Goal: Use online tool/utility: Use online tool/utility

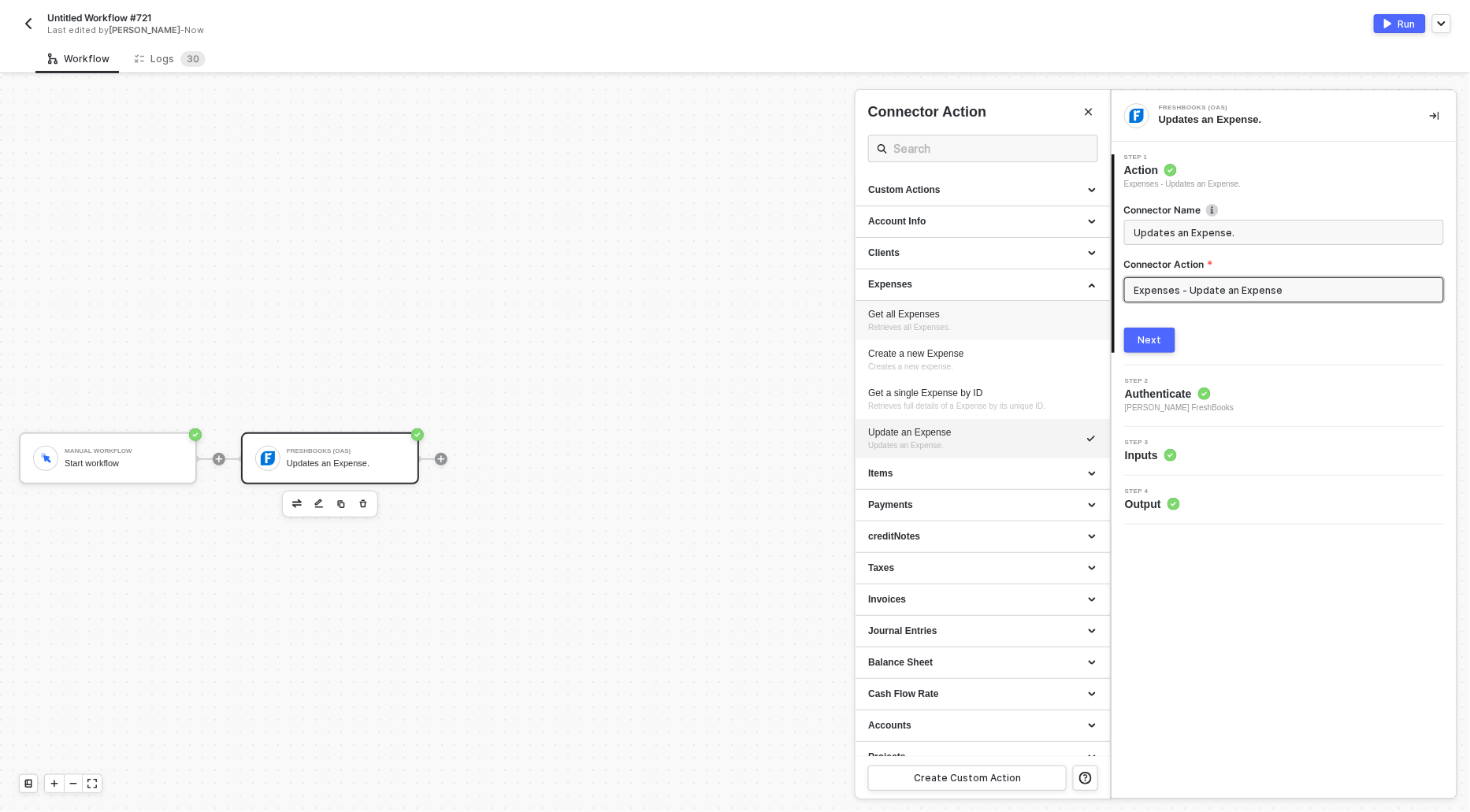
scroll to position [29, 0]
click at [901, 284] on div "Expenses" at bounding box center [982, 284] width 230 height 14
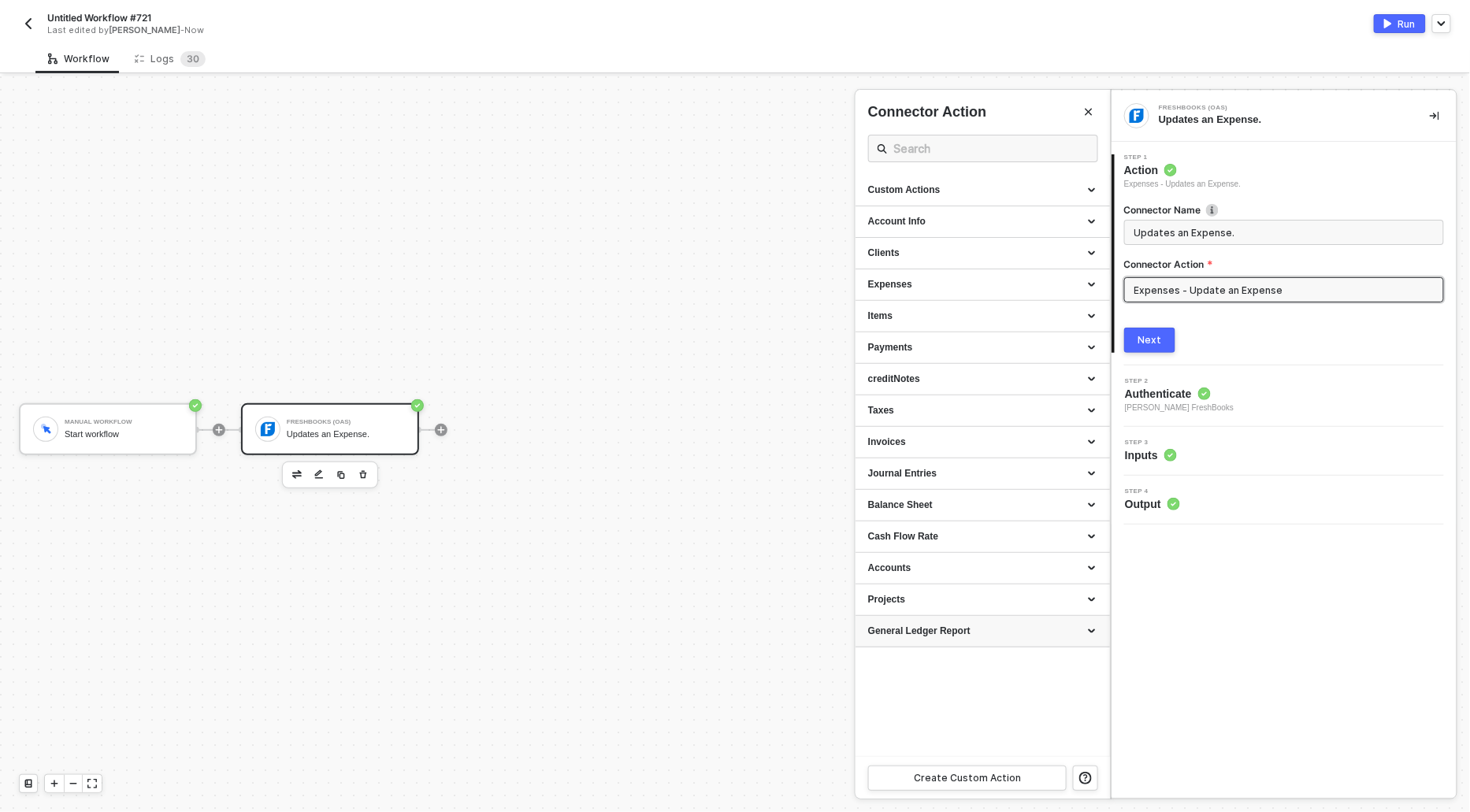
click at [948, 631] on div "General Ledger Report" at bounding box center [982, 631] width 230 height 14
click at [735, 566] on div at bounding box center [735, 444] width 1470 height 735
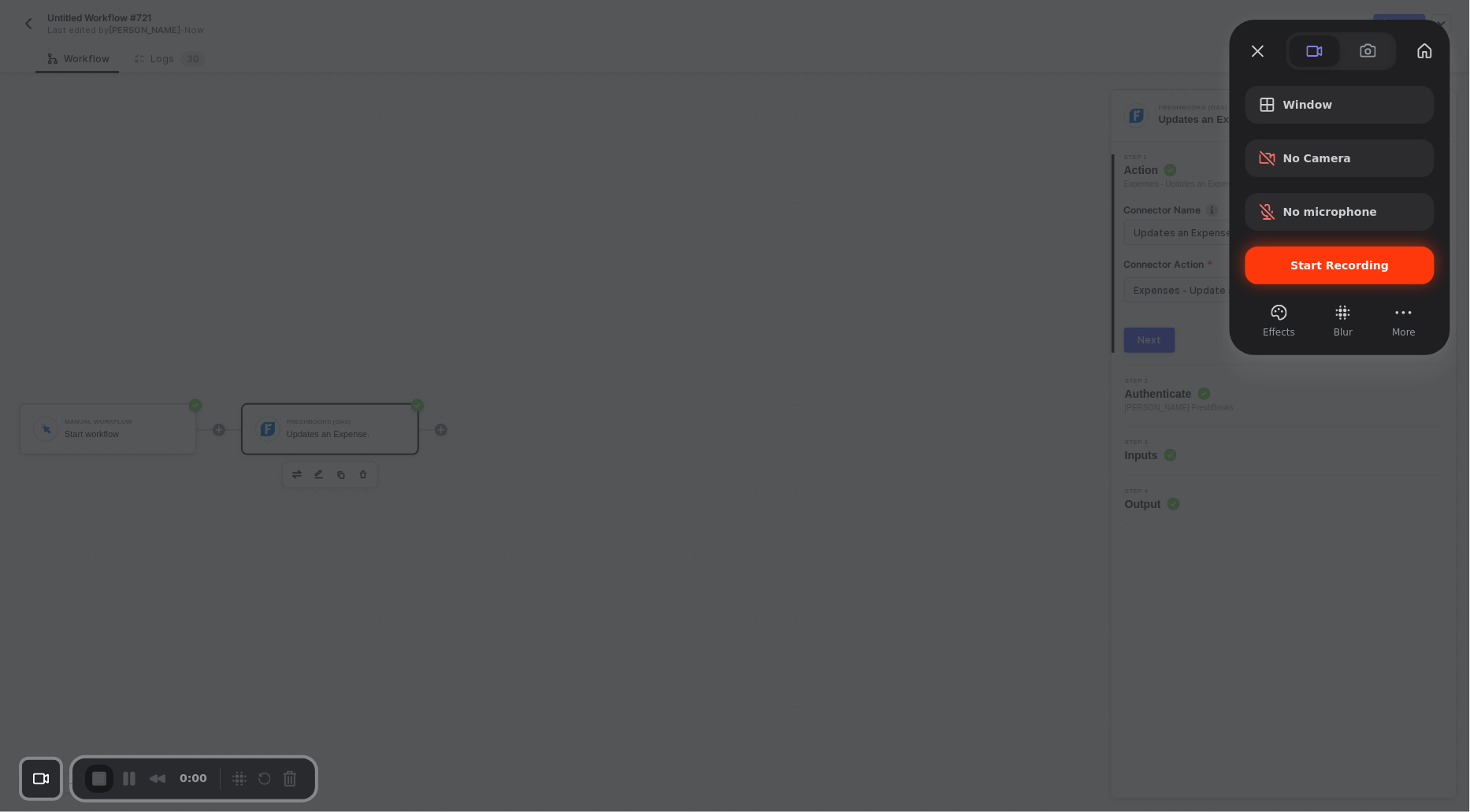
click at [1257, 267] on div "Start Recording" at bounding box center [1340, 265] width 189 height 38
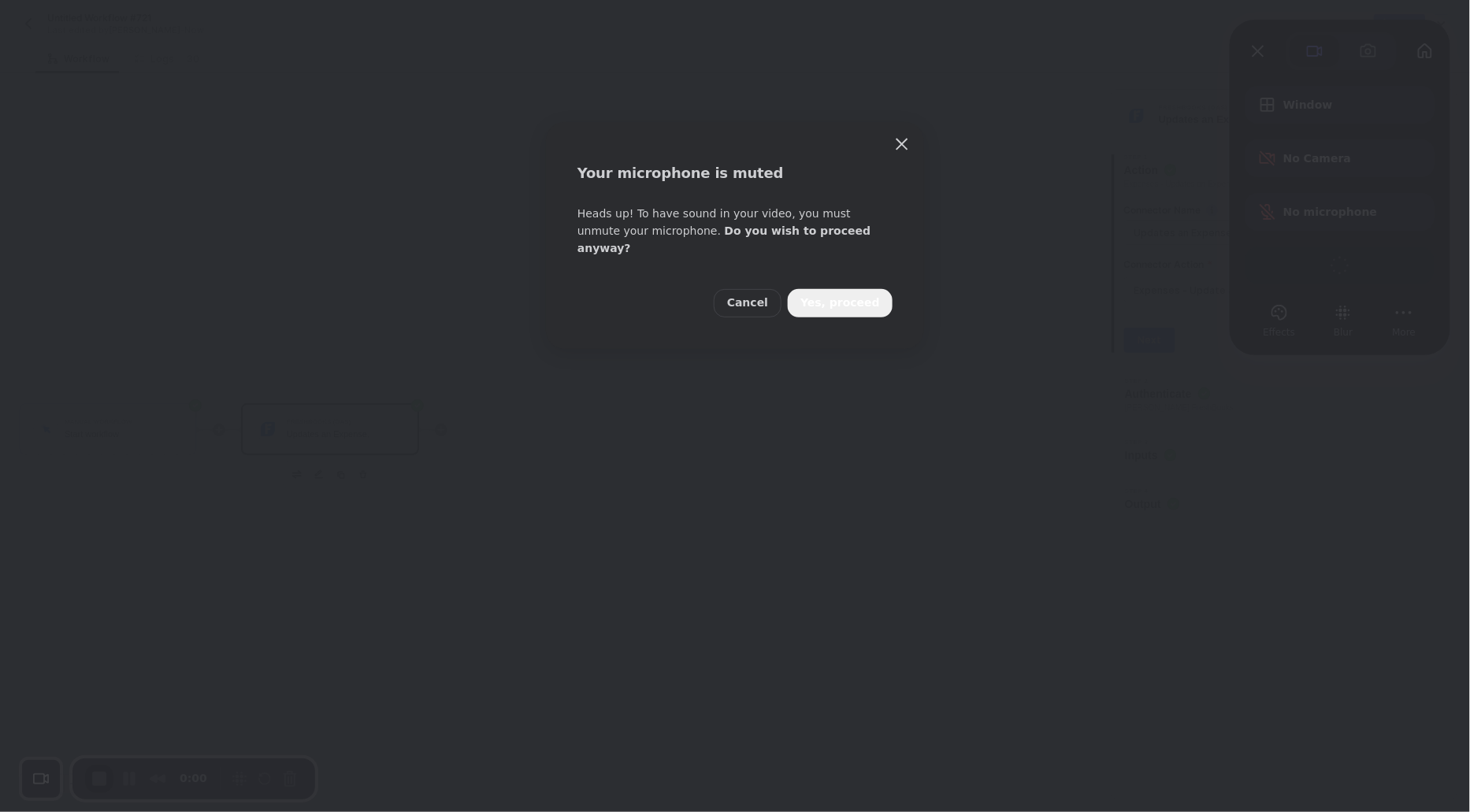
click at [841, 295] on span "Yes, proceed" at bounding box center [840, 304] width 80 height 18
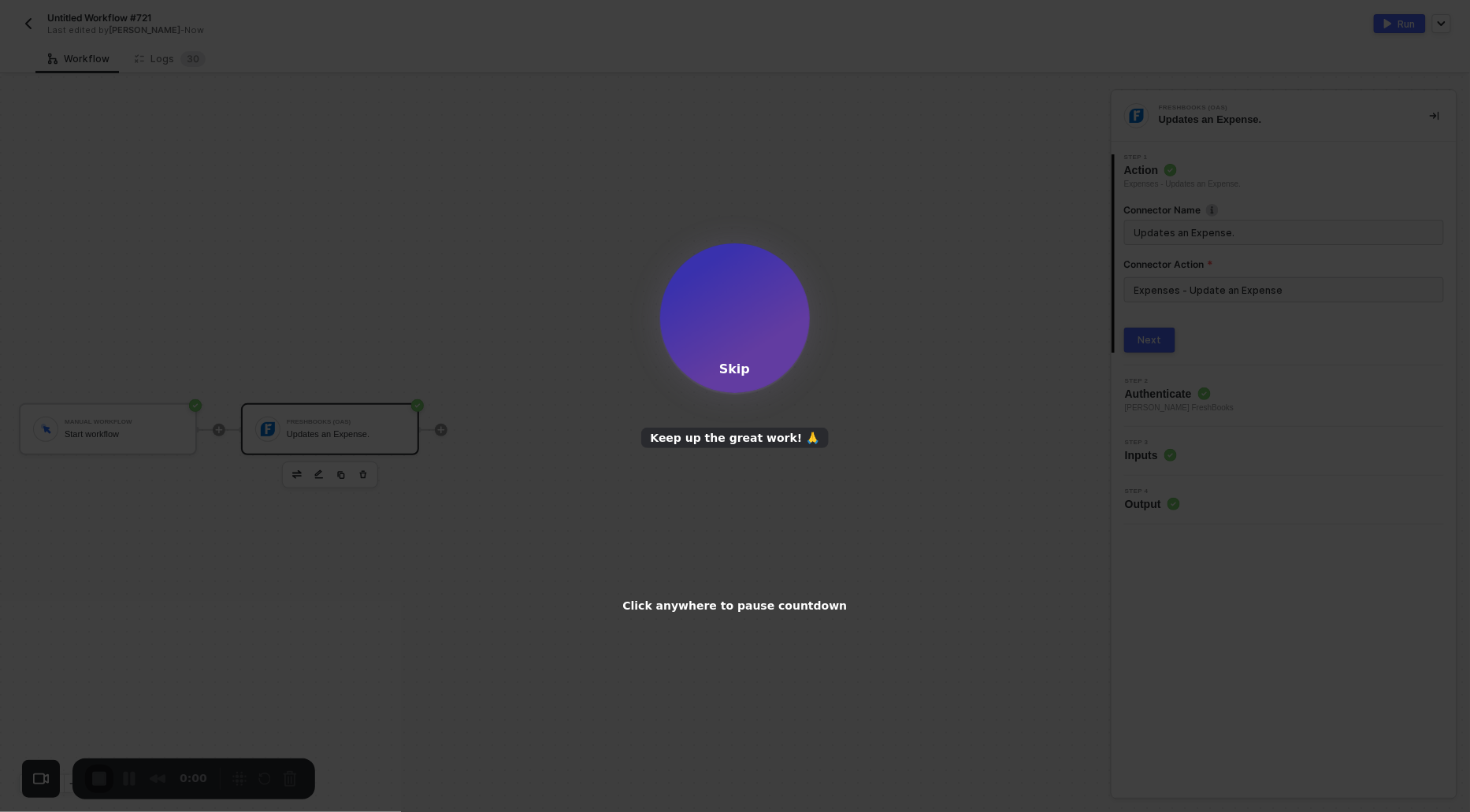
click at [745, 372] on div "Skip" at bounding box center [735, 369] width 31 height 15
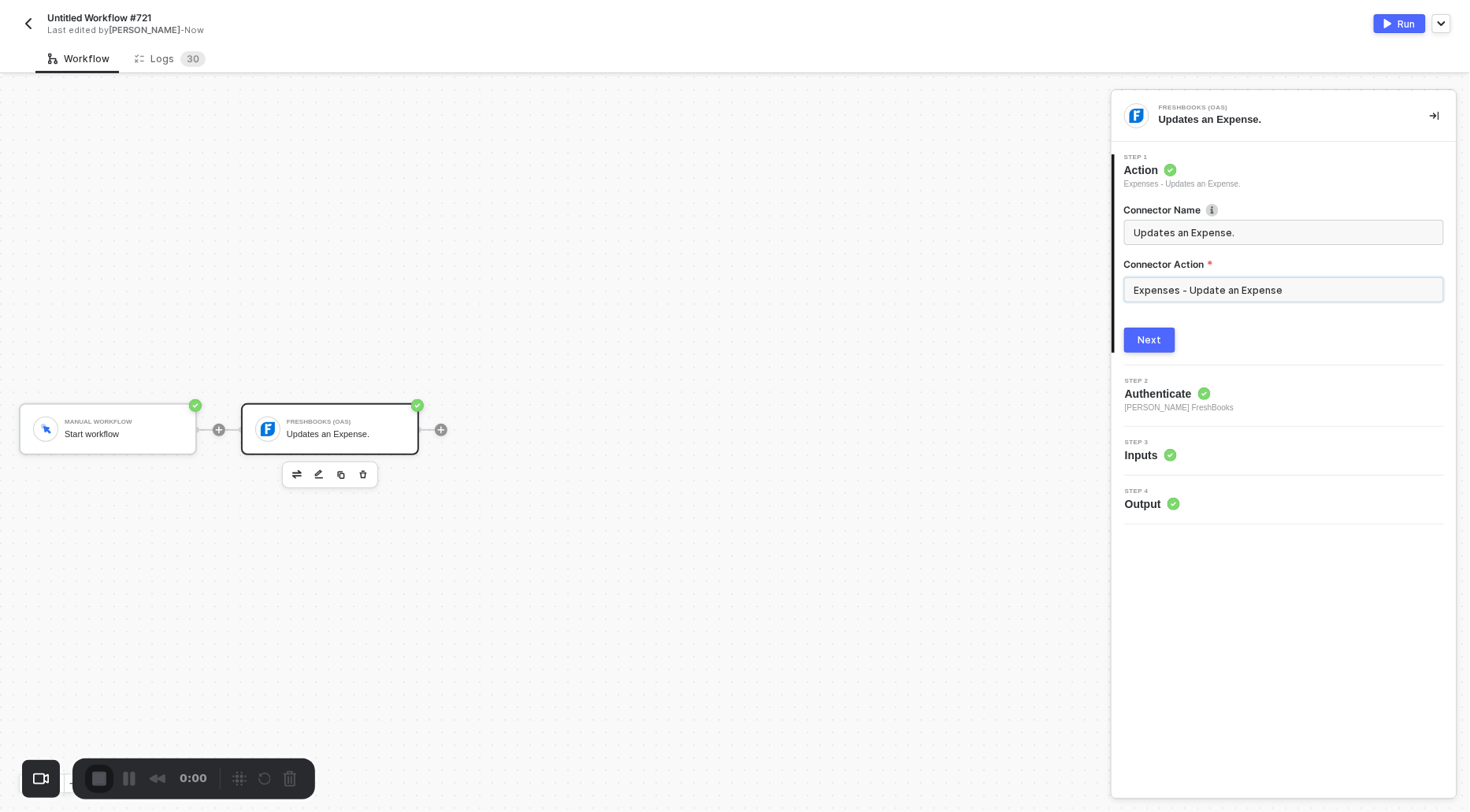
click at [1252, 296] on input "Expenses - Update an Expense" at bounding box center [1284, 289] width 320 height 25
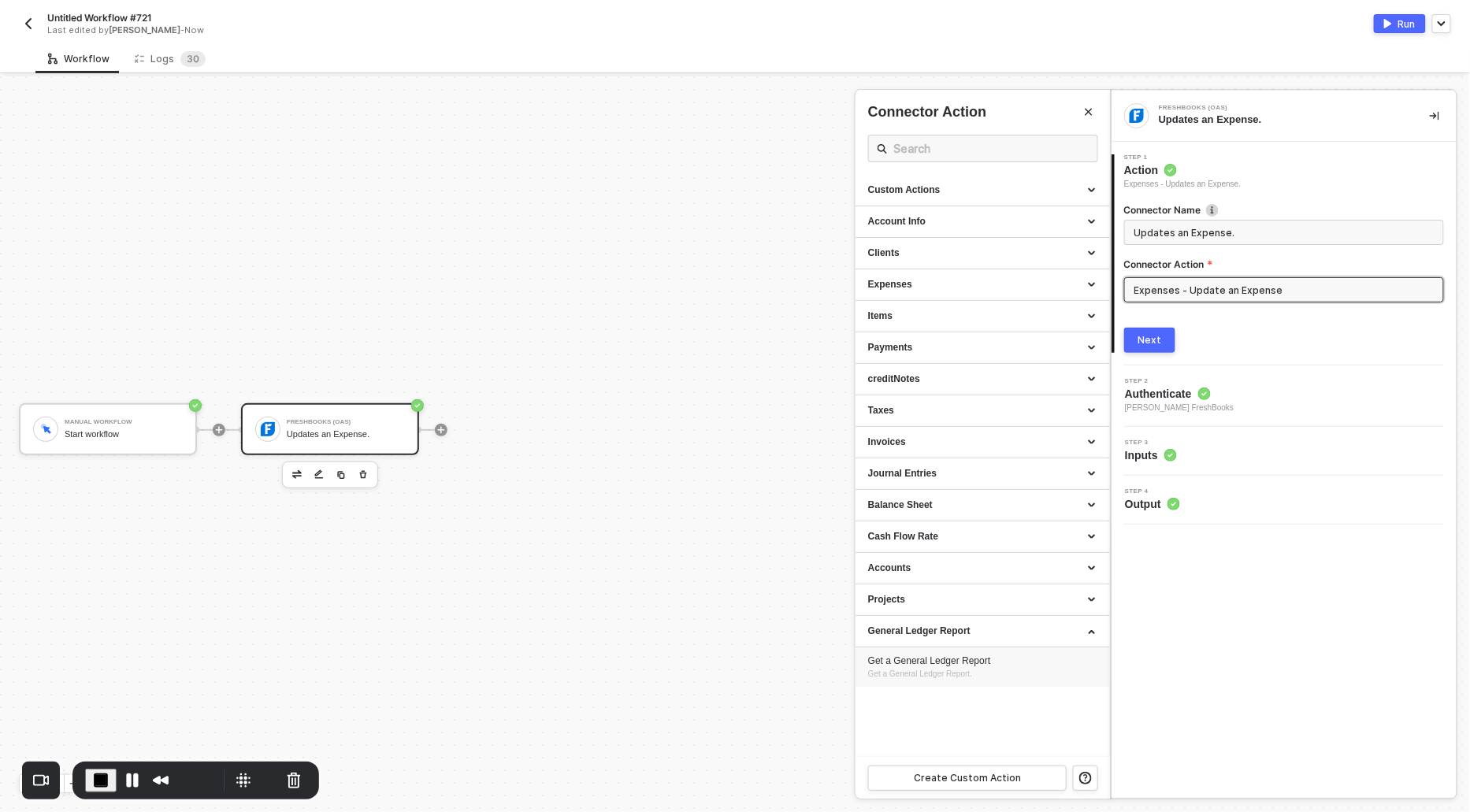
click at [957, 664] on div "Get a General Ledger Report" at bounding box center [982, 661] width 230 height 14
type input "Get a General Ledger Report."
type input "General Ledger Report - Get a General Ledger Report"
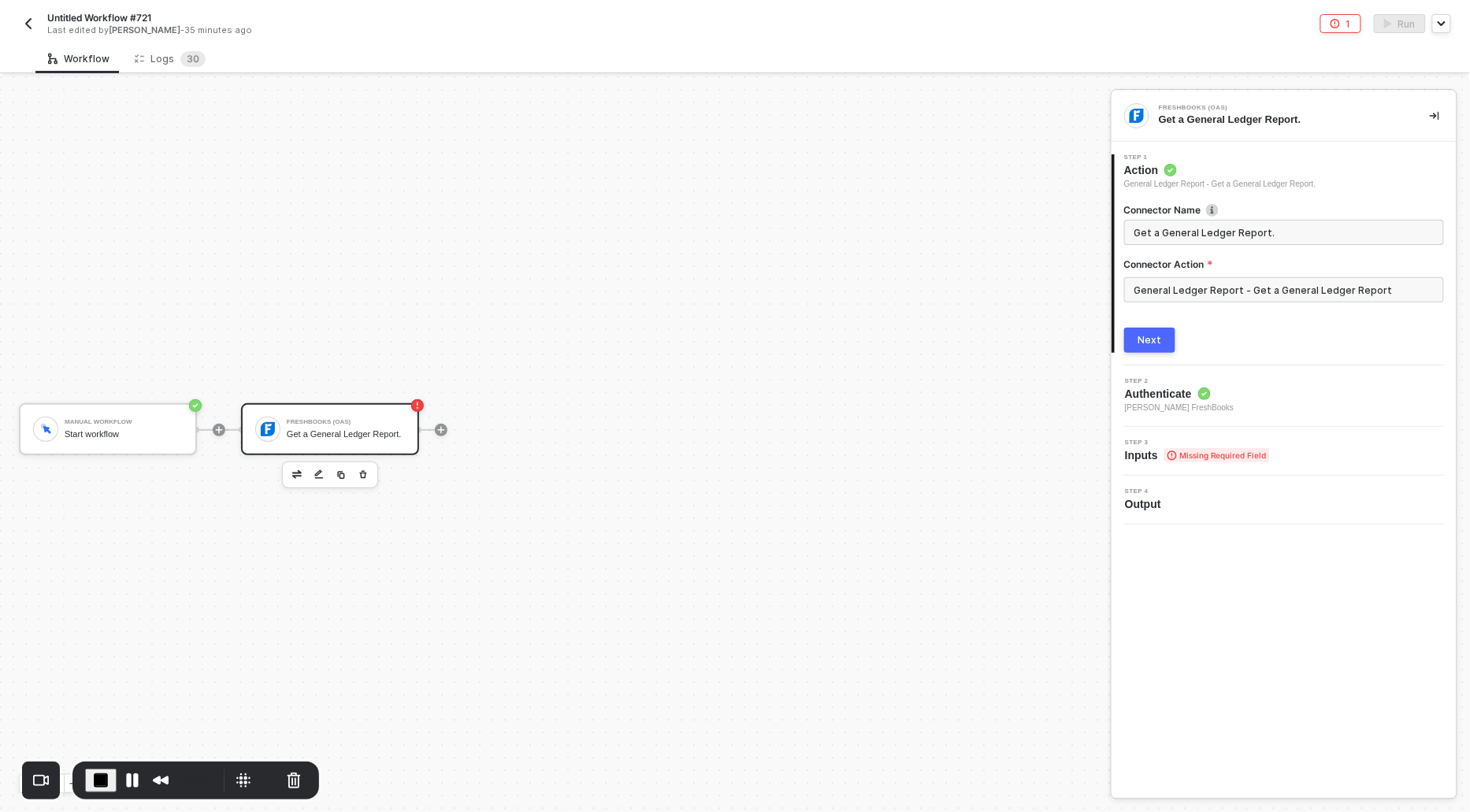
click at [1146, 338] on div "Next" at bounding box center [1150, 341] width 23 height 13
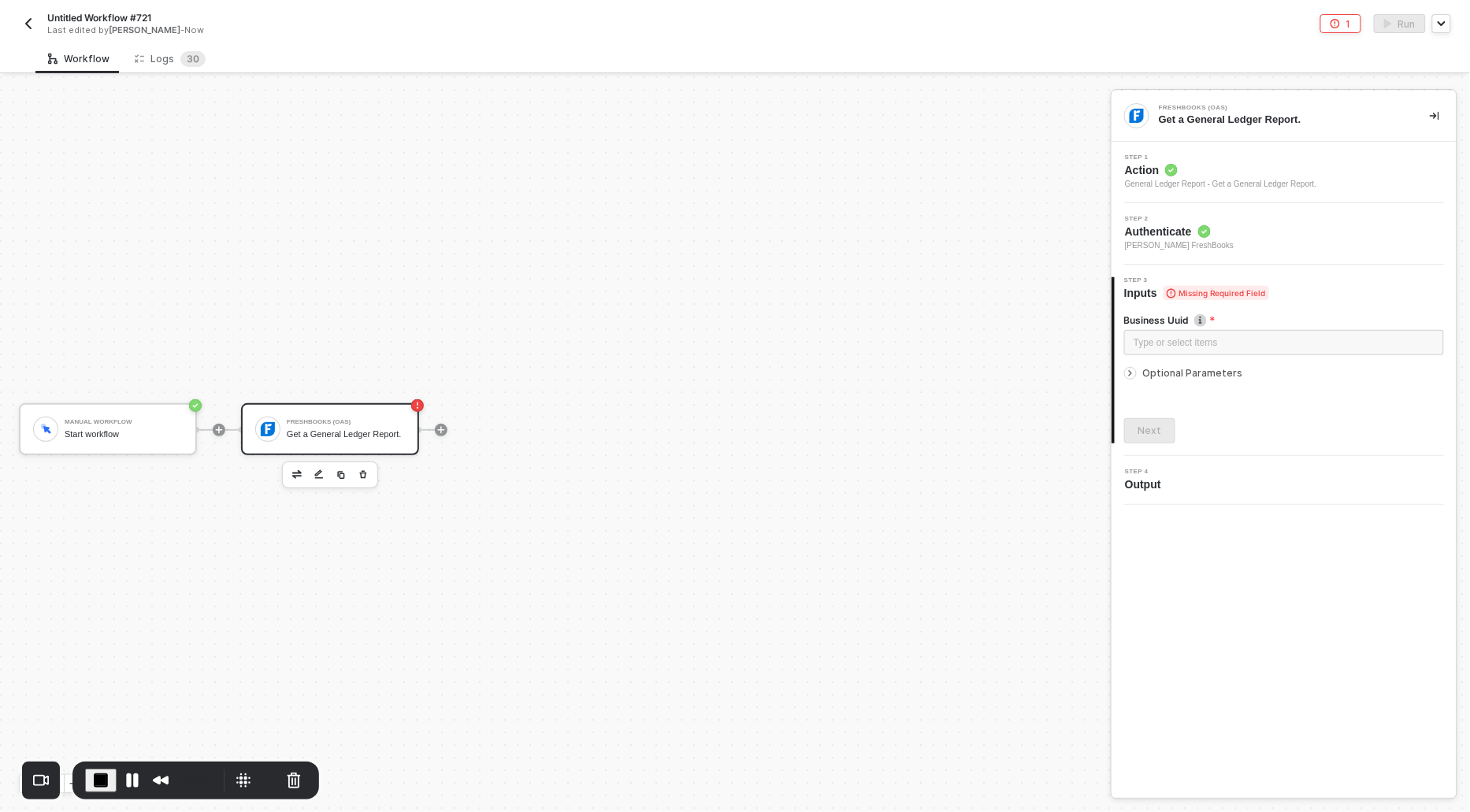
click at [1130, 375] on icon "icon-arrow-right-small" at bounding box center [1131, 374] width 2 height 5
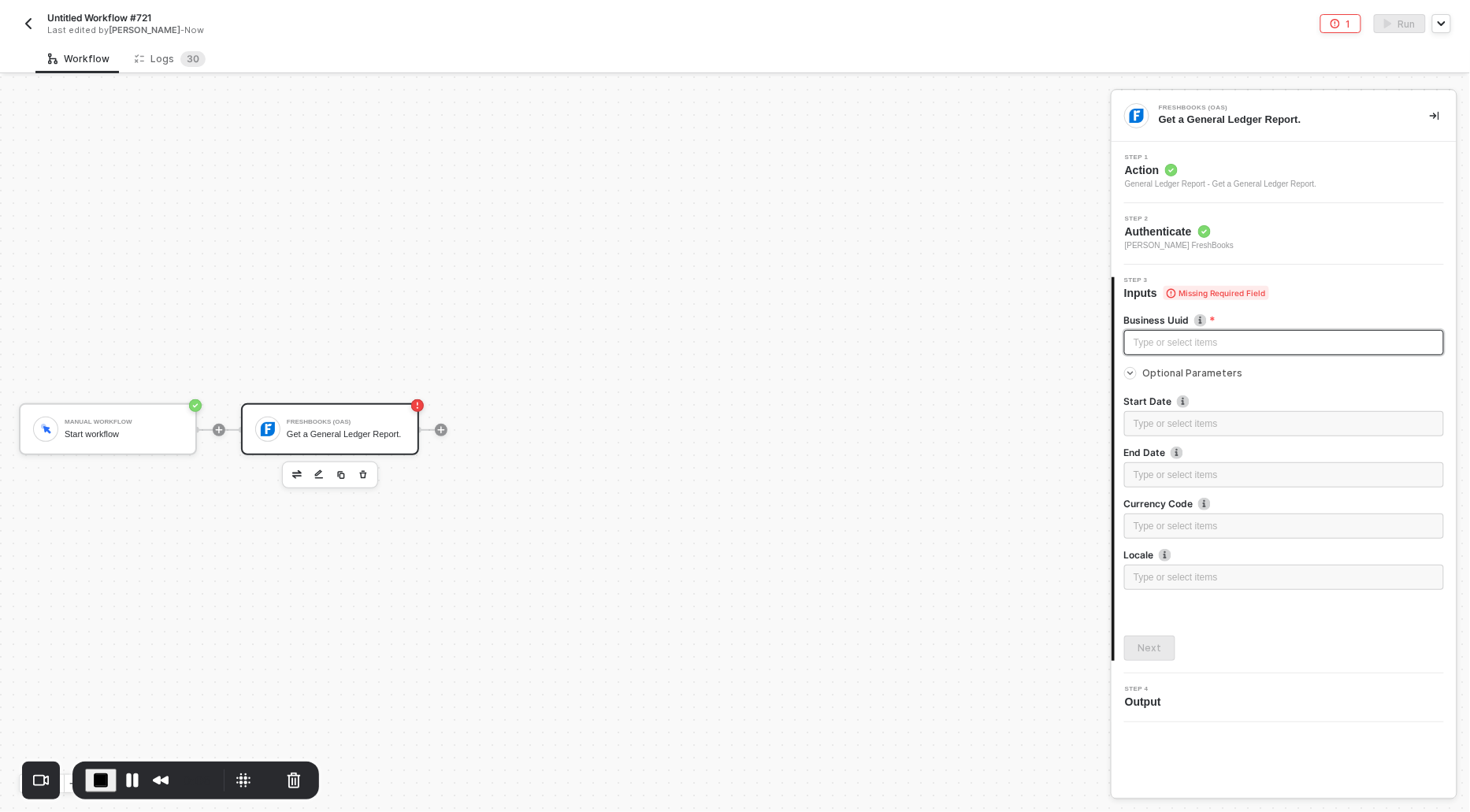
click at [1167, 344] on div "Type or select items ﻿" at bounding box center [1284, 343] width 301 height 15
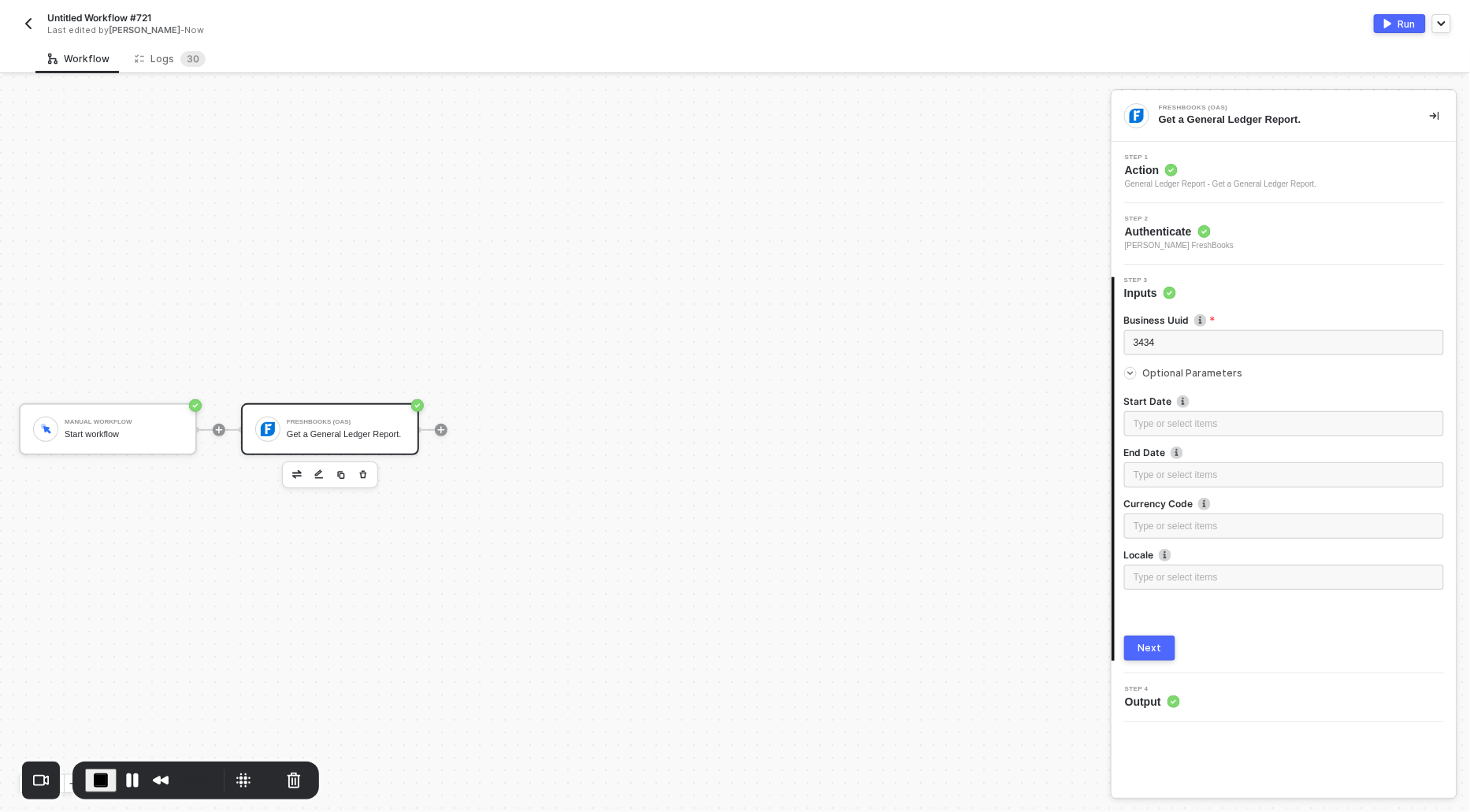
click at [1151, 644] on div "Next" at bounding box center [1150, 648] width 23 height 13
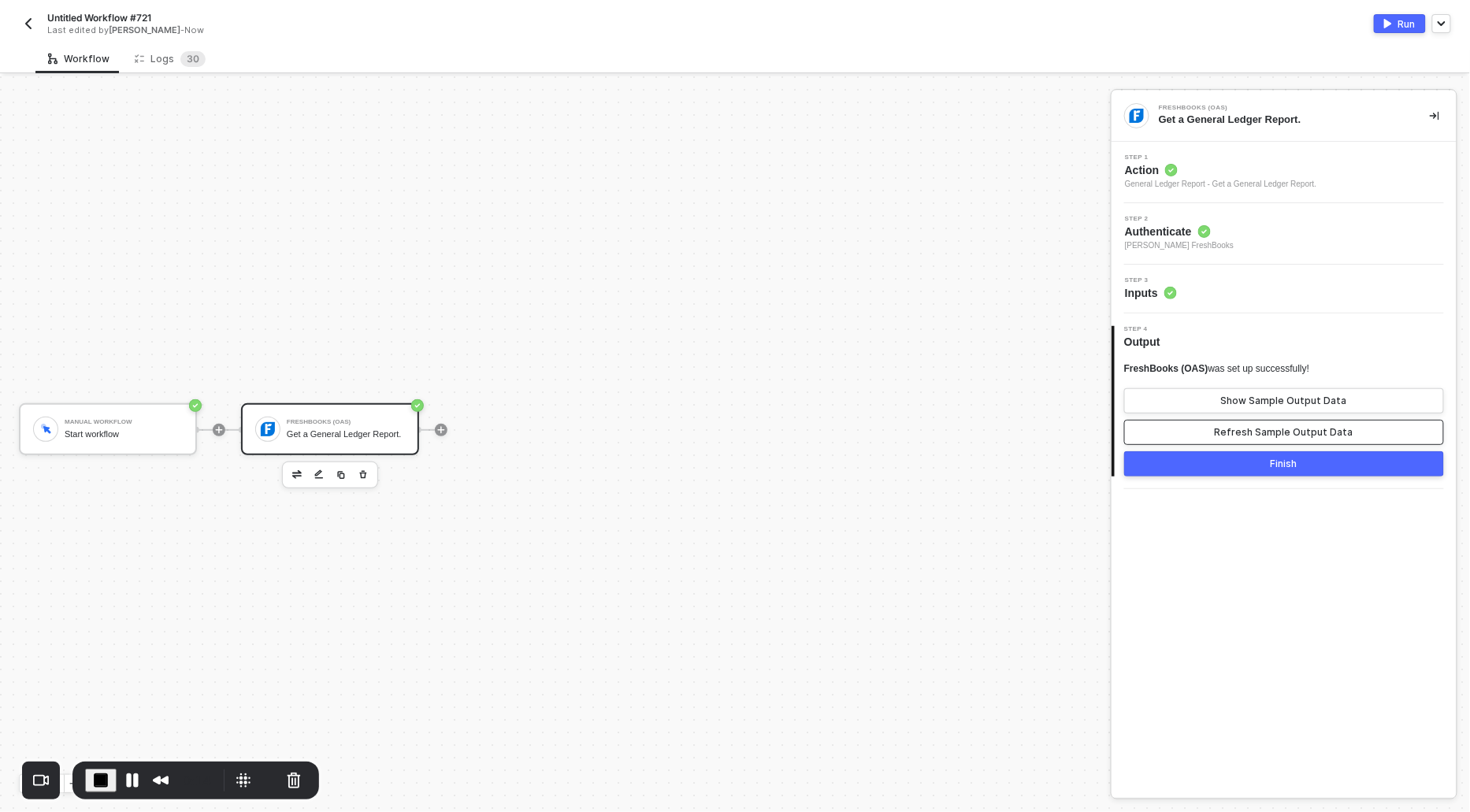
click at [1252, 426] on div "Refresh Sample Output Data" at bounding box center [1285, 433] width 139 height 13
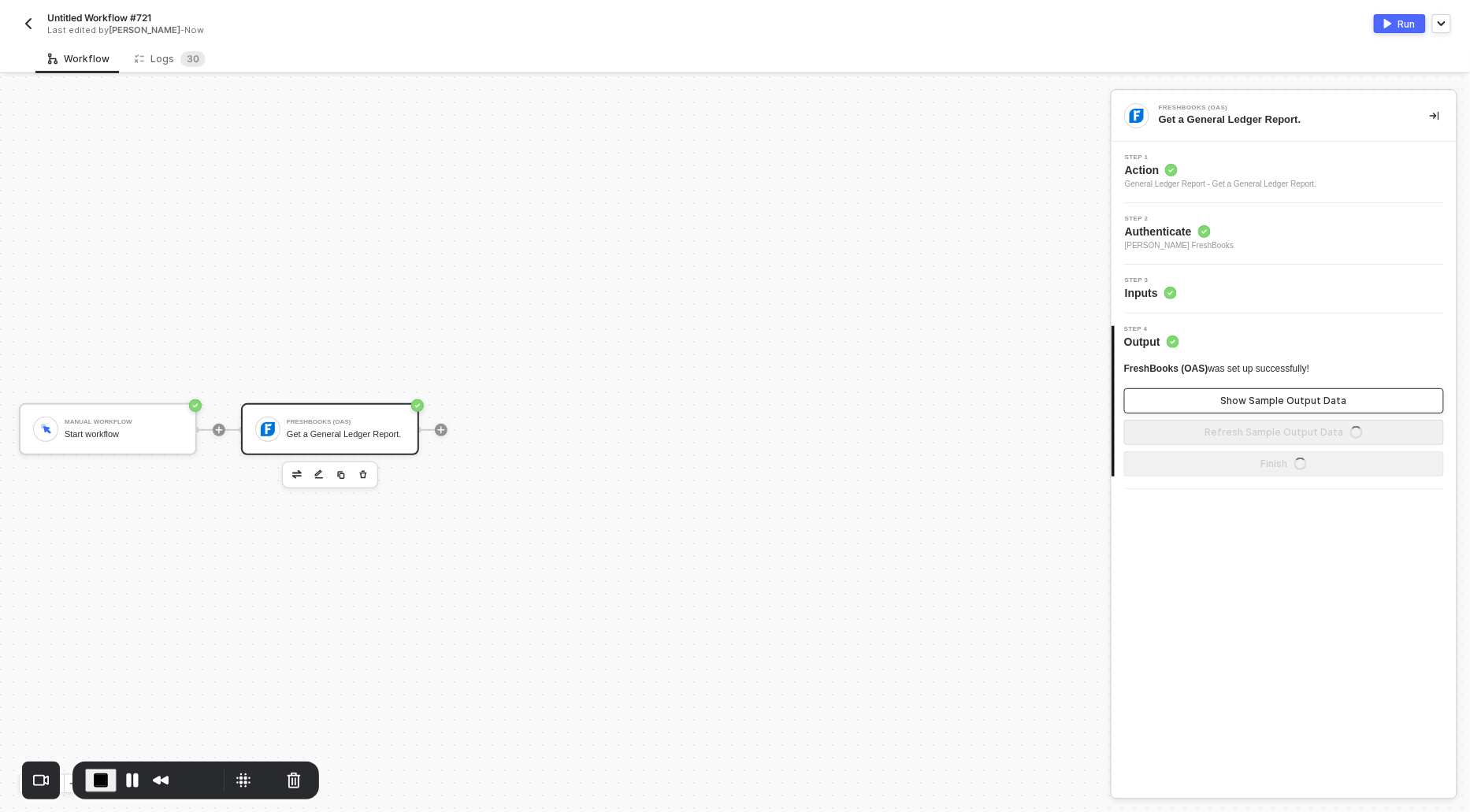
click at [1249, 406] on div "Show Sample Output Data" at bounding box center [1285, 401] width 126 height 13
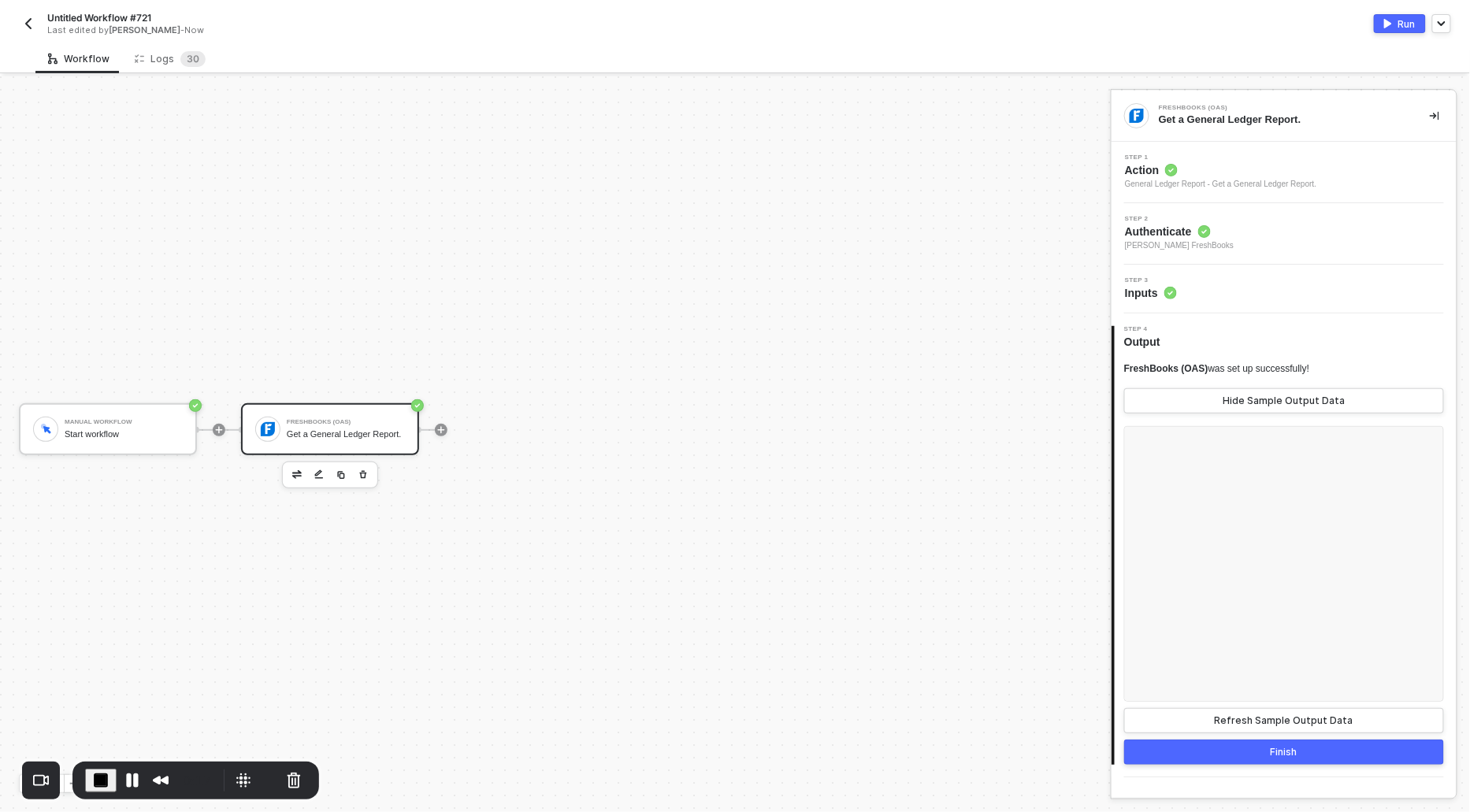
scroll to position [0, 0]
click at [1128, 162] on span "Action" at bounding box center [1221, 170] width 192 height 16
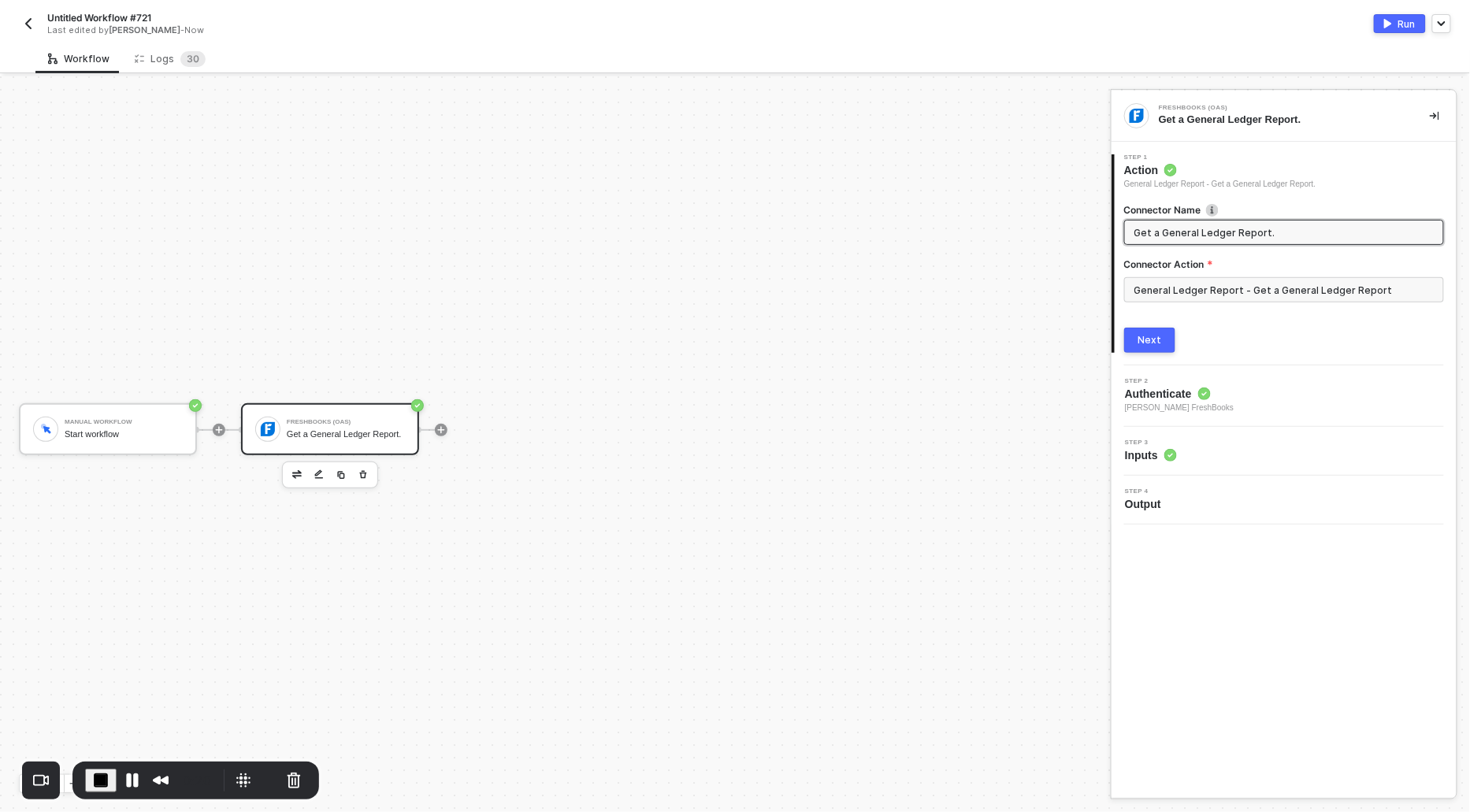
click at [93, 771] on span "End Recording" at bounding box center [100, 780] width 19 height 19
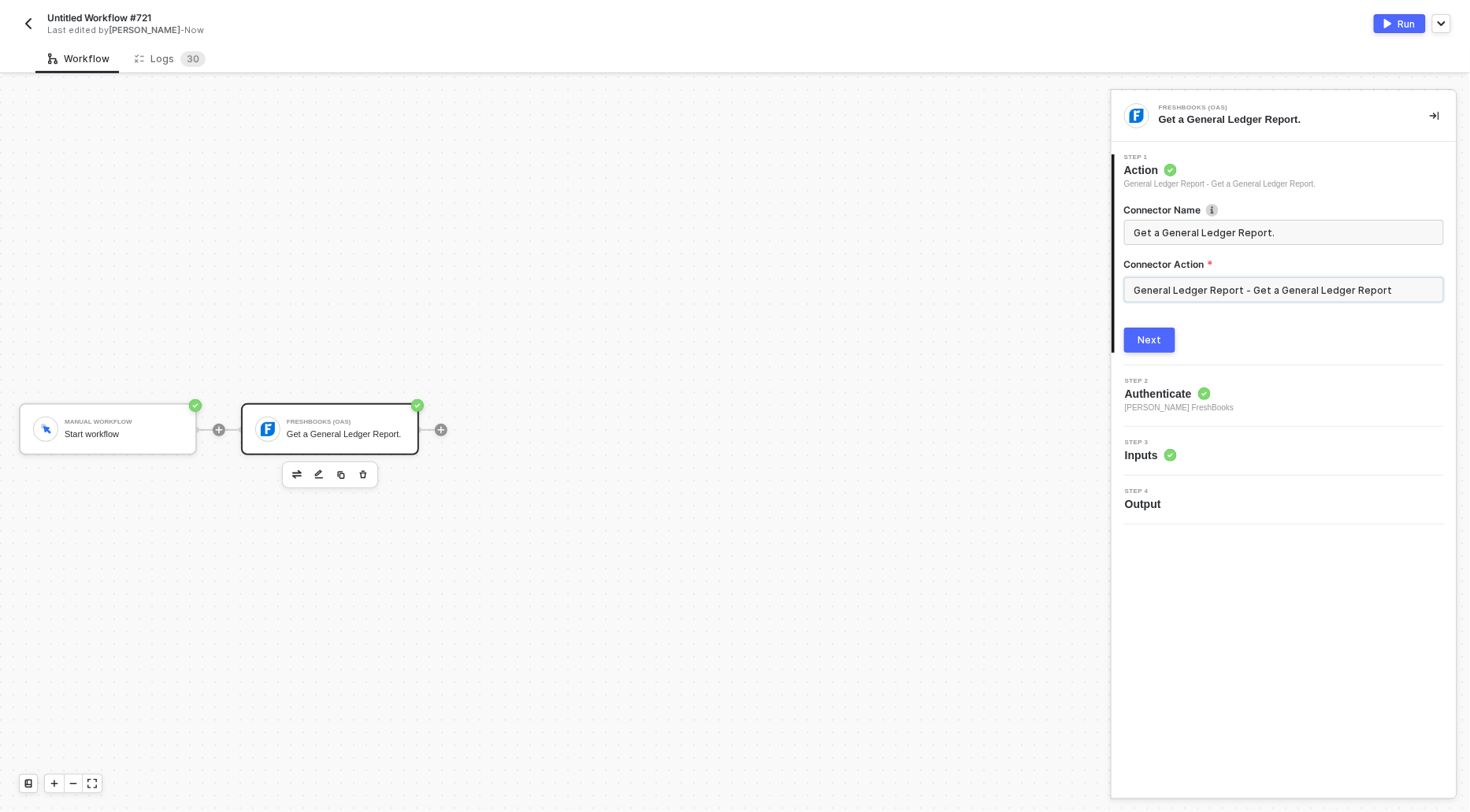
drag, startPoint x: 1240, startPoint y: 288, endPoint x: 1087, endPoint y: 291, distance: 153.0
click at [1087, 291] on div "Manual Workflow Start workflow FreshBooks (OAS) Get a General Ledger Report. Fr…" at bounding box center [735, 444] width 1470 height 735
click at [1248, 287] on input "General Ledger Report - Get a General Ledger Report" at bounding box center [1284, 289] width 320 height 25
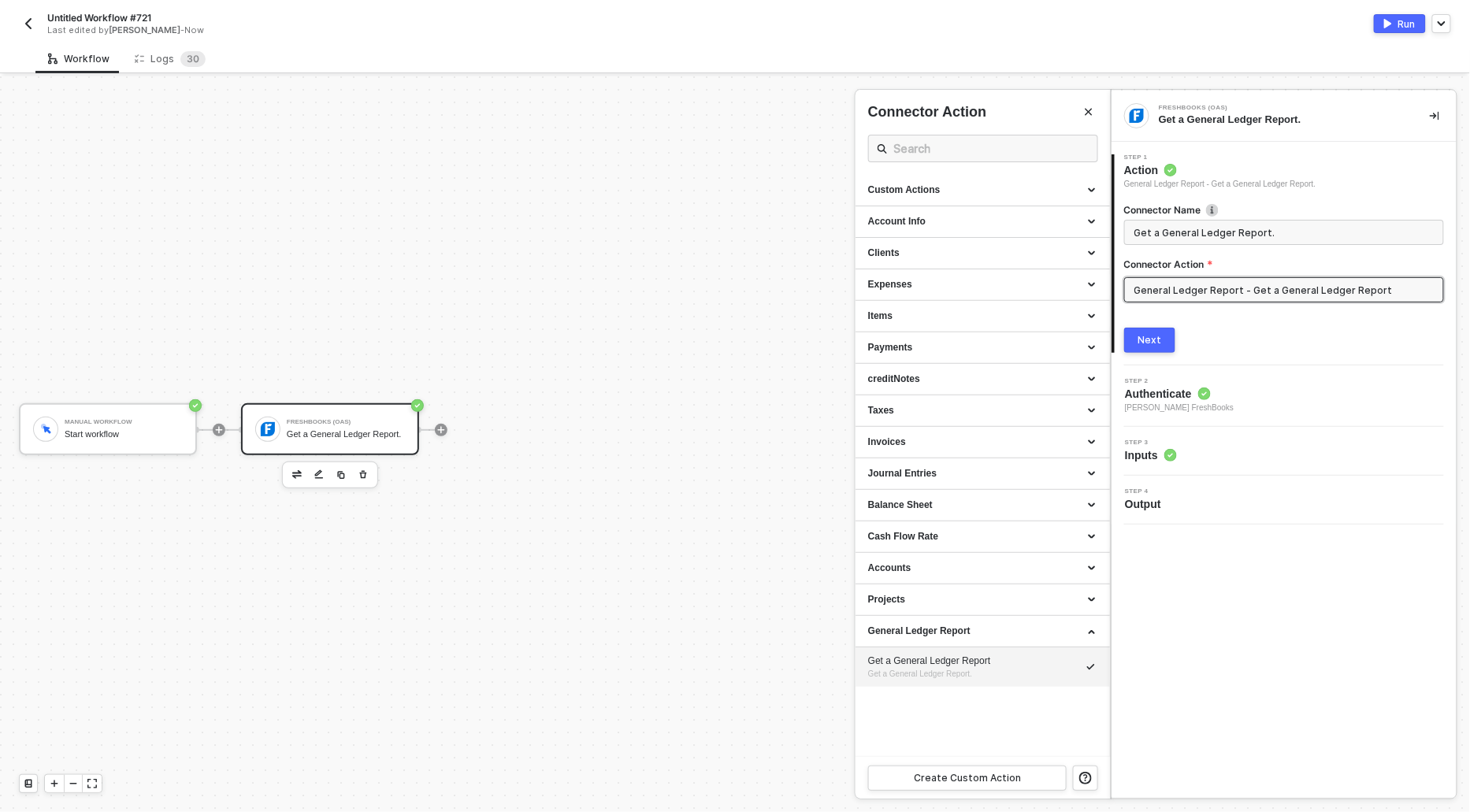
click at [772, 253] on div at bounding box center [735, 444] width 1470 height 735
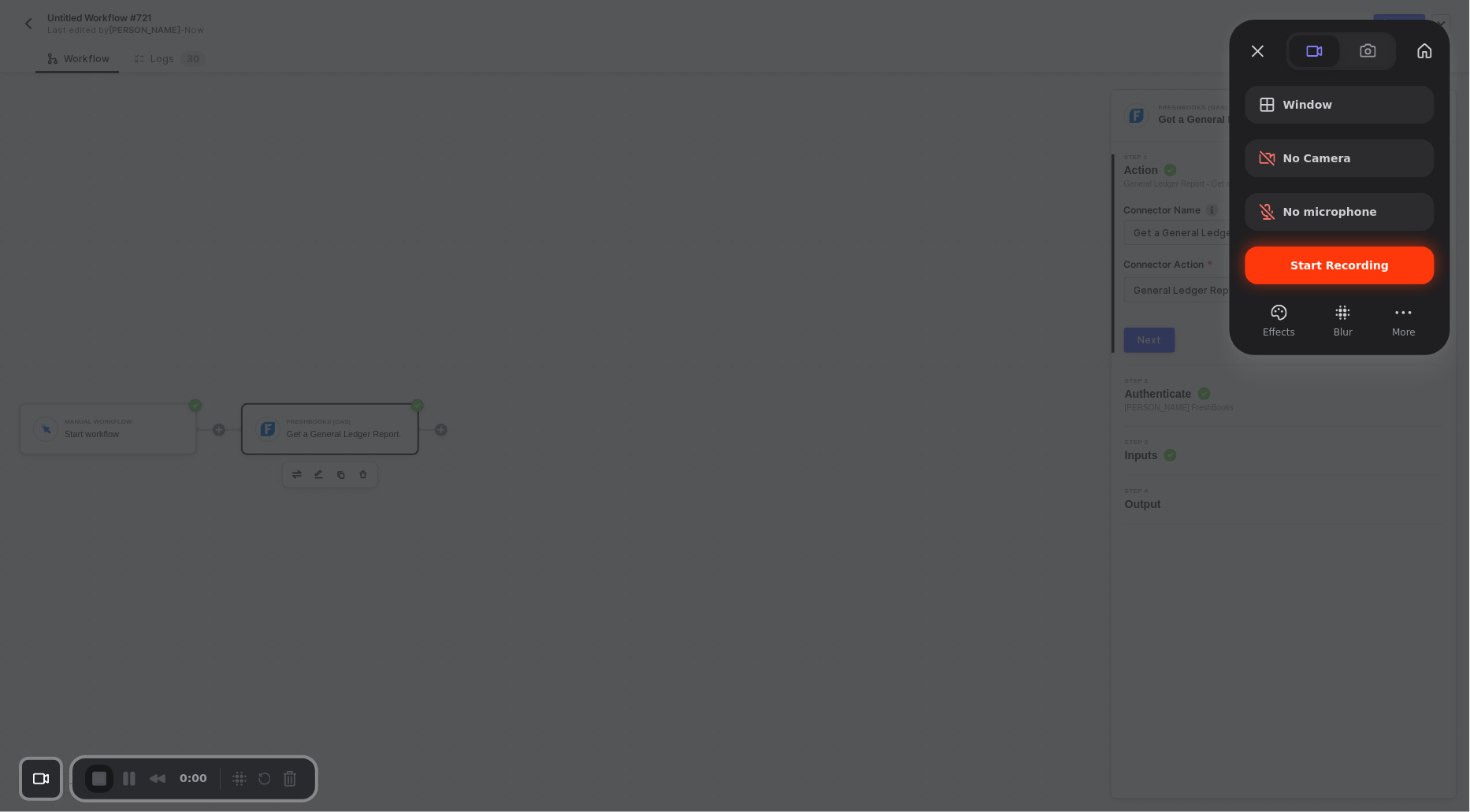
click at [1261, 268] on span "Start Recording" at bounding box center [1339, 266] width 164 height 13
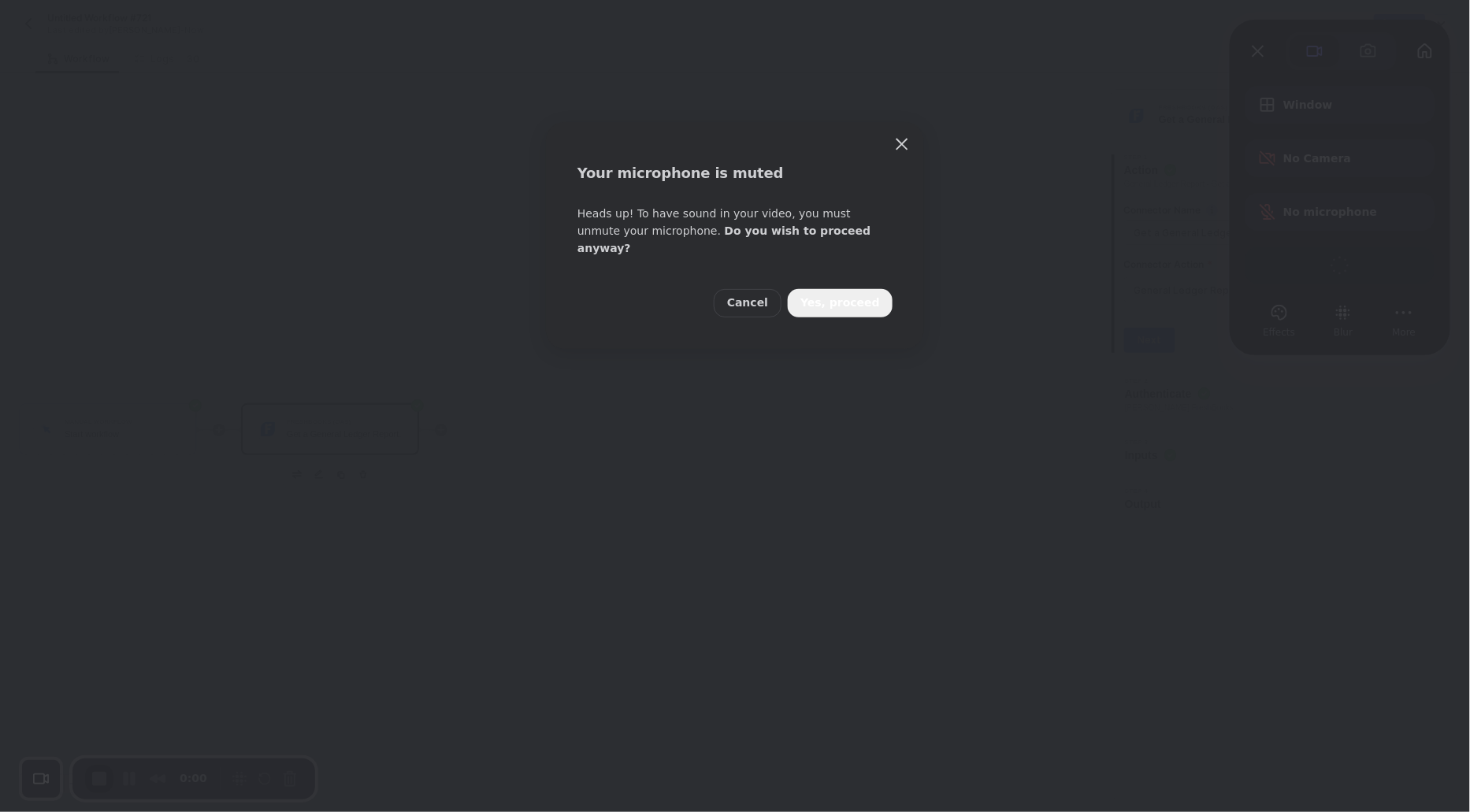
click at [825, 295] on span "Yes, proceed" at bounding box center [840, 304] width 80 height 18
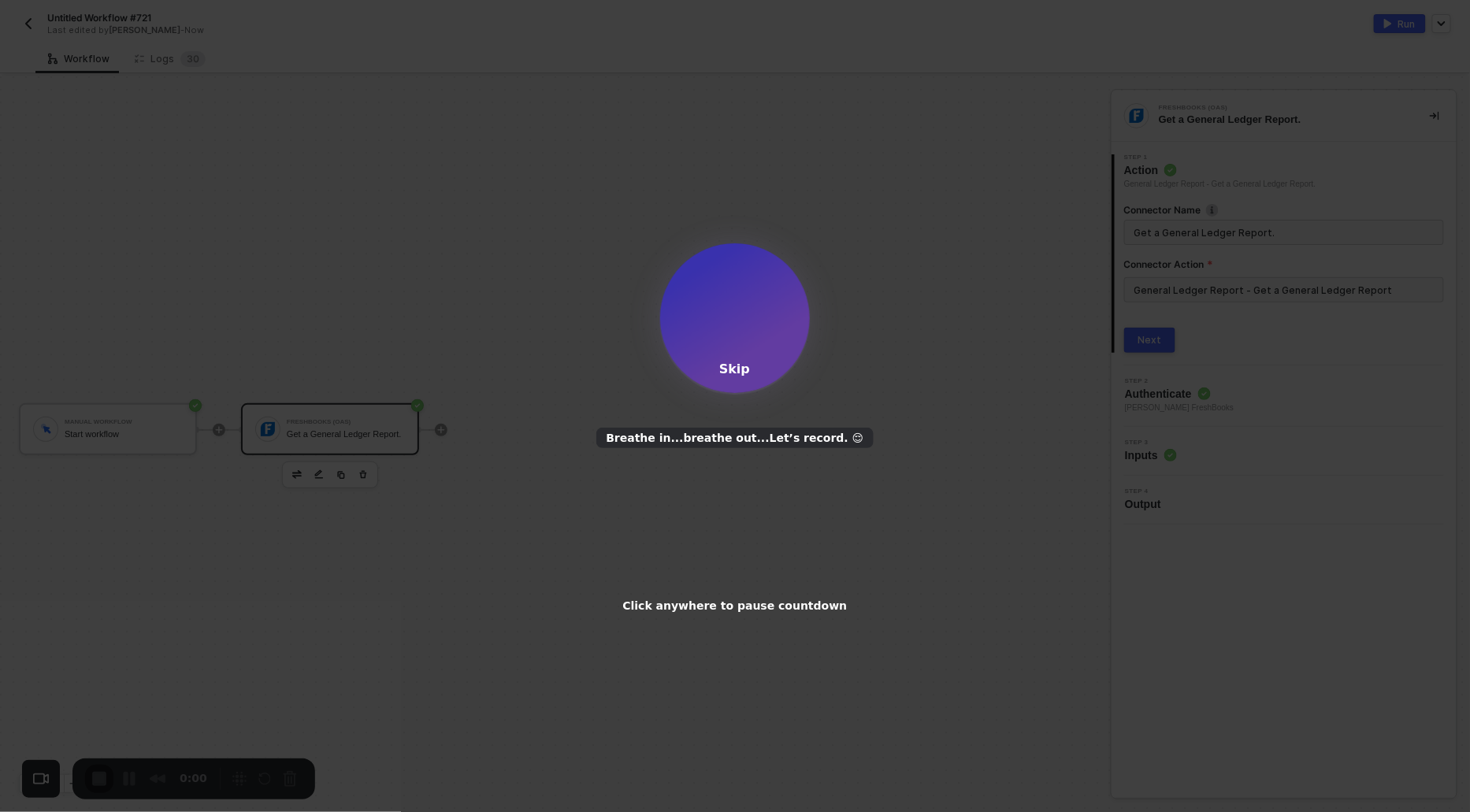
click at [738, 371] on div "Skip" at bounding box center [735, 369] width 31 height 15
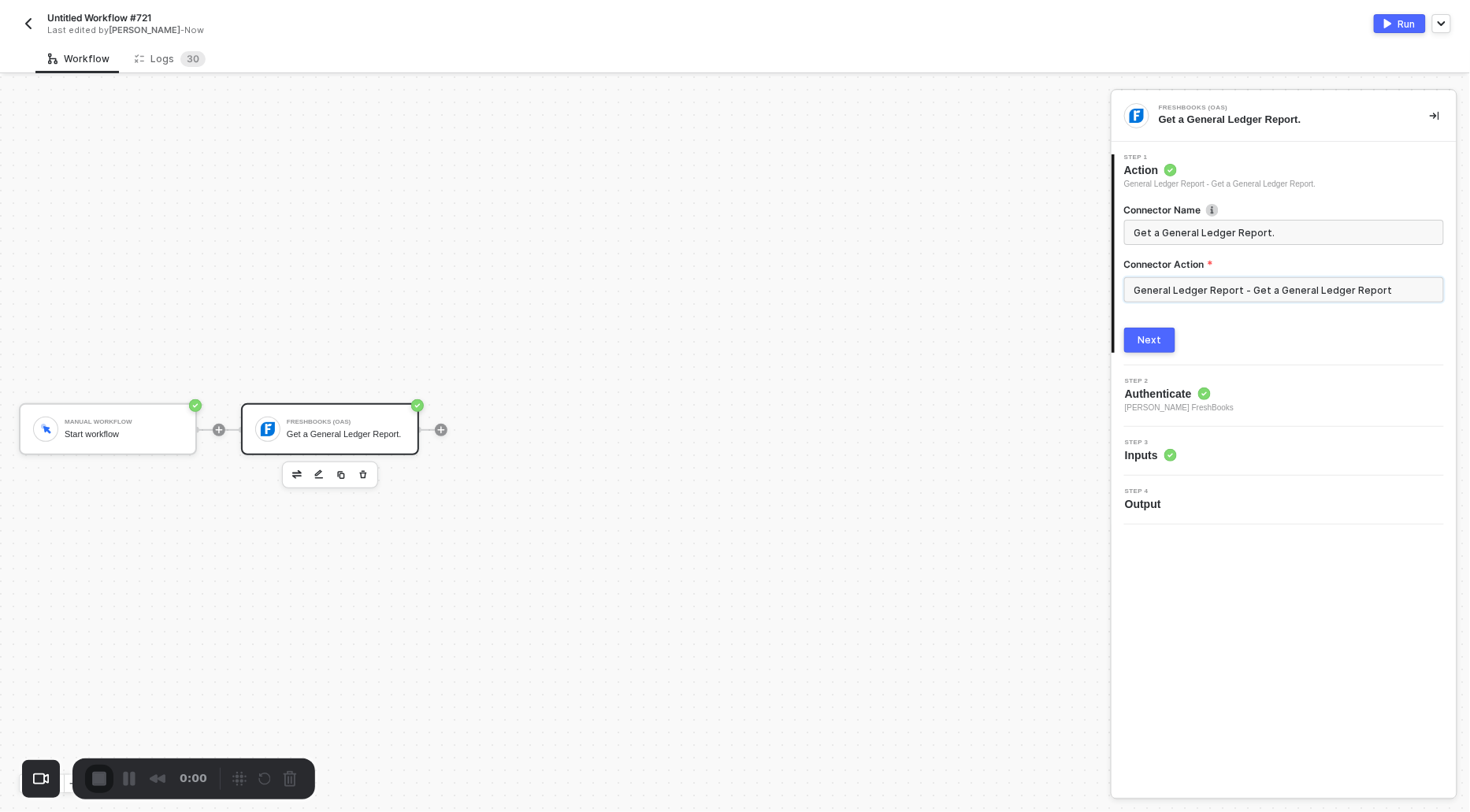
click at [1231, 289] on input "General Ledger Report - Get a General Ledger Report" at bounding box center [1284, 289] width 320 height 25
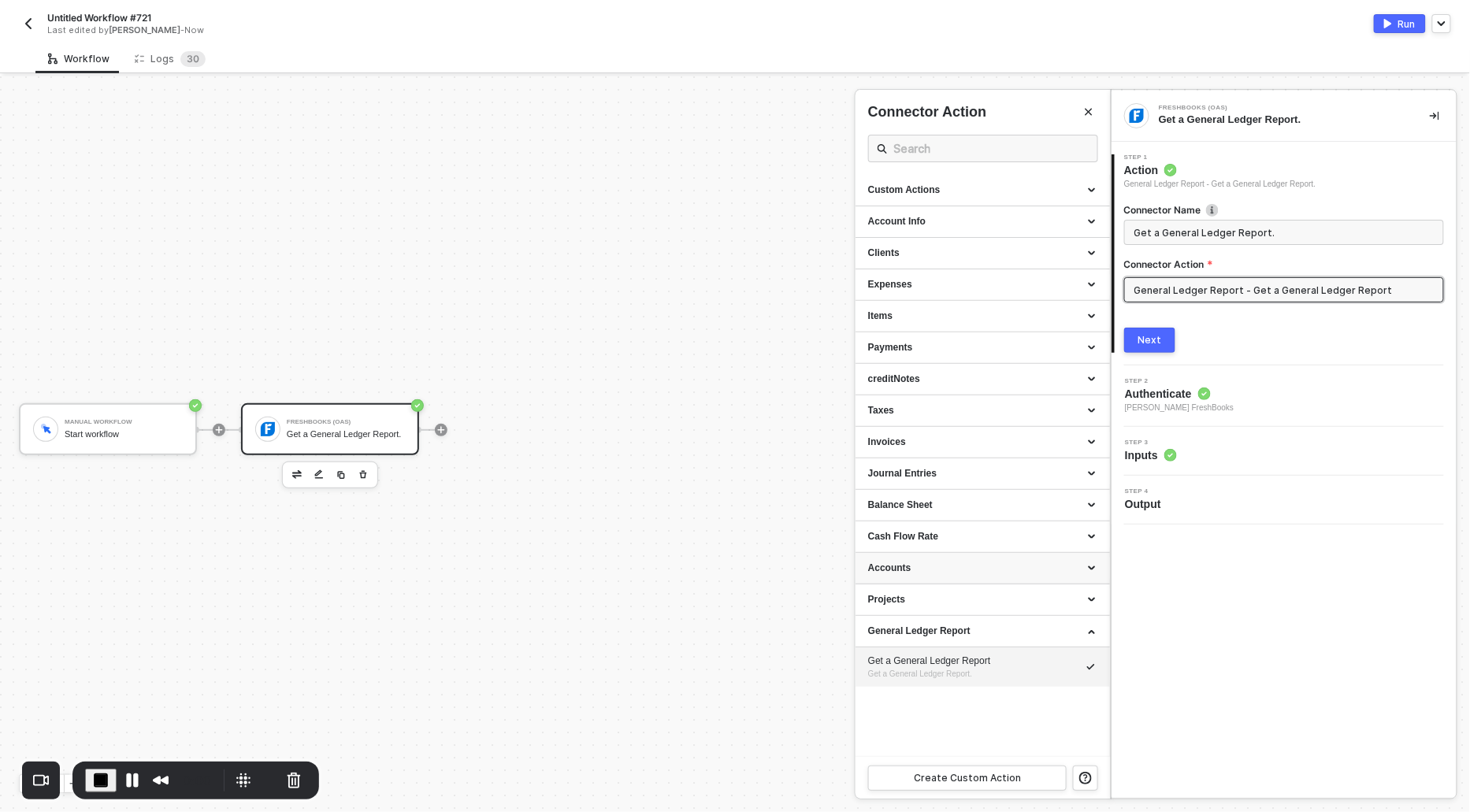
click at [891, 561] on div "Accounts" at bounding box center [982, 568] width 230 height 14
click at [888, 641] on div "Get all Accounts" at bounding box center [982, 637] width 230 height 14
type input "Get all accounts."
type input "Accounts - Get all Accounts"
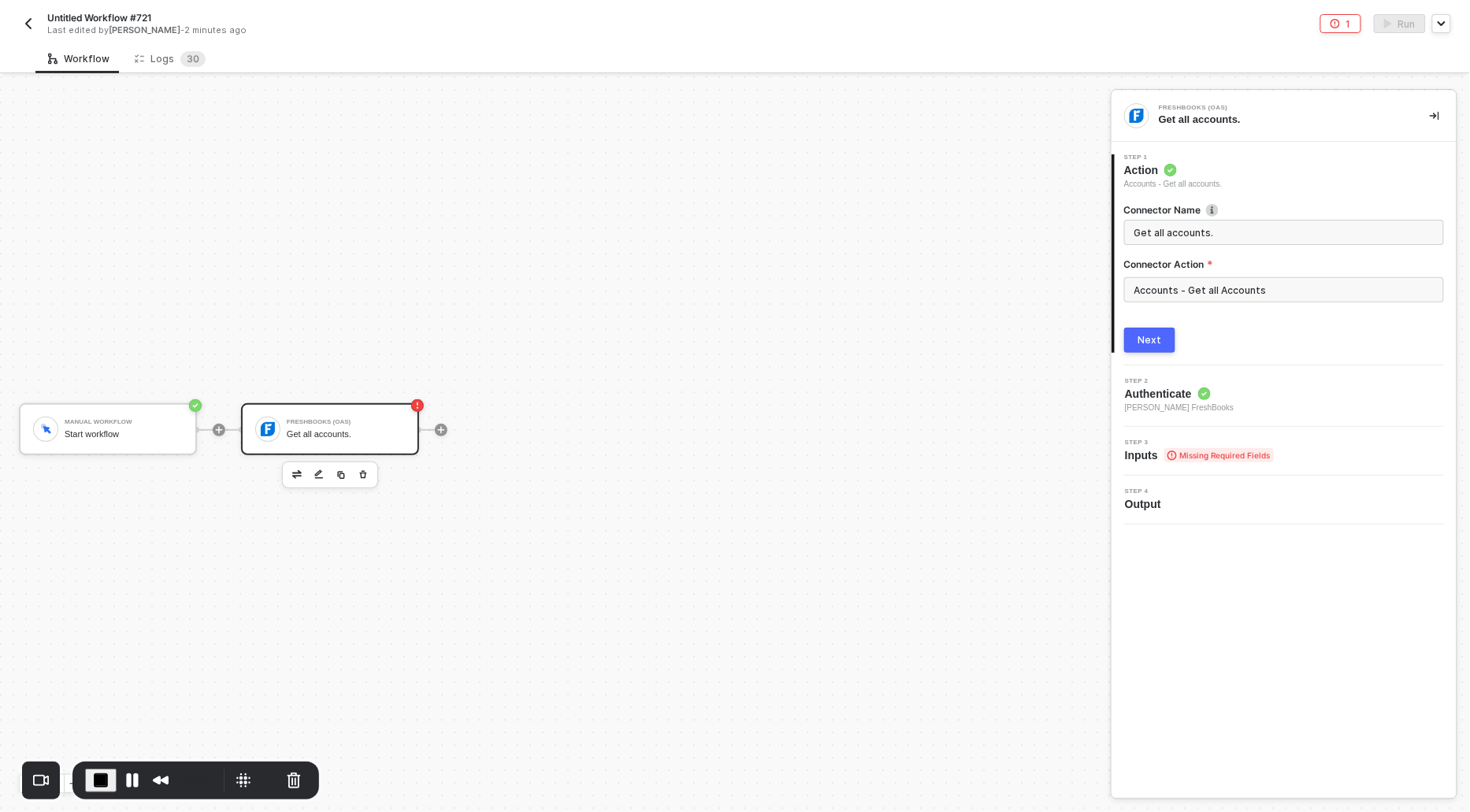
click at [1136, 342] on button "Next" at bounding box center [1150, 340] width 52 height 25
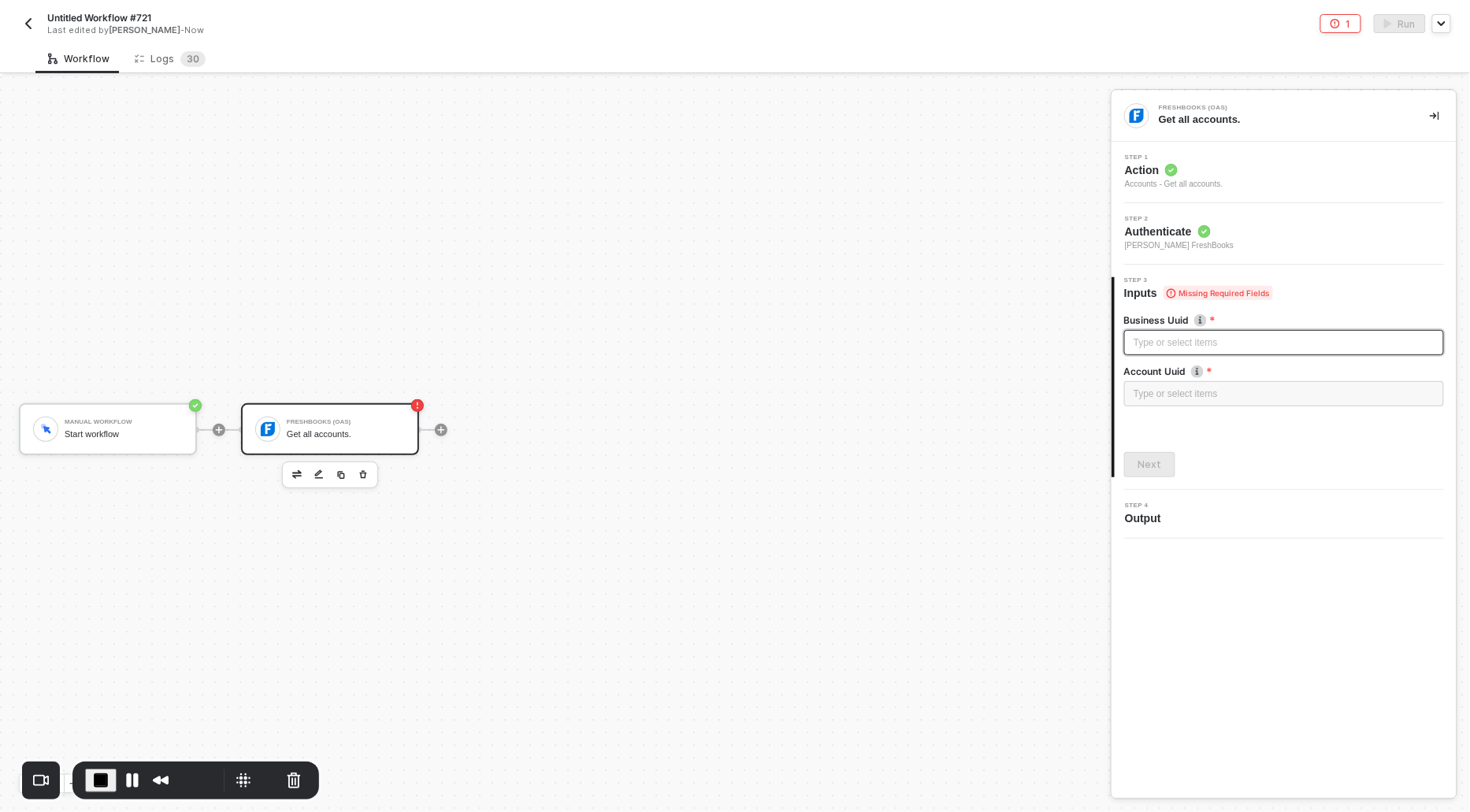
click at [1136, 344] on div "Type or select items ﻿" at bounding box center [1284, 343] width 301 height 15
click at [1144, 400] on div "Type or select items ﻿" at bounding box center [1284, 394] width 301 height 15
click at [1146, 470] on div "Next" at bounding box center [1150, 465] width 23 height 13
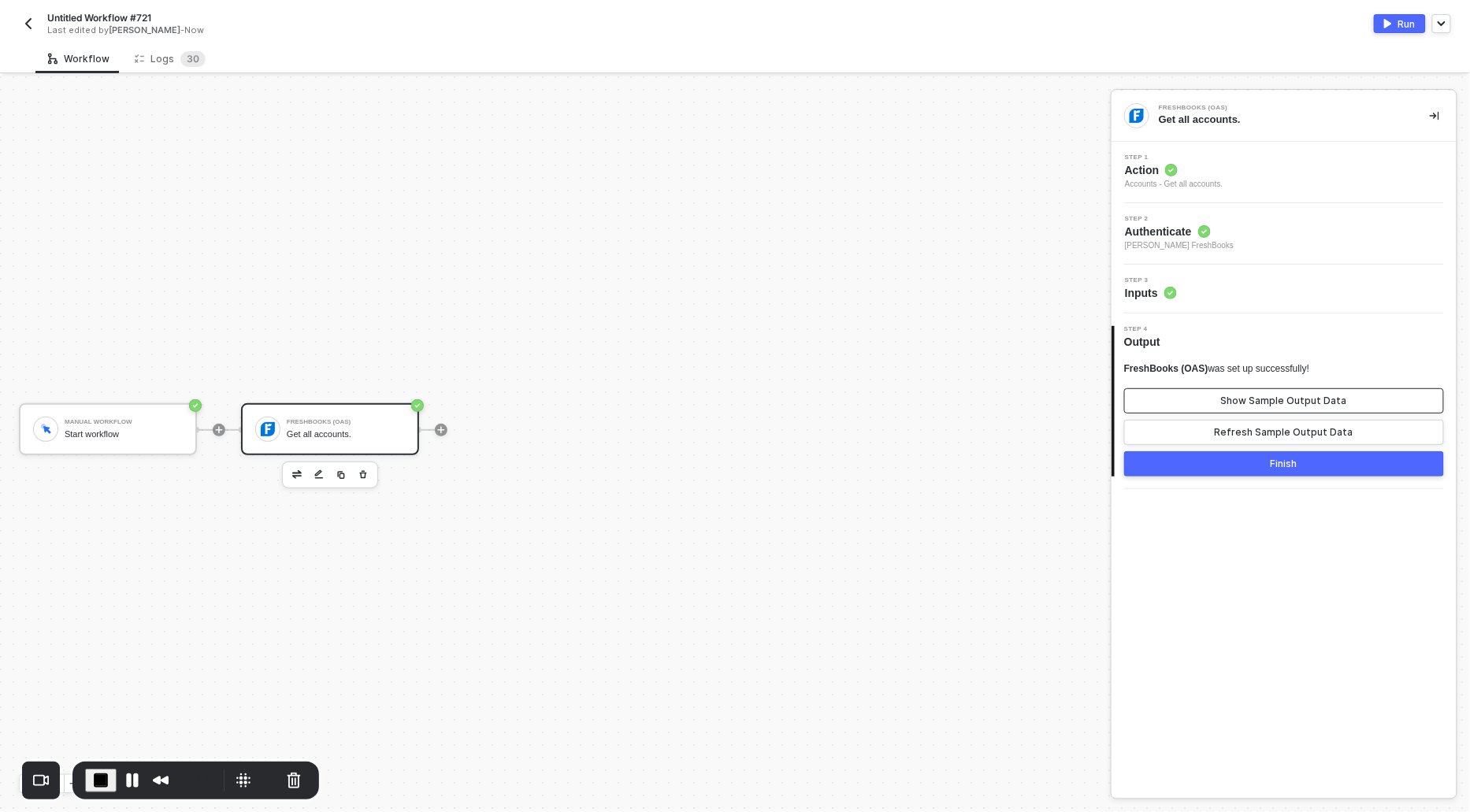
click at [1231, 396] on div "Show Sample Output Data" at bounding box center [1285, 401] width 126 height 13
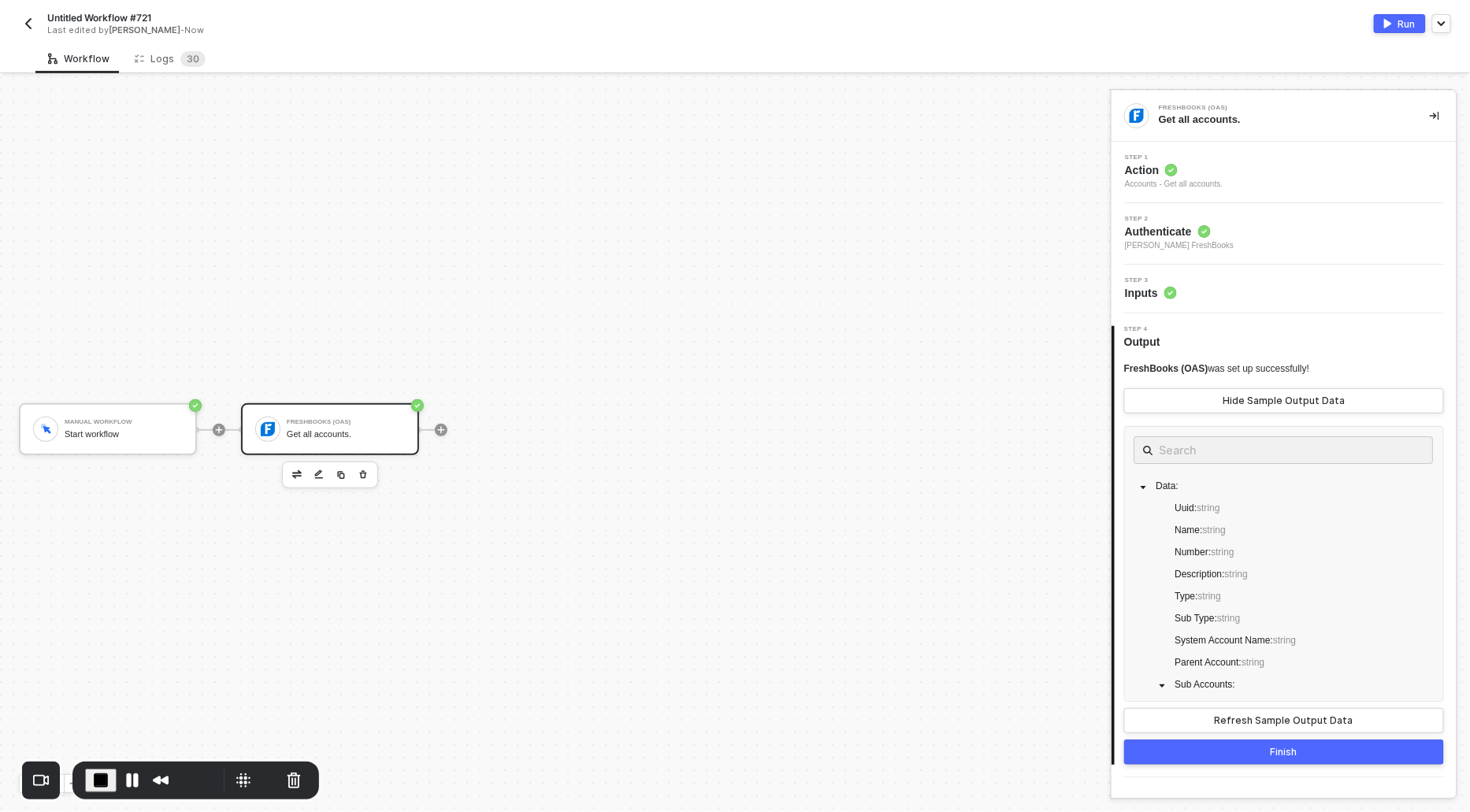
click at [1149, 178] on div "Accounts - Get all accounts." at bounding box center [1174, 184] width 98 height 13
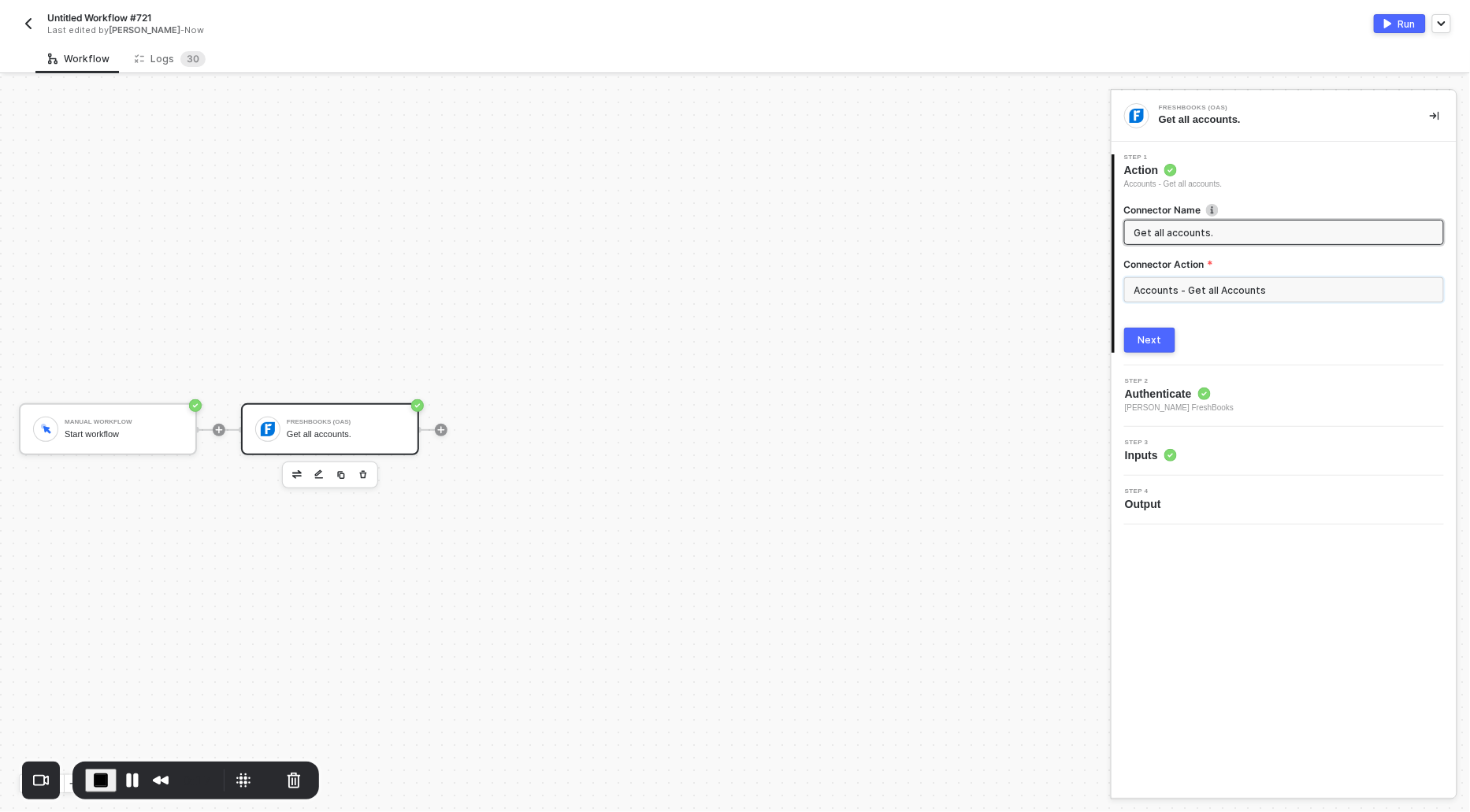
click at [1172, 286] on input "Accounts - Get all Accounts" at bounding box center [1284, 289] width 320 height 25
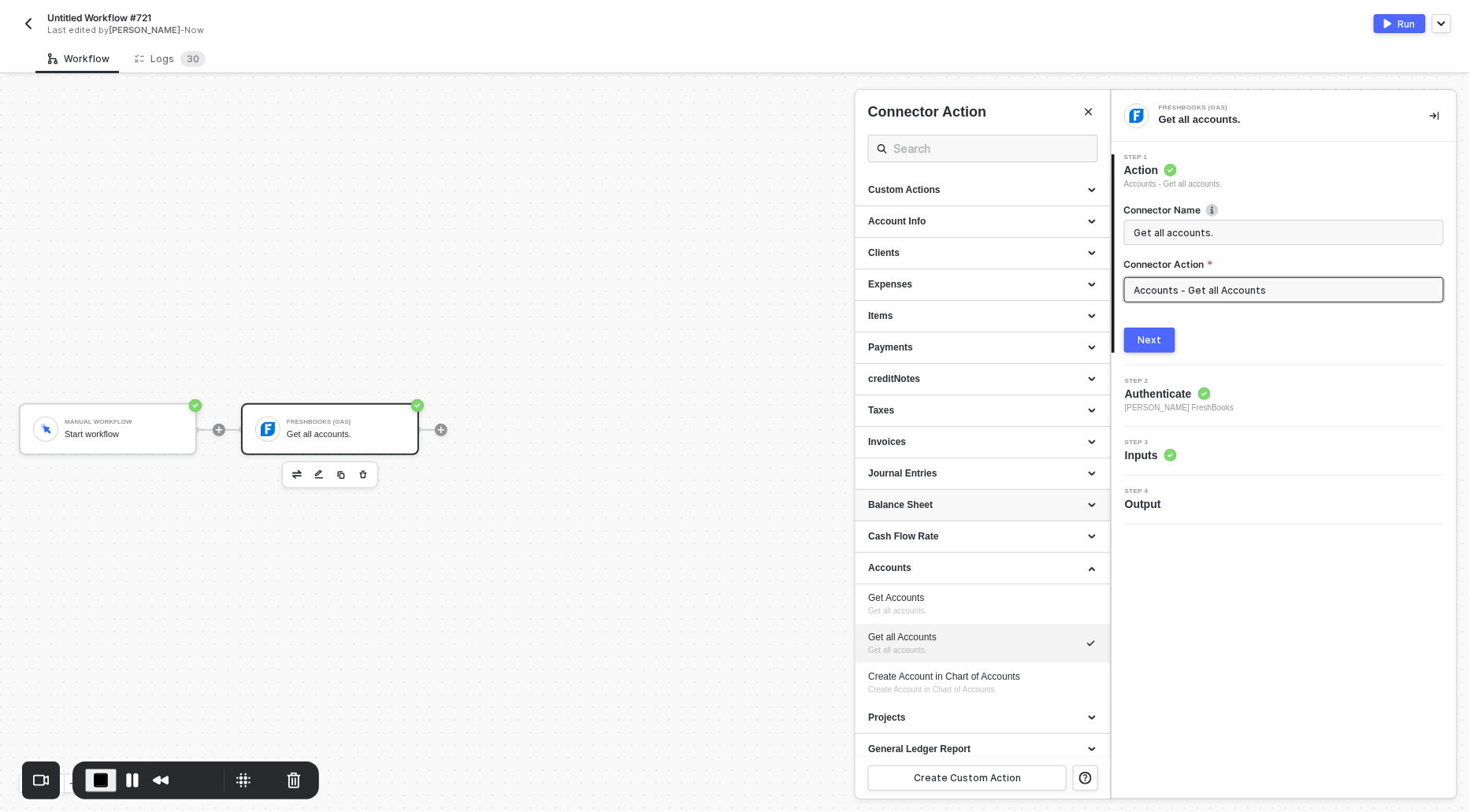
scroll to position [7, 0]
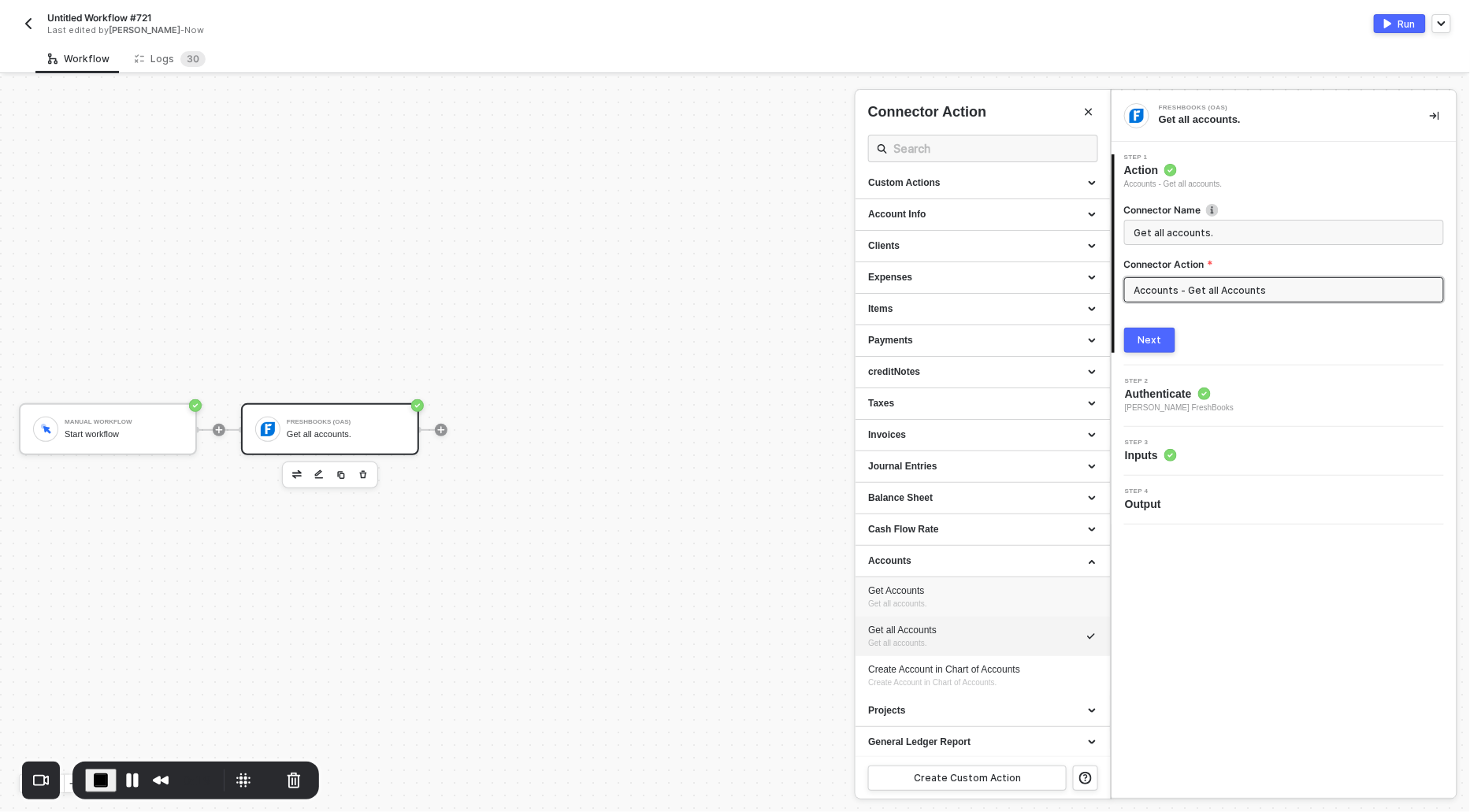
click at [903, 588] on div "Get Accounts" at bounding box center [982, 590] width 230 height 14
type input "Accounts - Get Accounts"
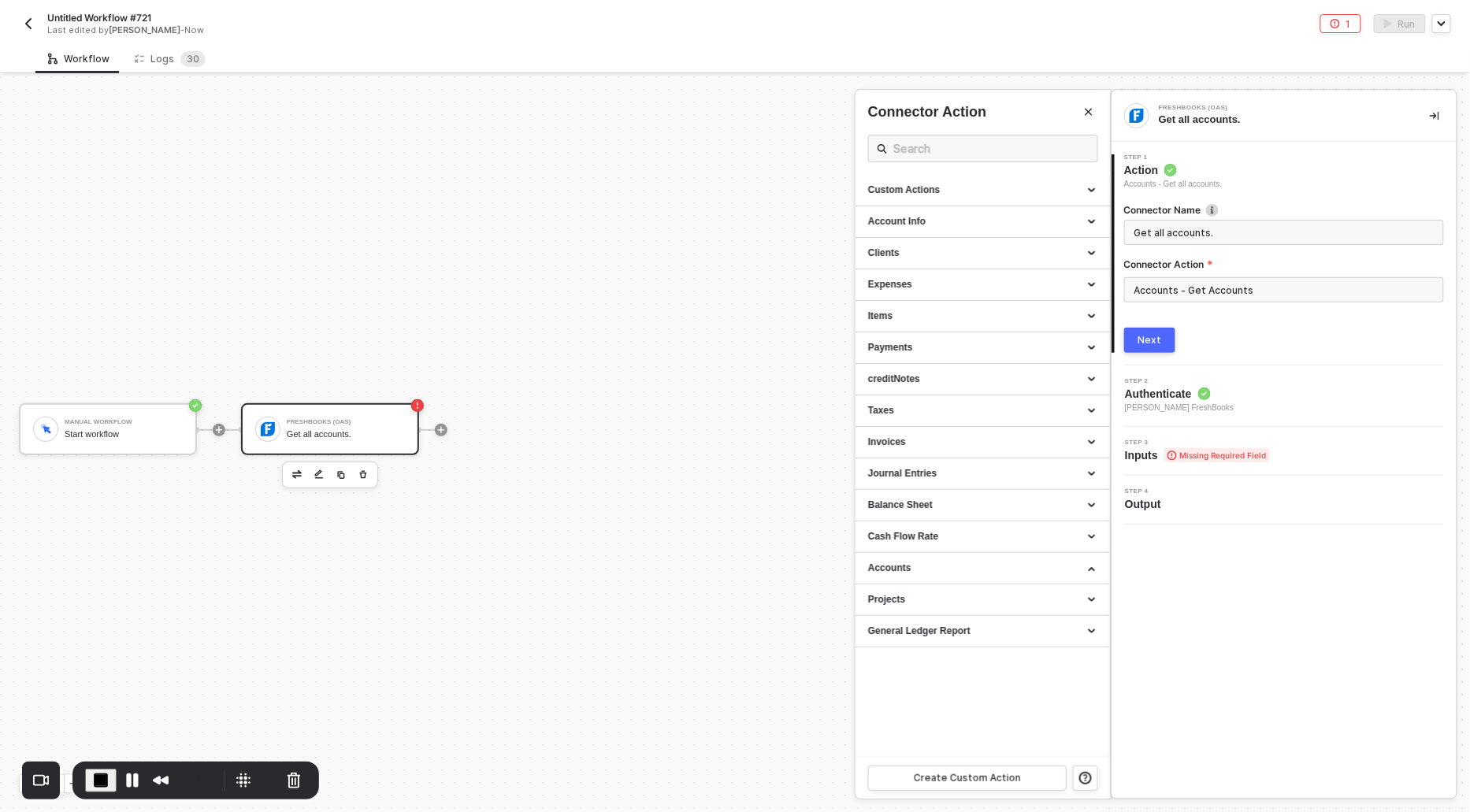
scroll to position [0, 0]
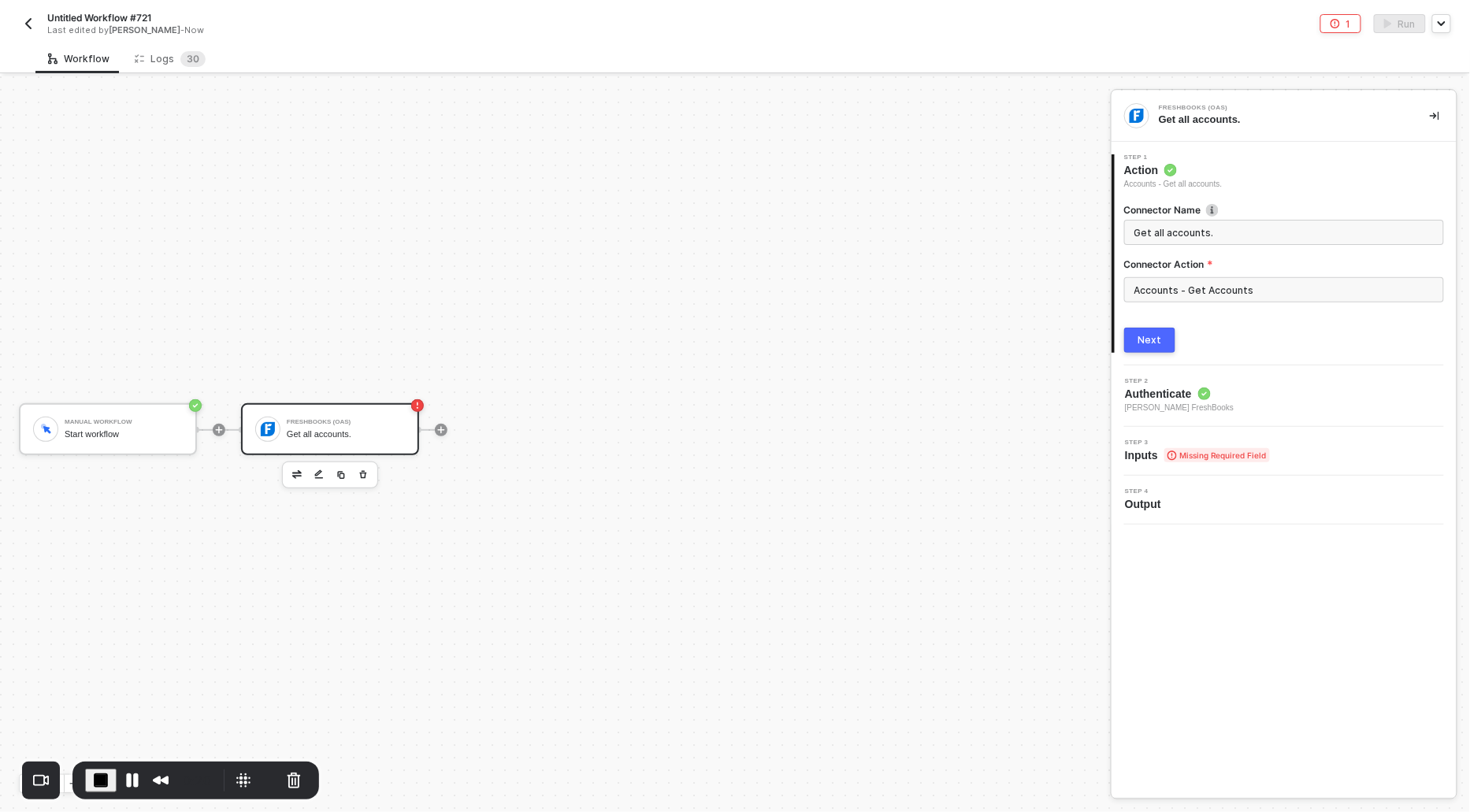
click at [1147, 342] on div "Next" at bounding box center [1150, 341] width 23 height 13
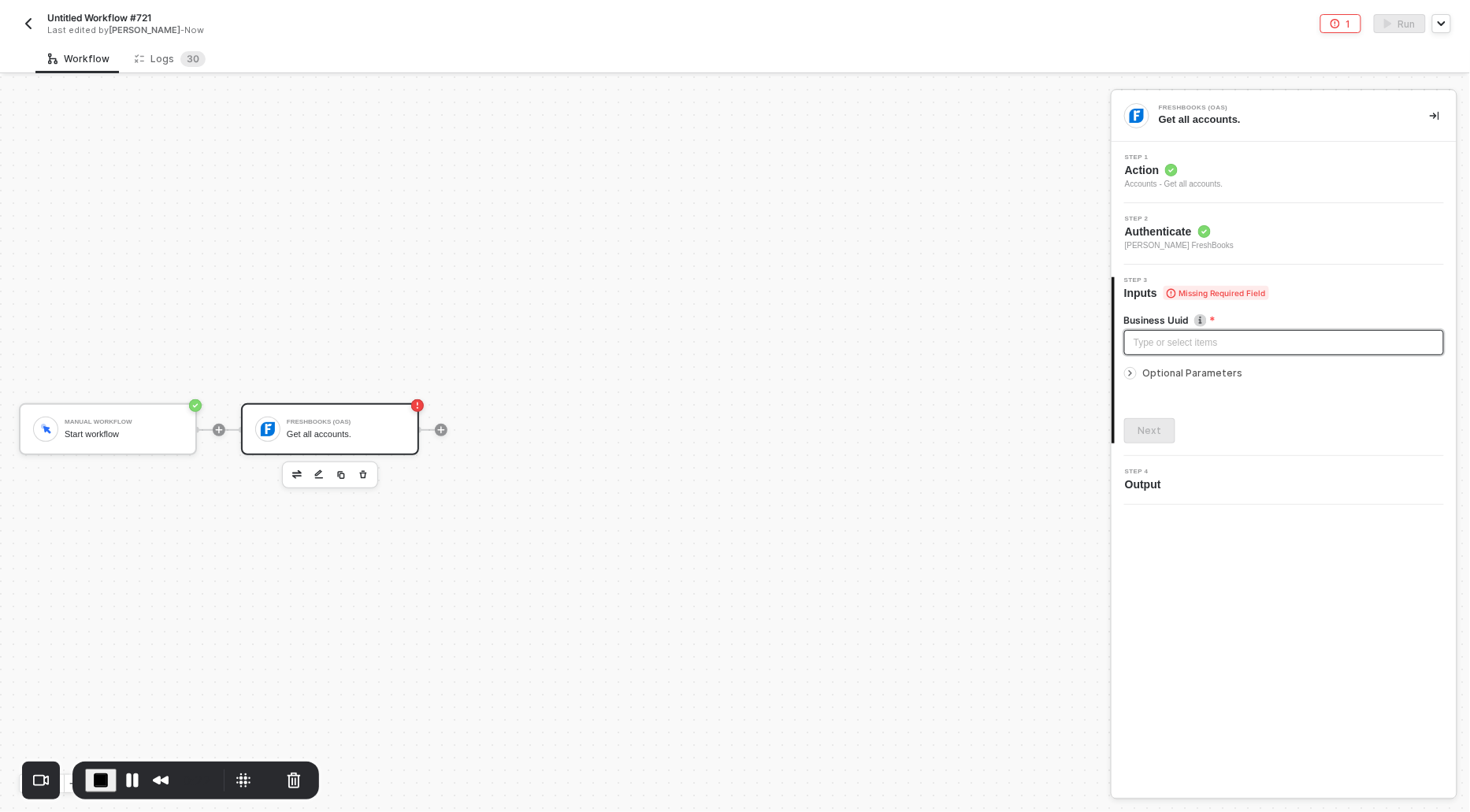
click at [1147, 342] on div "Type or select items ﻿" at bounding box center [1284, 343] width 301 height 15
click at [1131, 371] on icon "icon-arrow-right-small" at bounding box center [1131, 374] width 2 height 5
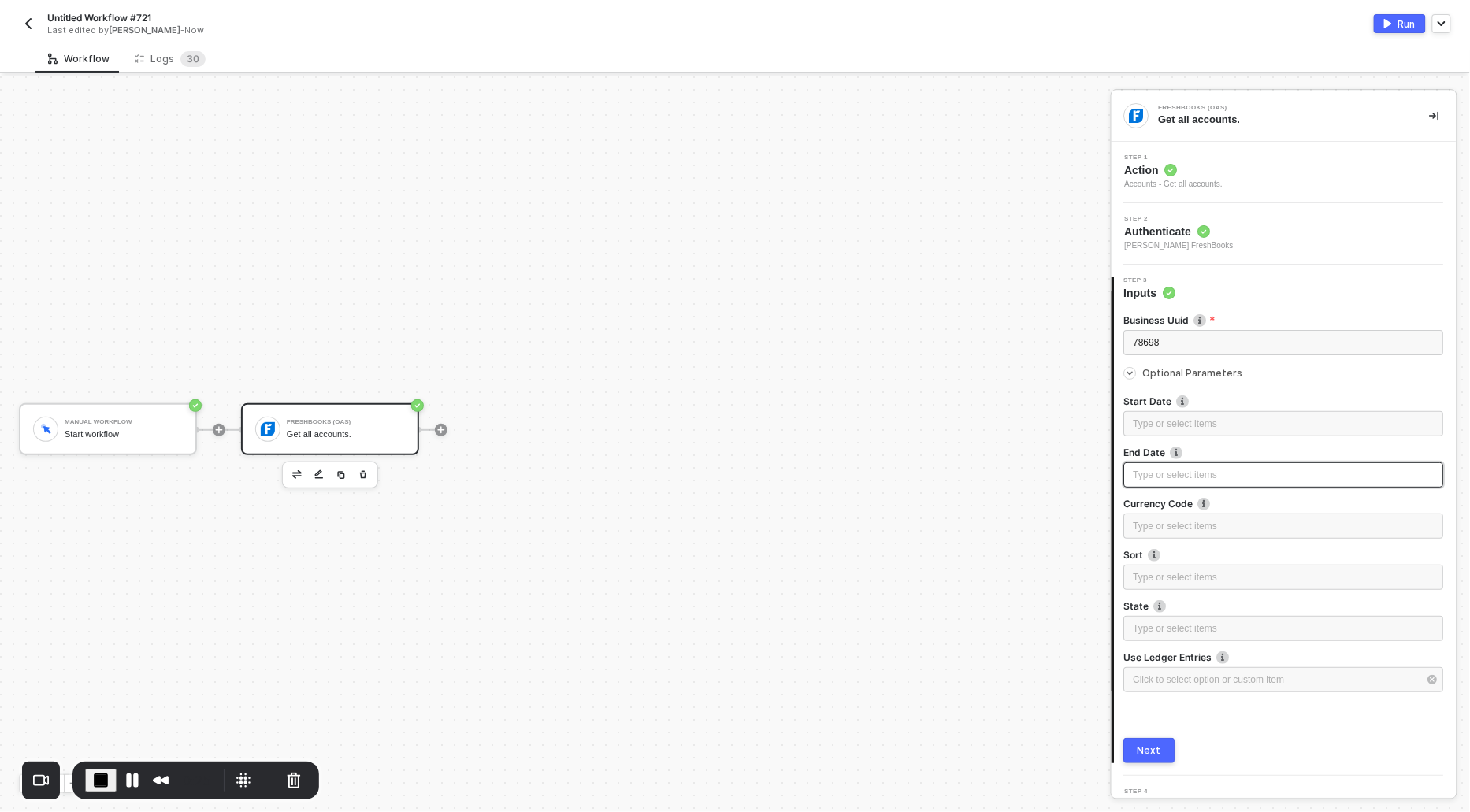
scroll to position [25, 0]
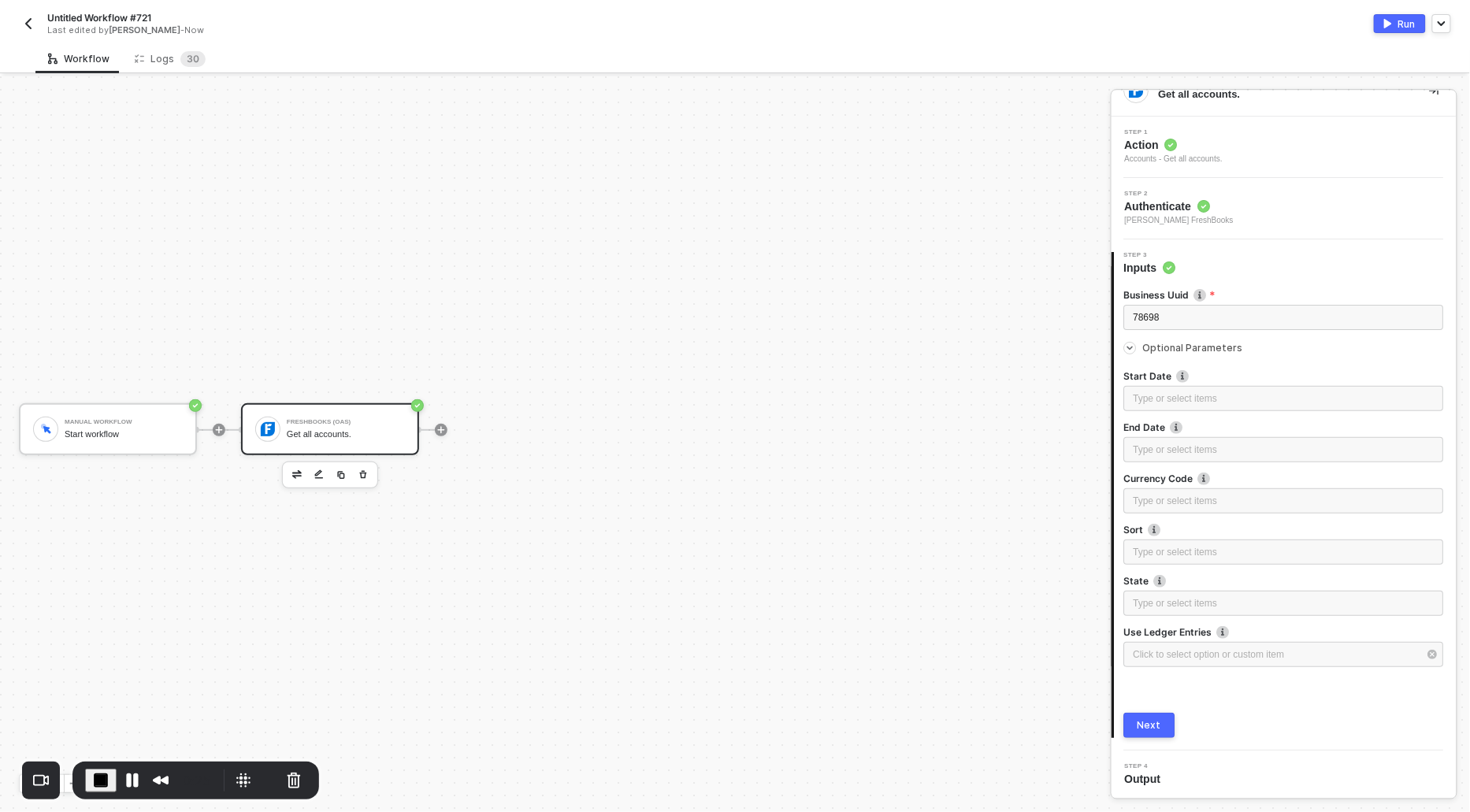
click at [1155, 730] on div "Next" at bounding box center [1150, 726] width 23 height 13
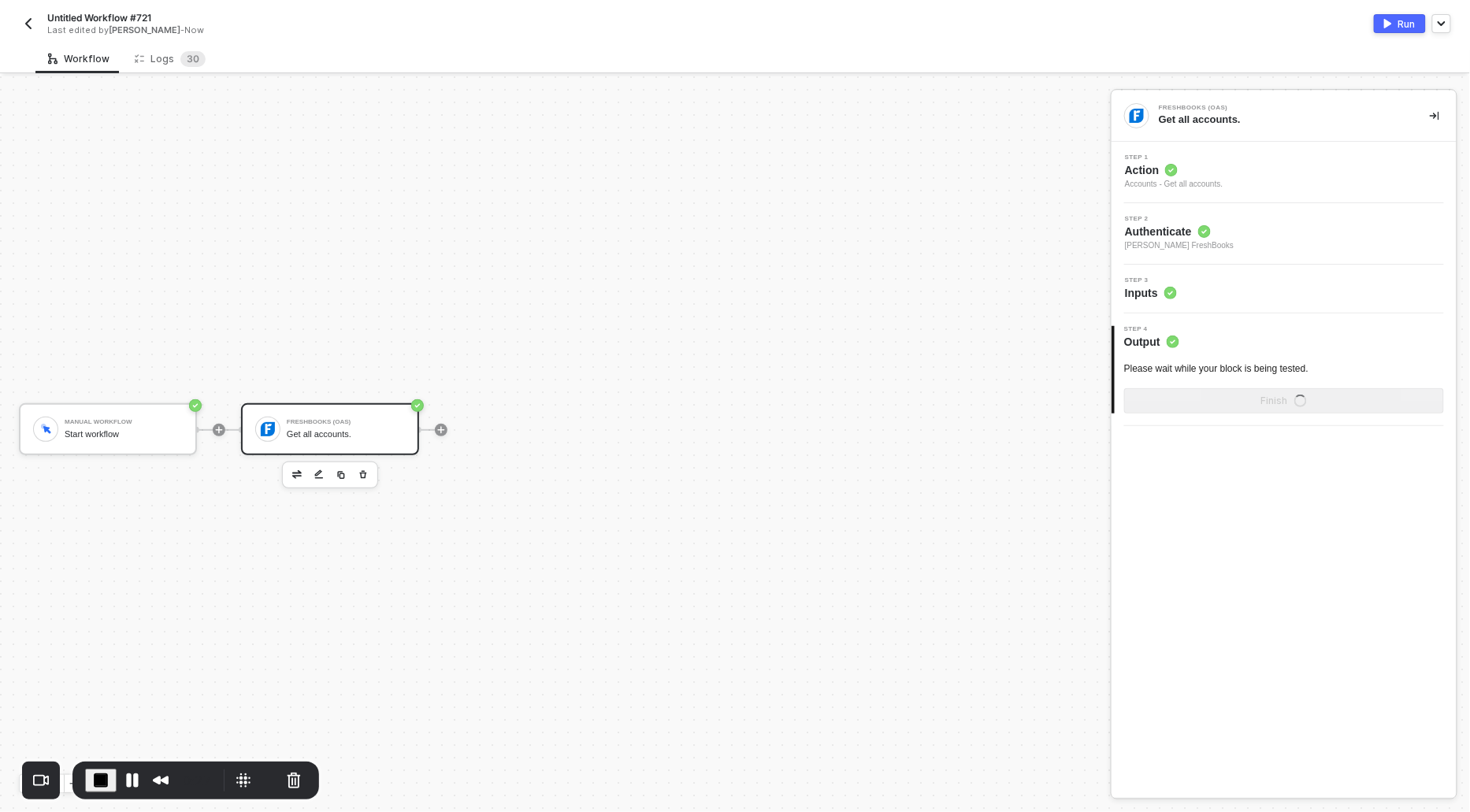
scroll to position [0, 0]
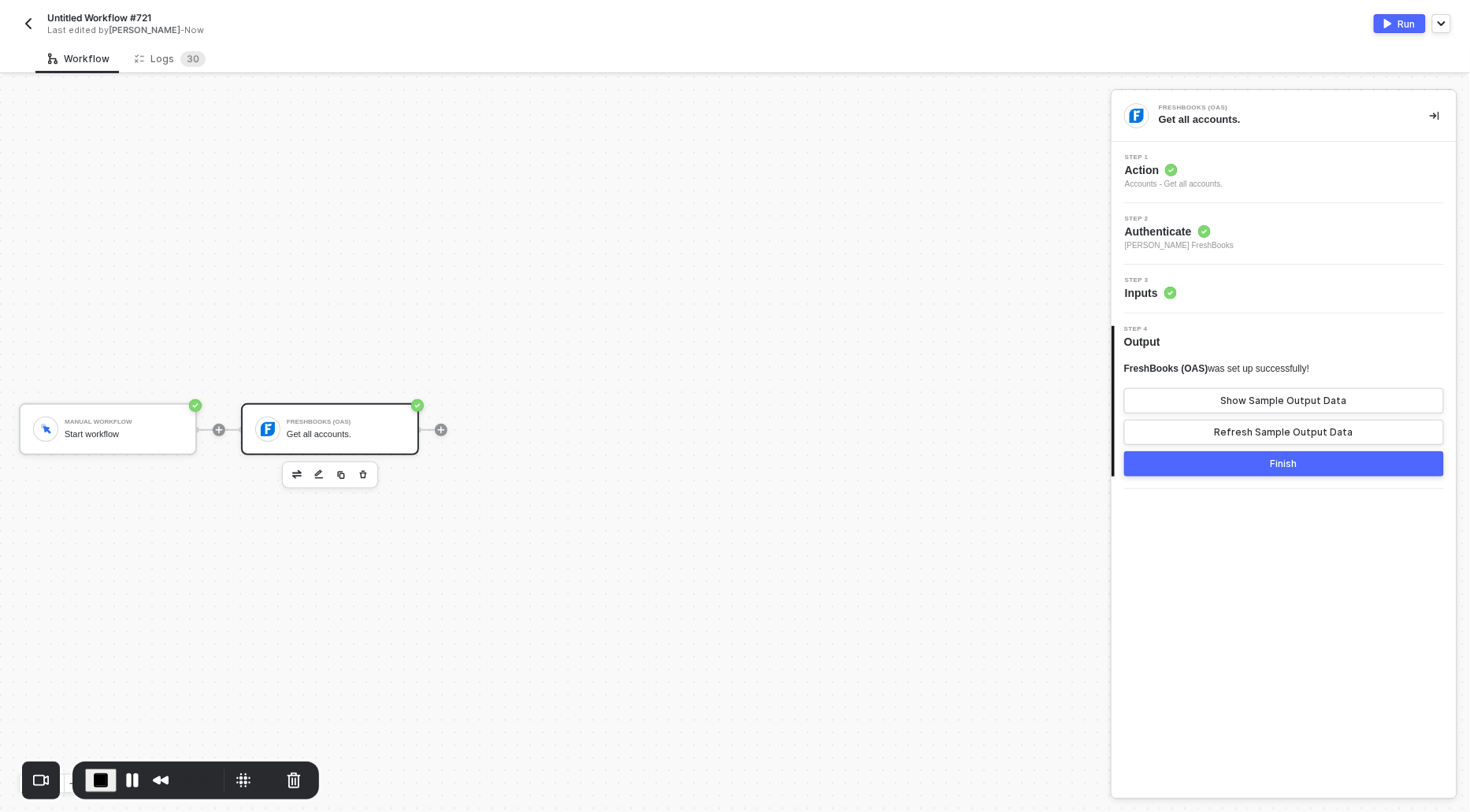
click at [1303, 370] on div "FreshBooks (OAS) was set up successfully!" at bounding box center [1217, 369] width 185 height 14
click at [1292, 385] on div "FreshBooks (OAS) was set up successfully! Show Sample Output Data Refresh Sampl…" at bounding box center [1284, 404] width 320 height 83
click at [1287, 400] on div "Show Sample Output Data" at bounding box center [1285, 401] width 126 height 13
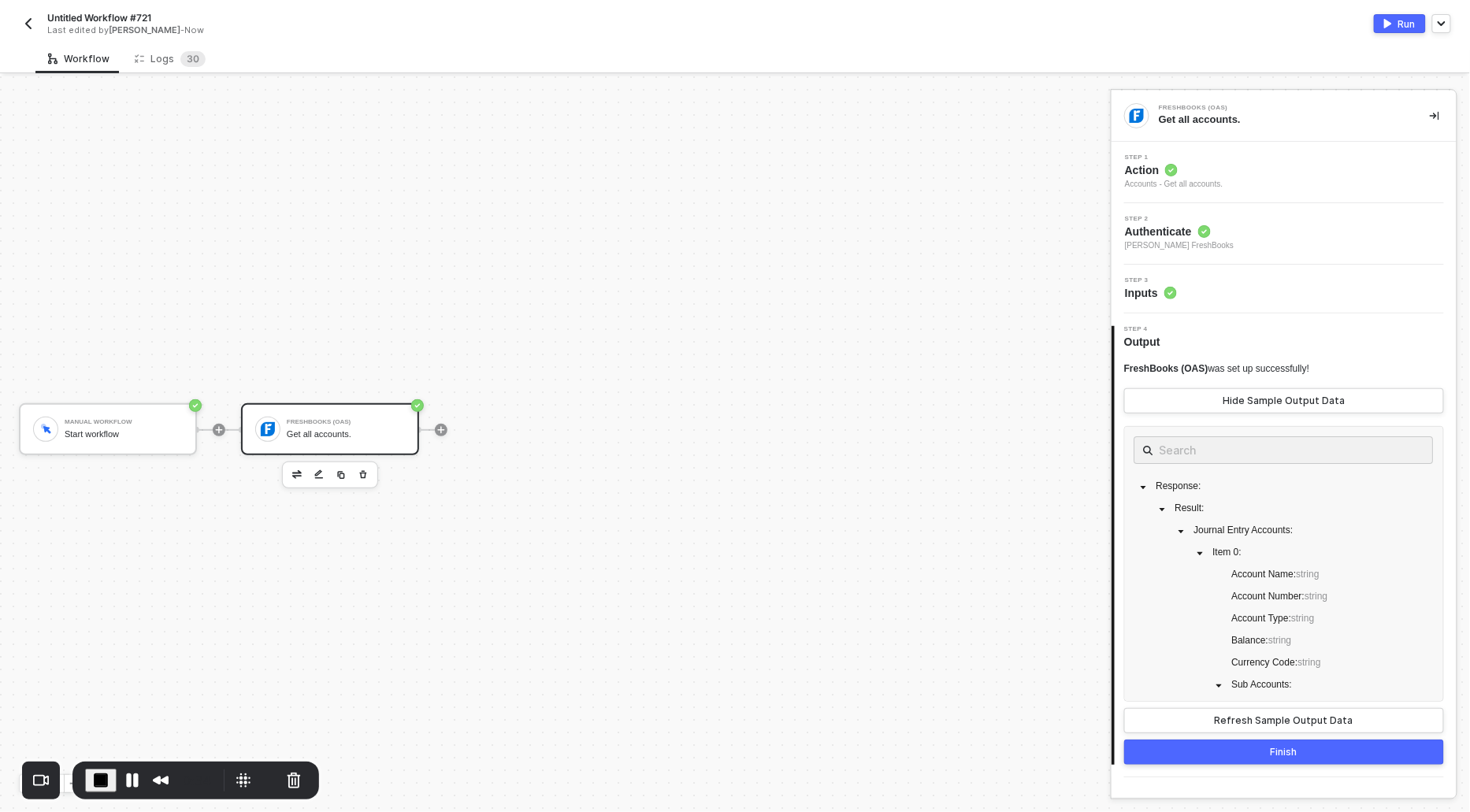
click at [1155, 171] on span "Action" at bounding box center [1174, 170] width 98 height 16
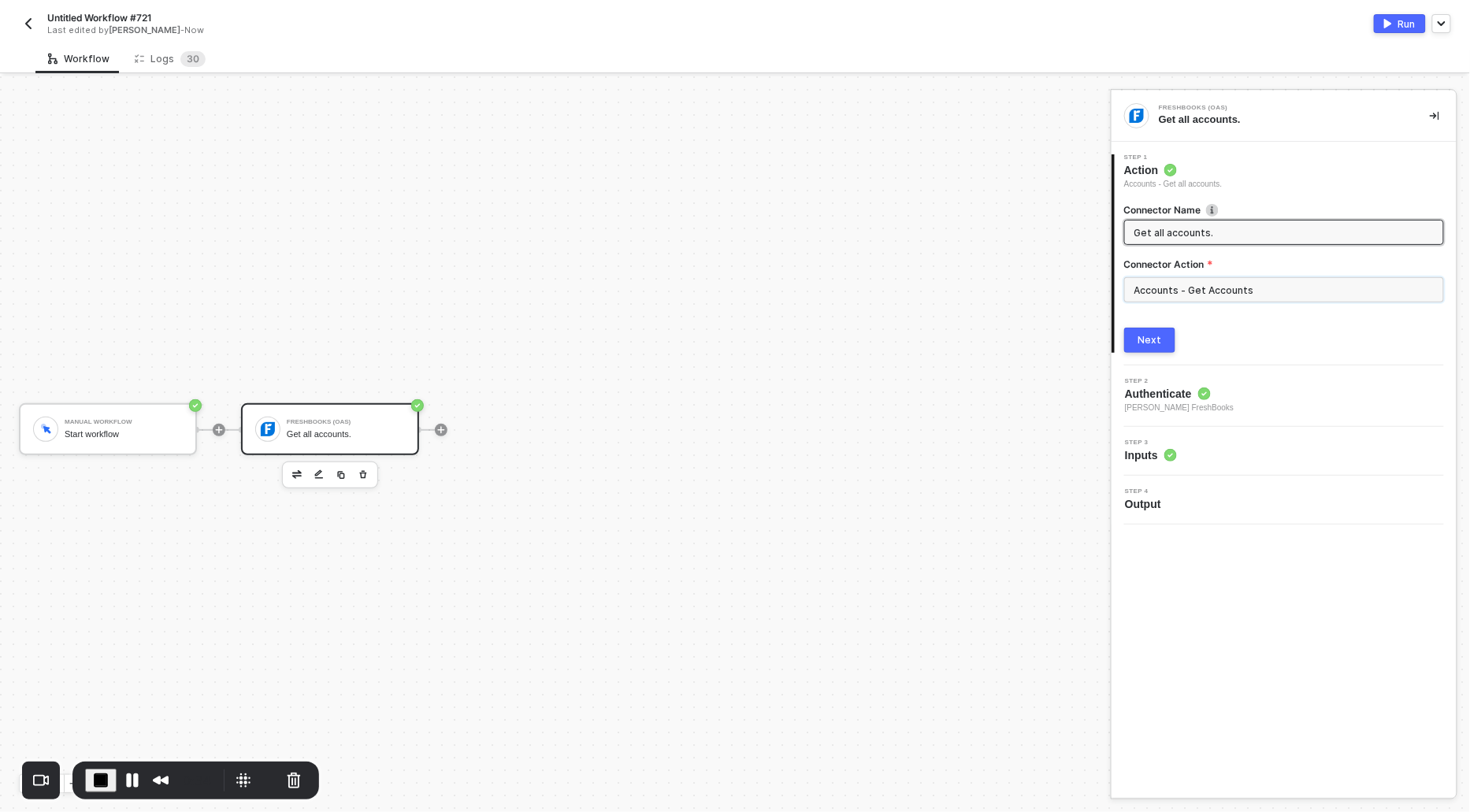
click at [1186, 292] on input "Accounts - Get Accounts" at bounding box center [1284, 289] width 320 height 25
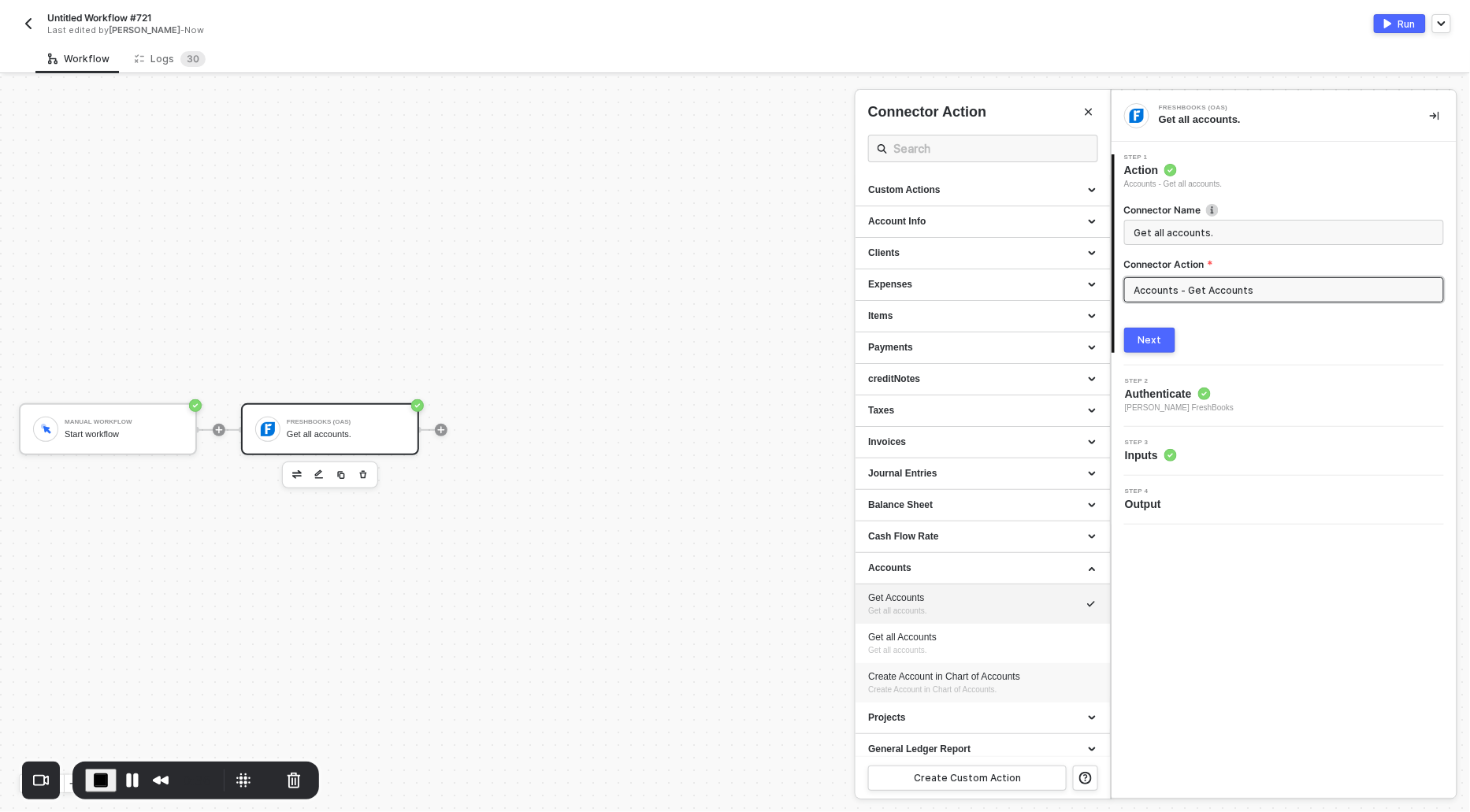
click at [911, 677] on div "Create Account in Chart of Accounts" at bounding box center [982, 677] width 230 height 14
type input "Create Account in Chart of Accounts."
type input "Accounts - Create Account in Chart of Accounts"
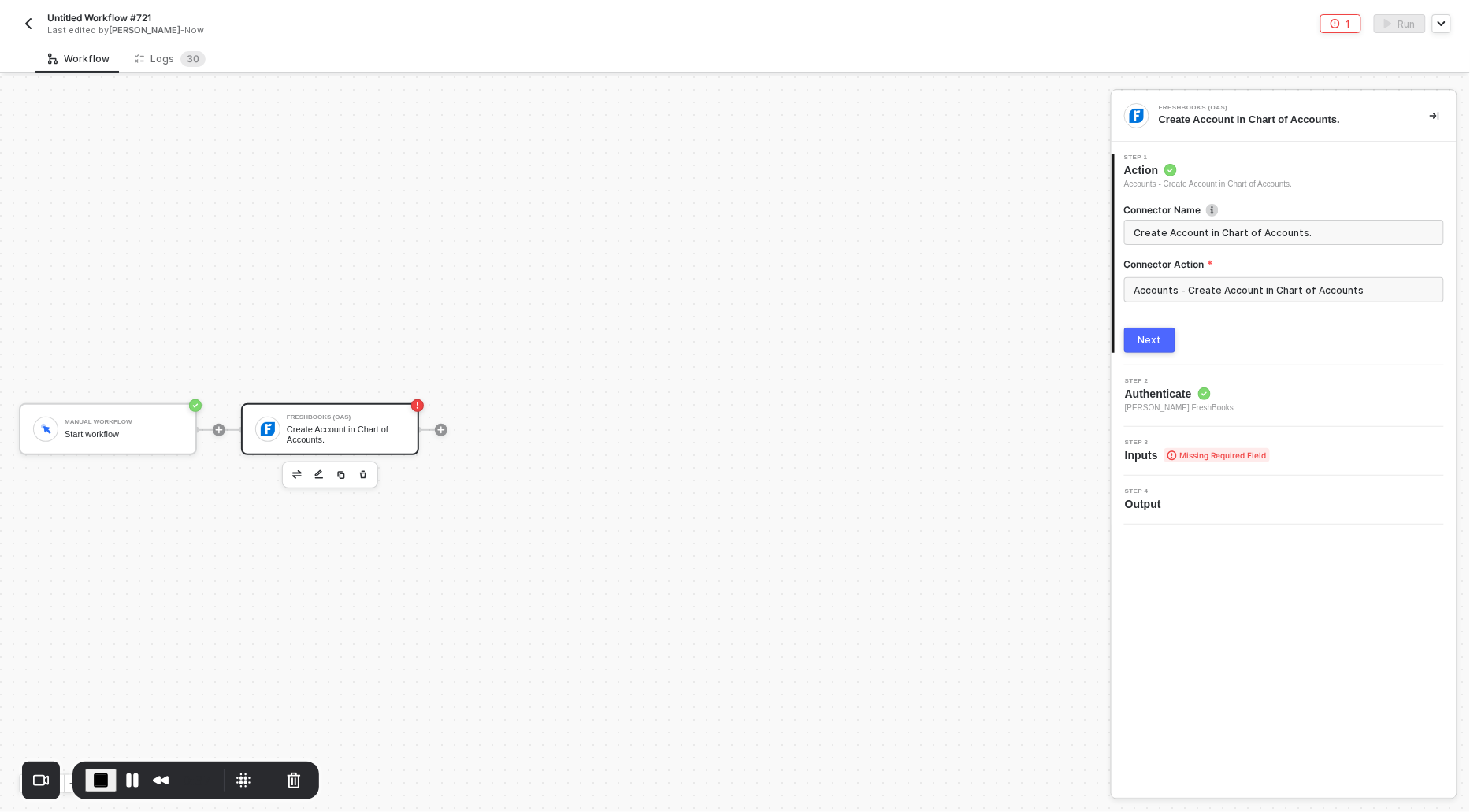
click at [1145, 339] on div "Next" at bounding box center [1150, 341] width 23 height 13
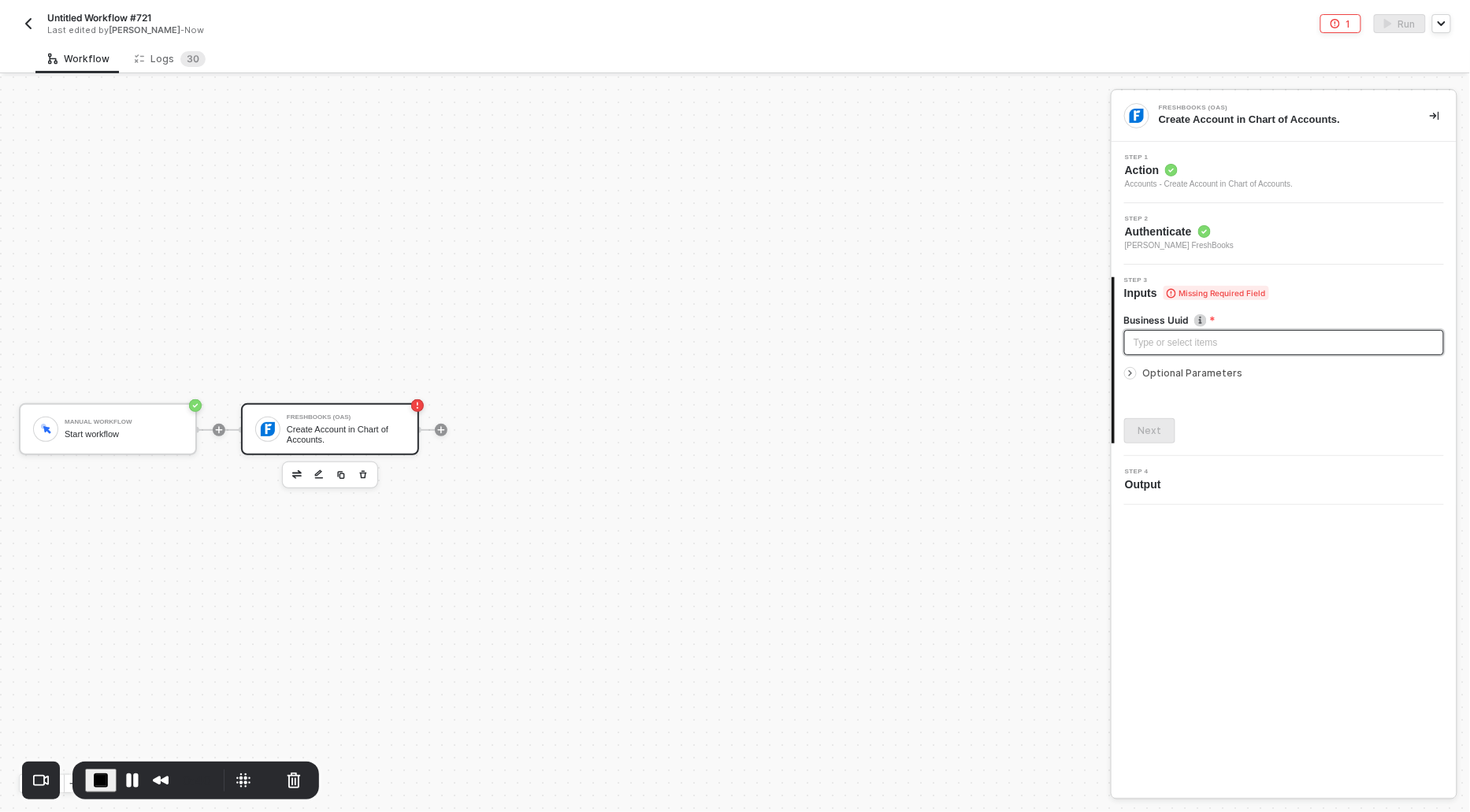
click at [1145, 339] on div "Type or select items ﻿" at bounding box center [1284, 343] width 301 height 15
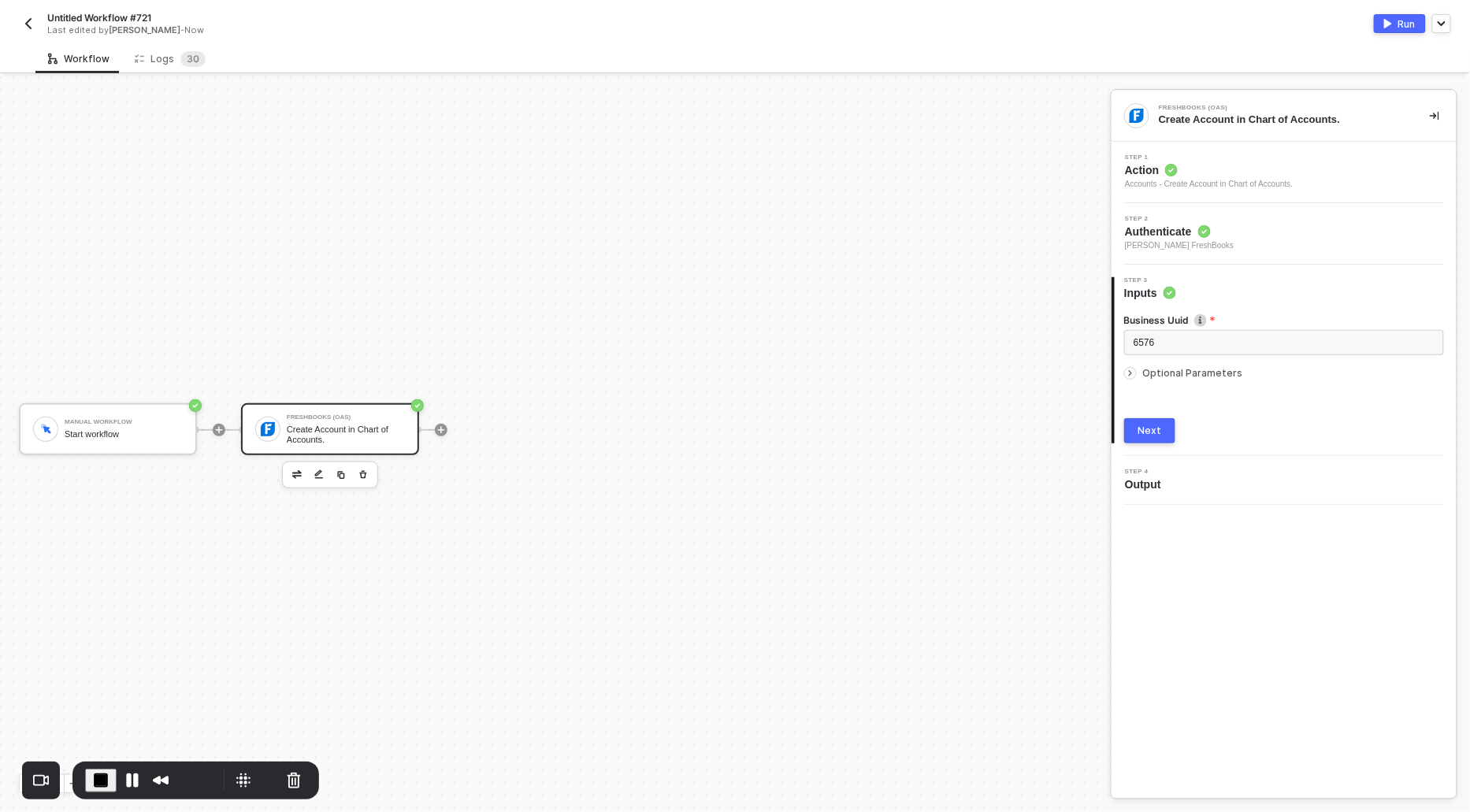
click at [1128, 375] on icon "icon-arrow-right-small" at bounding box center [1131, 374] width 10 height 10
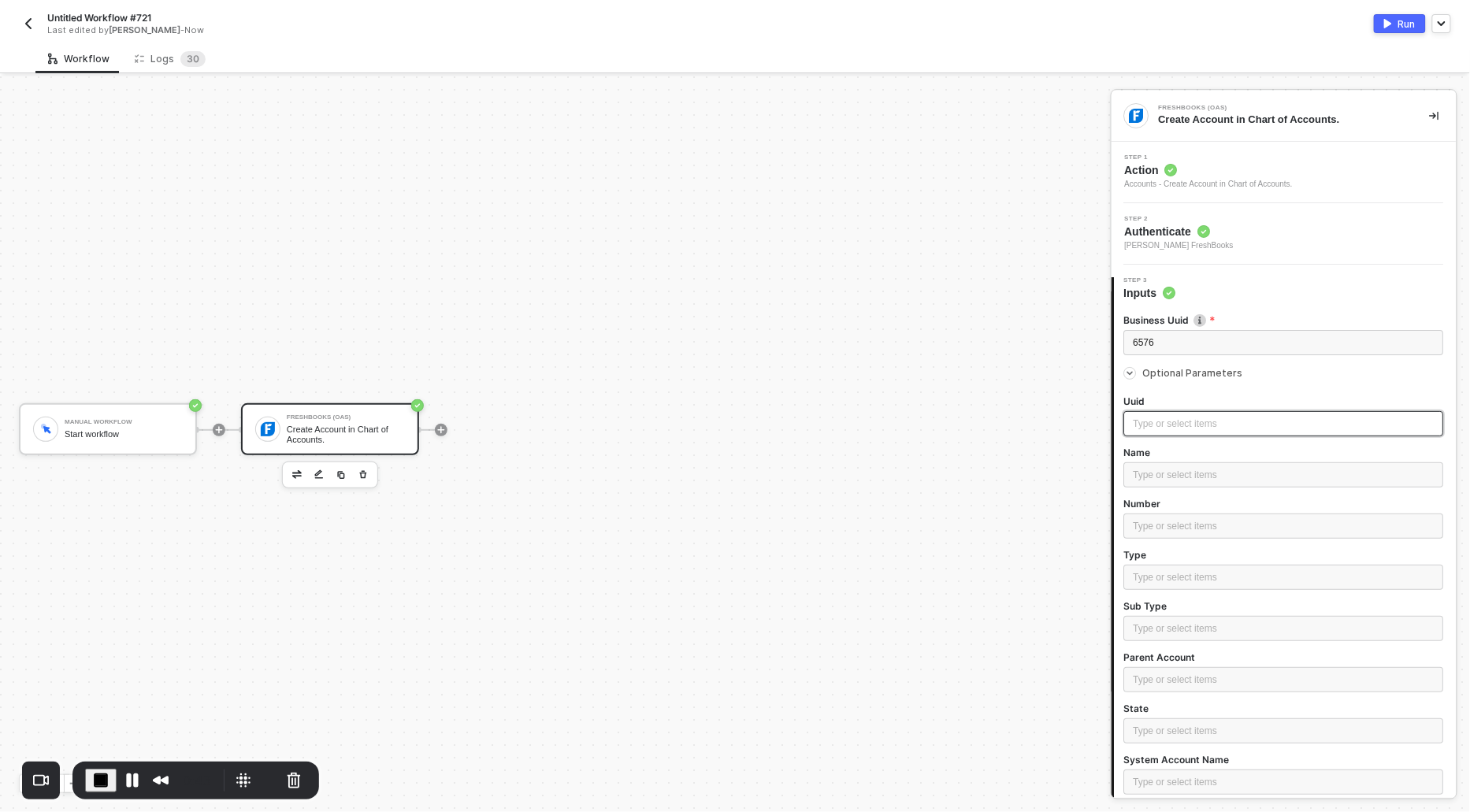
scroll to position [179, 0]
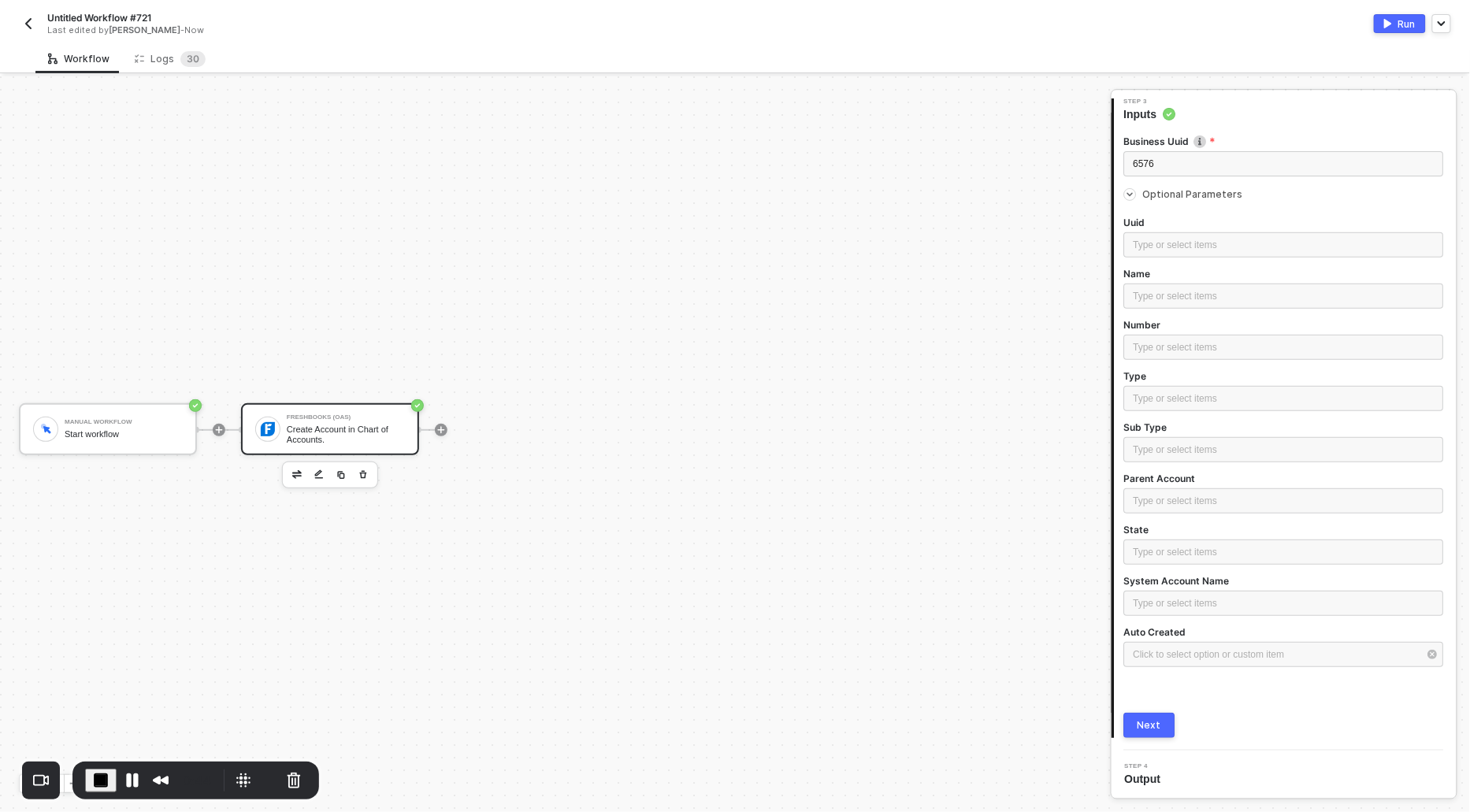
click at [1140, 727] on div "Next" at bounding box center [1150, 726] width 23 height 13
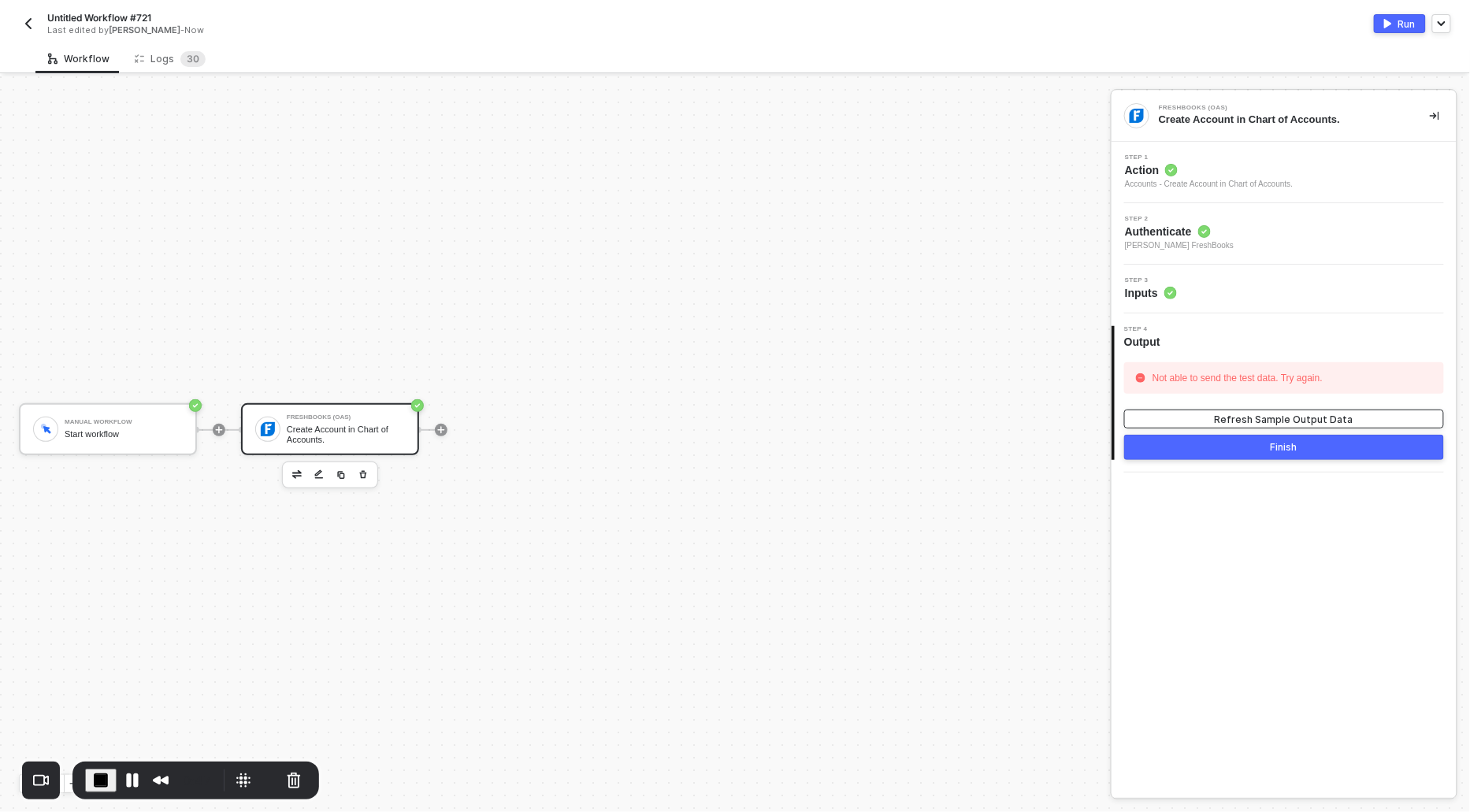
click at [1212, 420] on button "Refresh Sample Output Data" at bounding box center [1284, 418] width 320 height 19
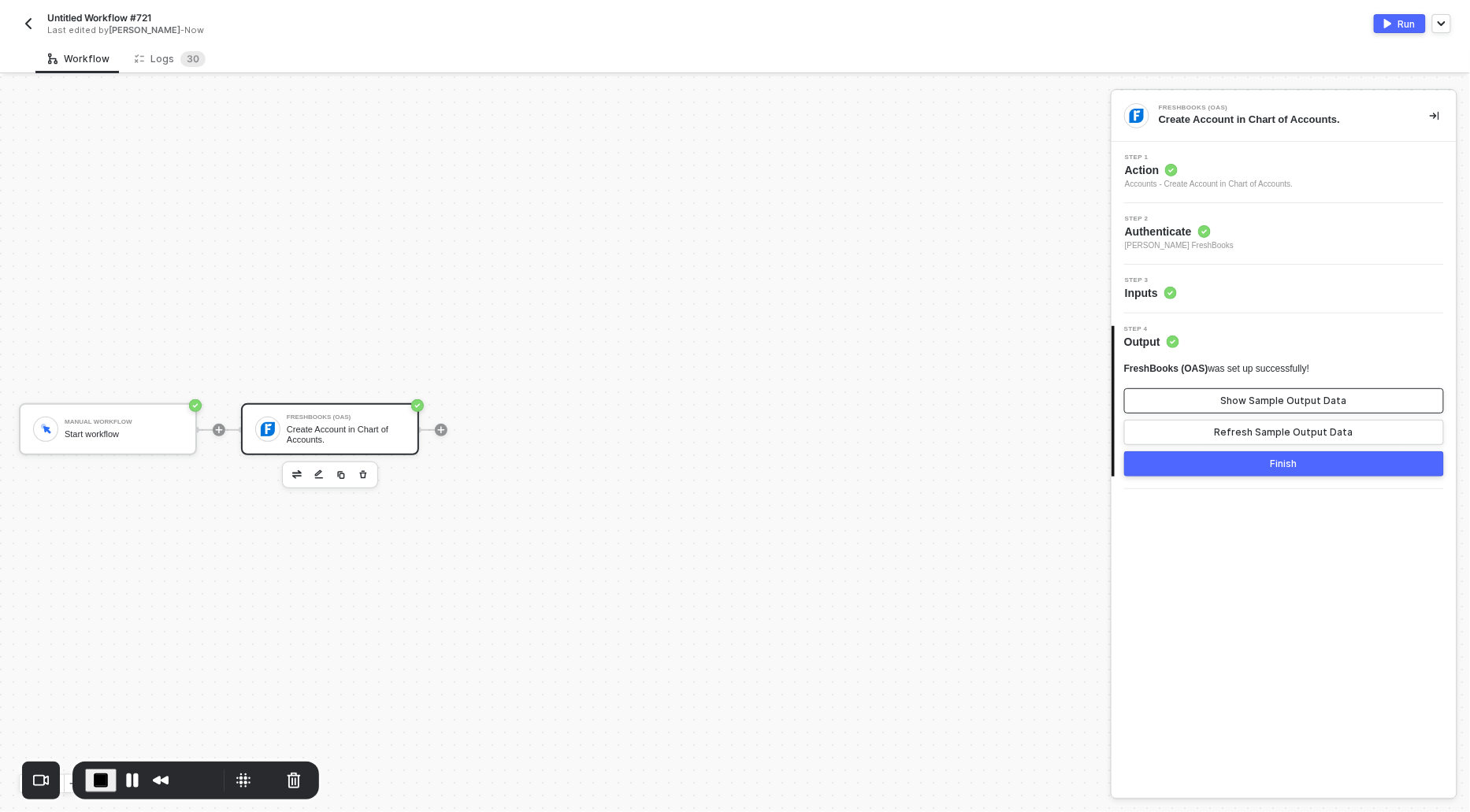
click at [1211, 402] on button "Show Sample Output Data" at bounding box center [1284, 400] width 320 height 25
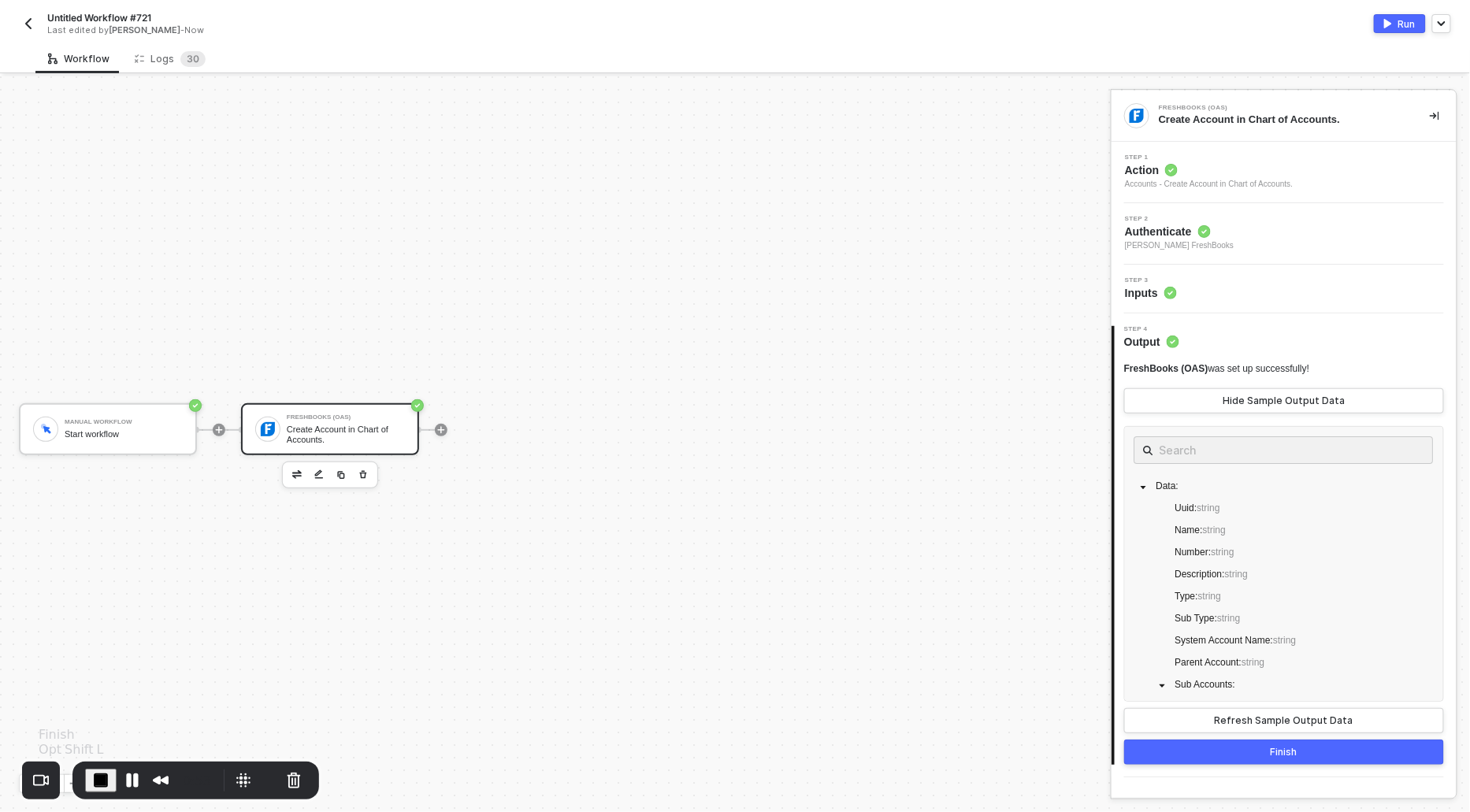
click at [102, 768] on button "End Recording" at bounding box center [101, 780] width 31 height 23
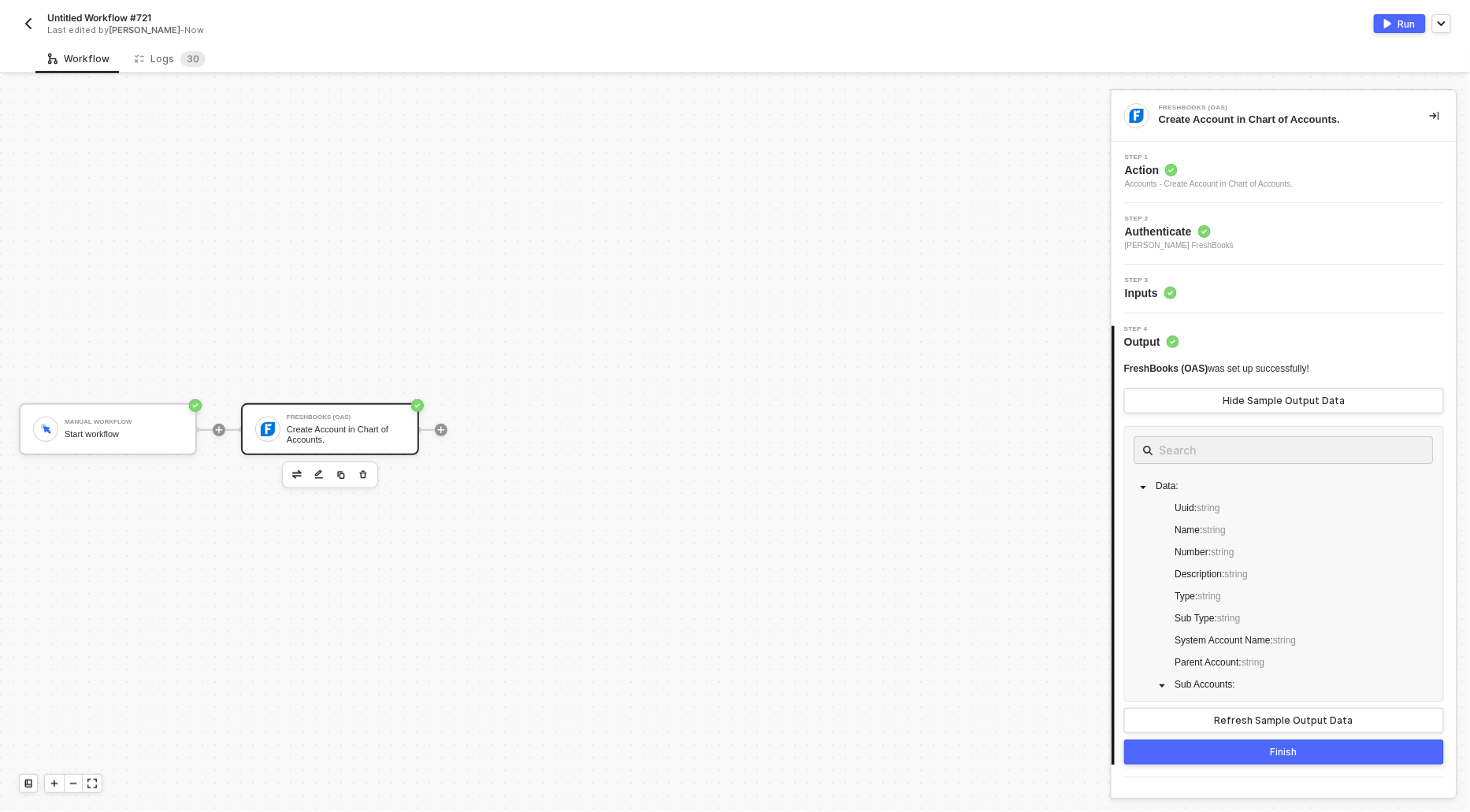
click at [1161, 173] on span "Action" at bounding box center [1209, 170] width 168 height 16
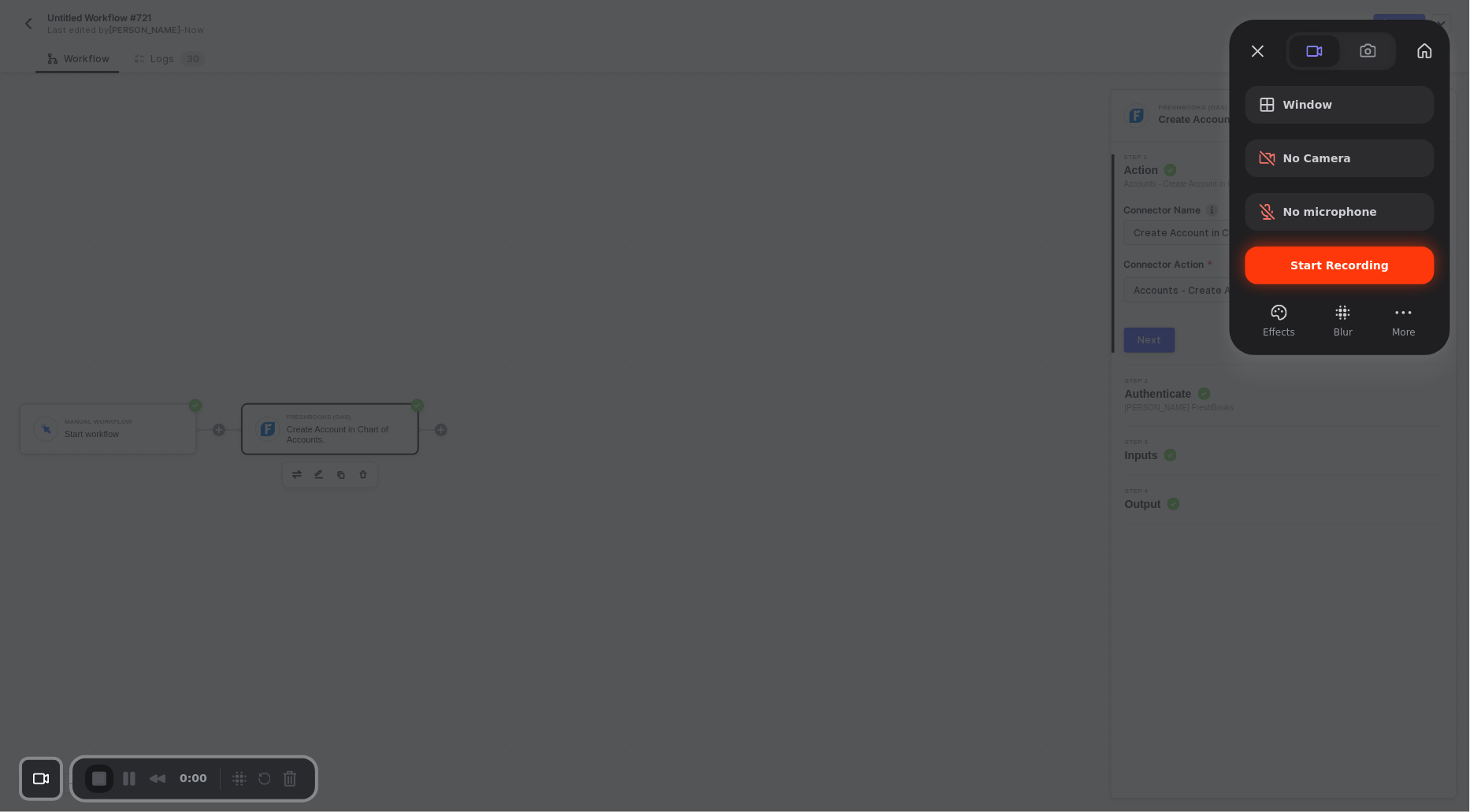
click at [1292, 258] on div "Start Recording" at bounding box center [1340, 265] width 189 height 38
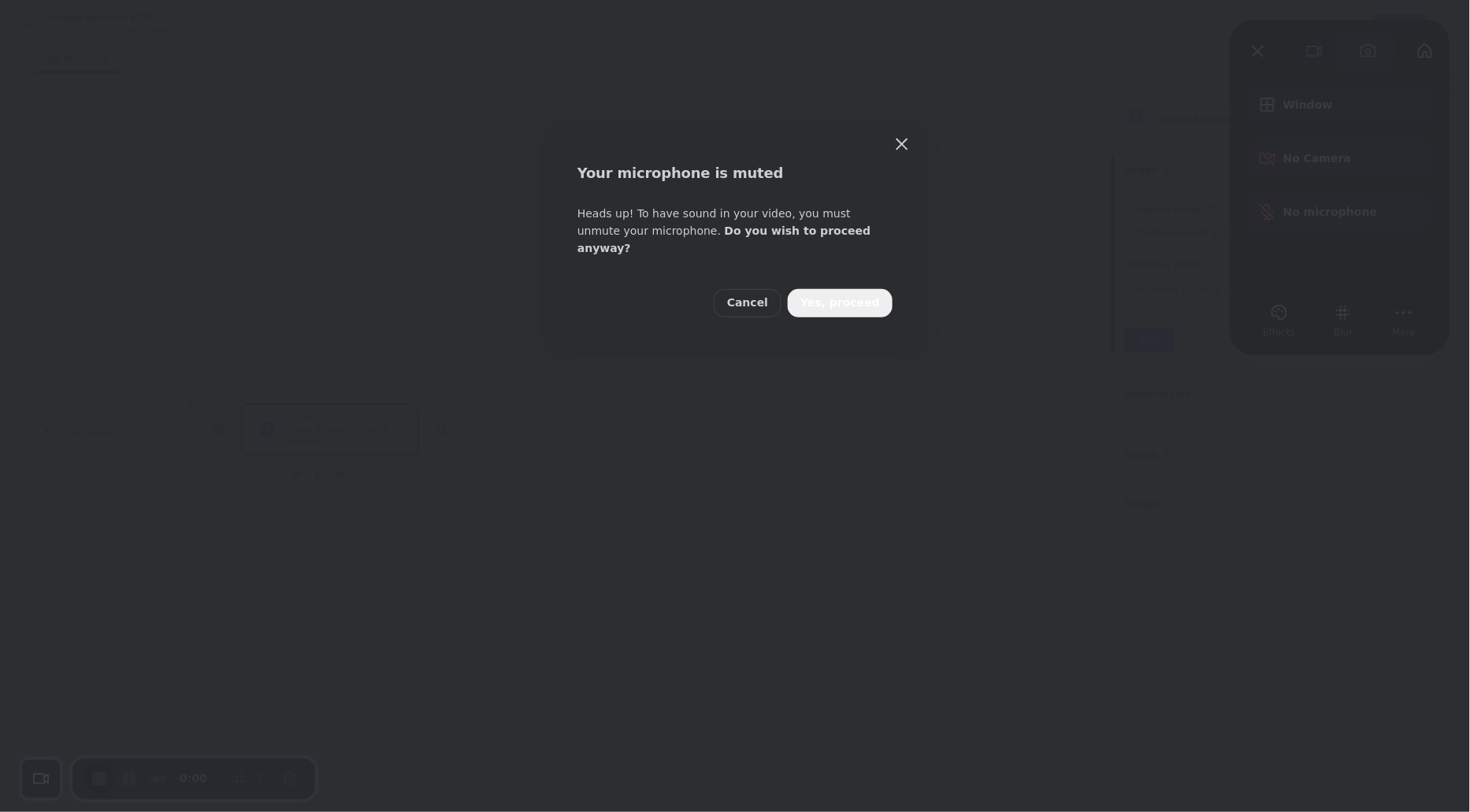
click at [841, 295] on span "Yes, proceed" at bounding box center [840, 304] width 80 height 18
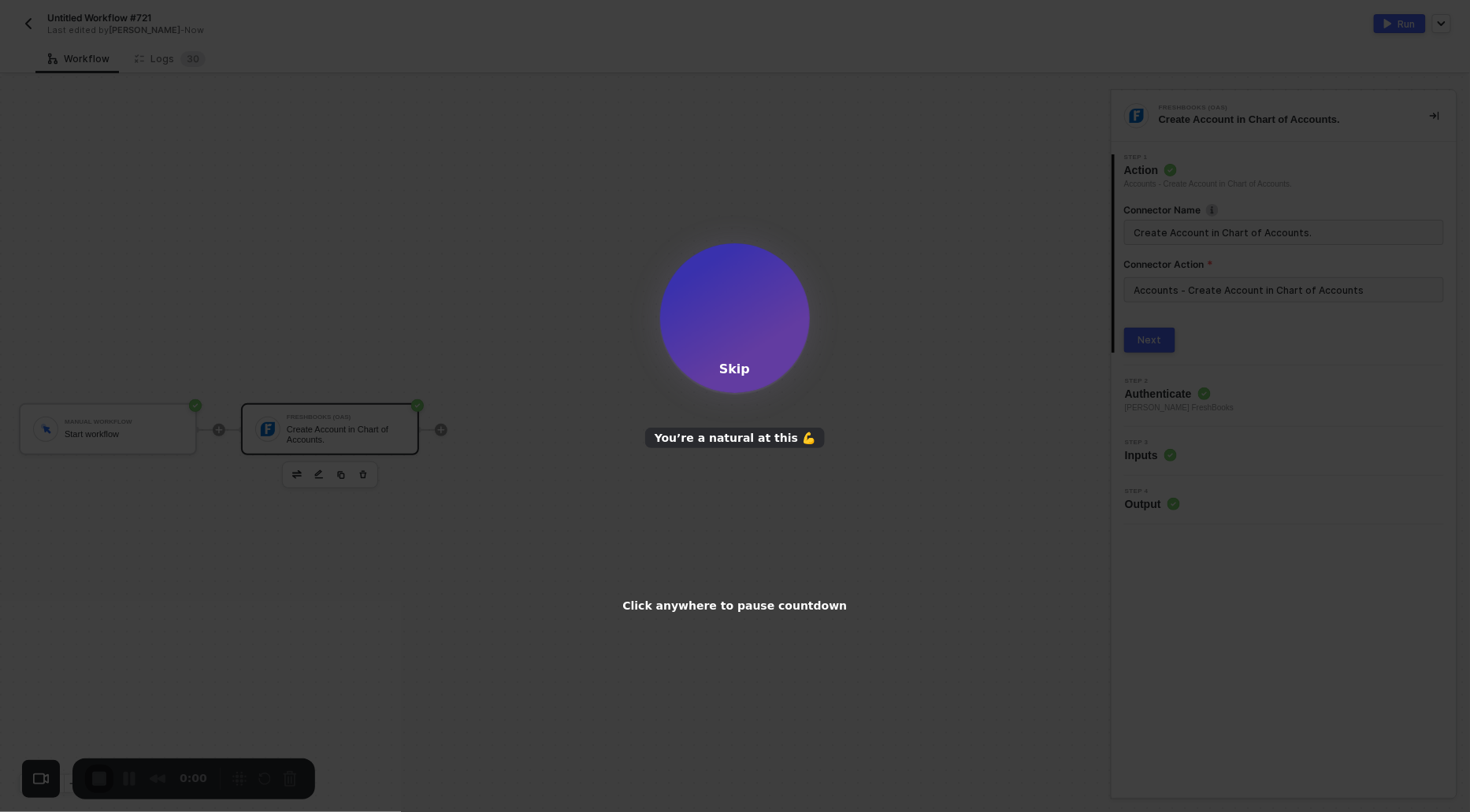
click at [743, 365] on div "Skip" at bounding box center [735, 369] width 31 height 15
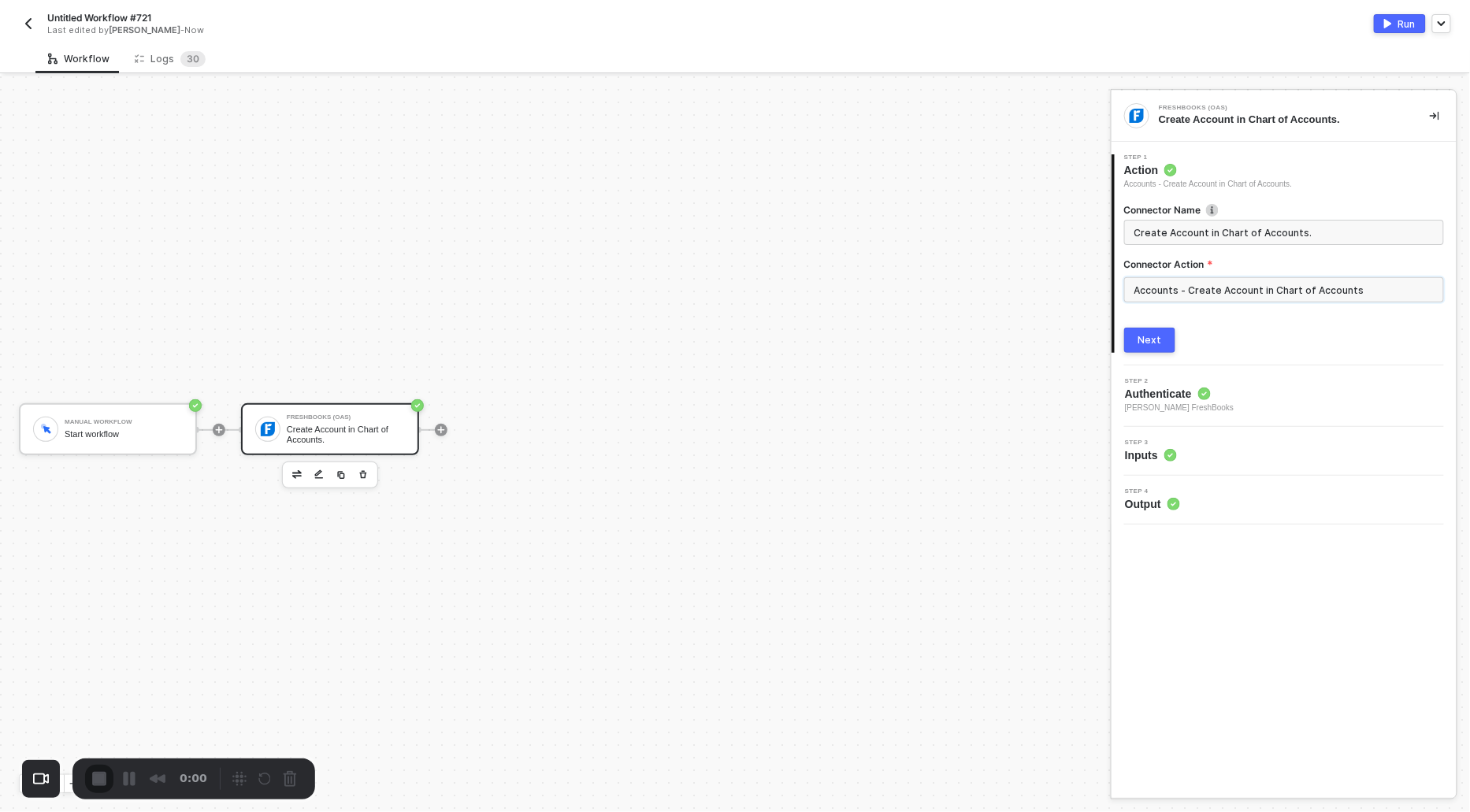
click at [1250, 288] on input "Accounts - Create Account in Chart of Accounts" at bounding box center [1284, 289] width 320 height 25
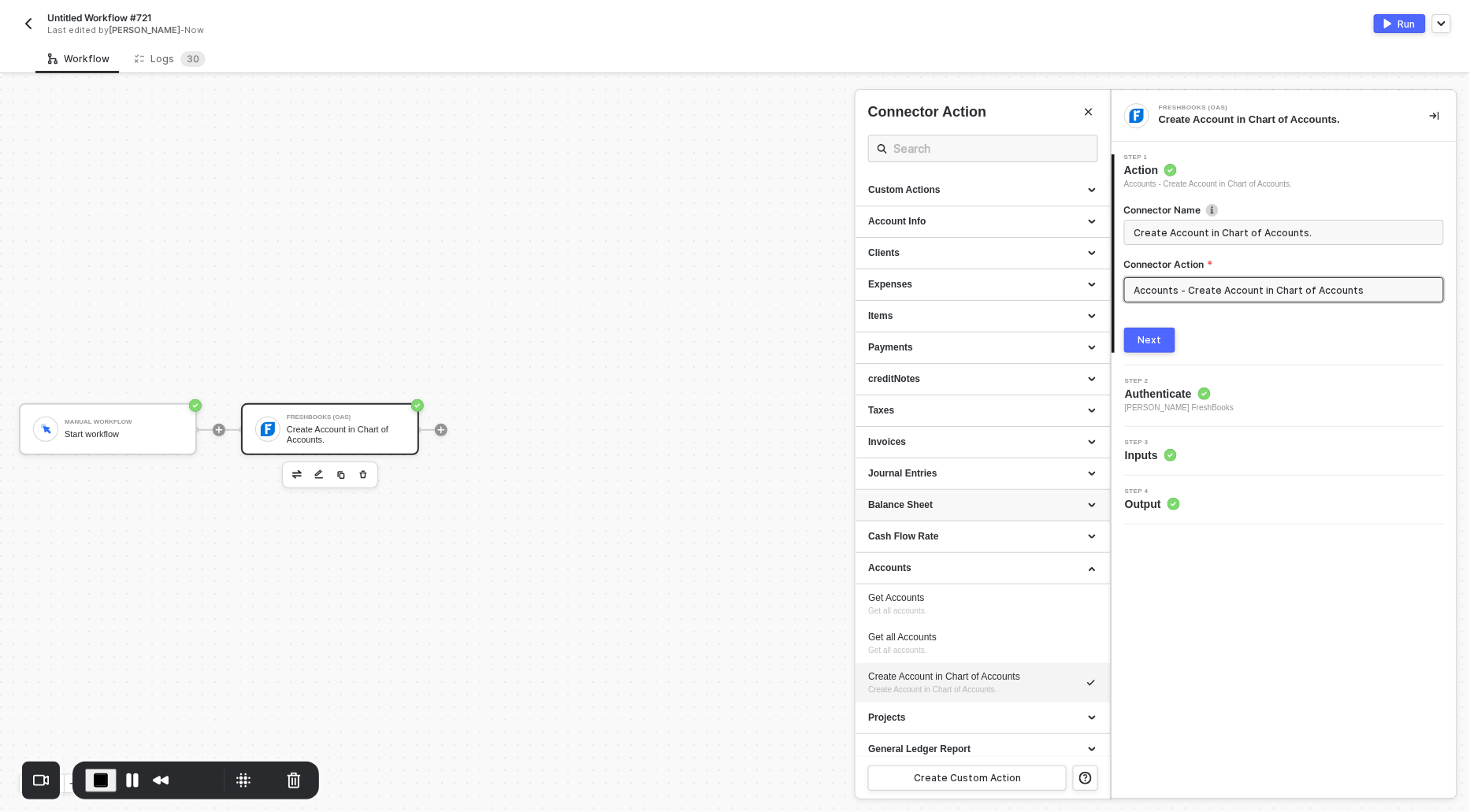
click at [892, 507] on div "Balance Sheet" at bounding box center [982, 505] width 230 height 14
click at [888, 545] on span "Get a Balance Sheet." at bounding box center [905, 548] width 75 height 9
type input "Get a Balance Sheet."
type input "Balance Sheet - Get a Balance Sheet"
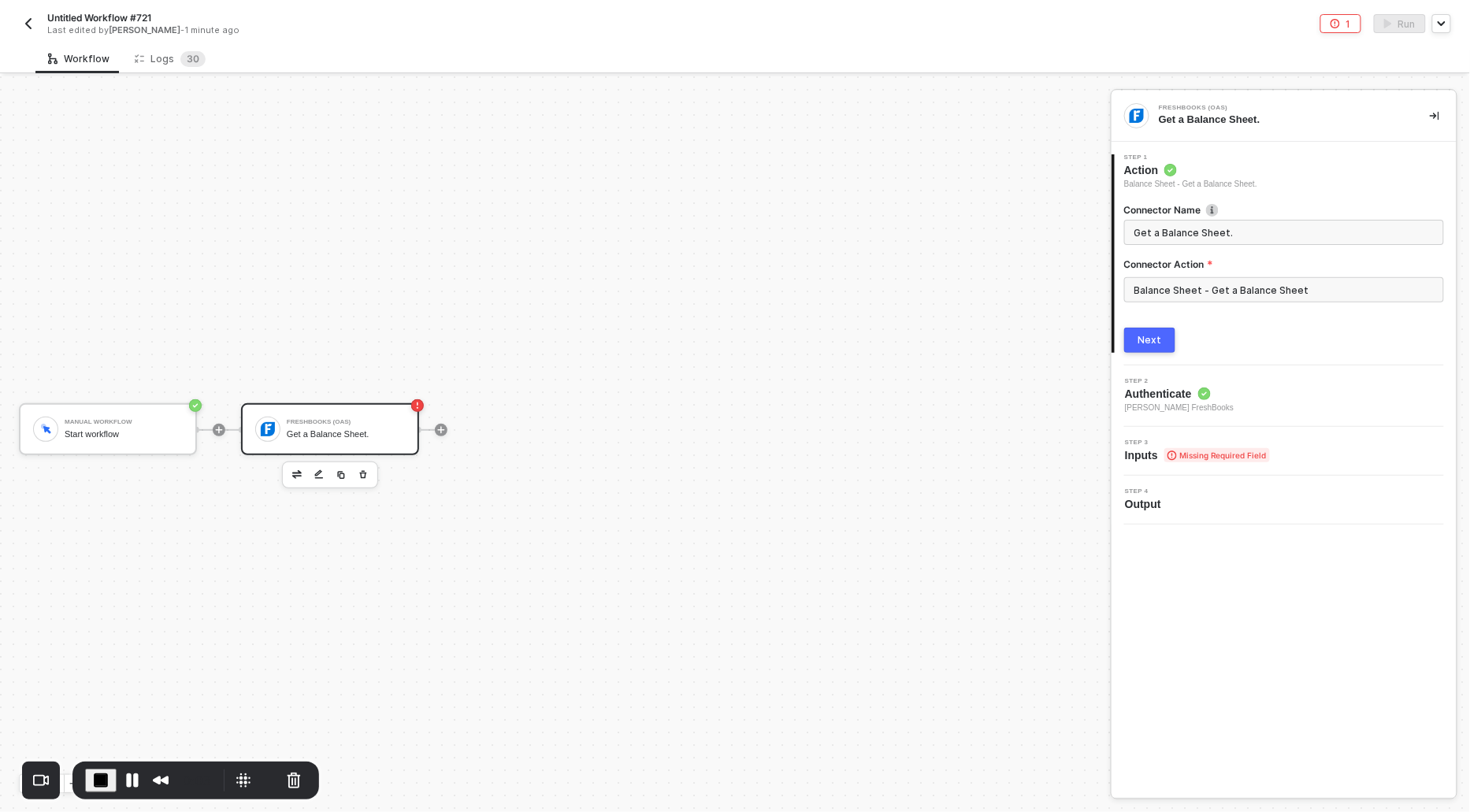
click at [1142, 339] on div "Next" at bounding box center [1150, 341] width 23 height 13
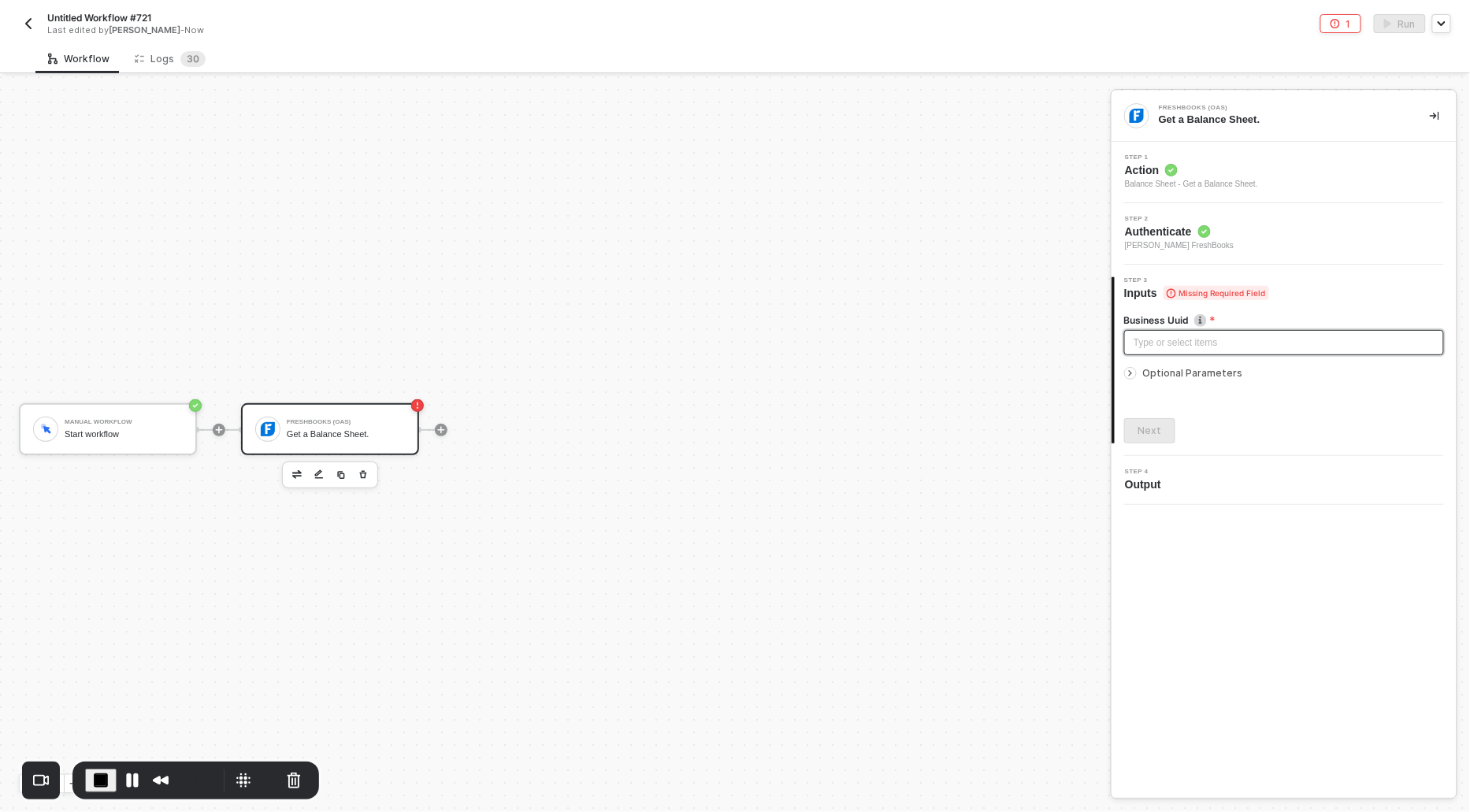
click at [1144, 346] on div "Type or select items ﻿" at bounding box center [1284, 343] width 301 height 15
click at [1132, 373] on icon "icon-arrow-right-small" at bounding box center [1131, 374] width 10 height 10
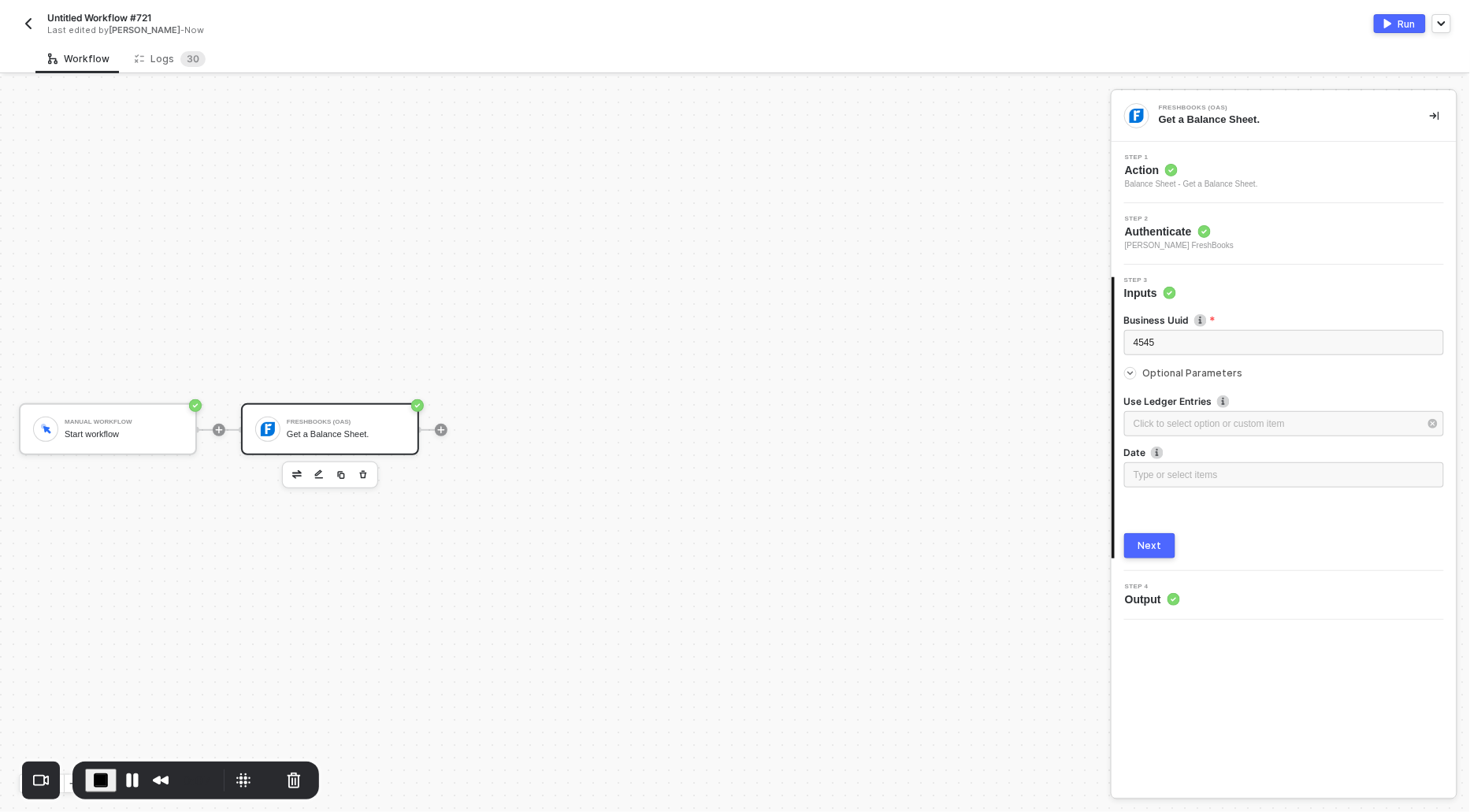
click at [1143, 549] on div "Next" at bounding box center [1150, 546] width 23 height 13
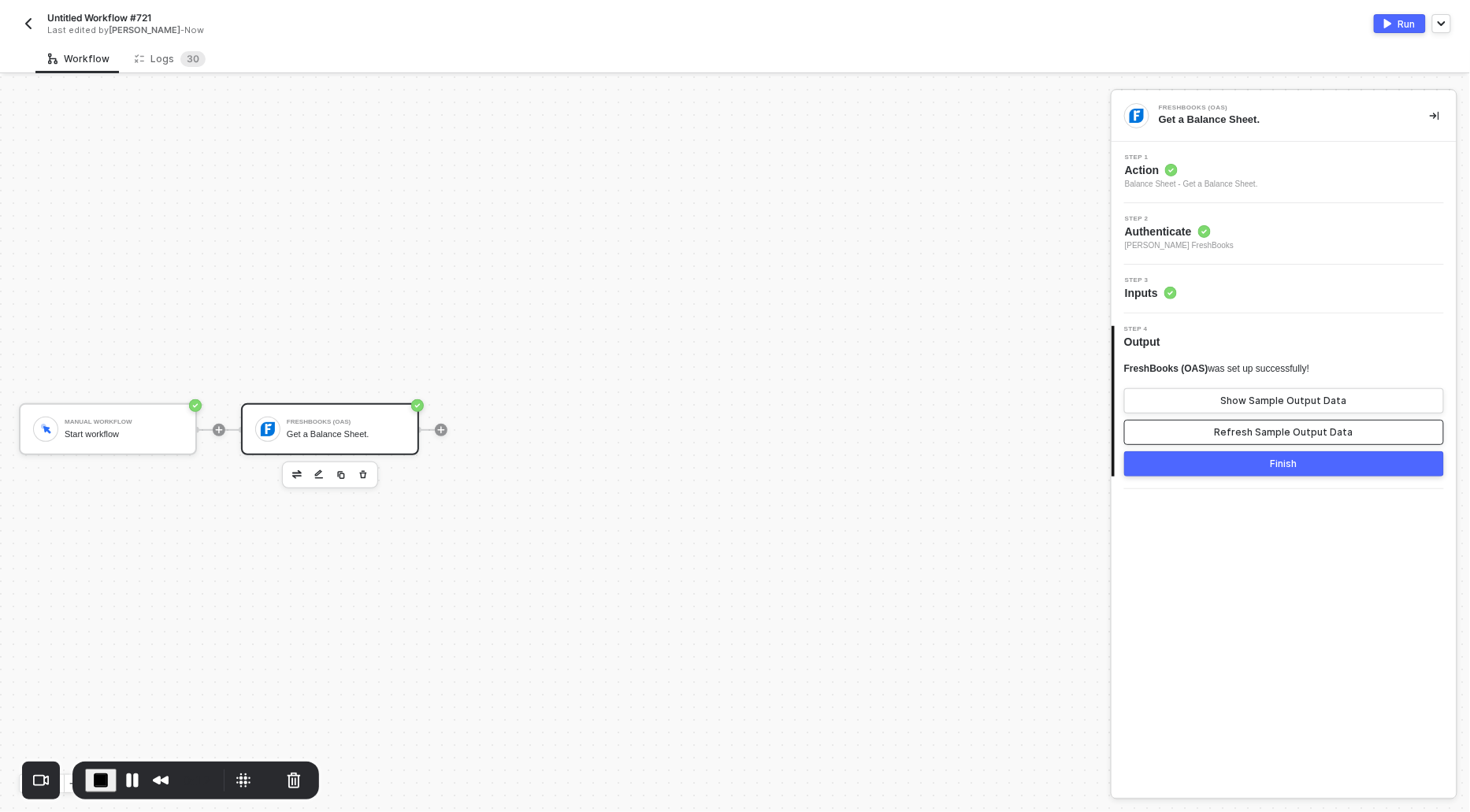
click at [1234, 428] on div "Refresh Sample Output Data" at bounding box center [1285, 433] width 139 height 13
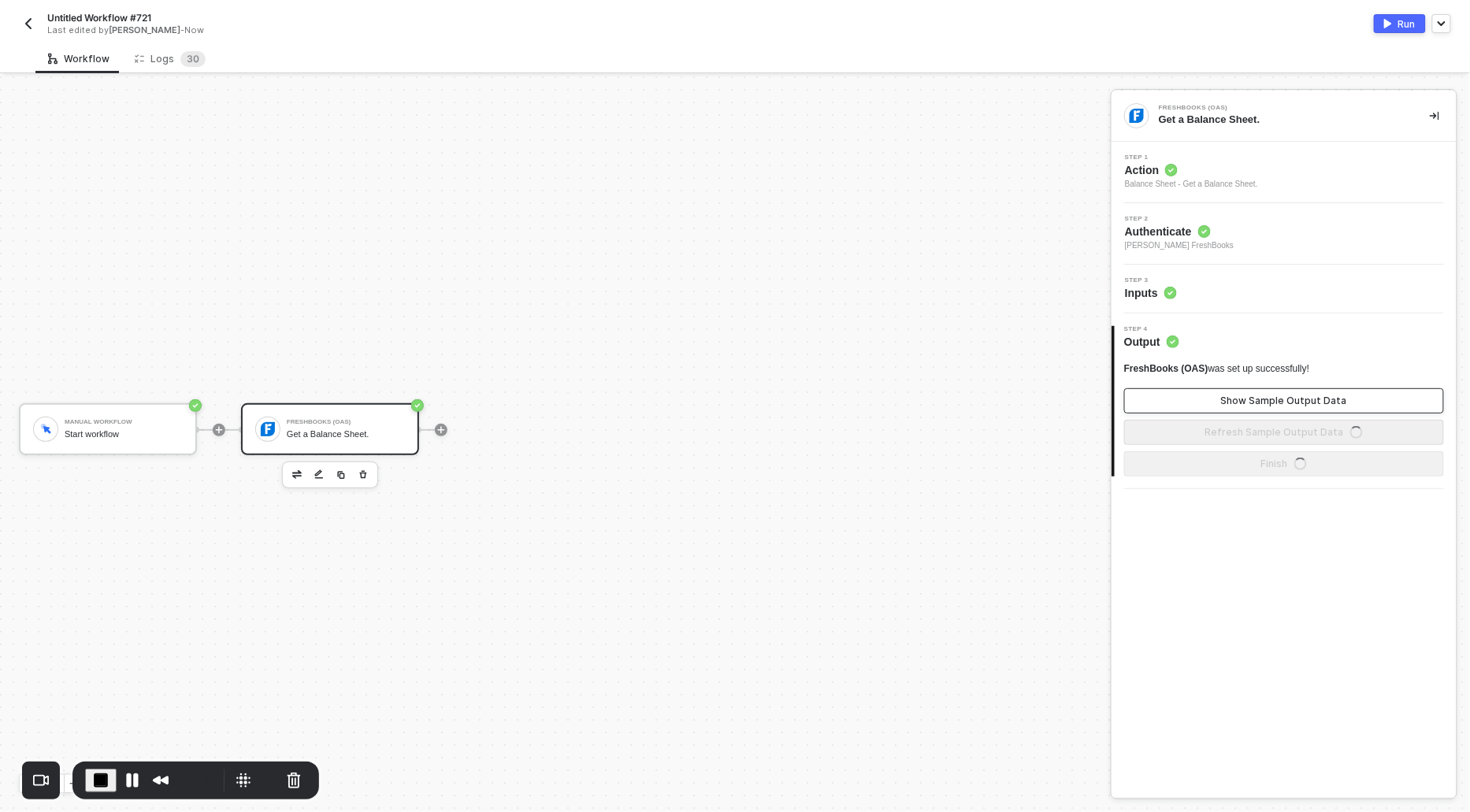
click at [1231, 403] on div "Show Sample Output Data" at bounding box center [1285, 401] width 126 height 13
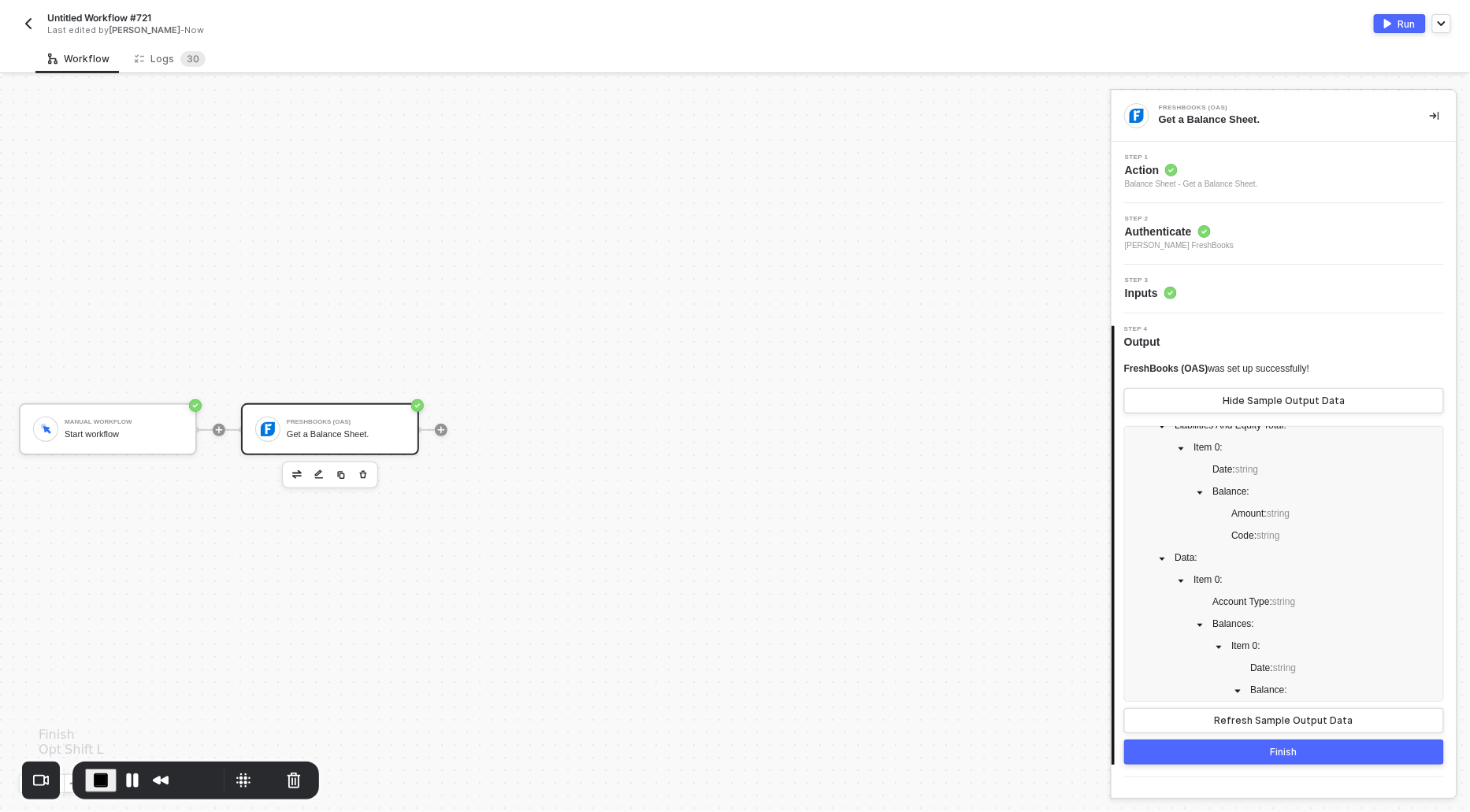
click at [89, 778] on button "End Recording" at bounding box center [101, 780] width 31 height 23
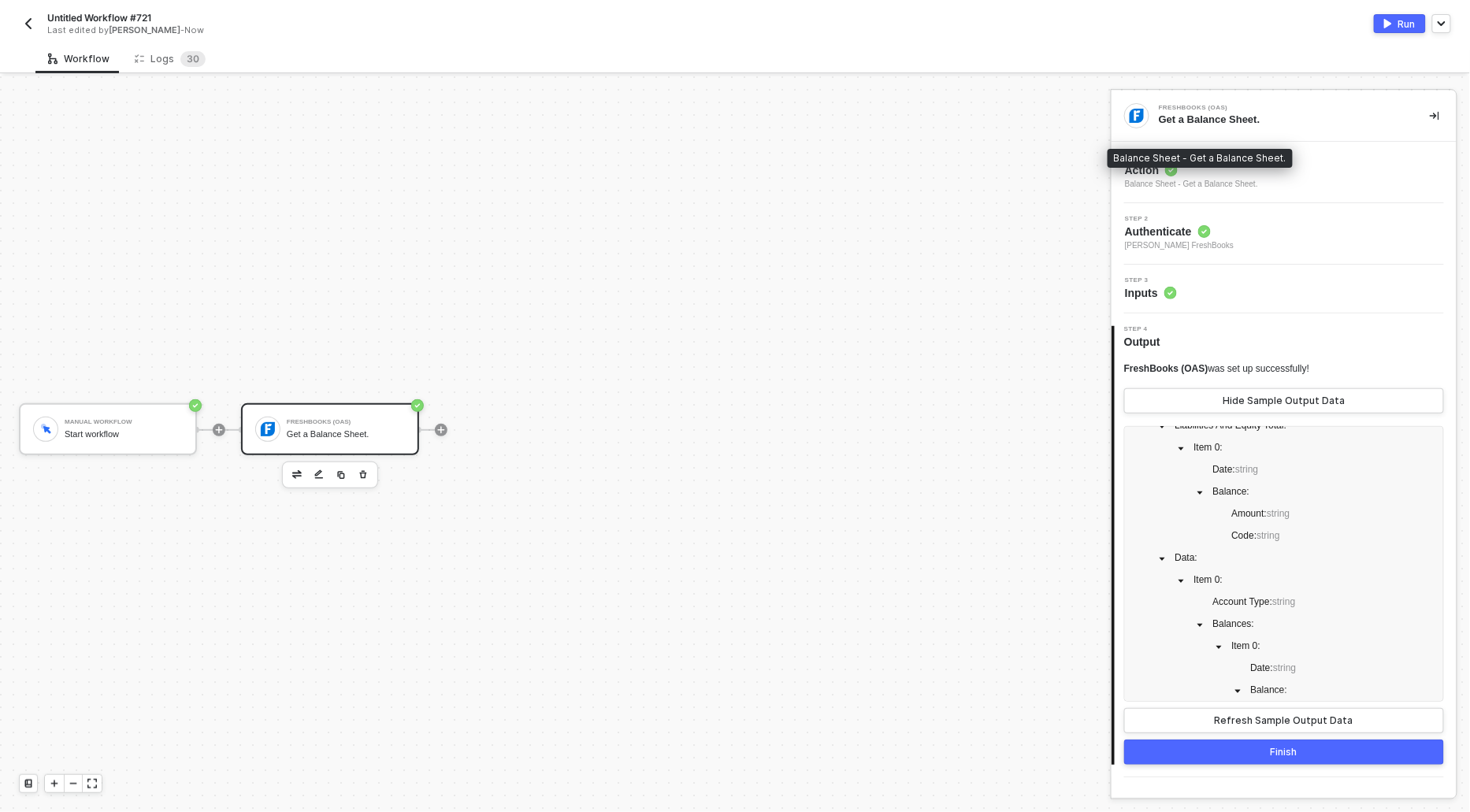
click at [1170, 176] on span "Action" at bounding box center [1191, 170] width 133 height 16
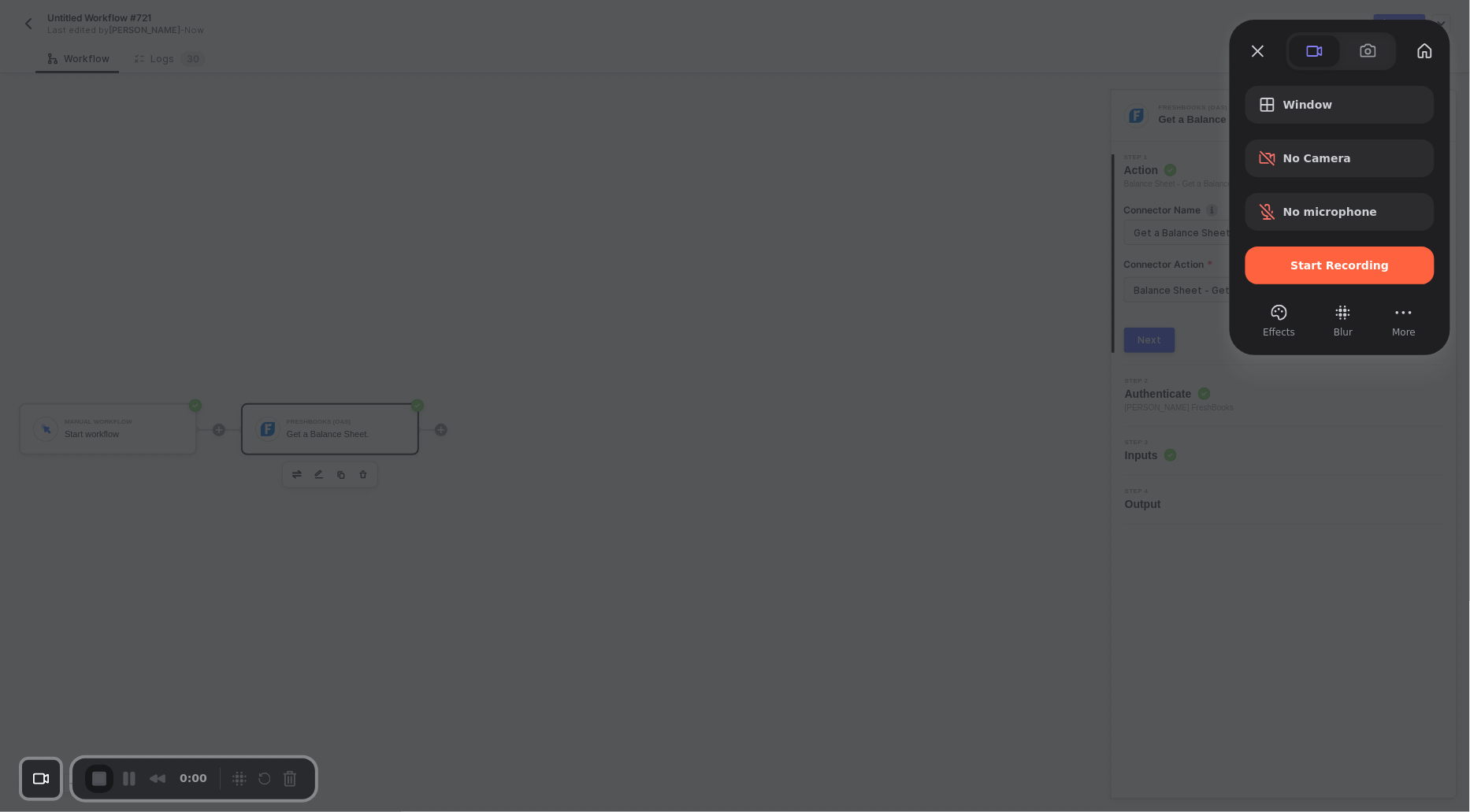
click at [1244, 265] on div "Window No Camera No microphone Start Recording Effects Blur More" at bounding box center [1340, 205] width 221 height 269
click at [1255, 265] on div "Start Recording" at bounding box center [1340, 265] width 189 height 38
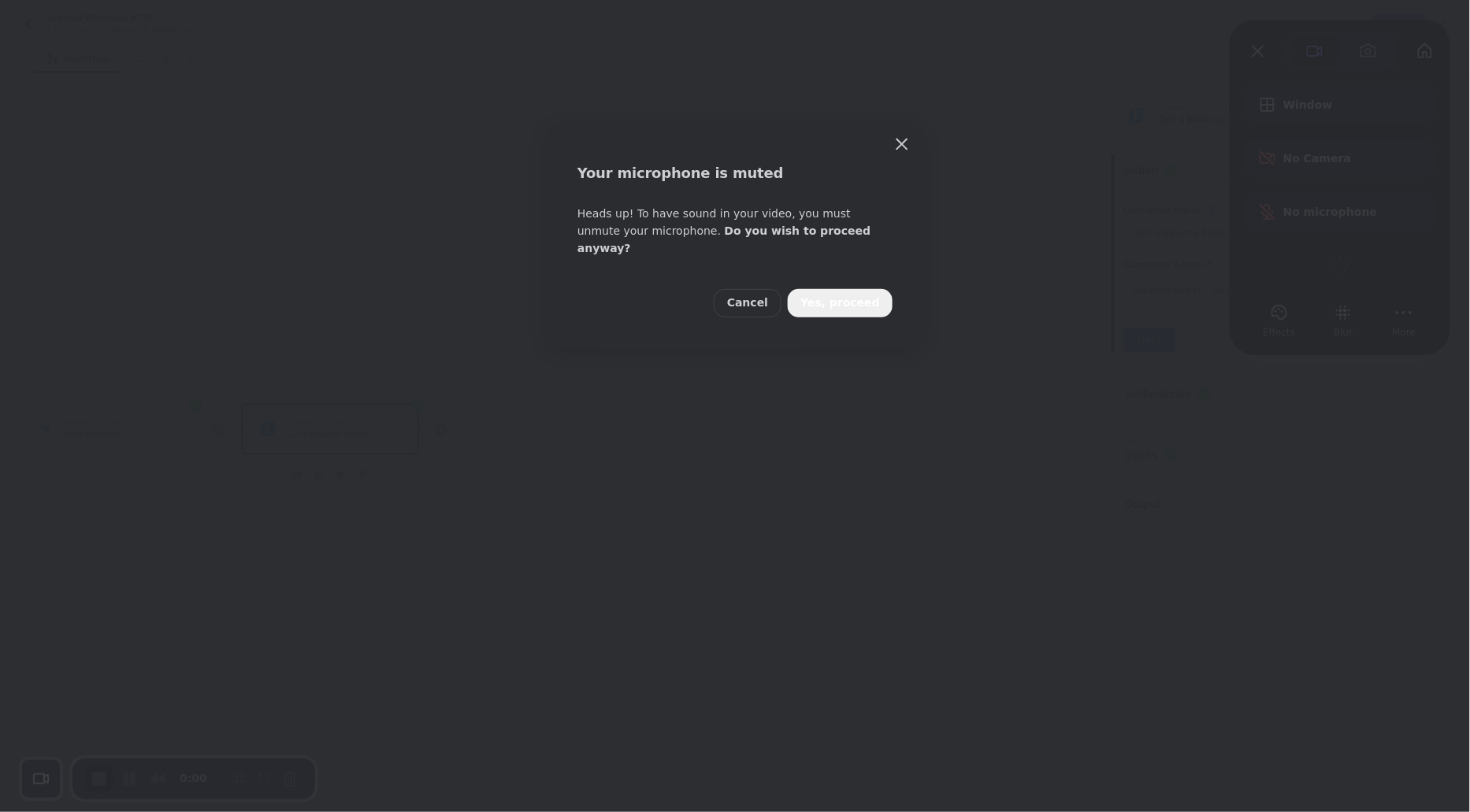
click at [837, 295] on span "Yes, proceed" at bounding box center [840, 304] width 80 height 18
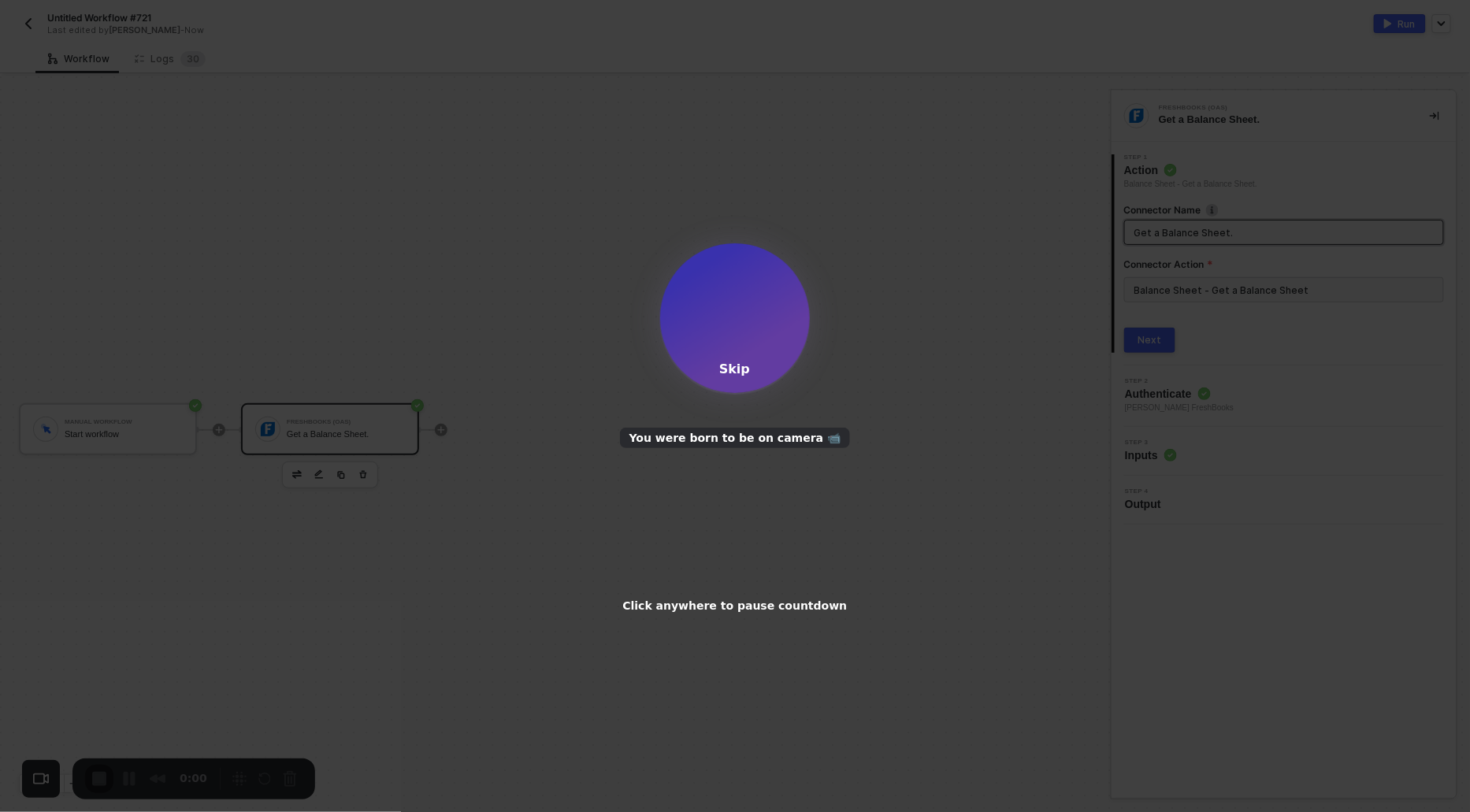
click at [749, 368] on div "3 Skip You were born to be on camera 📹 Click anywhere to pause countdown" at bounding box center [735, 429] width 1470 height 371
click at [728, 375] on div "Skip" at bounding box center [735, 369] width 31 height 15
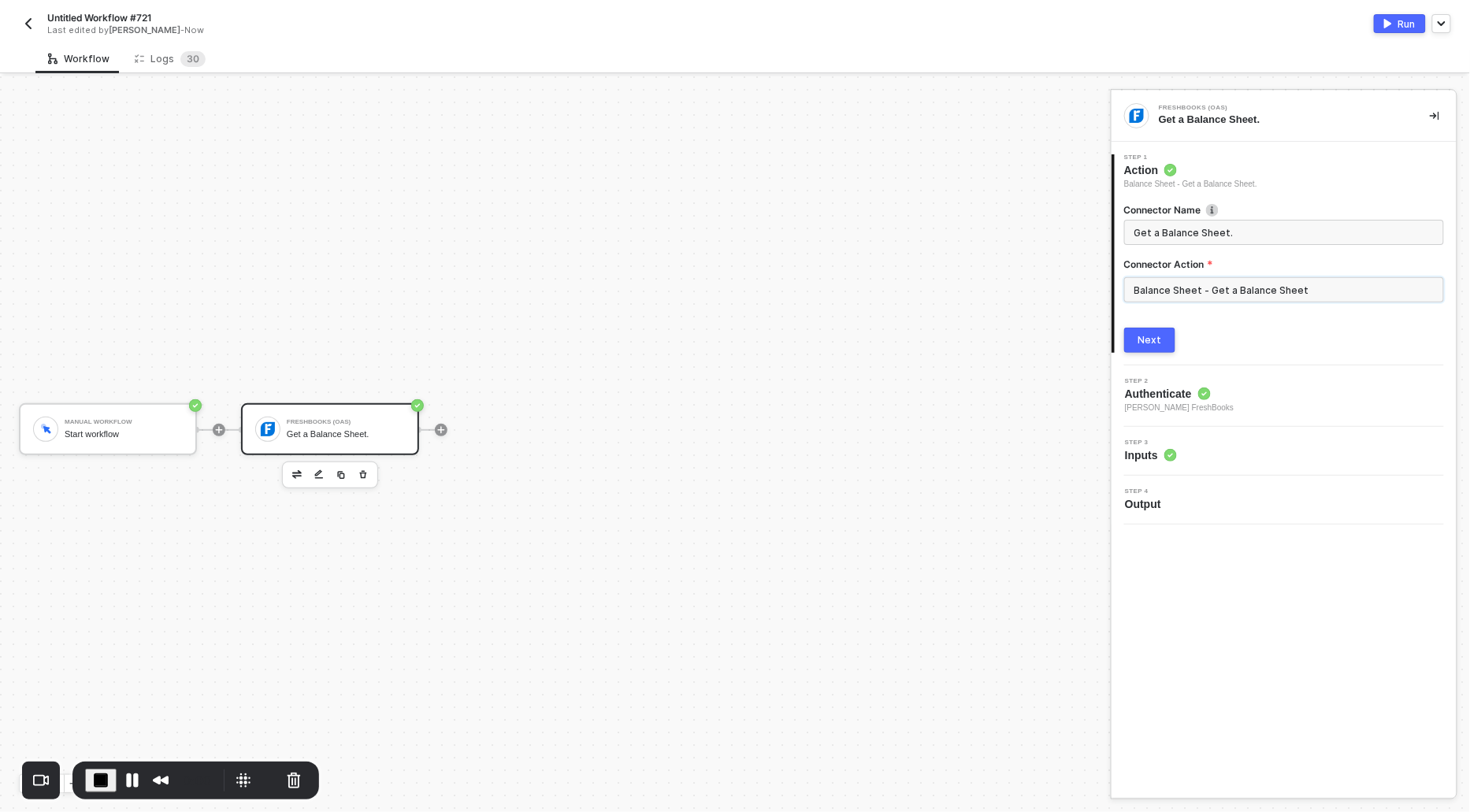
click at [1251, 281] on input "Balance Sheet - Get a Balance Sheet" at bounding box center [1284, 289] width 320 height 25
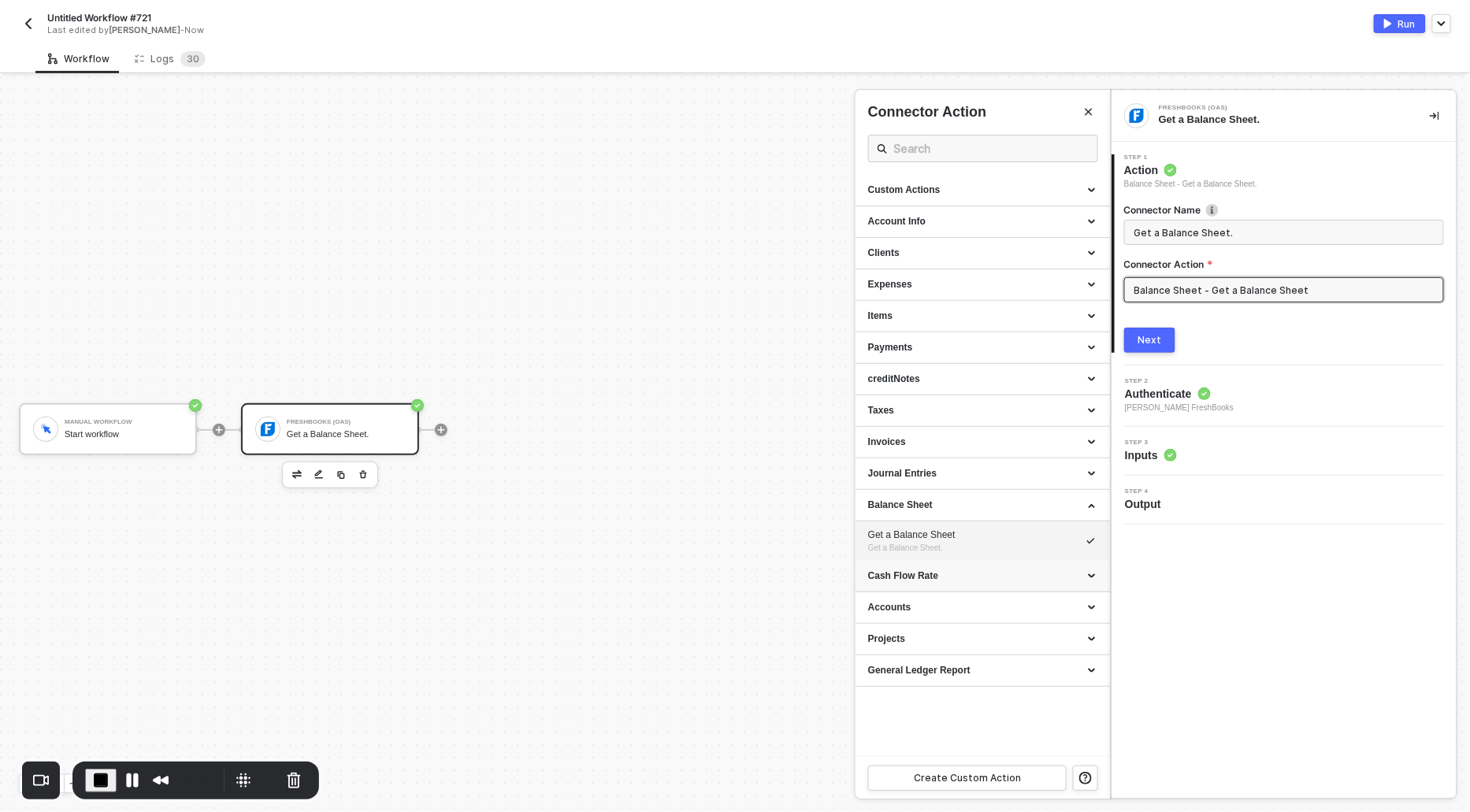
click at [916, 576] on div "Cash Flow Rate" at bounding box center [982, 576] width 230 height 14
click at [907, 619] on span "Get a Cash Flow Rate." at bounding box center [907, 619] width 80 height 9
type input "Get a Cash Flow Rate."
type input "Cash Flow Rate - Get a Cash Flow Rate"
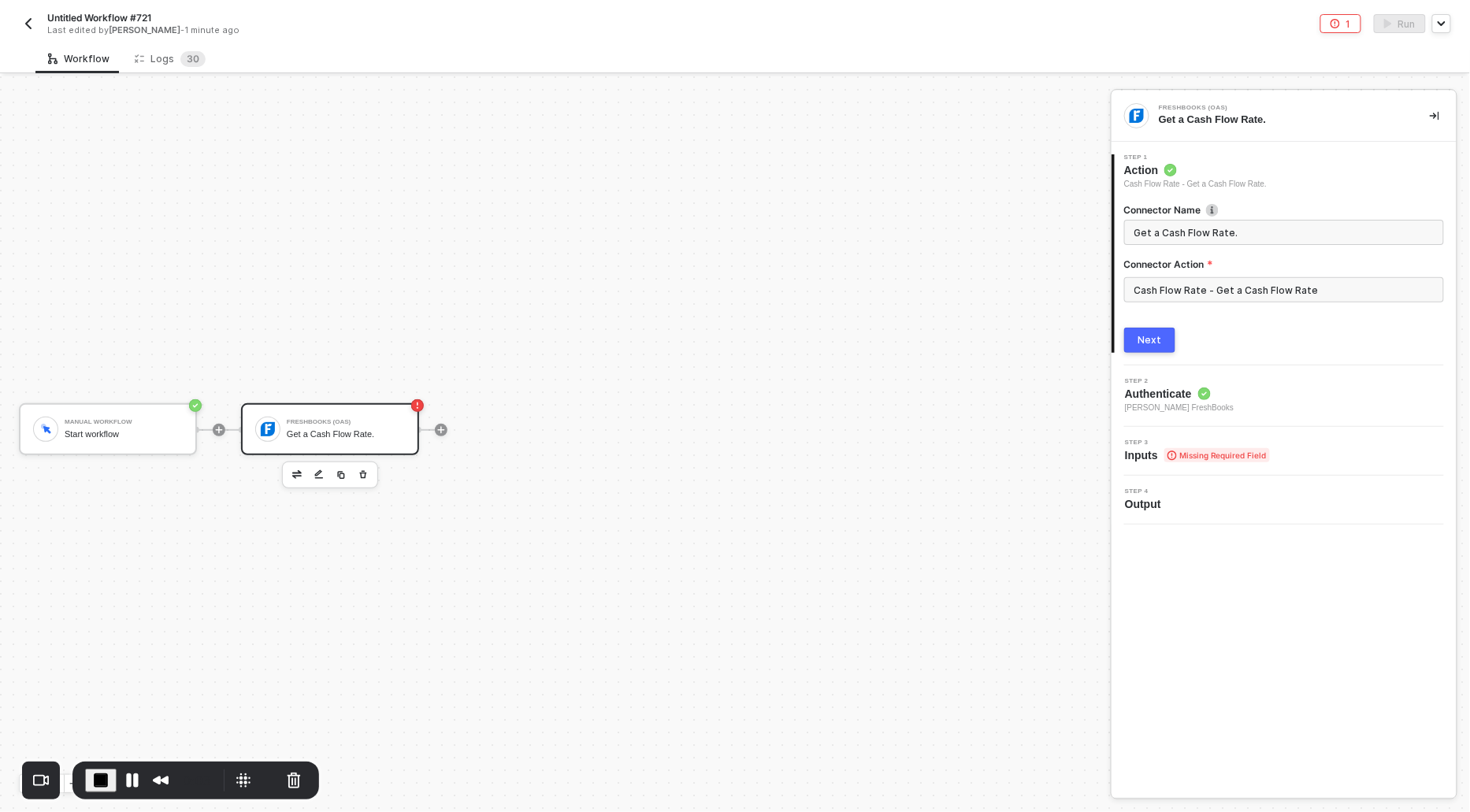
click at [1135, 350] on button "Next" at bounding box center [1150, 340] width 52 height 25
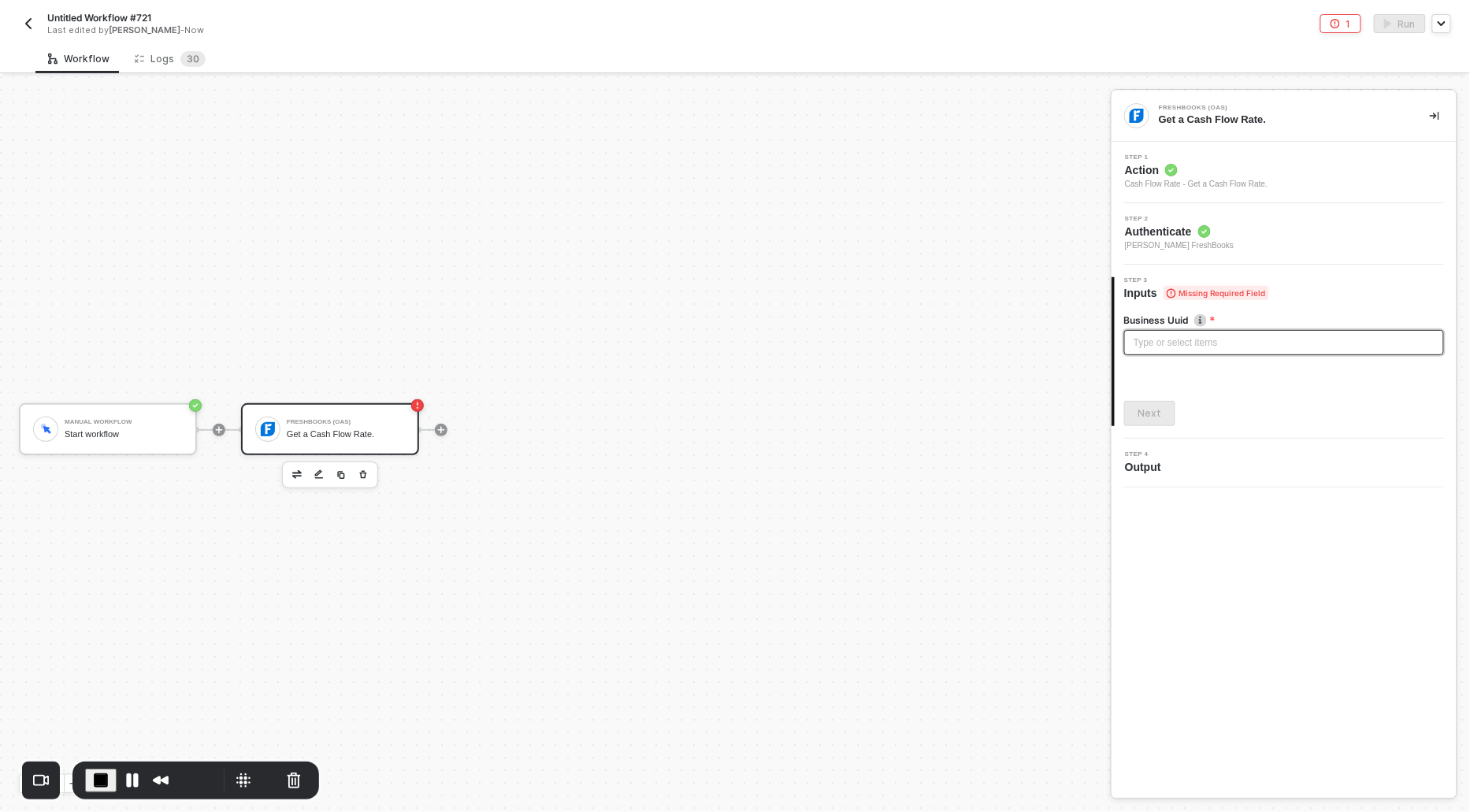
click at [1145, 338] on div "Type or select items ﻿" at bounding box center [1284, 343] width 301 height 15
click at [1143, 419] on button "Next" at bounding box center [1150, 413] width 52 height 25
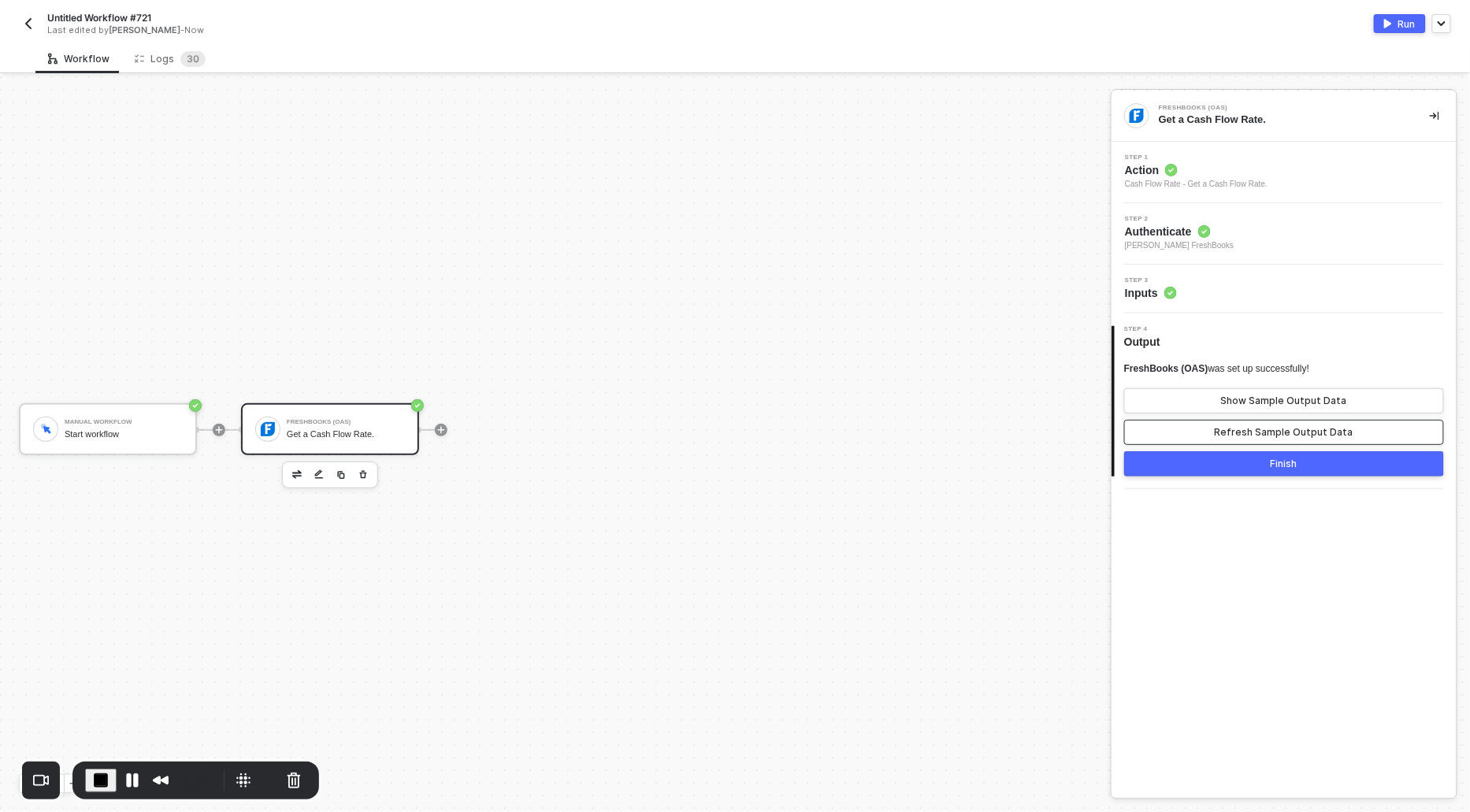
click at [1224, 420] on button "Refresh Sample Output Data" at bounding box center [1284, 432] width 320 height 25
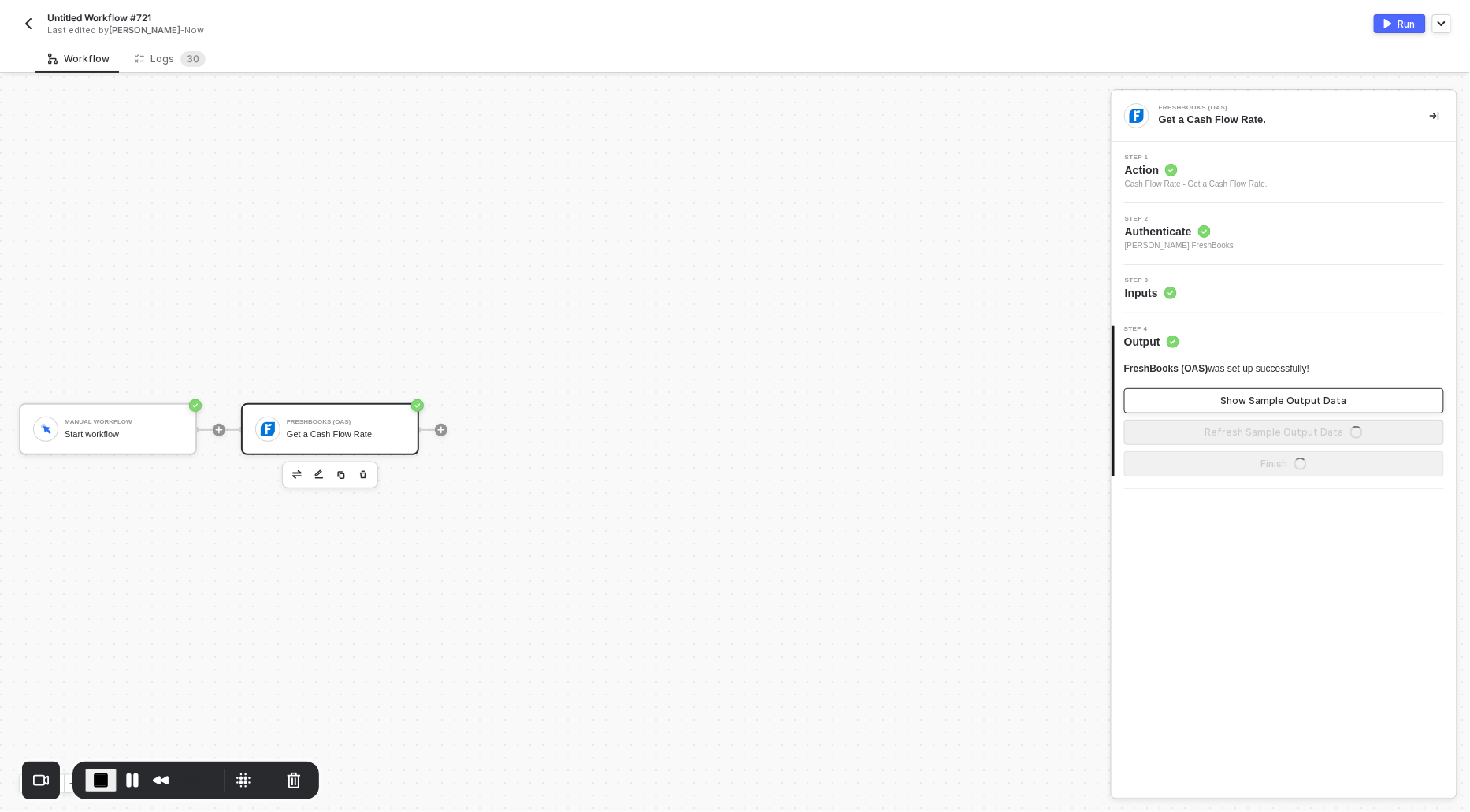
click at [1224, 410] on button "Show Sample Output Data" at bounding box center [1284, 400] width 320 height 25
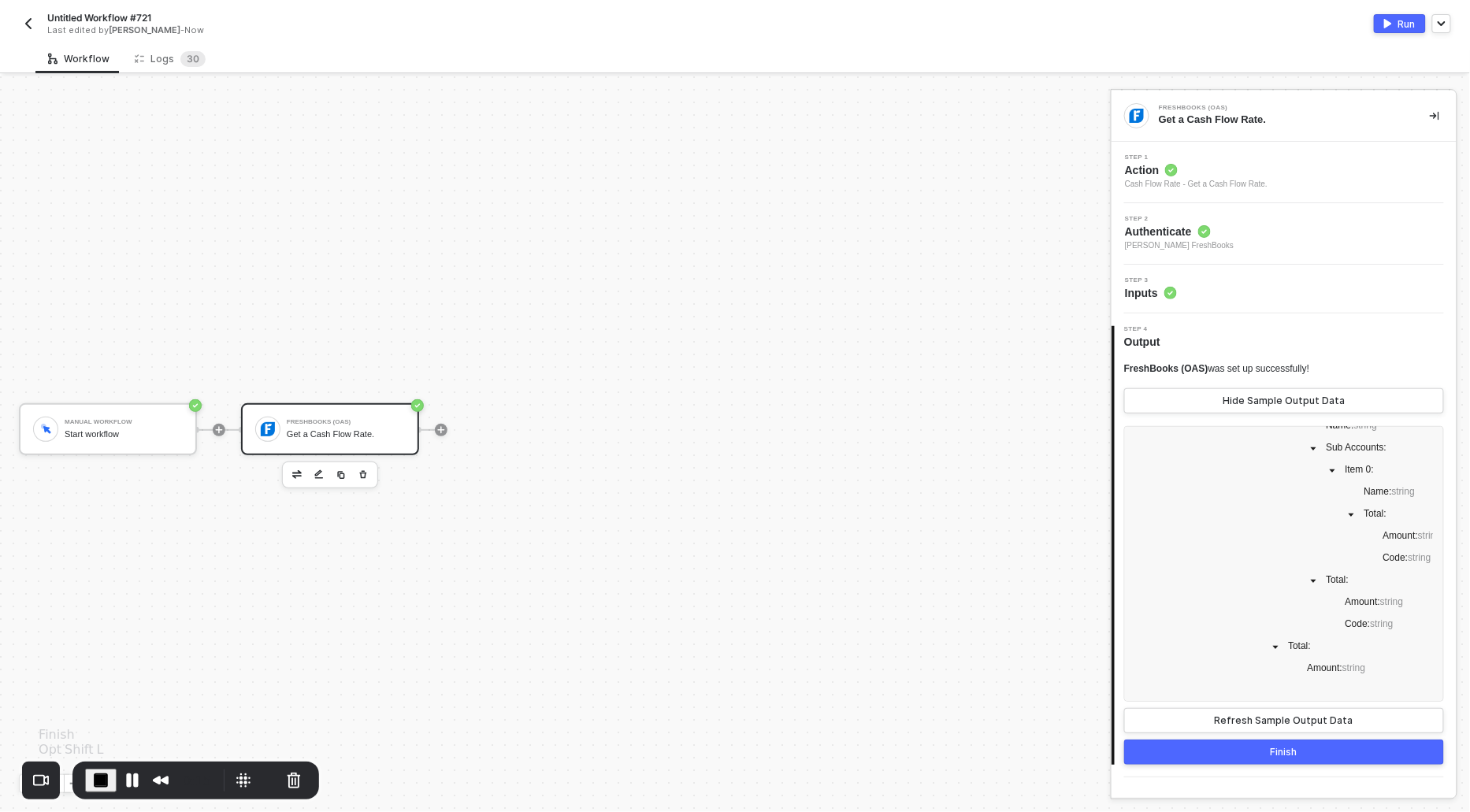
click at [98, 778] on span "End Recording" at bounding box center [100, 780] width 19 height 19
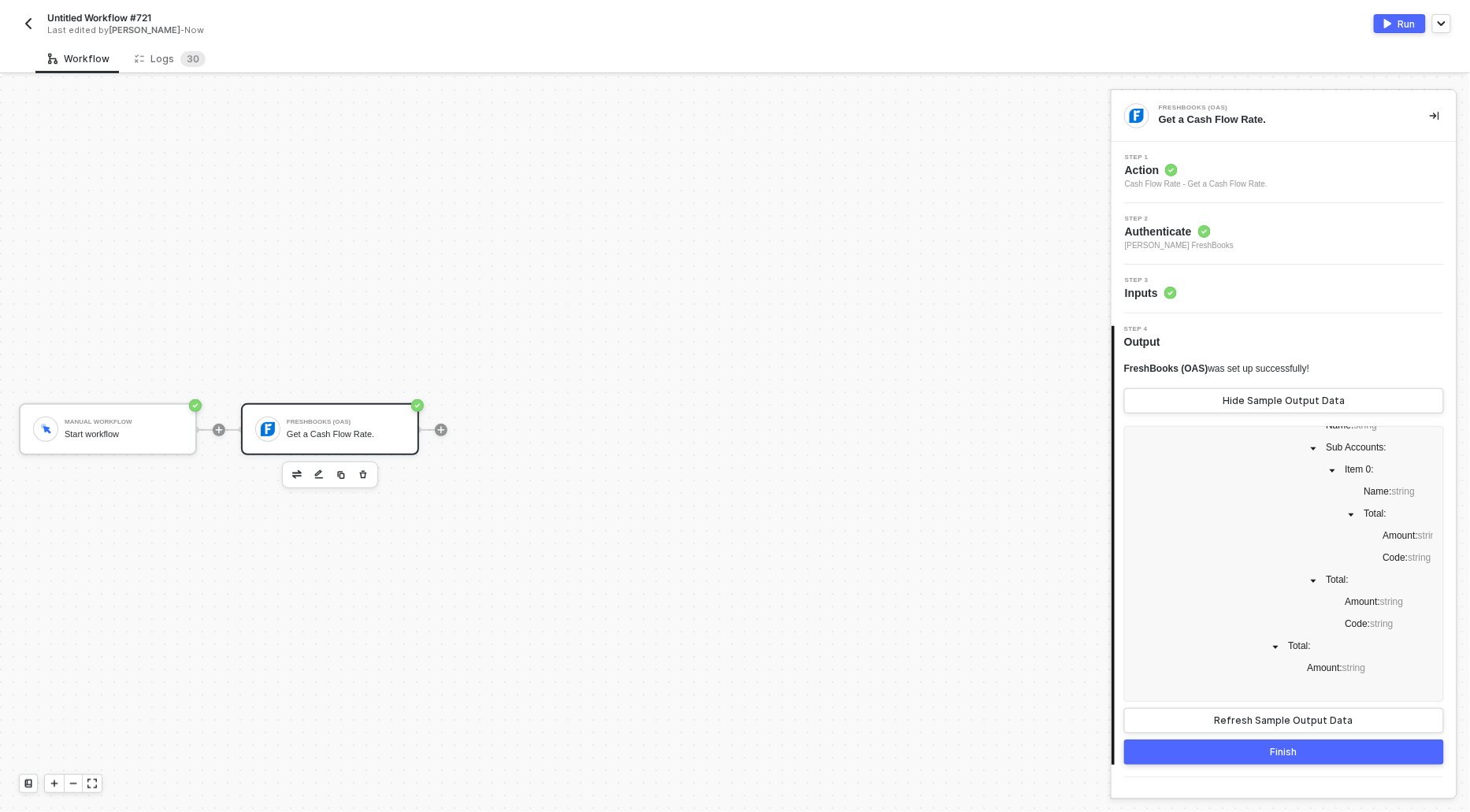
click at [1160, 172] on span "Action" at bounding box center [1196, 170] width 143 height 16
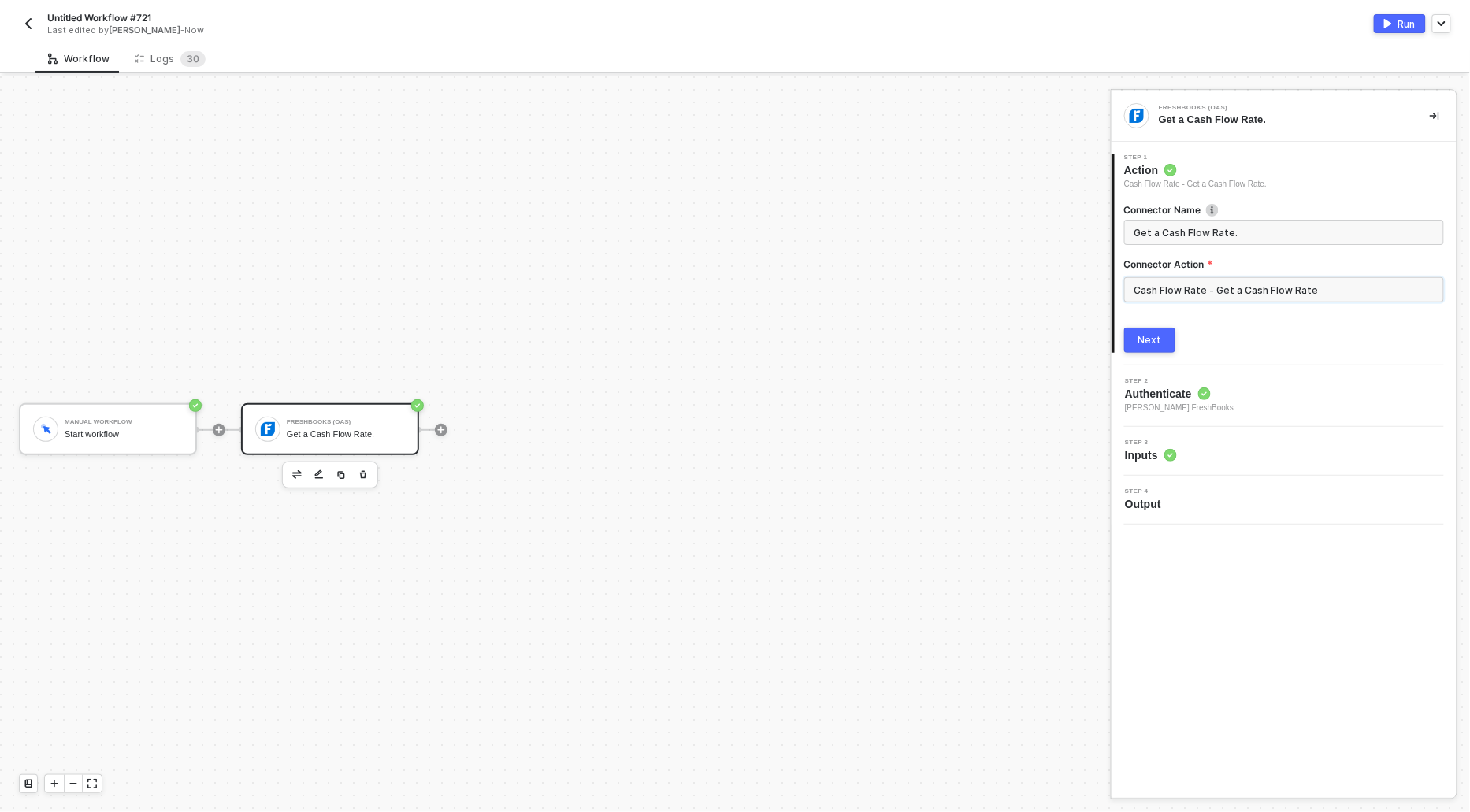
click at [1206, 284] on input "Cash Flow Rate - Get a Cash Flow Rate" at bounding box center [1284, 289] width 320 height 25
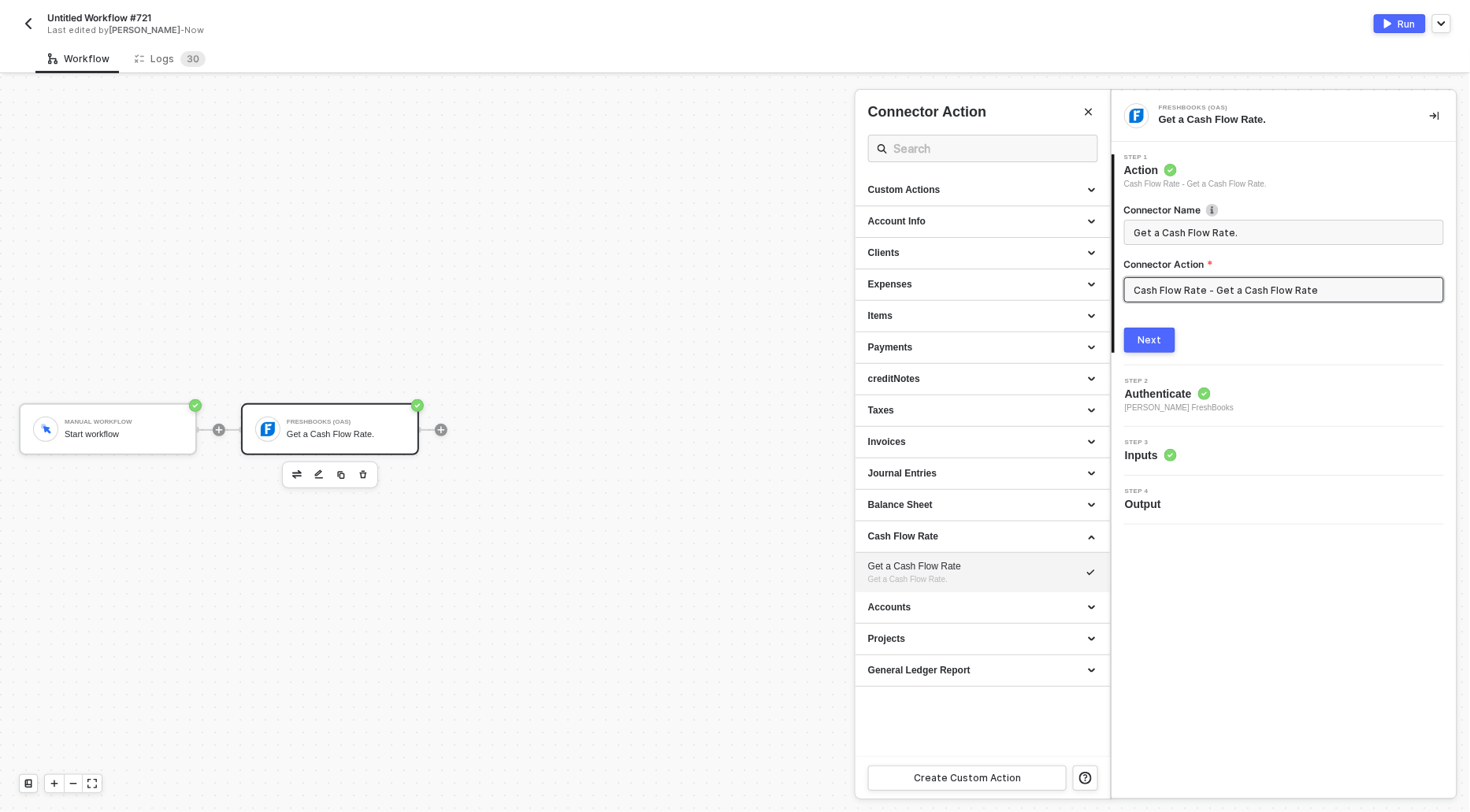
click at [726, 329] on div at bounding box center [735, 444] width 1470 height 735
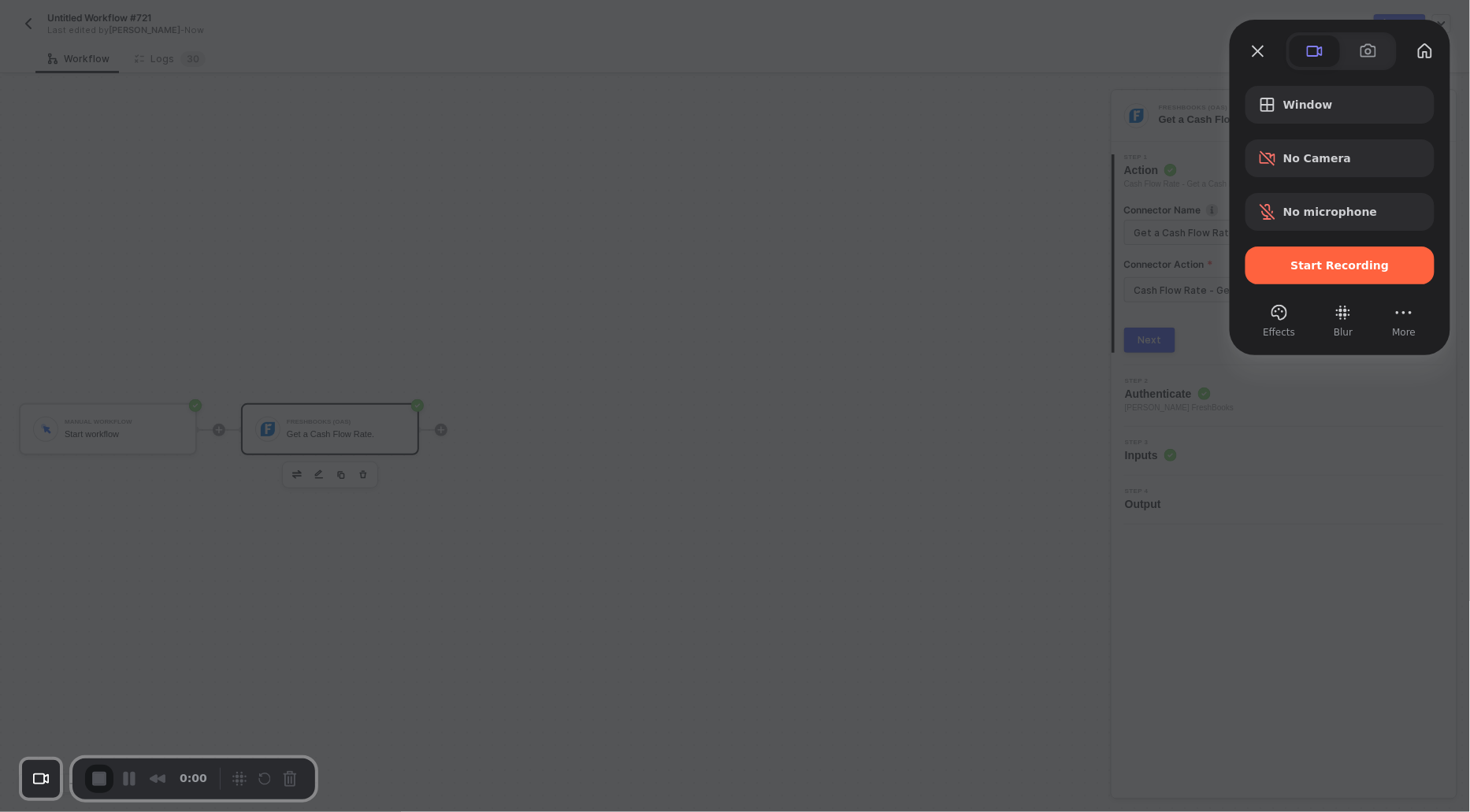
click at [1276, 262] on span "Start Recording" at bounding box center [1339, 266] width 164 height 13
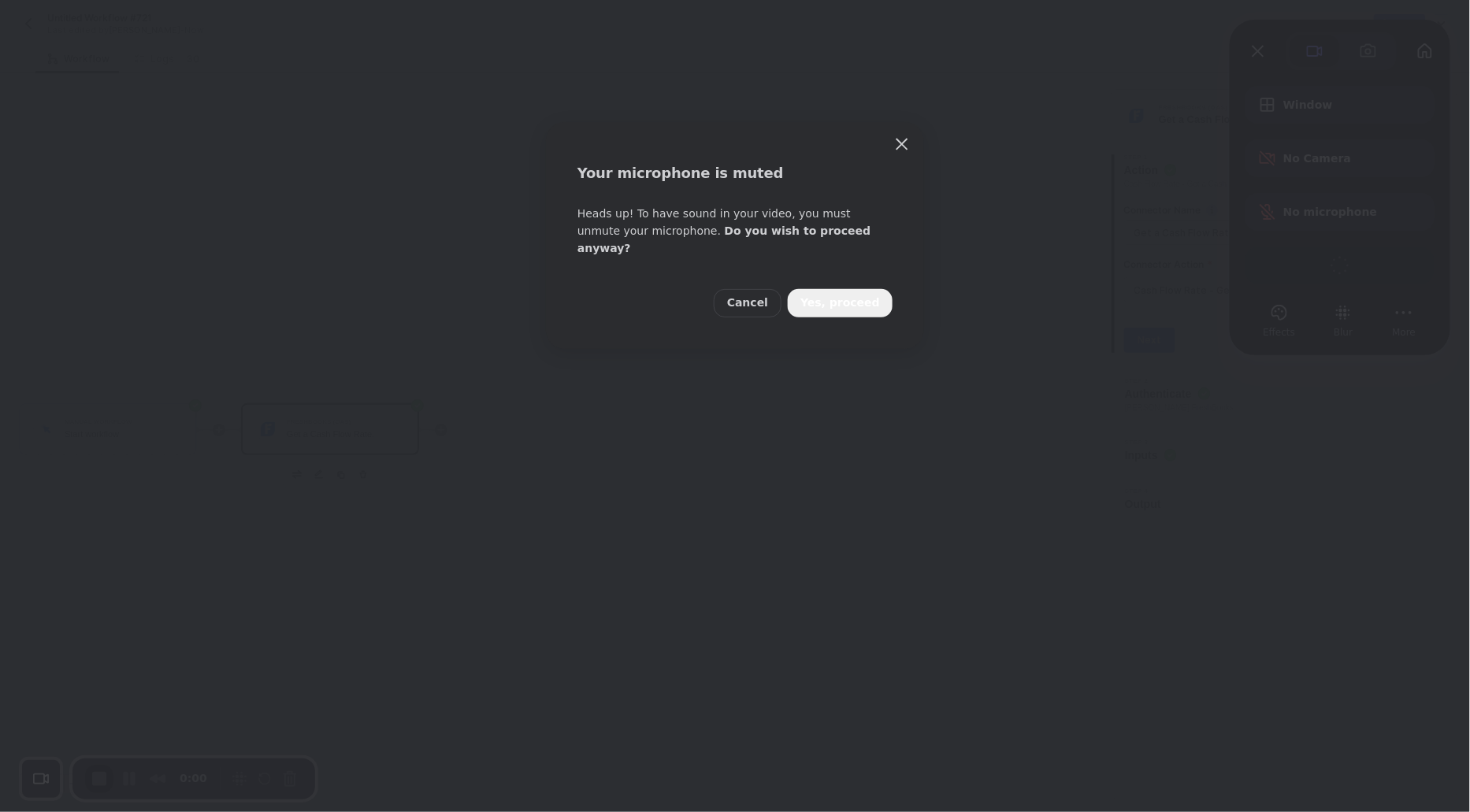
click at [838, 295] on span "Yes, proceed" at bounding box center [840, 304] width 80 height 18
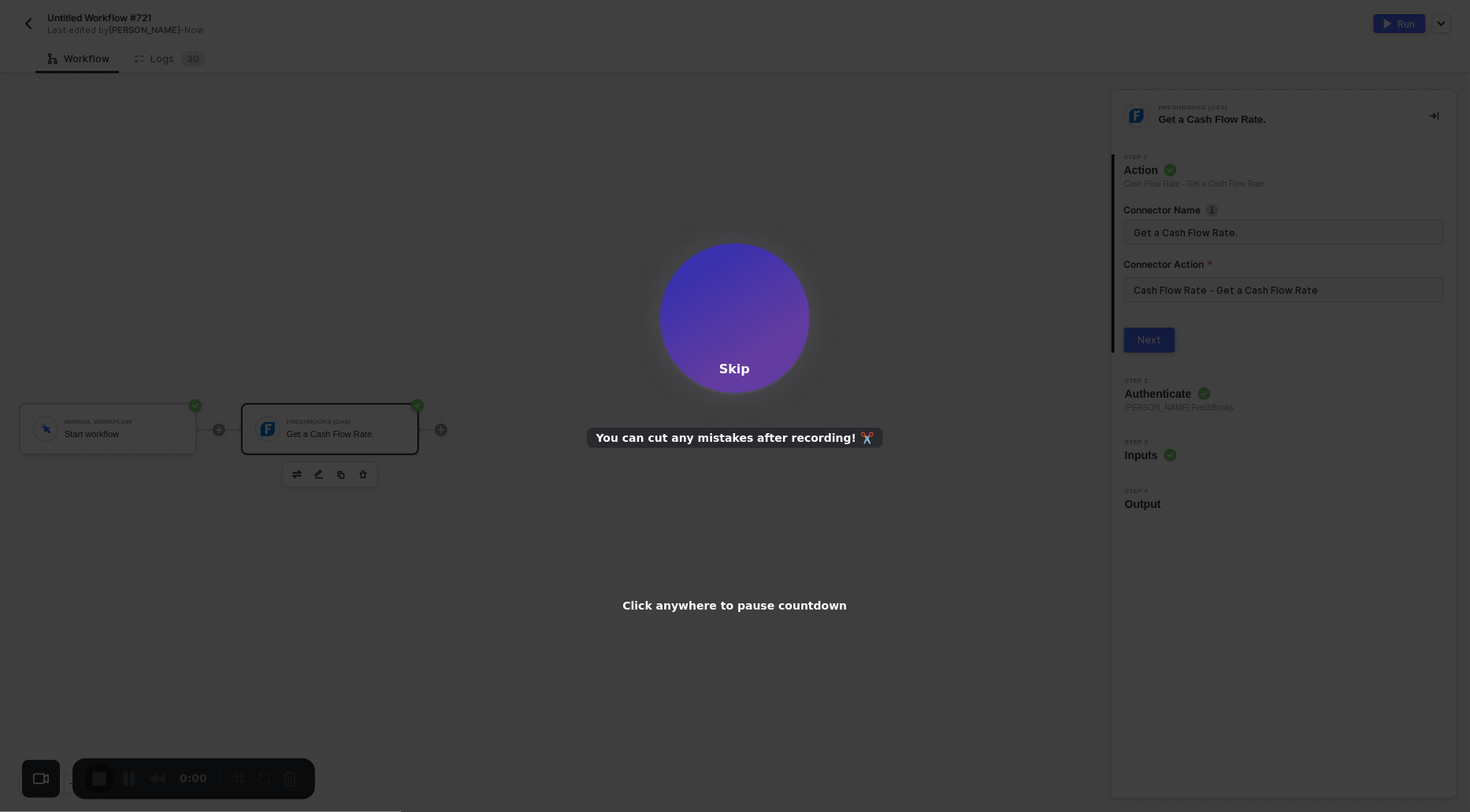
click at [725, 366] on div "Skip" at bounding box center [735, 369] width 31 height 15
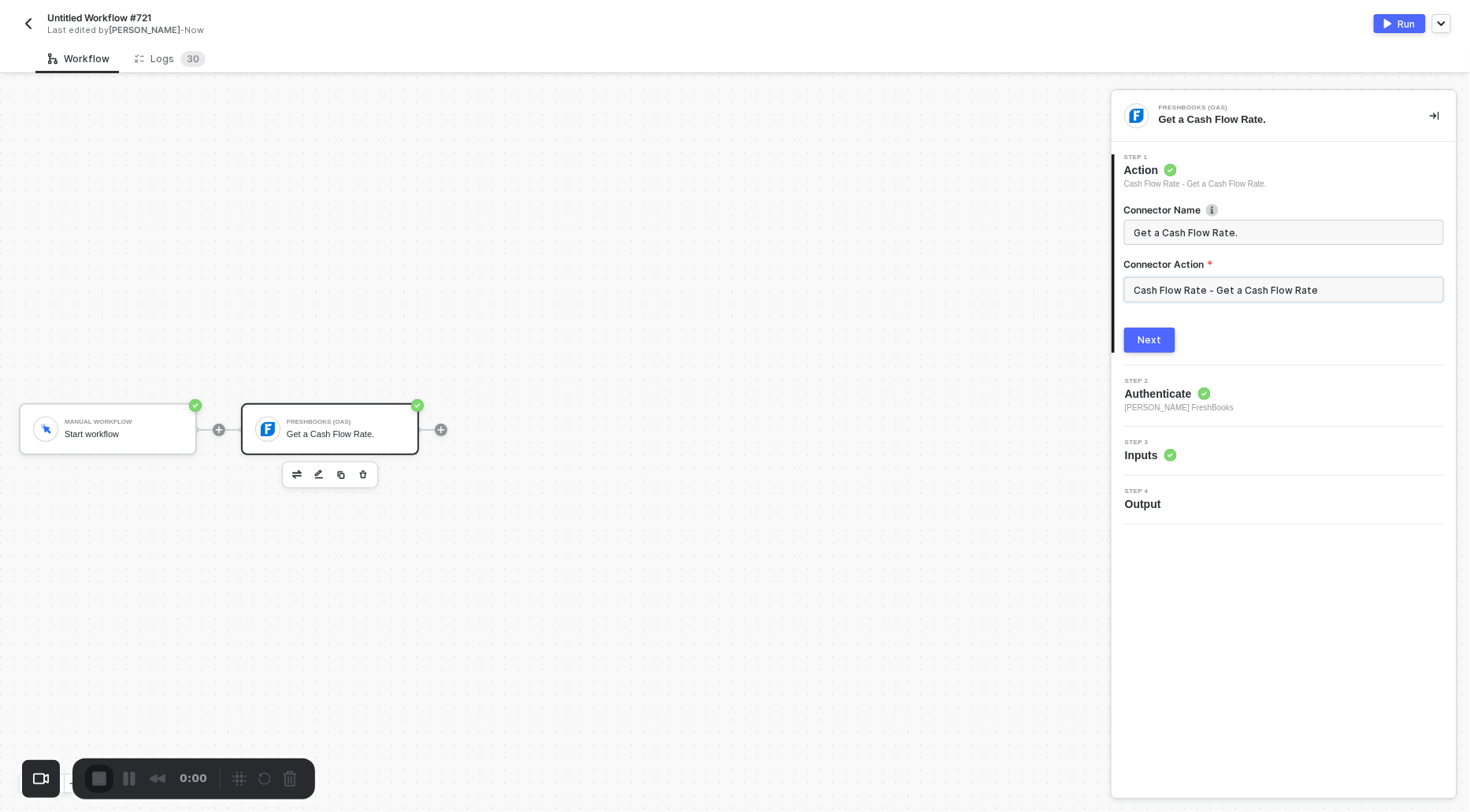
click at [1186, 294] on input "Cash Flow Rate - Get a Cash Flow Rate" at bounding box center [1284, 289] width 320 height 25
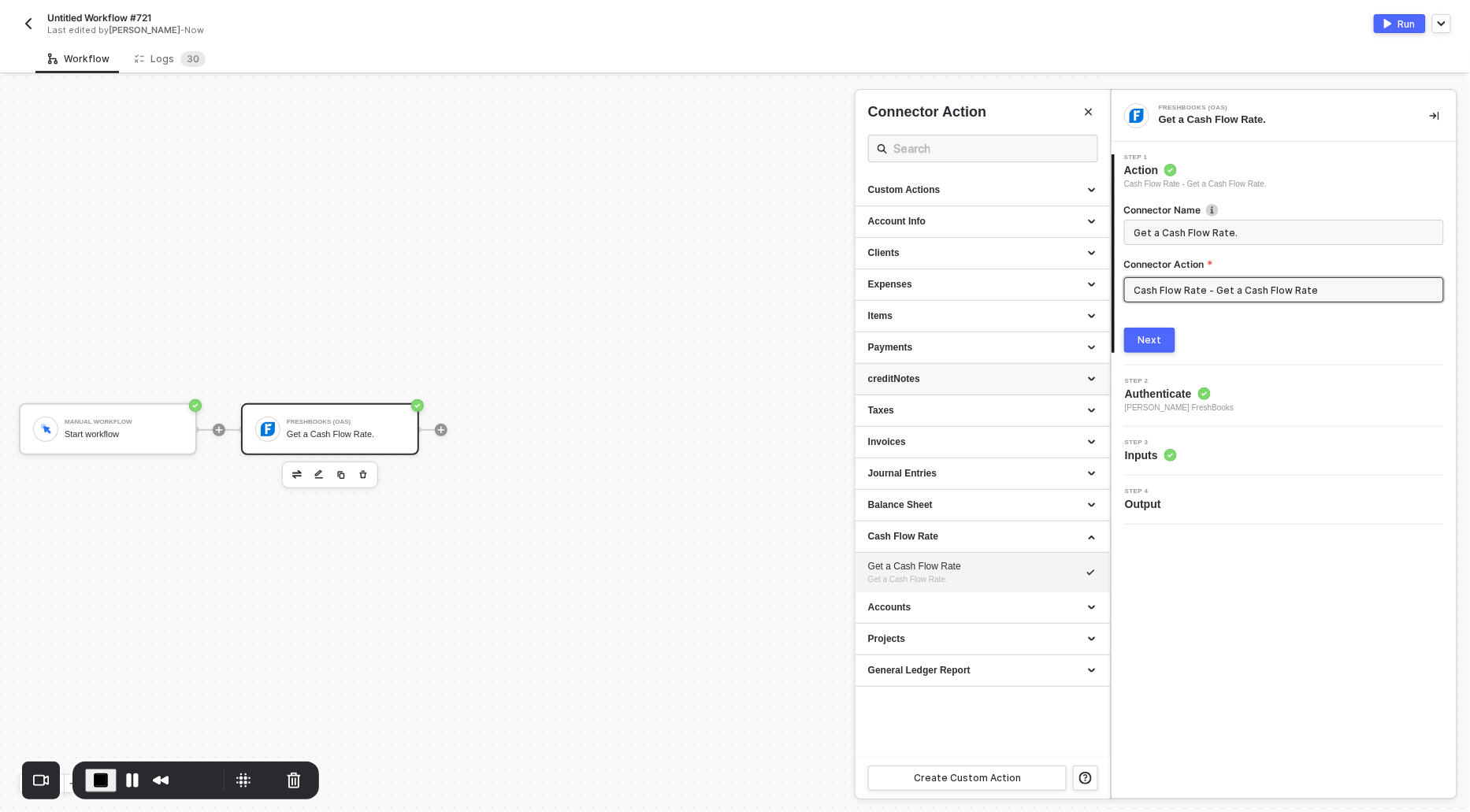
click at [895, 374] on div "creditNotes" at bounding box center [982, 379] width 230 height 14
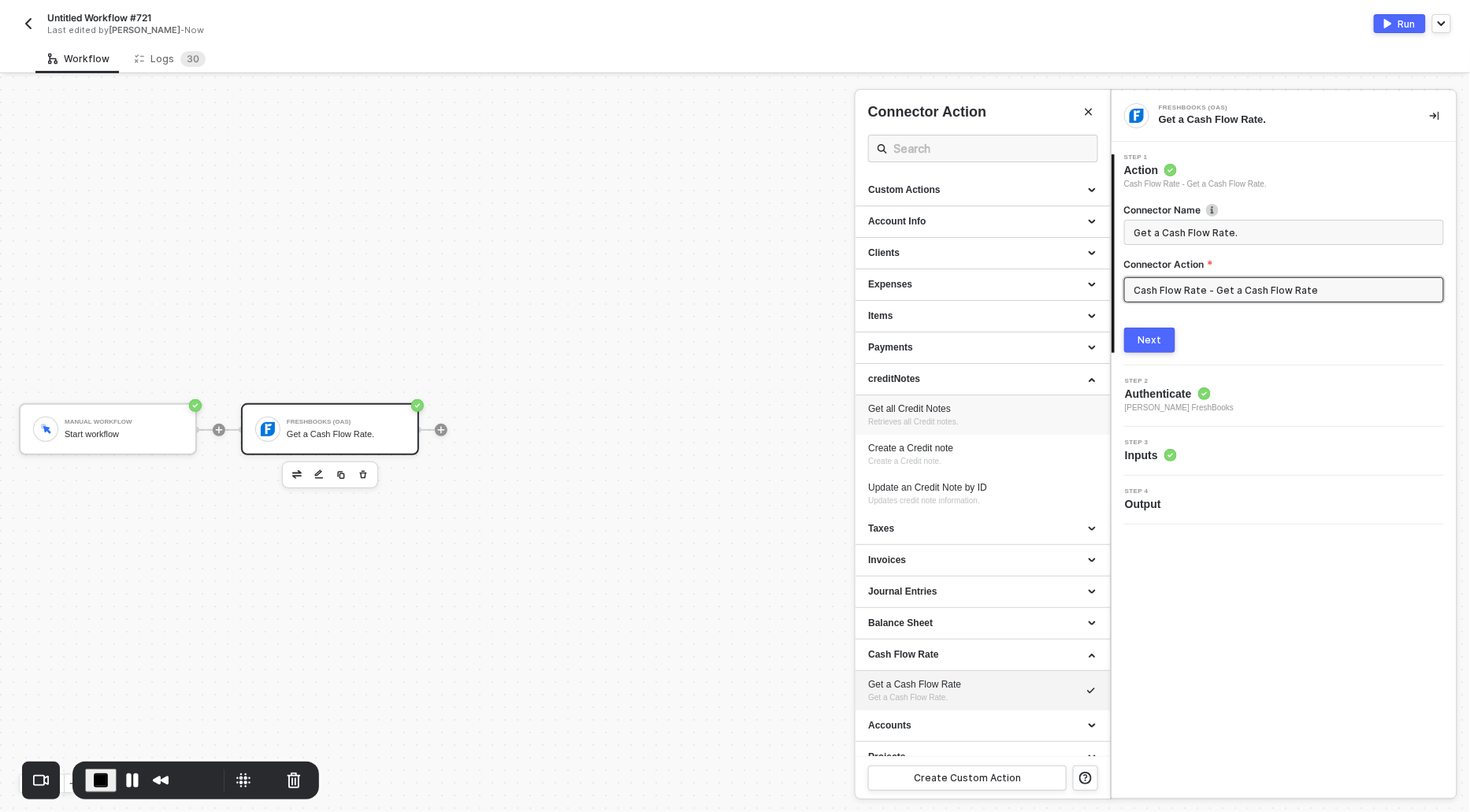
click at [881, 407] on div "Get all Credit Notes" at bounding box center [982, 409] width 230 height 14
type input "Retrieves all Credit notes."
type input "creditNotes - Get all Credit Notes"
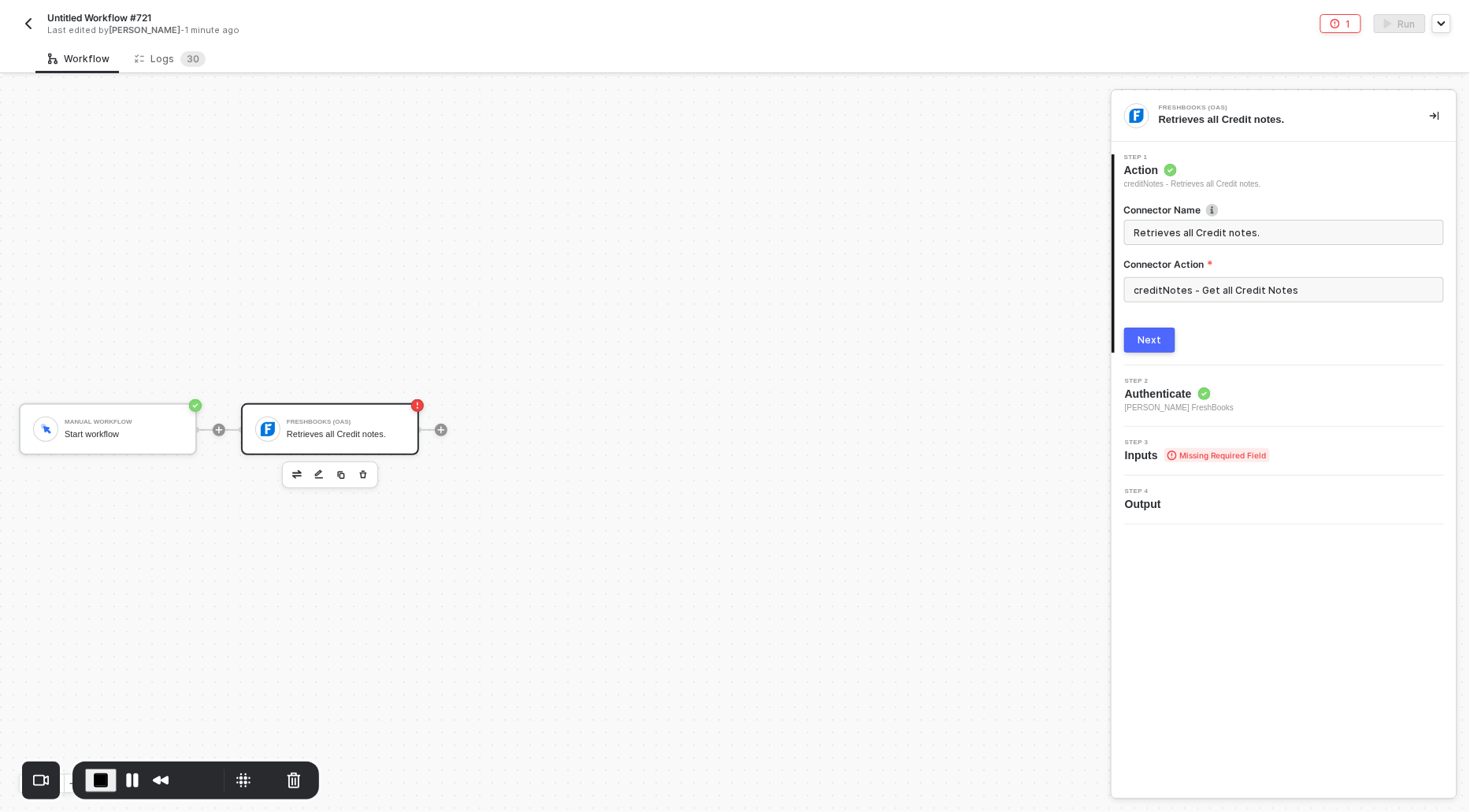
click at [1156, 333] on button "Next" at bounding box center [1150, 340] width 52 height 25
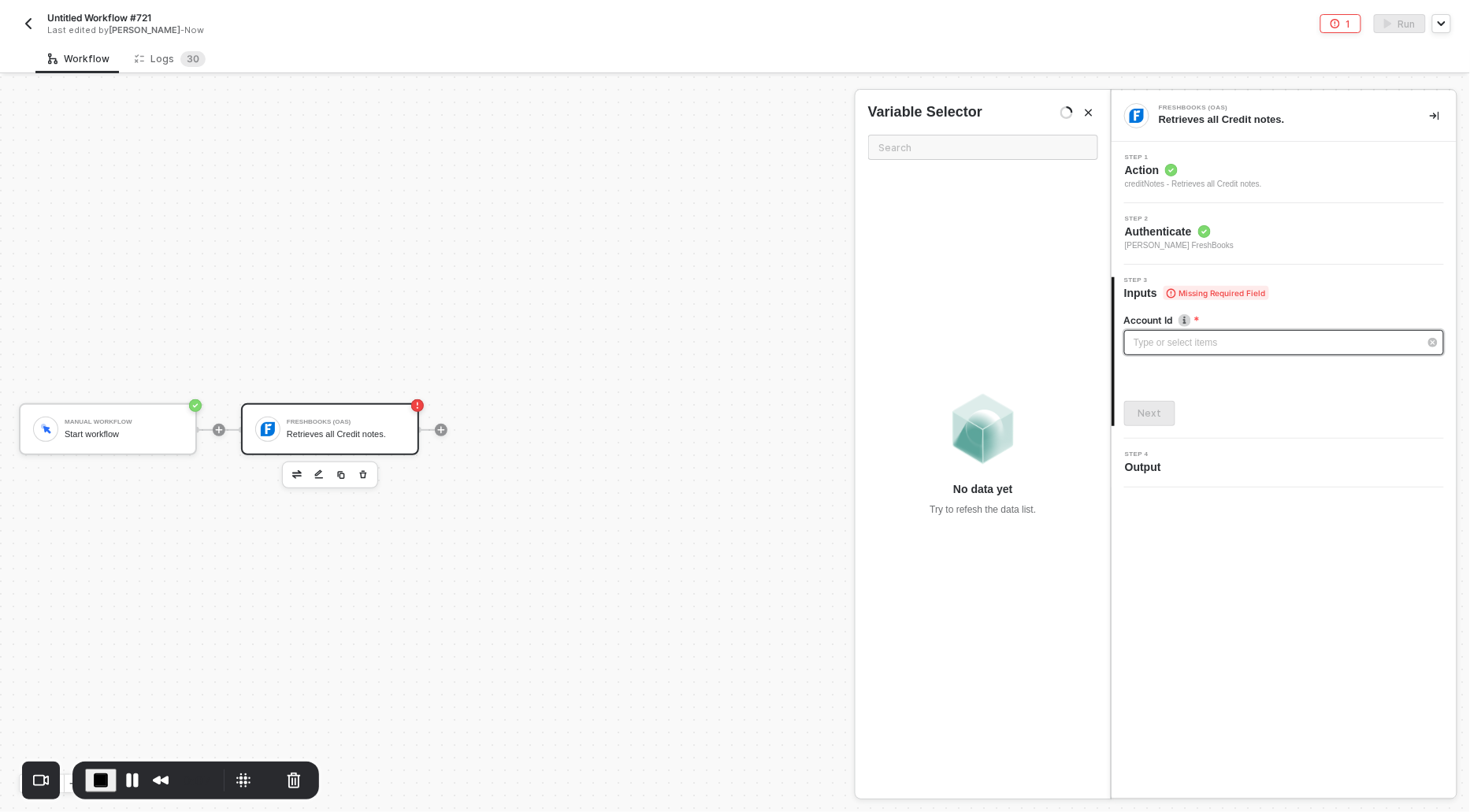
click at [1155, 342] on div "Type or select items ﻿" at bounding box center [1277, 343] width 285 height 15
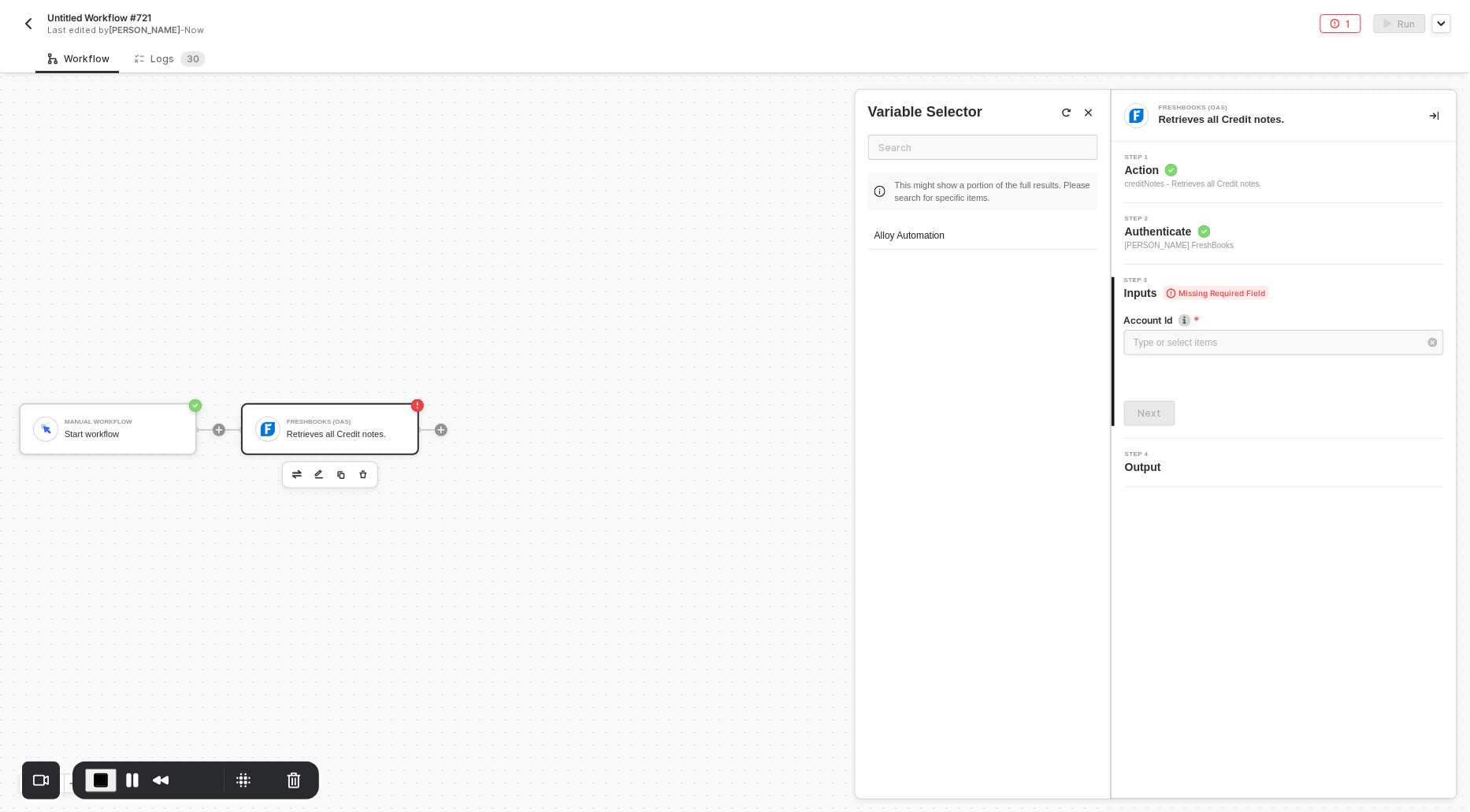
click at [910, 241] on div "Alloy Automation" at bounding box center [983, 236] width 230 height 27
click at [1155, 419] on button "Next" at bounding box center [1150, 413] width 52 height 25
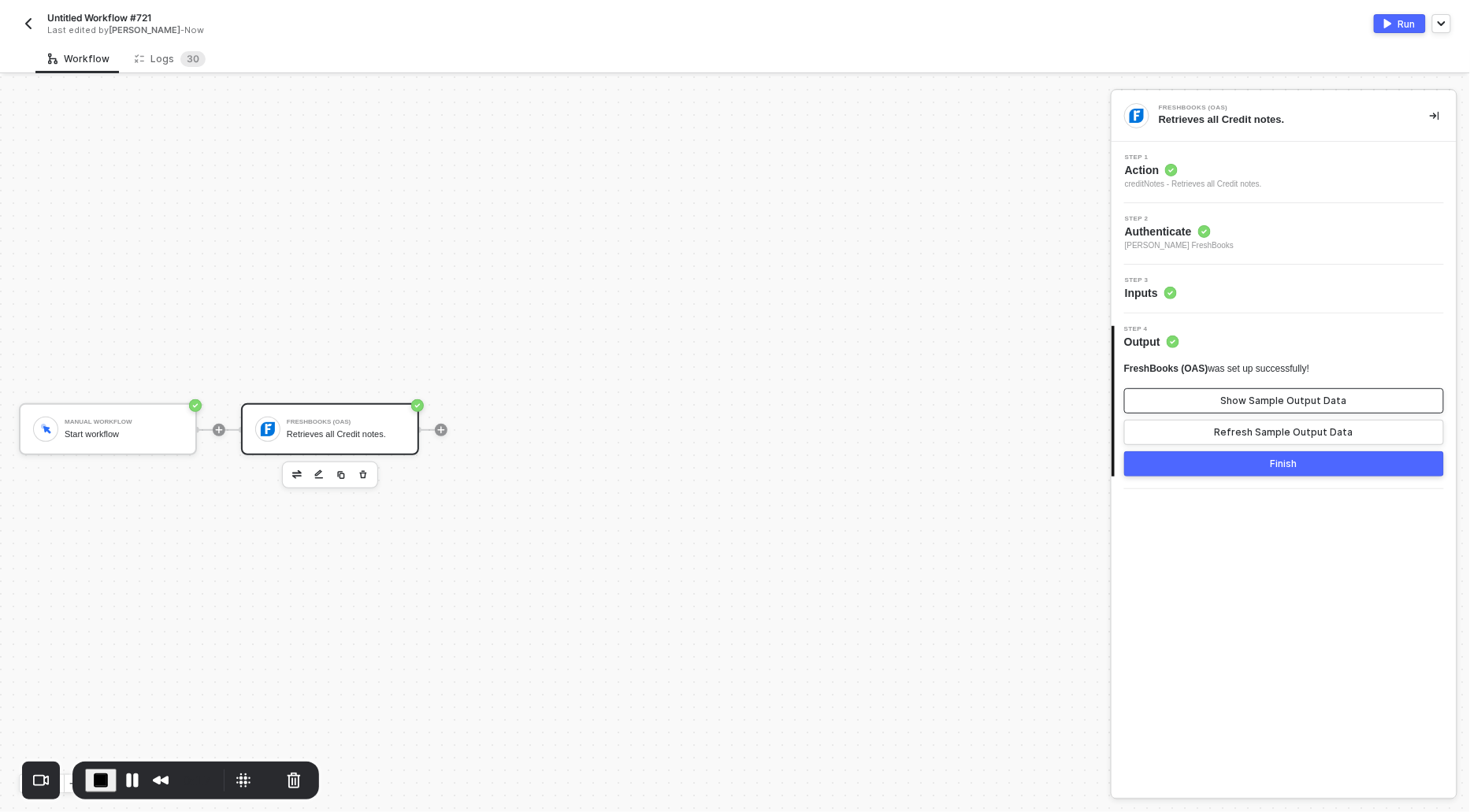
click at [1213, 390] on button "Show Sample Output Data" at bounding box center [1284, 400] width 320 height 25
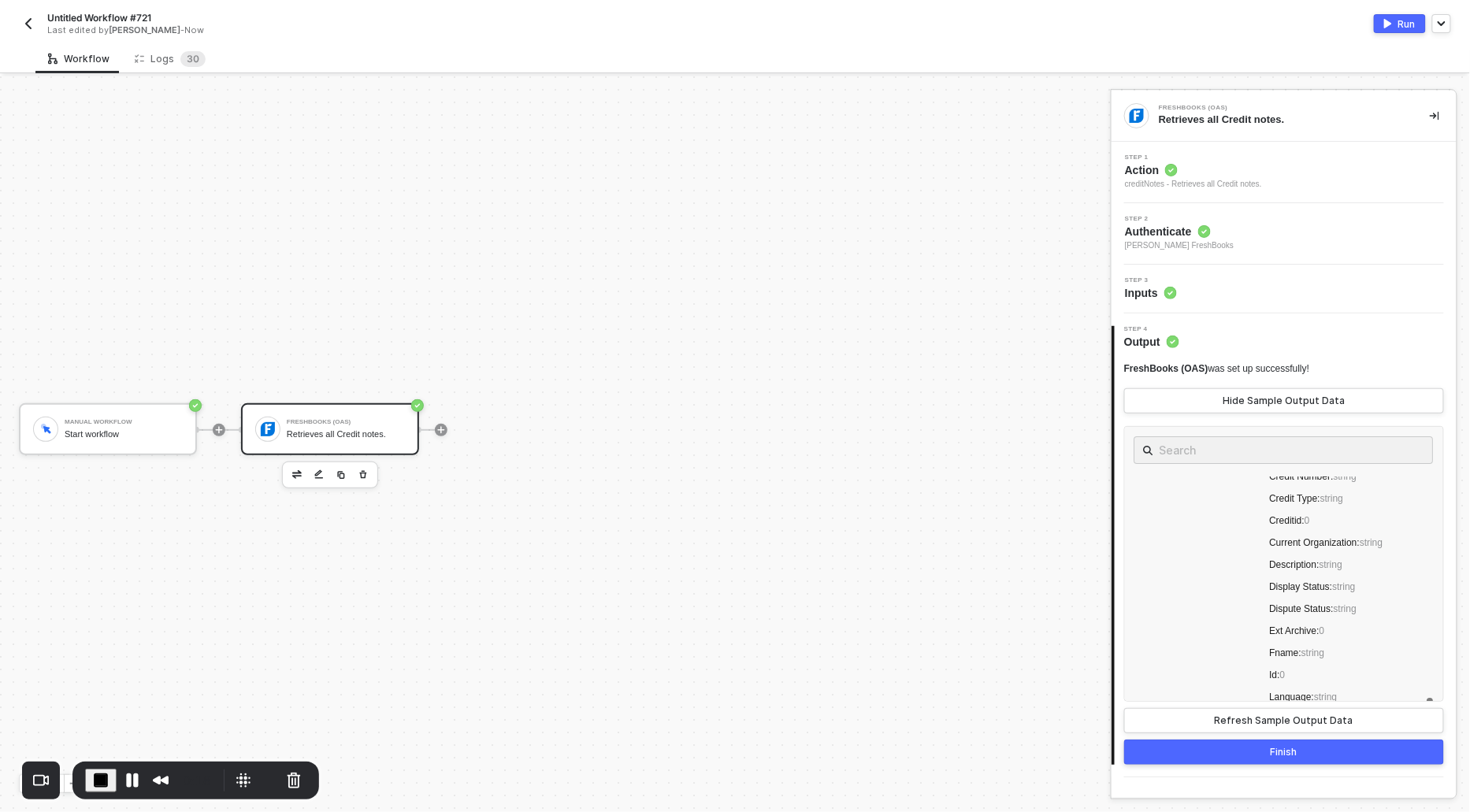
scroll to position [413, 0]
click at [1140, 171] on span "Action" at bounding box center [1194, 170] width 137 height 16
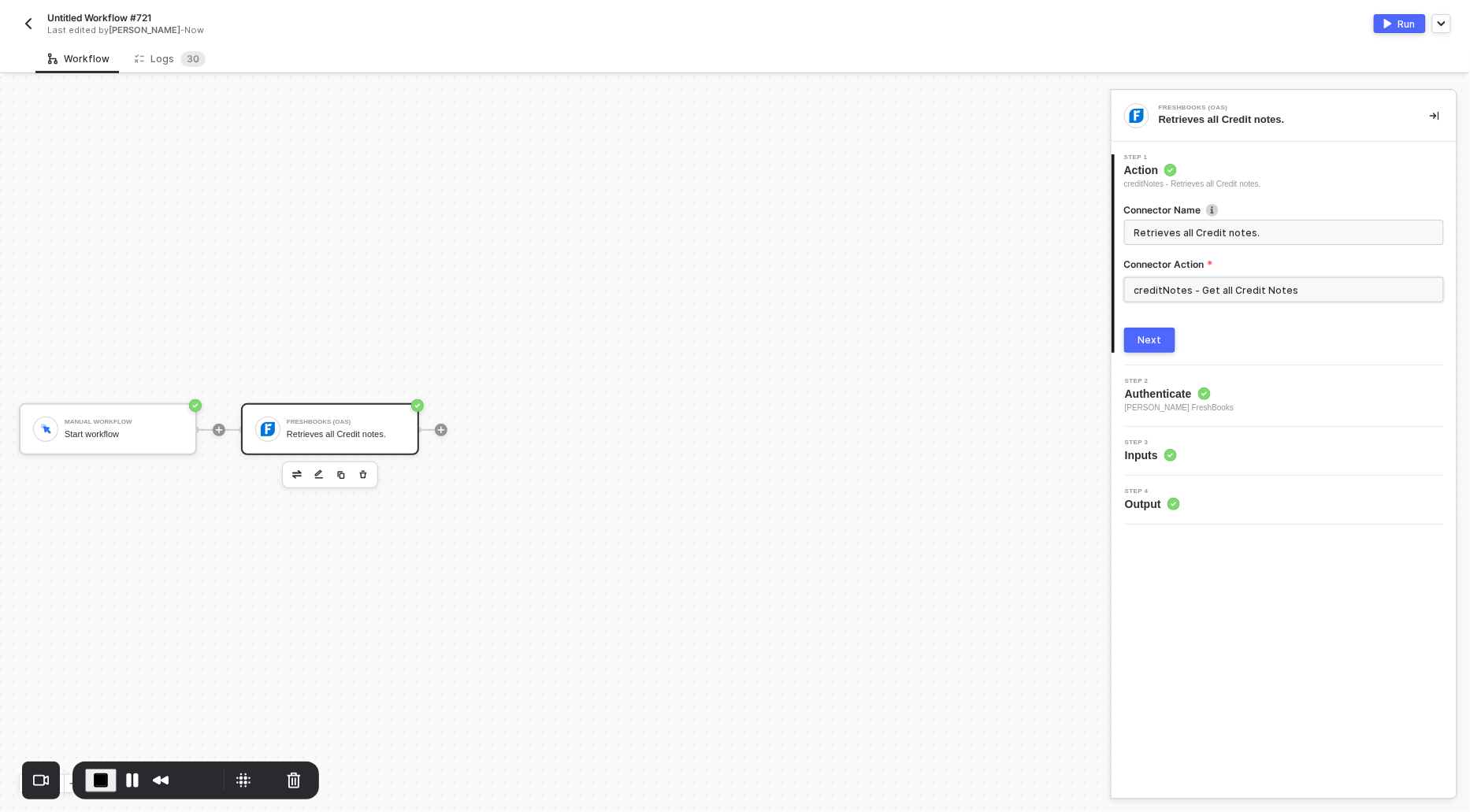
click at [1194, 278] on input "creditNotes - Get all Credit Notes" at bounding box center [1284, 289] width 320 height 25
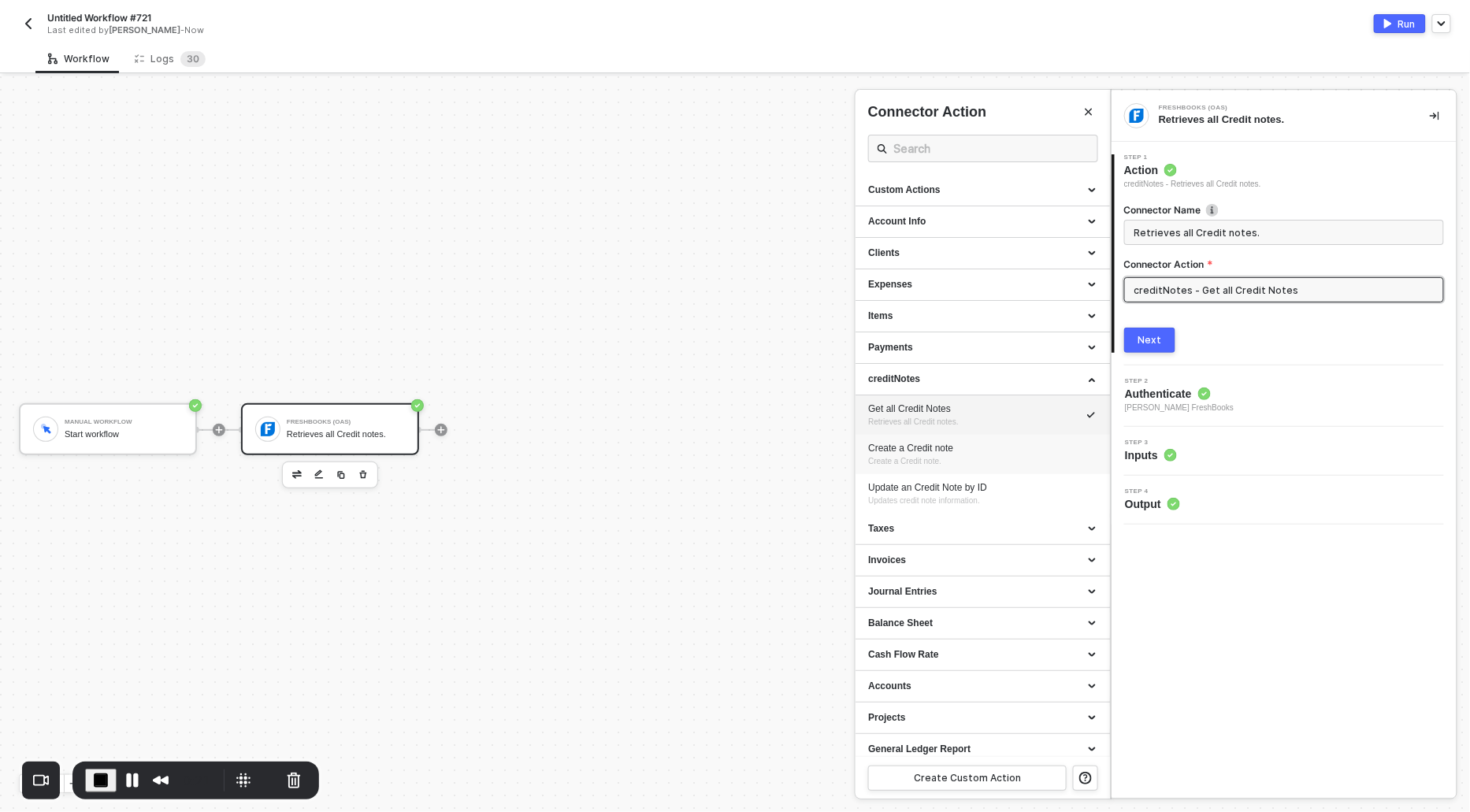
click at [901, 451] on div "Create a Credit note" at bounding box center [982, 449] width 230 height 14
type input "Create a Credit note."
type input "creditNotes - Create a Credit note"
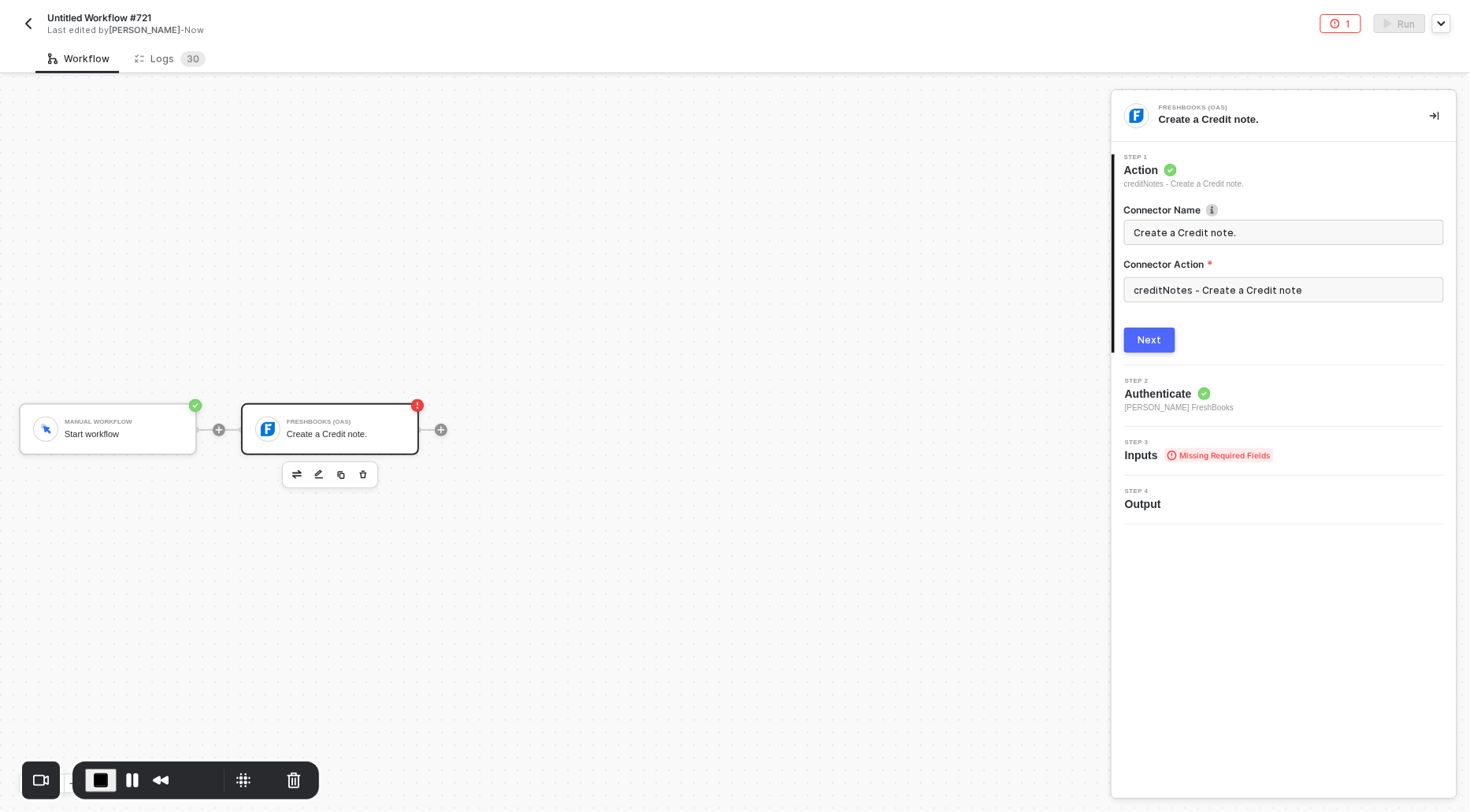
click at [1131, 335] on button "Next" at bounding box center [1150, 340] width 52 height 25
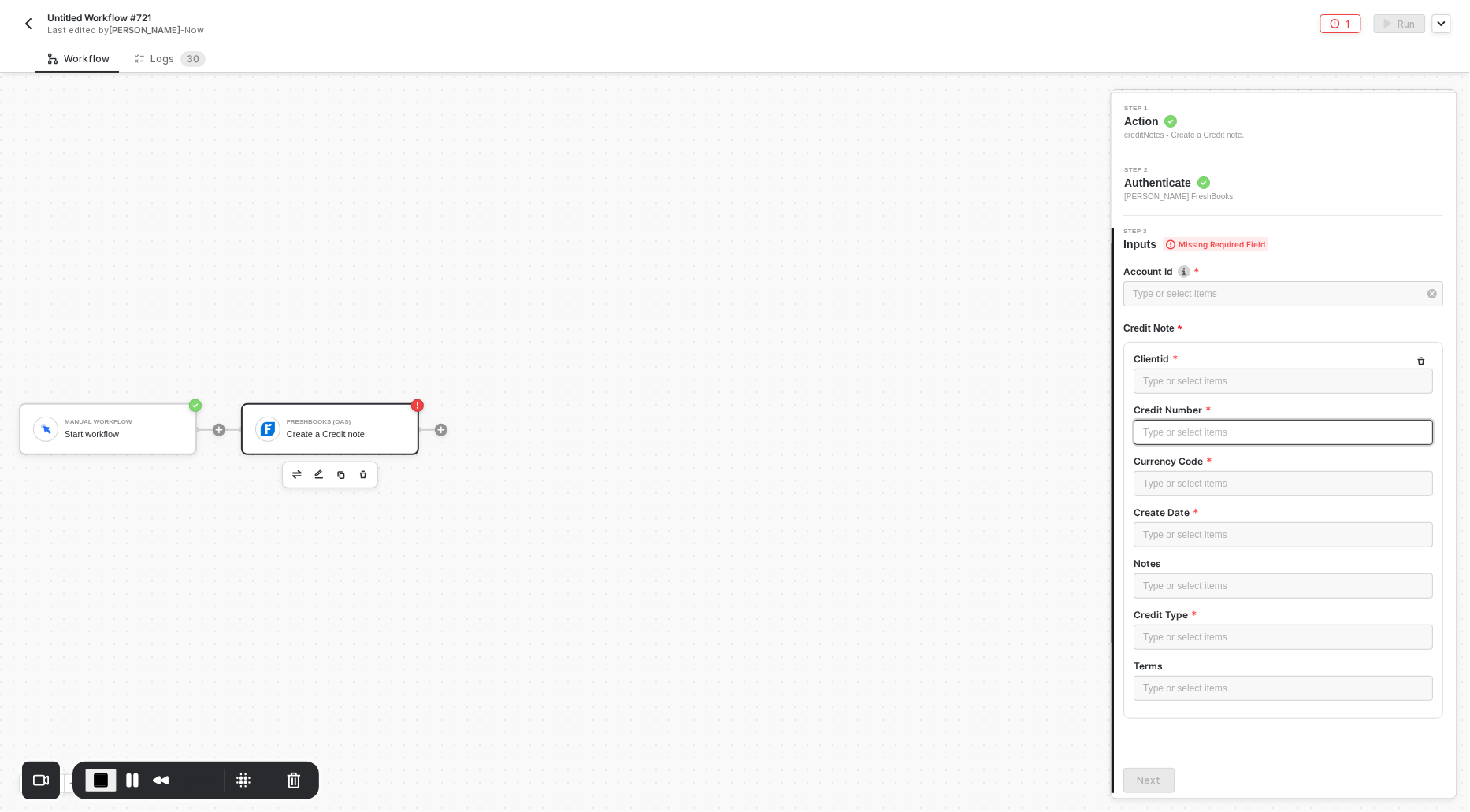
scroll to position [0, 0]
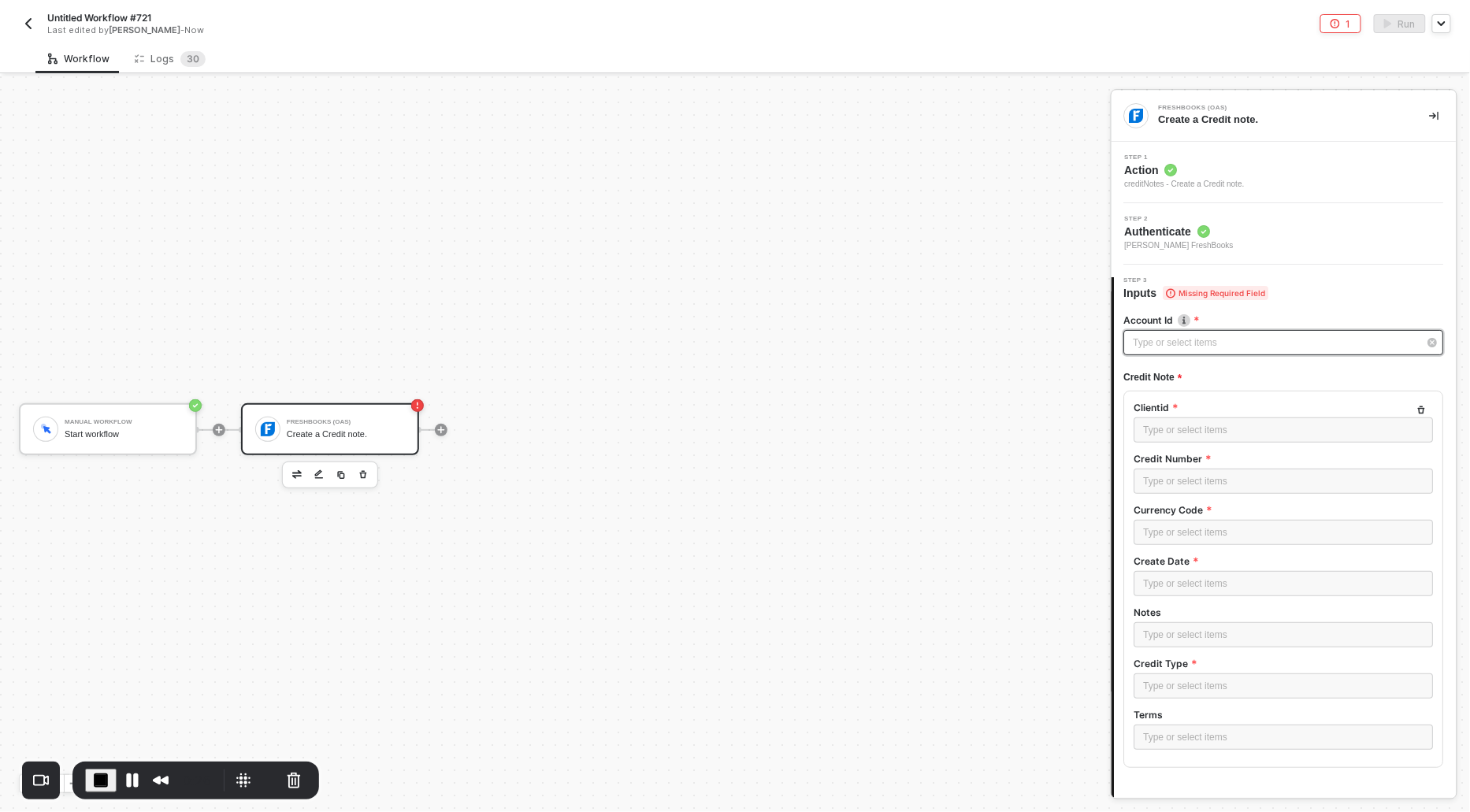
click at [1155, 340] on div "Type or select items ﻿" at bounding box center [1277, 343] width 285 height 15
click at [906, 244] on div "Alloy Automation" at bounding box center [983, 236] width 230 height 27
click at [1162, 433] on div "Type or select items ﻿" at bounding box center [1285, 430] width 280 height 15
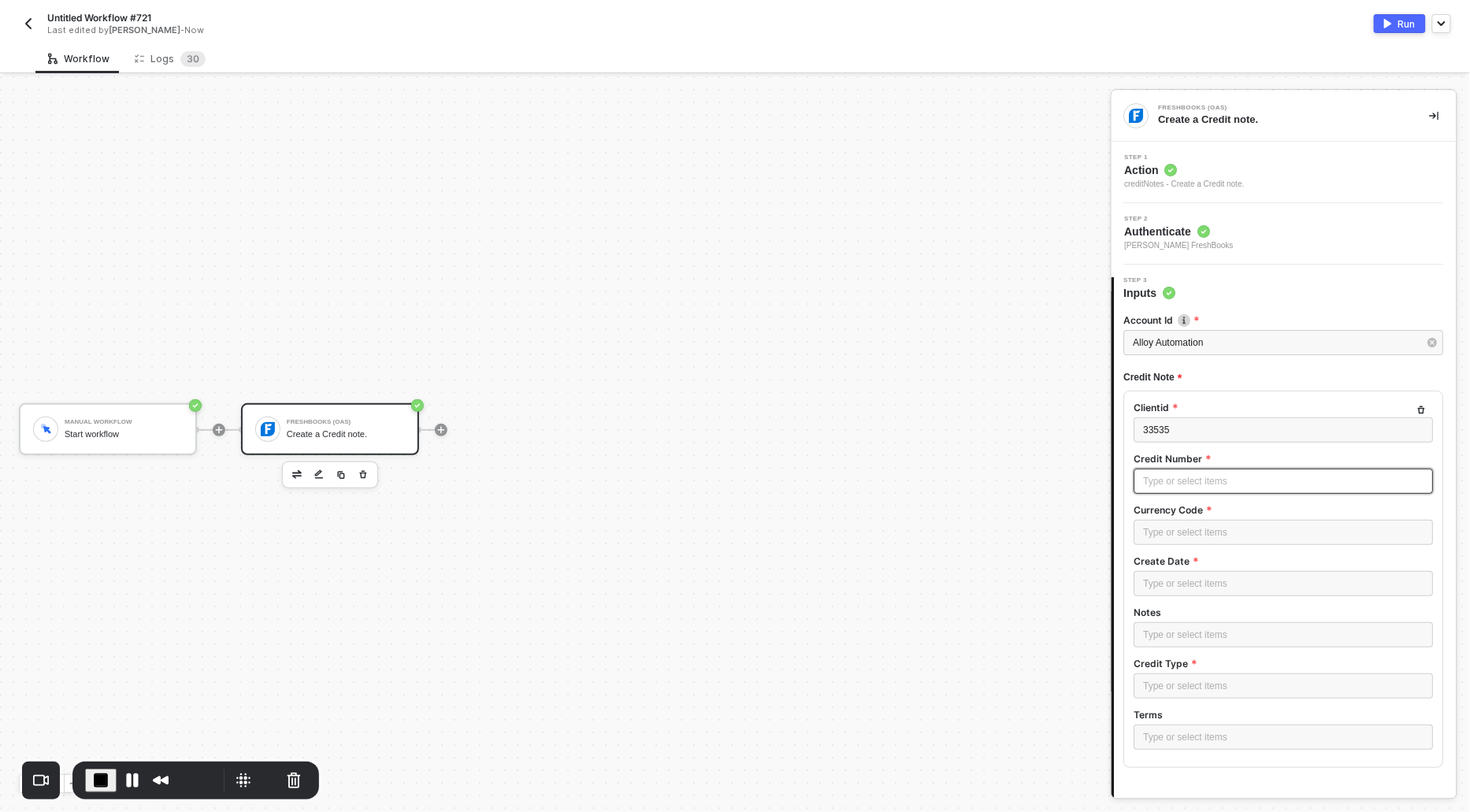
click at [1165, 476] on div "Type or select items ﻿" at bounding box center [1285, 482] width 280 height 15
click at [1171, 536] on div "Type or select items ﻿" at bounding box center [1285, 532] width 280 height 15
click at [1175, 586] on div "Type or select items ﻿" at bounding box center [1285, 584] width 280 height 15
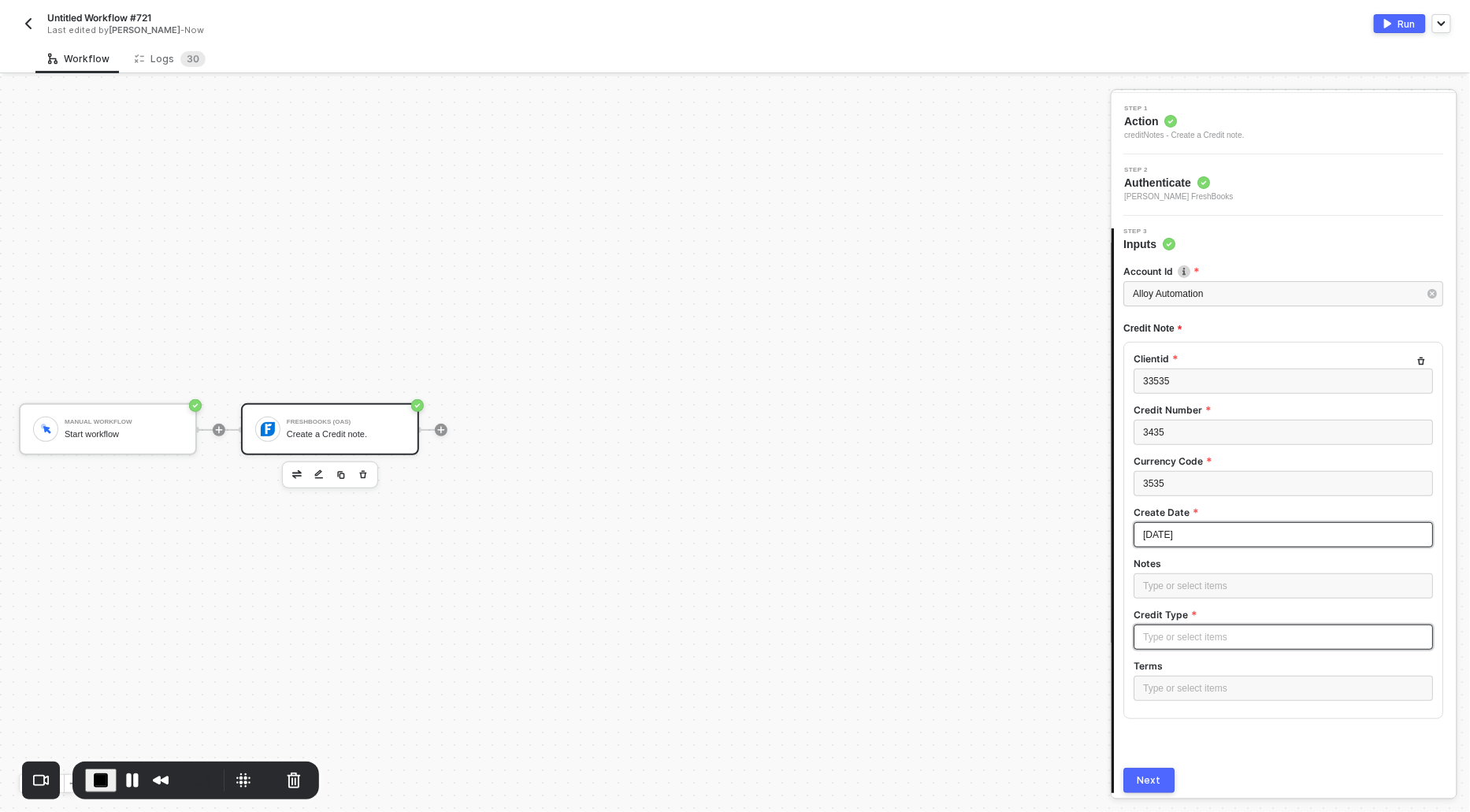
scroll to position [75, 0]
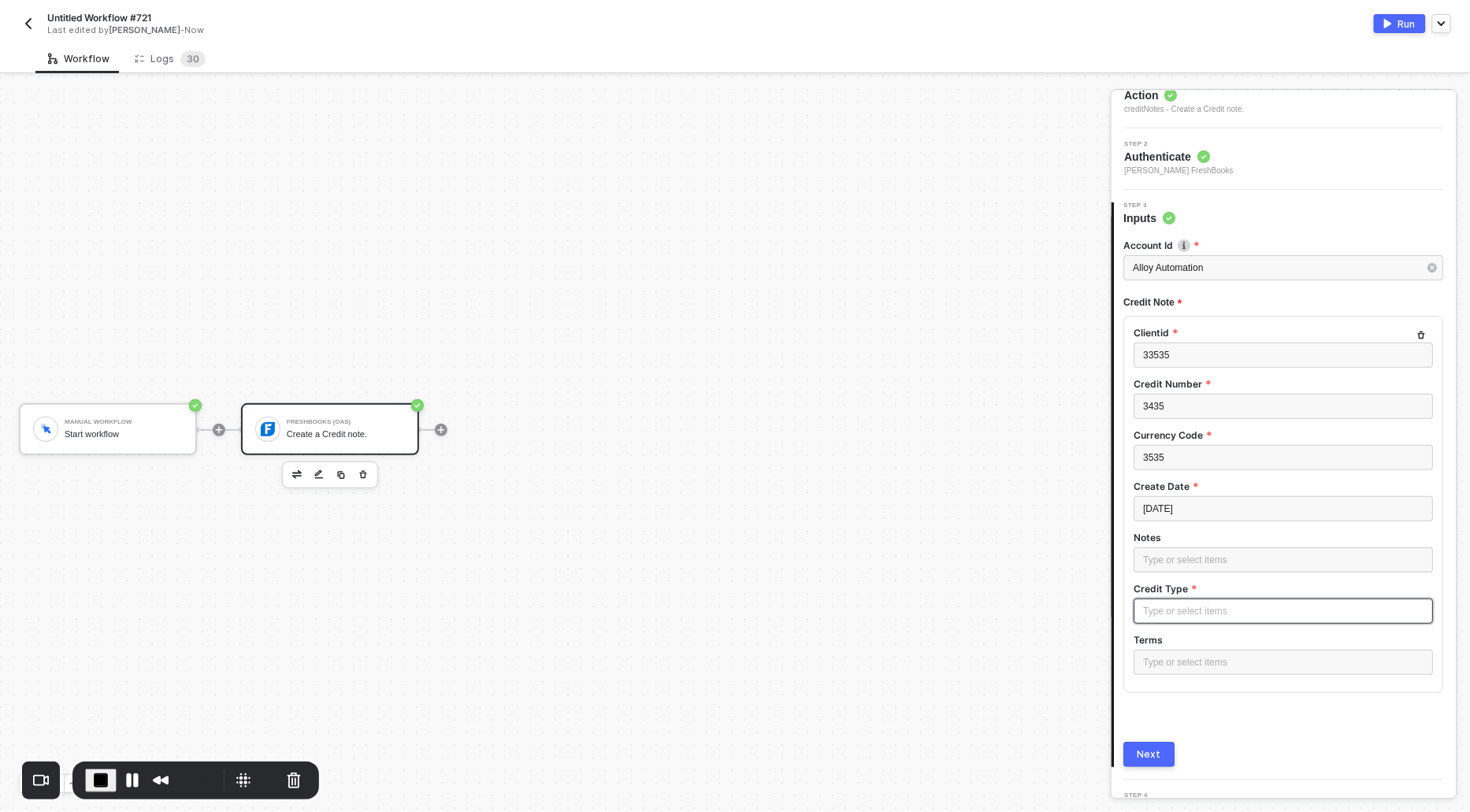
click at [1165, 607] on div "Type or select items ﻿" at bounding box center [1285, 611] width 280 height 15
click at [1151, 760] on button "Next" at bounding box center [1150, 754] width 52 height 25
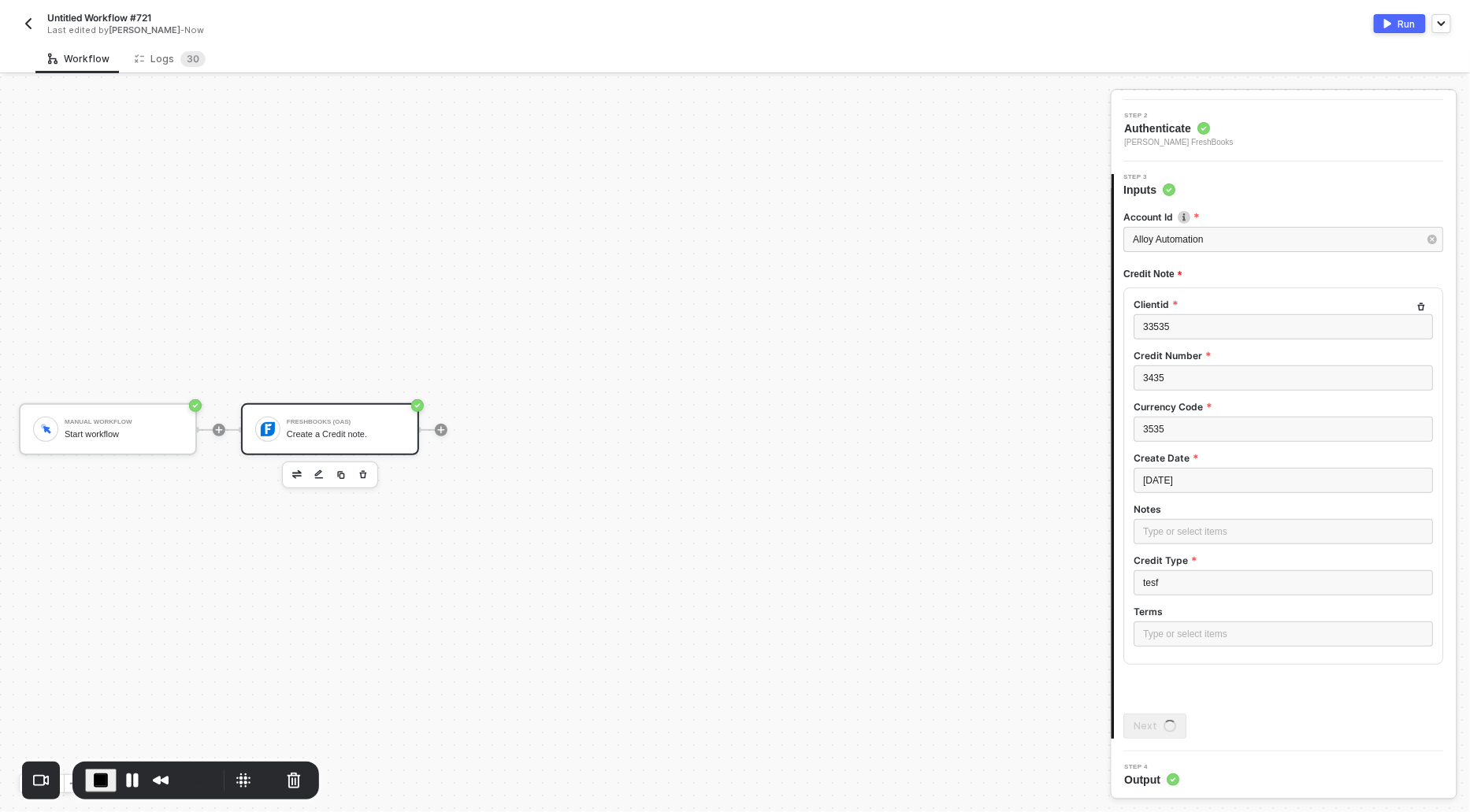
scroll to position [0, 0]
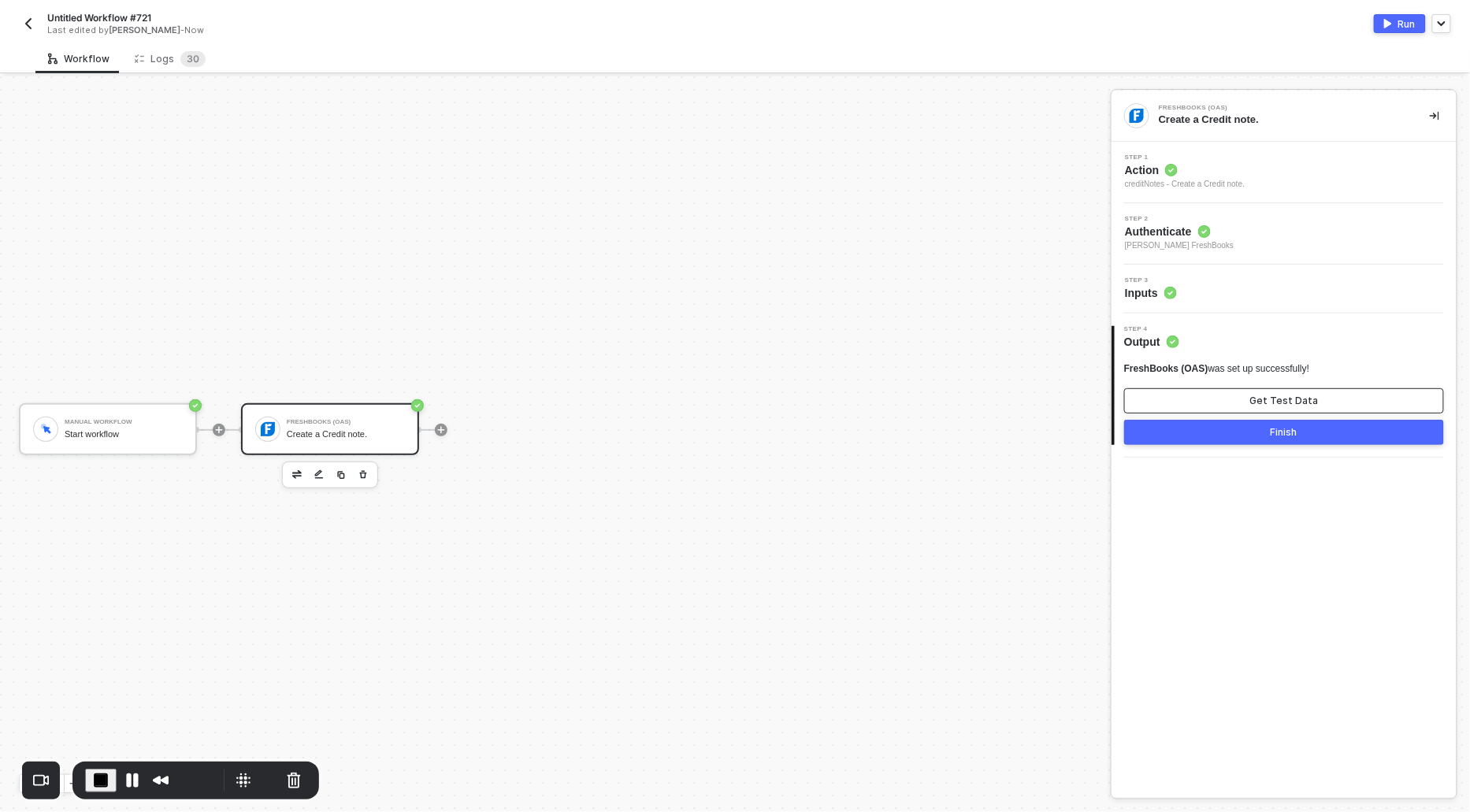
click at [1198, 400] on button "Get Test Data" at bounding box center [1284, 400] width 320 height 25
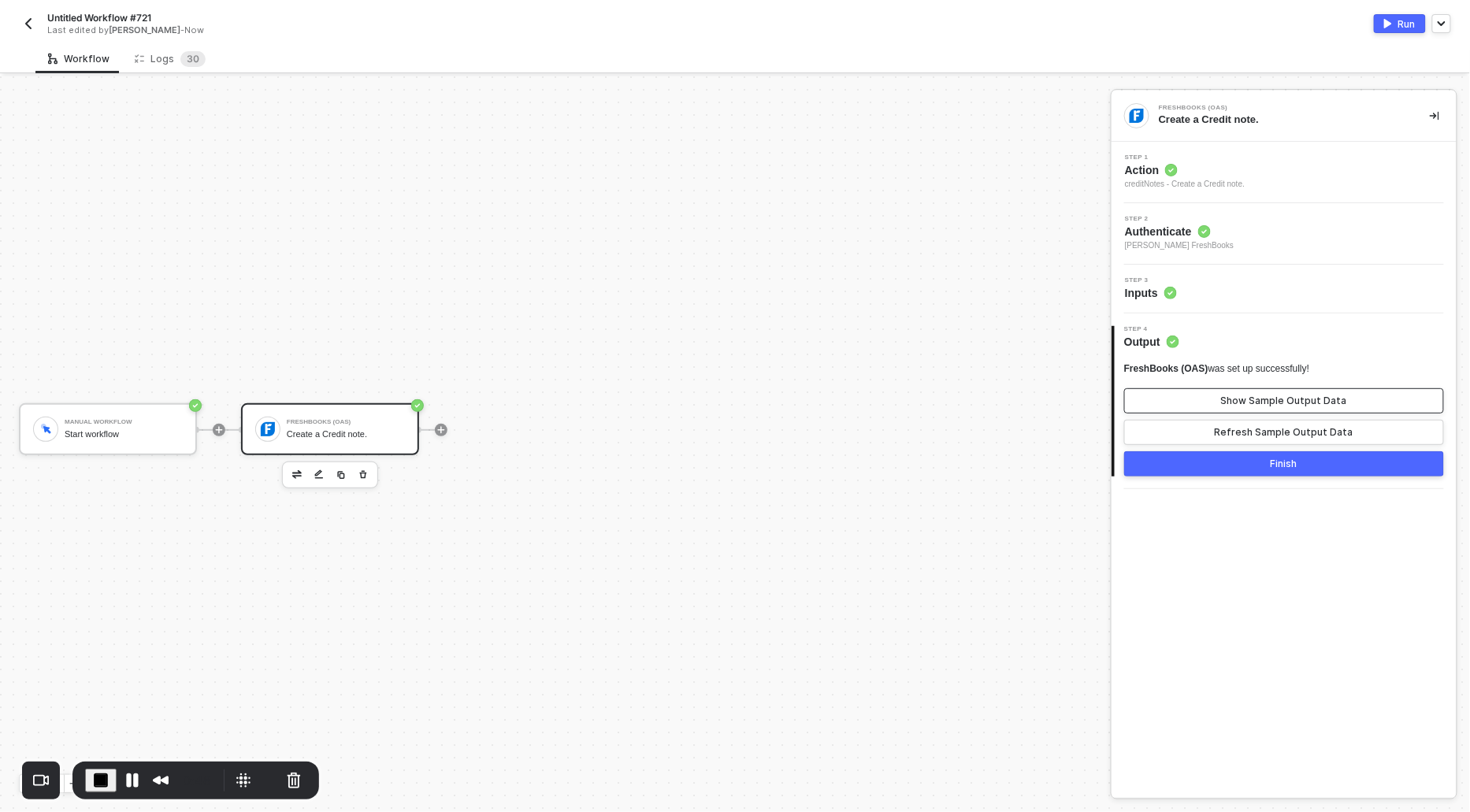
click at [1211, 400] on button "Show Sample Output Data" at bounding box center [1284, 400] width 320 height 25
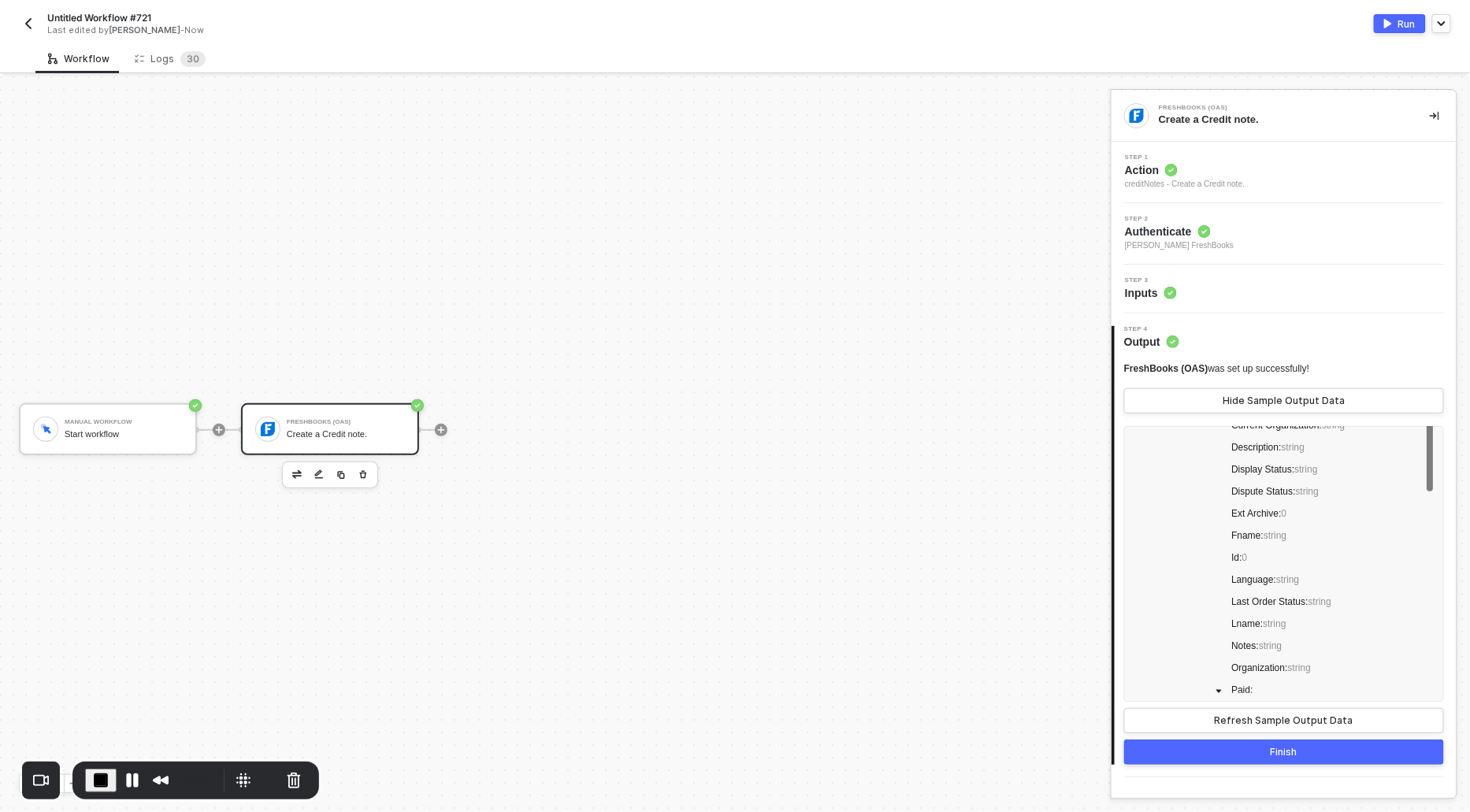
click at [1176, 168] on circle at bounding box center [1172, 170] width 13 height 13
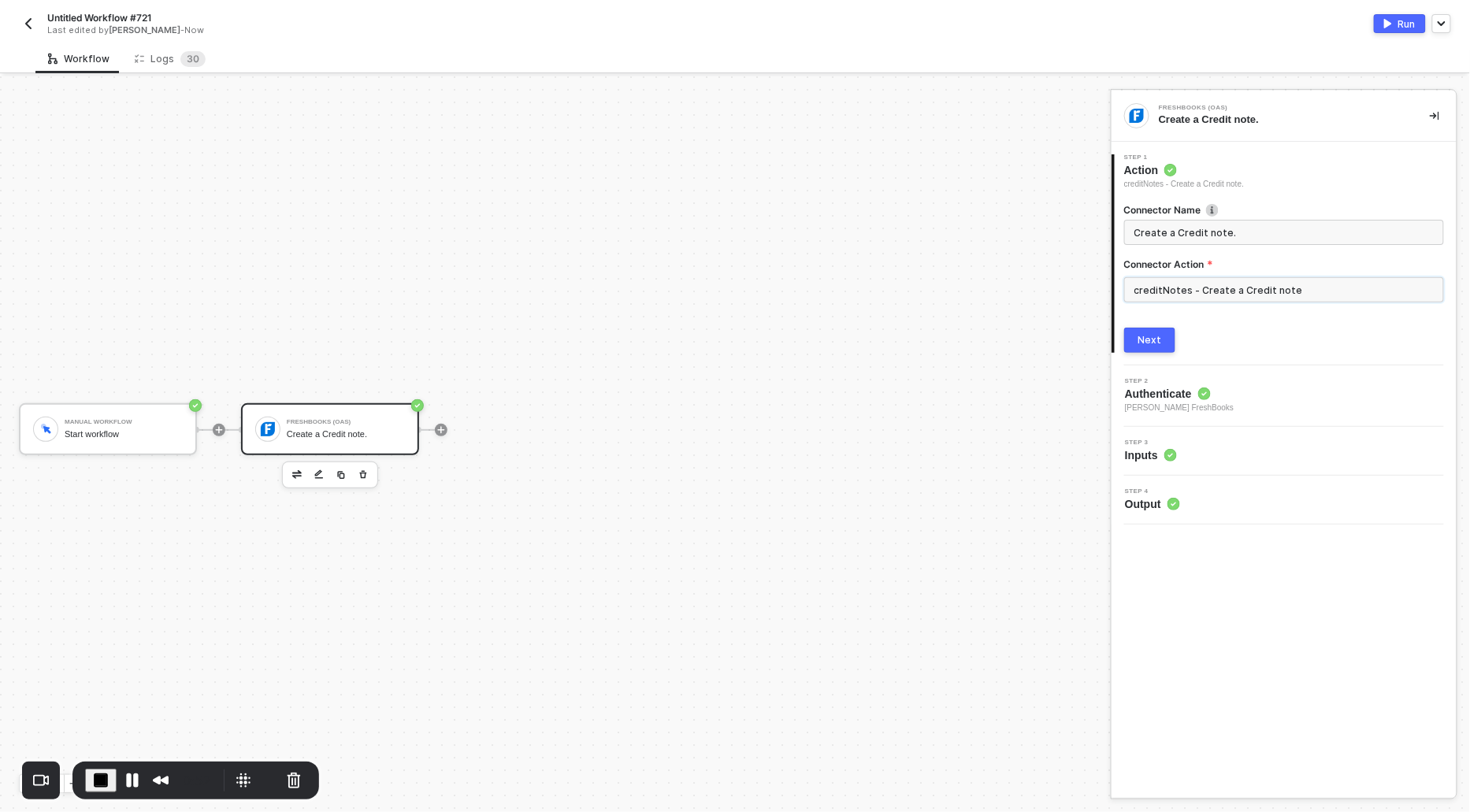
click at [1182, 287] on input "creditNotes - Create a Credit note" at bounding box center [1284, 289] width 320 height 25
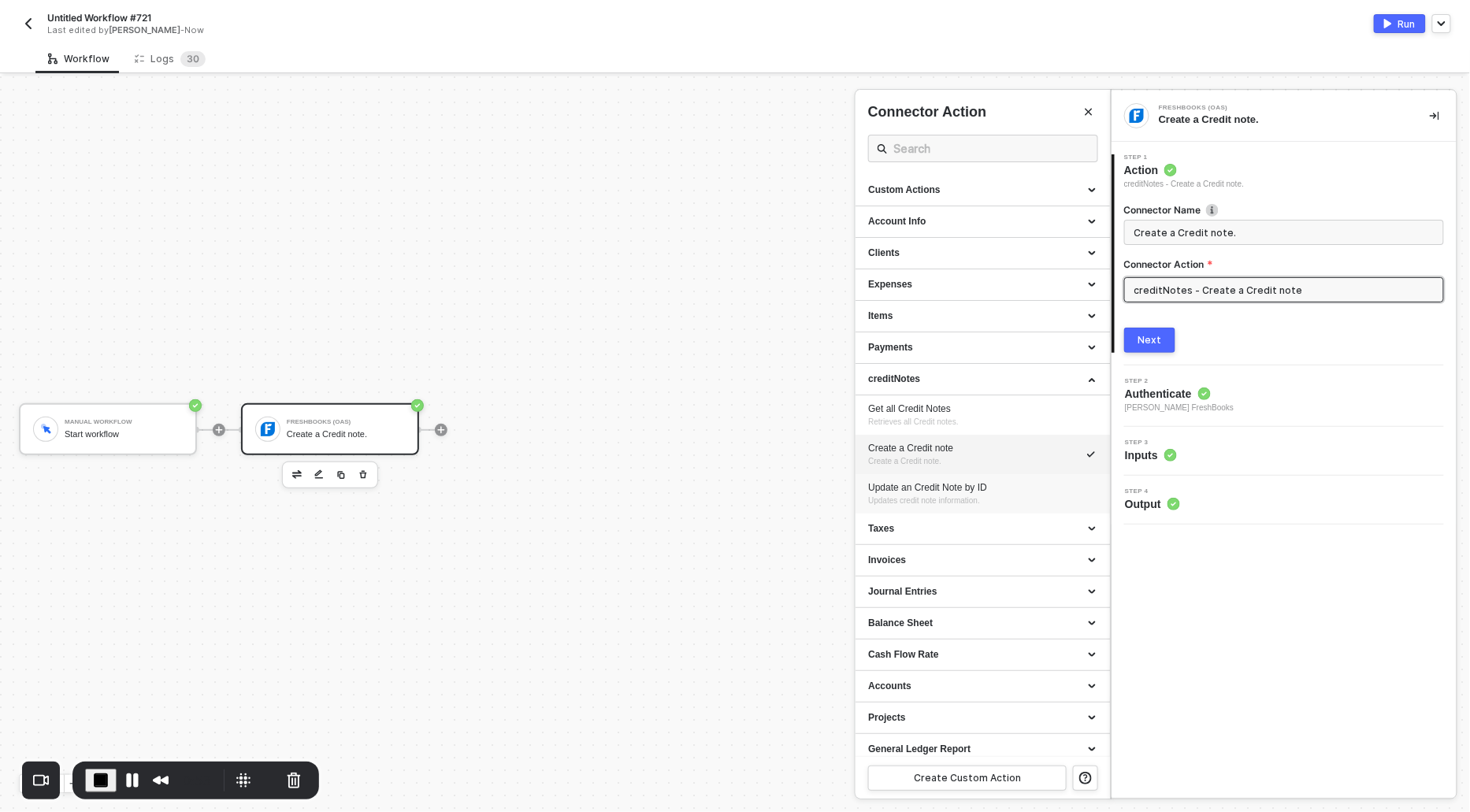
click at [887, 496] on span "Updates credit note information." at bounding box center [924, 500] width 112 height 9
type input "Updates credit note information."
type input "creditNotes - Update an Credit Note by ID"
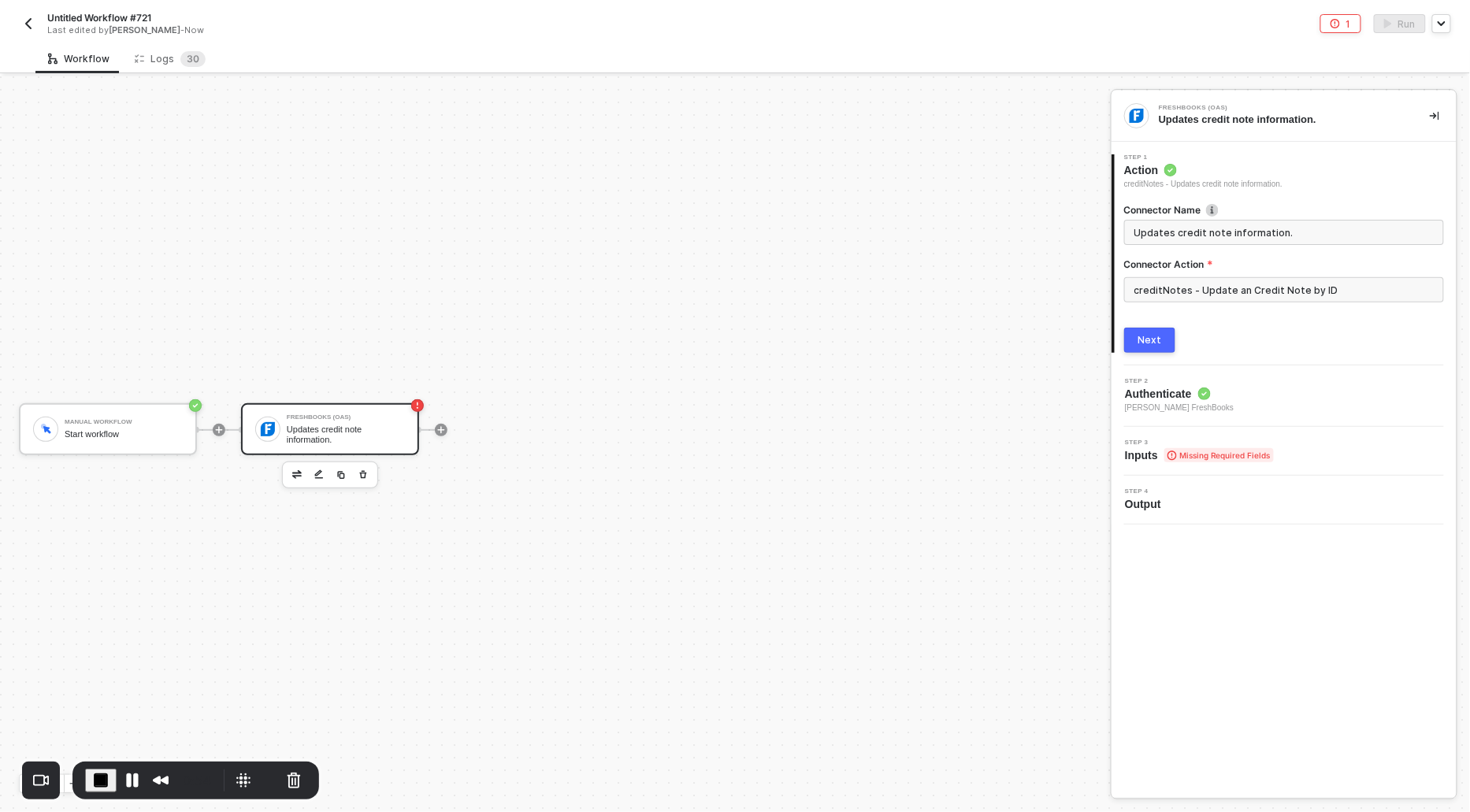
click at [1151, 346] on button "Next" at bounding box center [1150, 340] width 52 height 25
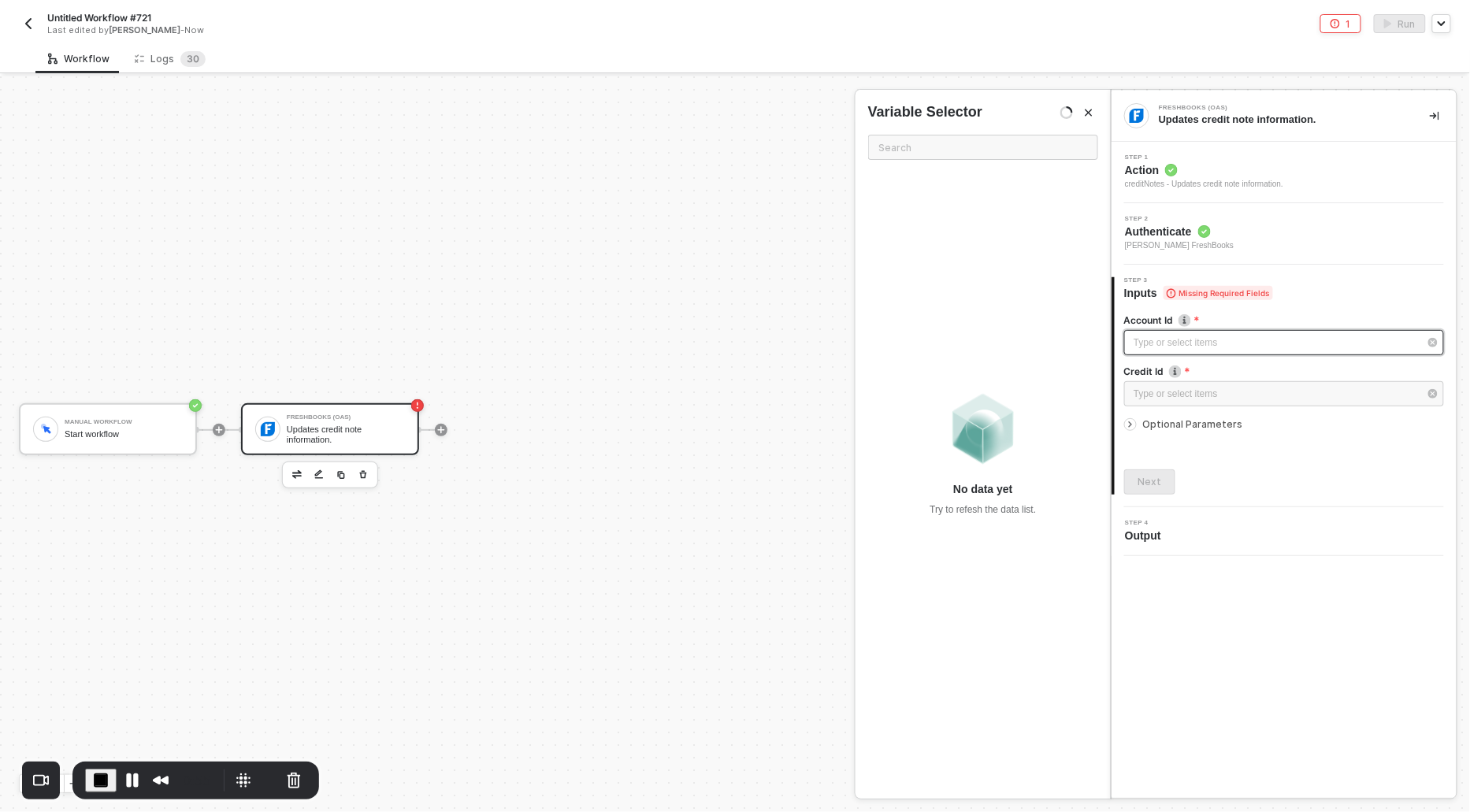
click at [1151, 346] on div "Type or select items ﻿" at bounding box center [1277, 343] width 285 height 15
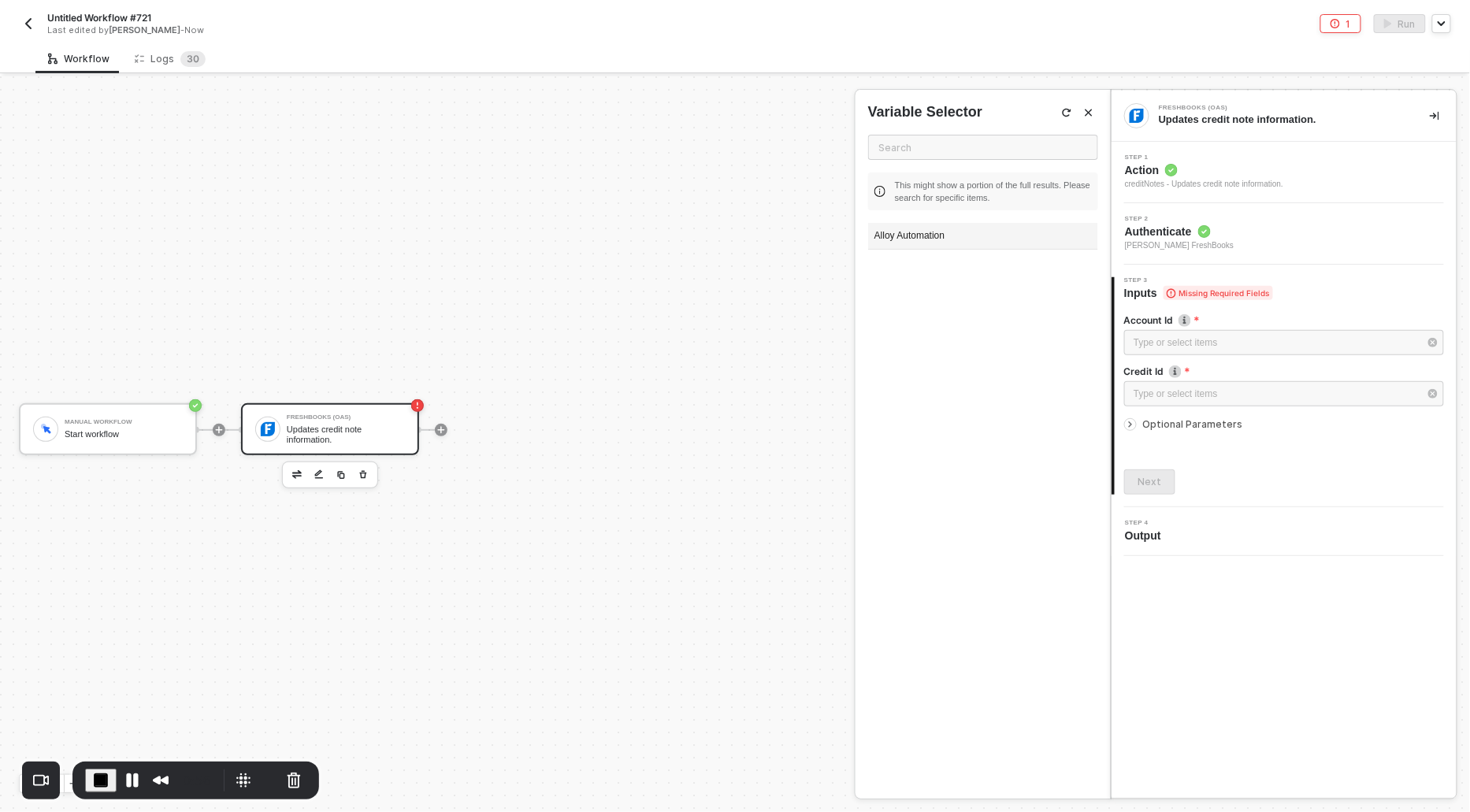
click at [912, 227] on div "Alloy Automation" at bounding box center [983, 236] width 230 height 27
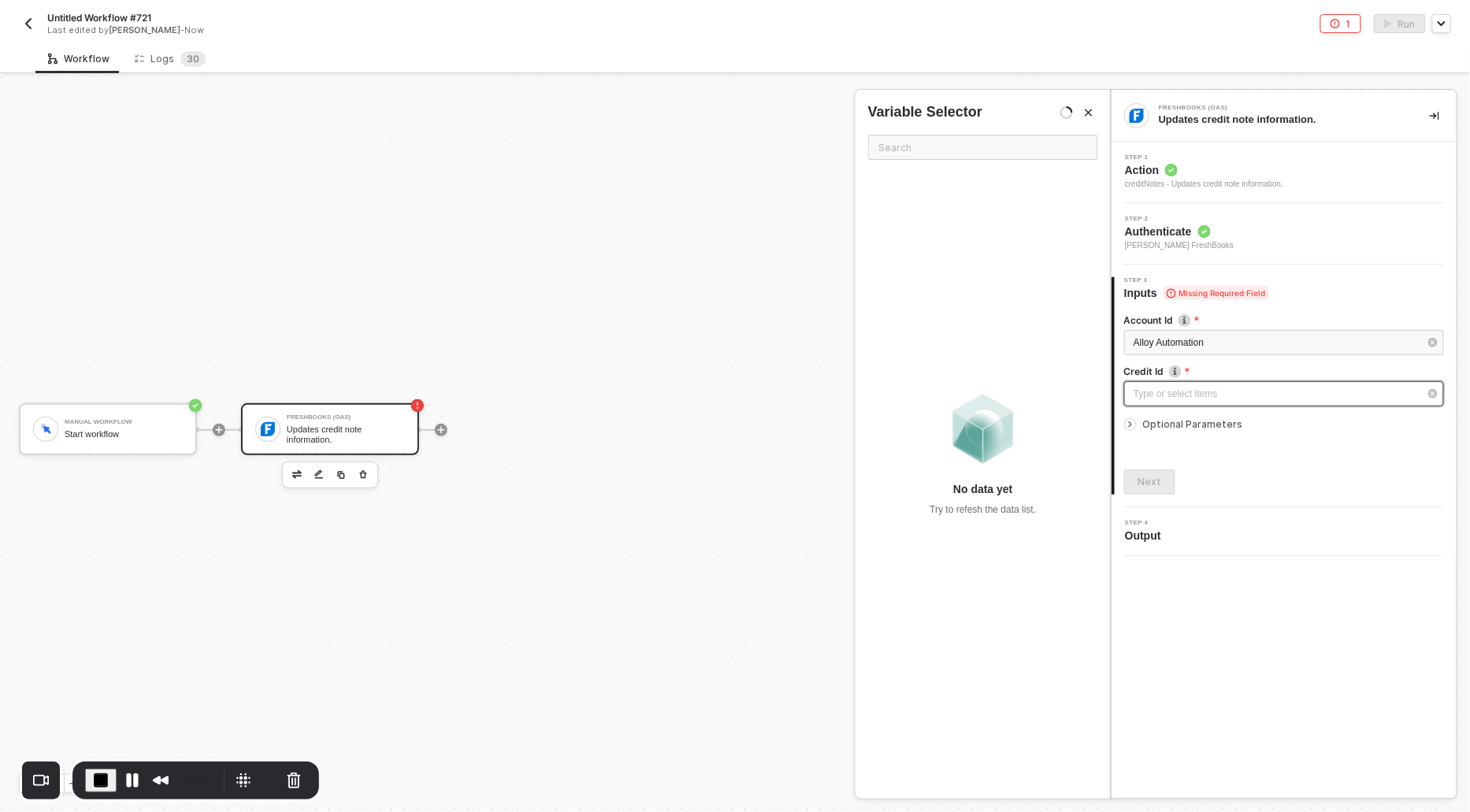
click at [1139, 401] on div "Type or select items ﻿" at bounding box center [1284, 393] width 320 height 25
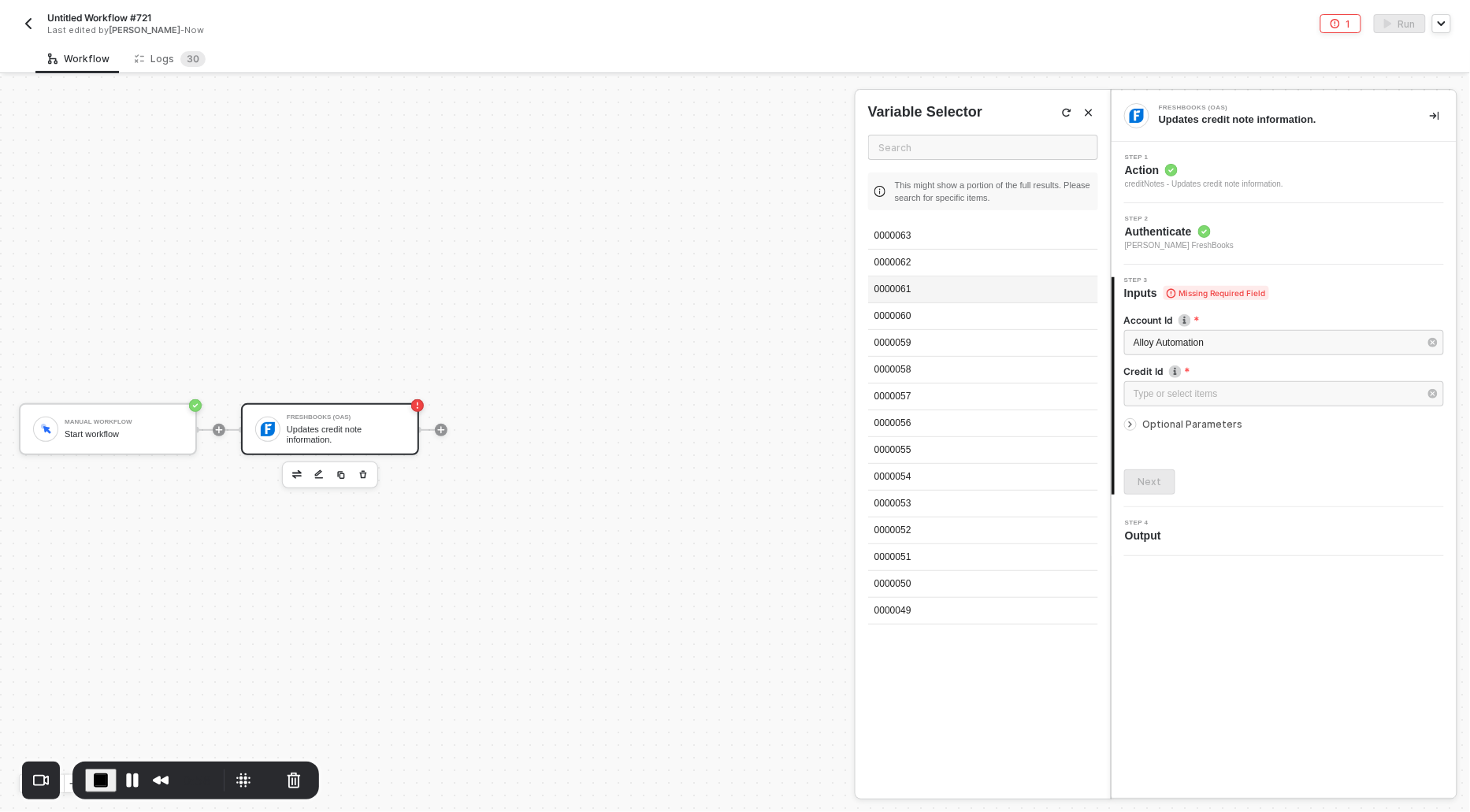
click at [905, 284] on div "0000061" at bounding box center [983, 289] width 230 height 27
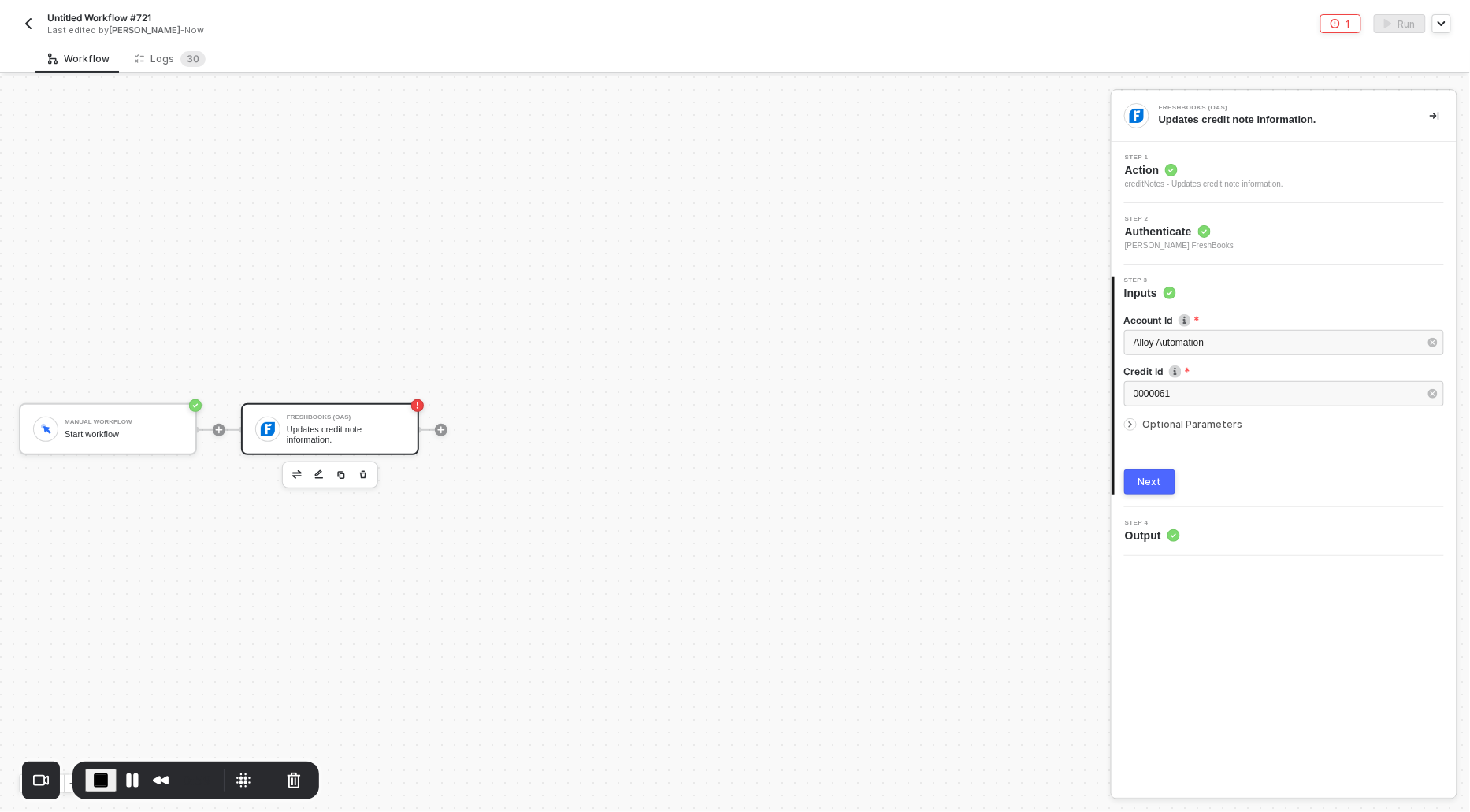
click at [1129, 424] on icon "icon-arrow-right-small" at bounding box center [1131, 425] width 10 height 10
click at [1195, 478] on button "Add Credit Note" at bounding box center [1284, 484] width 320 height 25
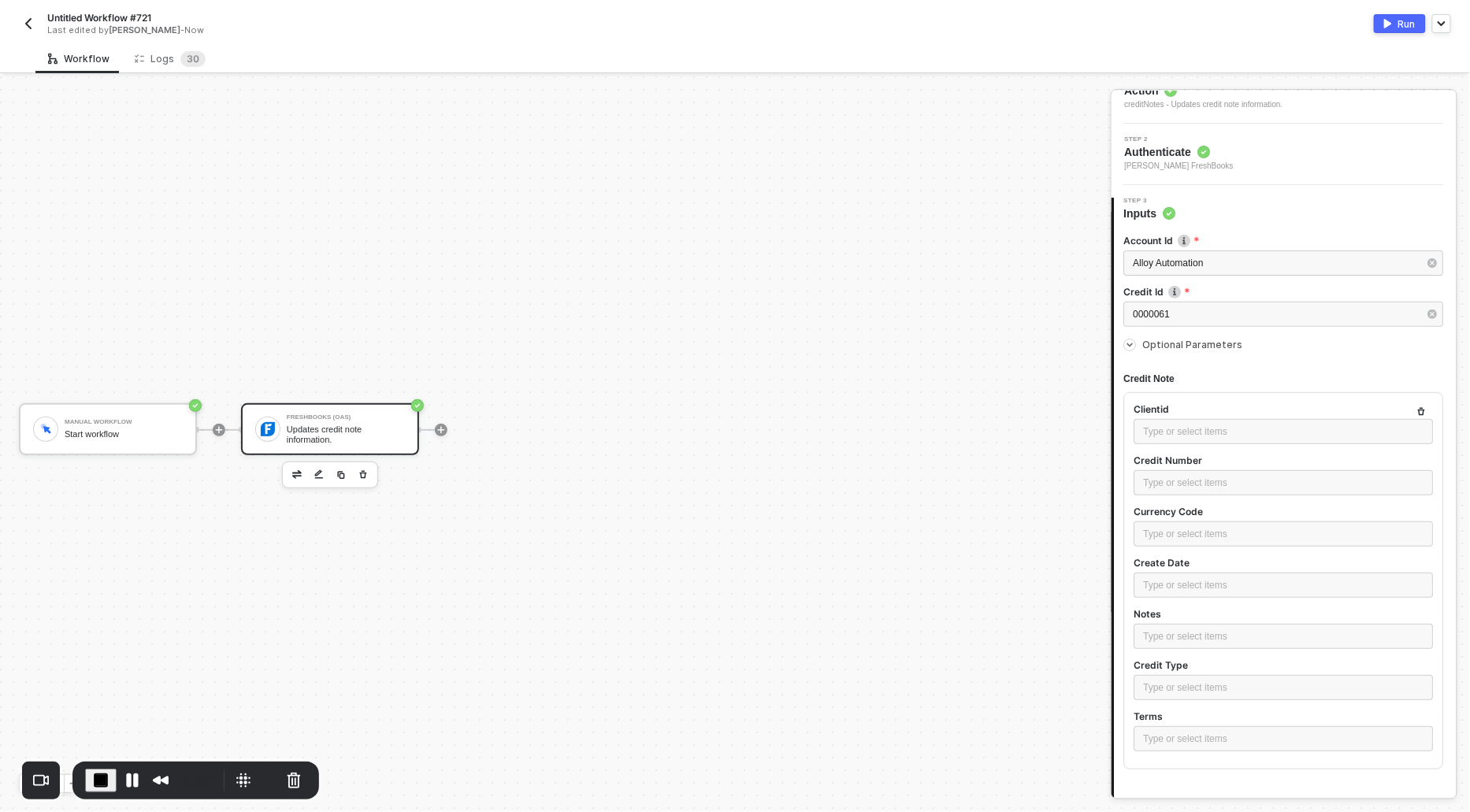
scroll to position [184, 0]
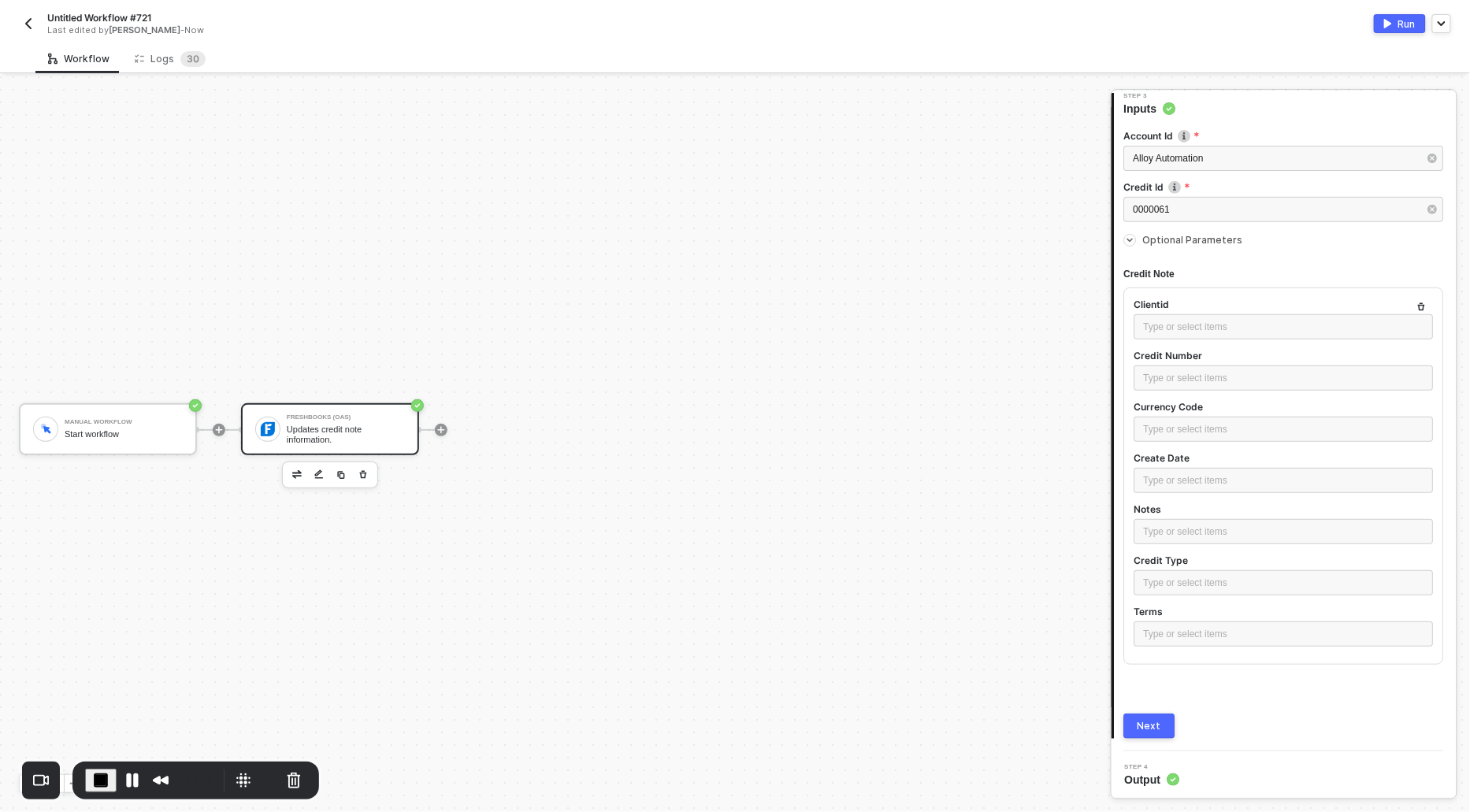
click at [1144, 717] on button "Next" at bounding box center [1150, 726] width 52 height 25
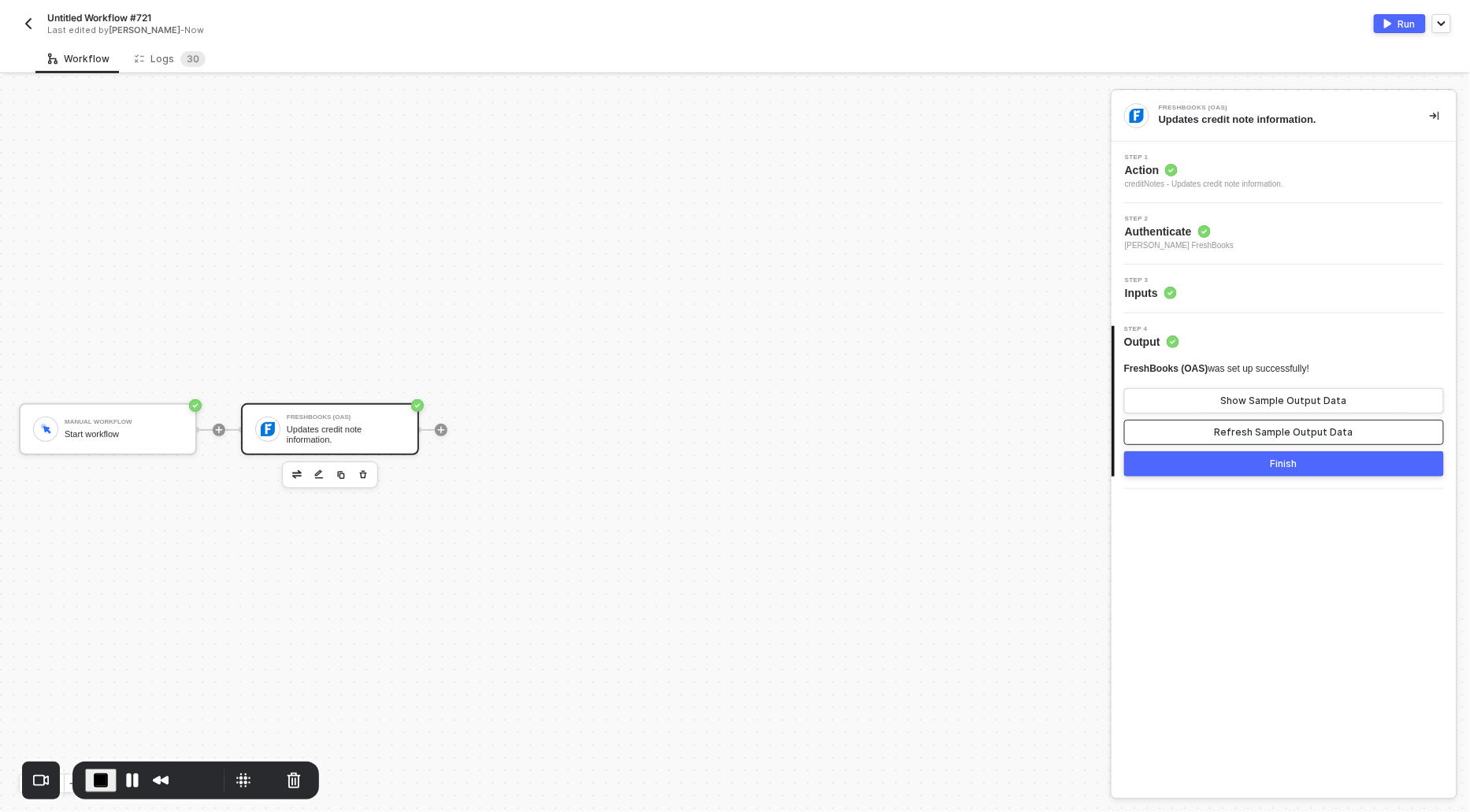
click at [1251, 432] on div "Refresh Sample Output Data" at bounding box center [1285, 433] width 139 height 13
click at [1245, 404] on div "Show Sample Output Data" at bounding box center [1285, 401] width 126 height 13
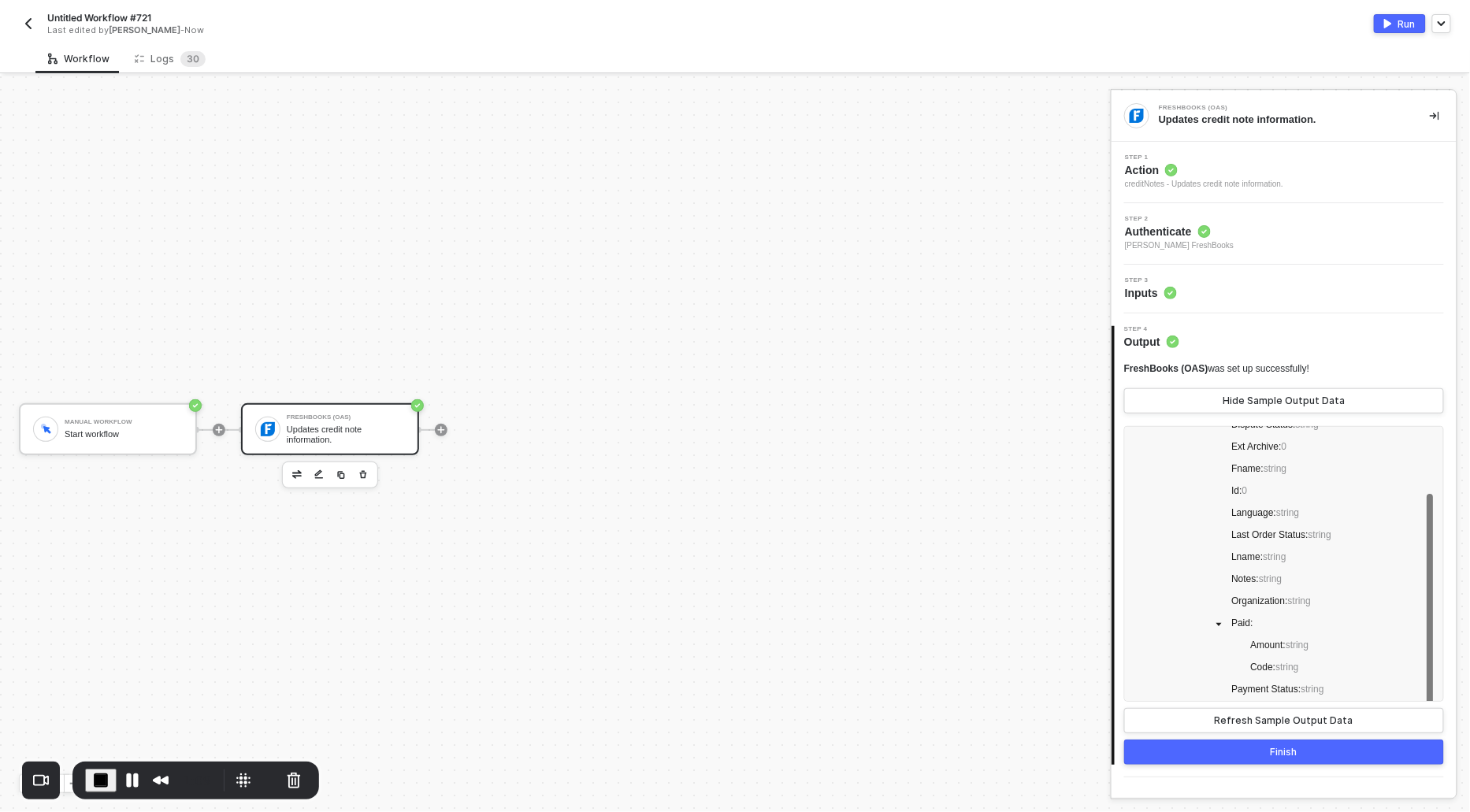
scroll to position [413, 0]
click at [99, 778] on span "End Recording" at bounding box center [100, 780] width 19 height 19
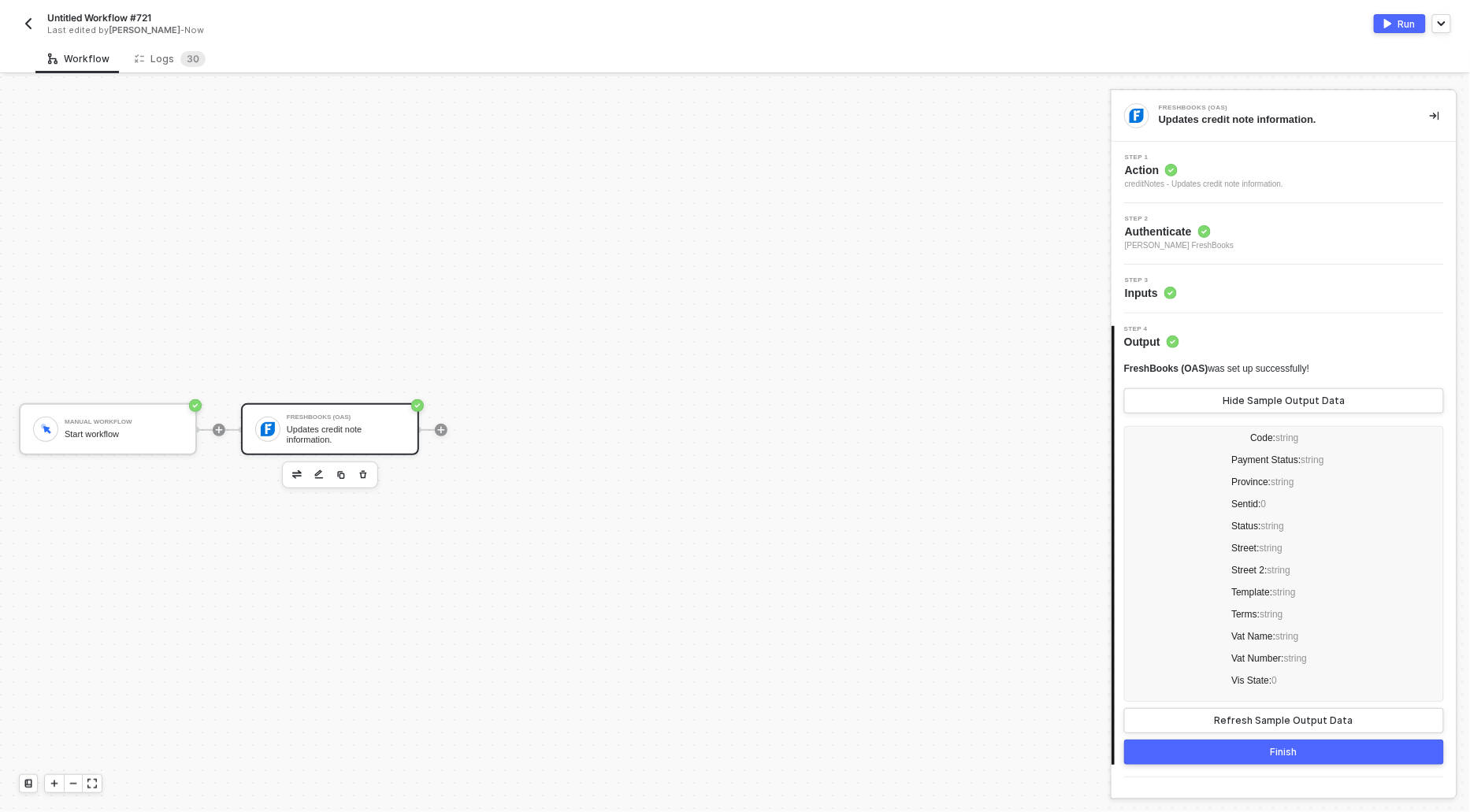
click at [1153, 172] on span "Action" at bounding box center [1204, 170] width 159 height 16
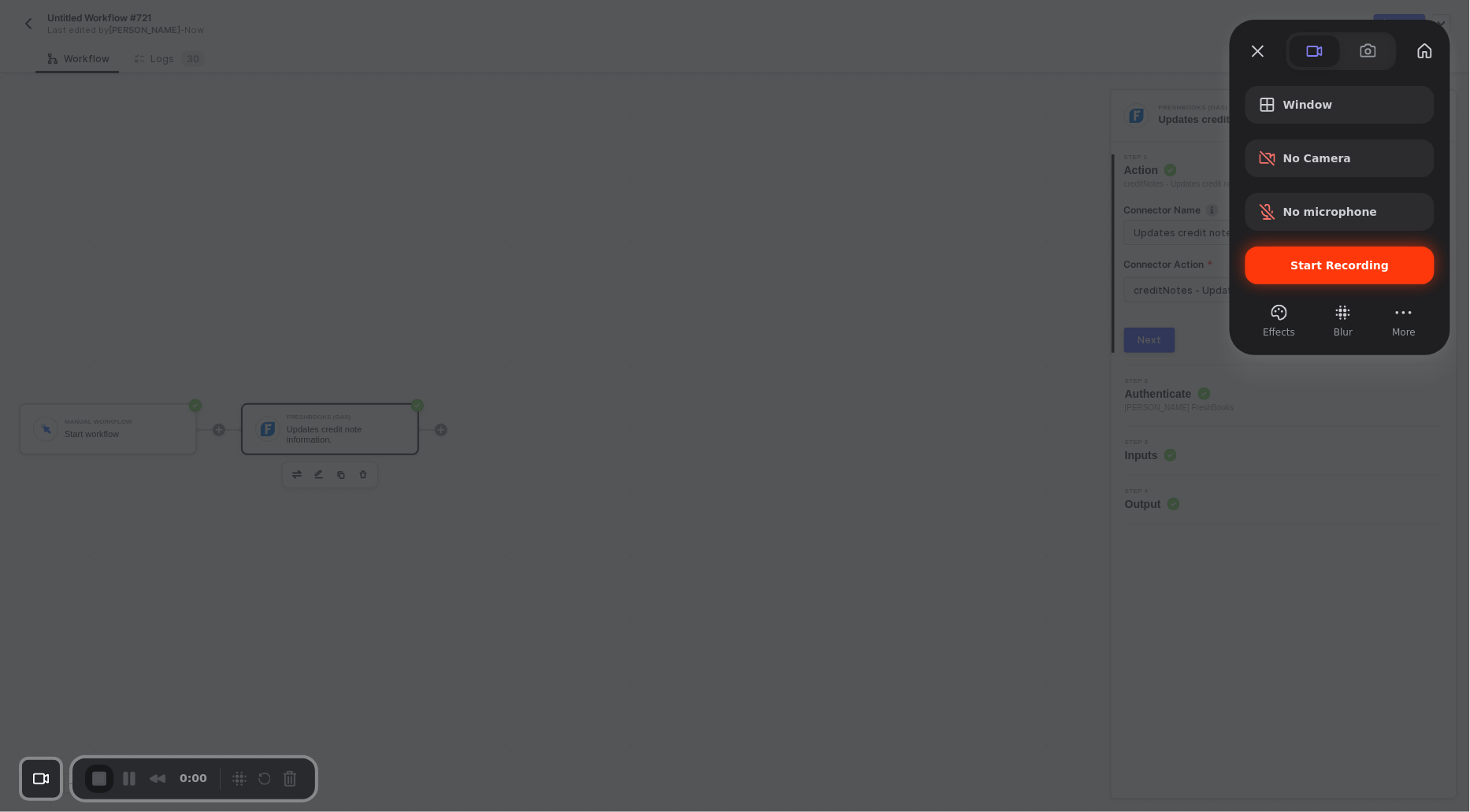
click at [1286, 267] on span "Start Recording" at bounding box center [1339, 266] width 164 height 13
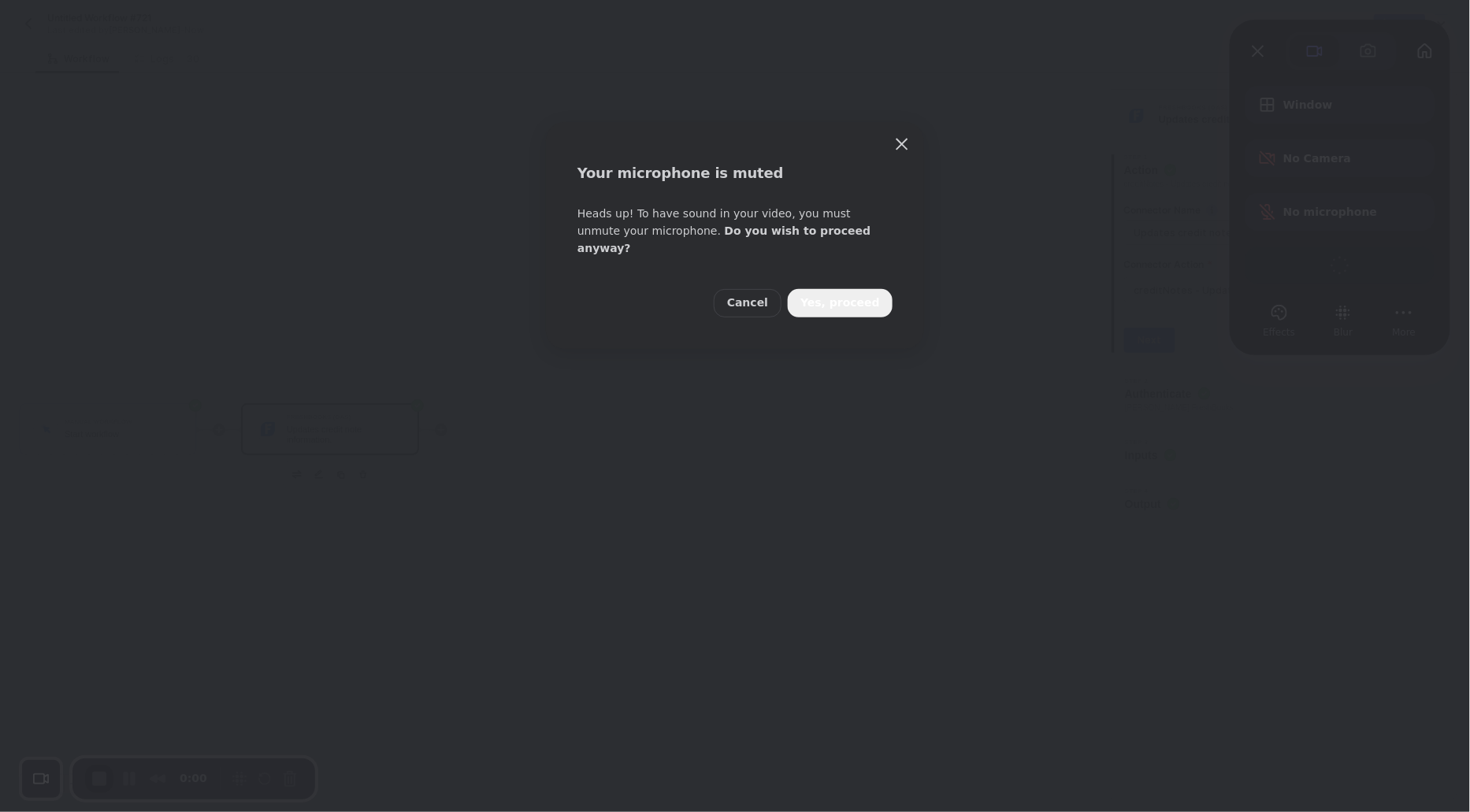
click at [852, 295] on span "Yes, proceed" at bounding box center [840, 304] width 80 height 18
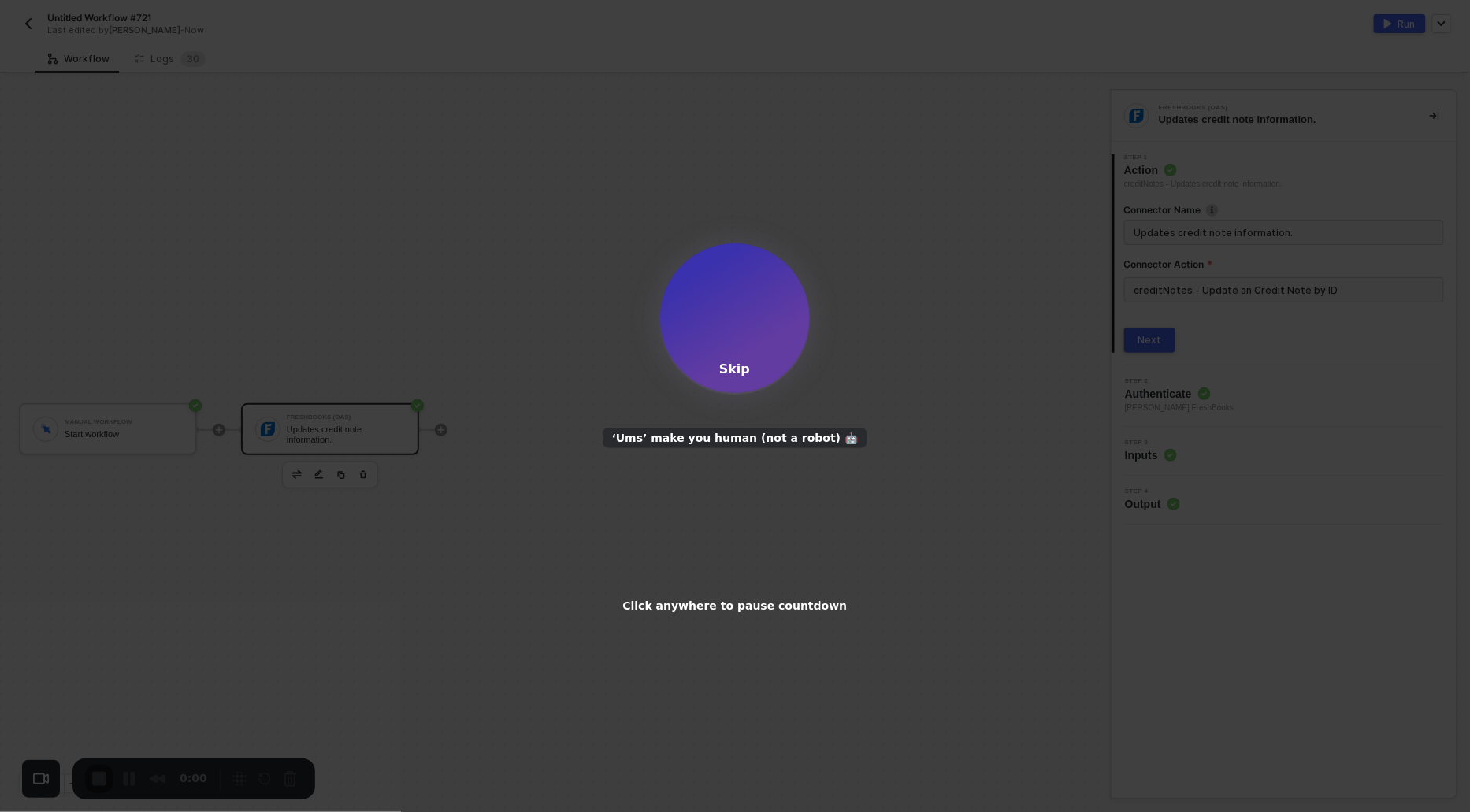
click at [735, 377] on div at bounding box center [735, 318] width 150 height 150
click at [742, 371] on div "Skip" at bounding box center [735, 369] width 31 height 15
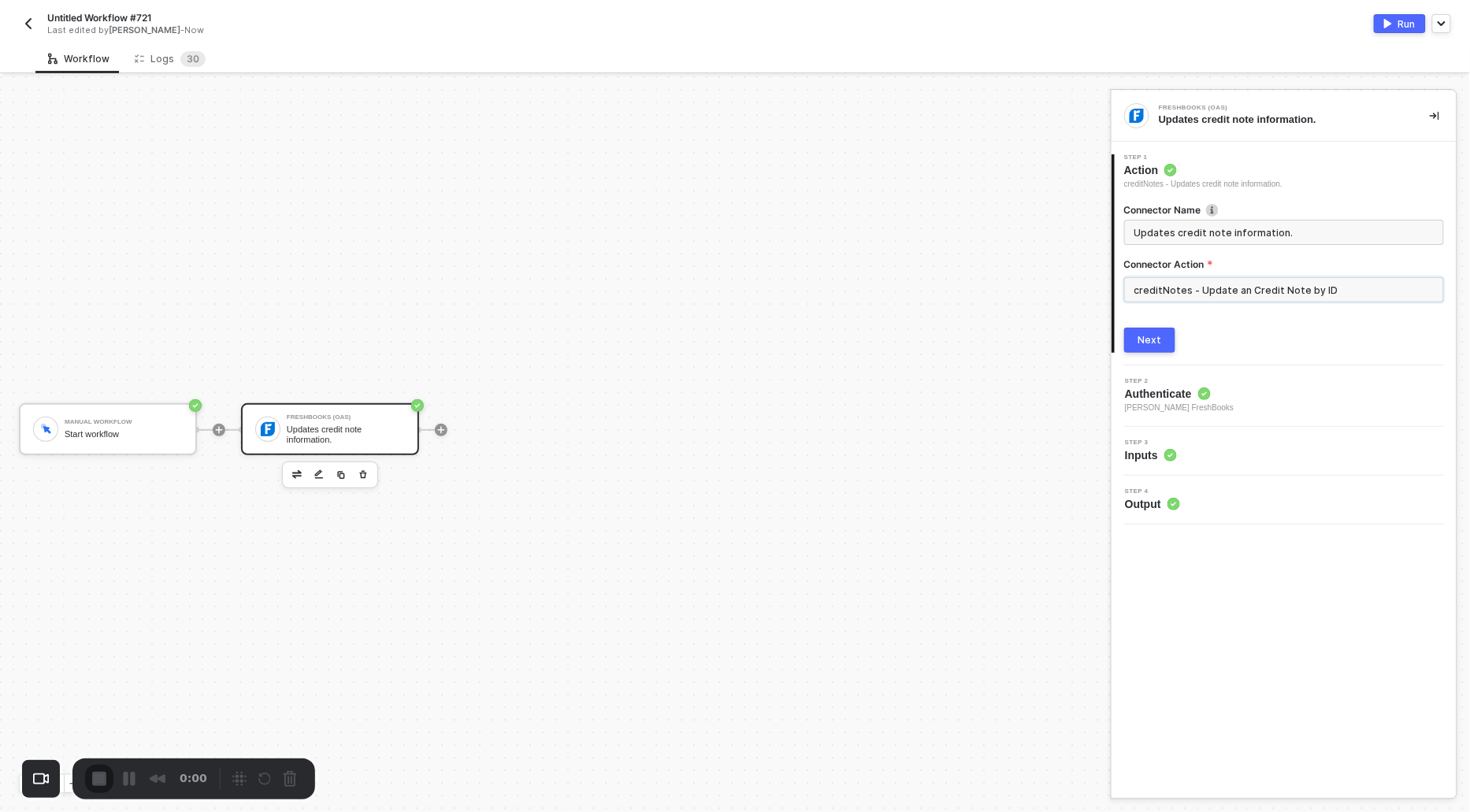
click at [1191, 288] on input "creditNotes - Update an Credit Note by ID" at bounding box center [1284, 289] width 320 height 25
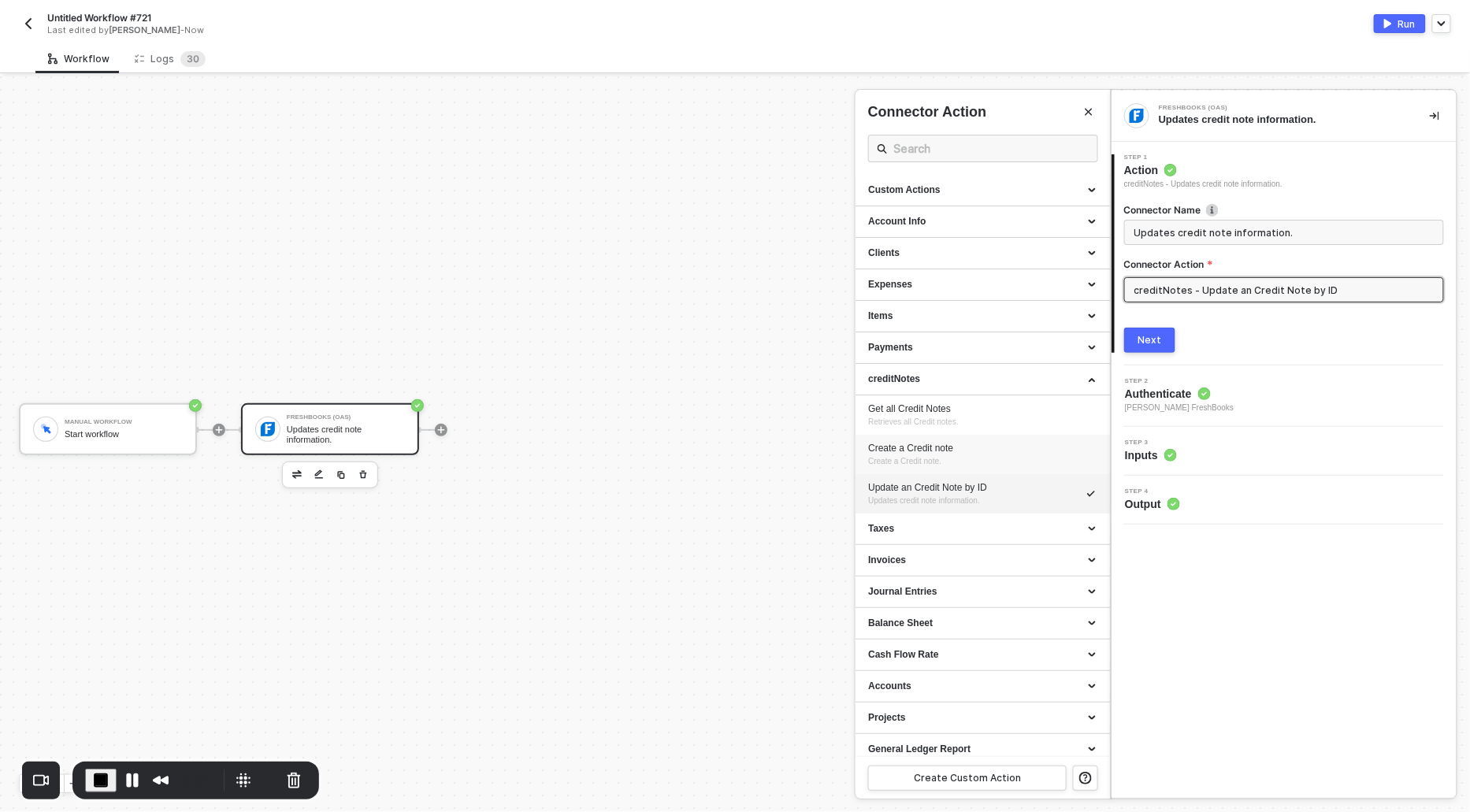
scroll to position [7, 0]
click at [876, 549] on div "Invoices" at bounding box center [982, 553] width 230 height 14
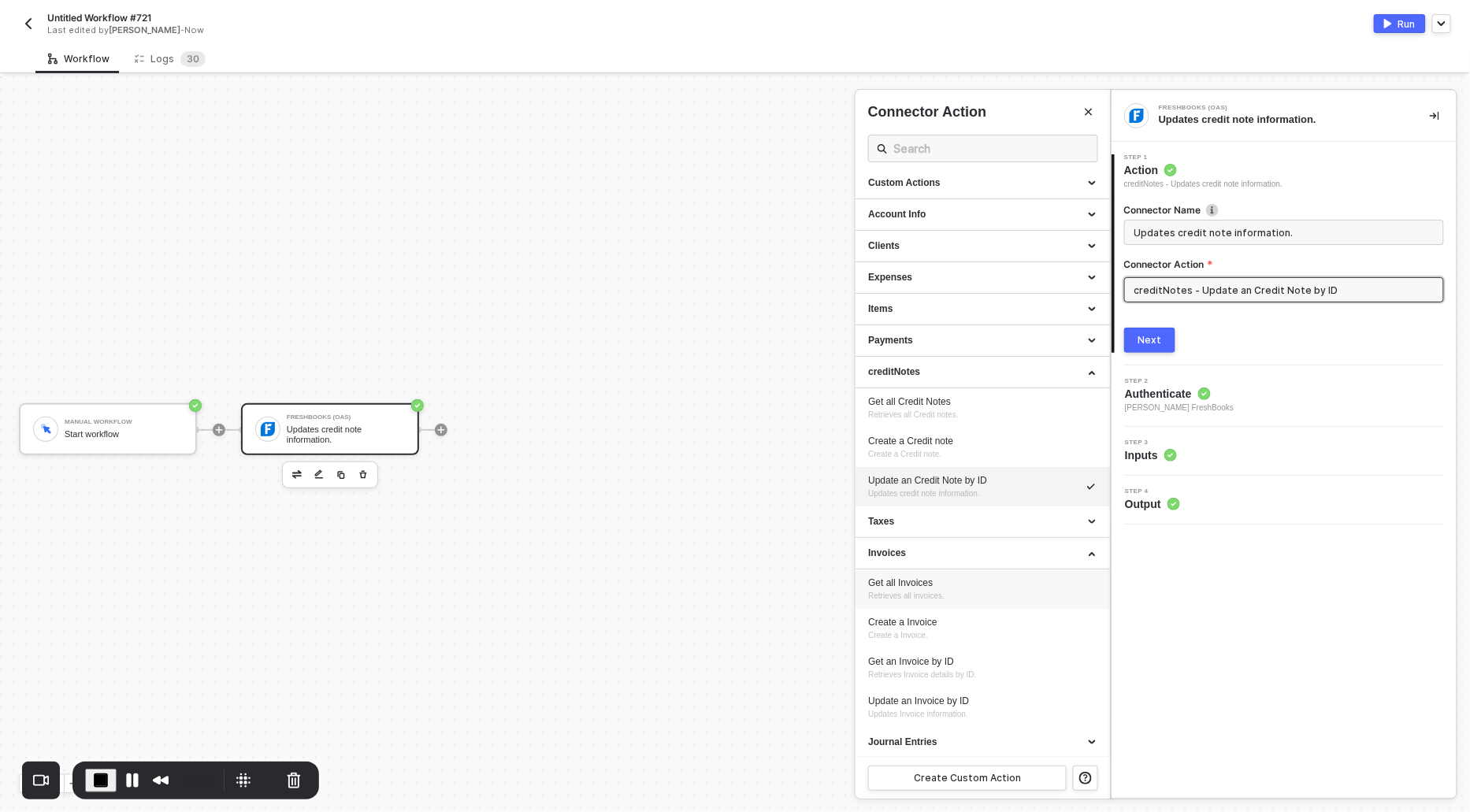
click at [888, 585] on div "Get all Invoices" at bounding box center [982, 583] width 230 height 14
type input "Retrieves all invoices."
type input "Invoices - Get all Invoices"
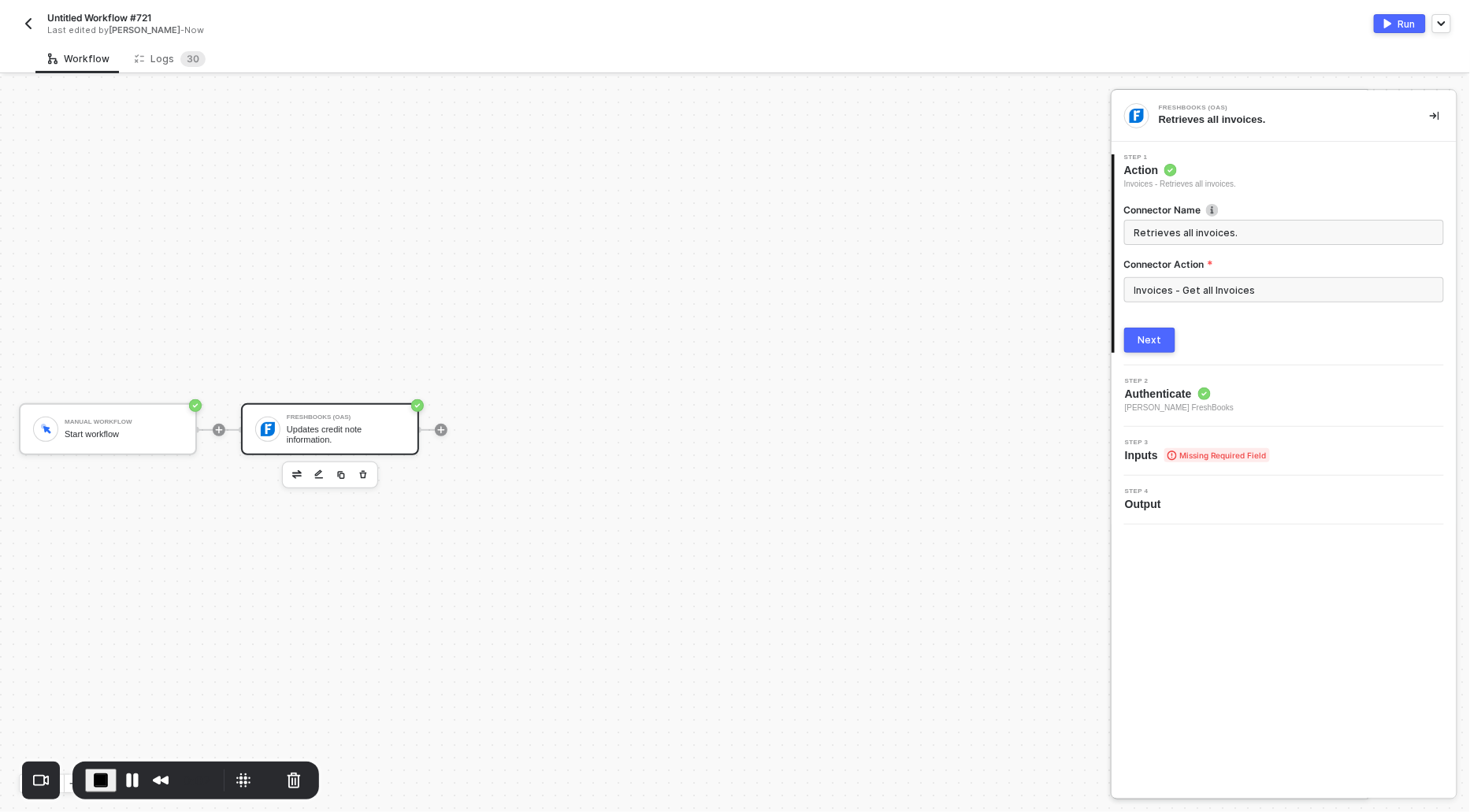
scroll to position [0, 0]
click at [1152, 338] on div "Next" at bounding box center [1150, 341] width 23 height 13
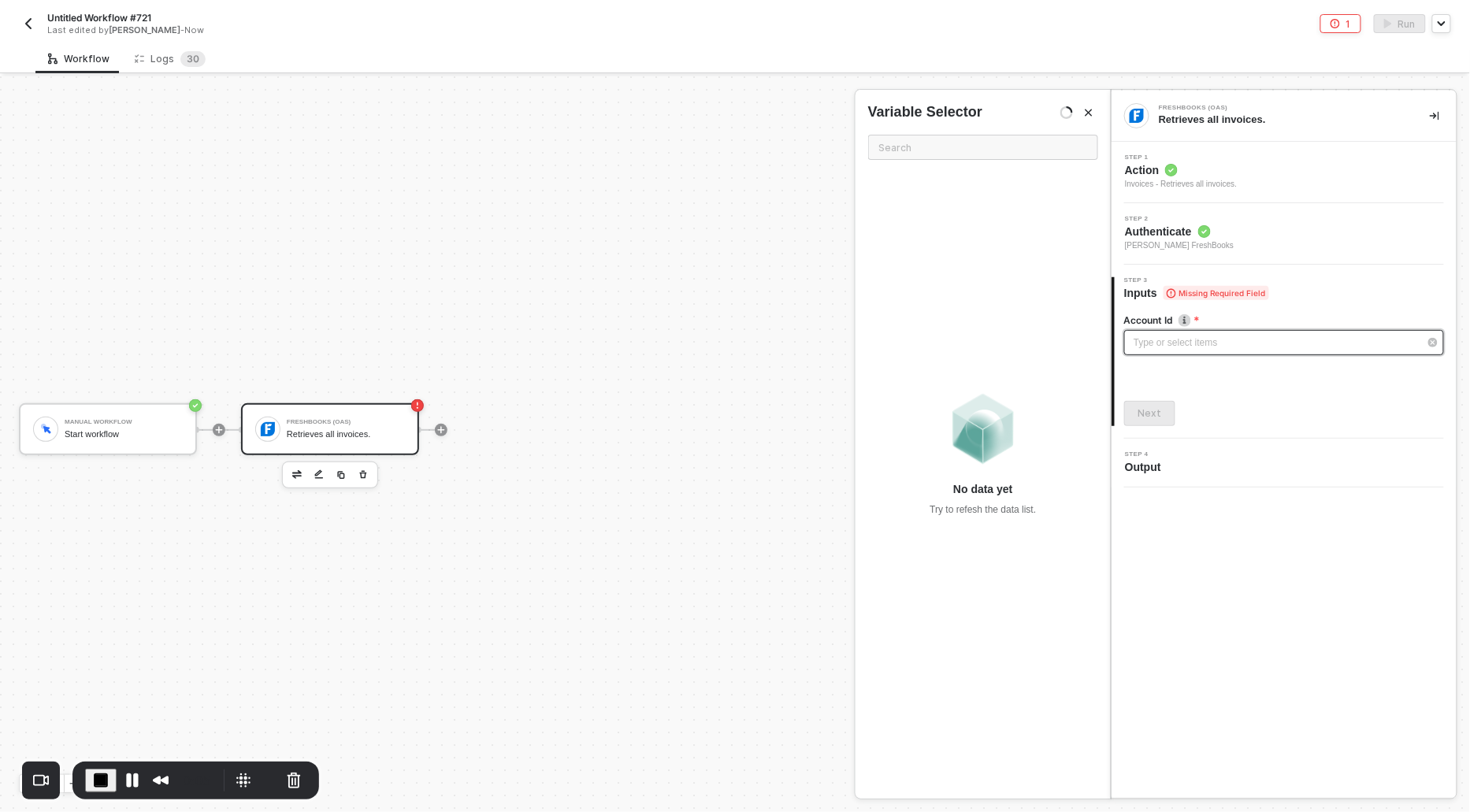
click at [1152, 341] on div "Type or select items ﻿" at bounding box center [1277, 343] width 285 height 15
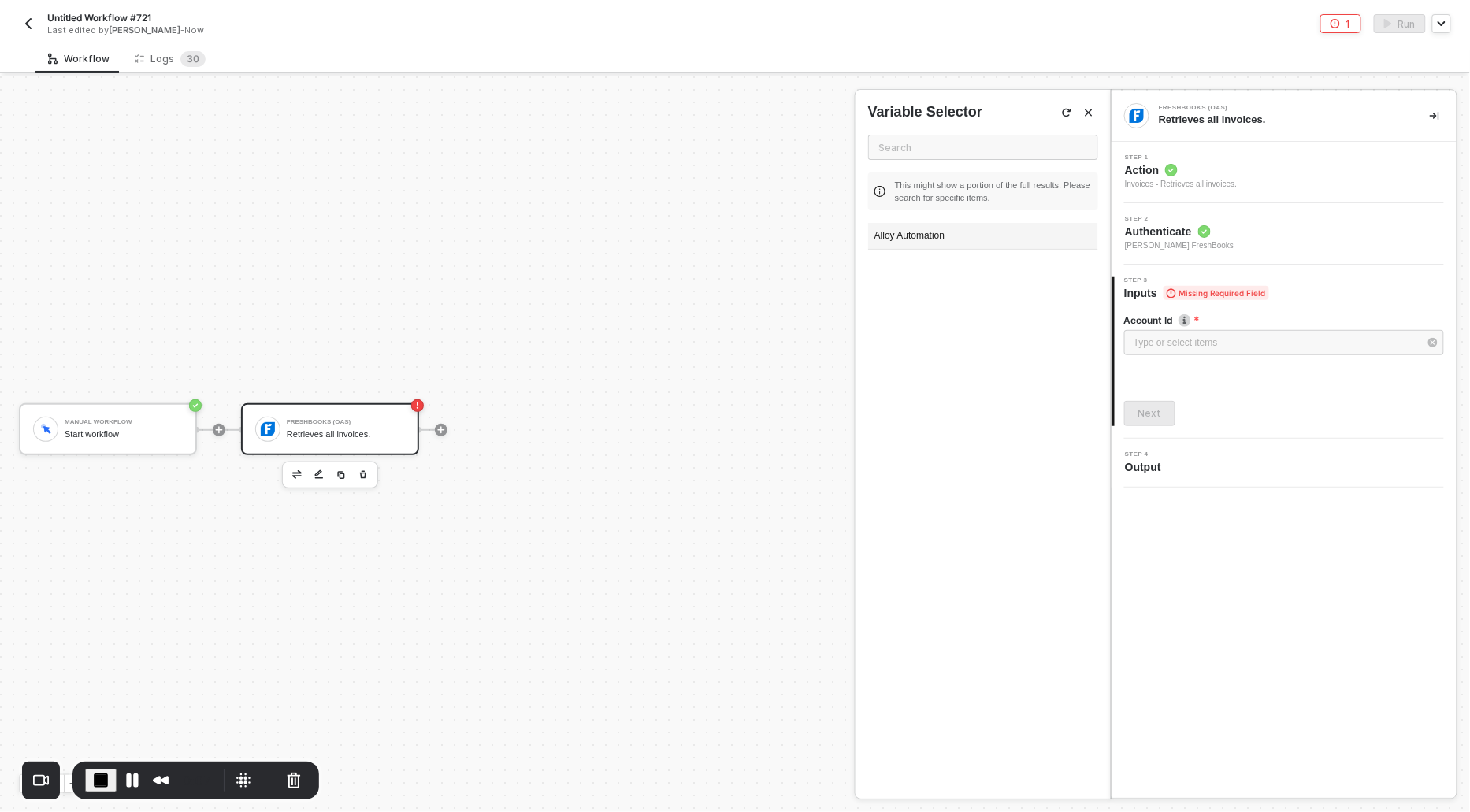
click at [901, 235] on div "Alloy Automation" at bounding box center [983, 236] width 230 height 27
click at [1156, 420] on button "Next" at bounding box center [1150, 413] width 52 height 25
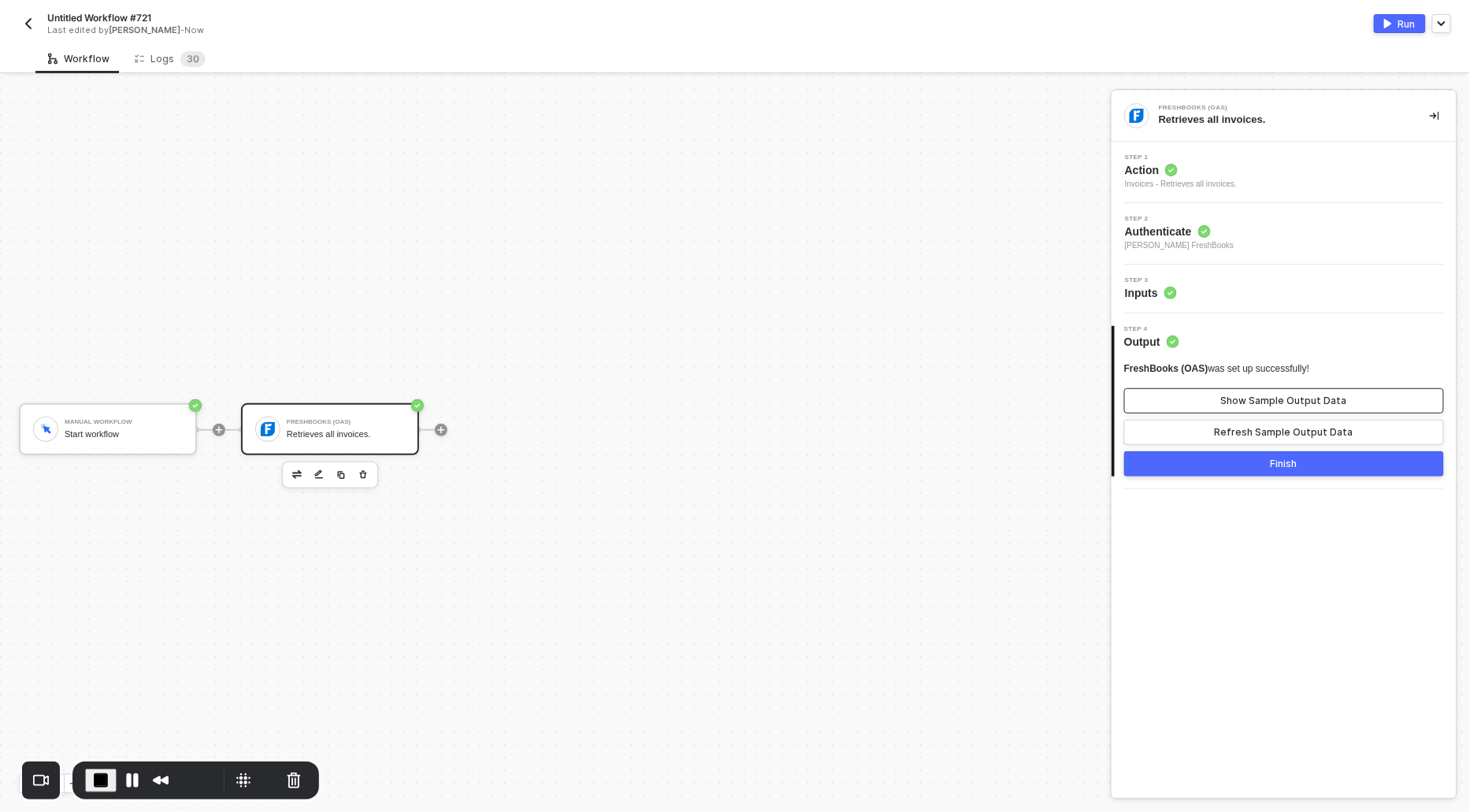
click at [1200, 404] on button "Show Sample Output Data" at bounding box center [1284, 400] width 320 height 25
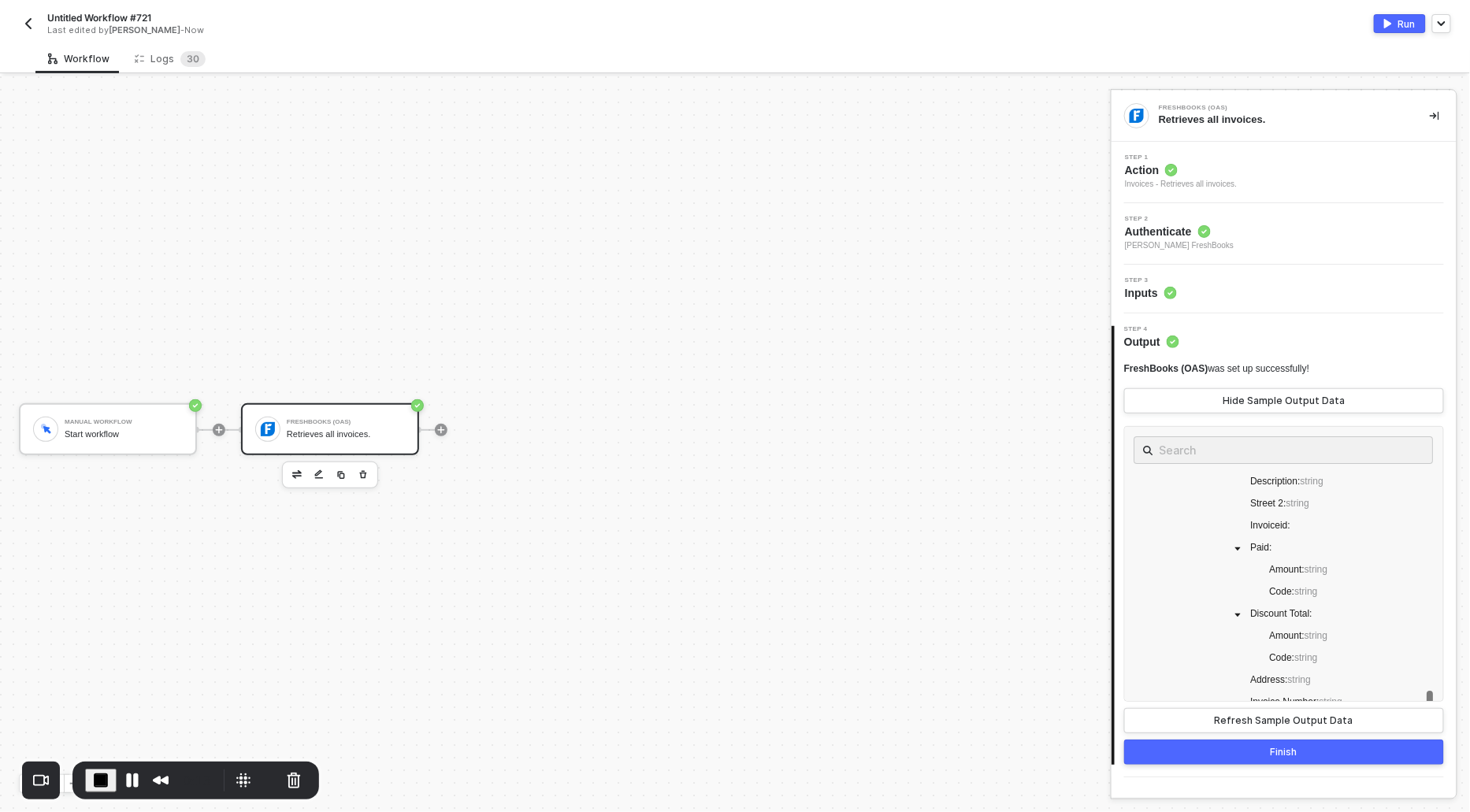
scroll to position [737, 0]
click at [1173, 180] on div "Invoices - Retrieves all invoices." at bounding box center [1181, 184] width 112 height 13
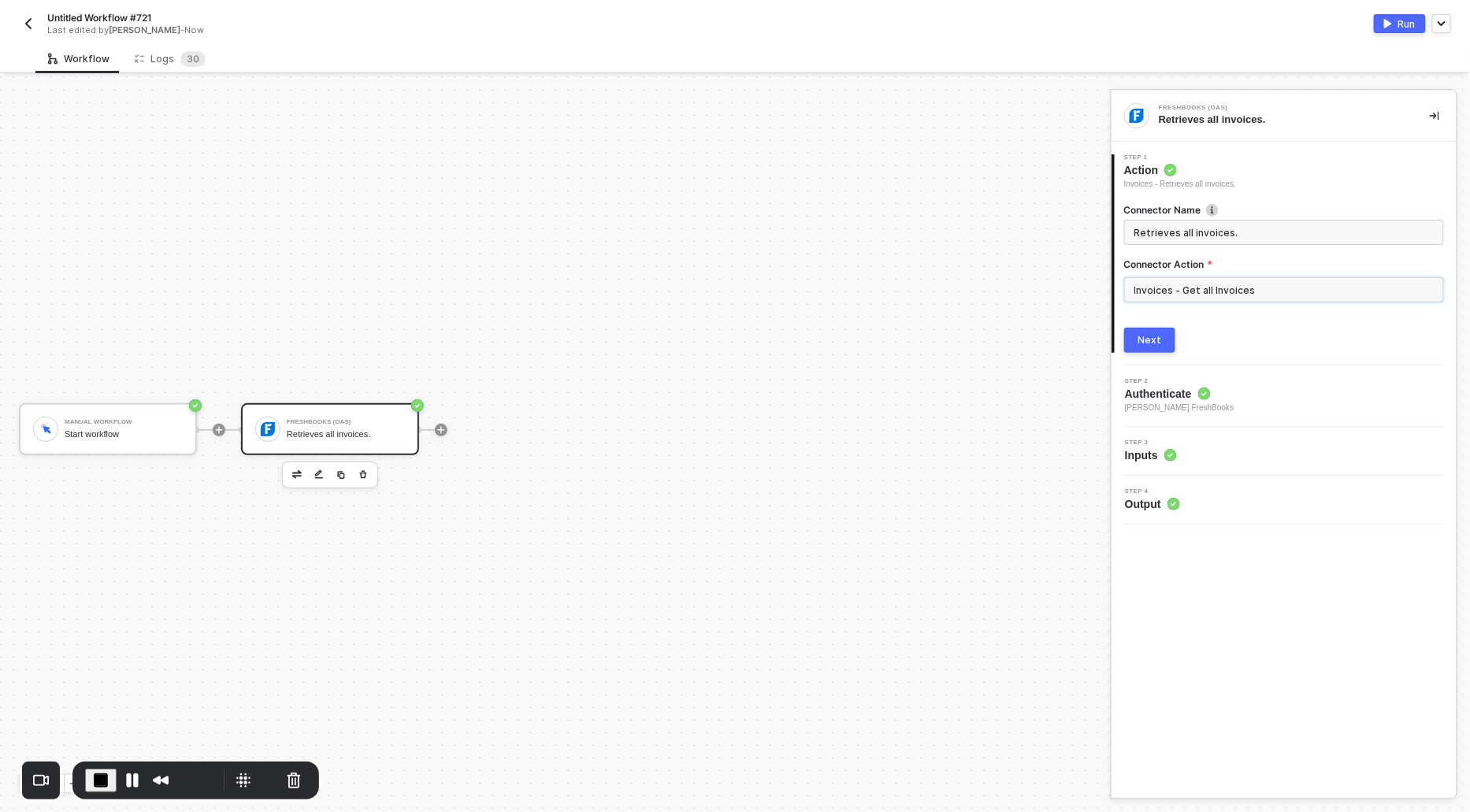
click at [1206, 280] on input "Invoices - Get all Invoices" at bounding box center [1284, 289] width 320 height 25
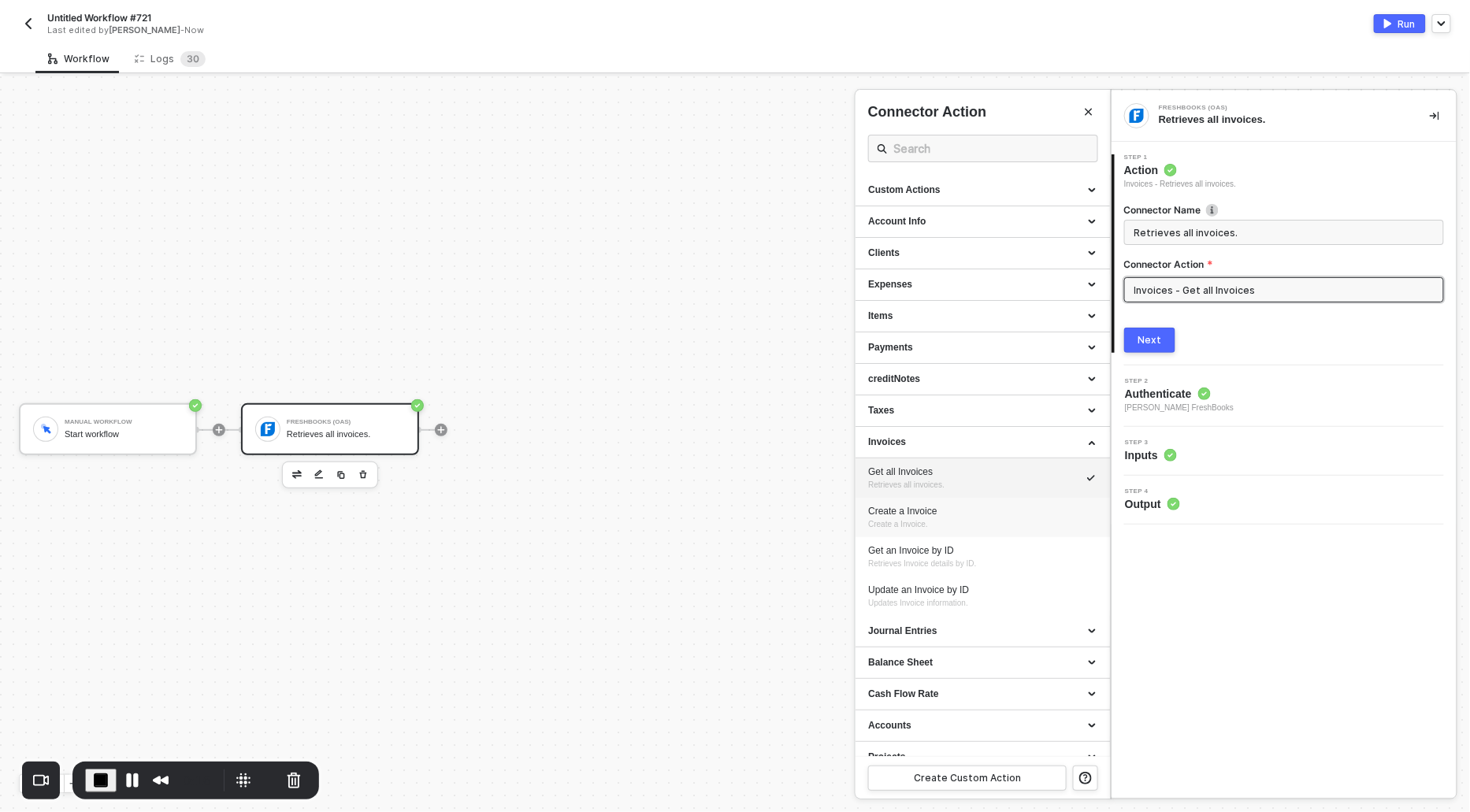
click at [898, 516] on div "Create a Invoice" at bounding box center [982, 512] width 230 height 14
type input "Create a Invoice."
type input "Invoices - Create a Invoice"
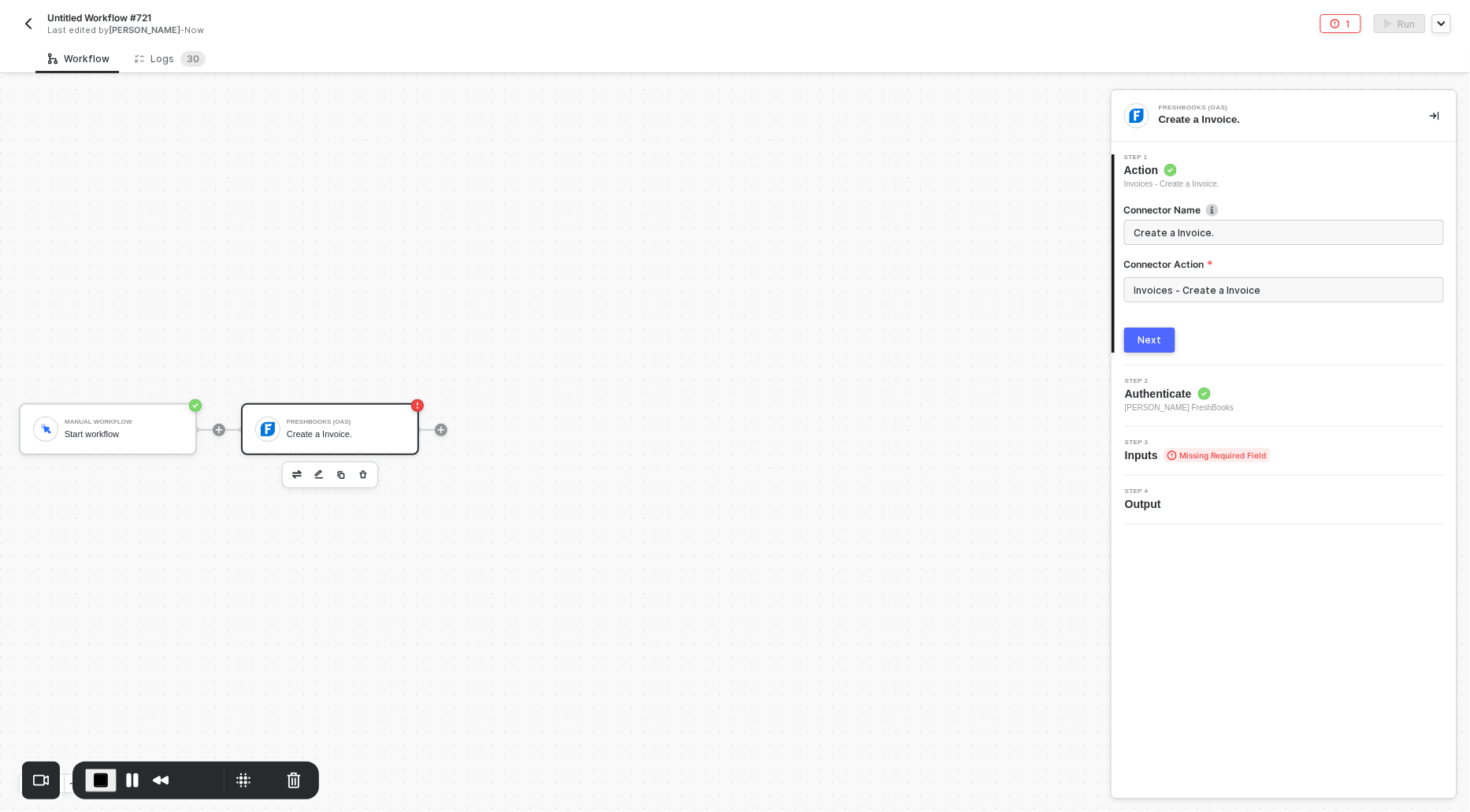
click at [1173, 342] on button "Next" at bounding box center [1150, 340] width 52 height 25
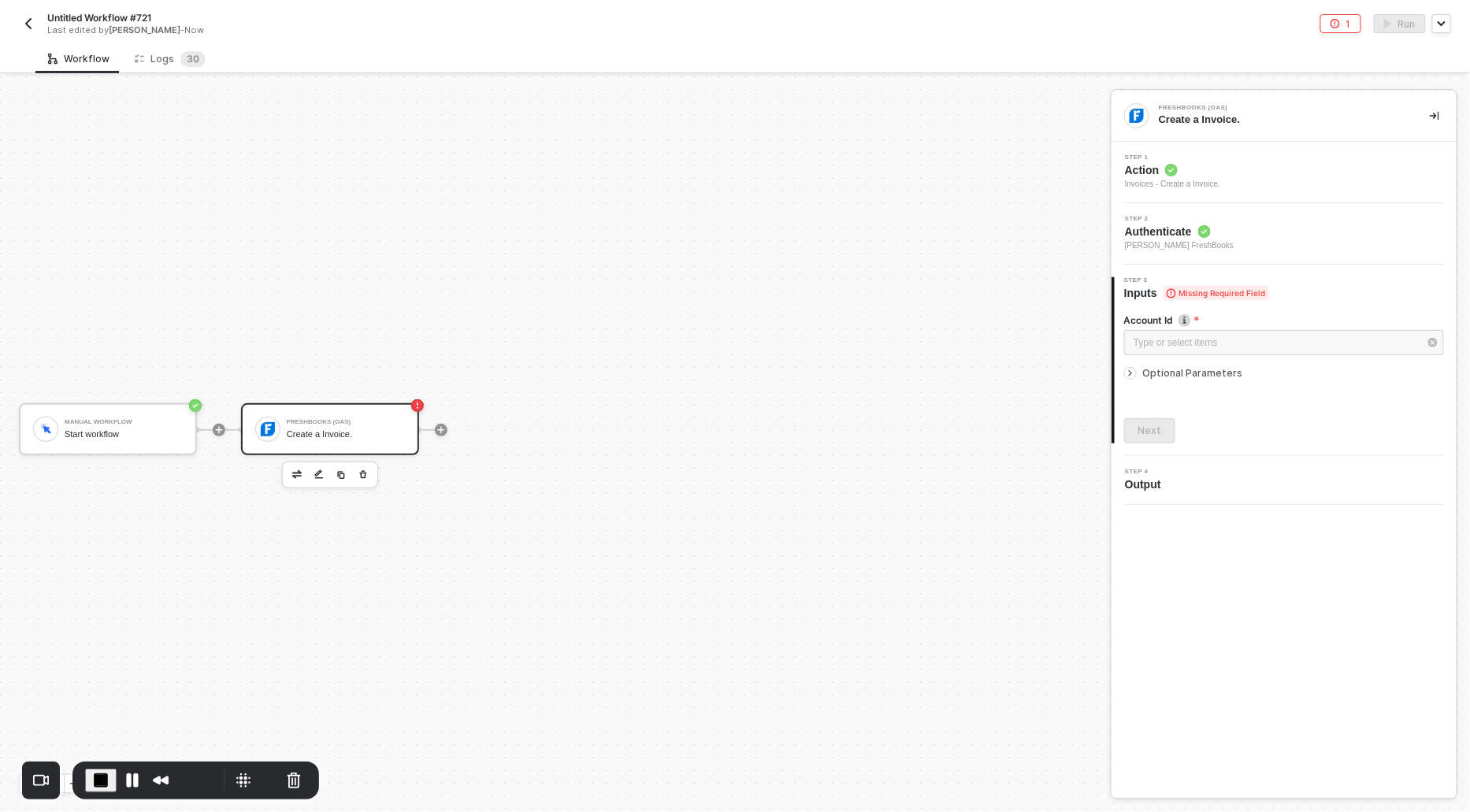
click at [1127, 379] on div at bounding box center [1133, 374] width 19 height 18
click at [1150, 341] on div "Type or select items ﻿" at bounding box center [1277, 343] width 285 height 15
click at [899, 236] on div "Alloy Automation" at bounding box center [983, 236] width 230 height 27
click at [1223, 429] on button "Add Invoice" at bounding box center [1284, 433] width 320 height 25
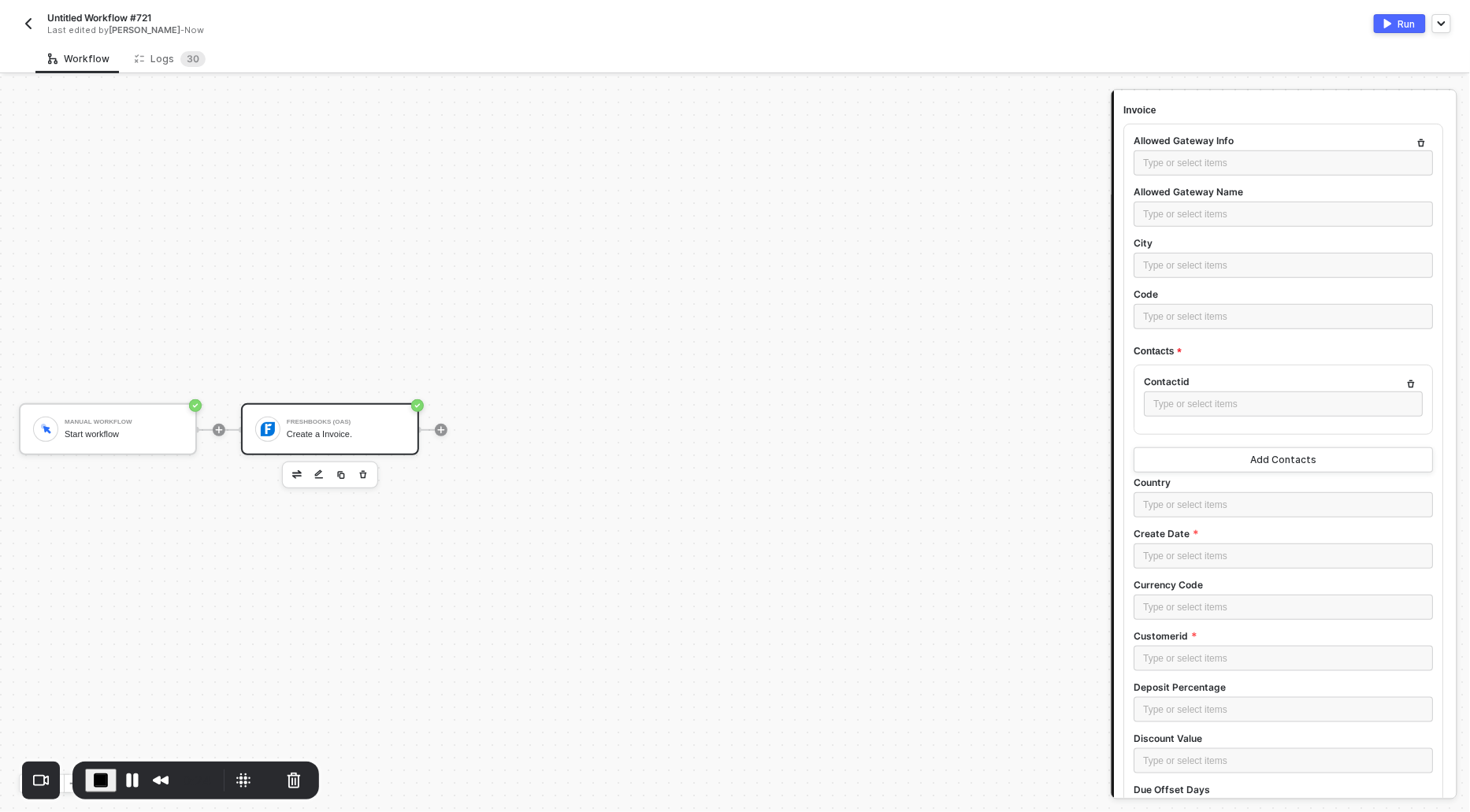
scroll to position [318, 0]
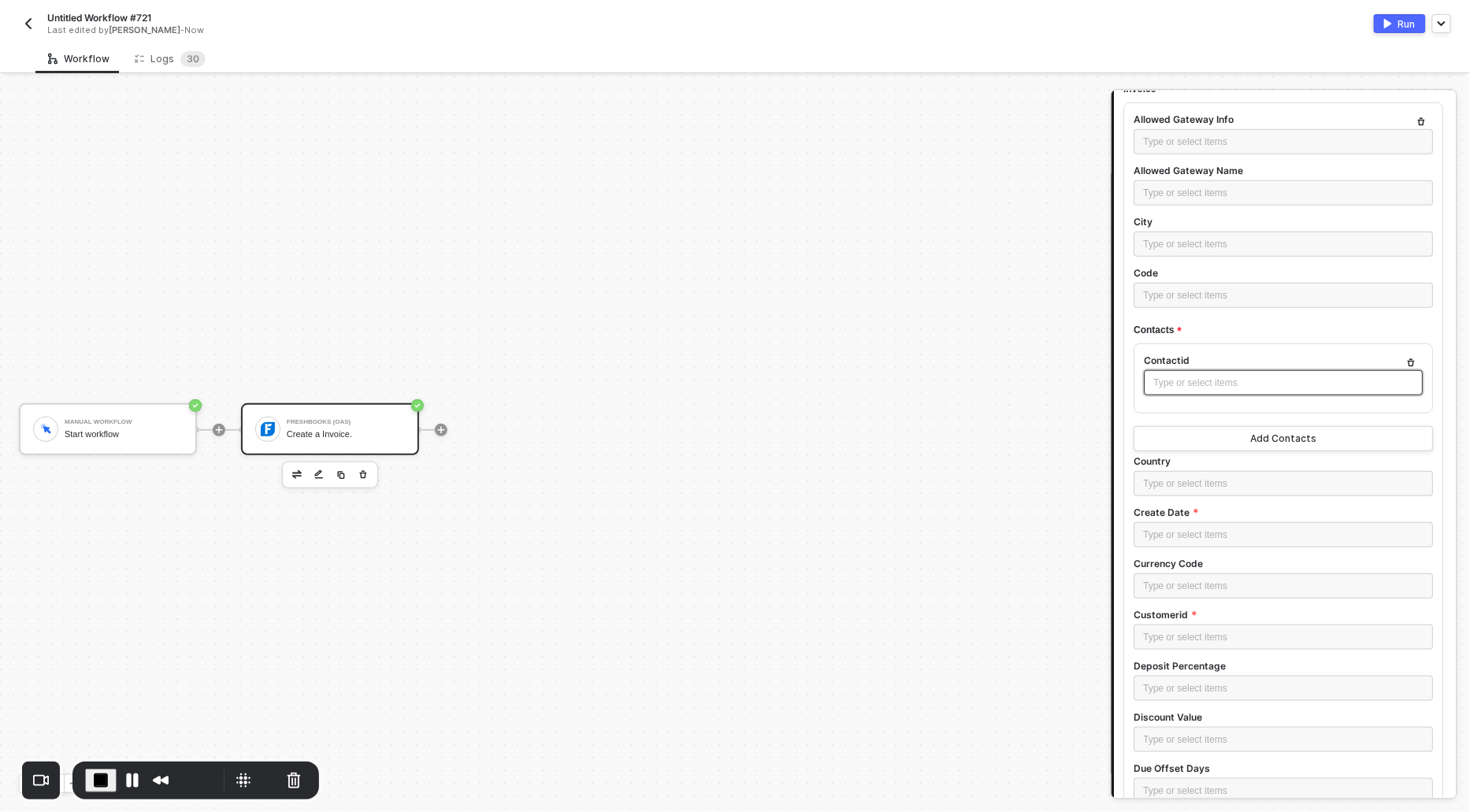
click at [1253, 379] on div "Type or select items ﻿" at bounding box center [1284, 383] width 260 height 15
click at [1196, 531] on div "Type or select items ﻿" at bounding box center [1285, 535] width 280 height 15
click at [1187, 636] on div "Type or select items ﻿" at bounding box center [1285, 637] width 280 height 15
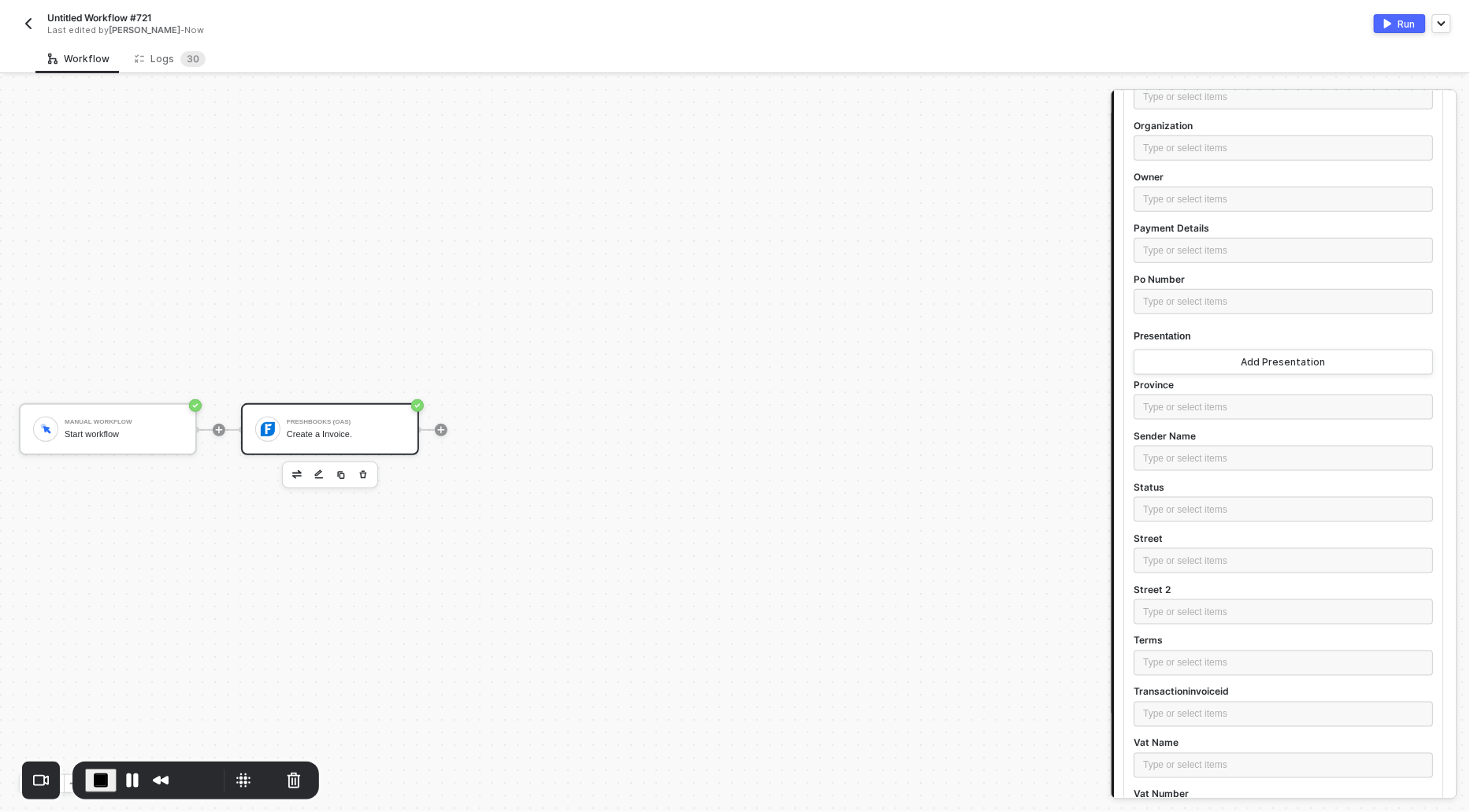
scroll to position [2960, 0]
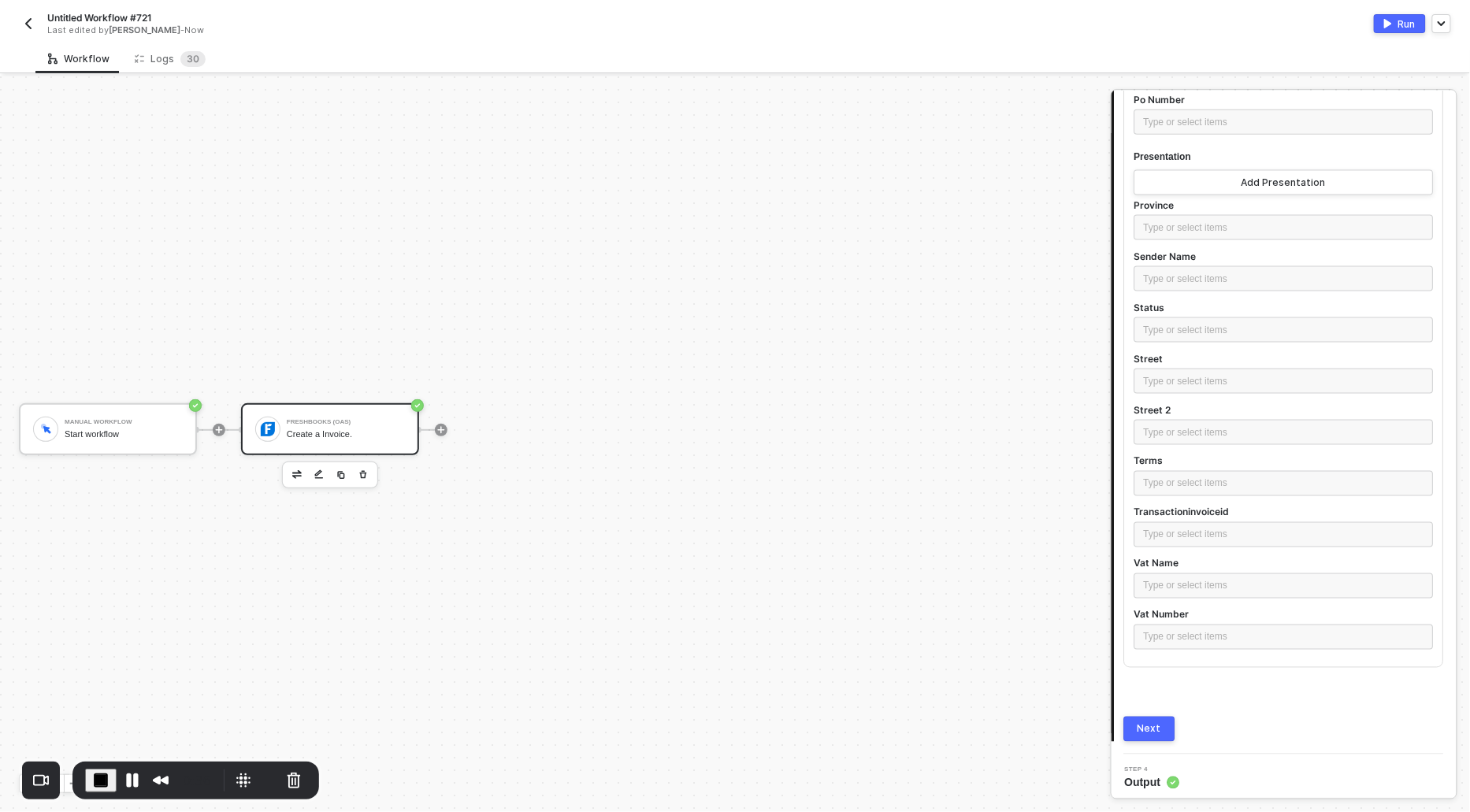
click at [1153, 723] on div "Next" at bounding box center [1150, 730] width 23 height 13
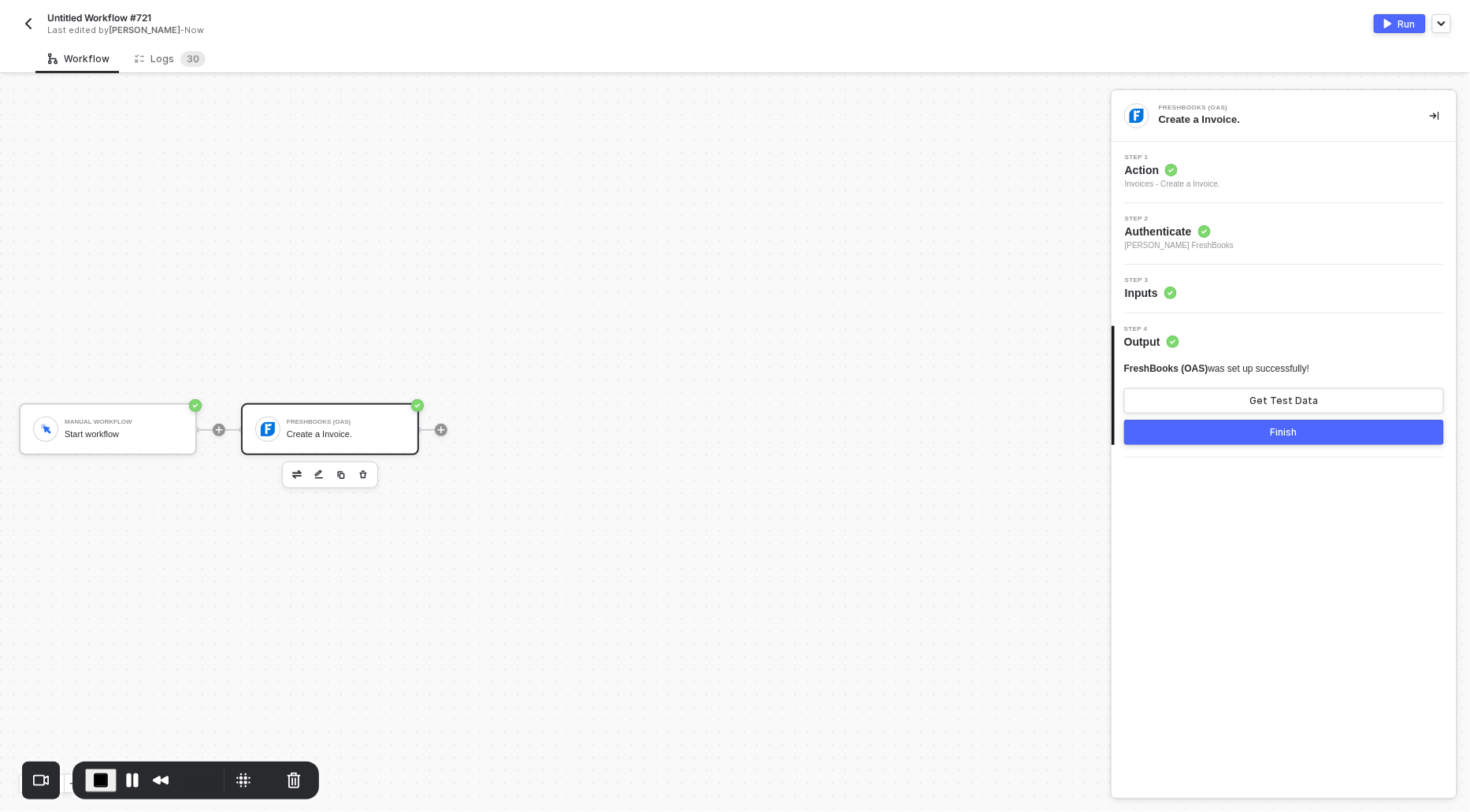
scroll to position [0, 0]
click at [1248, 392] on button "Get Test Data" at bounding box center [1284, 400] width 320 height 25
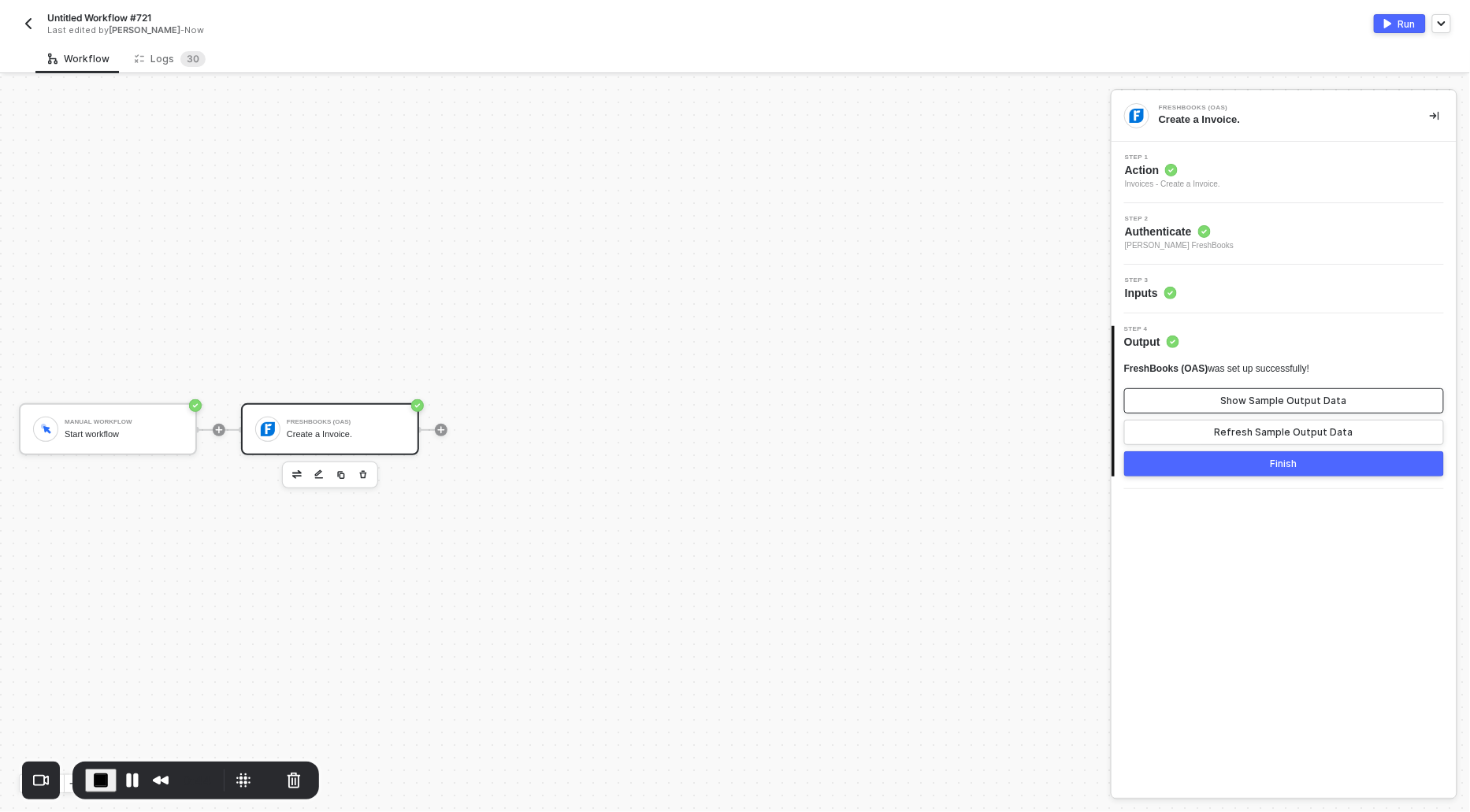
click at [1224, 400] on button "Show Sample Output Data" at bounding box center [1284, 400] width 320 height 25
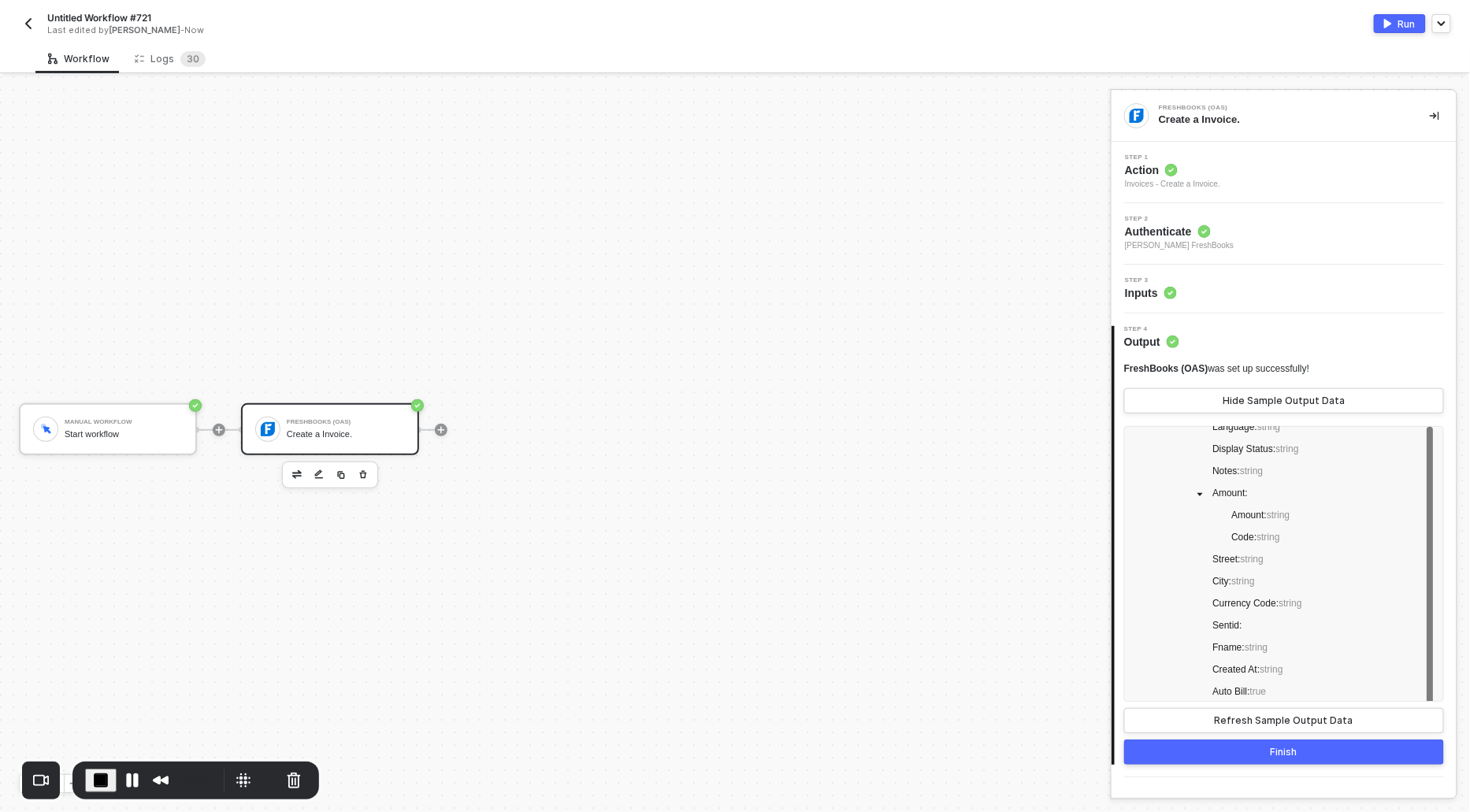
scroll to position [413, 0]
click at [1152, 178] on div "Invoices - Create a Invoice." at bounding box center [1173, 184] width 95 height 13
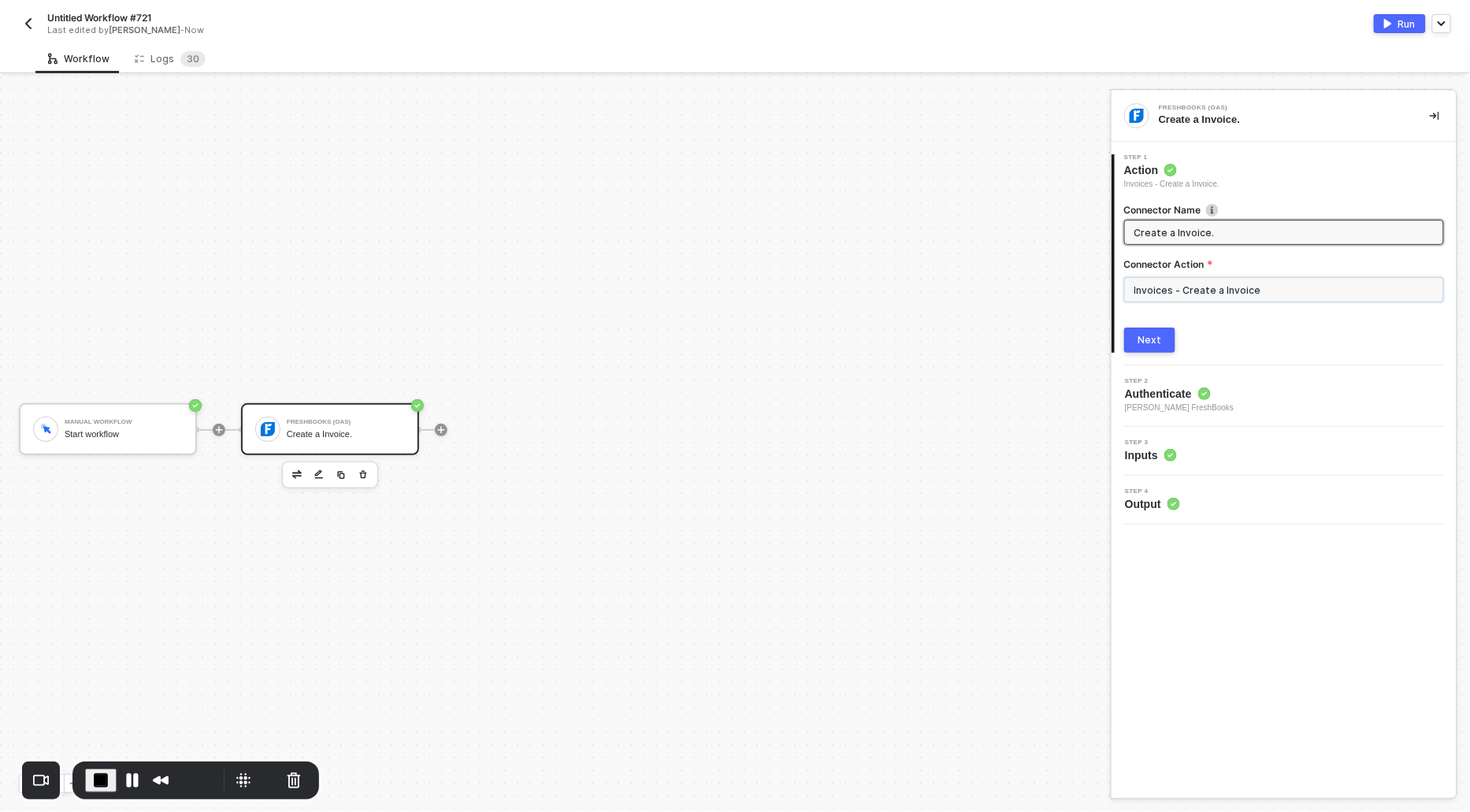
click at [1204, 295] on input "Invoices - Create a Invoice" at bounding box center [1284, 289] width 320 height 25
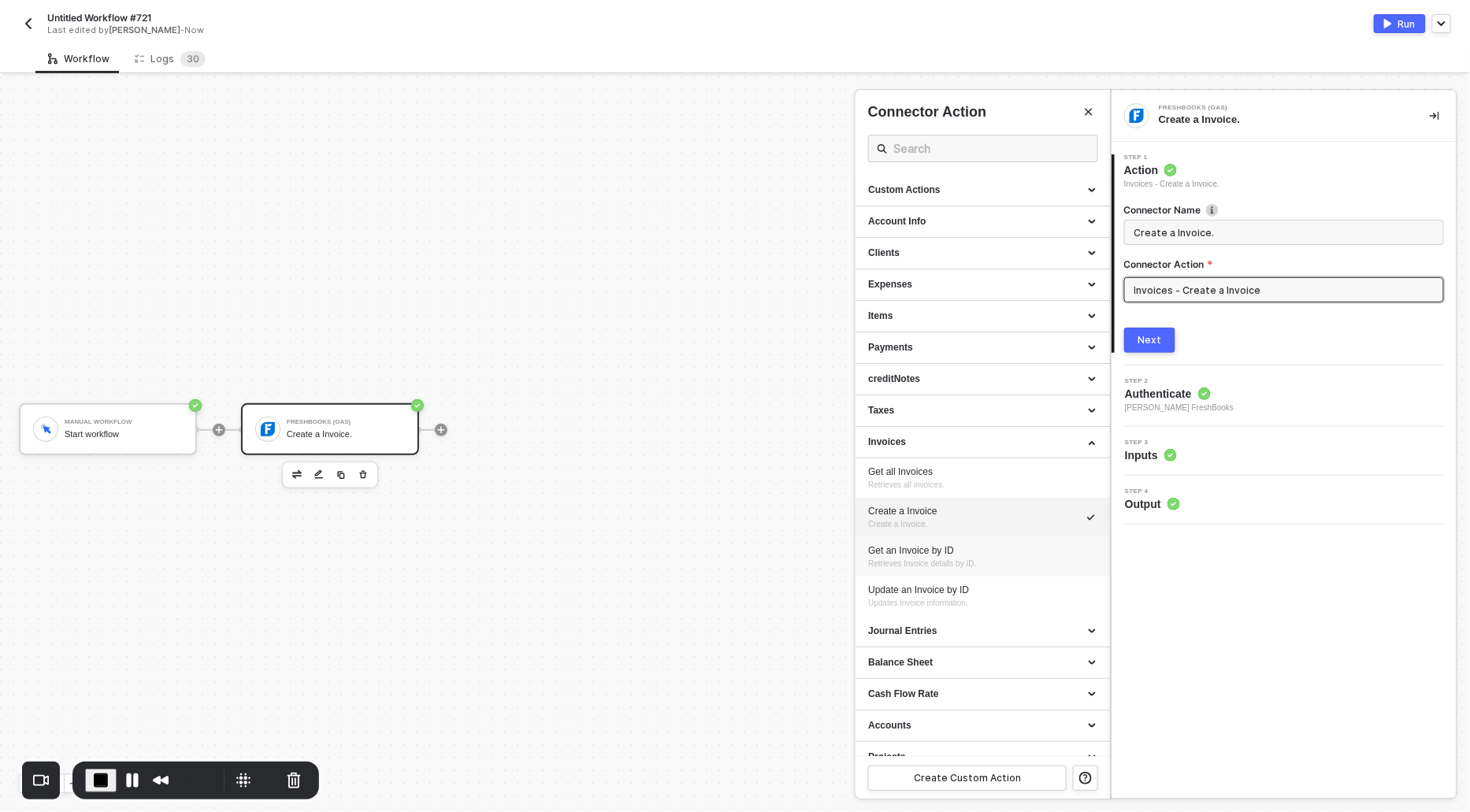
click at [910, 559] on span "Retrieves Invoice details by ID." at bounding box center [922, 563] width 108 height 9
type input "Retrieves Invoice details by ID."
type input "Invoices - Get an Invoice by ID"
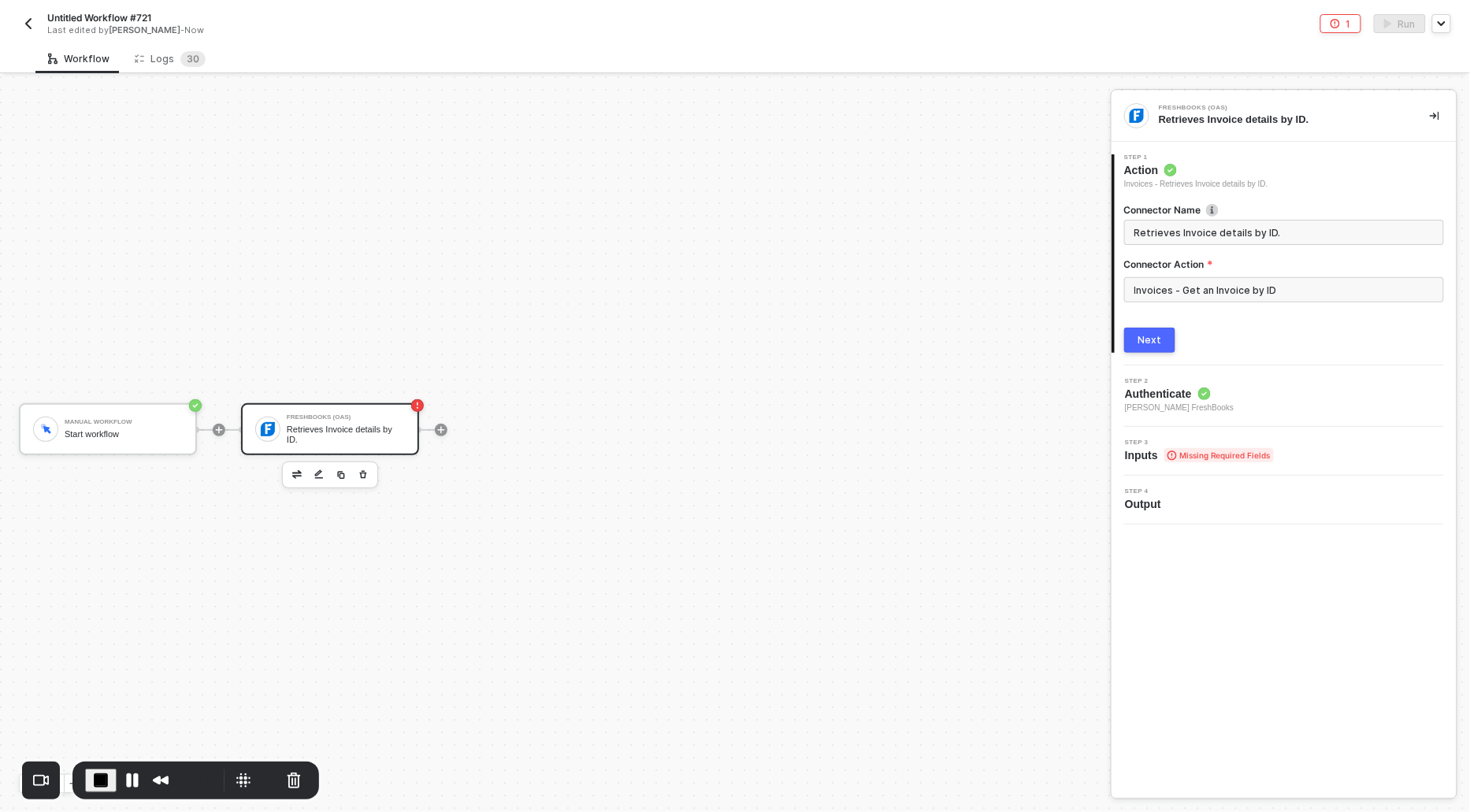
click at [1131, 342] on button "Next" at bounding box center [1150, 340] width 52 height 25
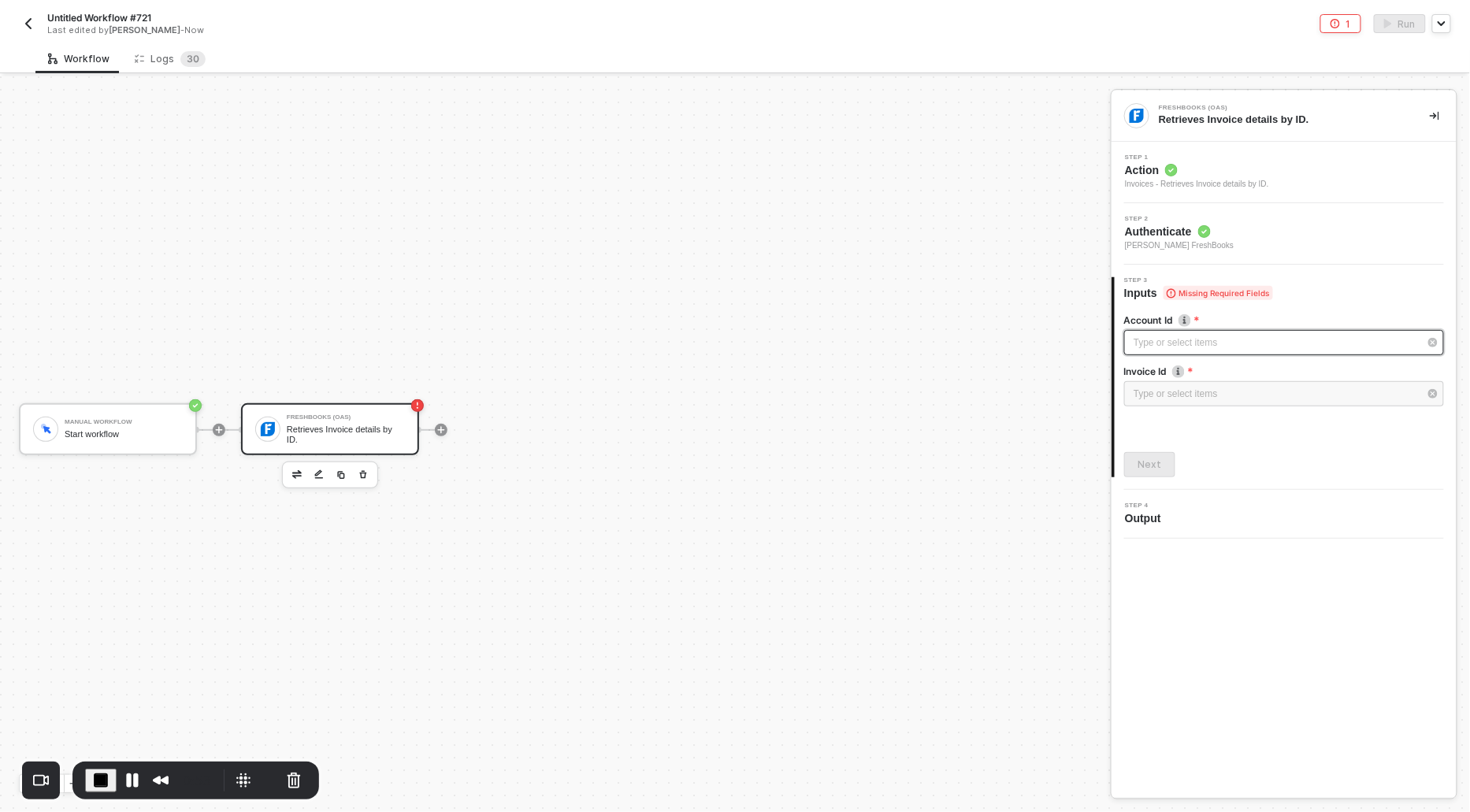
click at [1148, 345] on div "Type or select items ﻿" at bounding box center [1277, 343] width 285 height 15
click at [908, 238] on div "Alloy Automation" at bounding box center [983, 236] width 230 height 27
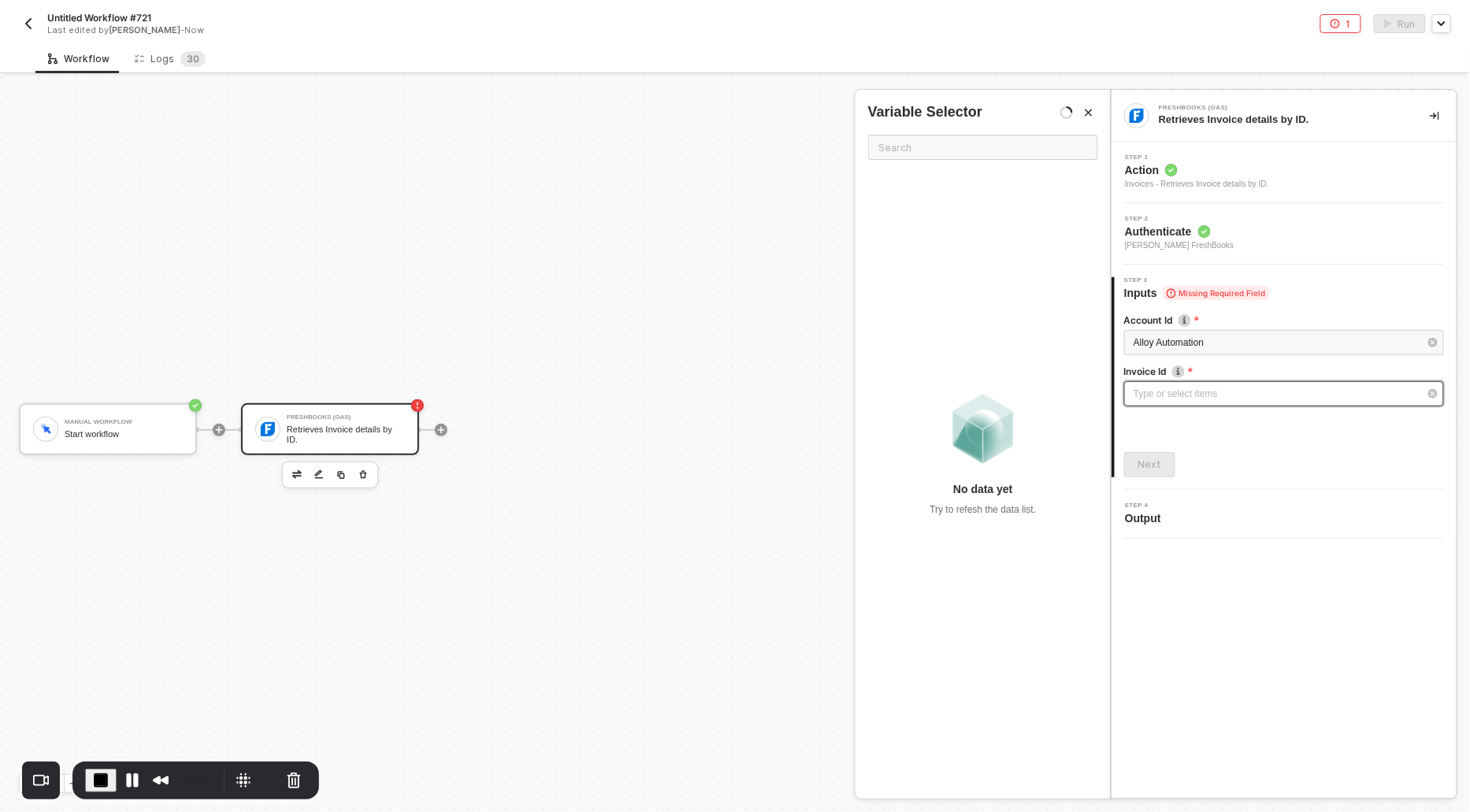
click at [1159, 394] on div "Type or select items ﻿" at bounding box center [1277, 394] width 285 height 15
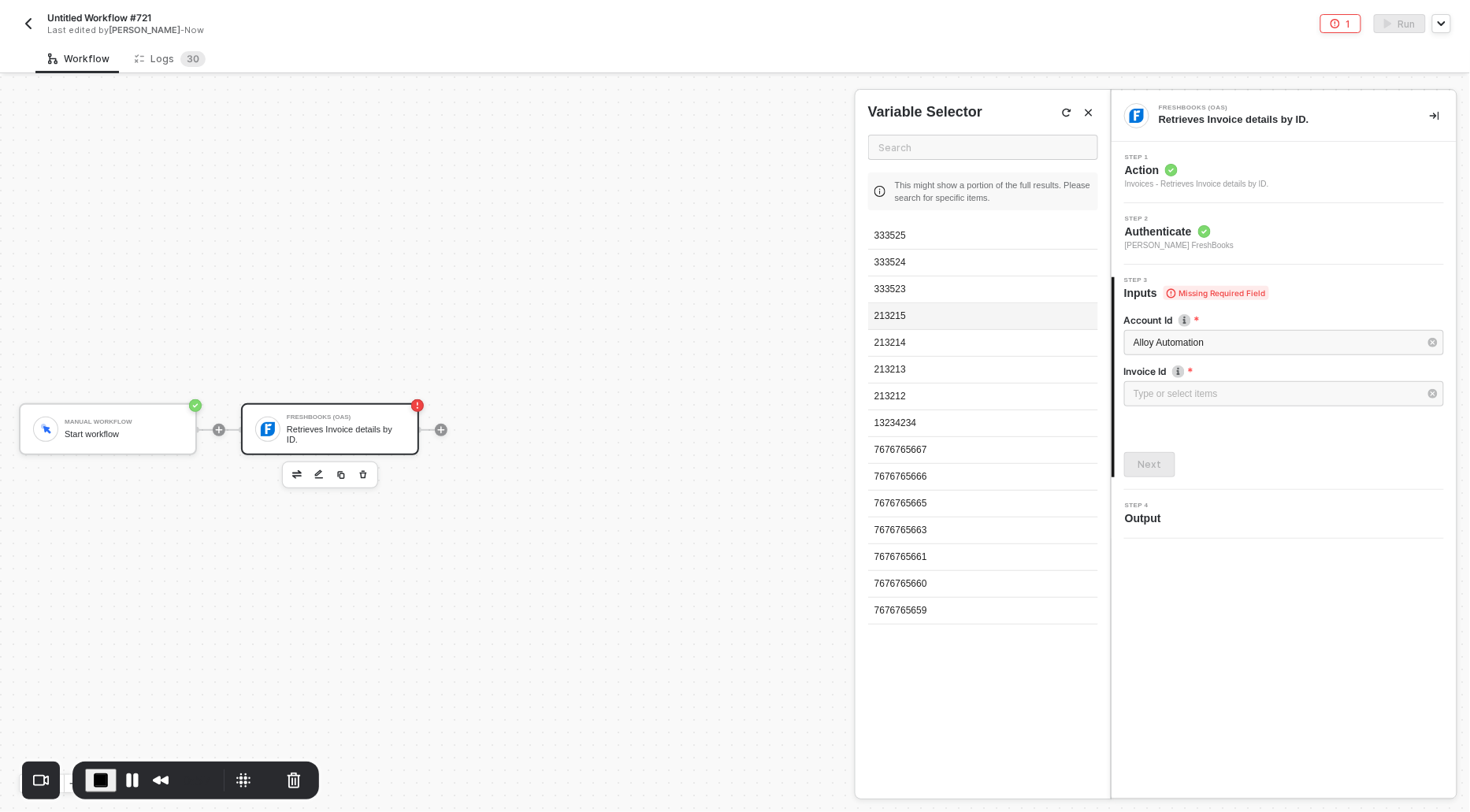
click at [915, 306] on div "213215" at bounding box center [983, 316] width 230 height 27
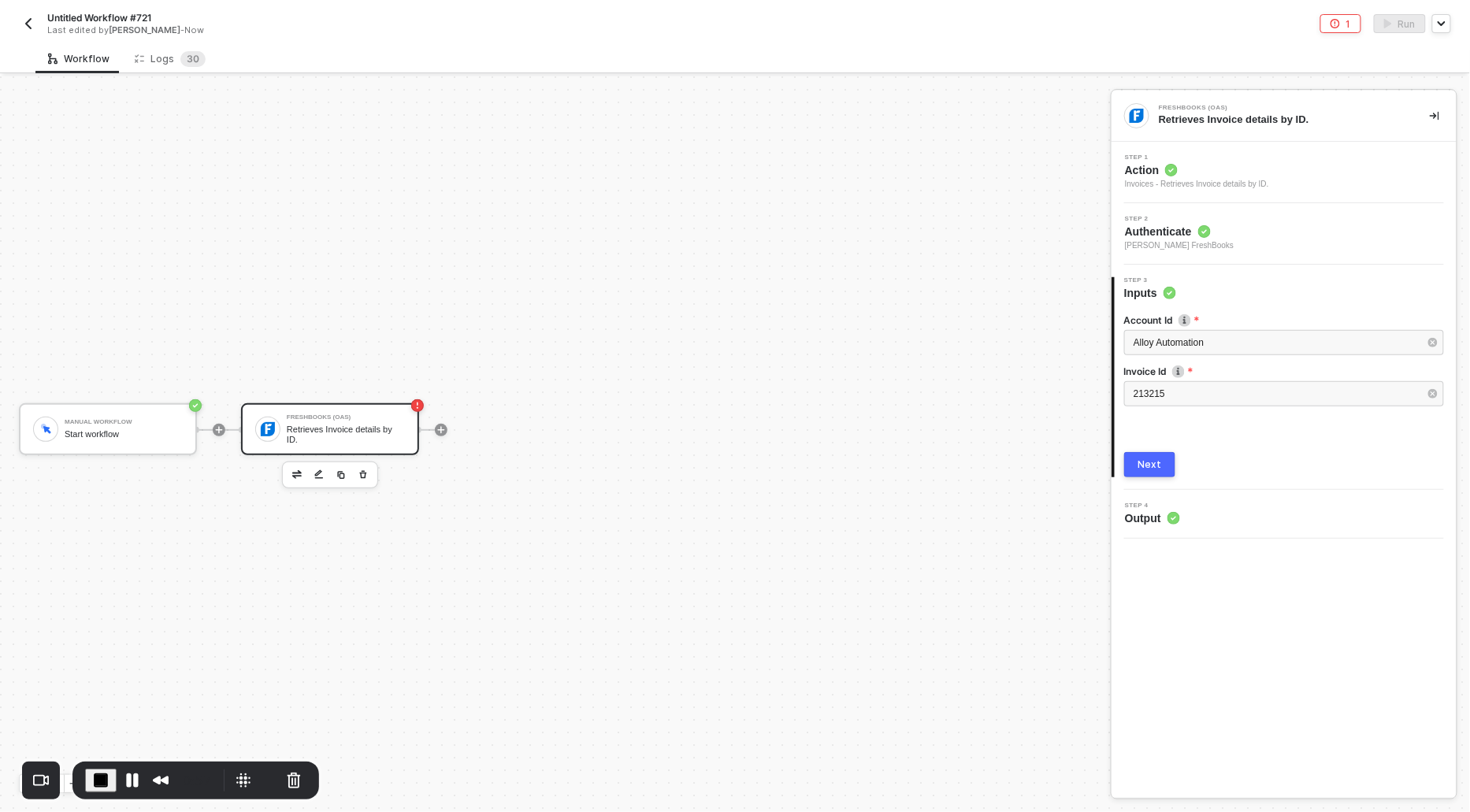
click at [1149, 466] on div "Next" at bounding box center [1150, 465] width 23 height 13
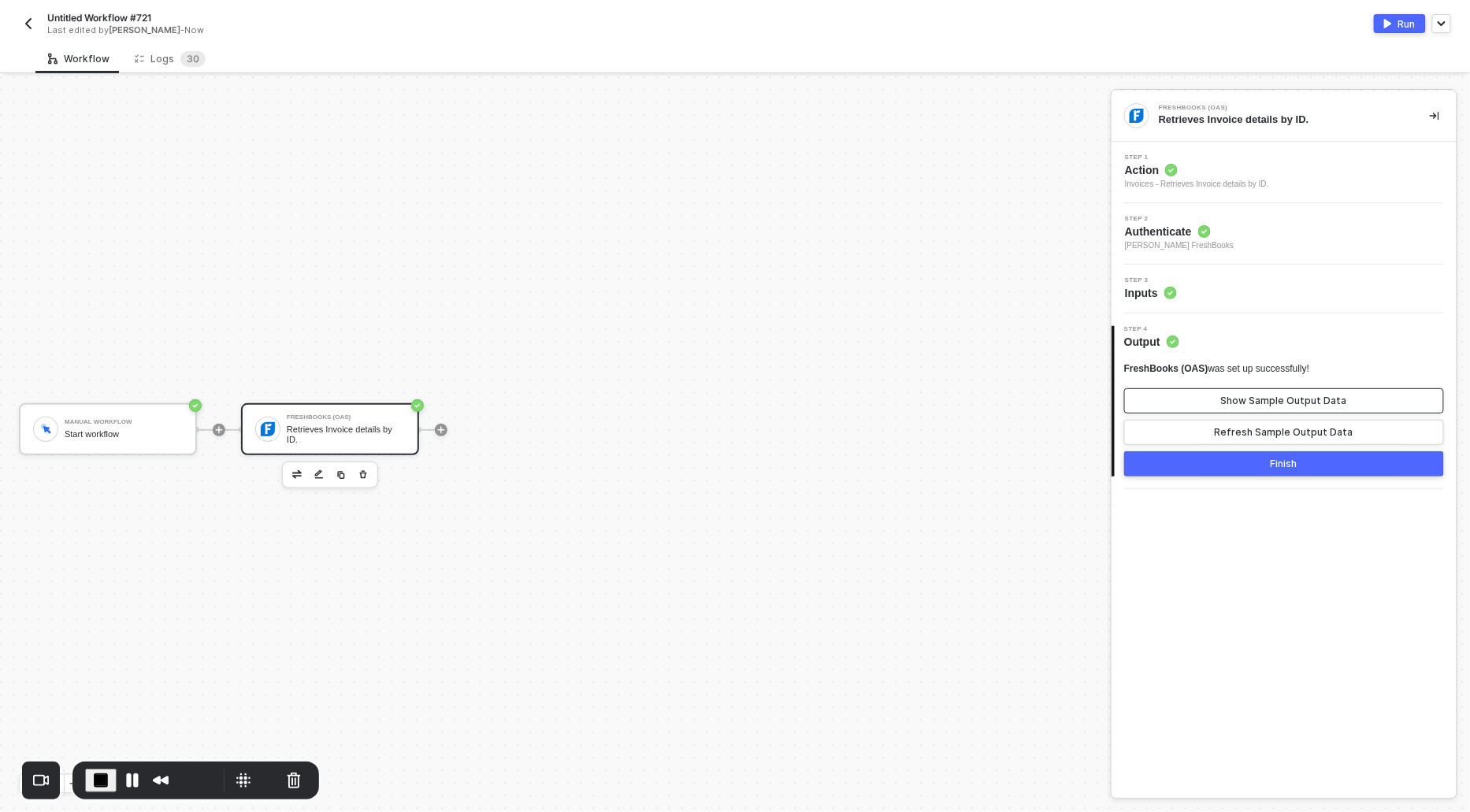
click at [1231, 400] on div "Show Sample Output Data" at bounding box center [1285, 401] width 126 height 13
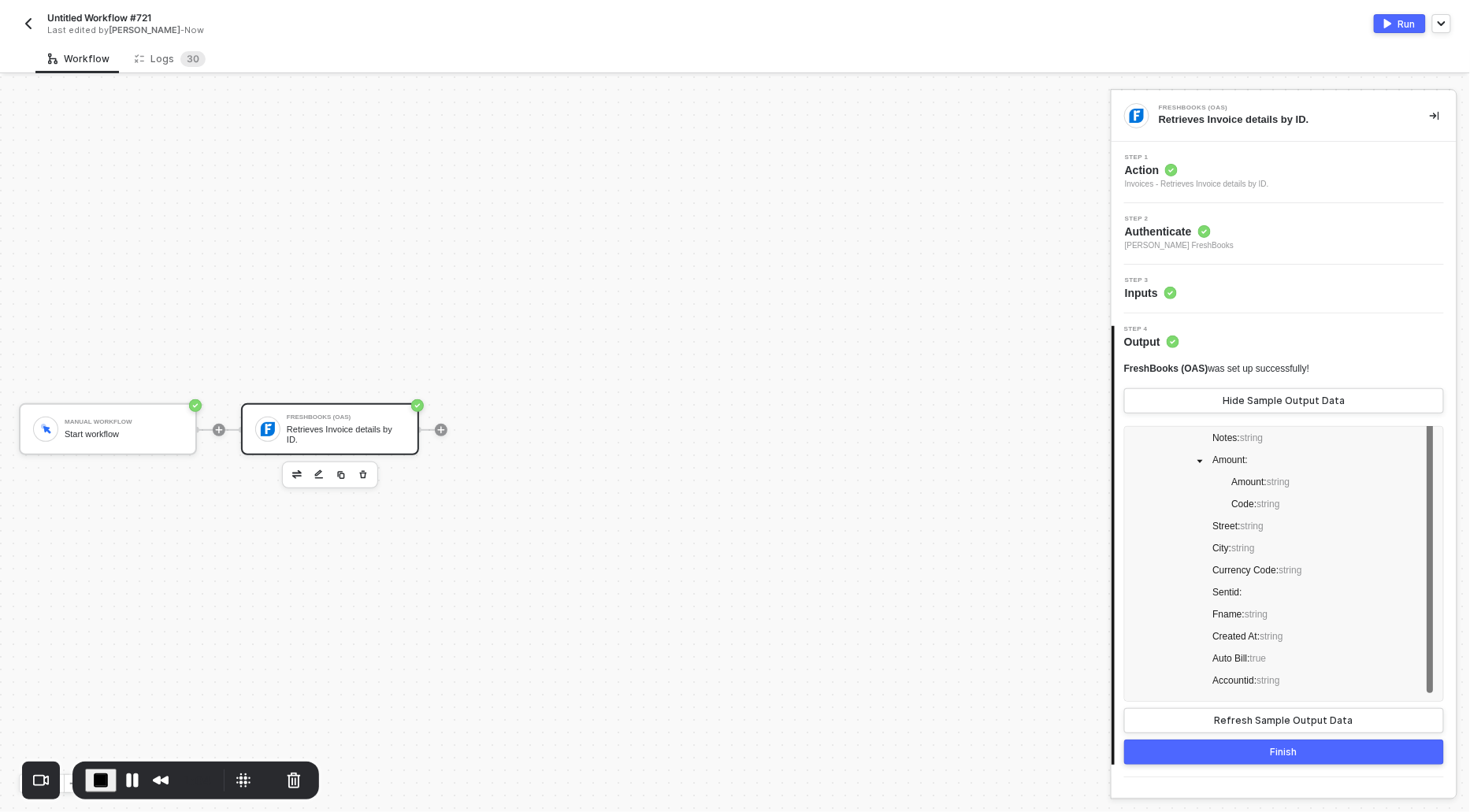
click at [1152, 160] on div "Step 1 Action Invoices - Retrieves Invoice details by ID." at bounding box center [1197, 172] width 144 height 36
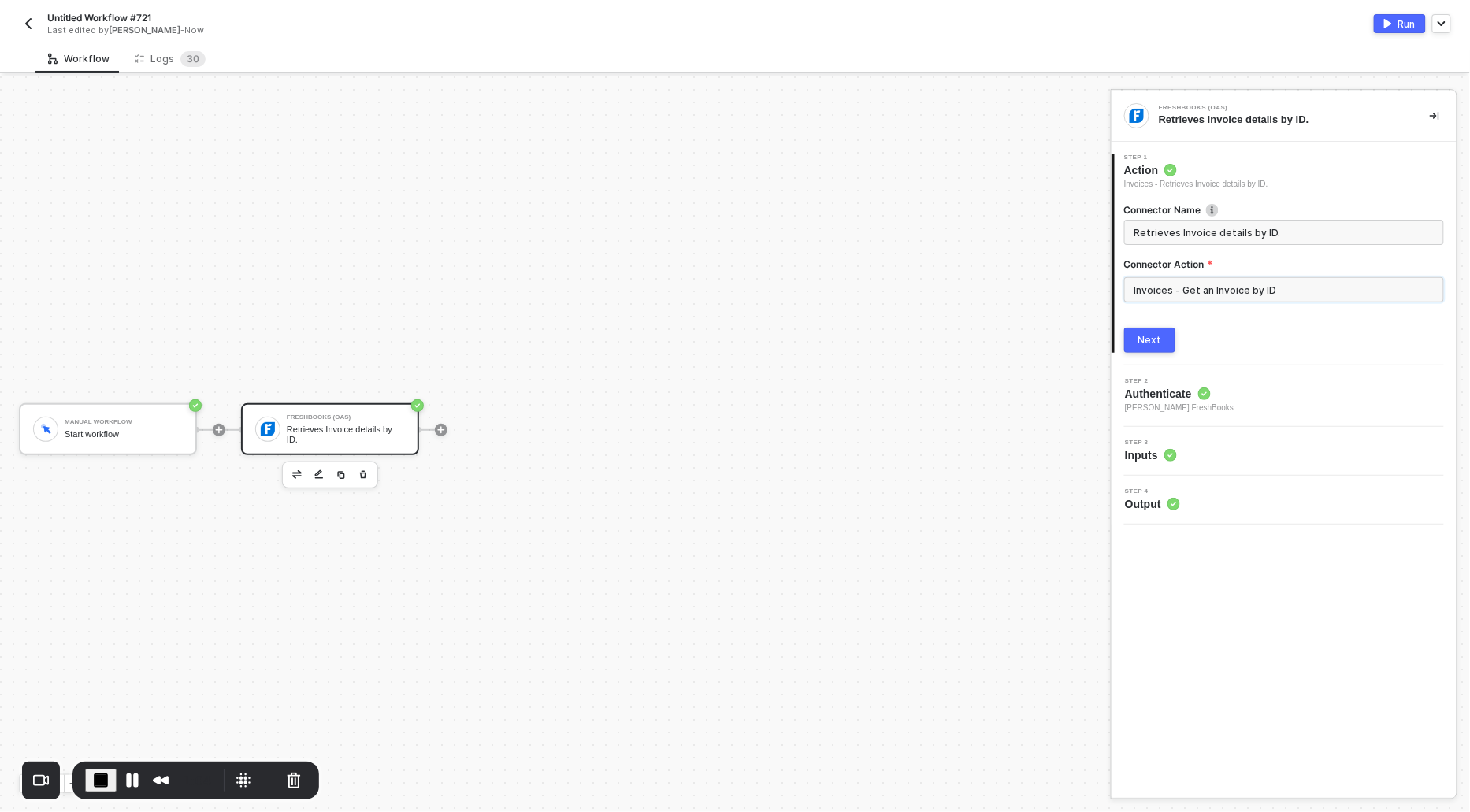
click at [1212, 292] on input "Invoices - Get an Invoice by ID" at bounding box center [1284, 289] width 320 height 25
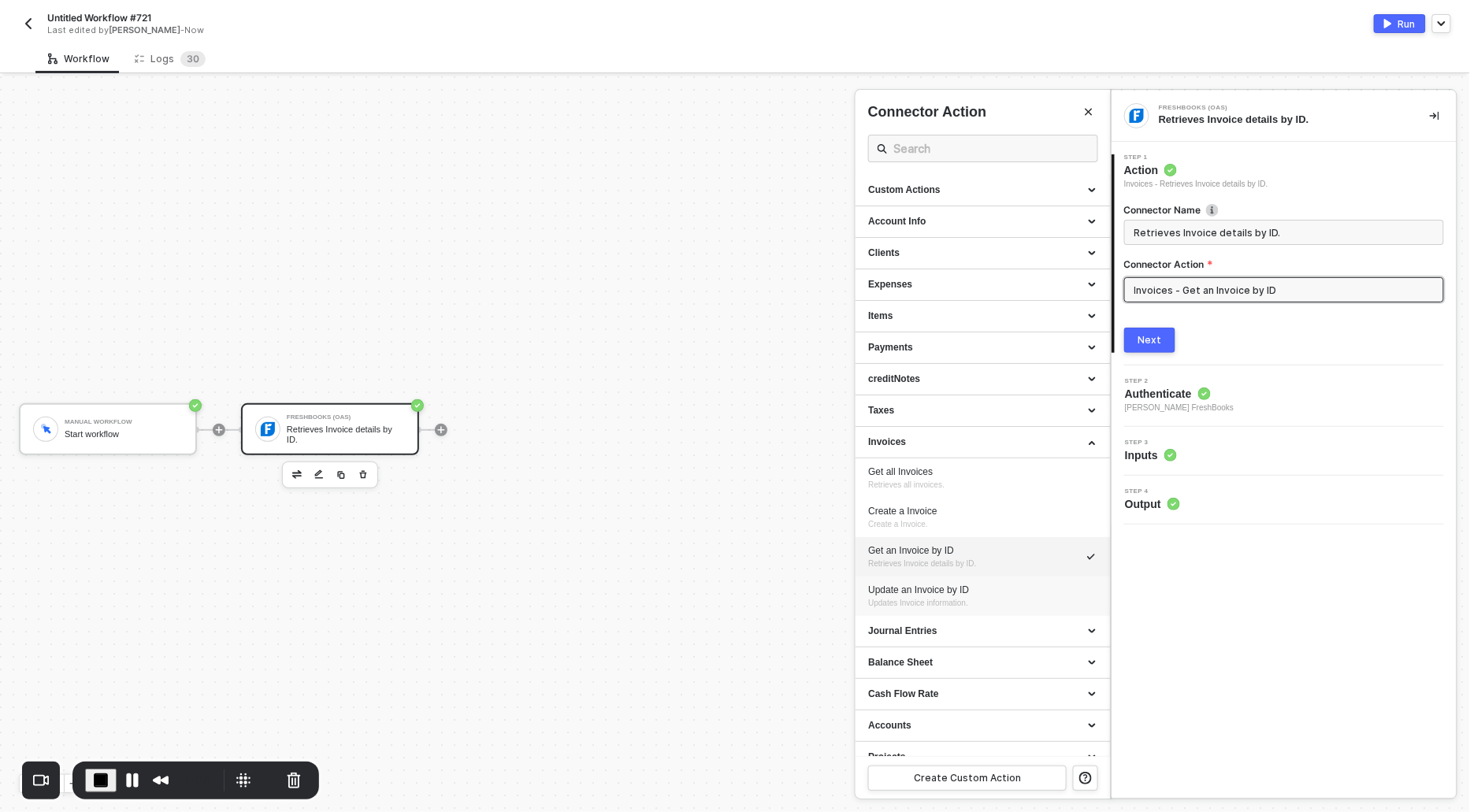
click at [911, 599] on span "Updates Invoice information." at bounding box center [918, 603] width 100 height 9
type input "Updates Invoice information."
type input "Invoices - Update an Invoice by ID"
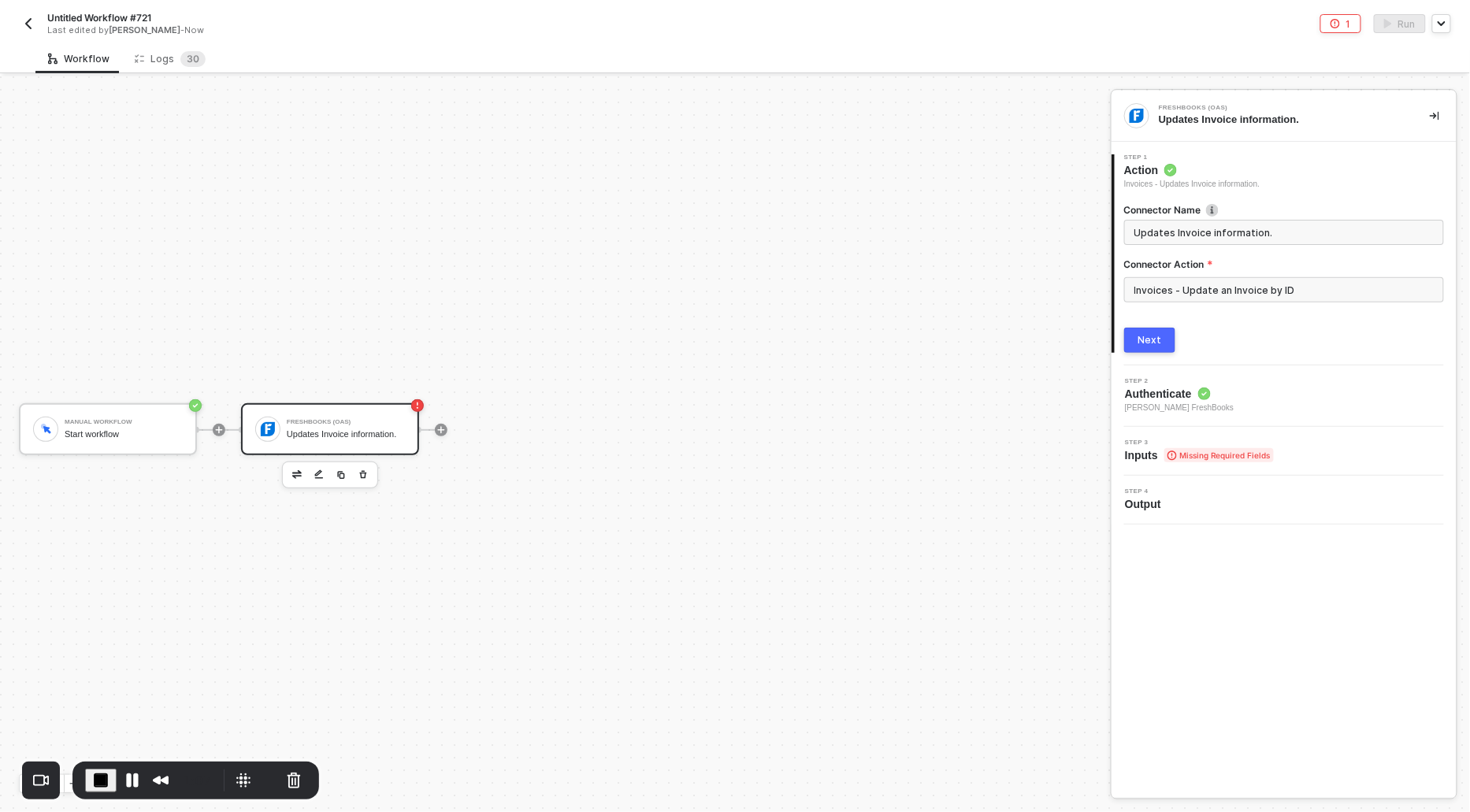
click at [1157, 335] on div "Next" at bounding box center [1150, 341] width 23 height 13
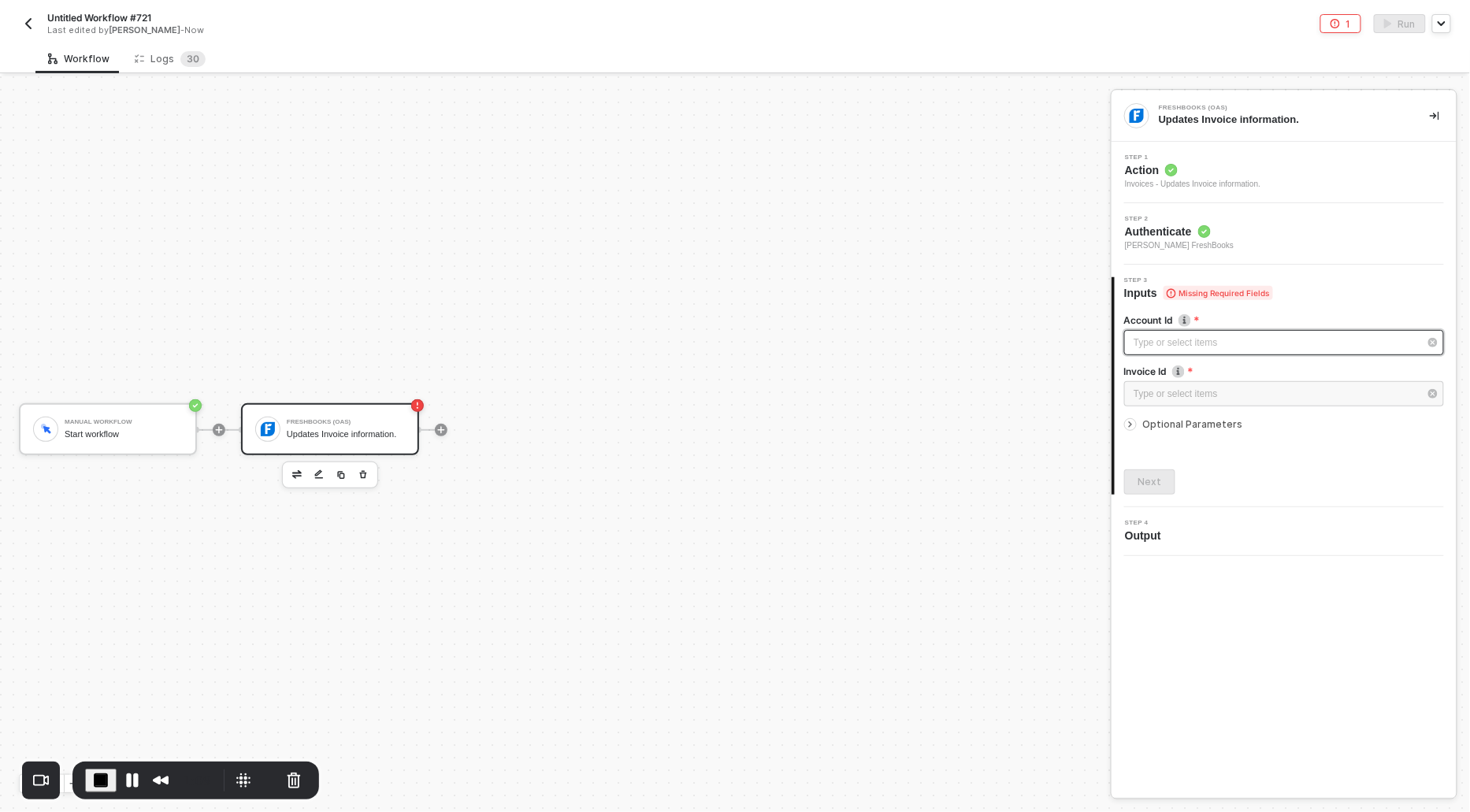
click at [1155, 345] on div "Type or select items ﻿" at bounding box center [1277, 343] width 285 height 15
click at [892, 236] on div "Alloy Automation" at bounding box center [983, 236] width 230 height 27
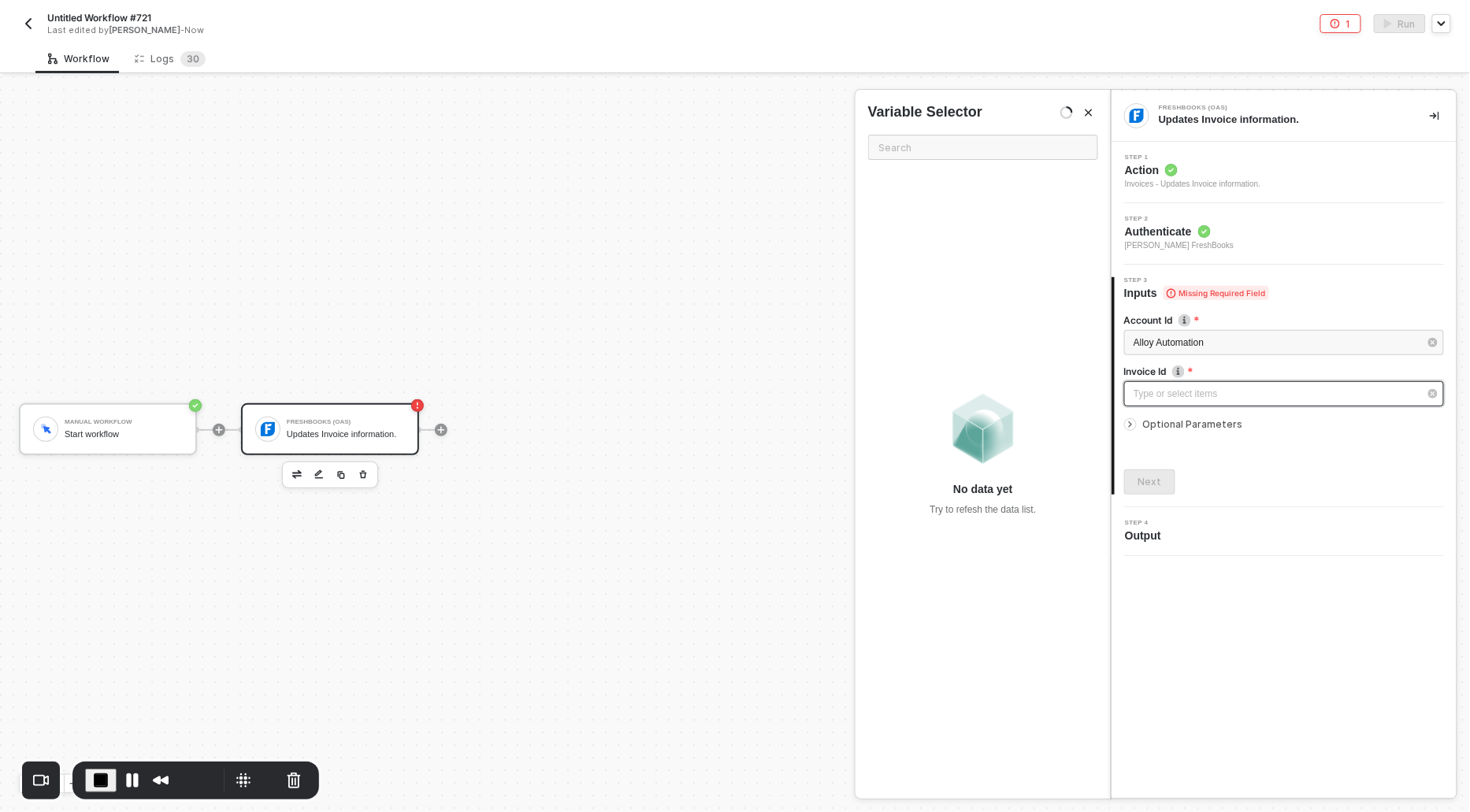
click at [1247, 402] on div "Type or select items ﻿" at bounding box center [1284, 393] width 320 height 25
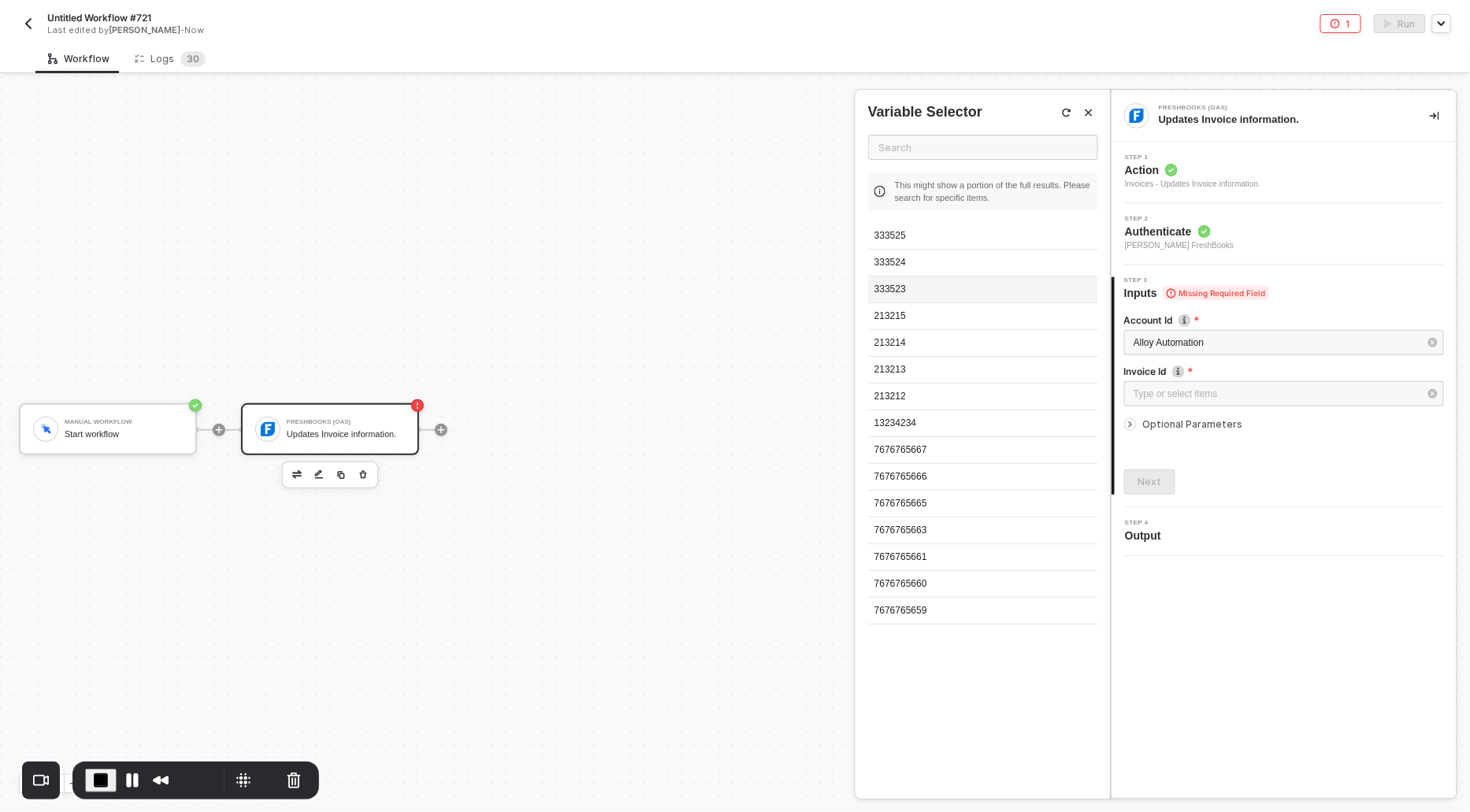
click at [900, 292] on div "333523" at bounding box center [983, 289] width 230 height 27
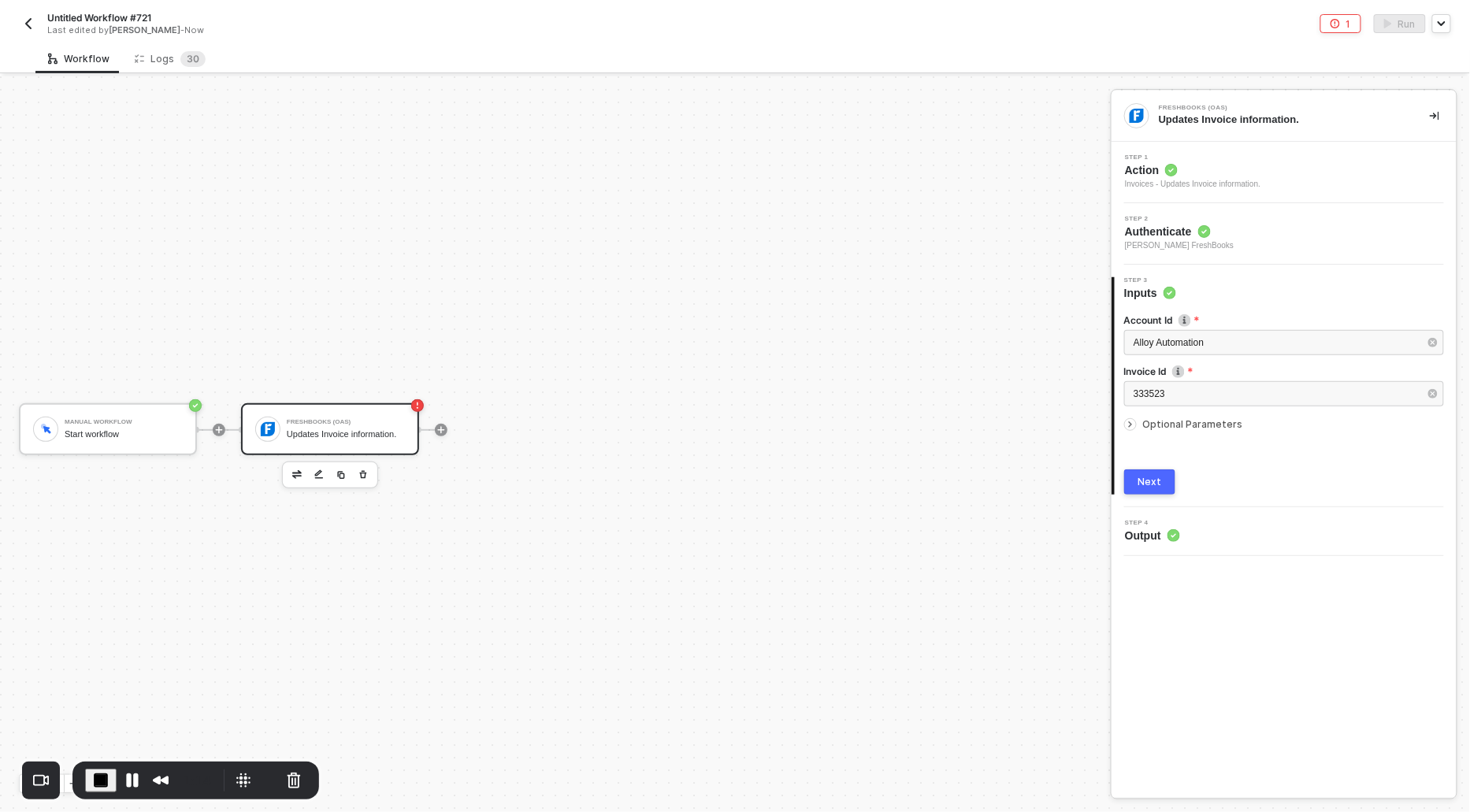
click at [1128, 423] on icon "icon-arrow-right-small" at bounding box center [1131, 425] width 10 height 10
click at [1225, 489] on button "Add Invoice" at bounding box center [1284, 484] width 320 height 25
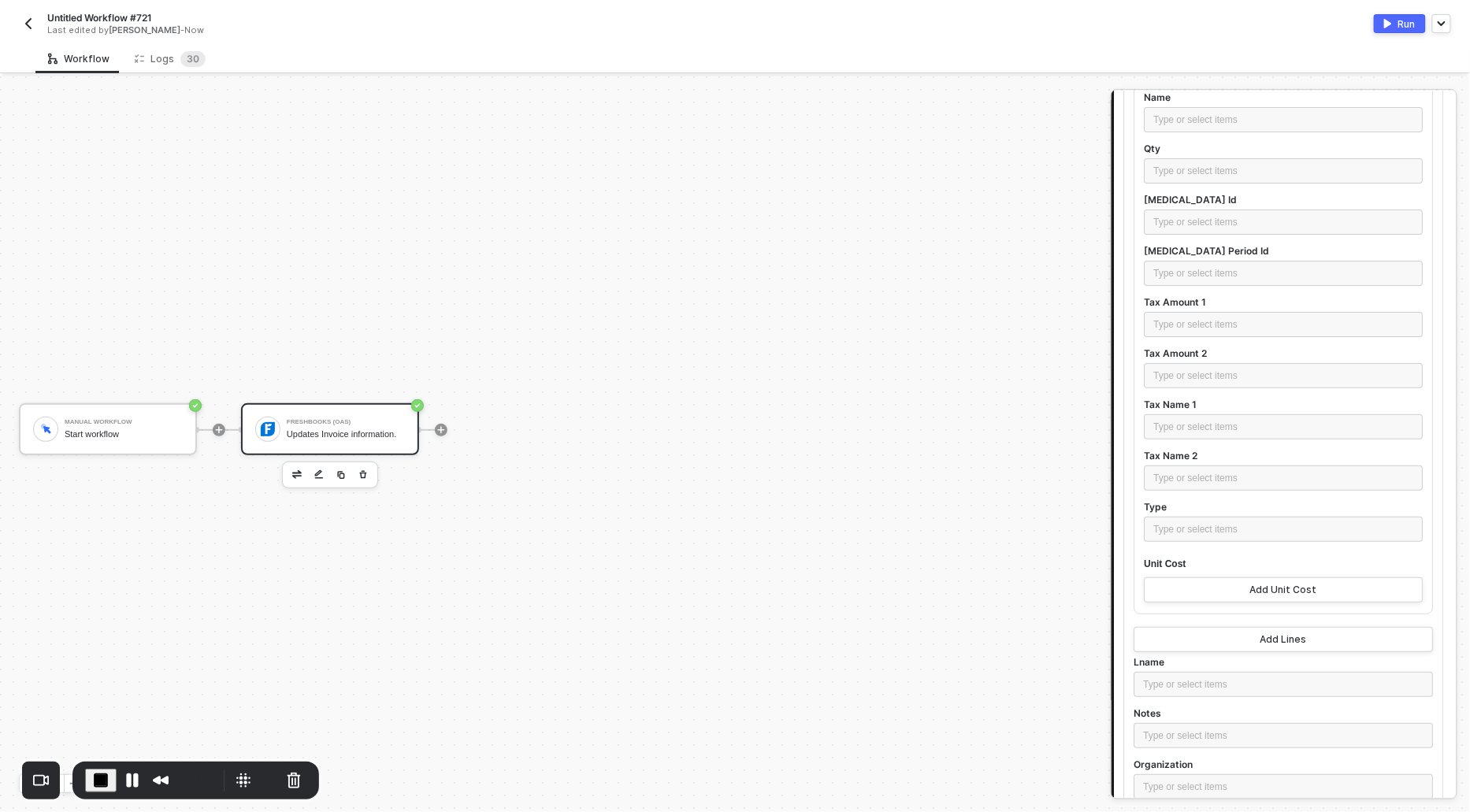
scroll to position [3011, 0]
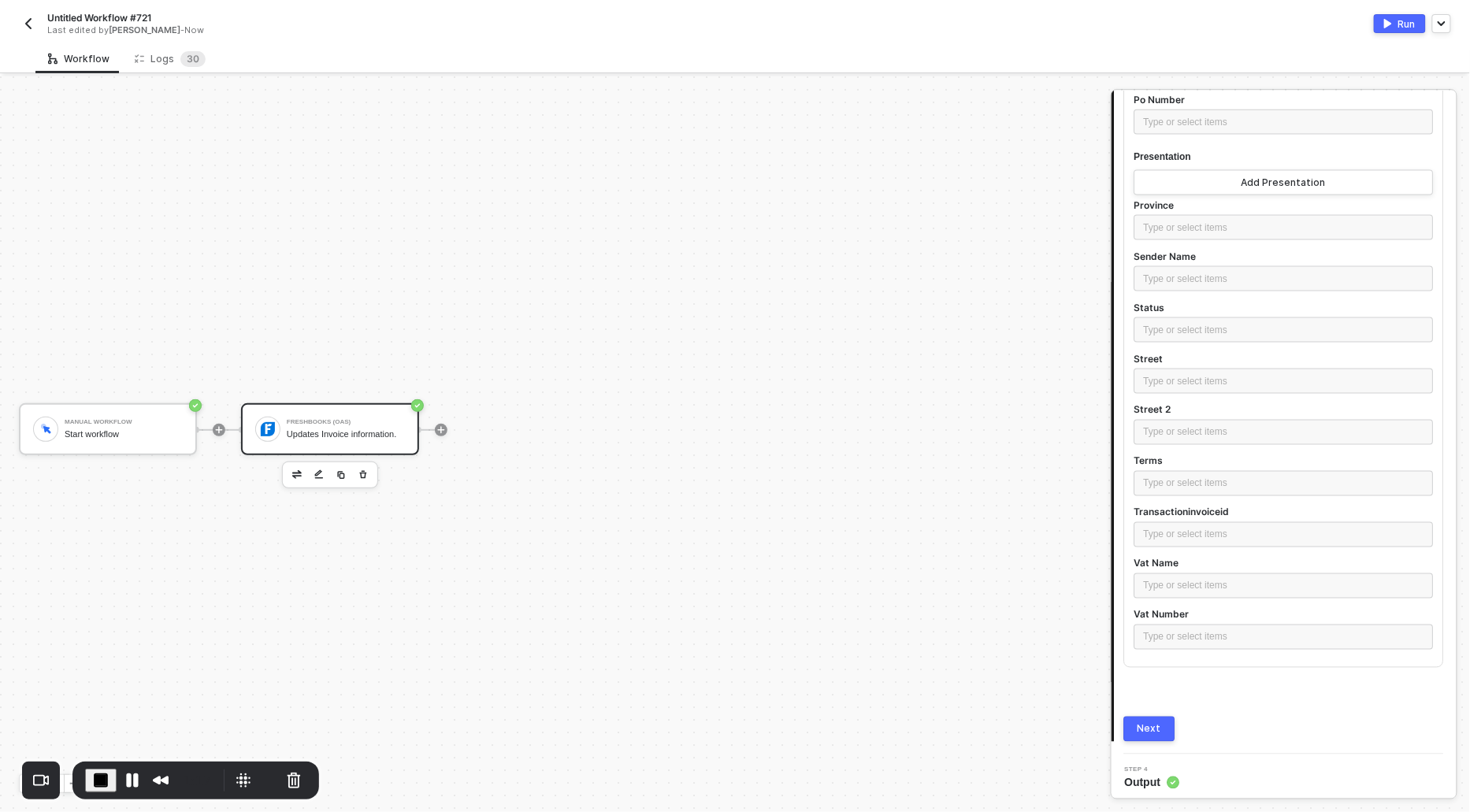
click at [1148, 723] on div "Next" at bounding box center [1150, 730] width 23 height 13
click at [1146, 717] on button "Next" at bounding box center [1150, 729] width 52 height 25
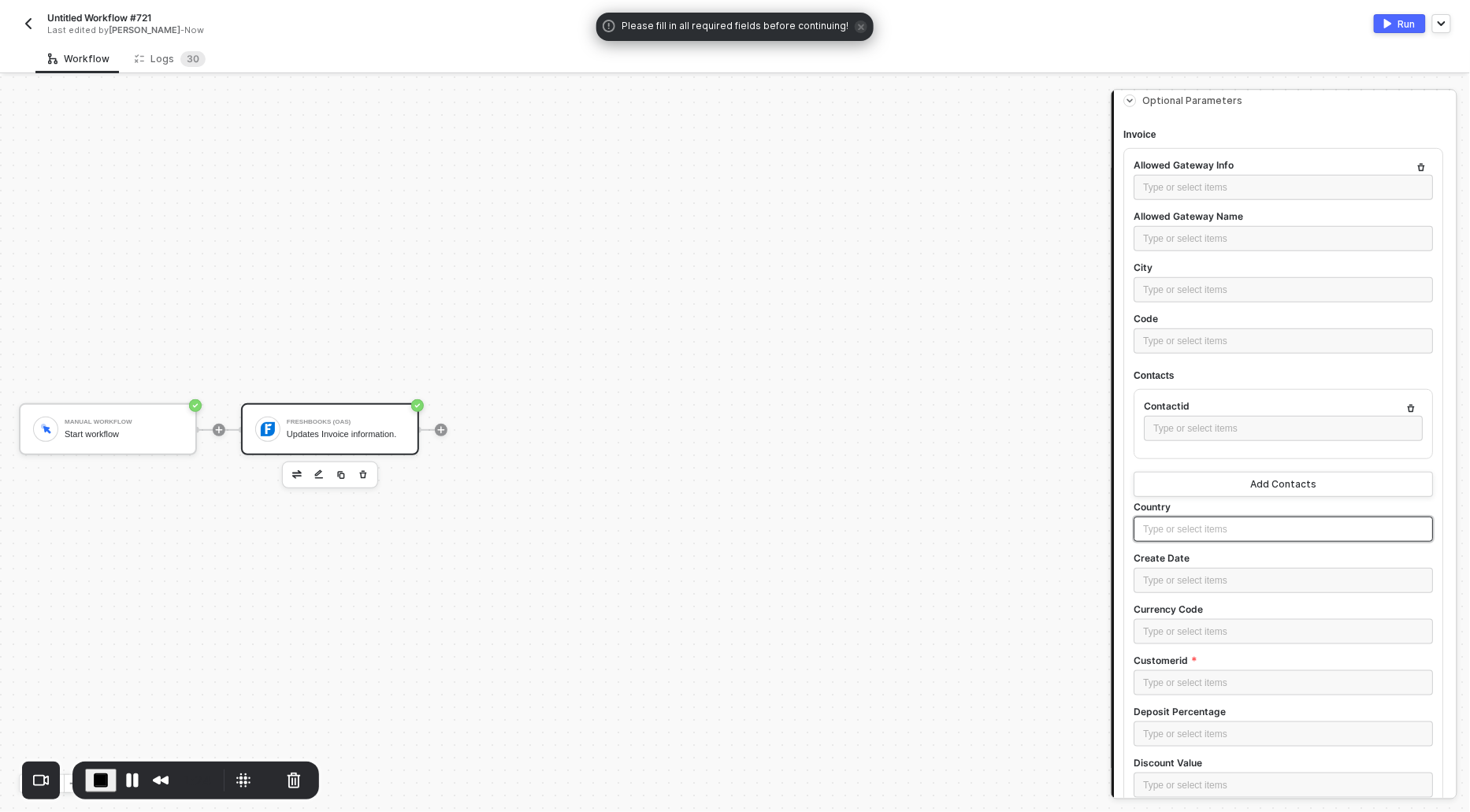
scroll to position [331, 0]
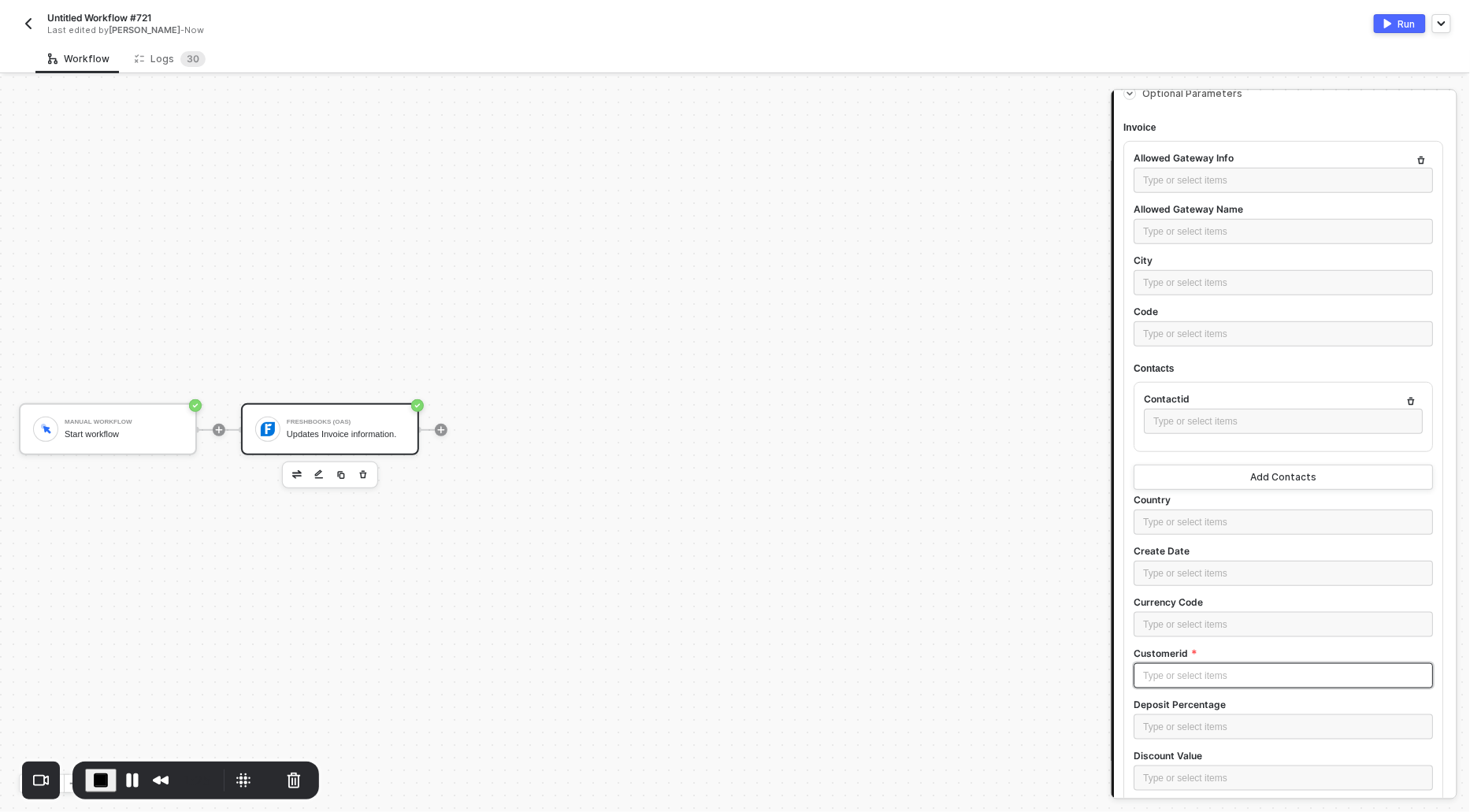
click at [1183, 677] on div "Type or select items ﻿" at bounding box center [1285, 676] width 280 height 15
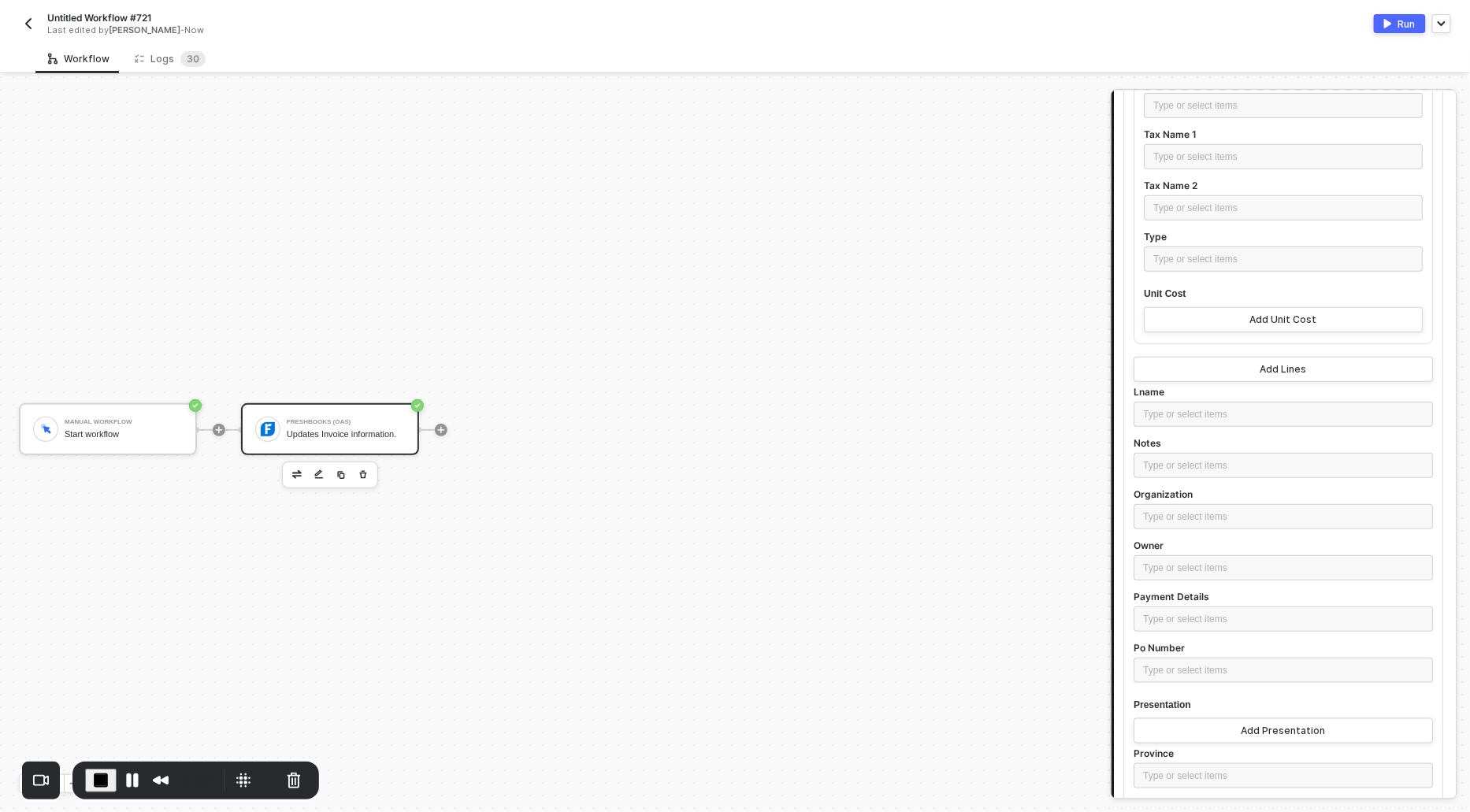
scroll to position [3011, 0]
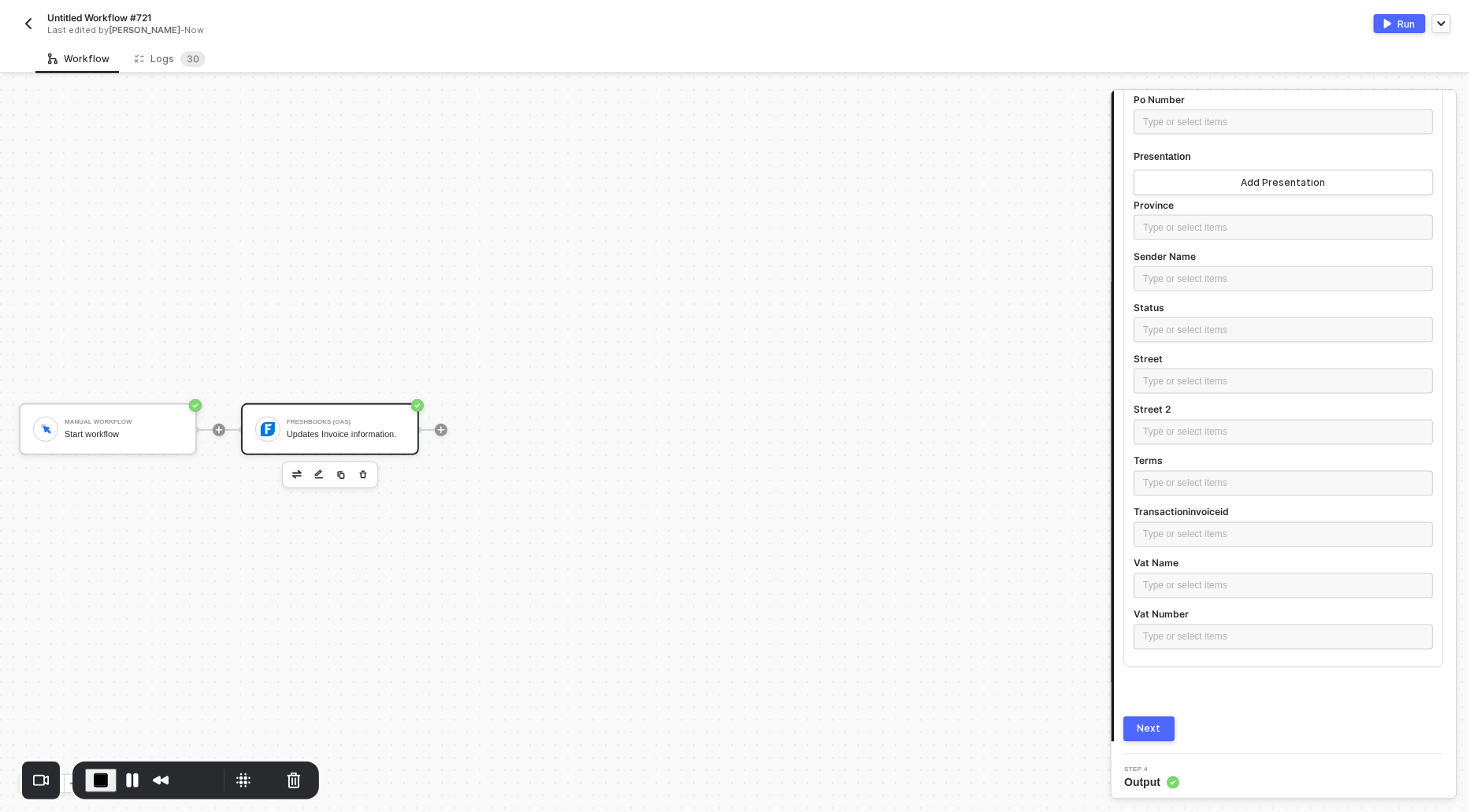
click at [1136, 719] on button "Next" at bounding box center [1150, 729] width 52 height 25
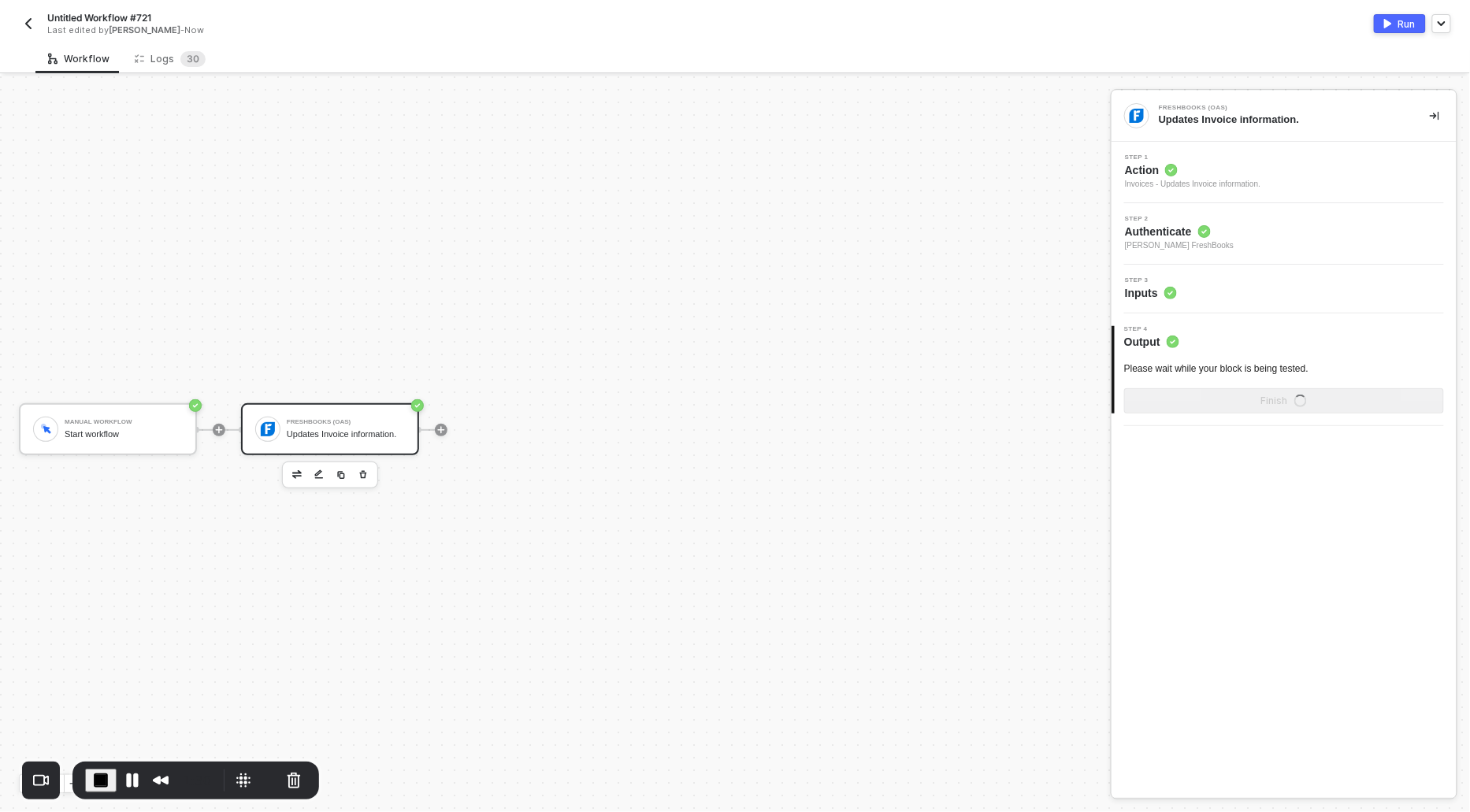
scroll to position [0, 0]
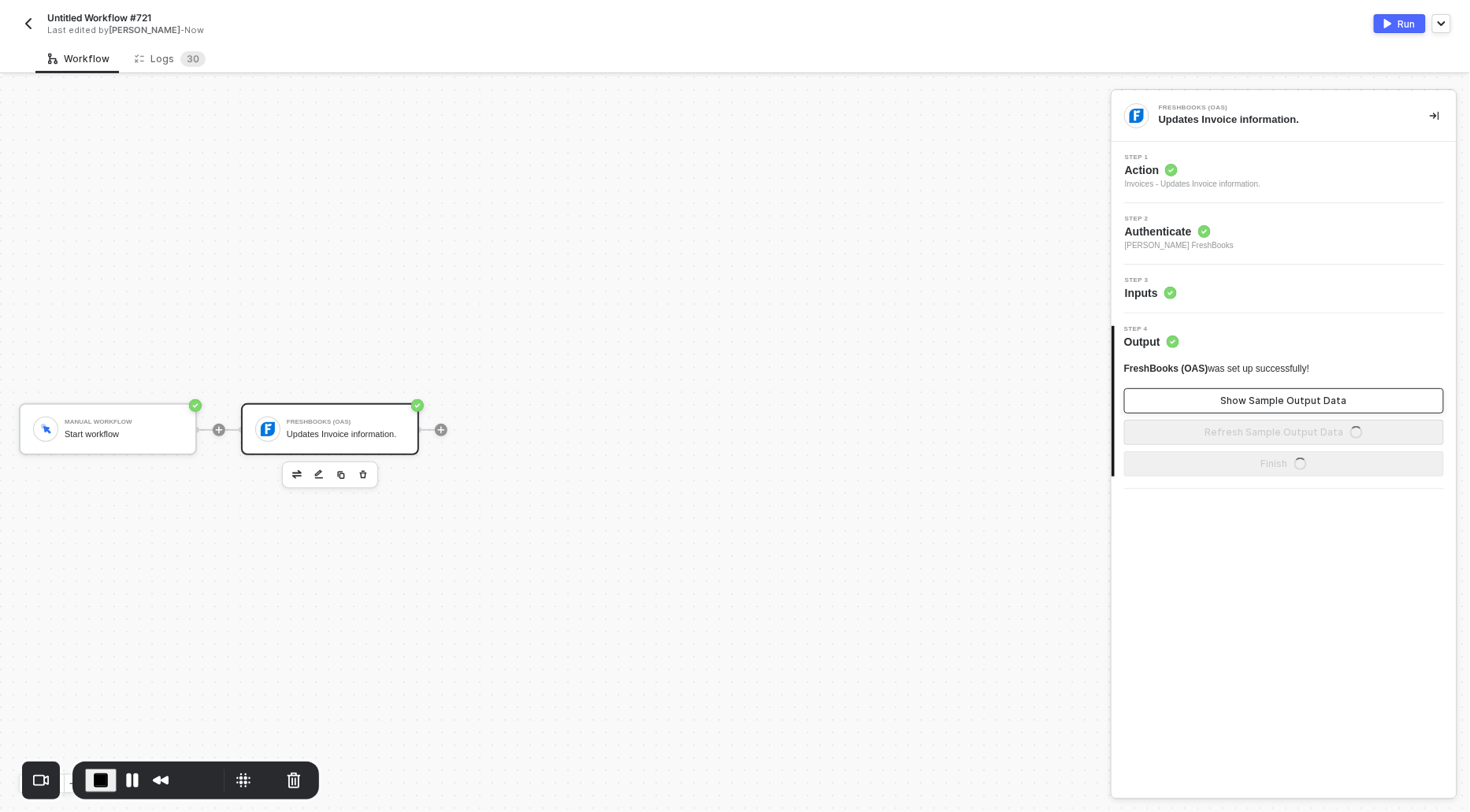
click at [1205, 395] on button "Show Sample Output Data" at bounding box center [1284, 400] width 320 height 25
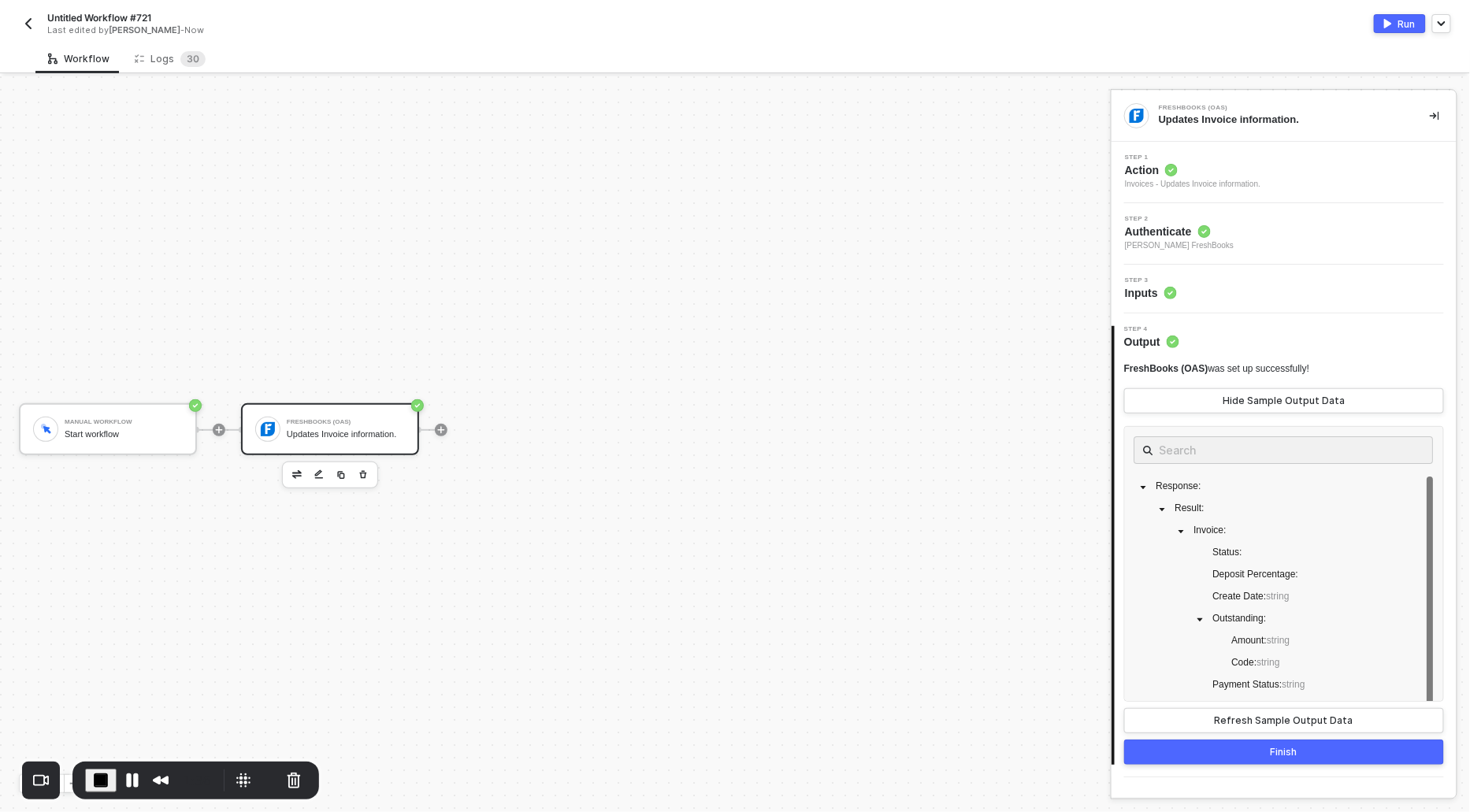
click at [93, 777] on span "End Recording" at bounding box center [100, 780] width 19 height 19
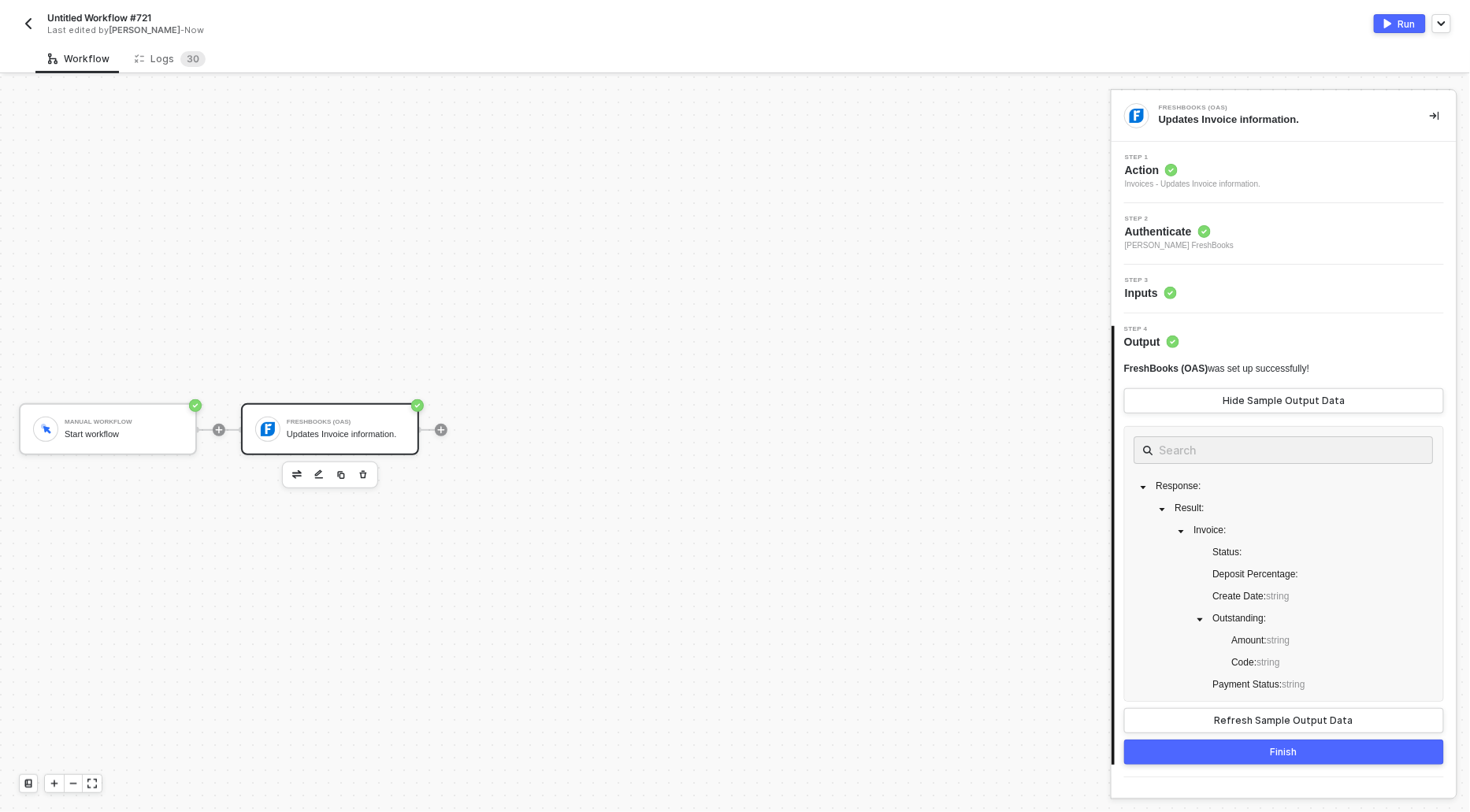
click at [1168, 173] on circle at bounding box center [1172, 170] width 12 height 12
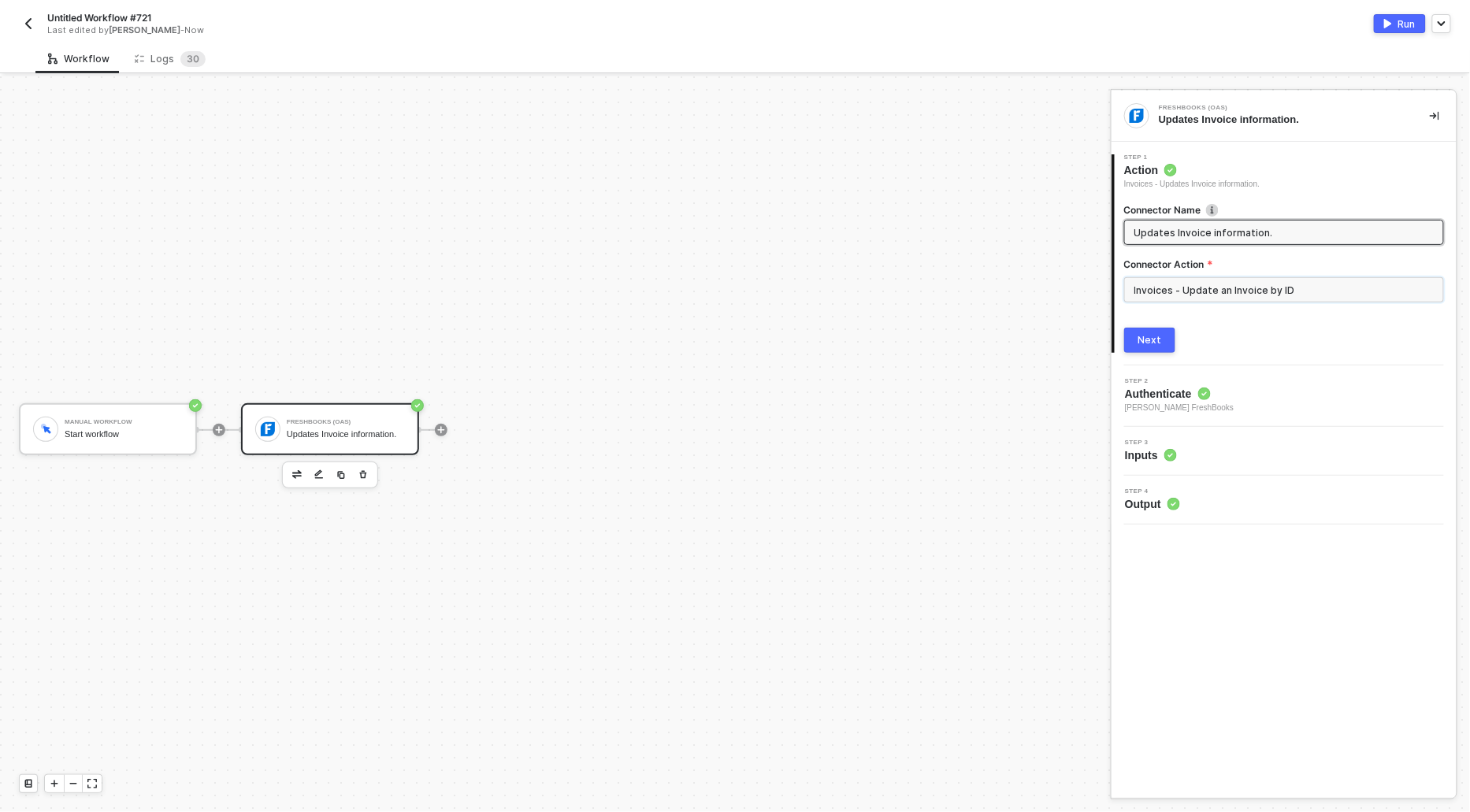
click at [1225, 282] on input "Invoices - Update an Invoice by ID" at bounding box center [1284, 289] width 320 height 25
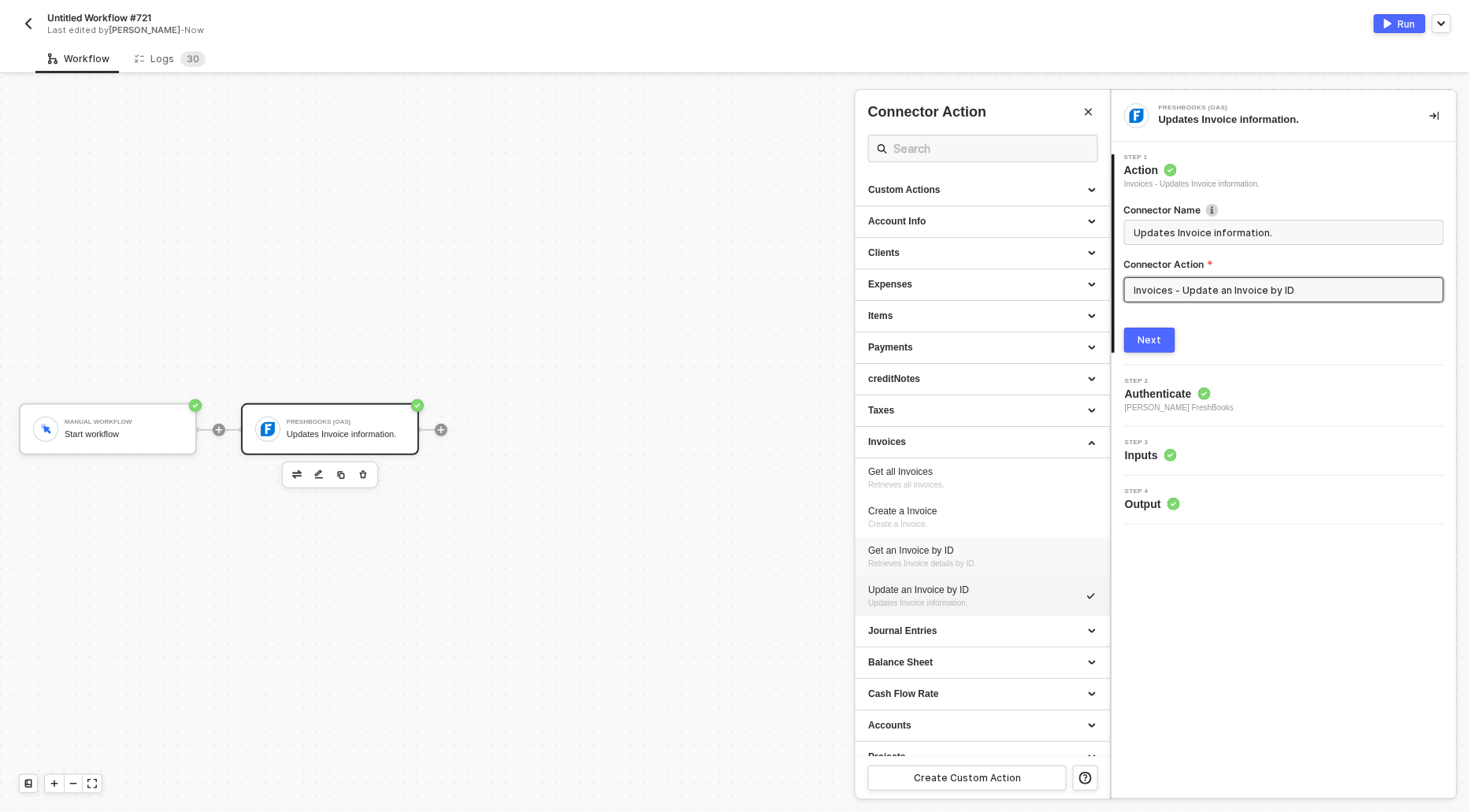
scroll to position [43, 0]
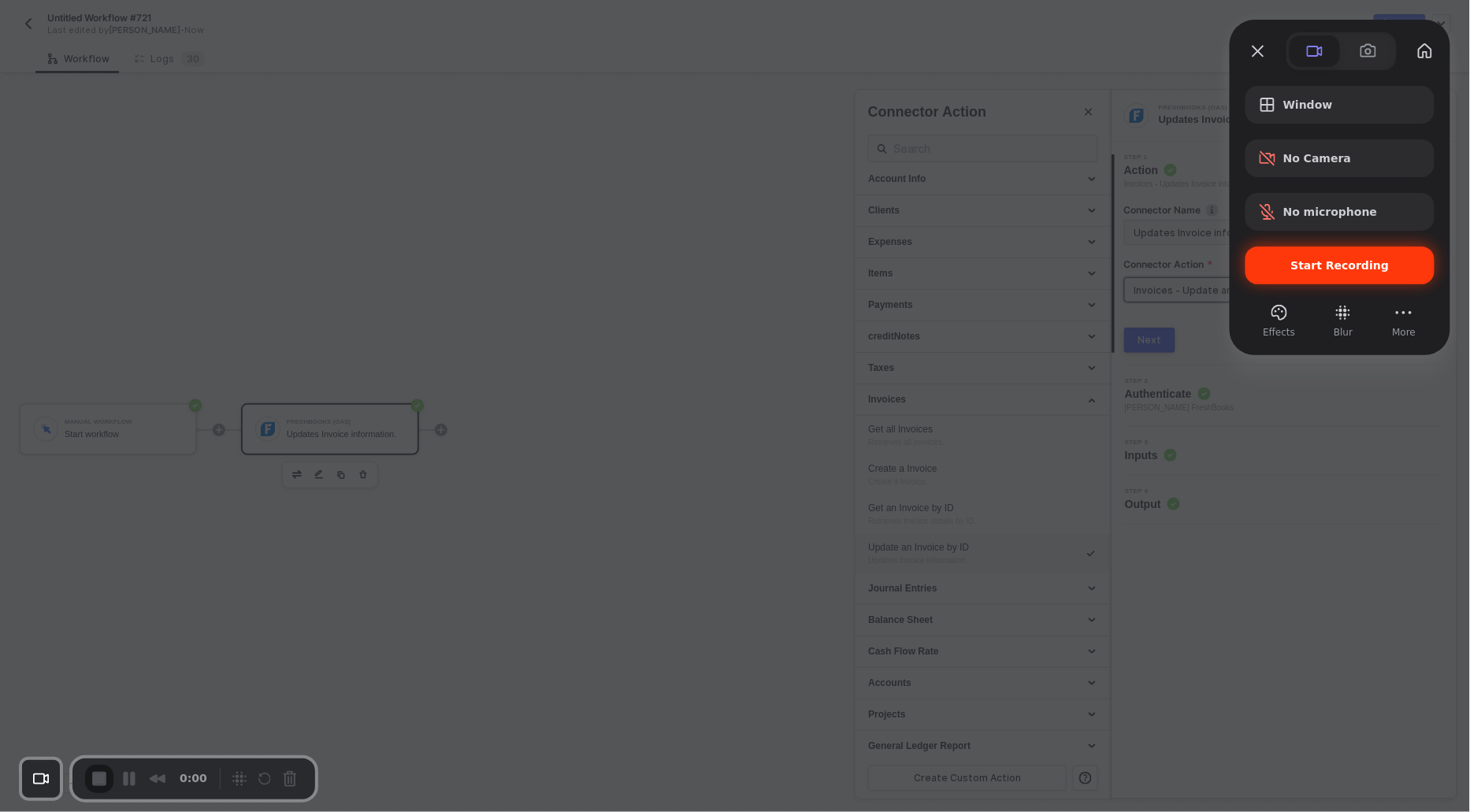
click at [1289, 277] on div "Start Recording" at bounding box center [1340, 265] width 189 height 38
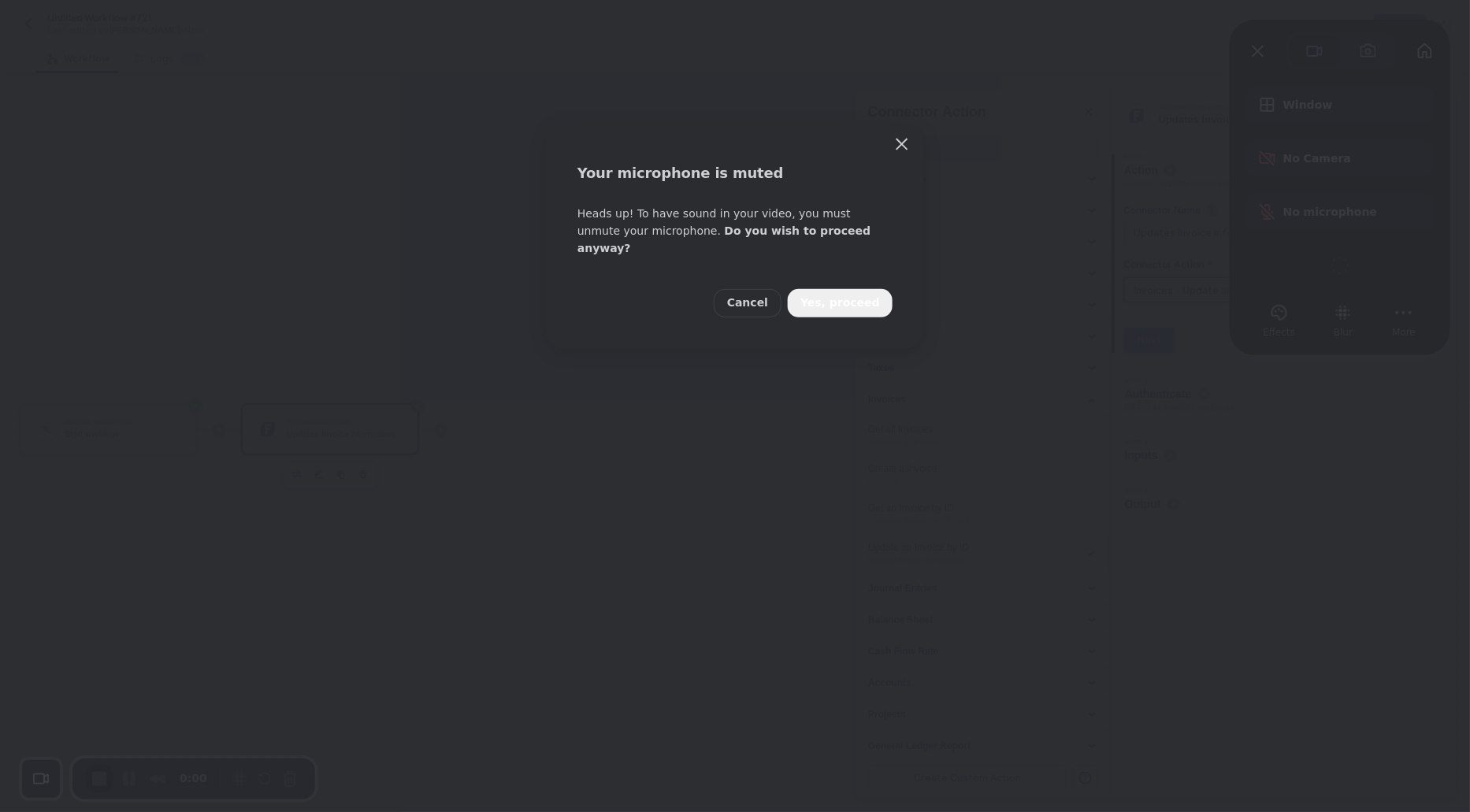
click at [841, 295] on span "Yes, proceed" at bounding box center [840, 304] width 80 height 18
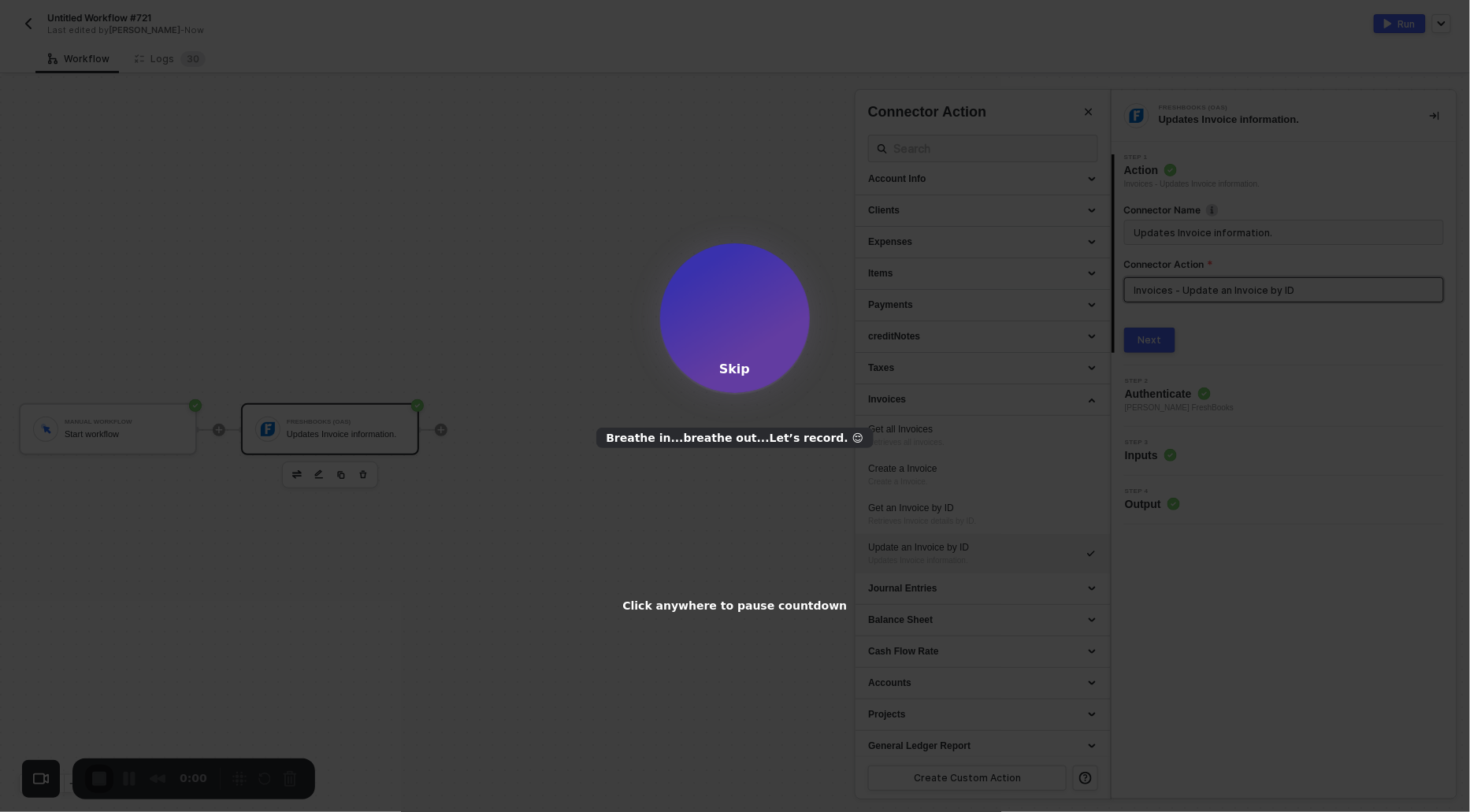
click at [737, 371] on div "Skip" at bounding box center [735, 369] width 31 height 15
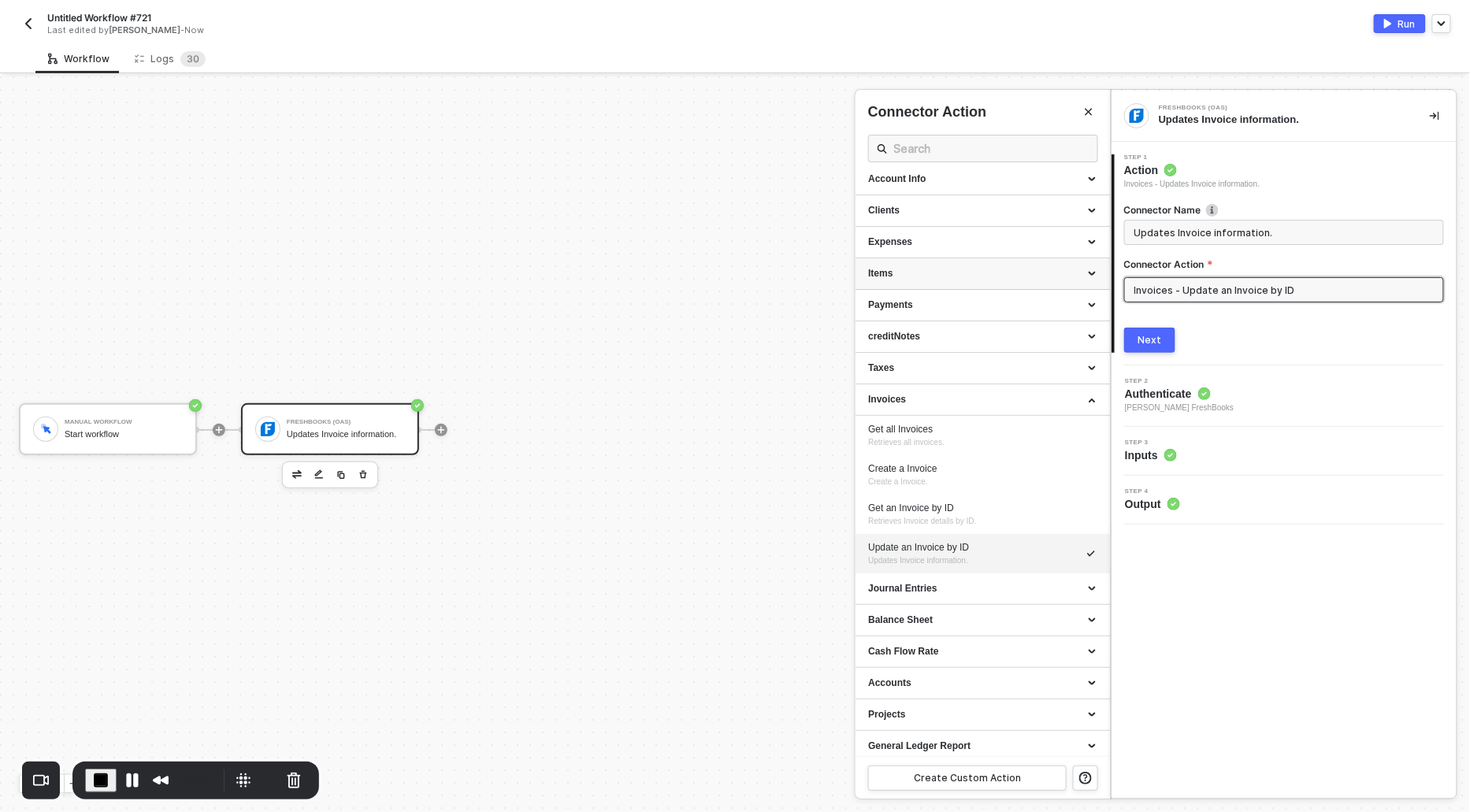
click at [904, 271] on div "Items" at bounding box center [982, 273] width 230 height 14
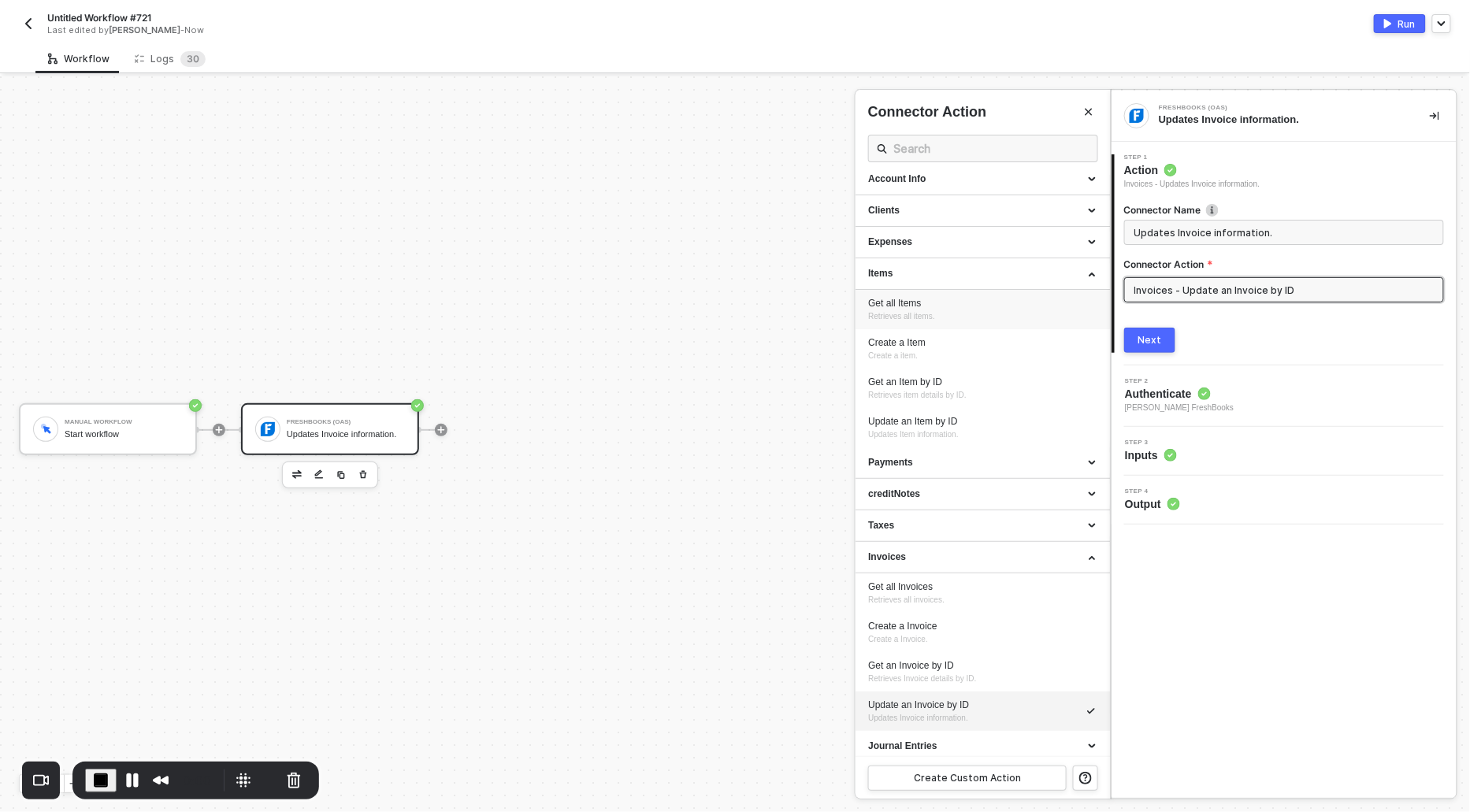
click at [899, 317] on span "Retrieves all items." at bounding box center [901, 316] width 66 height 9
type input "Retrieves all items."
type input "Items - Get all Items"
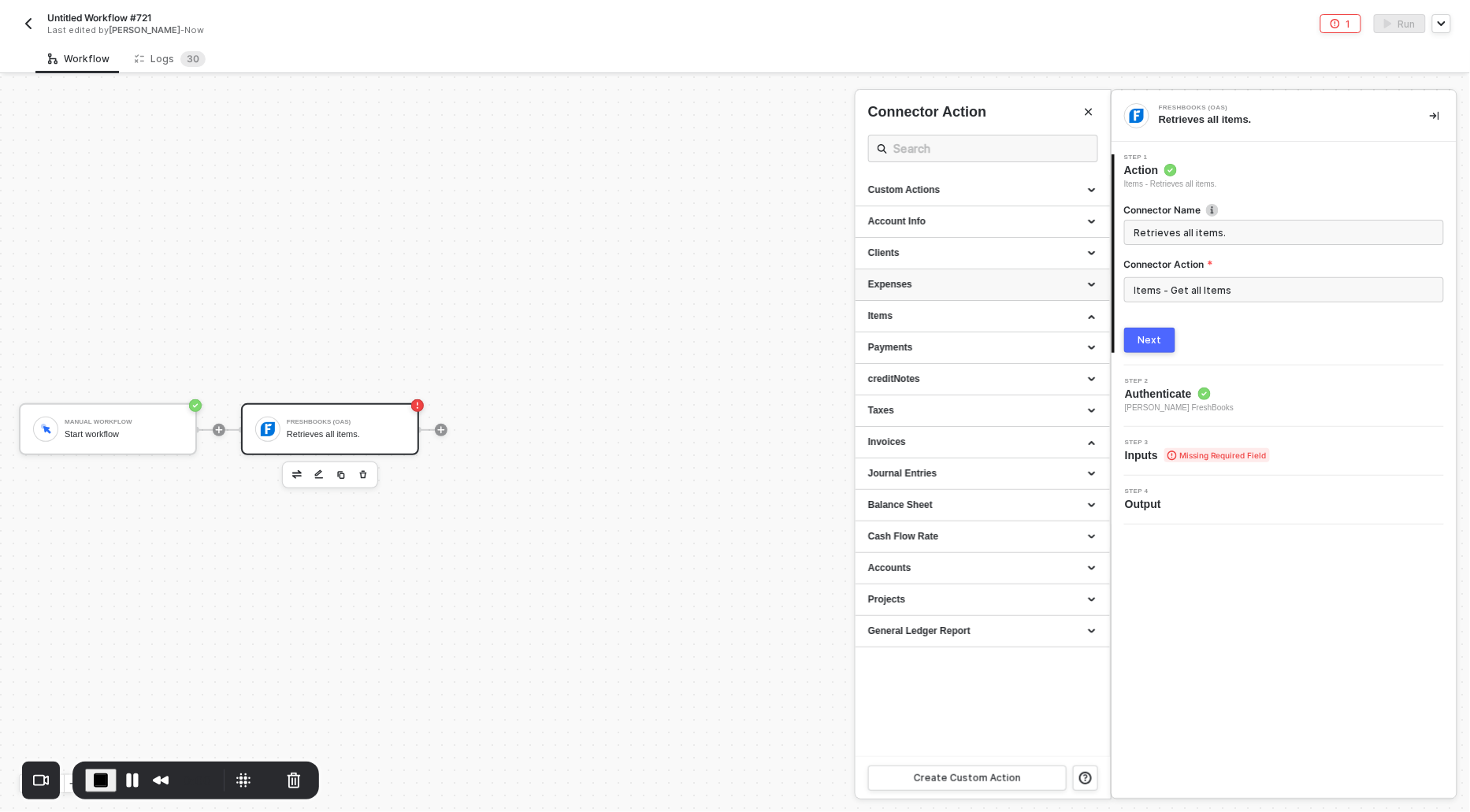
scroll to position [0, 0]
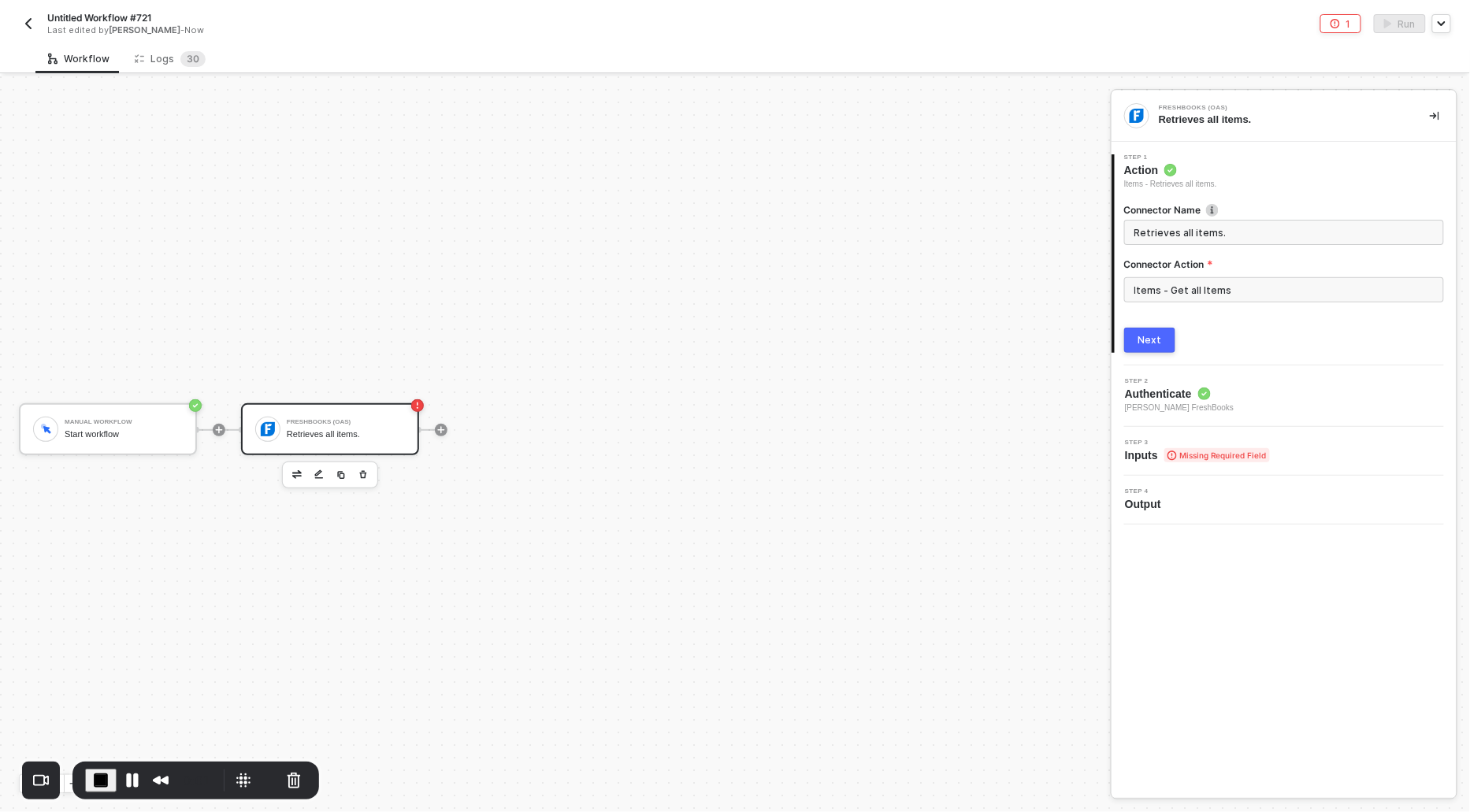
click at [1146, 329] on button "Next" at bounding box center [1150, 340] width 52 height 25
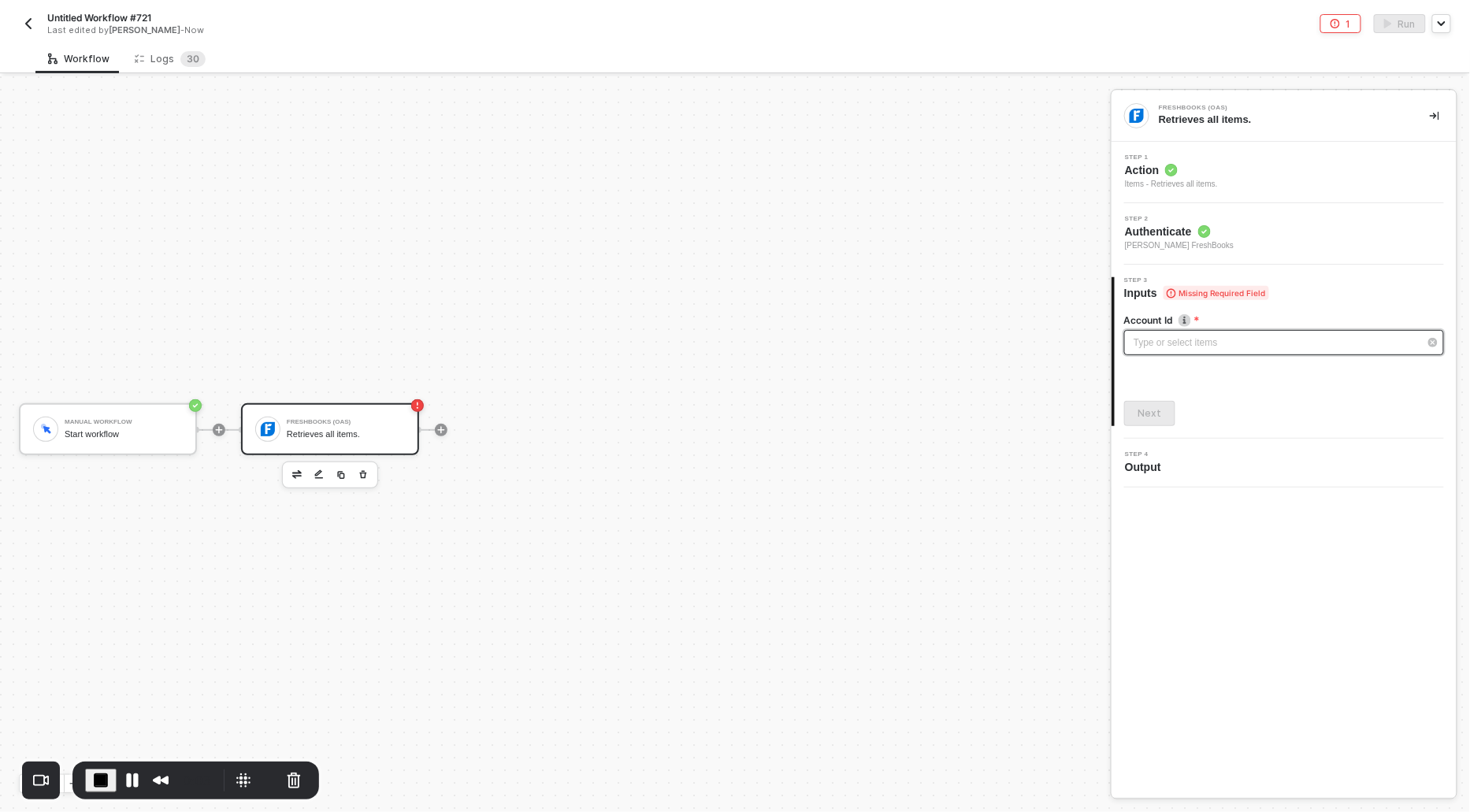
click at [1148, 338] on div "Type or select items ﻿" at bounding box center [1277, 343] width 285 height 15
click at [906, 234] on div "Alloy Automation" at bounding box center [983, 236] width 230 height 27
click at [1161, 420] on button "Next" at bounding box center [1150, 413] width 52 height 25
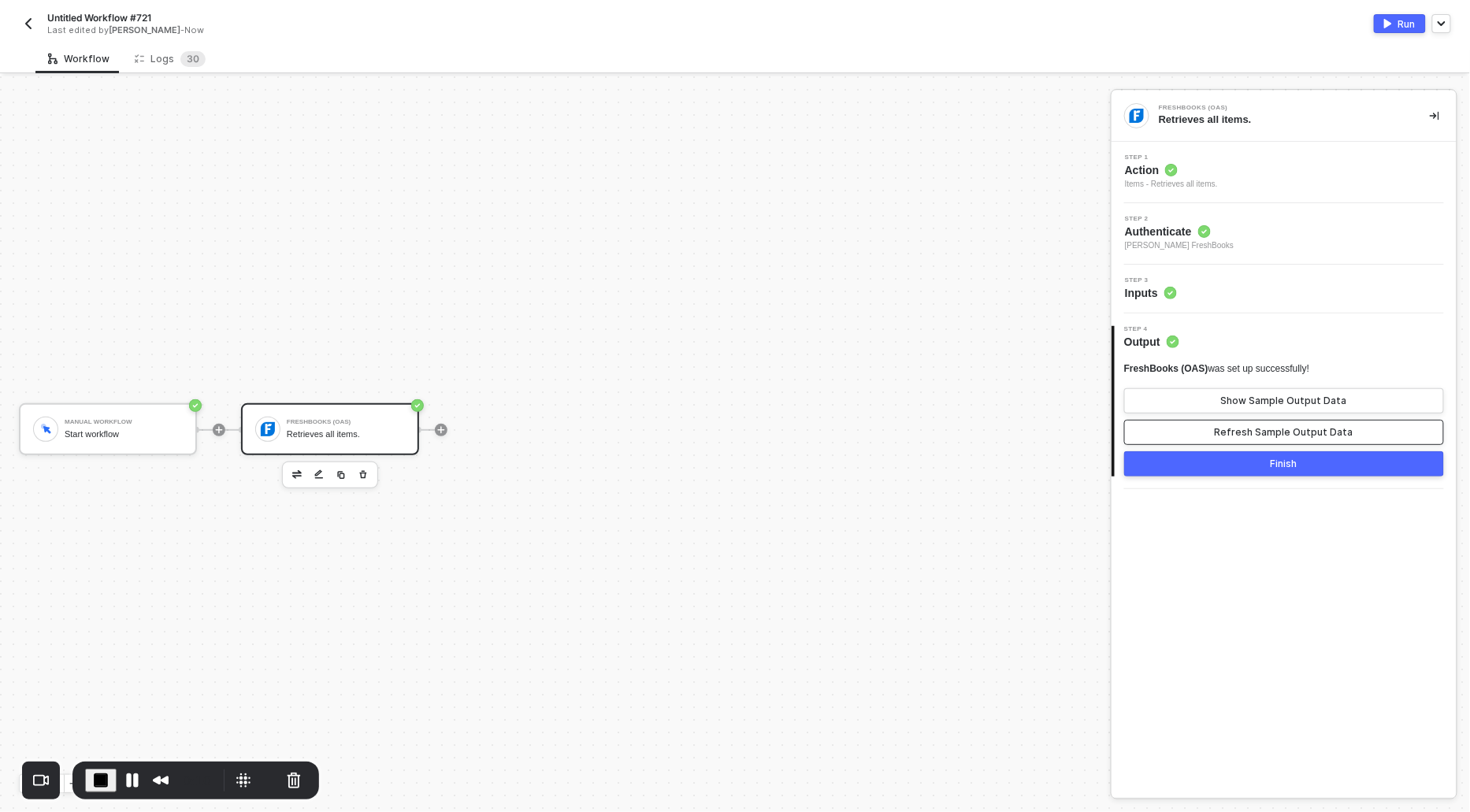
click at [1264, 429] on div "Refresh Sample Output Data" at bounding box center [1285, 433] width 139 height 13
click at [1264, 413] on div "FreshBooks (OAS) was set up successfully! Show Sample Output Data Refresh Sampl…" at bounding box center [1284, 404] width 320 height 83
click at [1263, 404] on div "Show Sample Output Data" at bounding box center [1285, 401] width 126 height 13
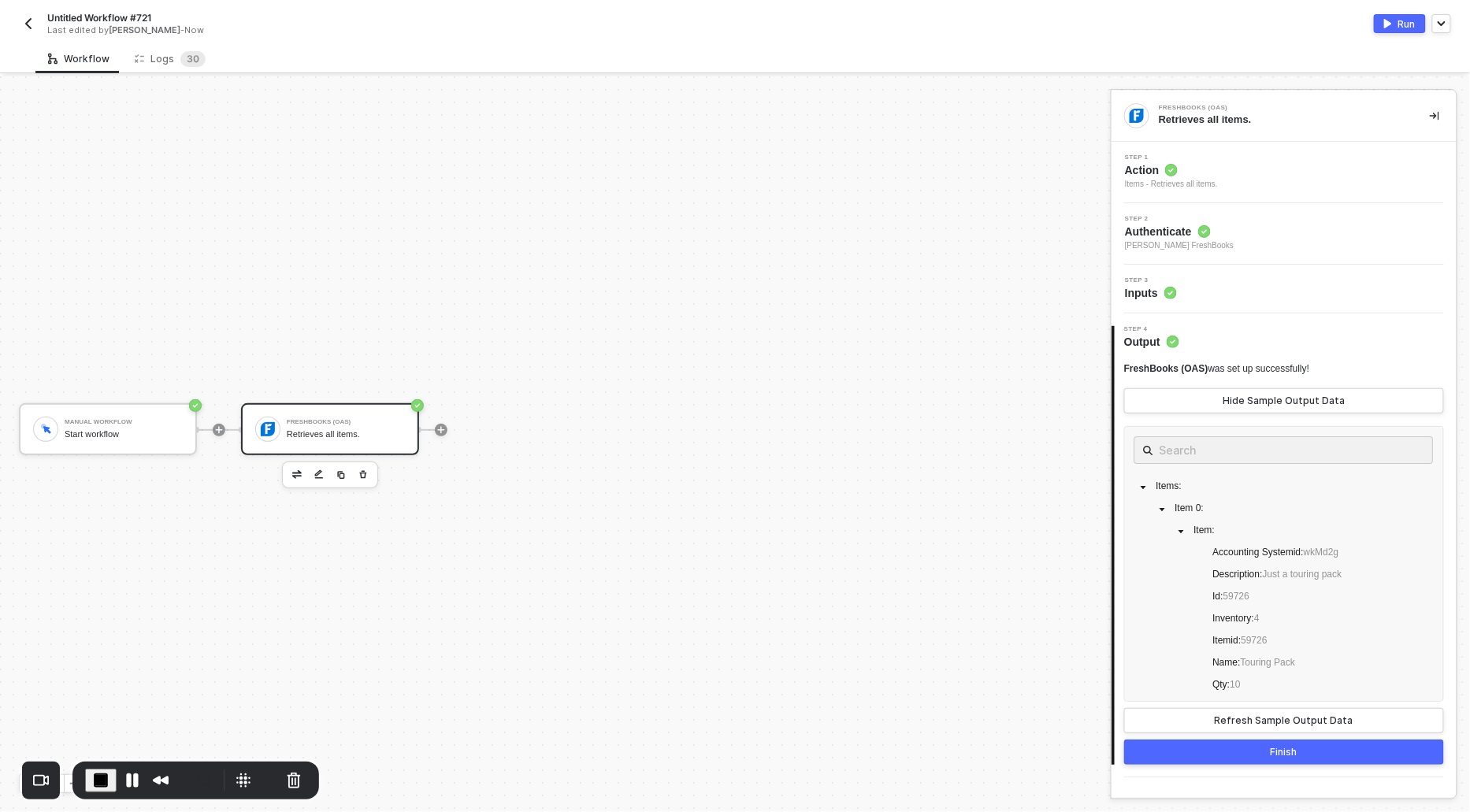
click at [1148, 180] on div "Items - Retrieves all items." at bounding box center [1171, 184] width 93 height 13
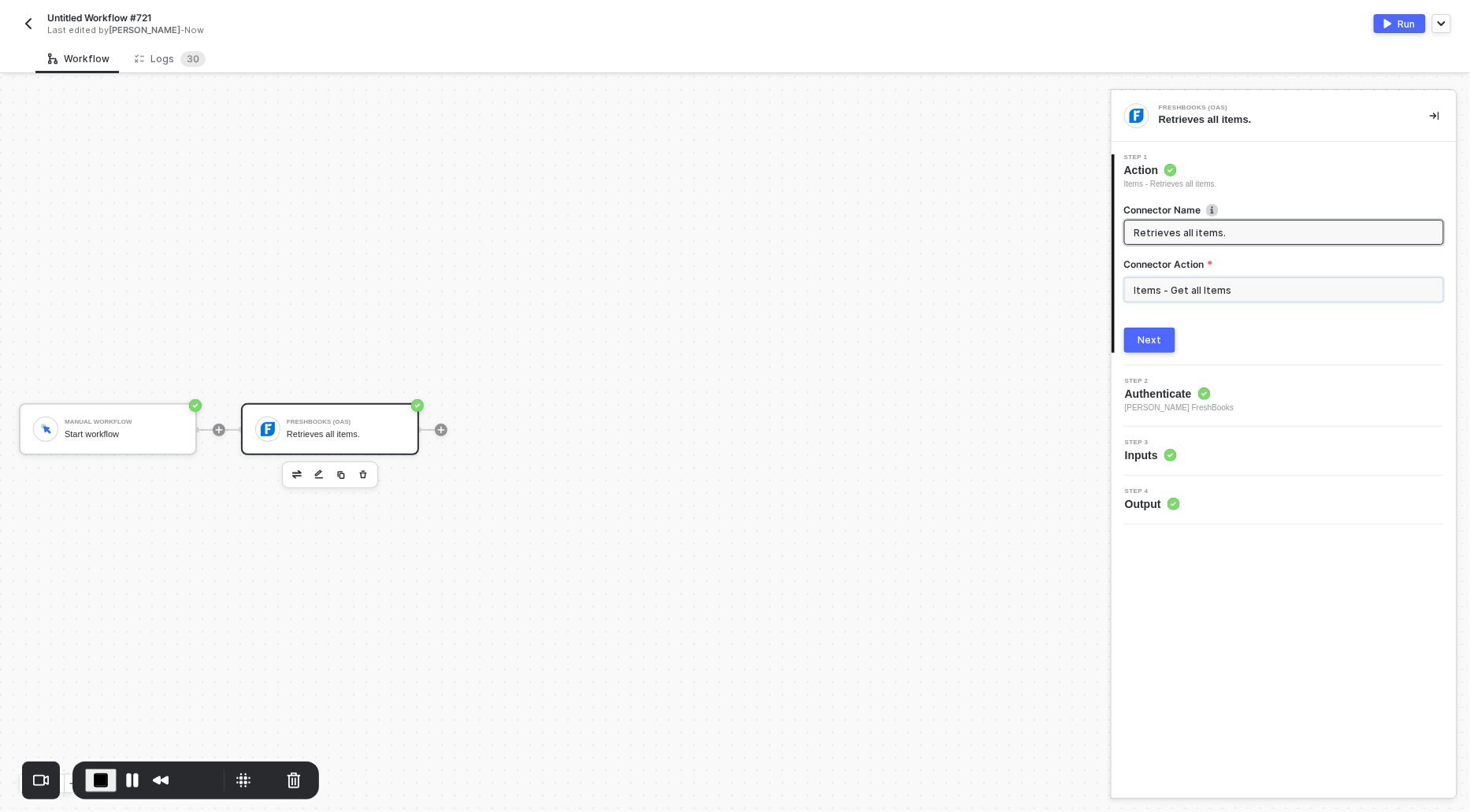
click at [1184, 293] on input "Items - Get all Items" at bounding box center [1284, 289] width 320 height 25
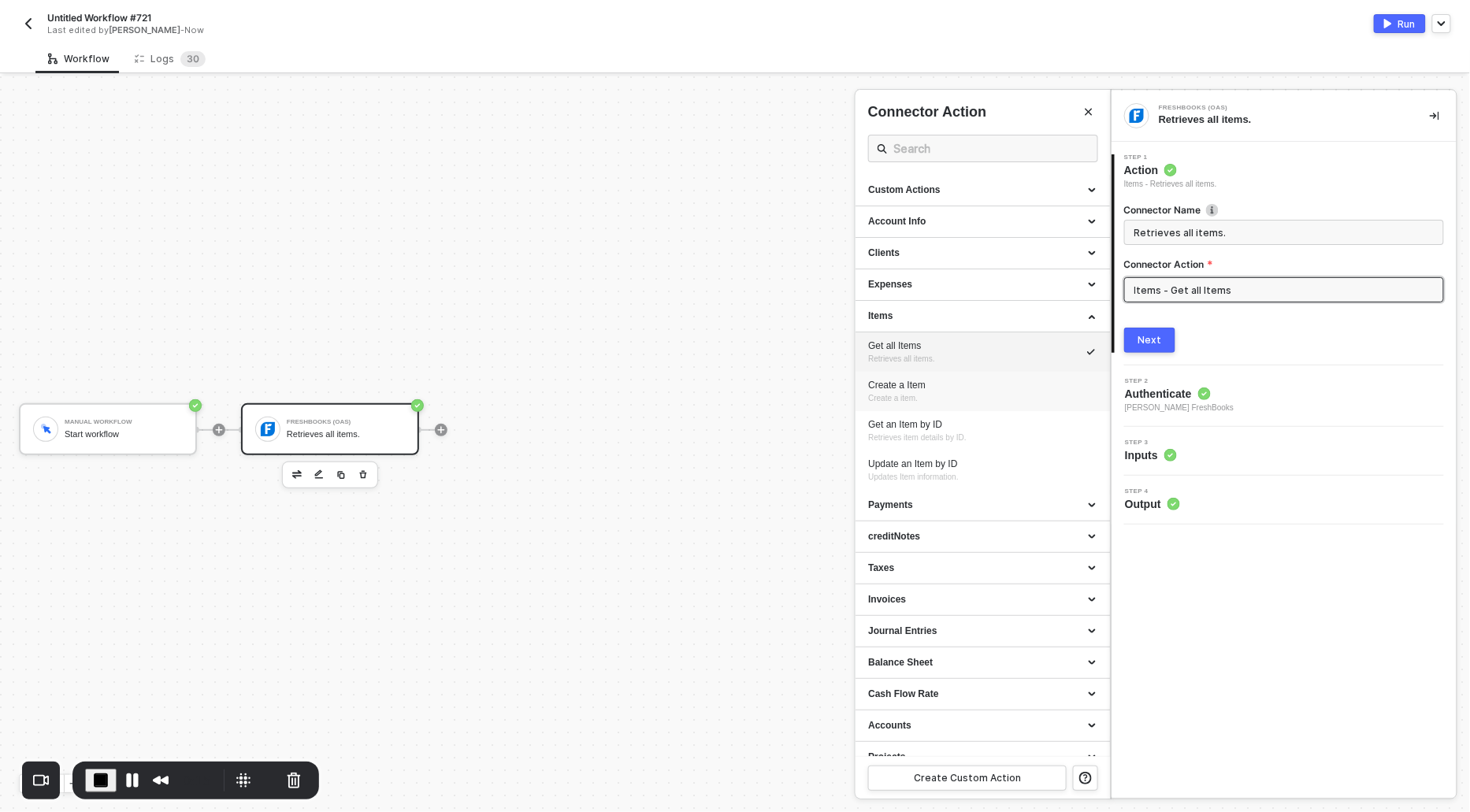
click at [918, 400] on span "Create a item." at bounding box center [893, 398] width 50 height 9
type input "Create a item."
type input "Items - Create a Item"
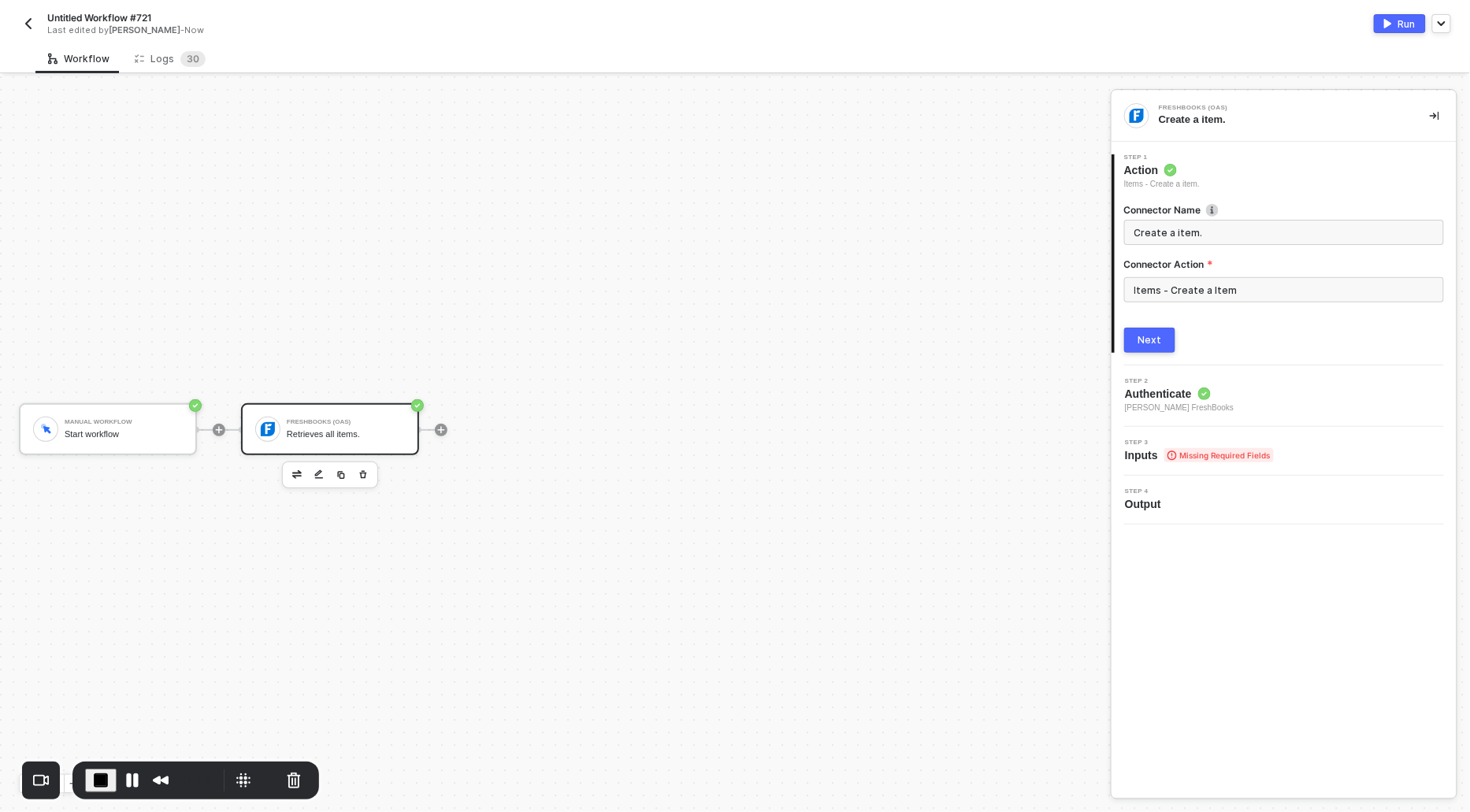
click at [1157, 334] on div "Next" at bounding box center [1150, 341] width 23 height 13
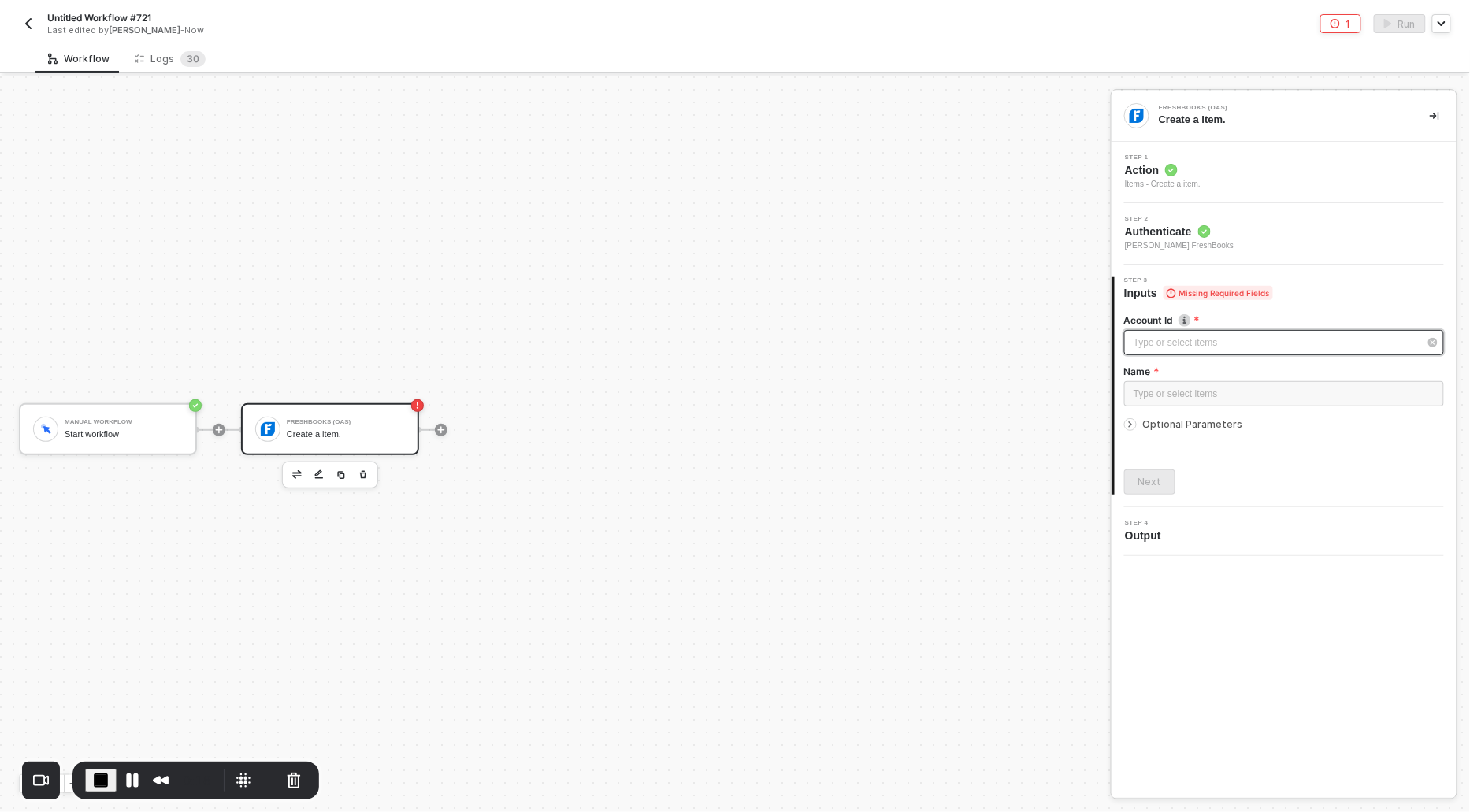
click at [1153, 334] on div "Type or select items ﻿" at bounding box center [1284, 342] width 320 height 25
click at [925, 227] on div "Alloy Automation" at bounding box center [983, 236] width 230 height 27
click at [1148, 402] on div "Type or select items ﻿" at bounding box center [1284, 393] width 320 height 25
click at [1127, 429] on div at bounding box center [1131, 425] width 13 height 13
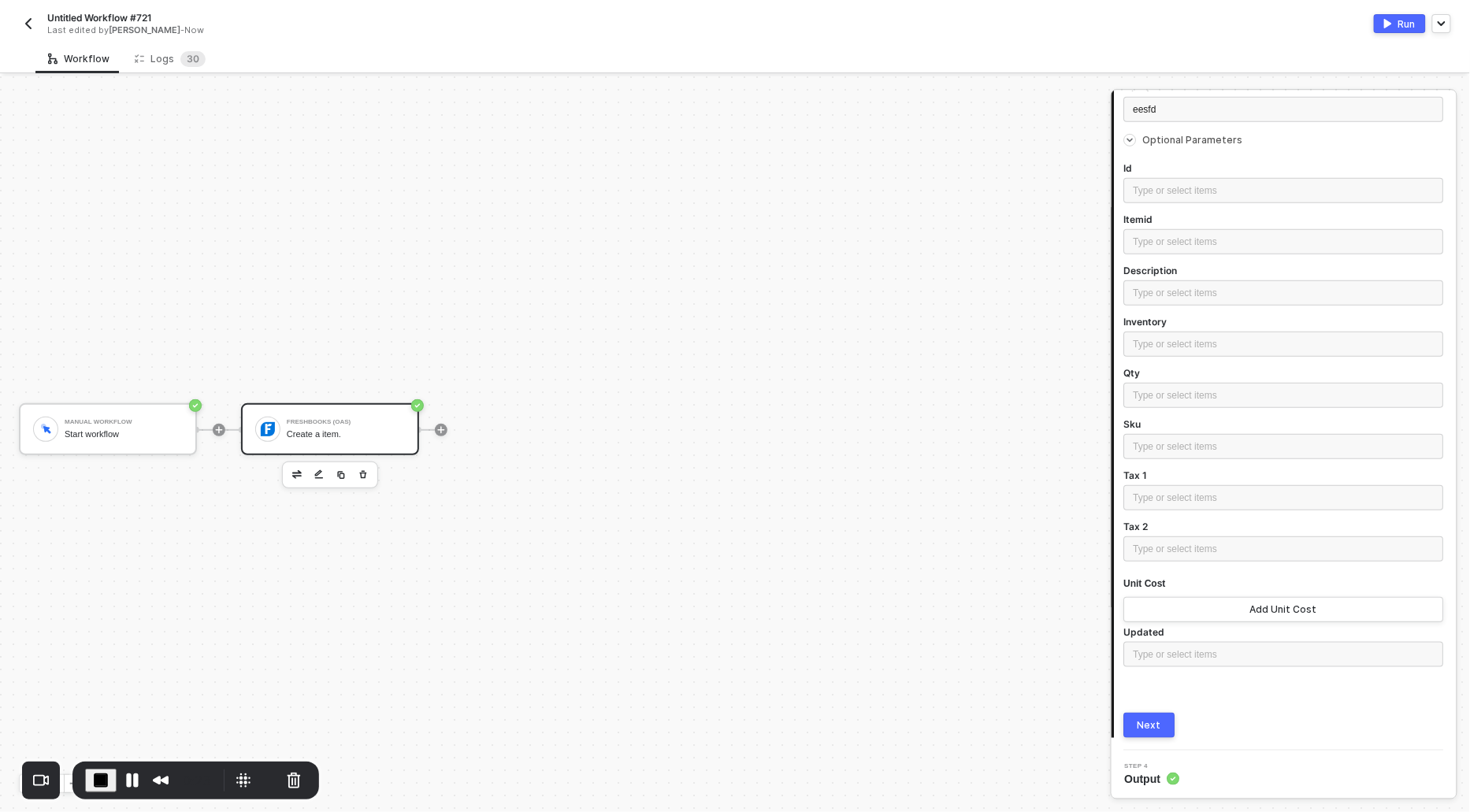
scroll to position [284, 0]
click at [1200, 614] on button "Add Unit Cost" at bounding box center [1284, 609] width 320 height 25
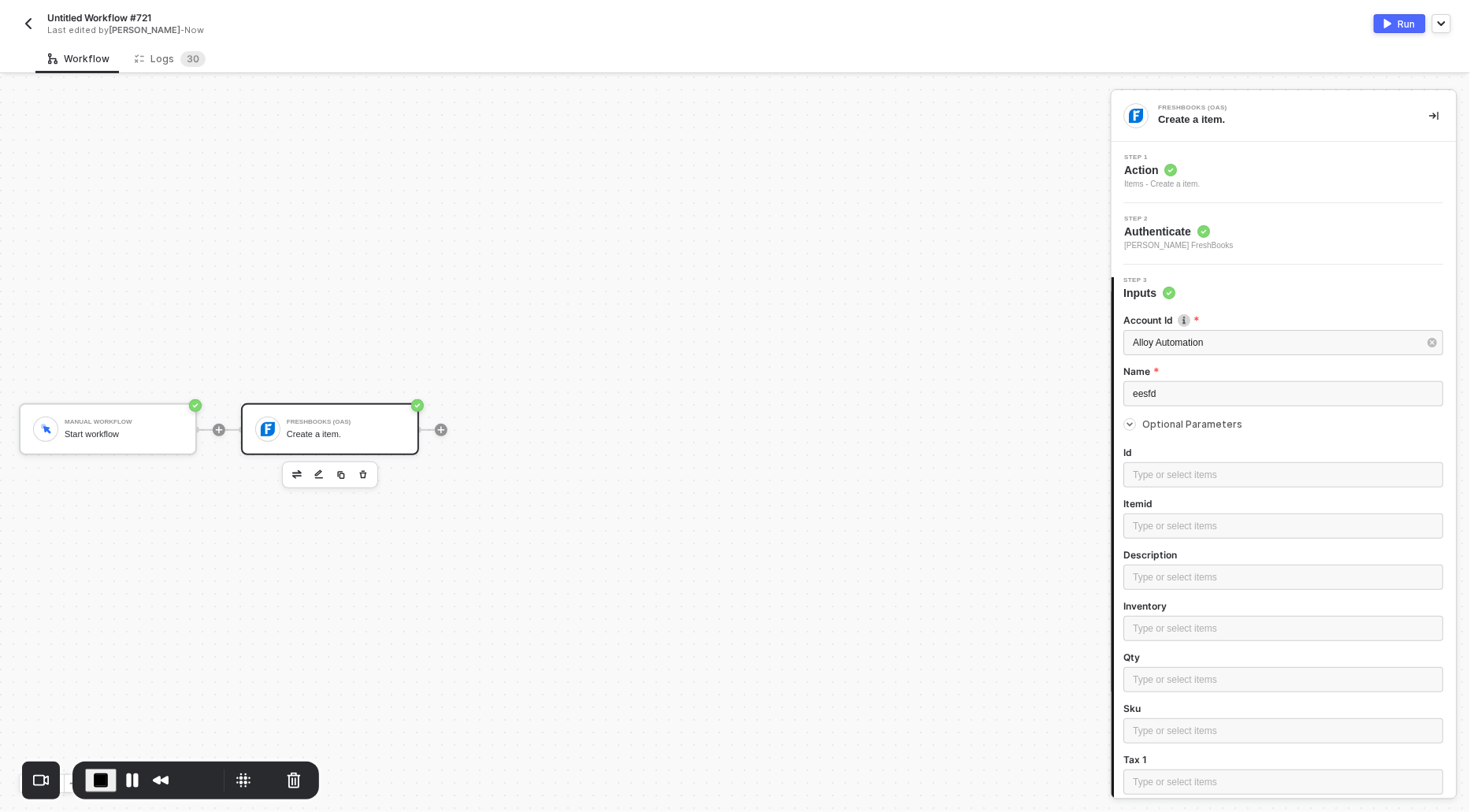
click at [1150, 183] on div "Items - Create a item." at bounding box center [1163, 184] width 76 height 13
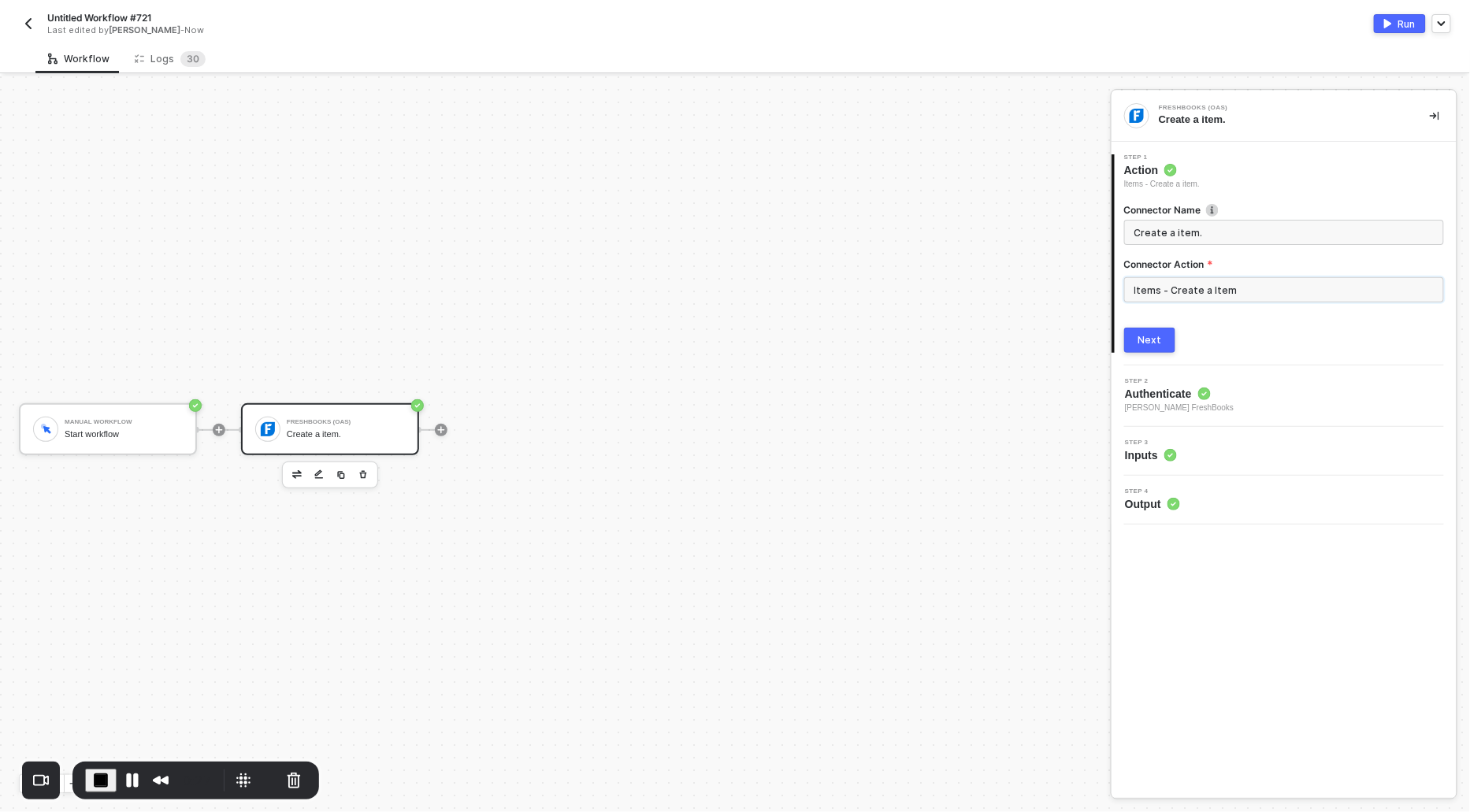
click at [1205, 297] on input "Items - Create a Item" at bounding box center [1284, 289] width 320 height 25
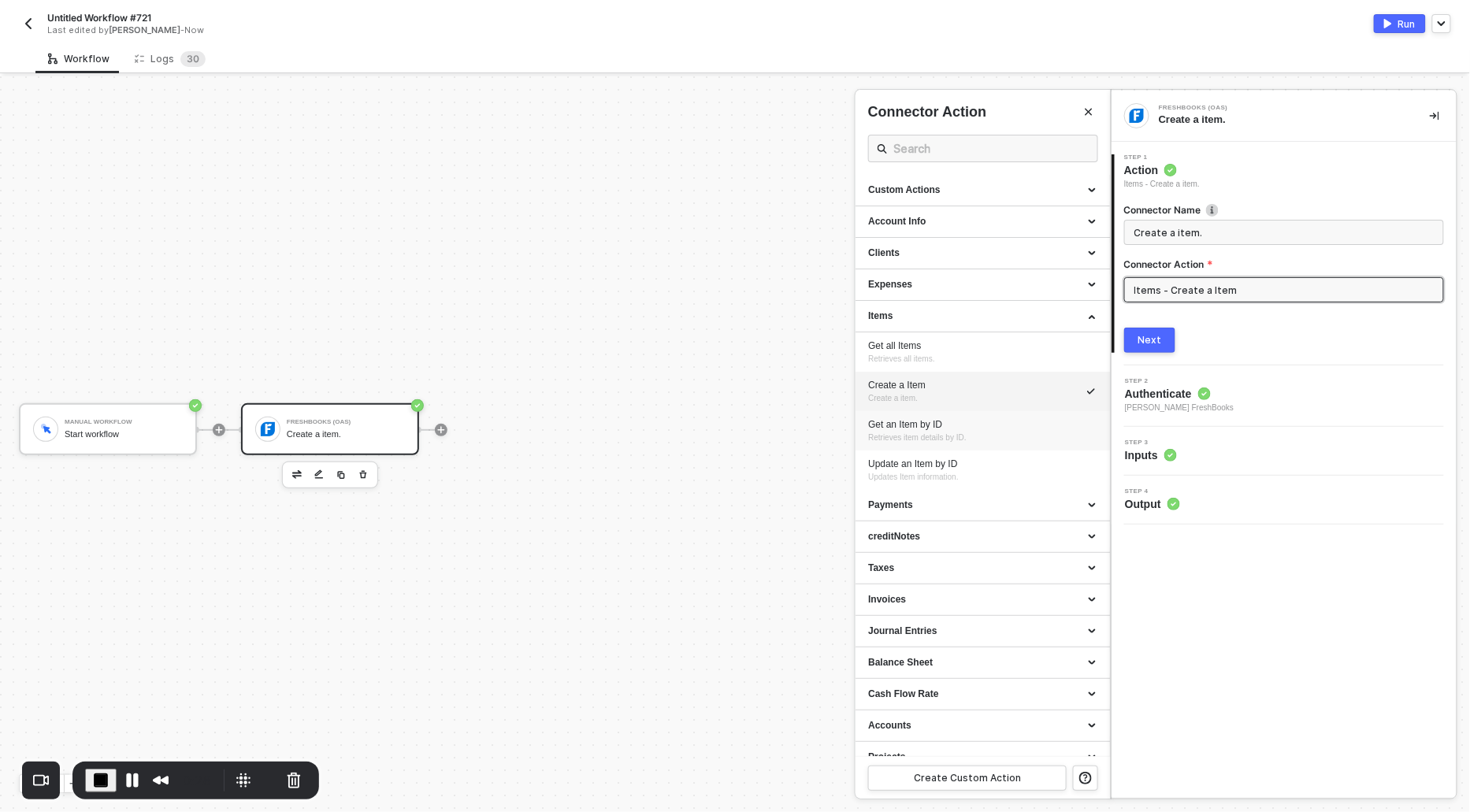
click at [921, 430] on div "Get an Item by ID Retrieves item details by ID." at bounding box center [982, 431] width 230 height 26
type input "Retrieves item details by ID."
type input "Items - Get an Item by ID"
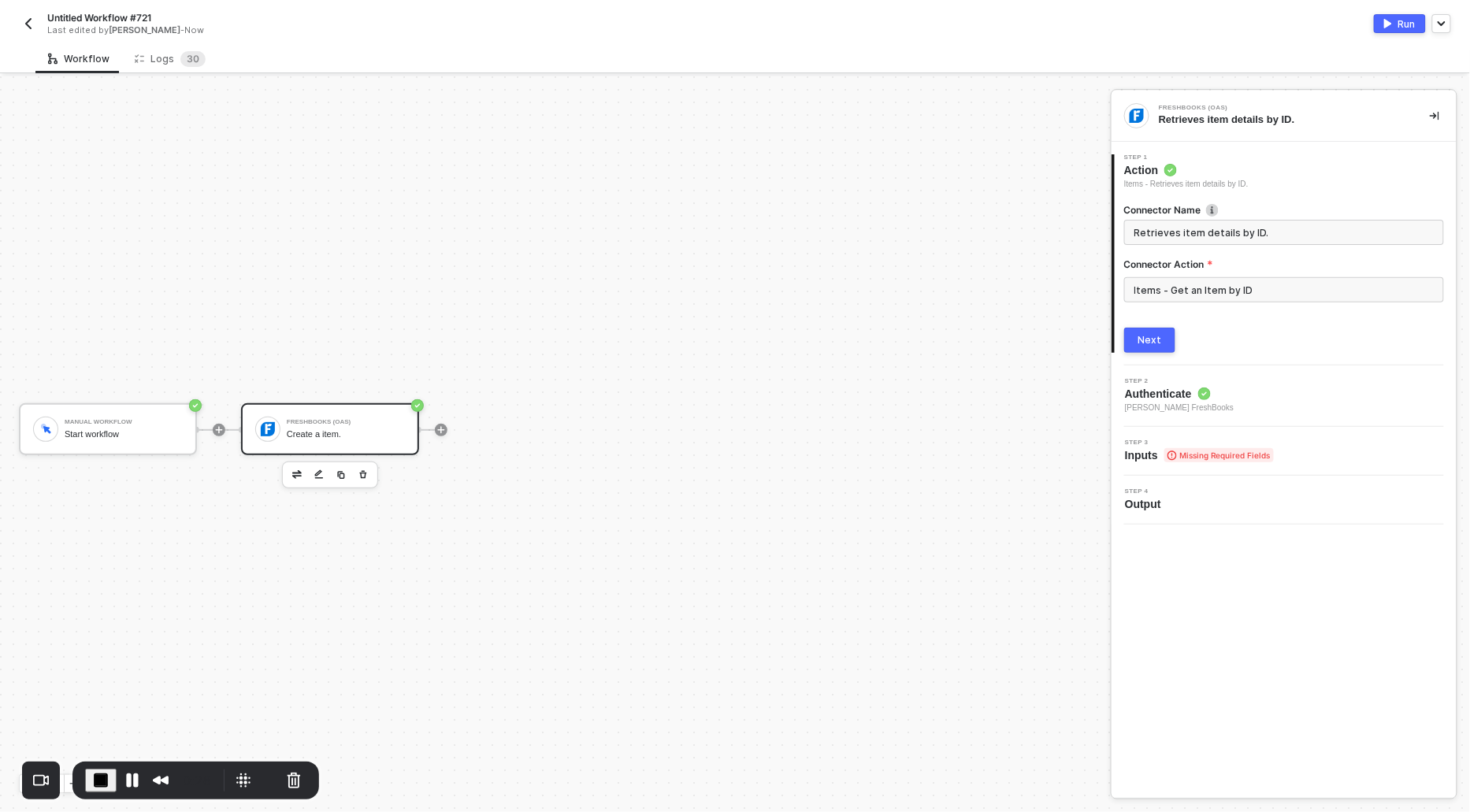
click at [1136, 340] on button "Next" at bounding box center [1150, 340] width 52 height 25
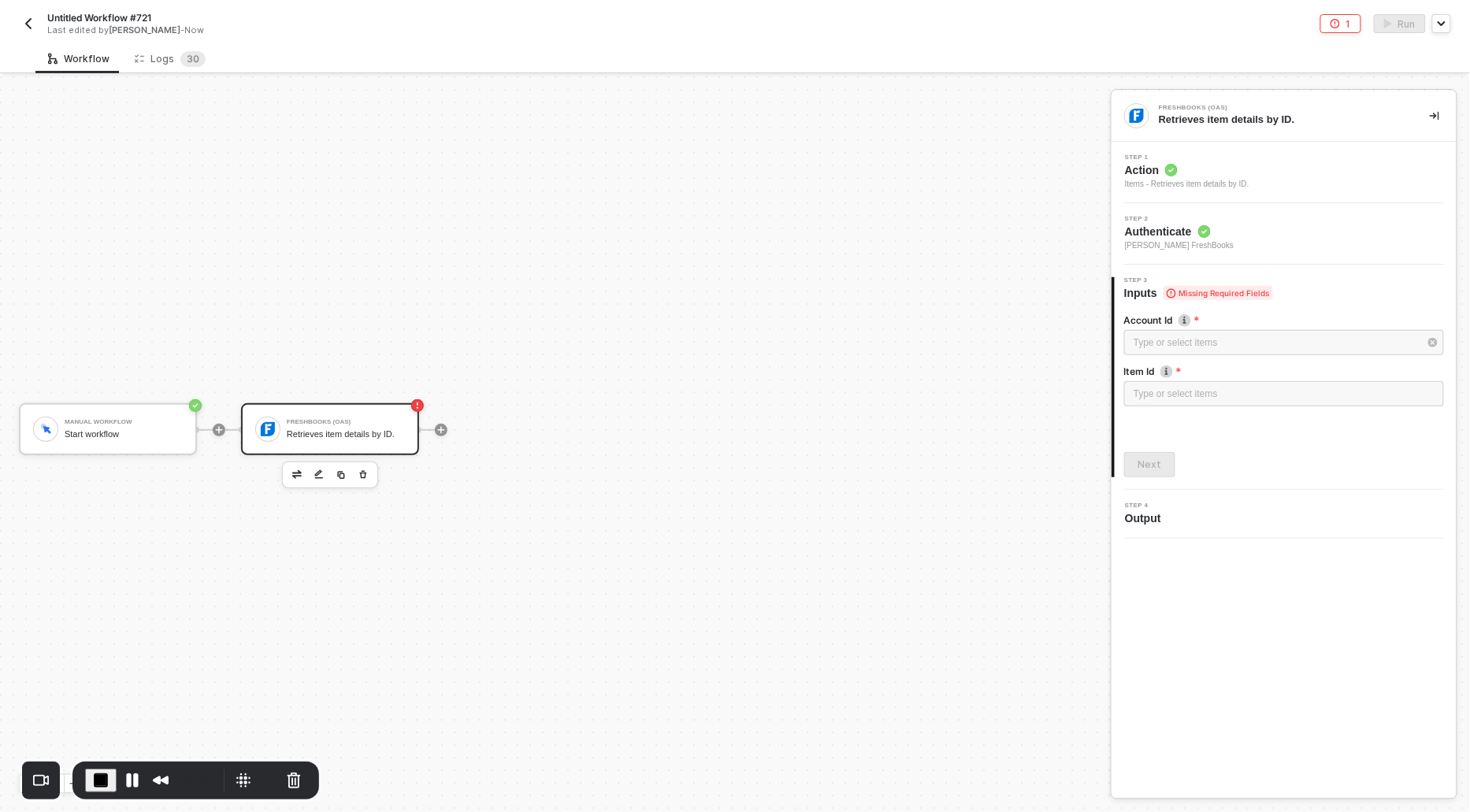
click at [1161, 354] on div "Type or select items ﻿" at bounding box center [1284, 344] width 320 height 28
click at [1155, 341] on div "Type or select items ﻿" at bounding box center [1277, 343] width 285 height 15
click at [906, 237] on div "Alloy Automation" at bounding box center [983, 236] width 230 height 27
click at [1148, 387] on div "Type or select items ﻿" at bounding box center [1284, 394] width 301 height 15
click at [1145, 474] on button "Next" at bounding box center [1150, 464] width 52 height 25
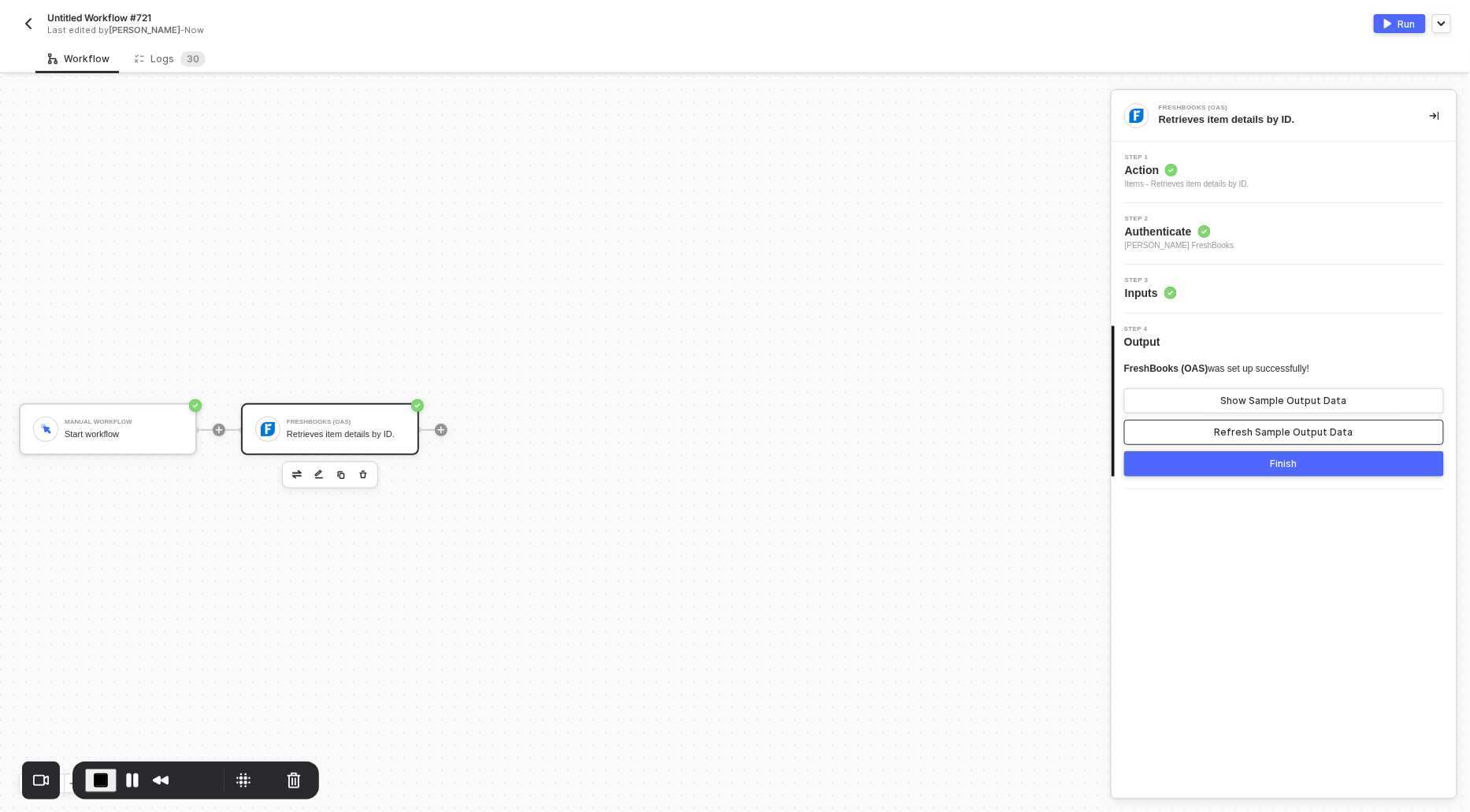
click at [1222, 431] on div "Refresh Sample Output Data" at bounding box center [1285, 433] width 139 height 13
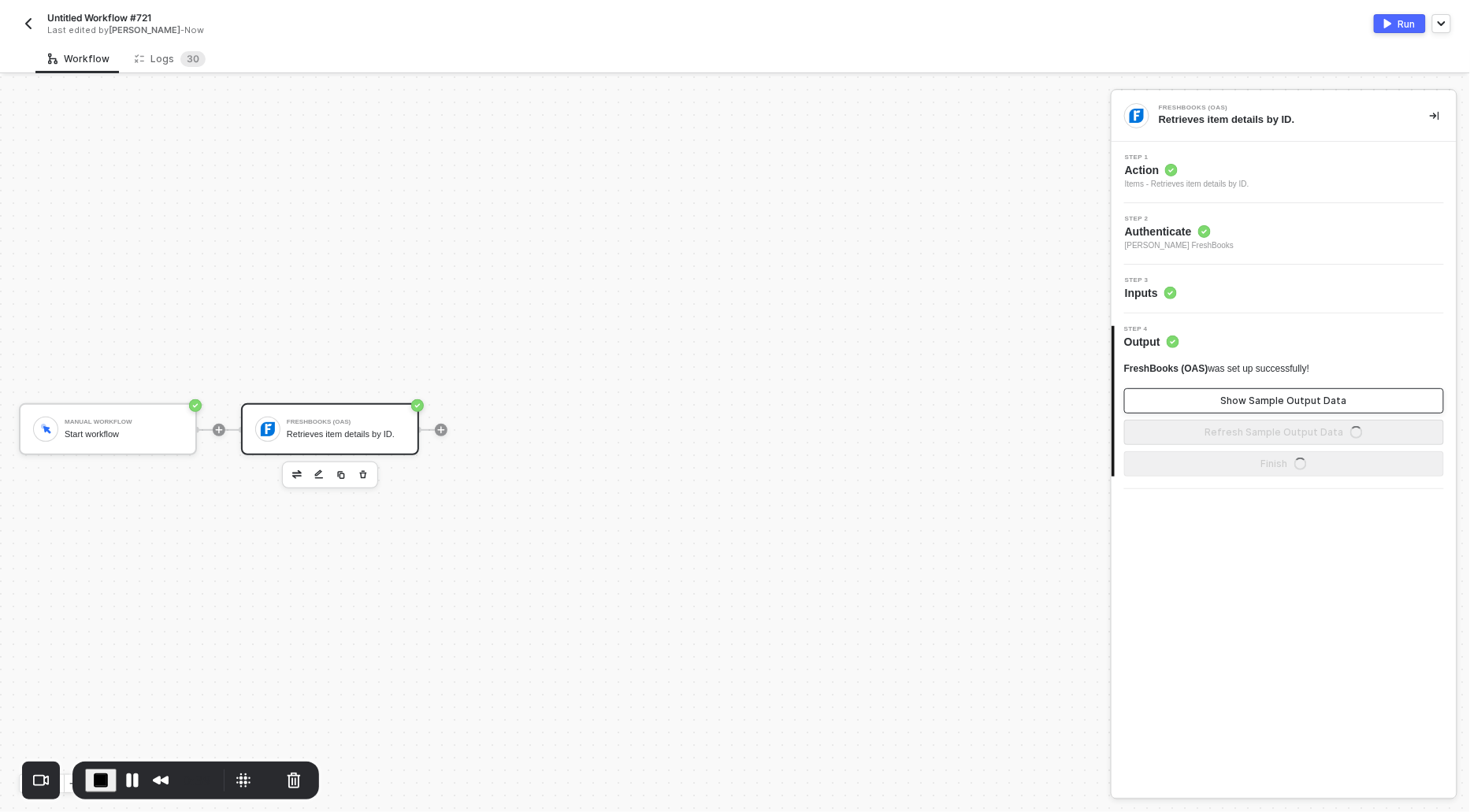
click at [1221, 408] on button "Show Sample Output Data" at bounding box center [1284, 400] width 320 height 25
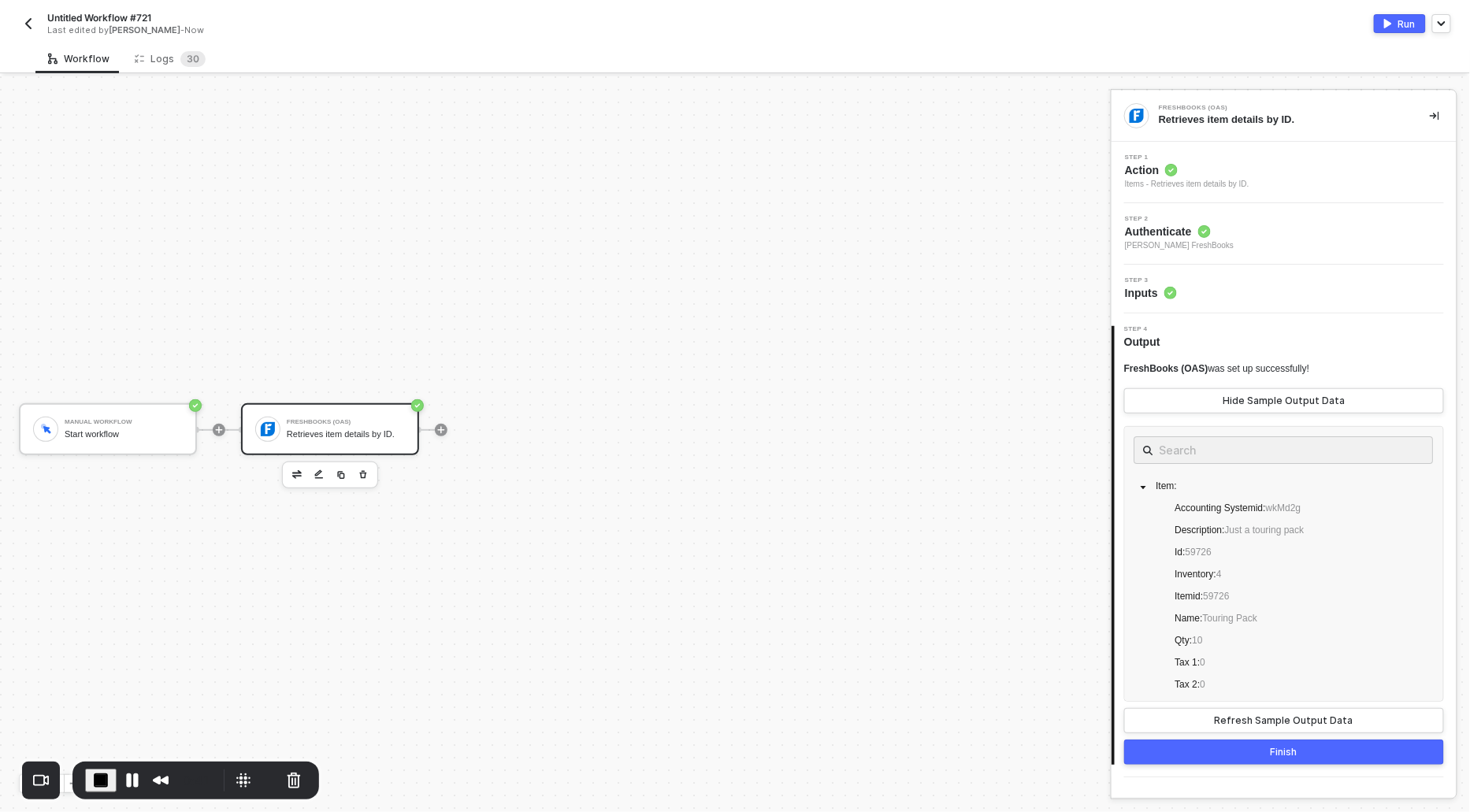
click at [1133, 178] on div "Items - Retrieves item details by ID." at bounding box center [1187, 184] width 124 height 13
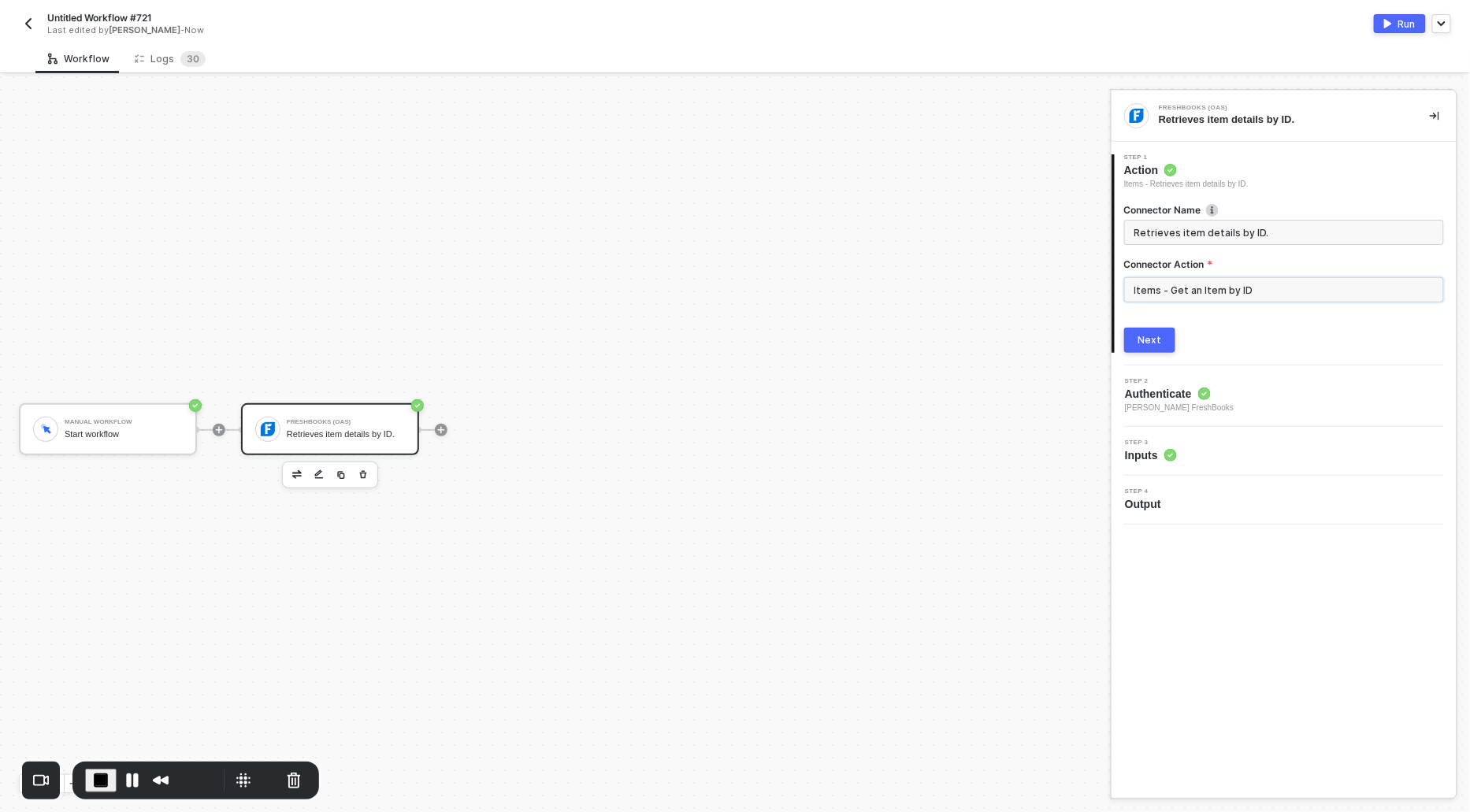
click at [1194, 288] on input "Items - Get an Item by ID" at bounding box center [1284, 289] width 320 height 25
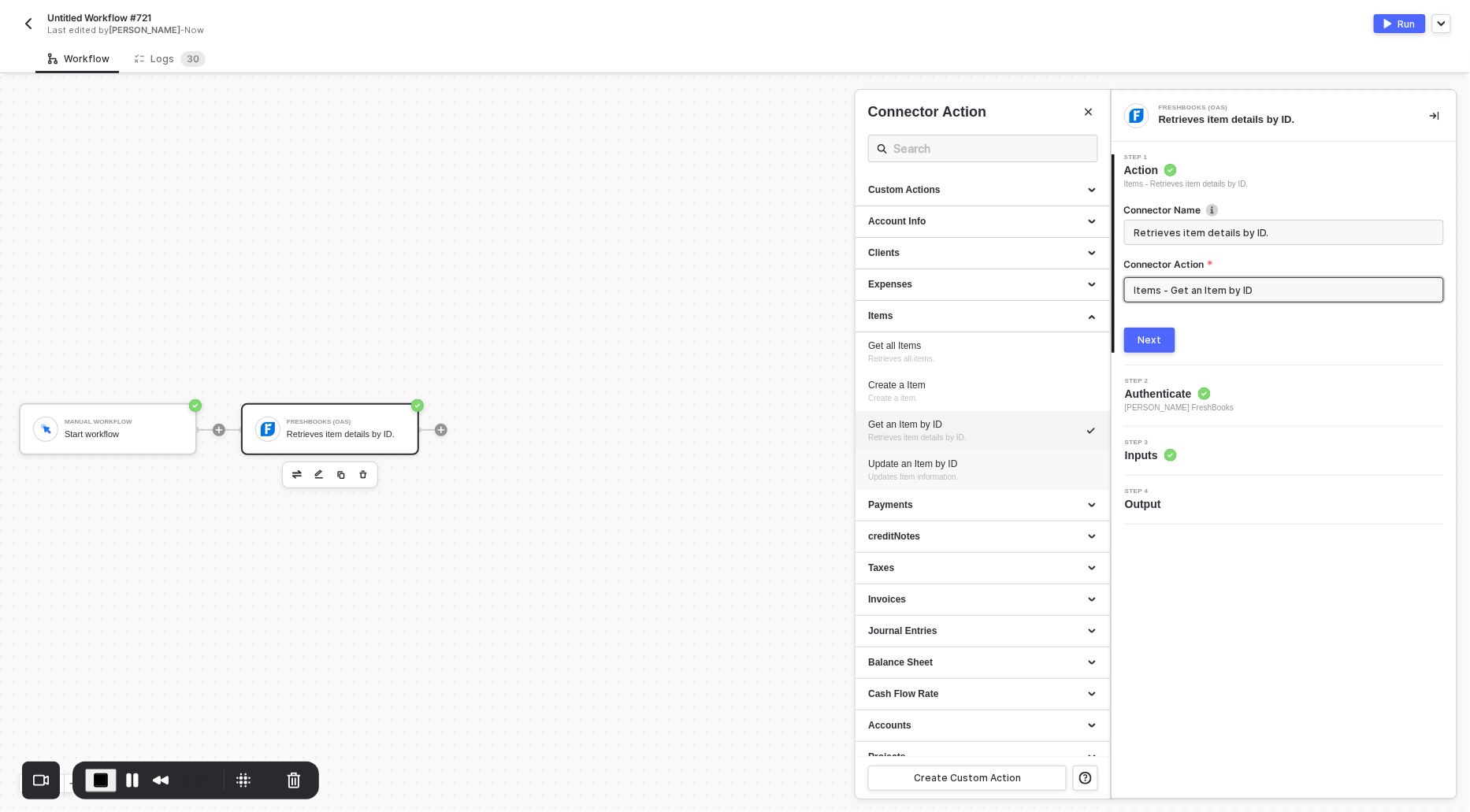
click at [907, 469] on div "Update an Item by ID" at bounding box center [982, 464] width 230 height 14
type input "Updates Item information."
type input "Items - Update an Item by ID"
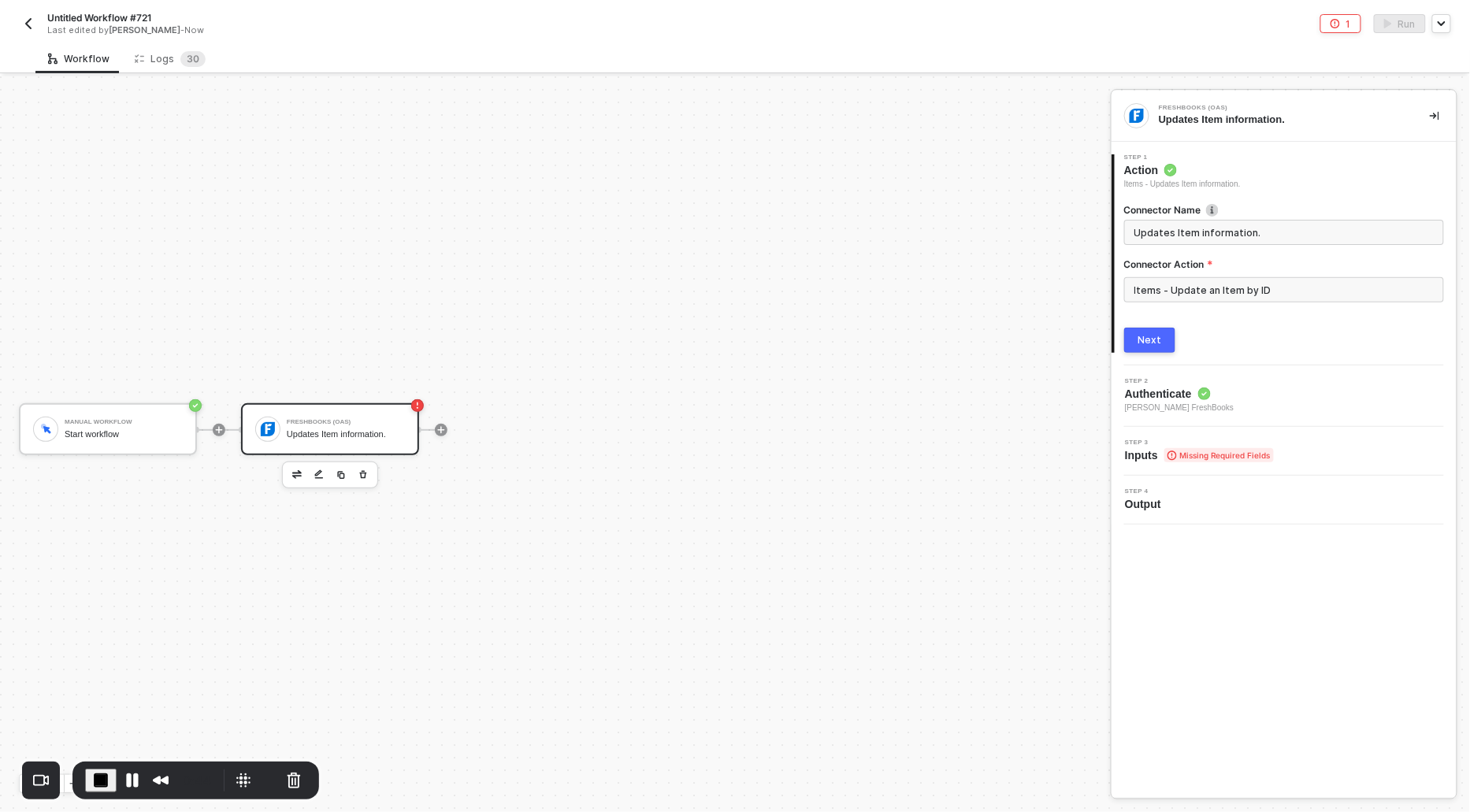
click at [1148, 326] on div "Connector Name Updates Item information. Connector Action Items - Update an Ite…" at bounding box center [1284, 271] width 320 height 162
click at [1151, 334] on div "Next" at bounding box center [1150, 341] width 23 height 13
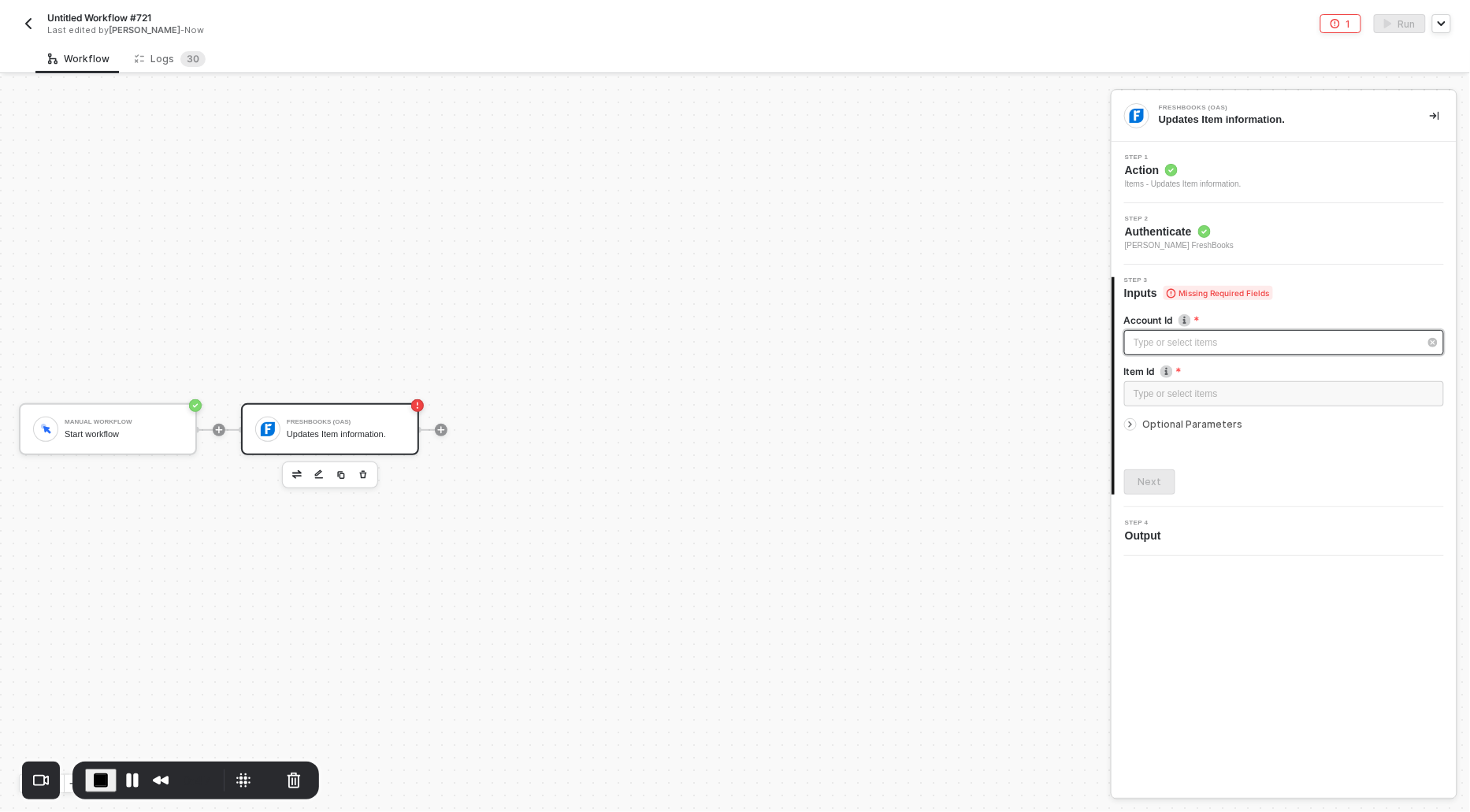
click at [1151, 338] on div "Type or select items ﻿" at bounding box center [1277, 343] width 285 height 15
click at [904, 240] on div "Alloy Automation" at bounding box center [983, 236] width 230 height 27
click at [1179, 392] on div "Type or select items ﻿" at bounding box center [1284, 394] width 301 height 15
click at [1123, 425] on div "Account Id Alloy Automation Item Id 34343 Optional Parameters Next" at bounding box center [1286, 397] width 342 height 194
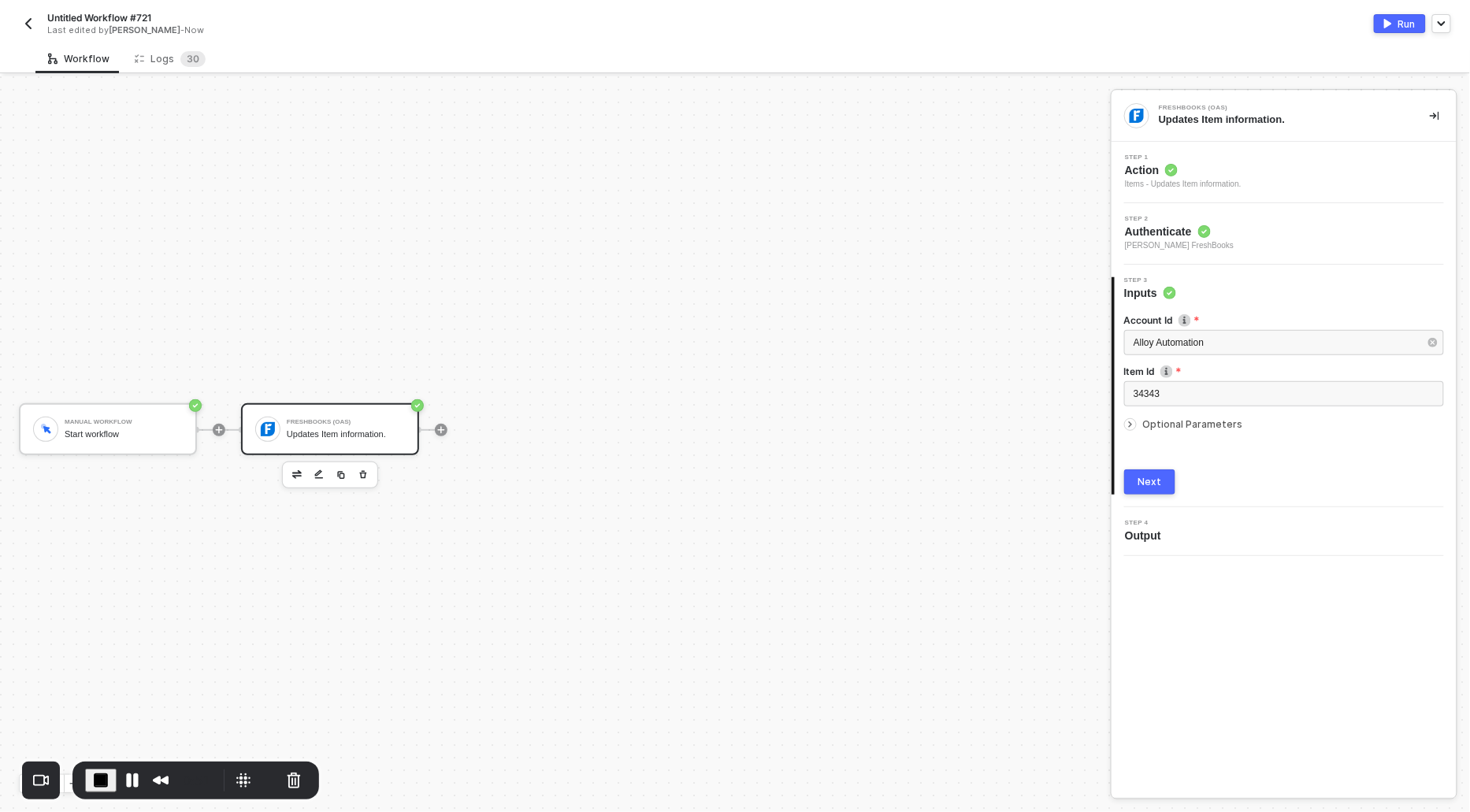
click at [1136, 425] on div at bounding box center [1131, 425] width 13 height 13
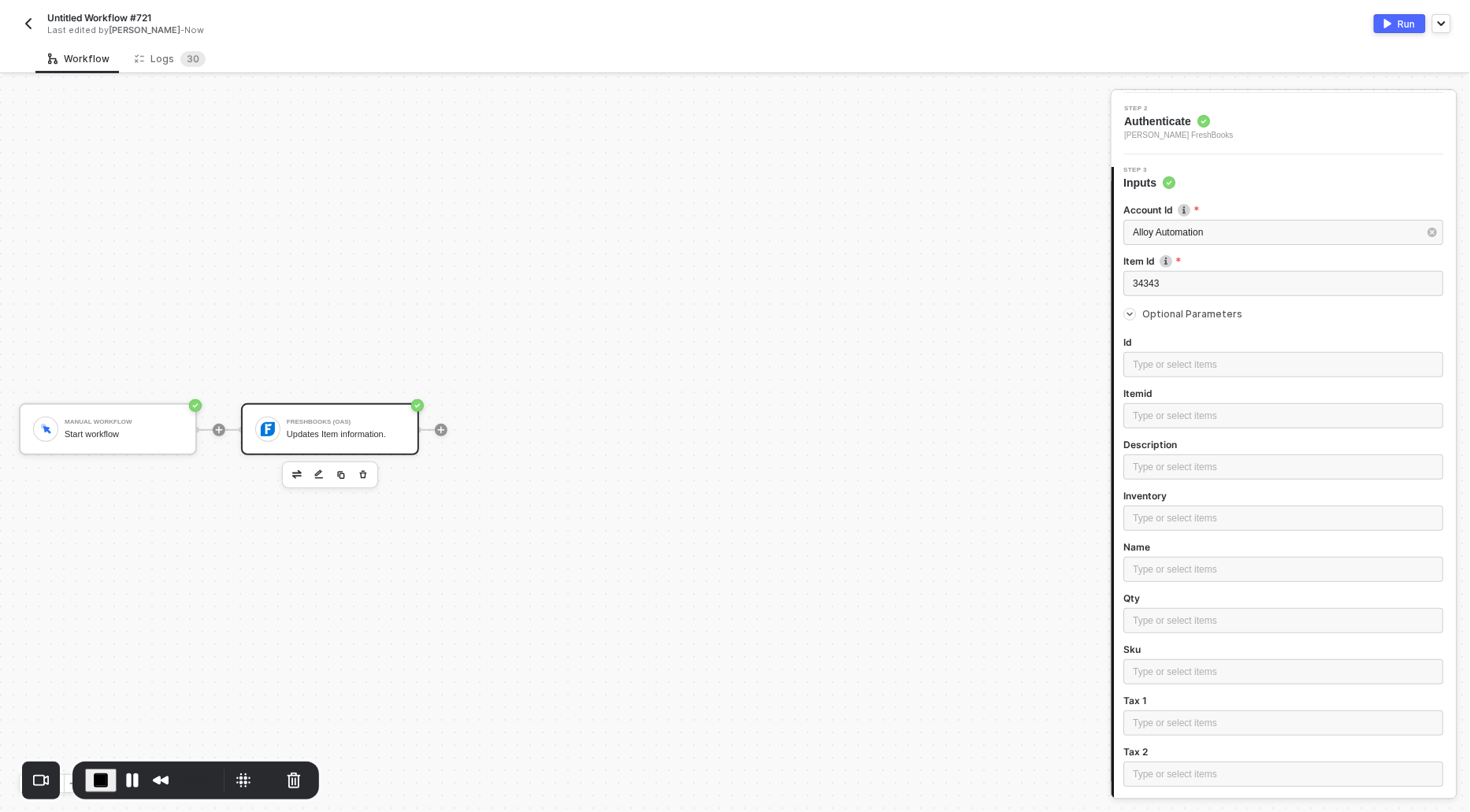
scroll to position [336, 0]
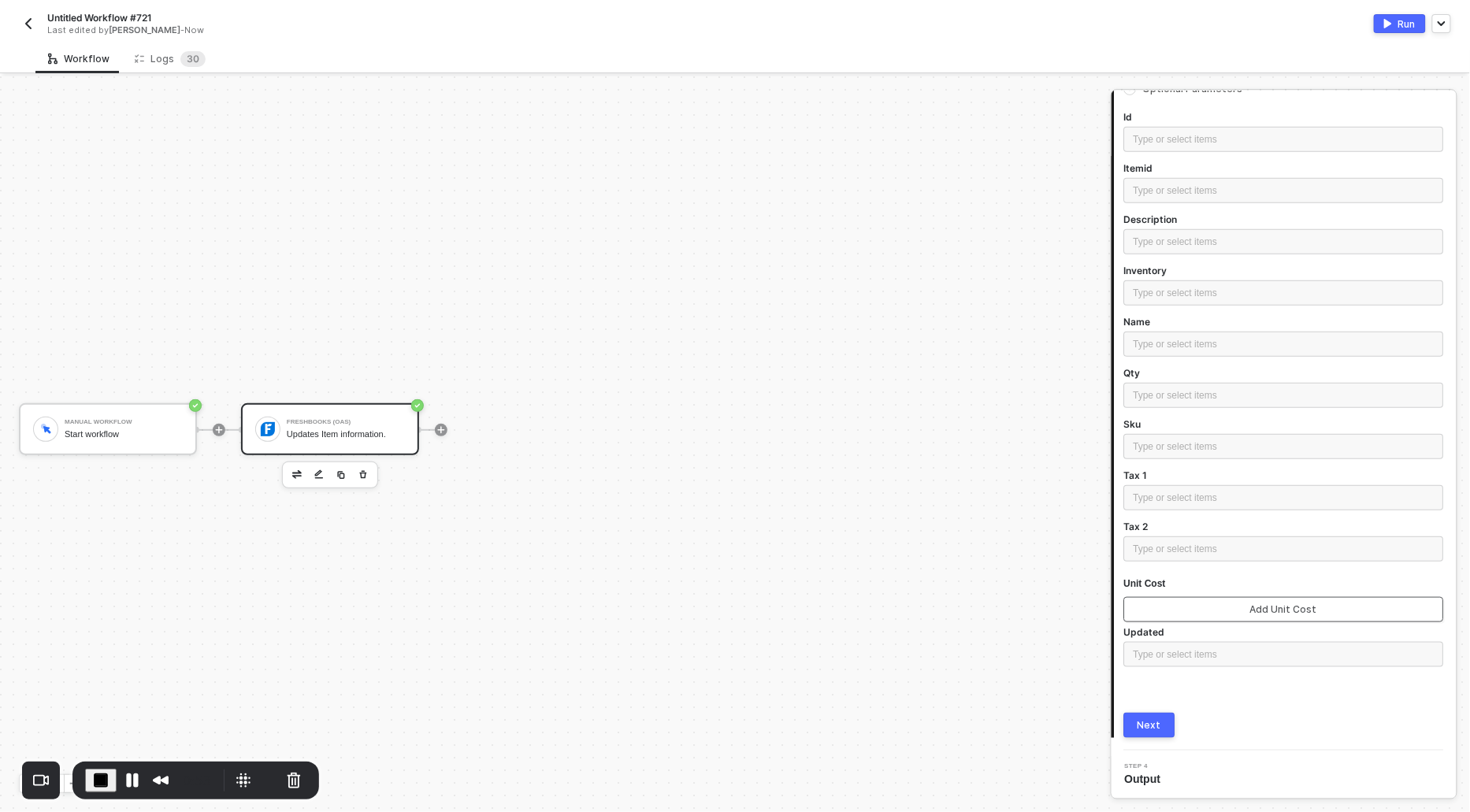
click at [1169, 611] on button "Add Unit Cost" at bounding box center [1284, 609] width 320 height 25
click at [1152, 721] on div "Next" at bounding box center [1150, 727] width 23 height 13
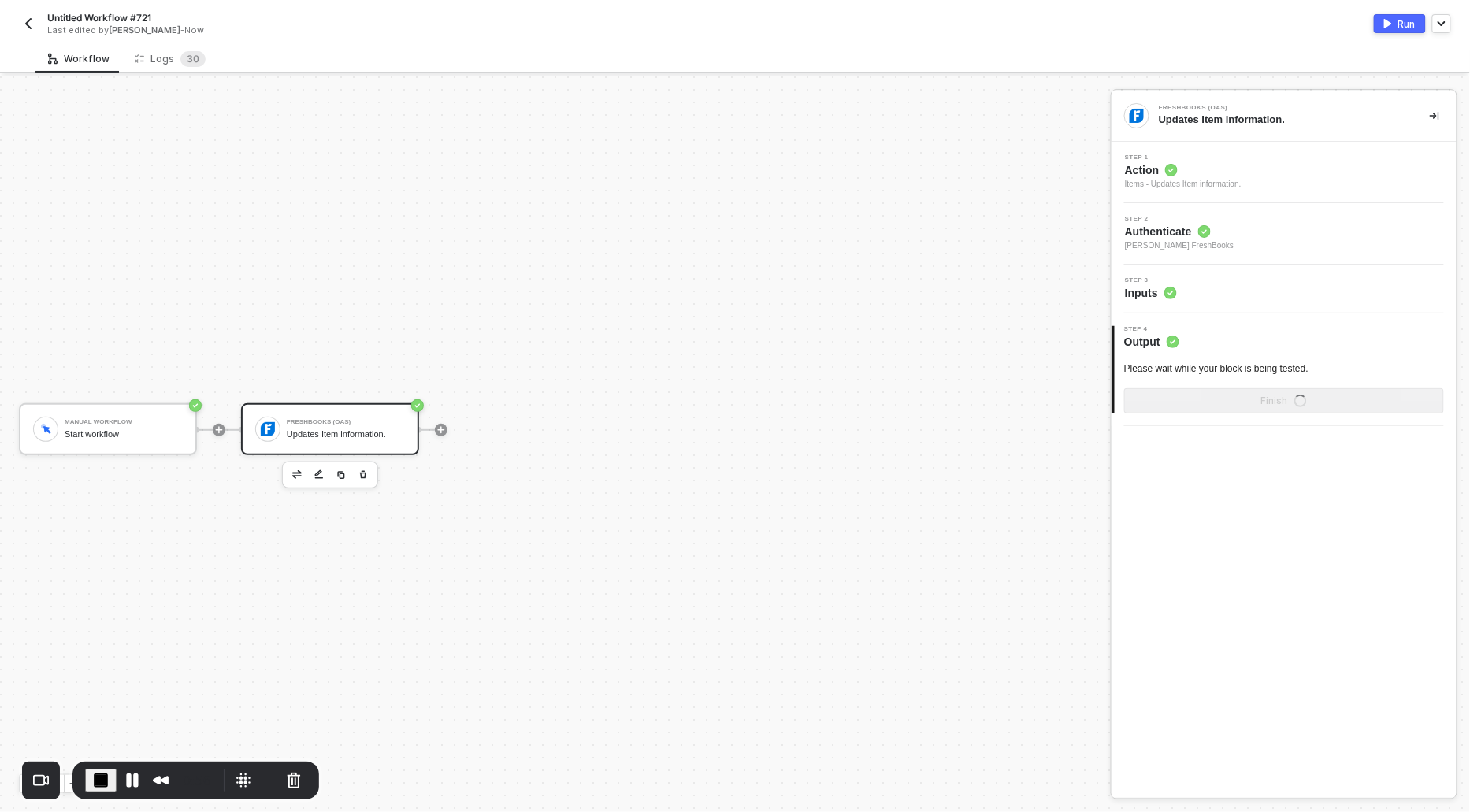
scroll to position [0, 0]
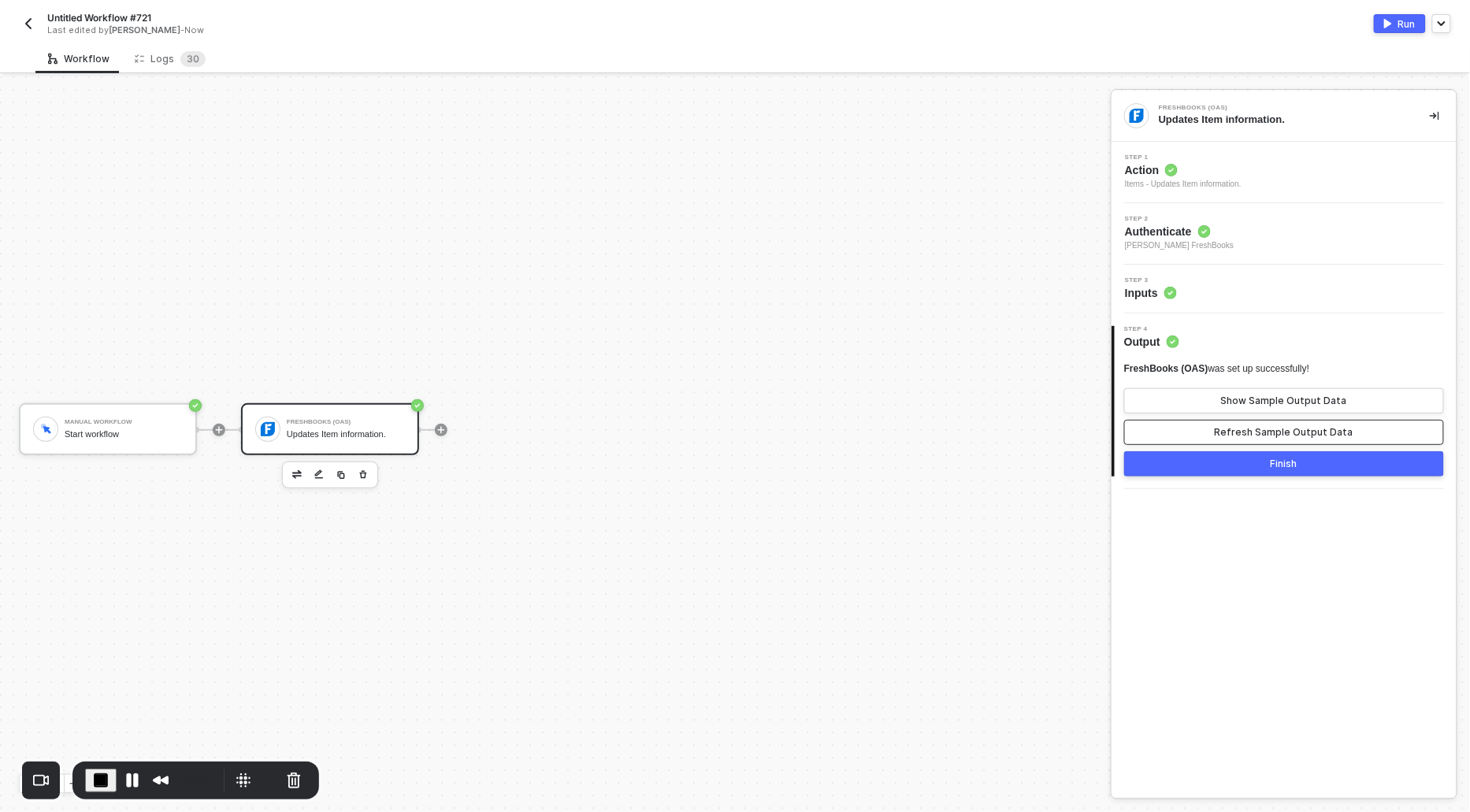
click at [1219, 428] on button "Refresh Sample Output Data" at bounding box center [1284, 432] width 320 height 25
click at [1219, 389] on button "Show Sample Output Data" at bounding box center [1284, 400] width 320 height 25
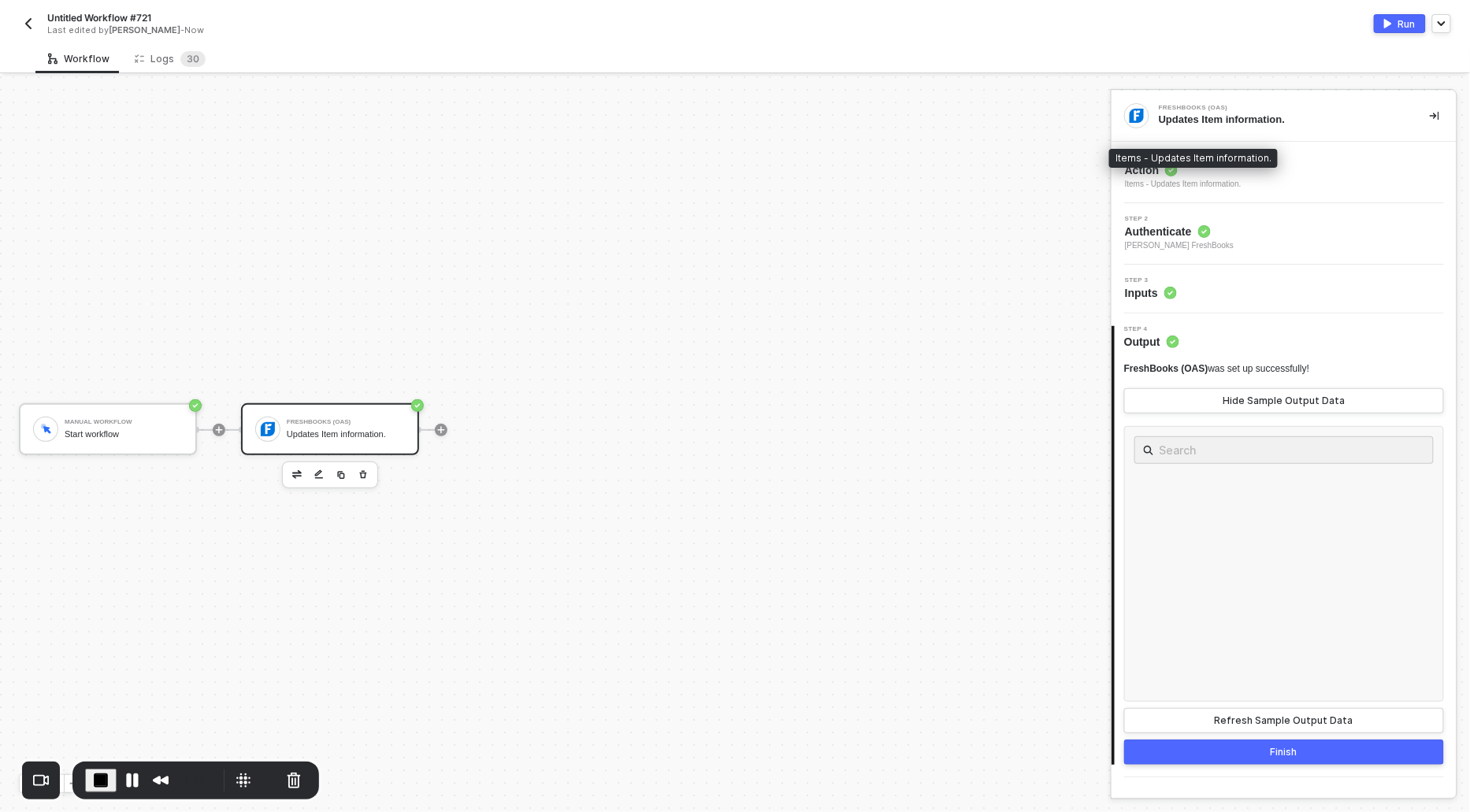
click at [1140, 168] on span "Action" at bounding box center [1183, 170] width 117 height 16
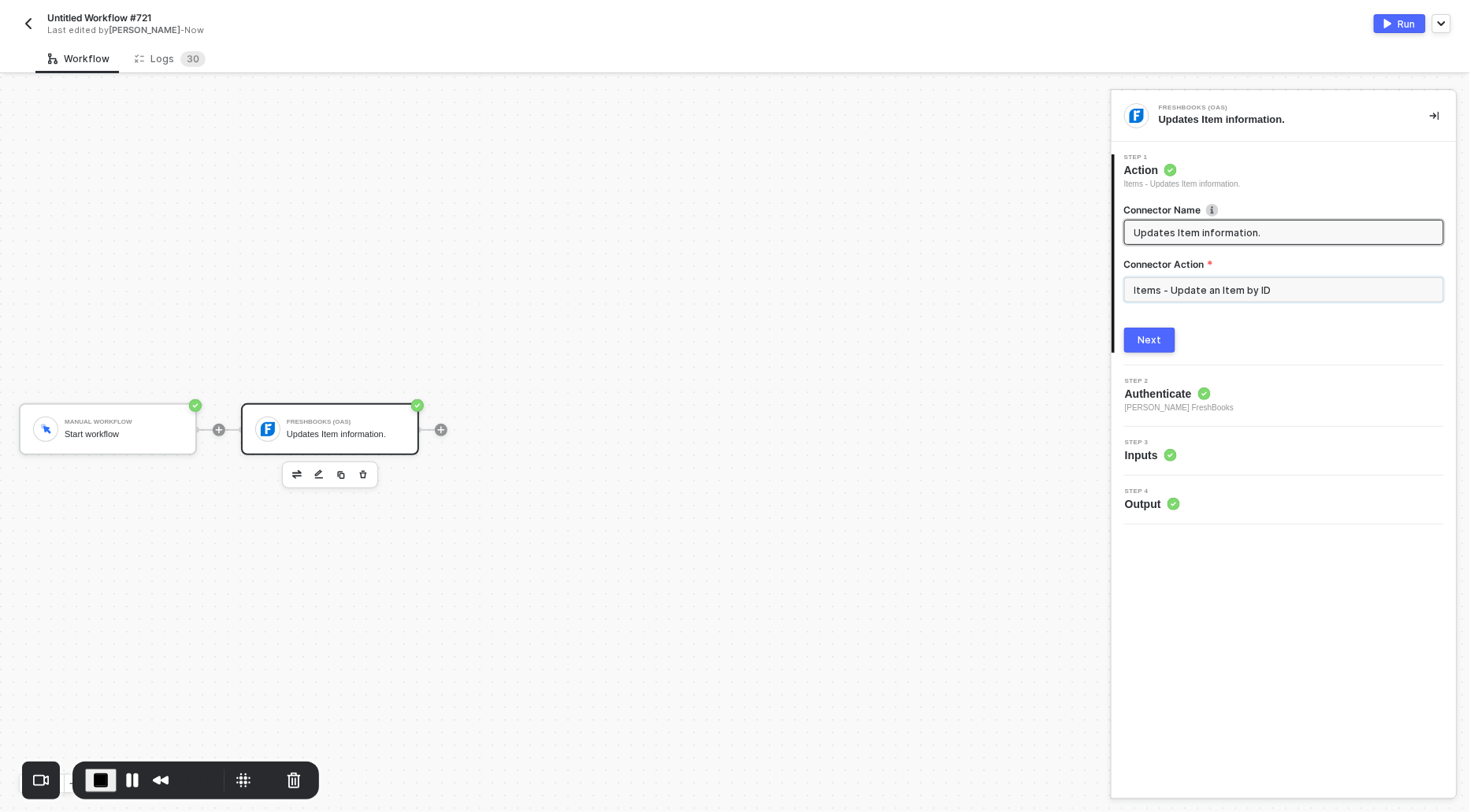
click at [1234, 286] on input "Items - Update an Item by ID" at bounding box center [1284, 289] width 320 height 25
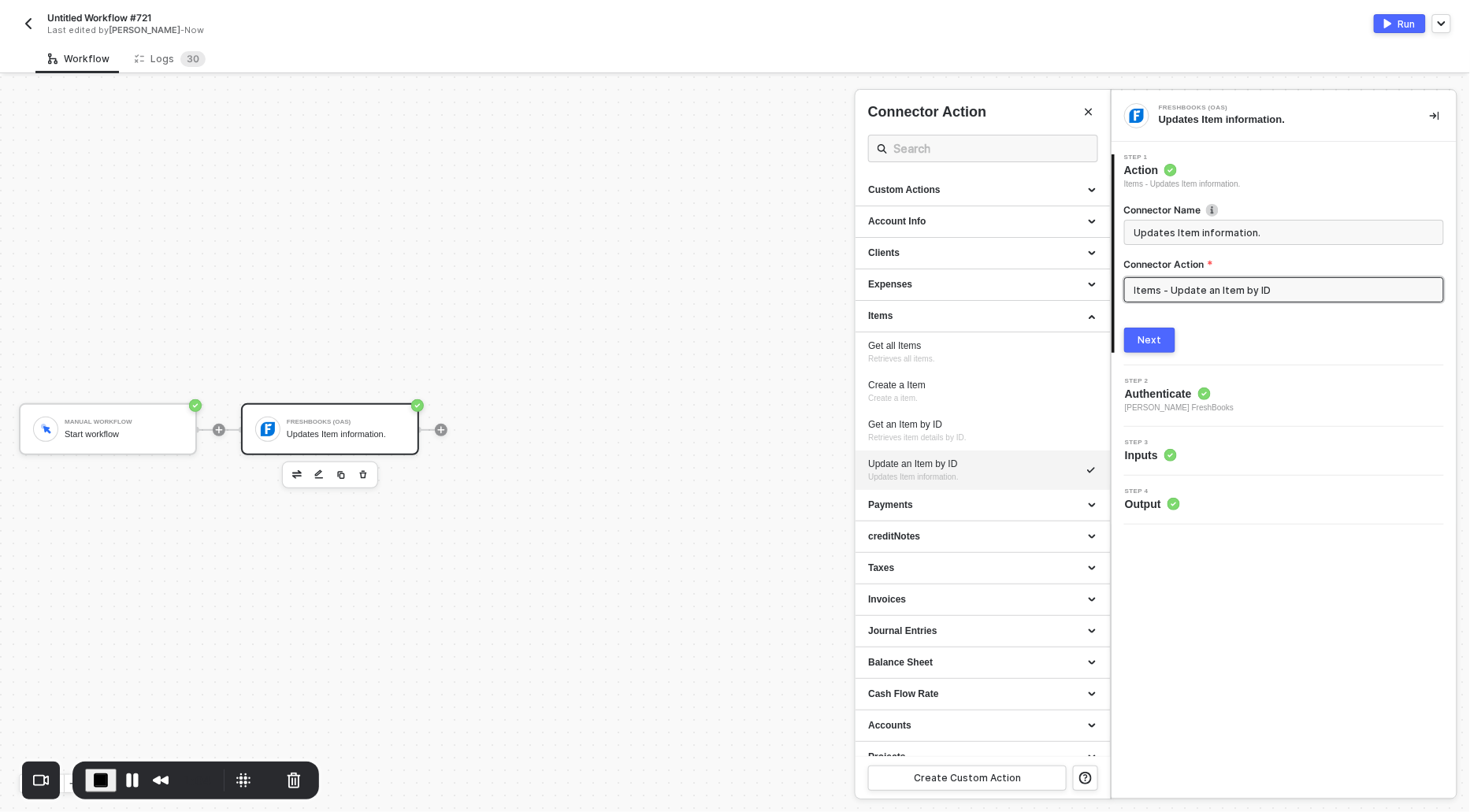
click at [91, 776] on span "End Recording" at bounding box center [100, 780] width 19 height 19
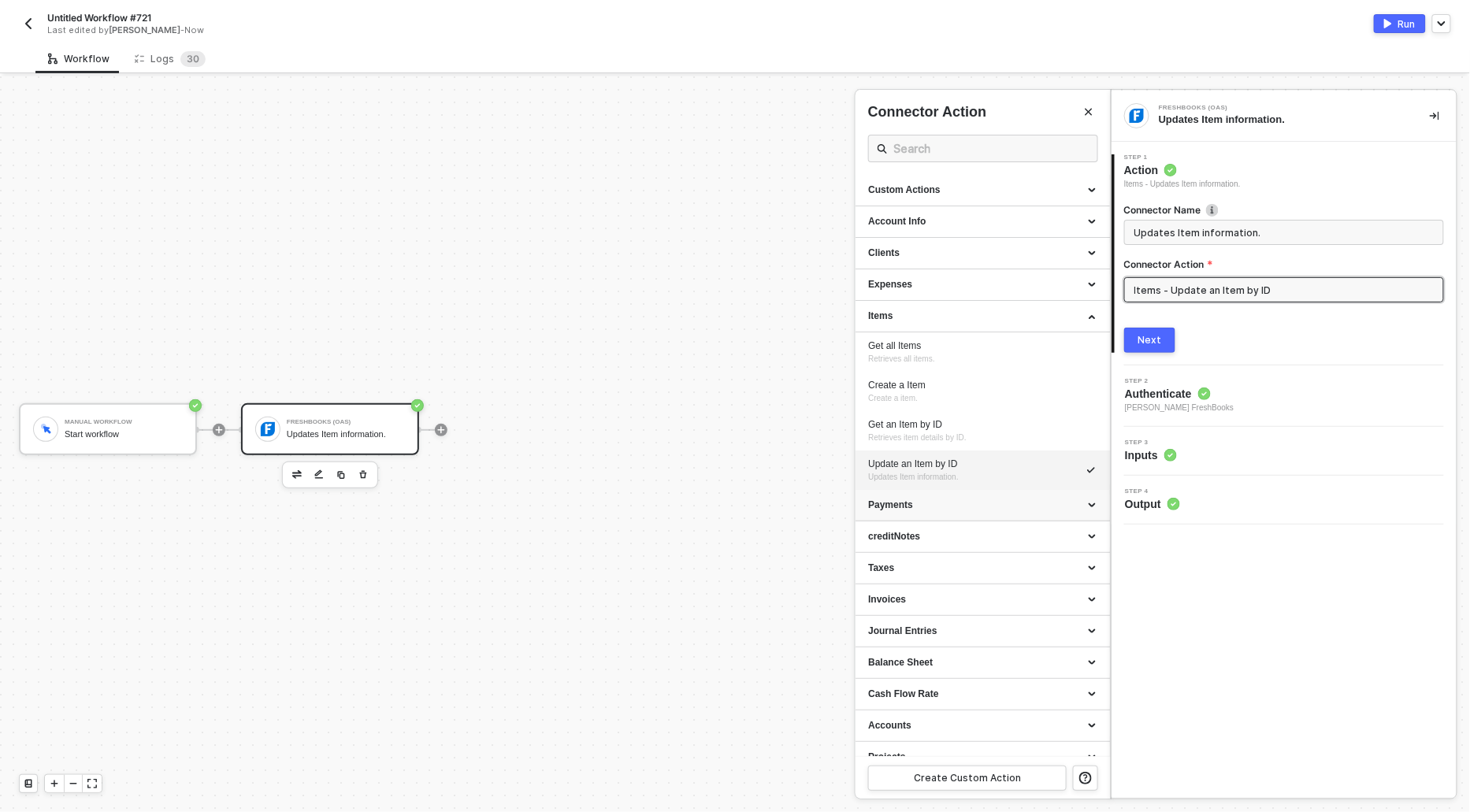
scroll to position [47, 0]
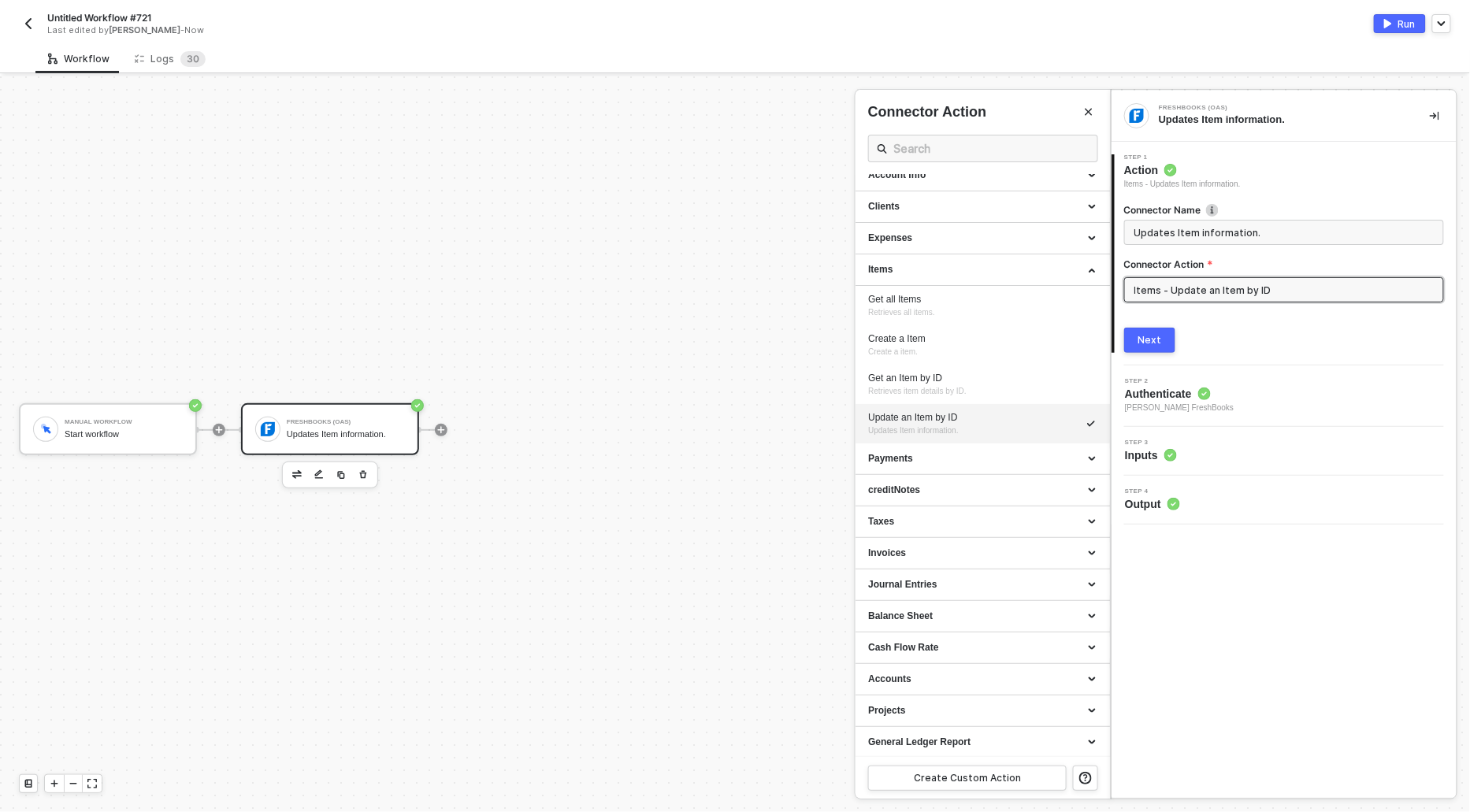
click at [681, 492] on div at bounding box center [735, 444] width 1470 height 735
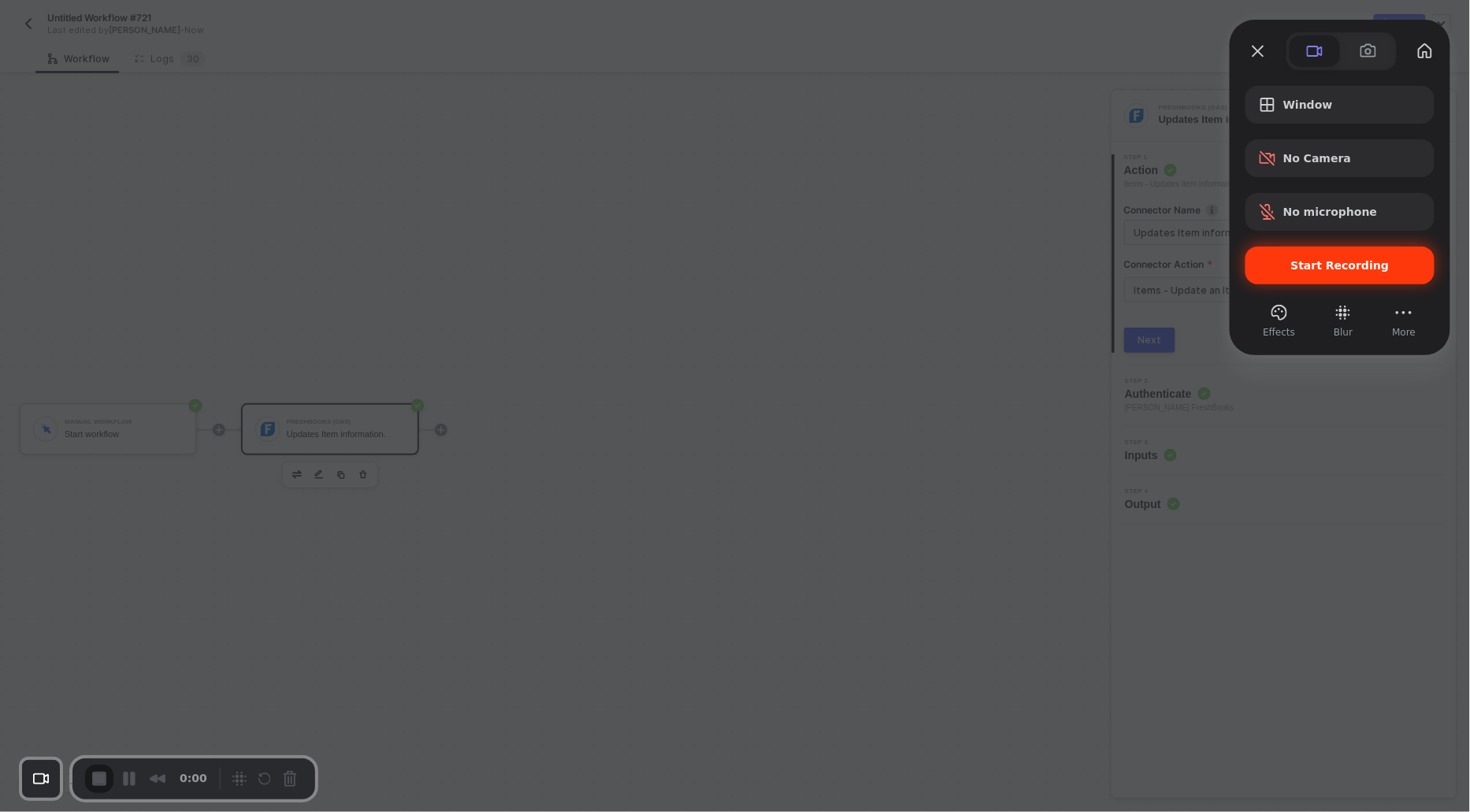
click at [1310, 267] on span "Start Recording" at bounding box center [1341, 266] width 98 height 13
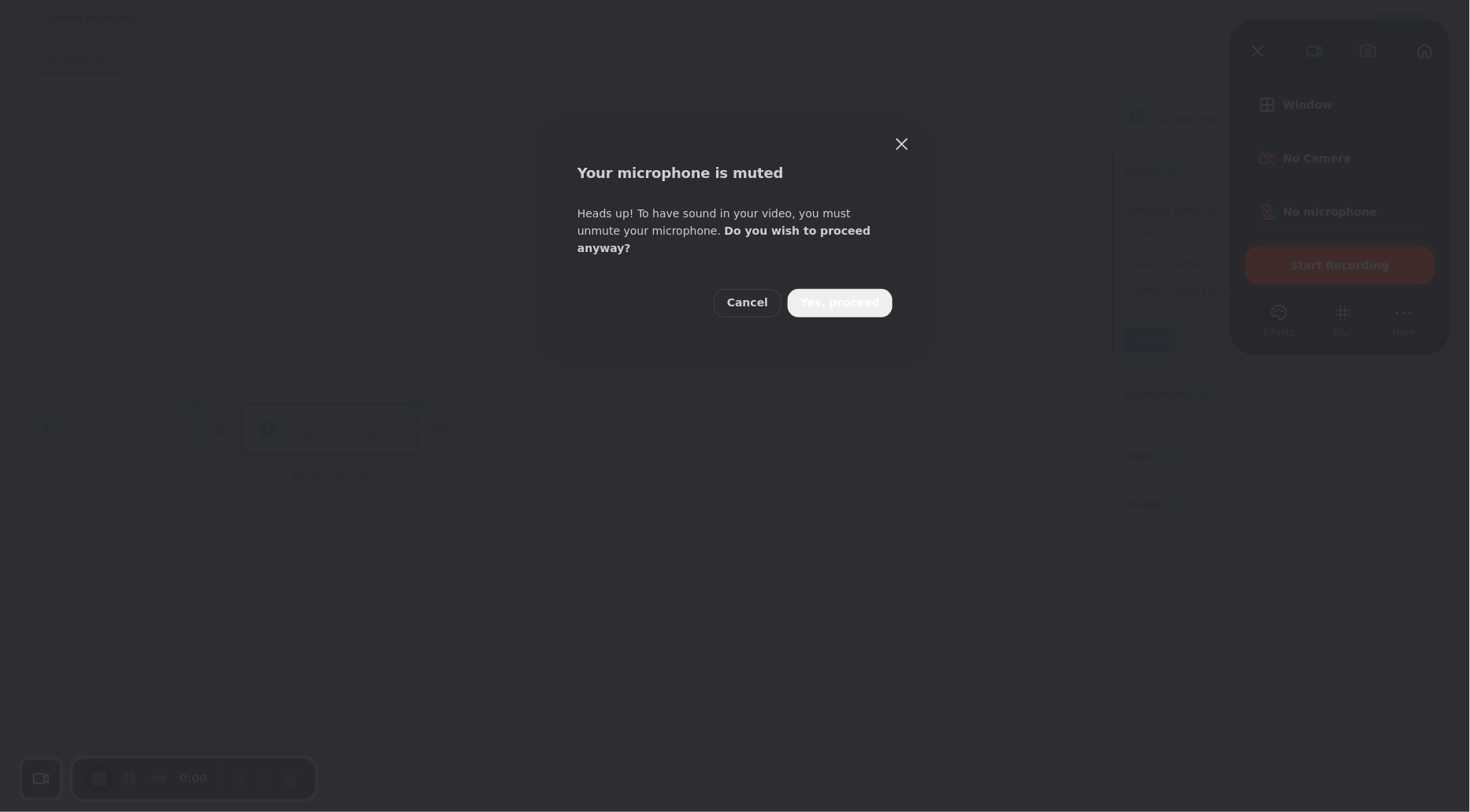
click at [855, 295] on span "Yes, proceed" at bounding box center [840, 304] width 80 height 18
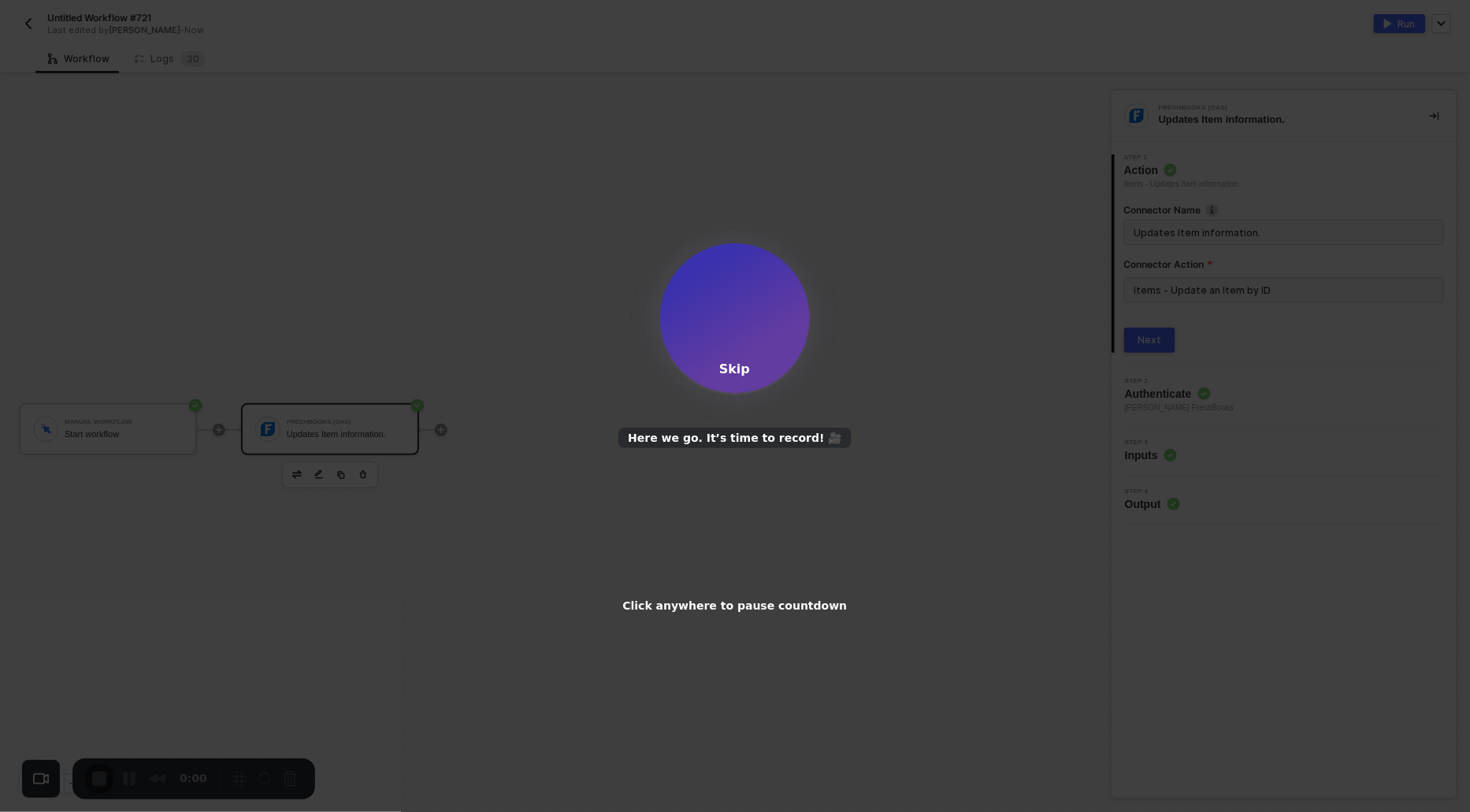
click at [732, 364] on div "Skip" at bounding box center [735, 369] width 31 height 15
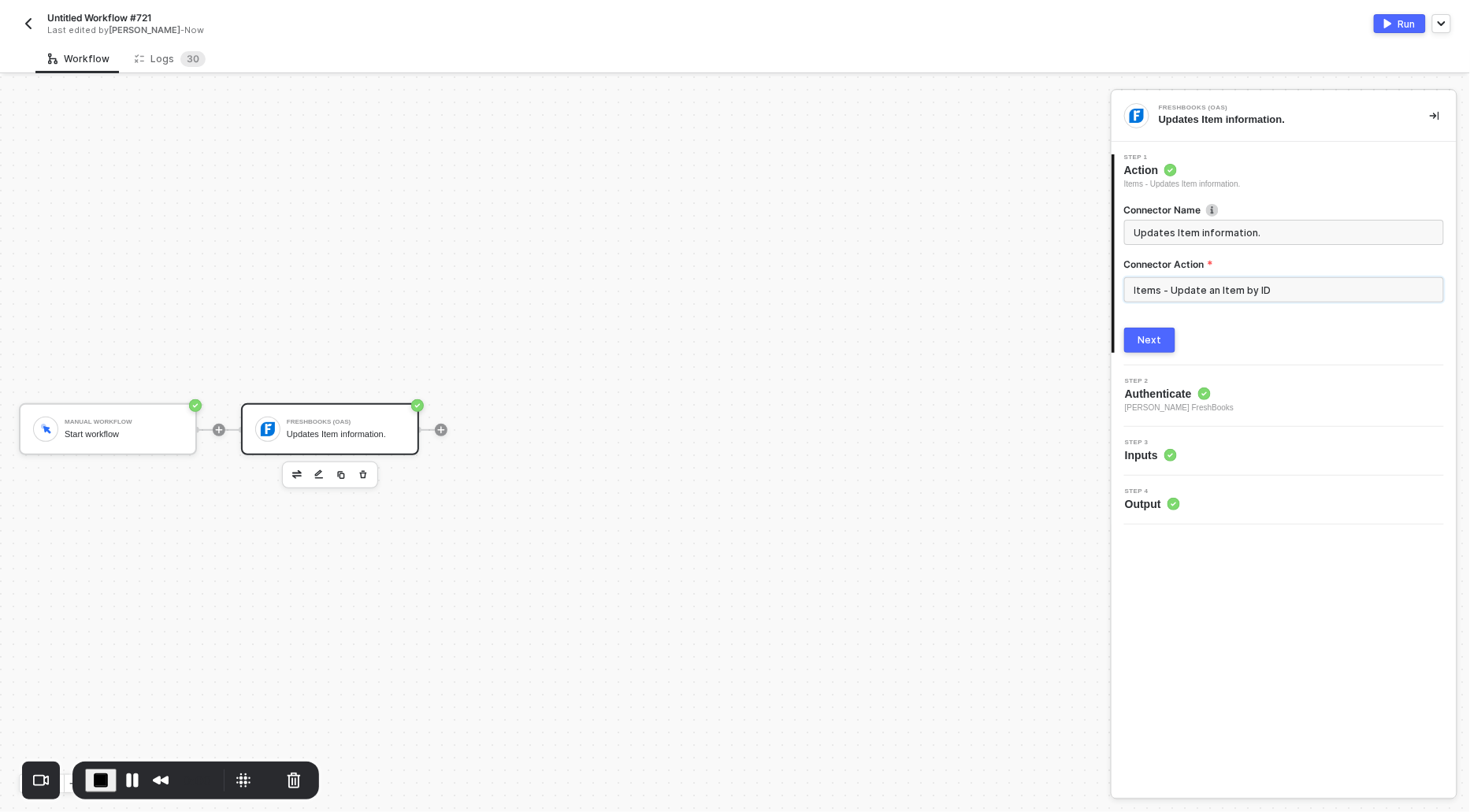
click at [1244, 296] on input "Items - Update an Item by ID" at bounding box center [1284, 289] width 320 height 25
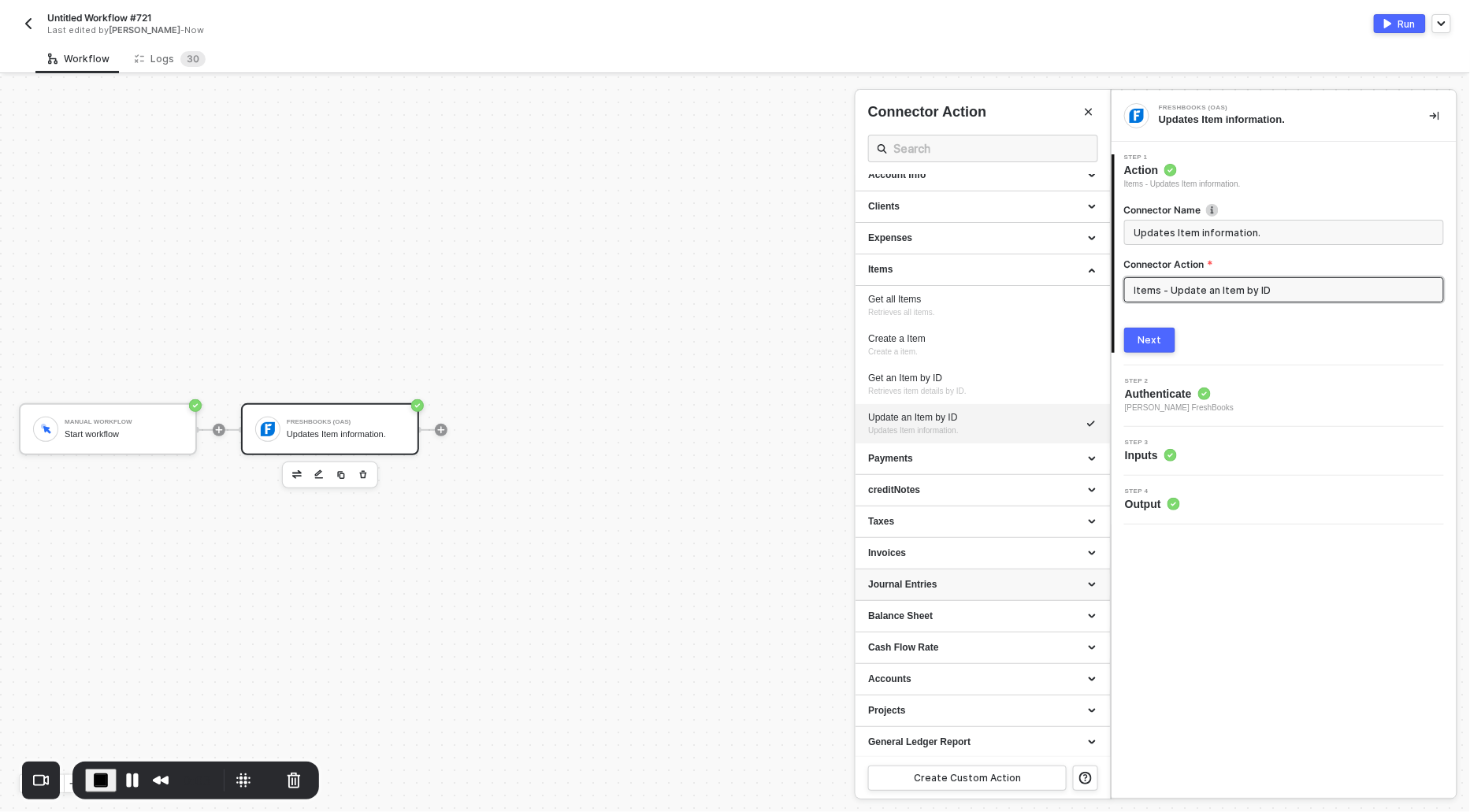
click at [907, 581] on div "Journal Entries" at bounding box center [982, 585] width 230 height 14
click at [904, 613] on div "Create a Journal Entries" at bounding box center [982, 615] width 230 height 14
type input "Create a Journal Entries."
type input "Journal Entries - Create a Journal Entries"
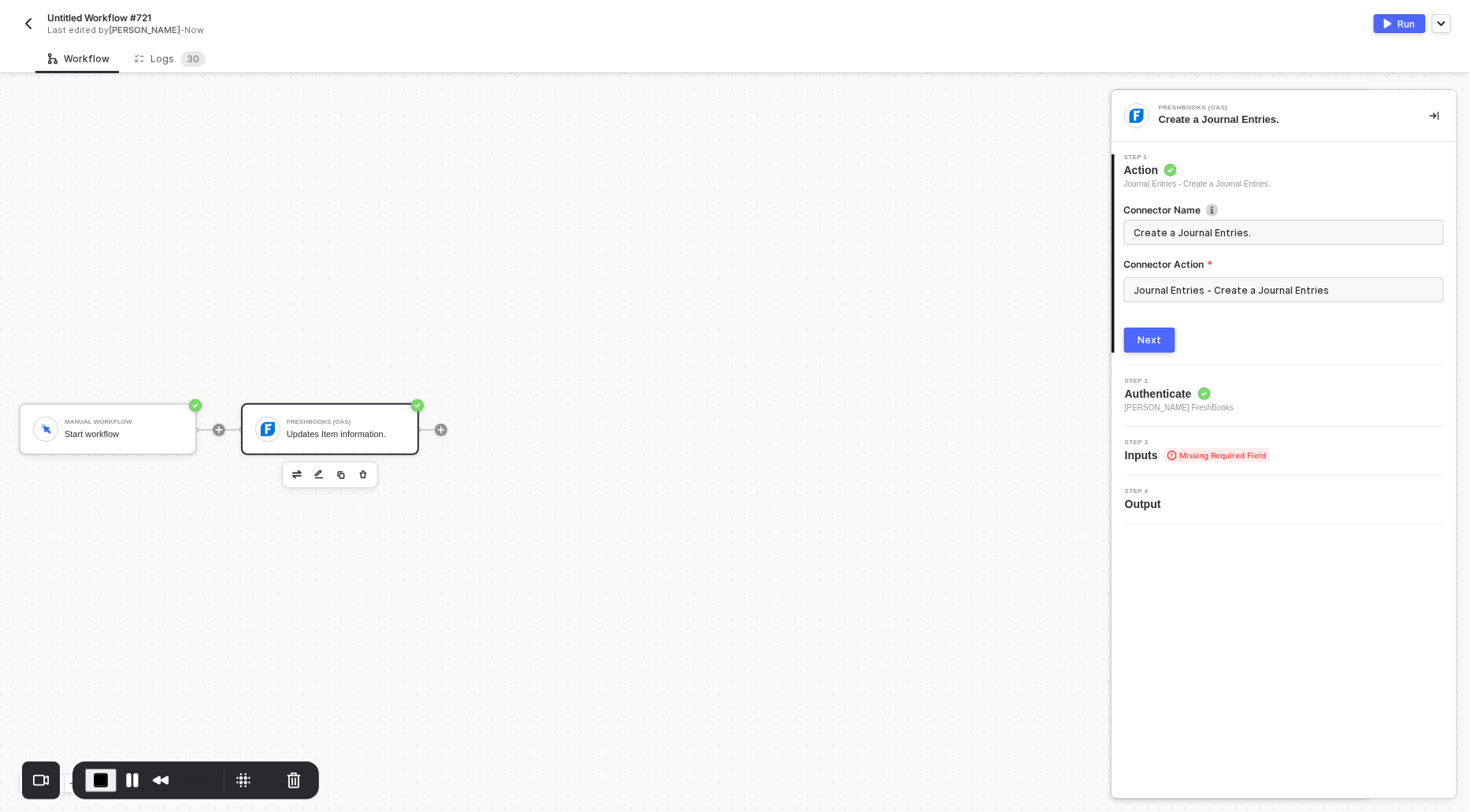
scroll to position [0, 0]
click at [1140, 342] on div "Next" at bounding box center [1150, 341] width 23 height 13
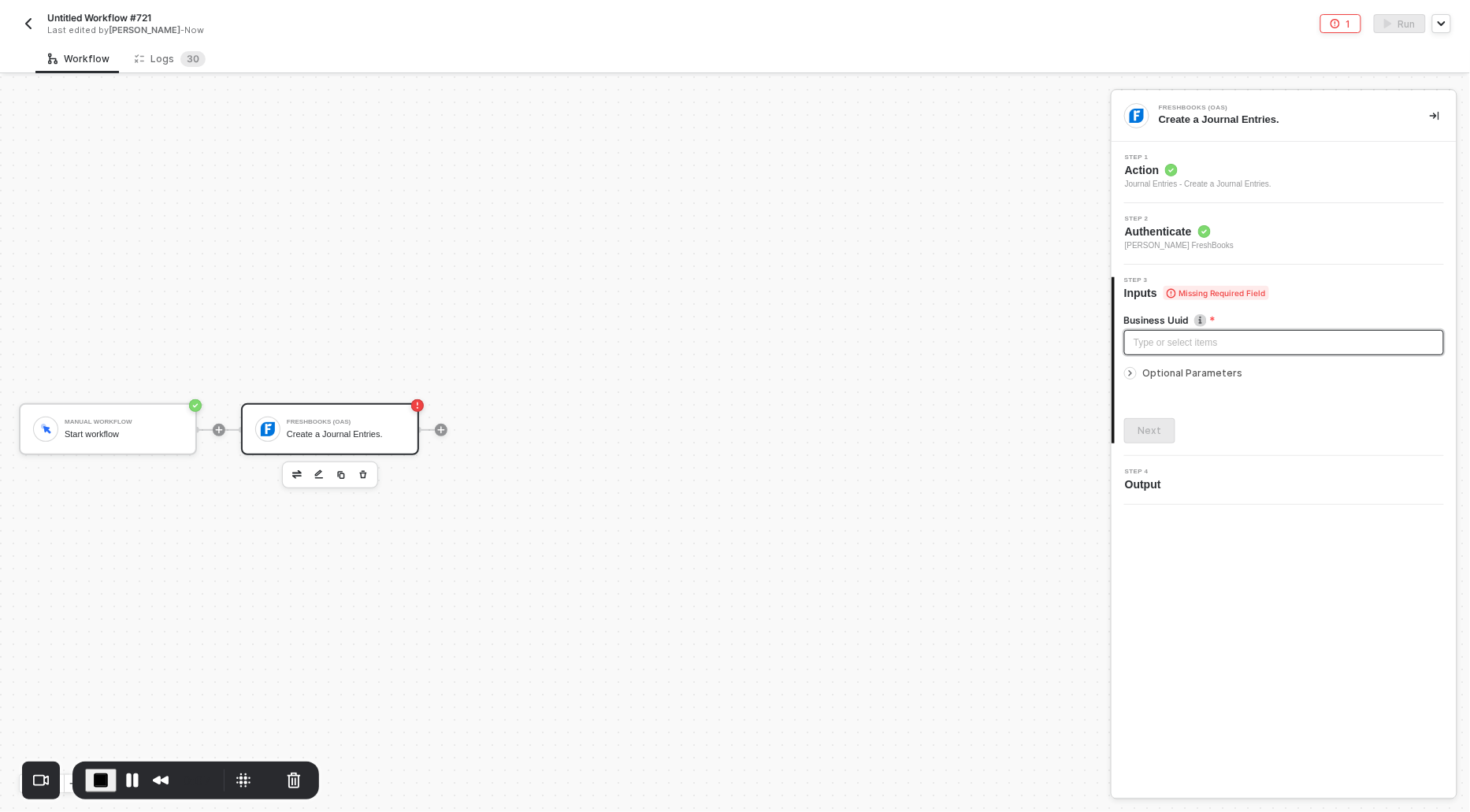
click at [1150, 340] on div "Type or select items ﻿" at bounding box center [1284, 343] width 301 height 15
click at [1135, 369] on icon "icon-arrow-right-small" at bounding box center [1131, 374] width 10 height 10
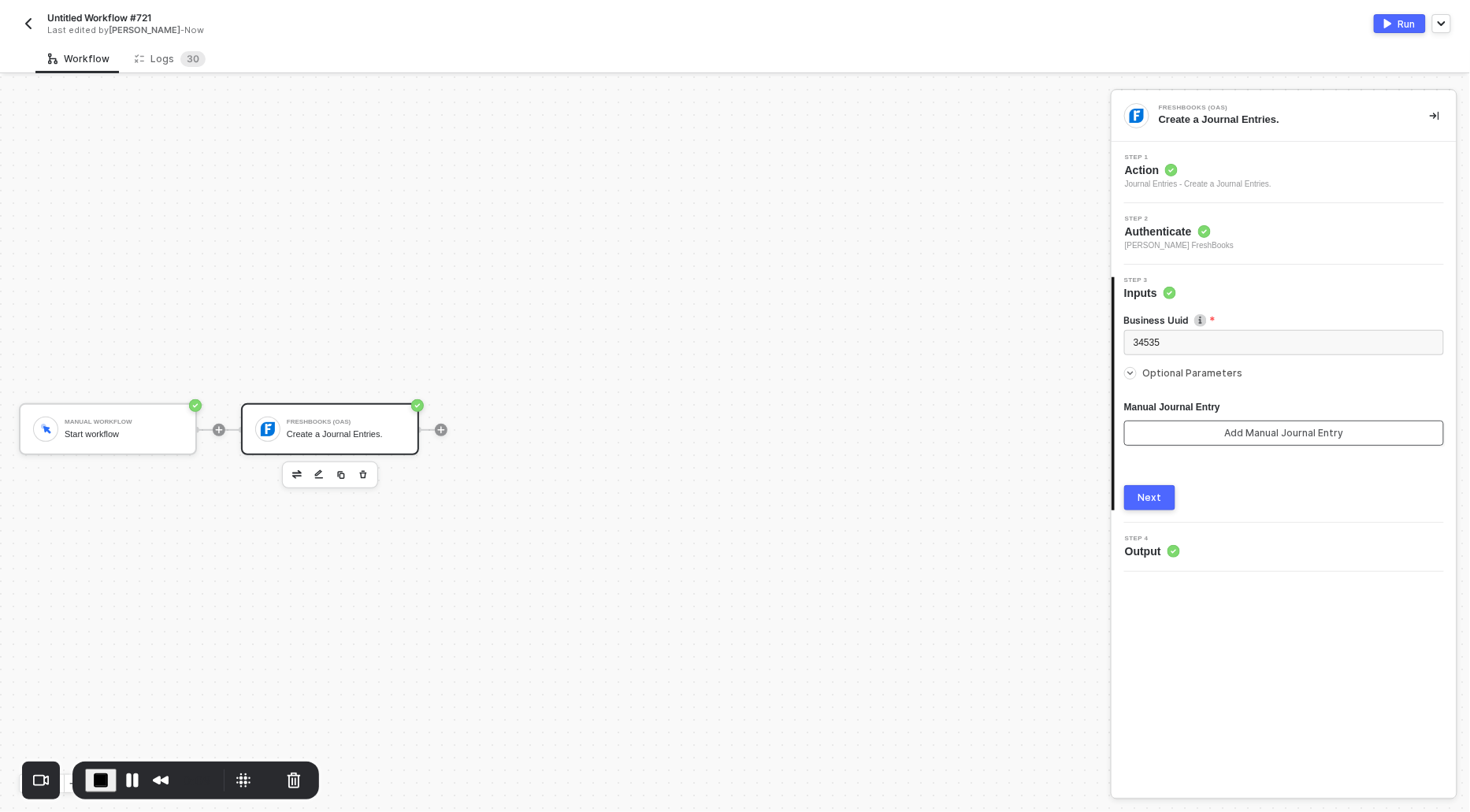
click at [1161, 426] on button "Add Manual Journal Entry" at bounding box center [1284, 433] width 320 height 25
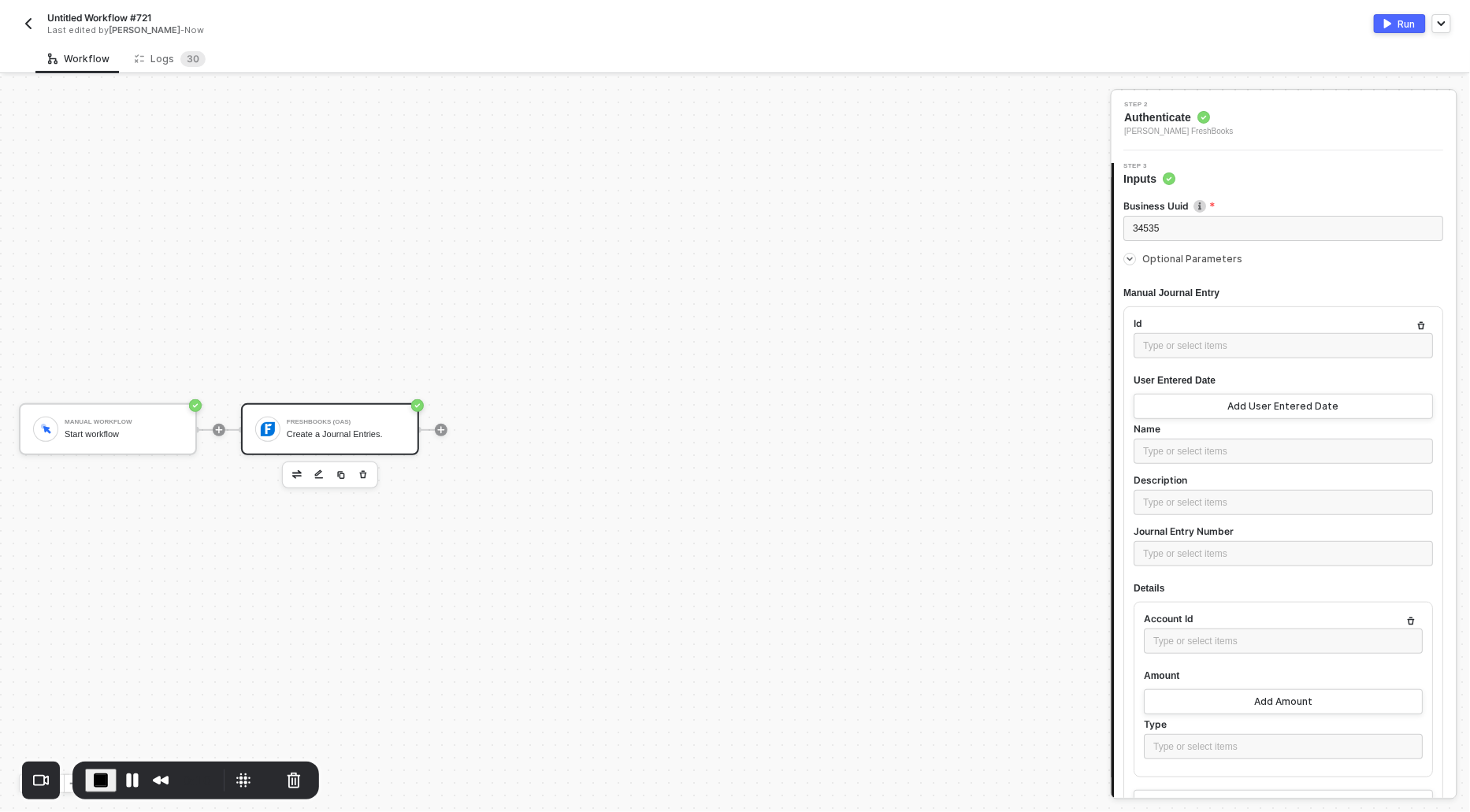
scroll to position [127, 0]
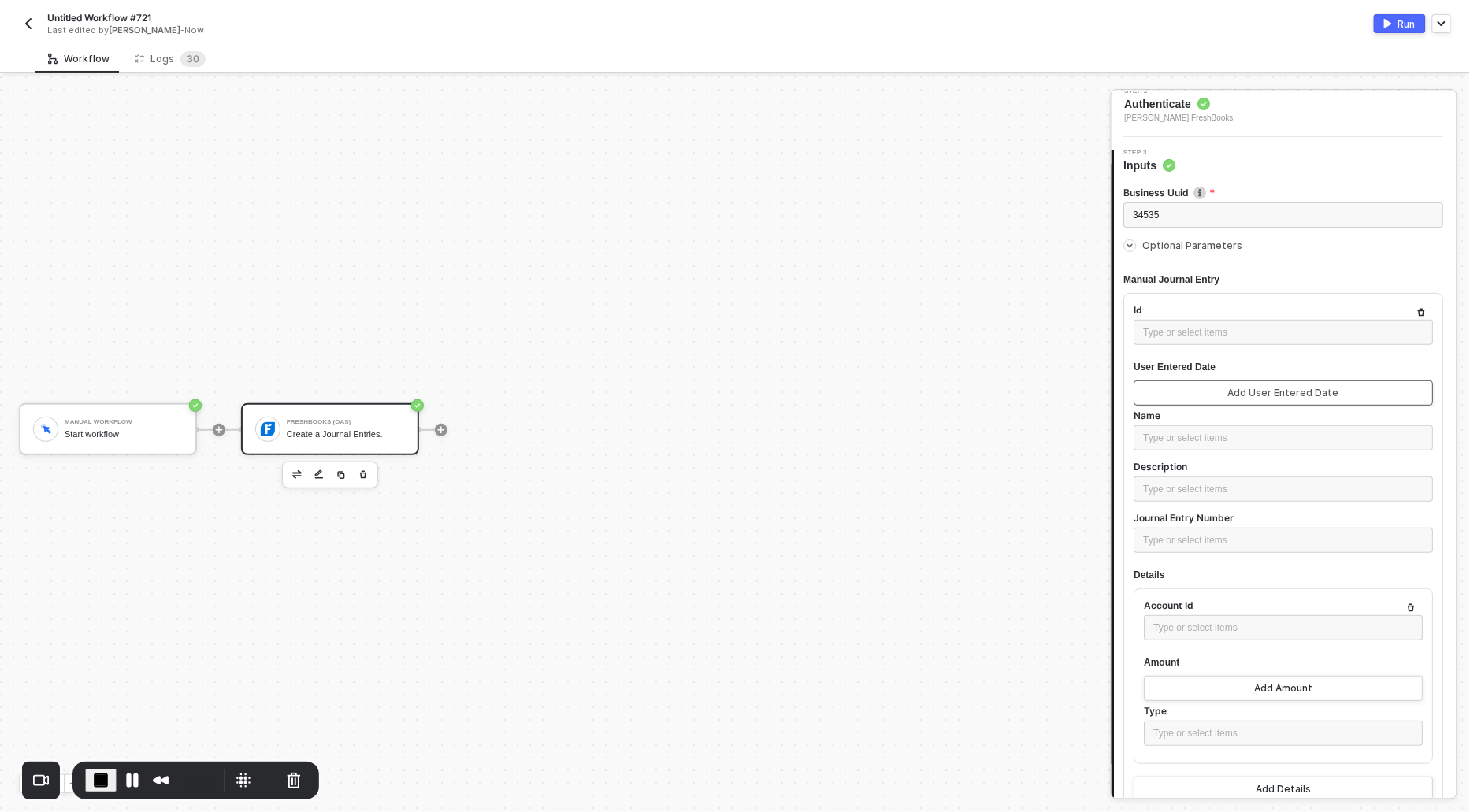
click at [1162, 383] on button "Add User Entered Date" at bounding box center [1285, 392] width 300 height 25
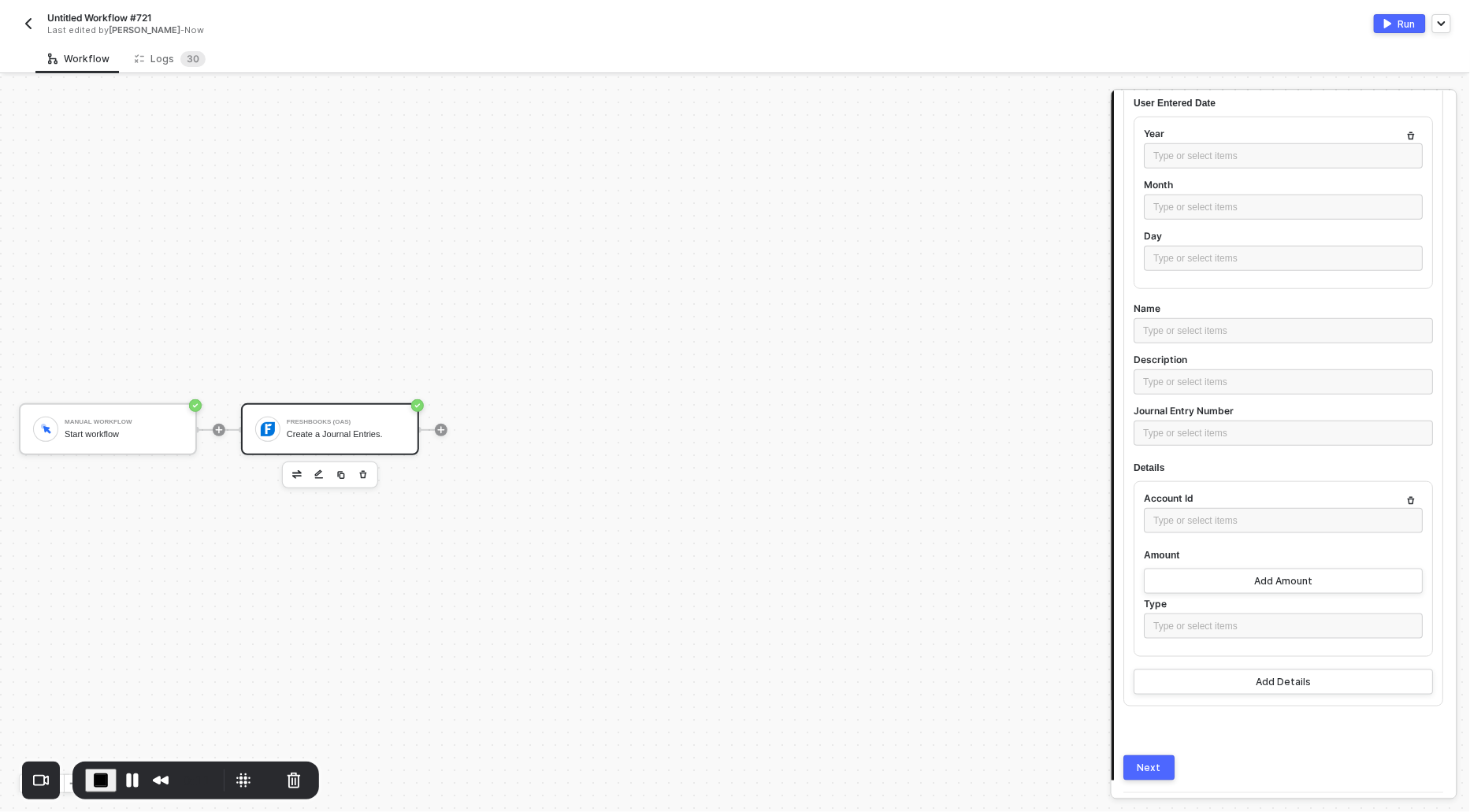
scroll to position [432, 0]
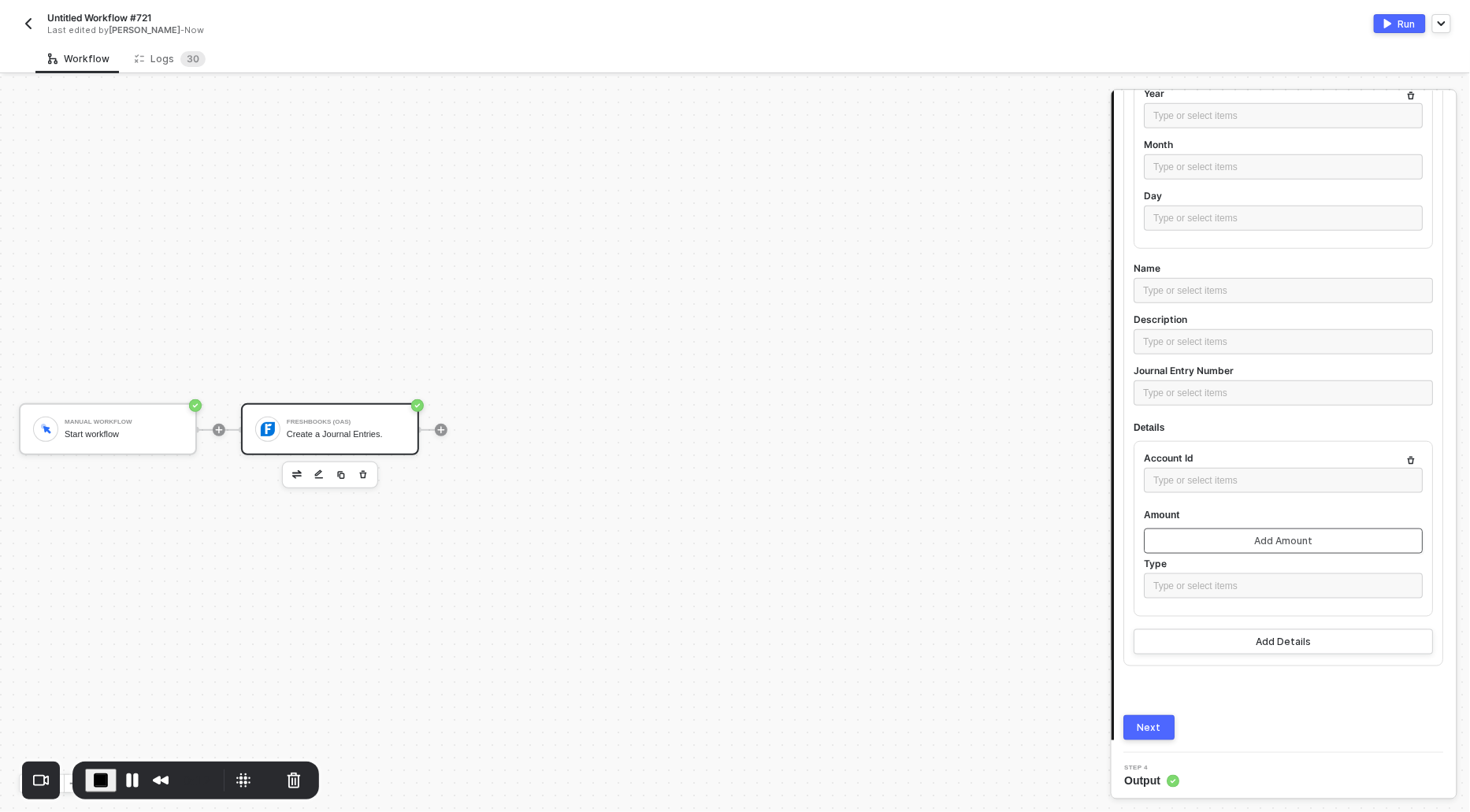
click at [1203, 528] on button "Add Amount" at bounding box center [1285, 541] width 279 height 25
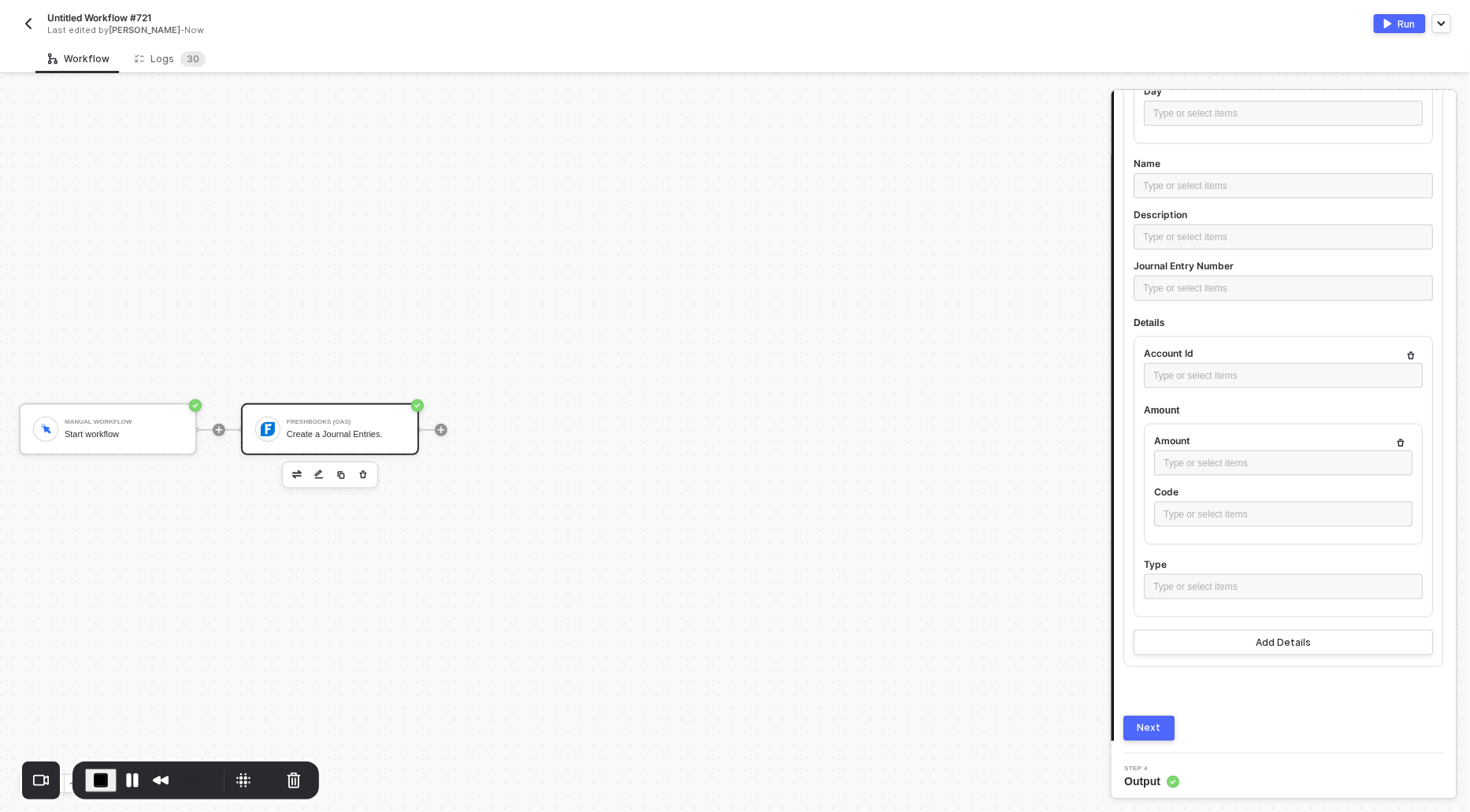
scroll to position [536, 0]
click at [1145, 726] on div "Next" at bounding box center [1150, 729] width 23 height 13
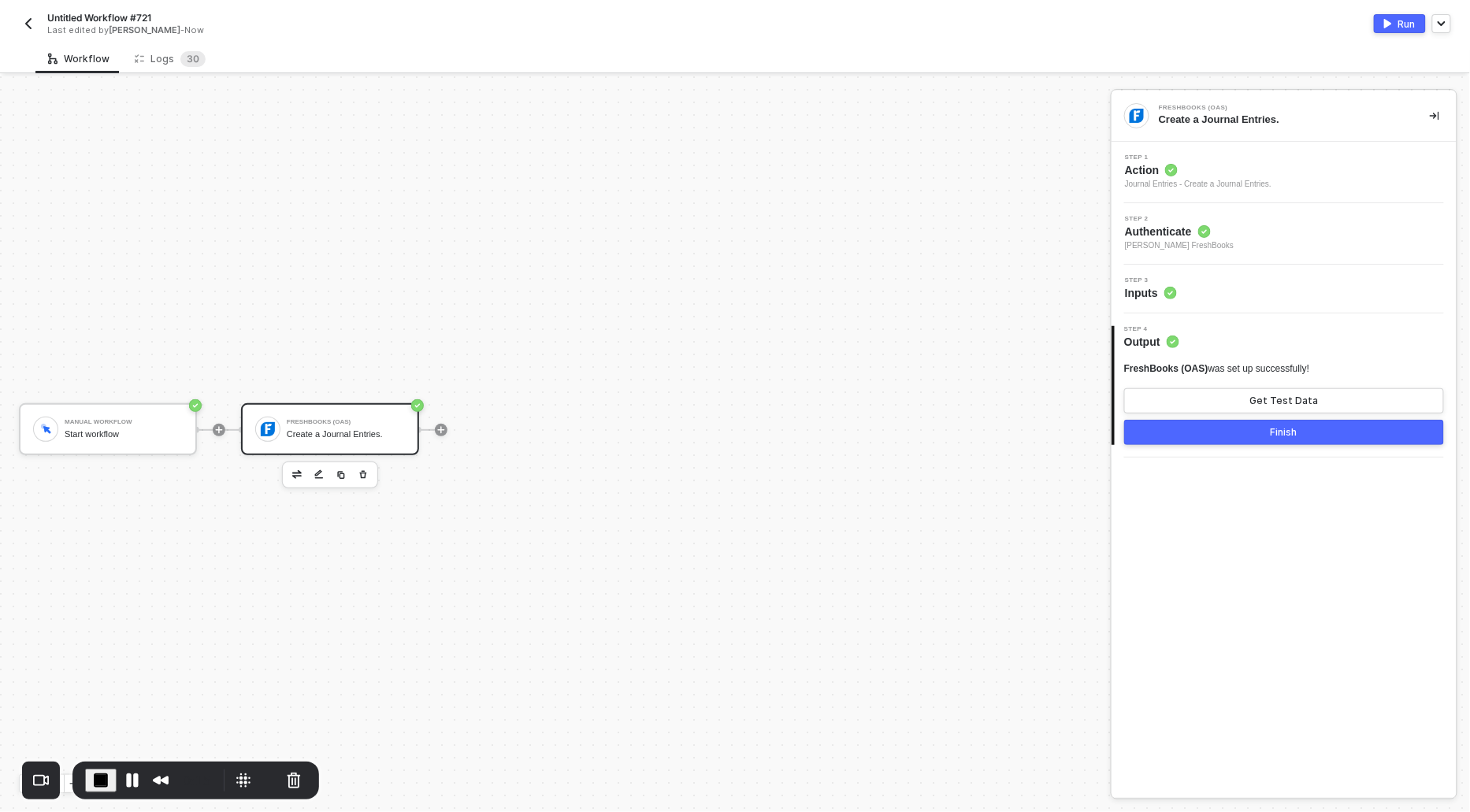
scroll to position [0, 0]
click at [1223, 400] on button "Get Test Data" at bounding box center [1284, 400] width 320 height 25
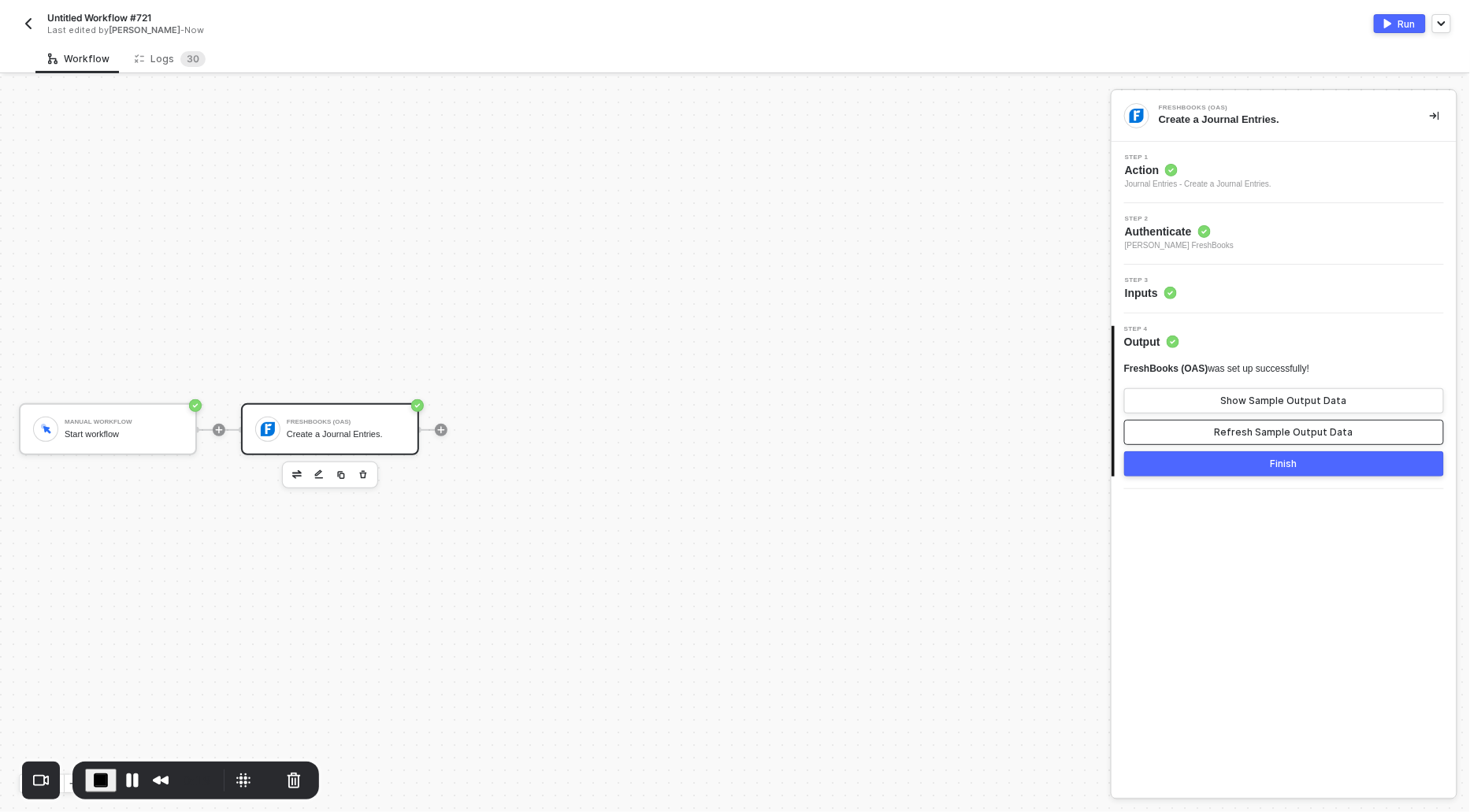
click at [1218, 433] on button "Refresh Sample Output Data" at bounding box center [1284, 432] width 320 height 25
click at [1207, 403] on button "Show Sample Output Data" at bounding box center [1284, 400] width 320 height 25
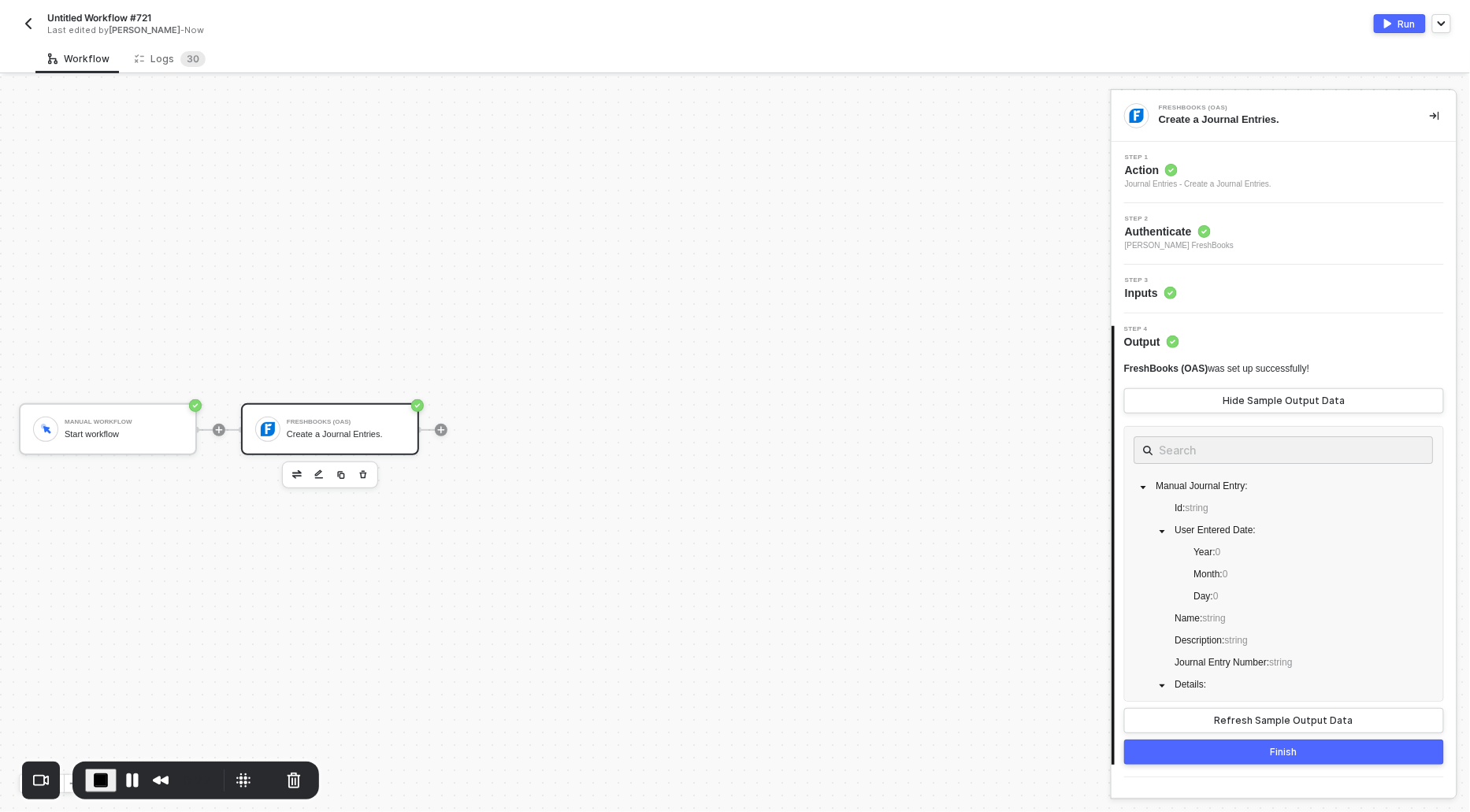
click at [1151, 176] on span "Action" at bounding box center [1198, 170] width 147 height 16
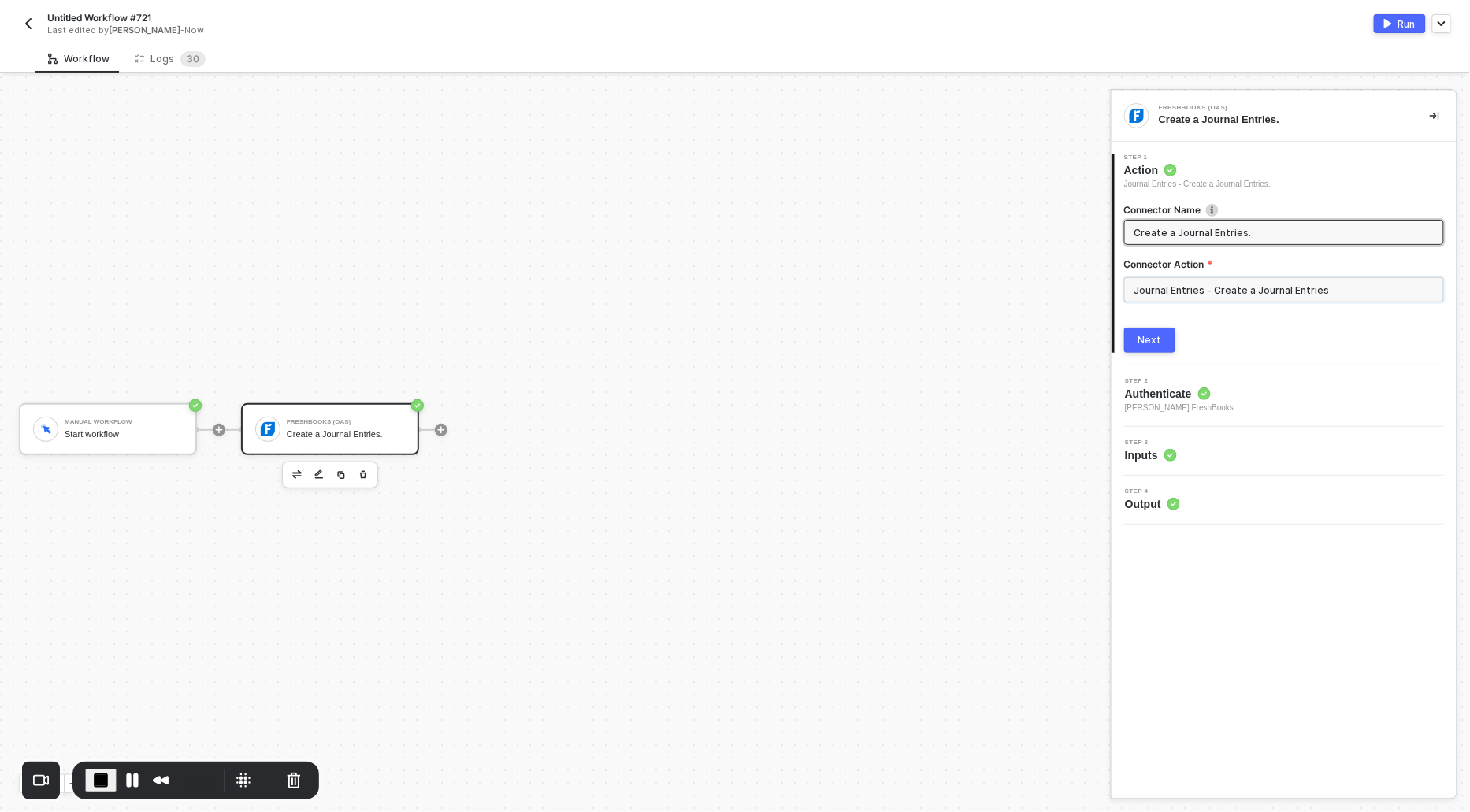
click at [1178, 286] on input "Journal Entries - Create a Journal Entries" at bounding box center [1284, 289] width 320 height 25
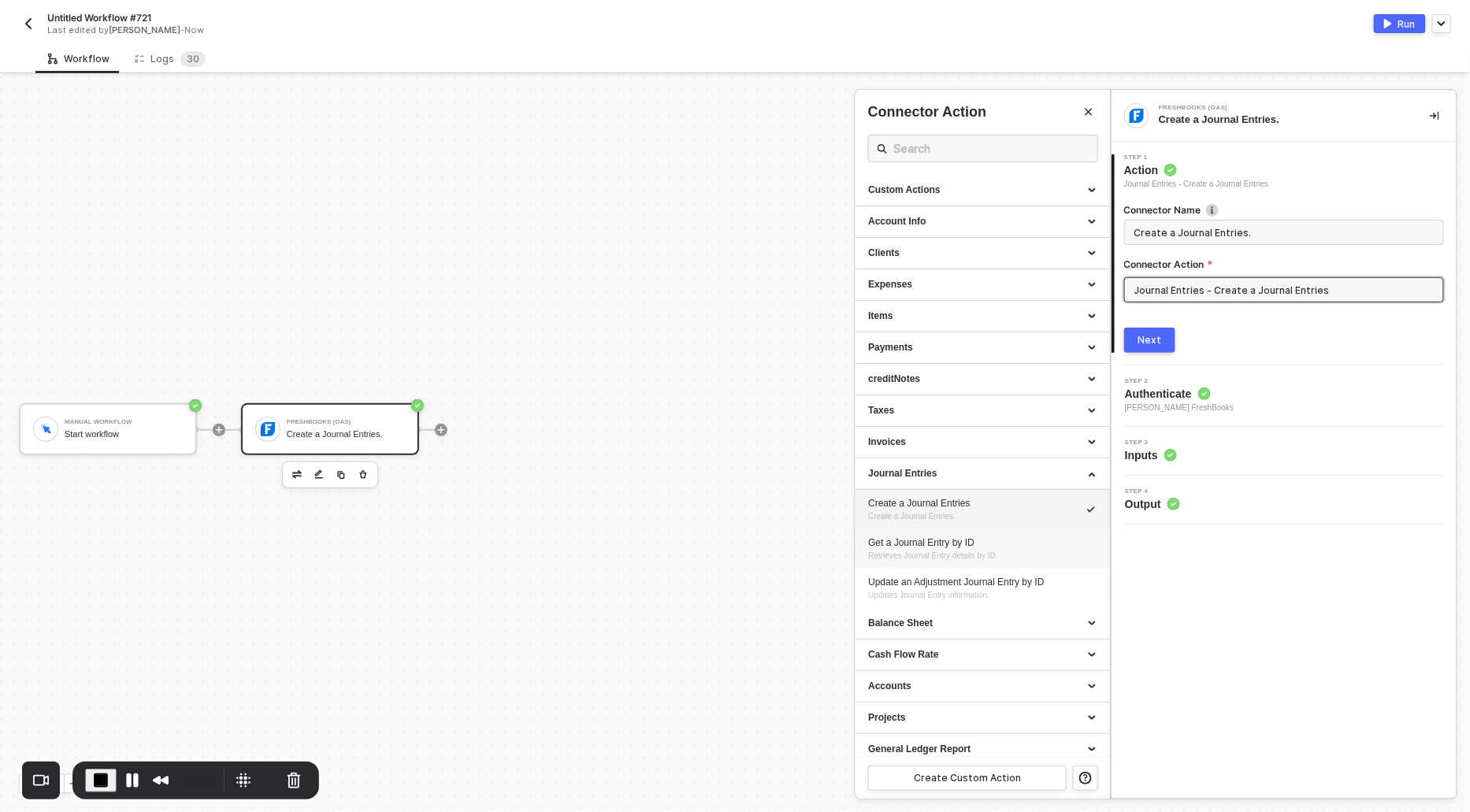
click at [924, 557] on span "Retrieves Journal Entry details by ID." at bounding box center [932, 555] width 130 height 9
type input "Retrieves Journal Entry details by ID."
type input "Journal Entries - Get a Journal Entry by ID"
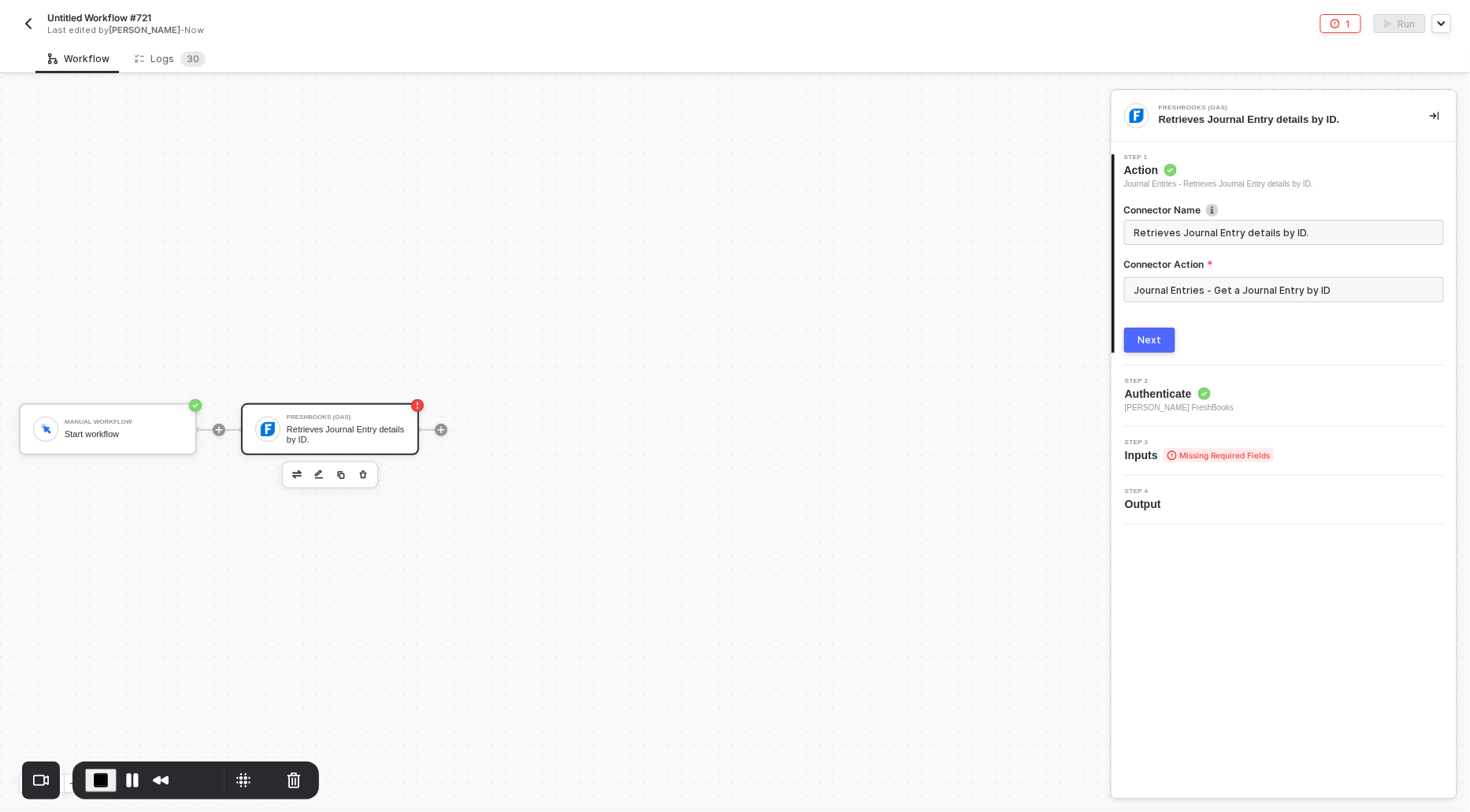
click at [1140, 348] on button "Next" at bounding box center [1150, 340] width 52 height 25
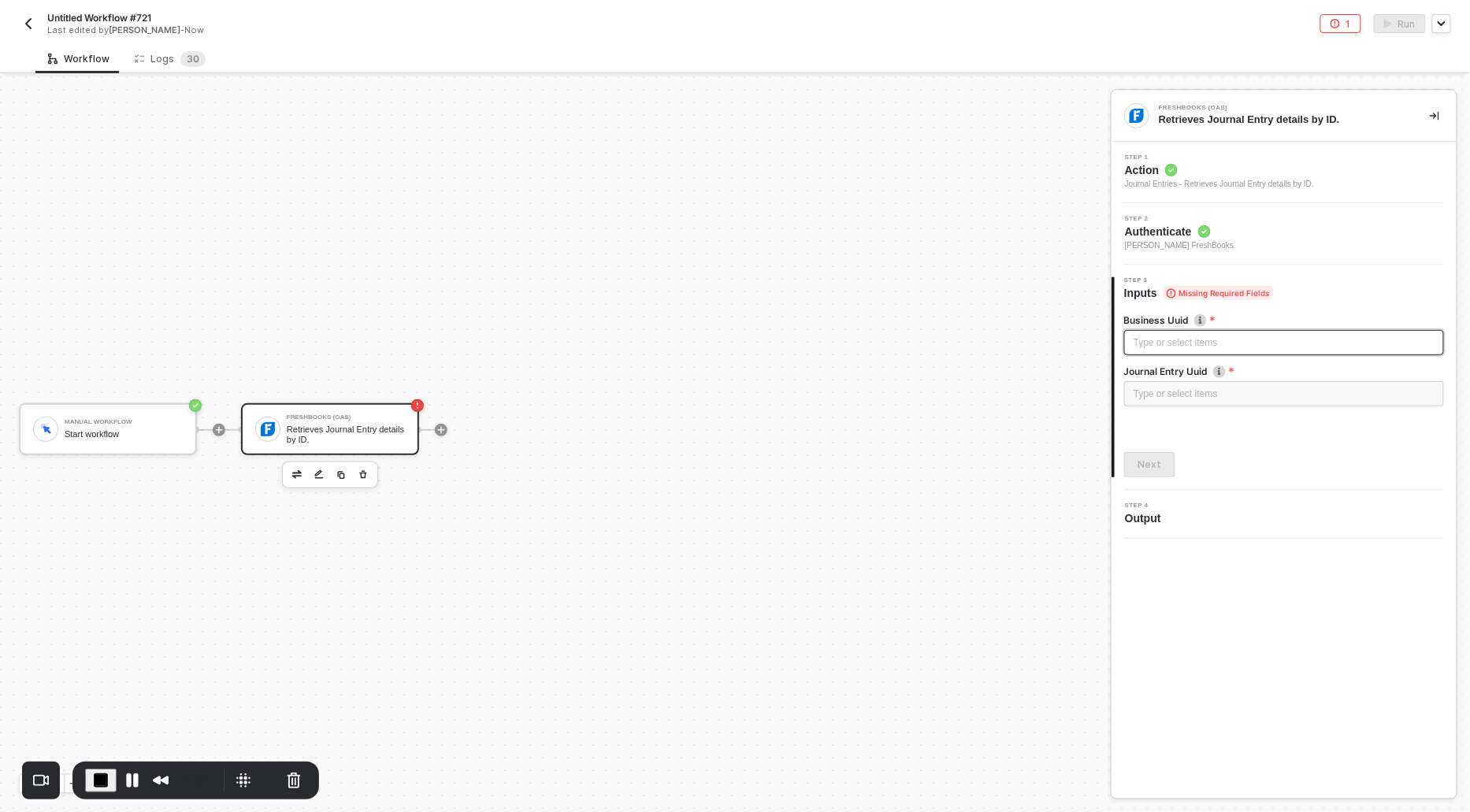
click at [1140, 348] on div "Type or select items ﻿" at bounding box center [1284, 343] width 301 height 15
click at [1148, 392] on div "Type or select items ﻿" at bounding box center [1284, 394] width 301 height 15
click at [1157, 471] on button "Next" at bounding box center [1150, 464] width 52 height 25
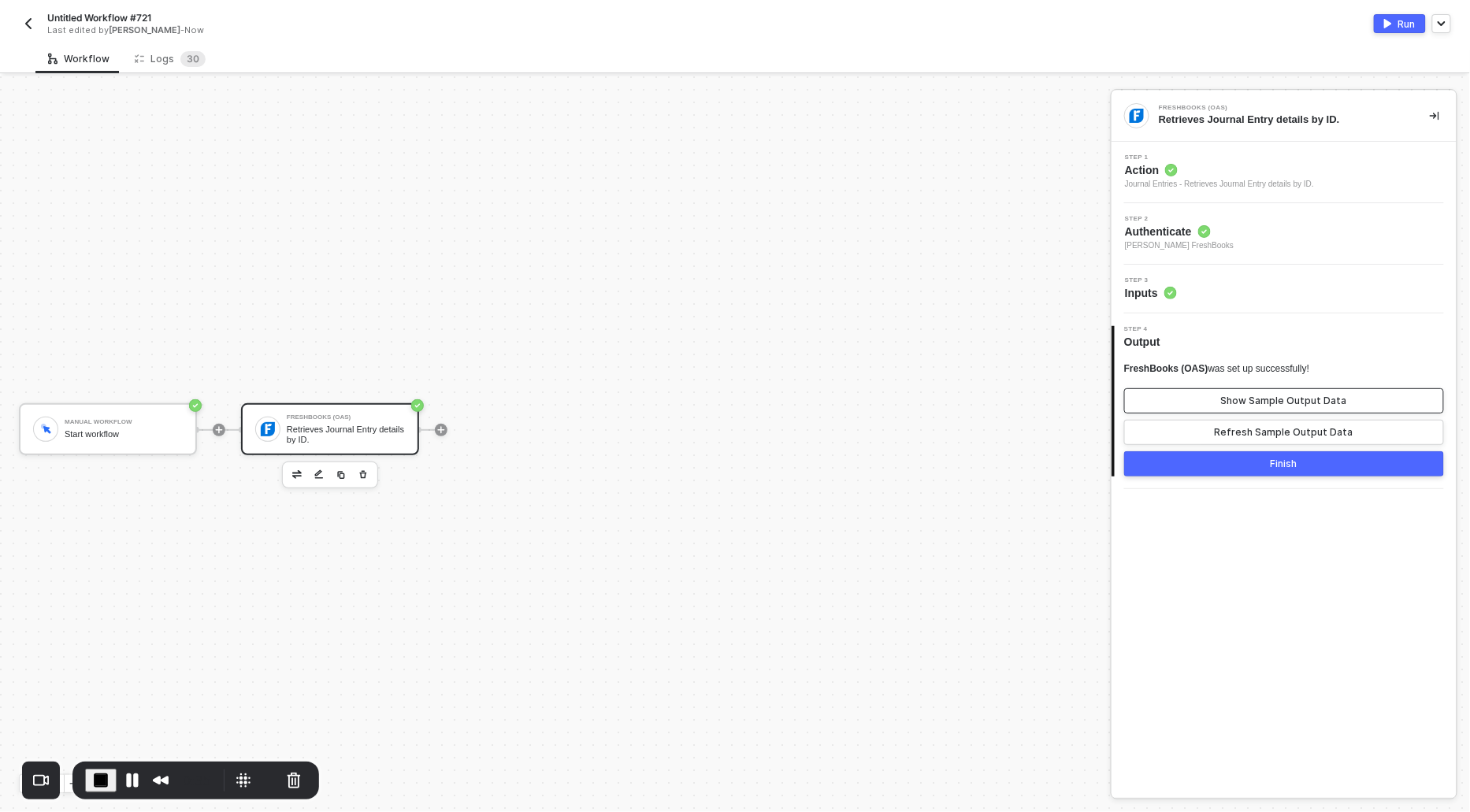
click at [1222, 401] on button "Show Sample Output Data" at bounding box center [1284, 400] width 320 height 25
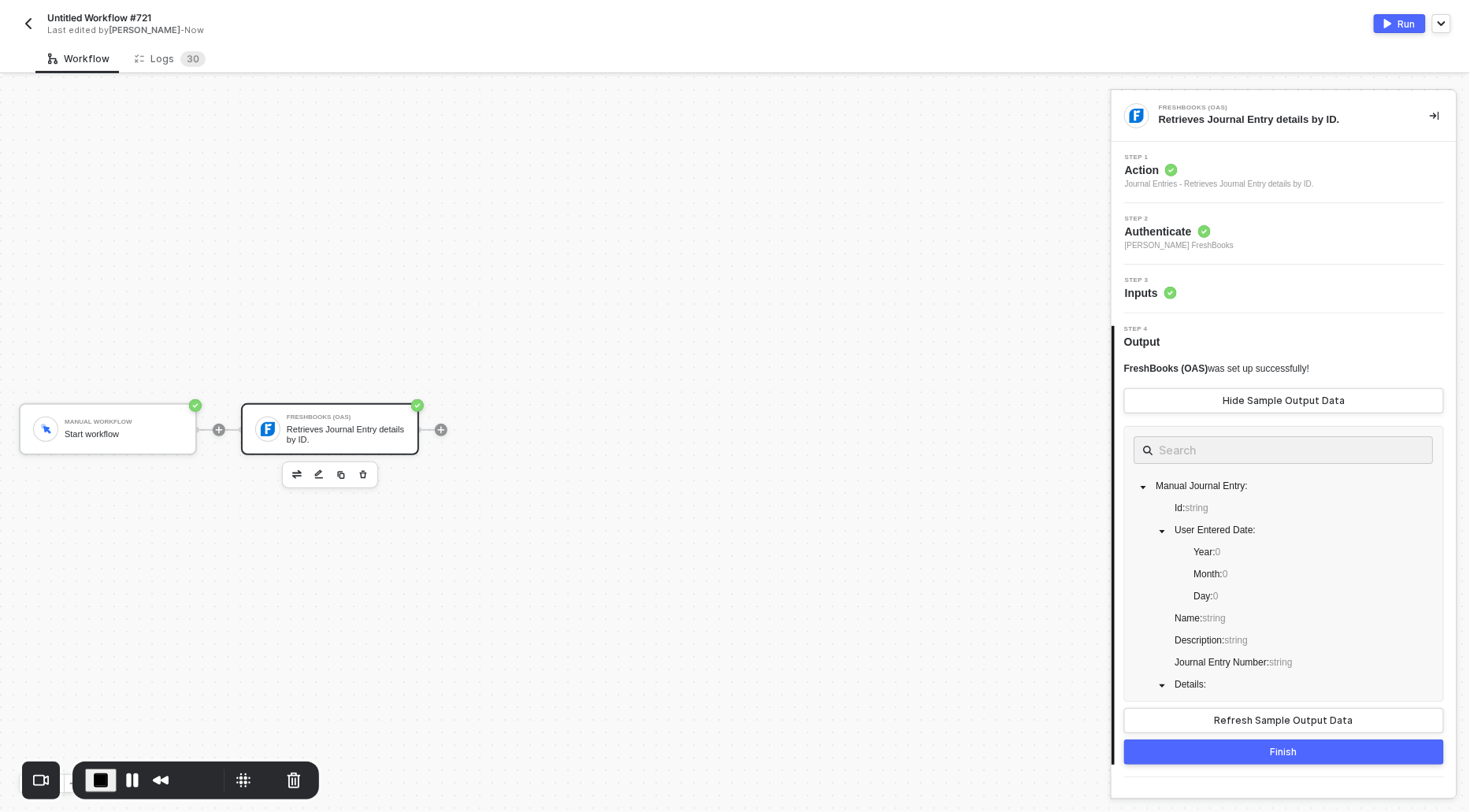
click at [1168, 168] on circle at bounding box center [1172, 170] width 13 height 13
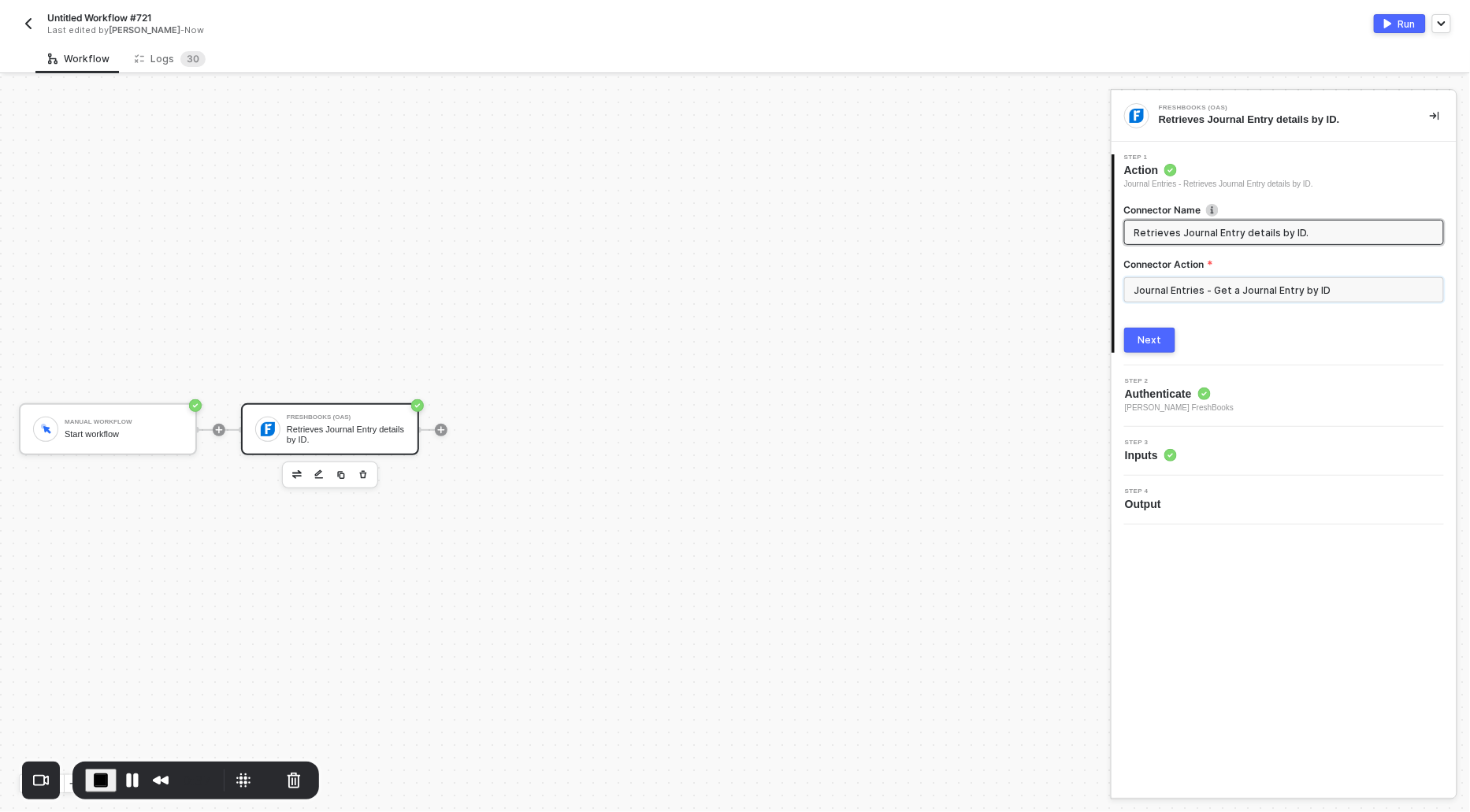
click at [1210, 288] on input "Journal Entries - Get a Journal Entry by ID" at bounding box center [1284, 289] width 320 height 25
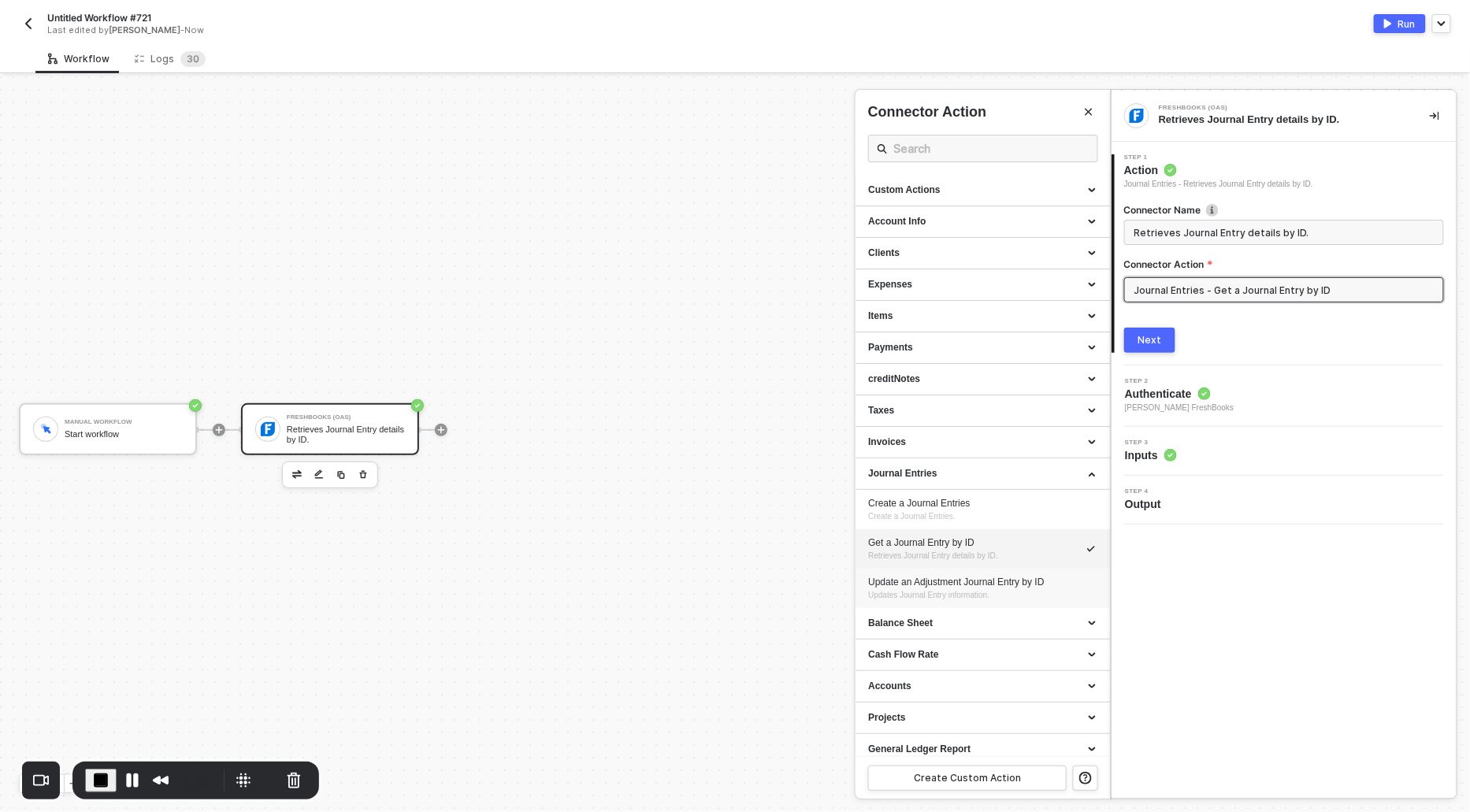
click at [946, 591] on span "Updates Journal Entry information." at bounding box center [928, 594] width 122 height 9
type input "Updates Journal Entry information."
type input "Journal Entries - Update an Adjustment Journal Entry by ID"
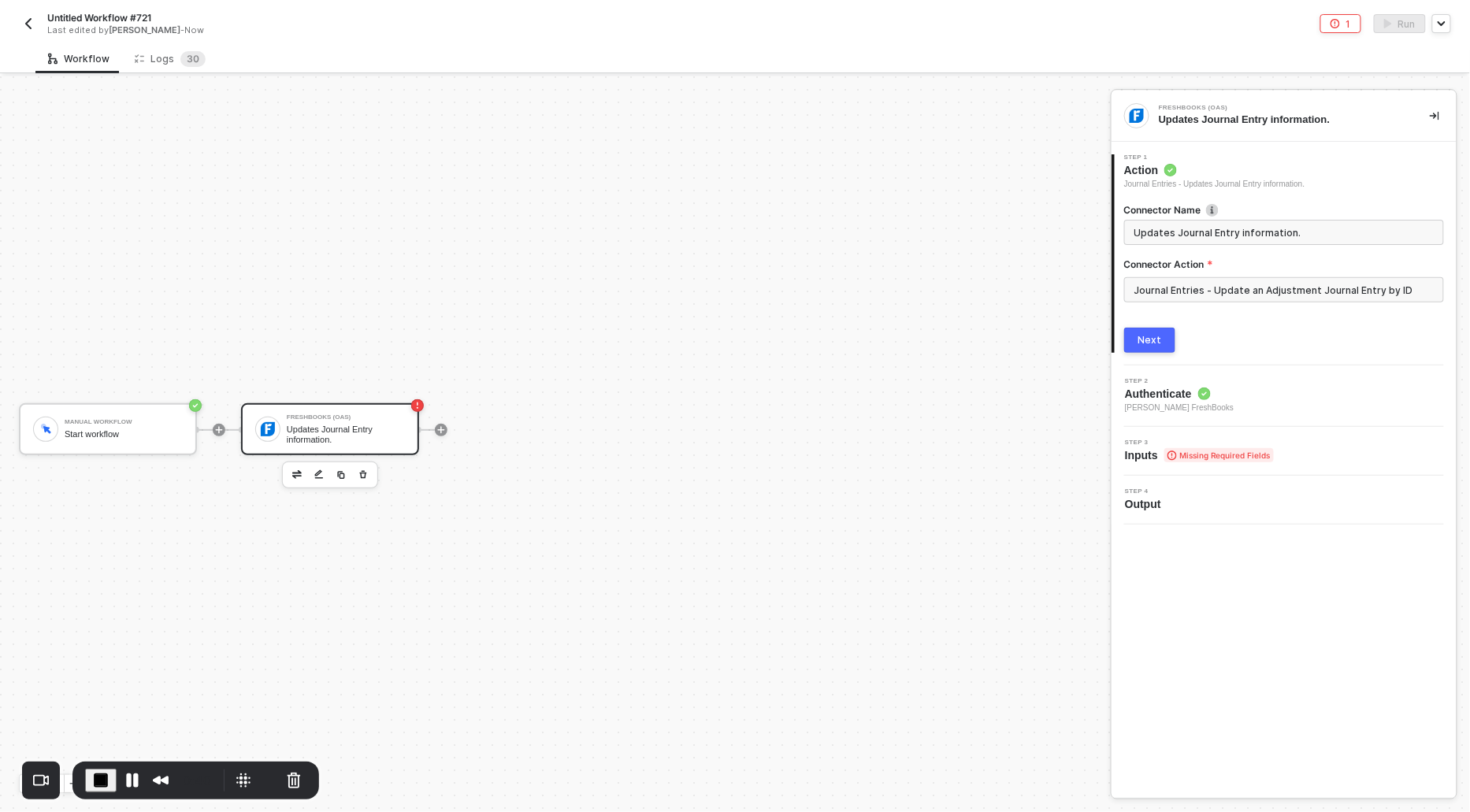
click at [1160, 322] on div "Connector Name Updates Journal Entry information. Connector Action Journal Entr…" at bounding box center [1284, 271] width 320 height 162
click at [1160, 326] on div "Connector Name Updates Journal Entry information. Connector Action Journal Entr…" at bounding box center [1284, 271] width 320 height 162
click at [1160, 334] on div "Next" at bounding box center [1150, 341] width 23 height 13
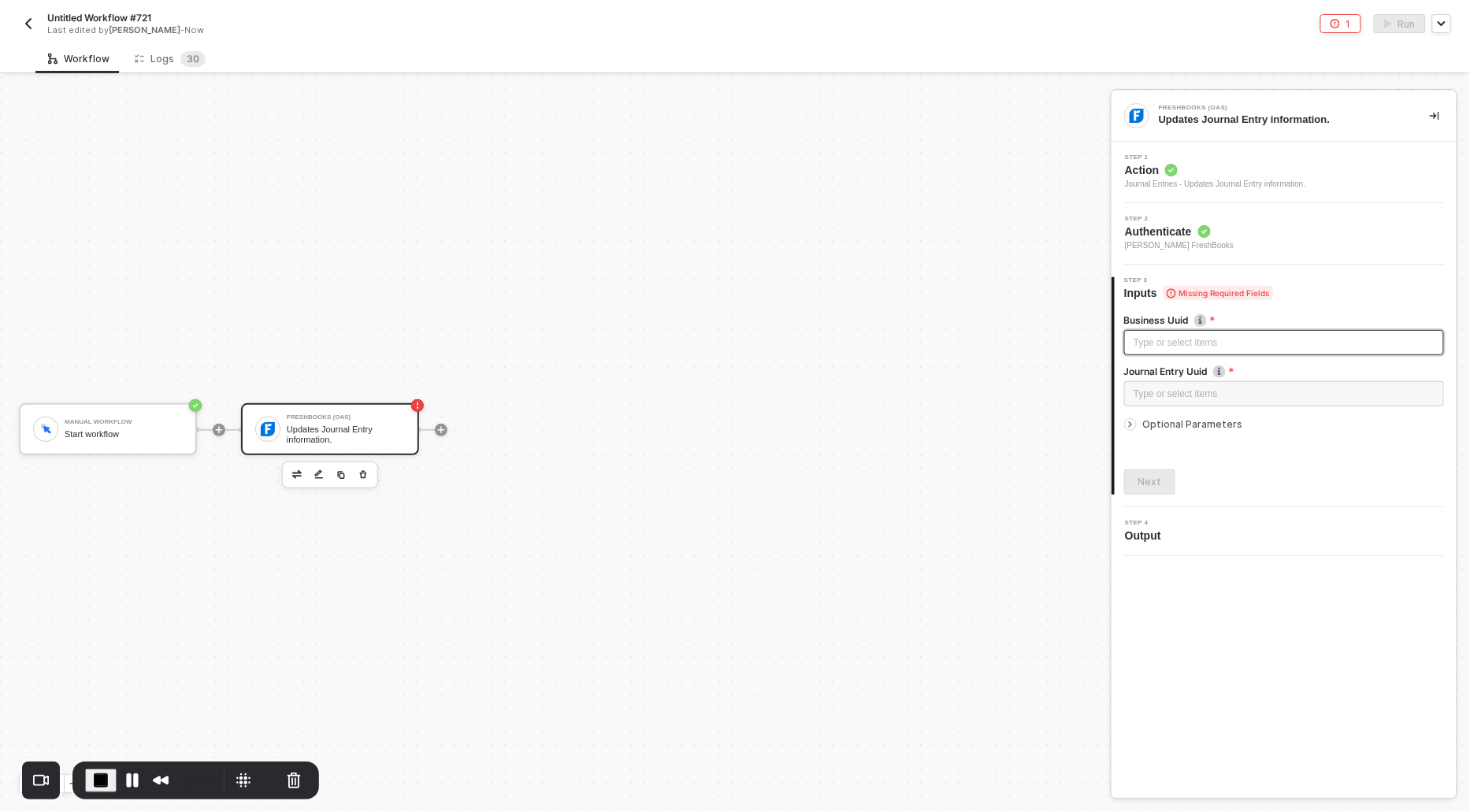
click at [1162, 342] on div "Type or select items ﻿" at bounding box center [1284, 343] width 301 height 15
click at [1156, 387] on div "Type or select items ﻿" at bounding box center [1284, 394] width 301 height 15
click at [1132, 422] on icon "icon-arrow-right-small" at bounding box center [1131, 425] width 10 height 10
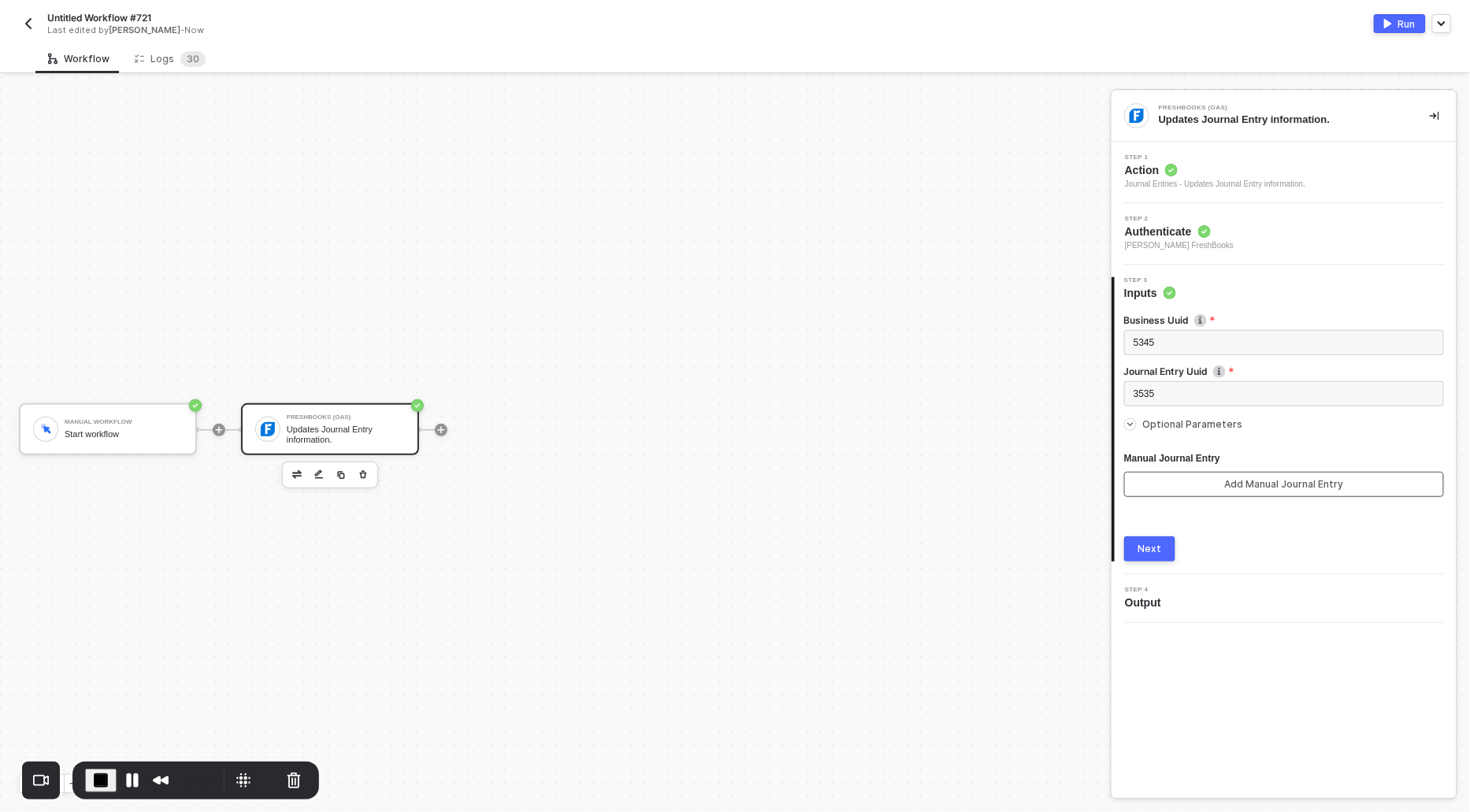
click at [1192, 487] on button "Add Manual Journal Entry" at bounding box center [1284, 484] width 320 height 25
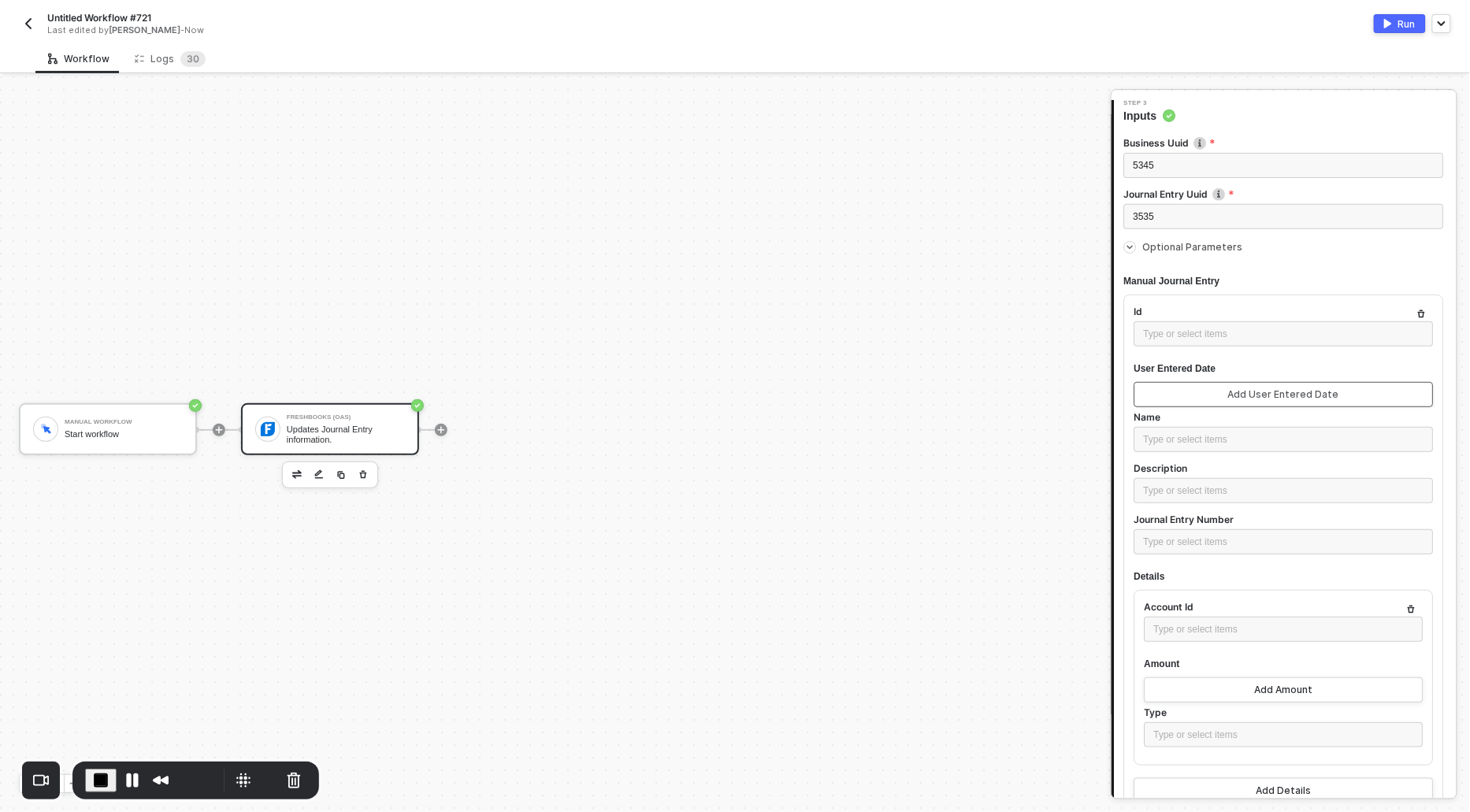
click at [1181, 396] on button "Add User Entered Date" at bounding box center [1285, 394] width 300 height 25
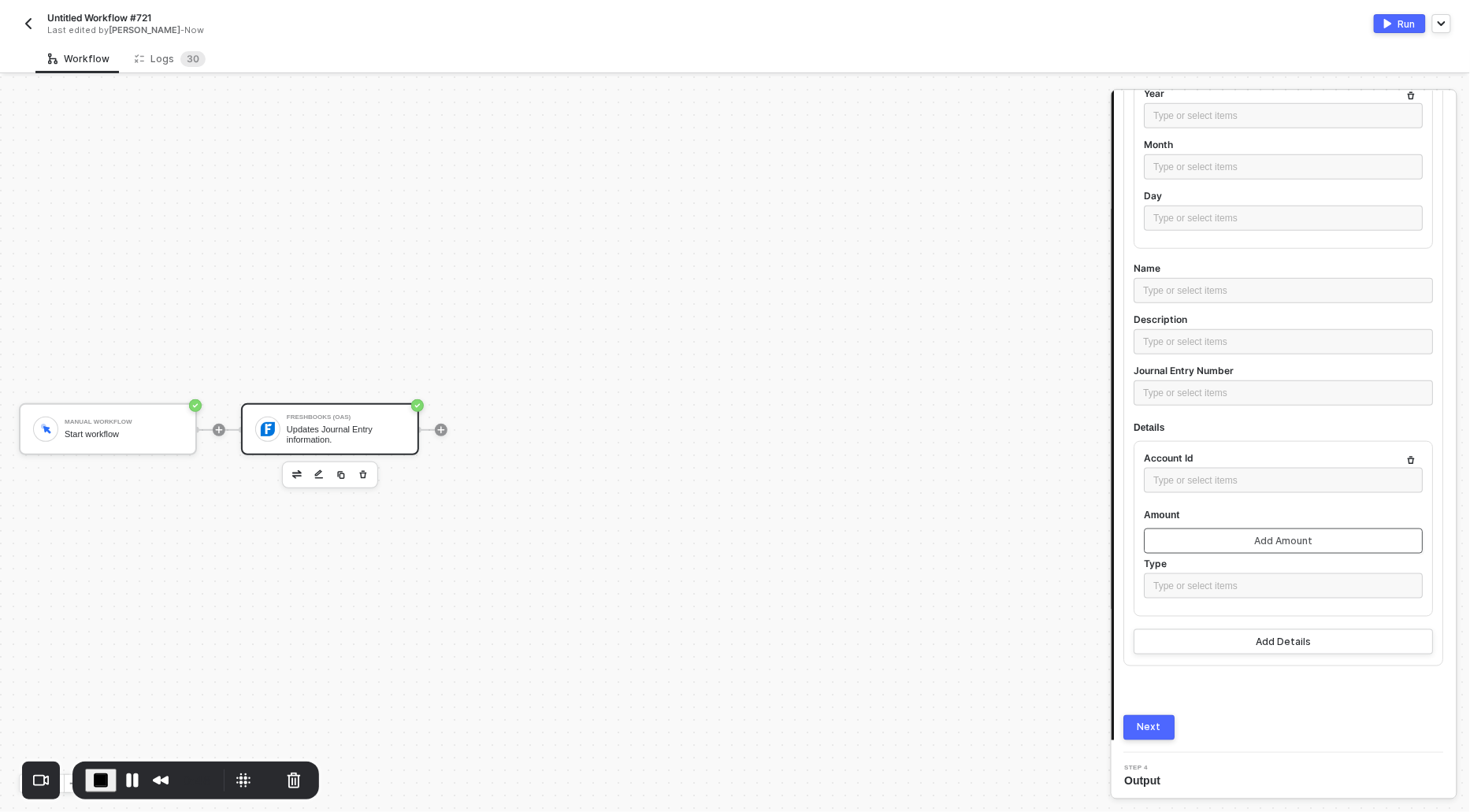
click at [1186, 535] on button "Add Amount" at bounding box center [1285, 541] width 279 height 25
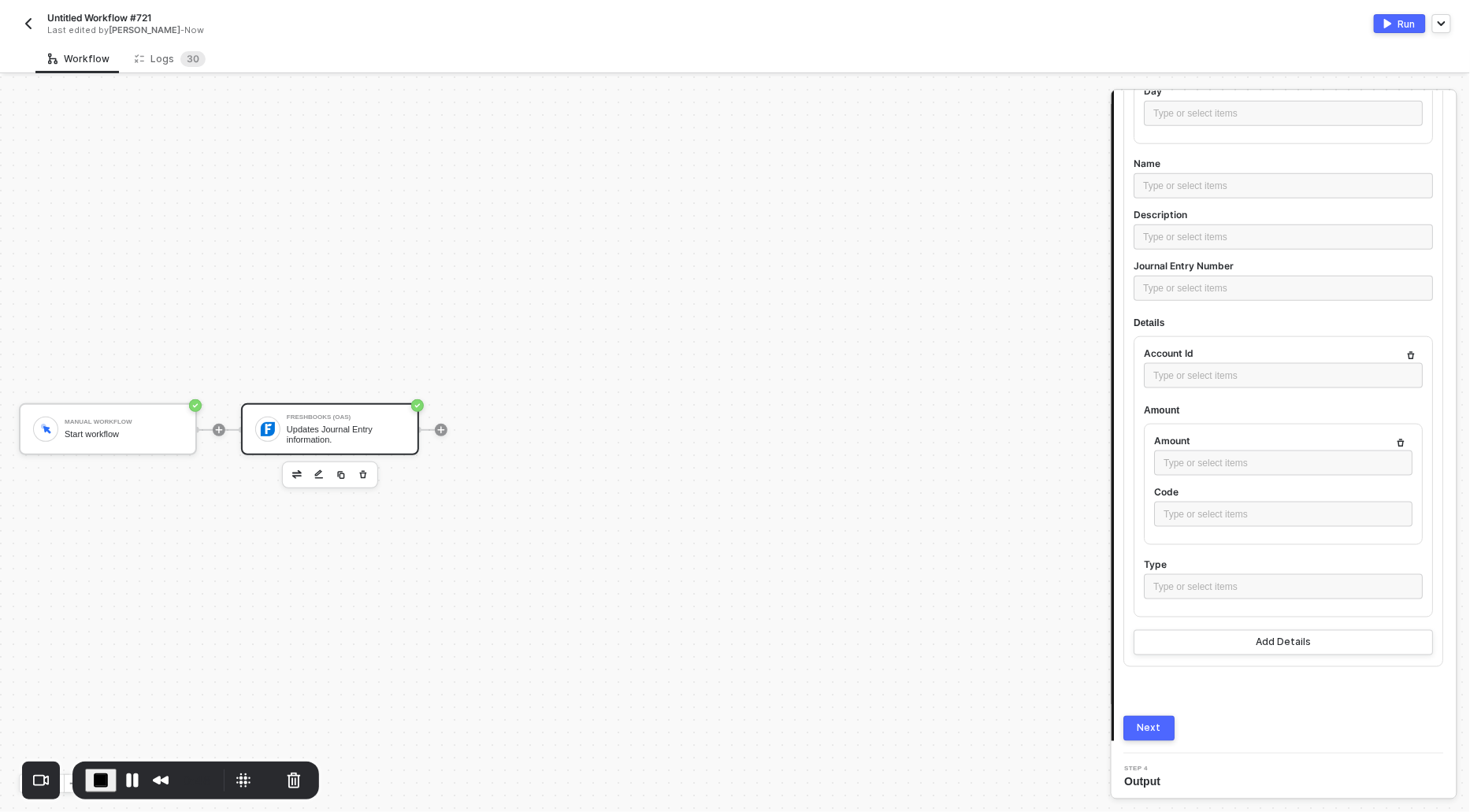
scroll to position [587, 0]
click at [1152, 728] on div "Next" at bounding box center [1150, 729] width 23 height 13
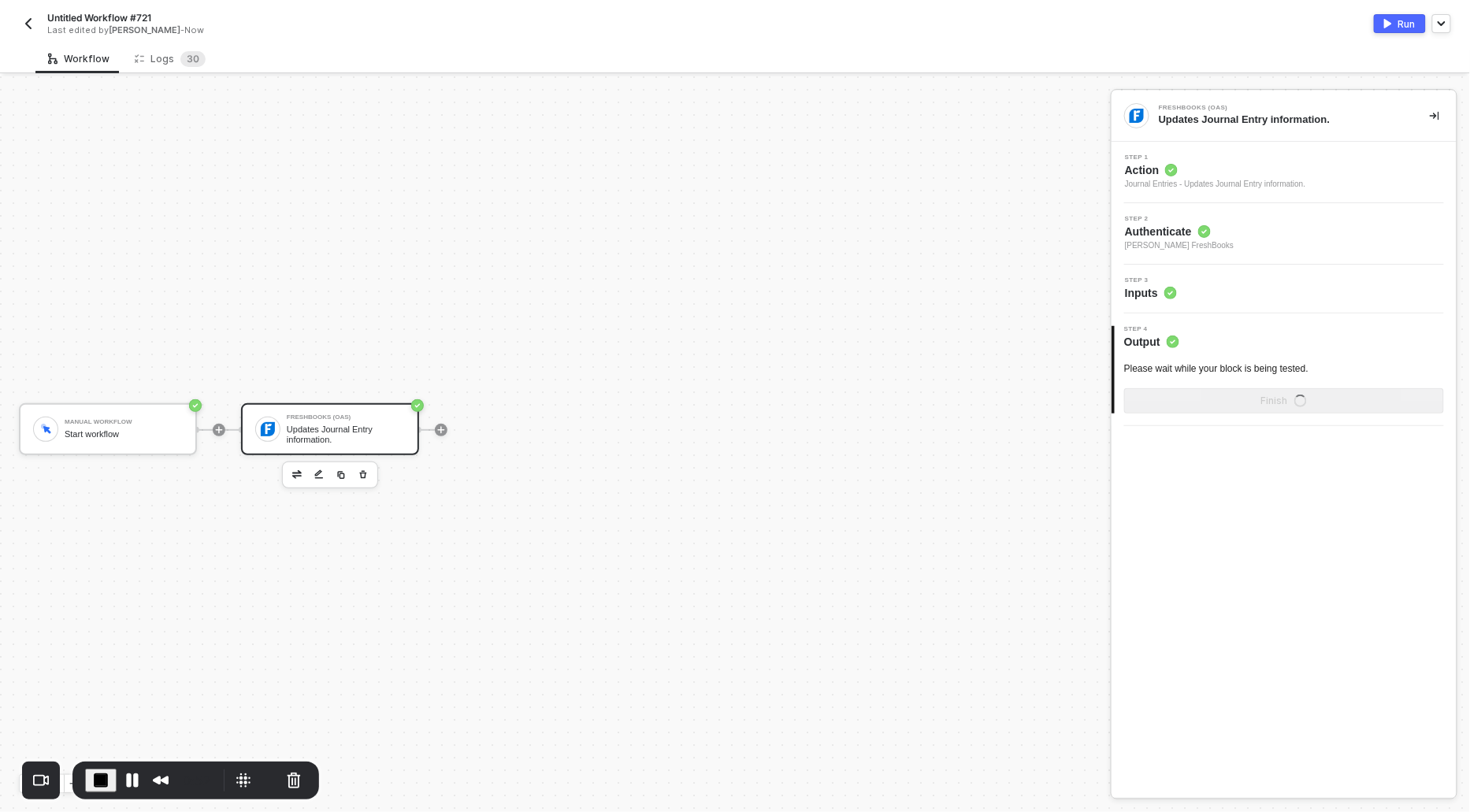
scroll to position [0, 0]
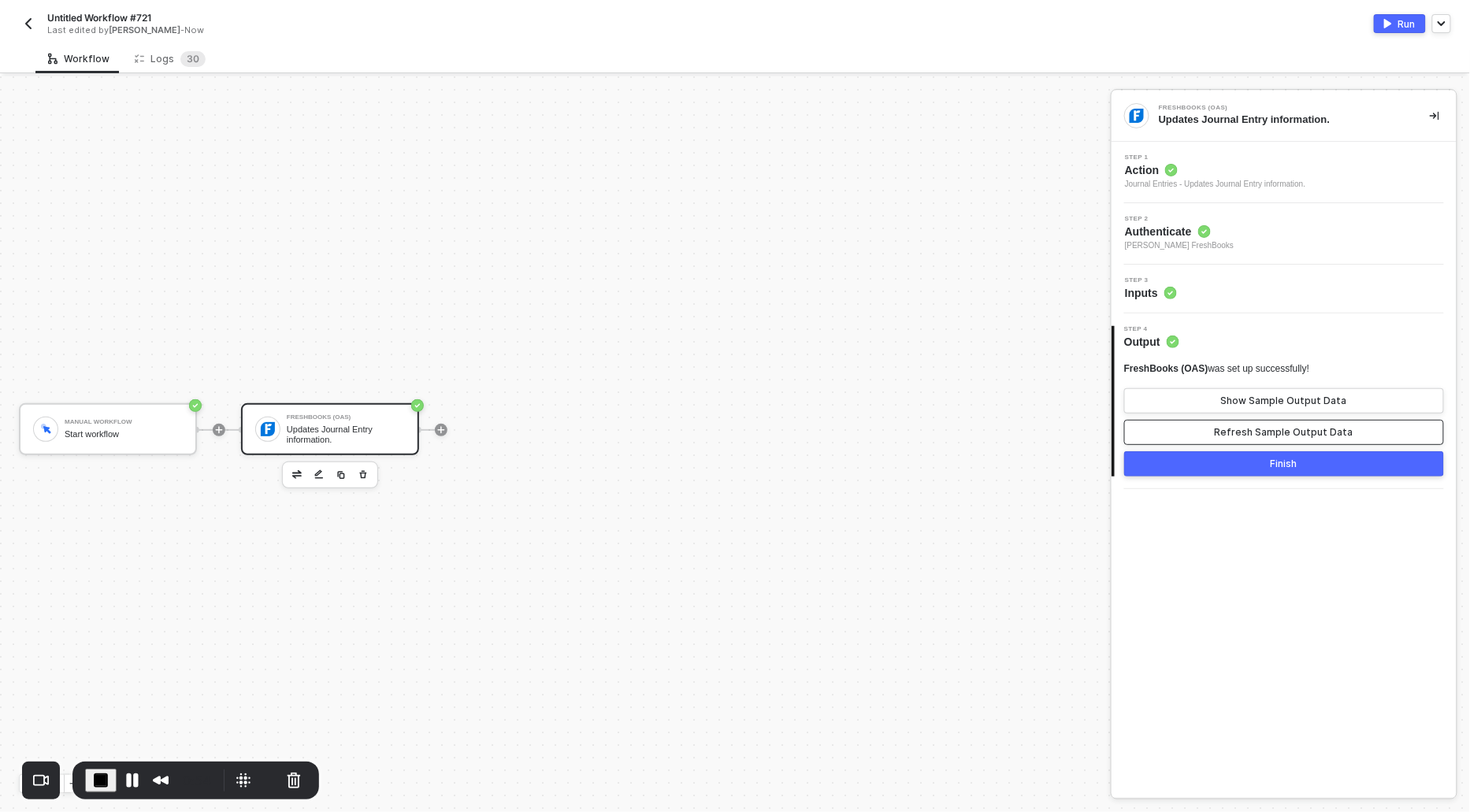
click at [1235, 429] on div "Refresh Sample Output Data" at bounding box center [1285, 433] width 139 height 13
click at [1235, 400] on div "Show Sample Output Data" at bounding box center [1285, 401] width 126 height 13
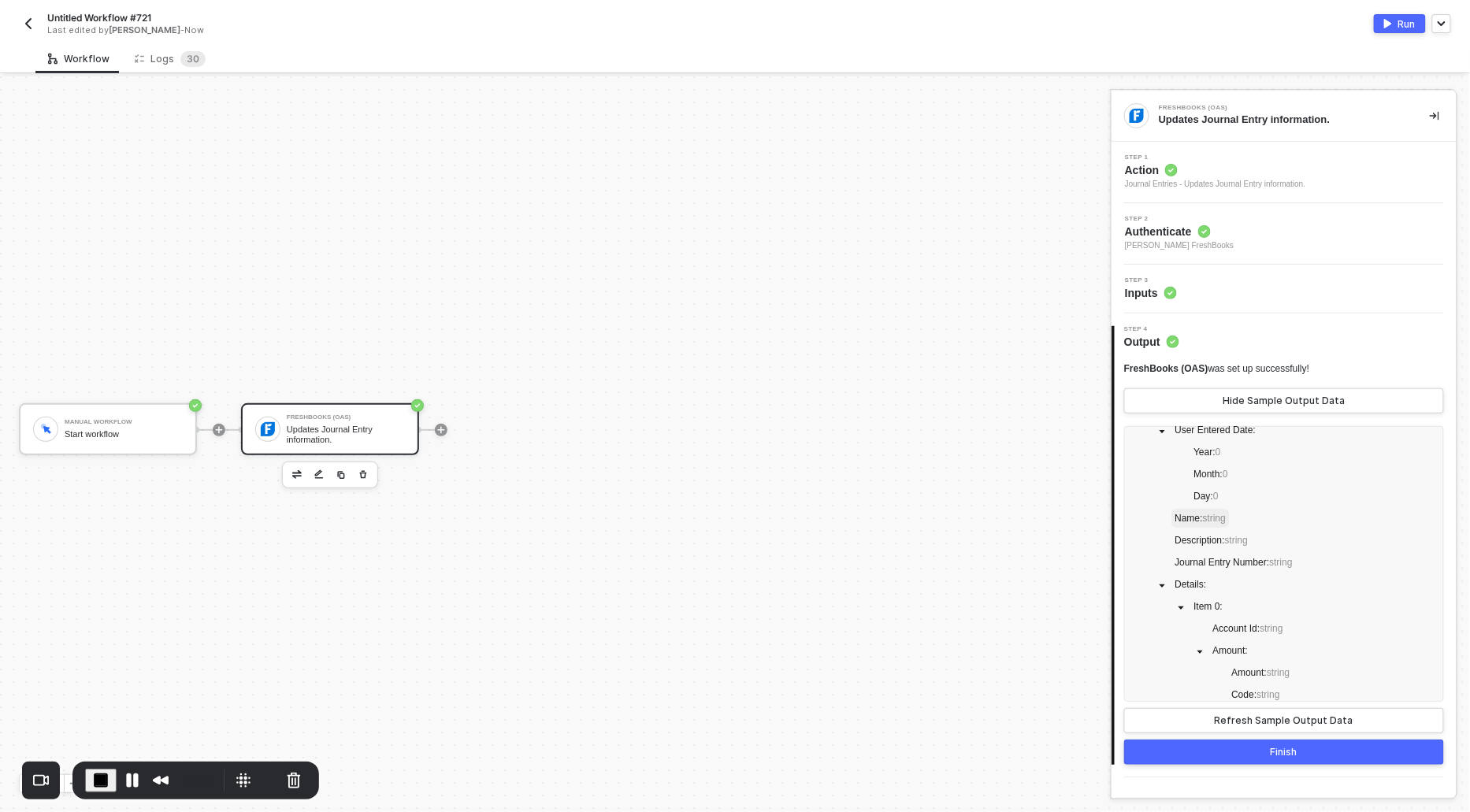
scroll to position [136, 0]
click at [102, 778] on span "End Recording" at bounding box center [100, 780] width 19 height 19
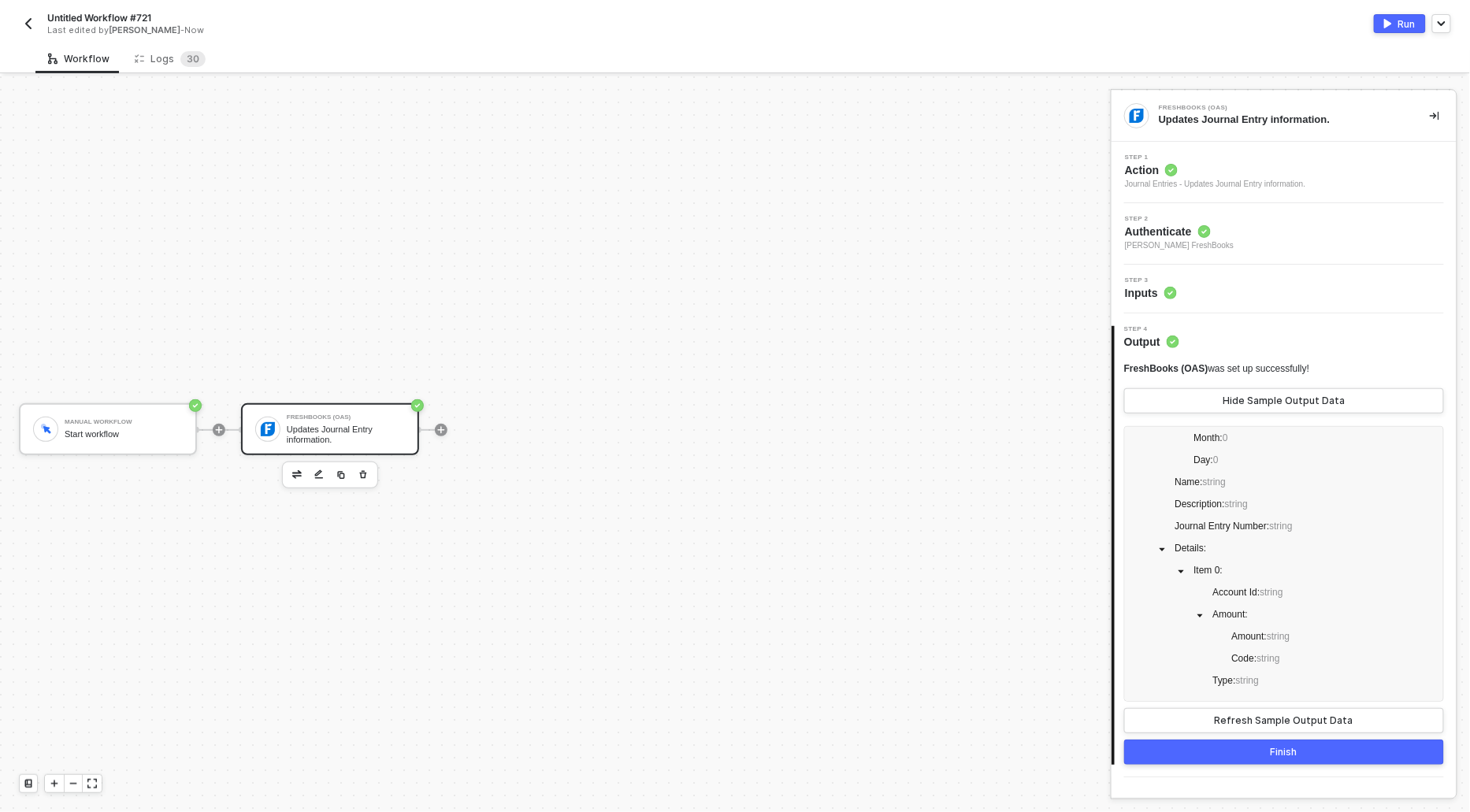
click at [1152, 173] on span "Action" at bounding box center [1215, 170] width 181 height 16
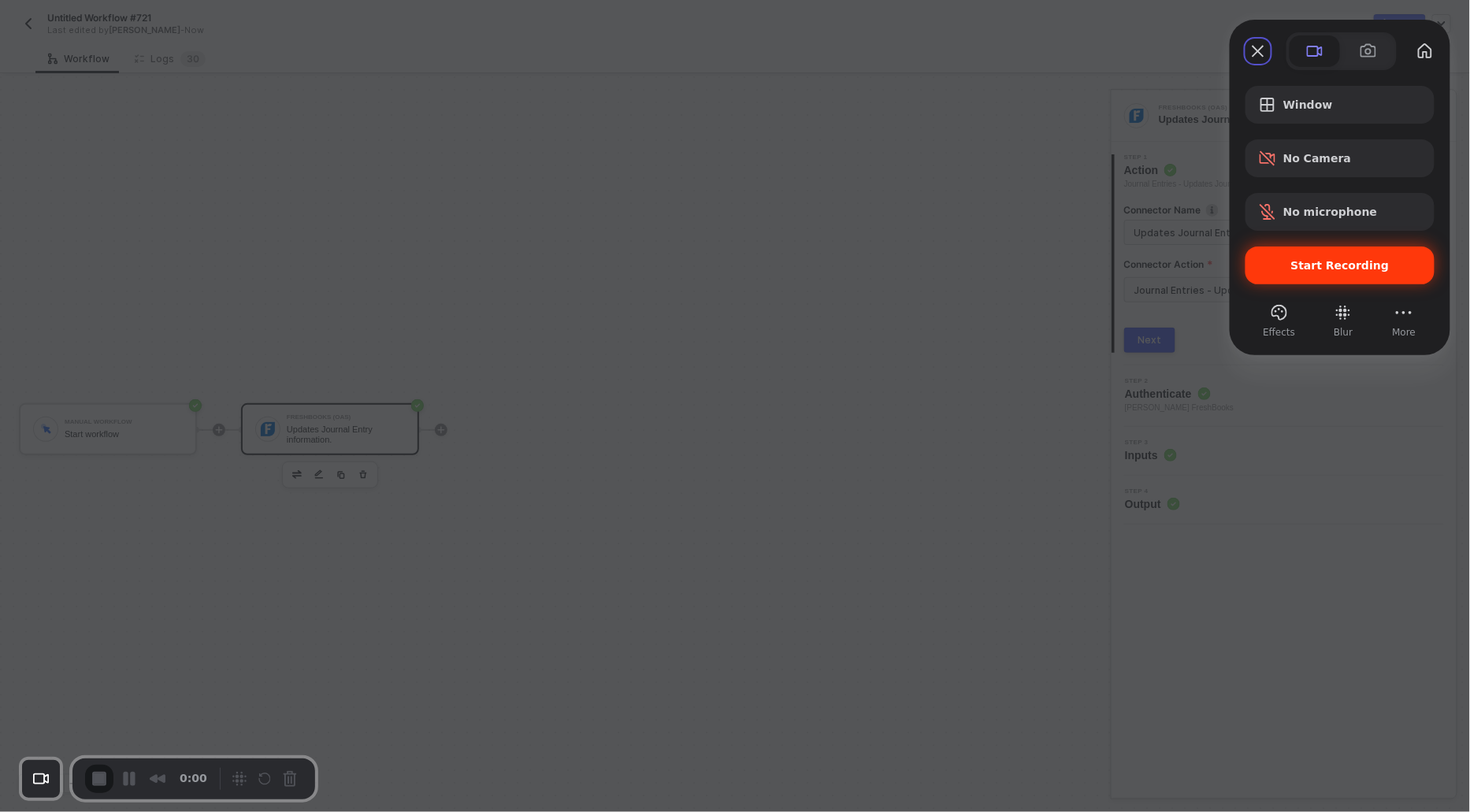
click at [1273, 271] on span "Start Recording" at bounding box center [1339, 266] width 164 height 13
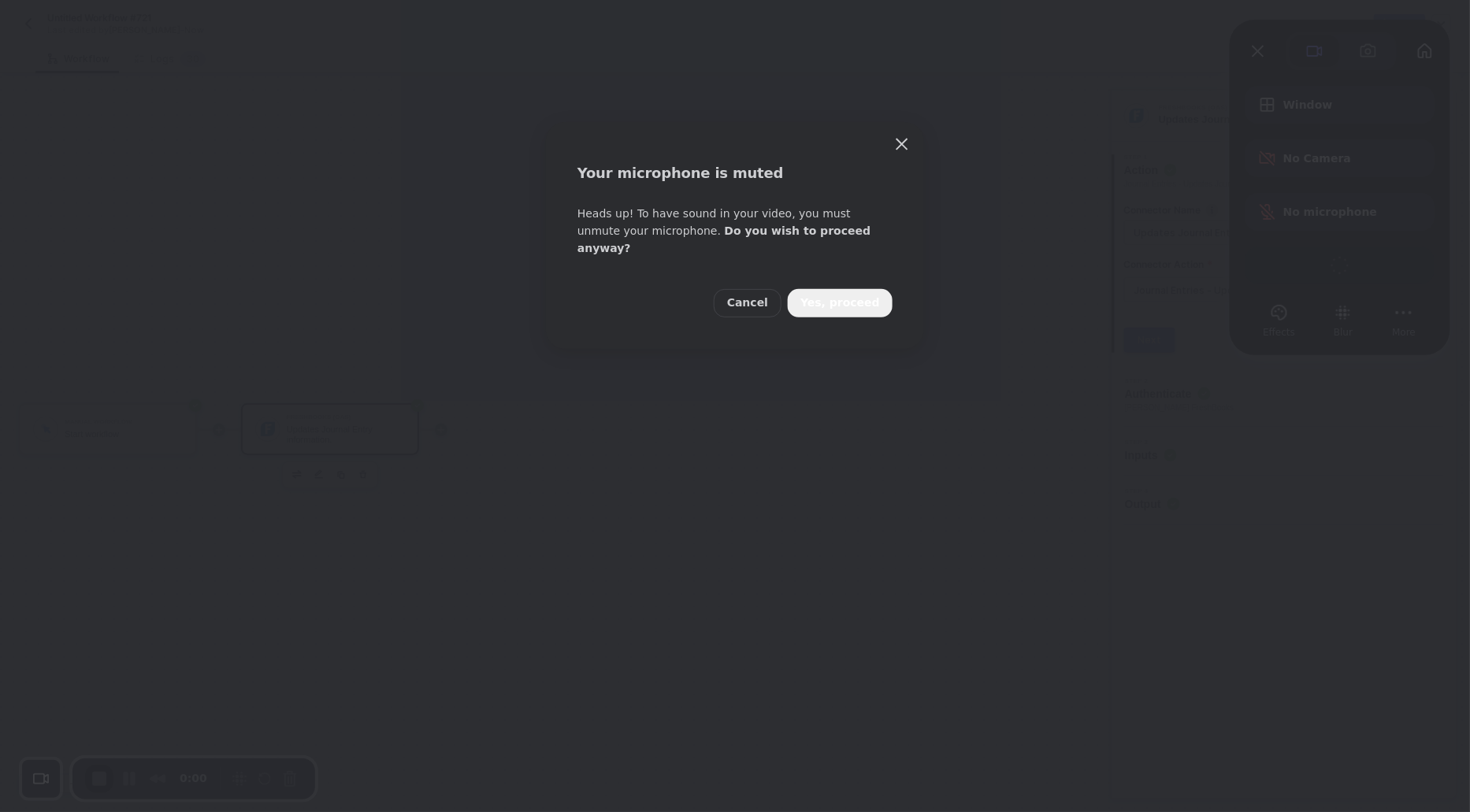
click at [851, 295] on span "Yes, proceed" at bounding box center [840, 304] width 80 height 18
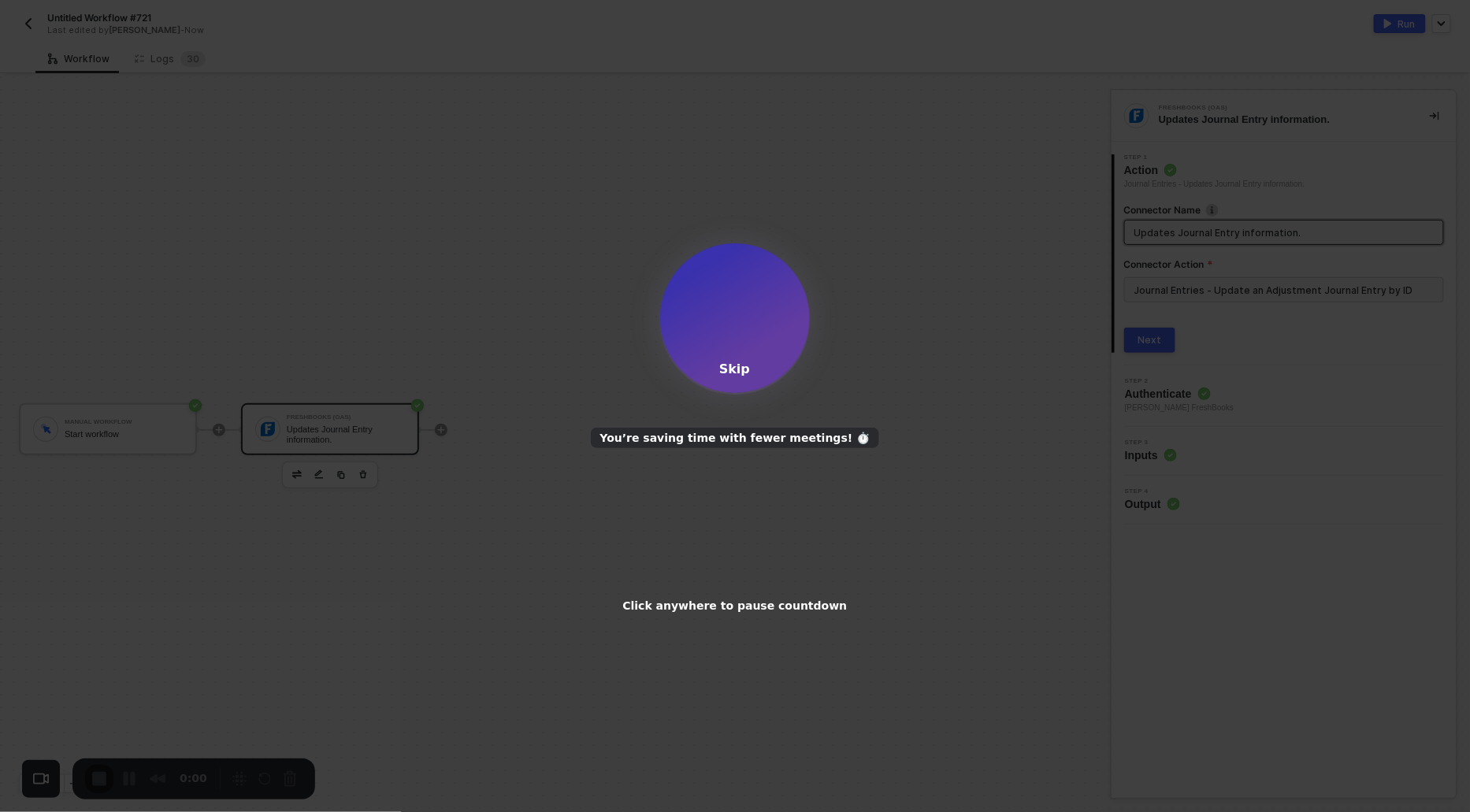
click at [733, 367] on div "Skip" at bounding box center [735, 369] width 31 height 15
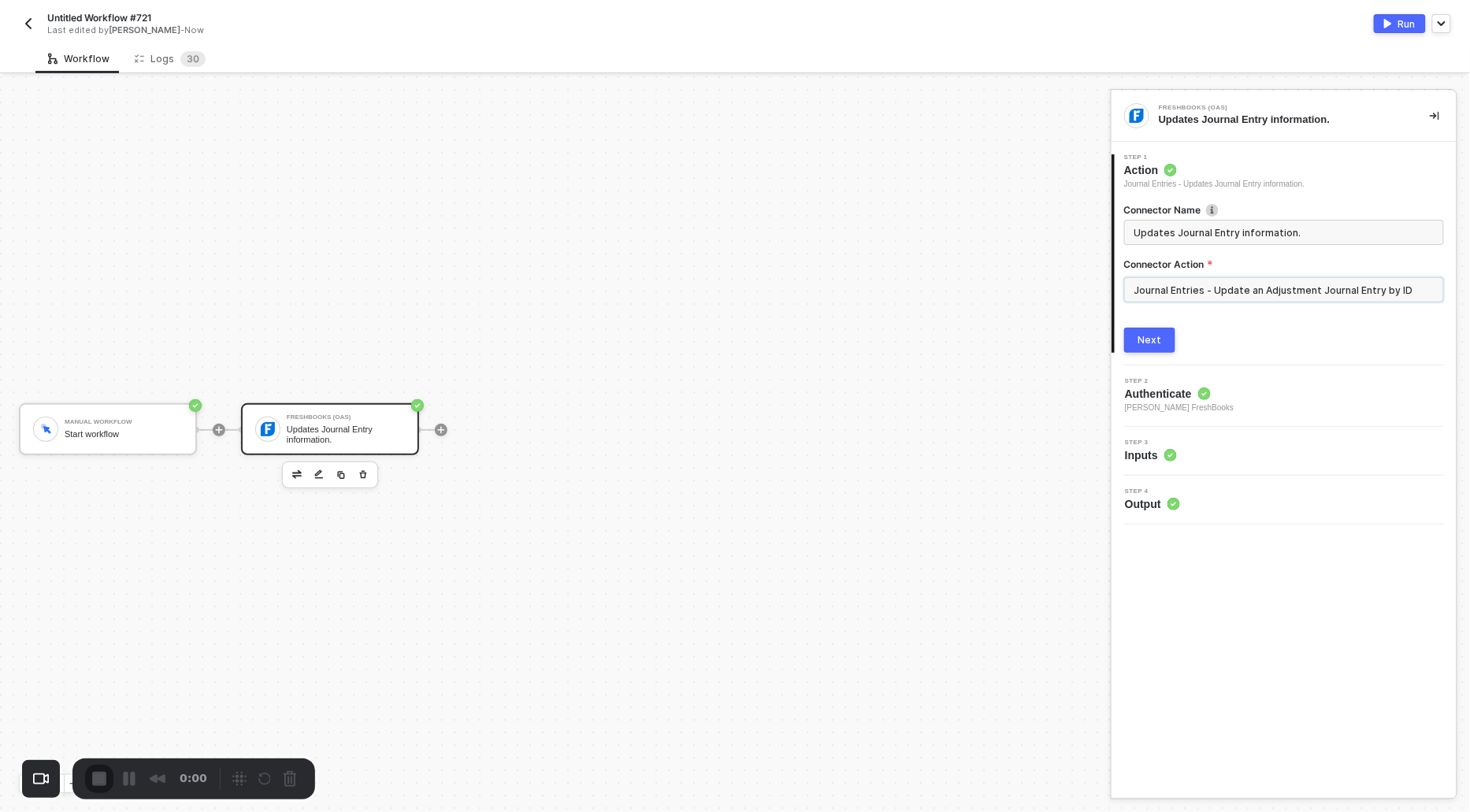
click at [1221, 284] on input "Journal Entries - Update an Adjustment Journal Entry by ID" at bounding box center [1284, 289] width 320 height 25
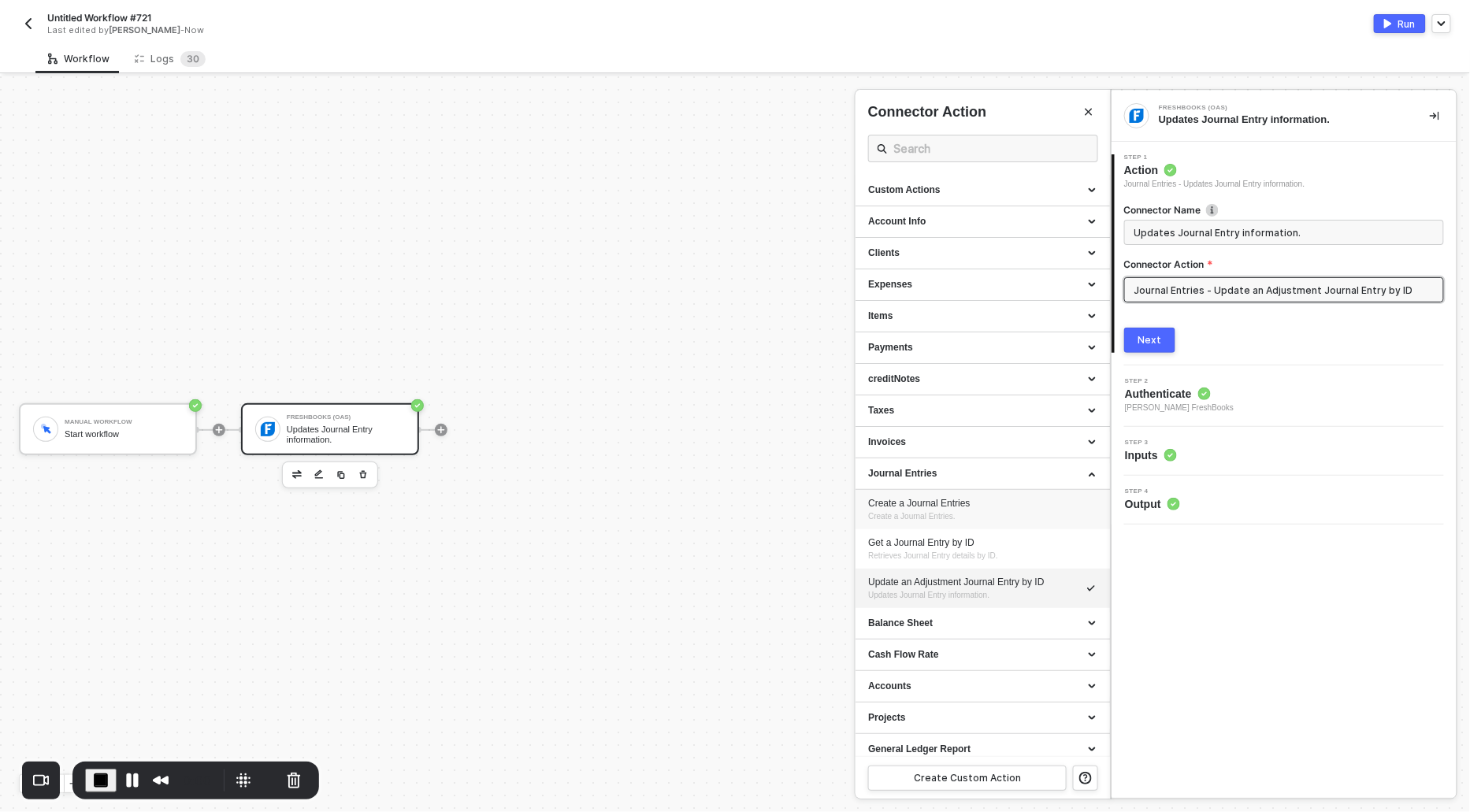
scroll to position [7, 0]
click at [899, 347] on div "Payments" at bounding box center [983, 341] width 255 height 31
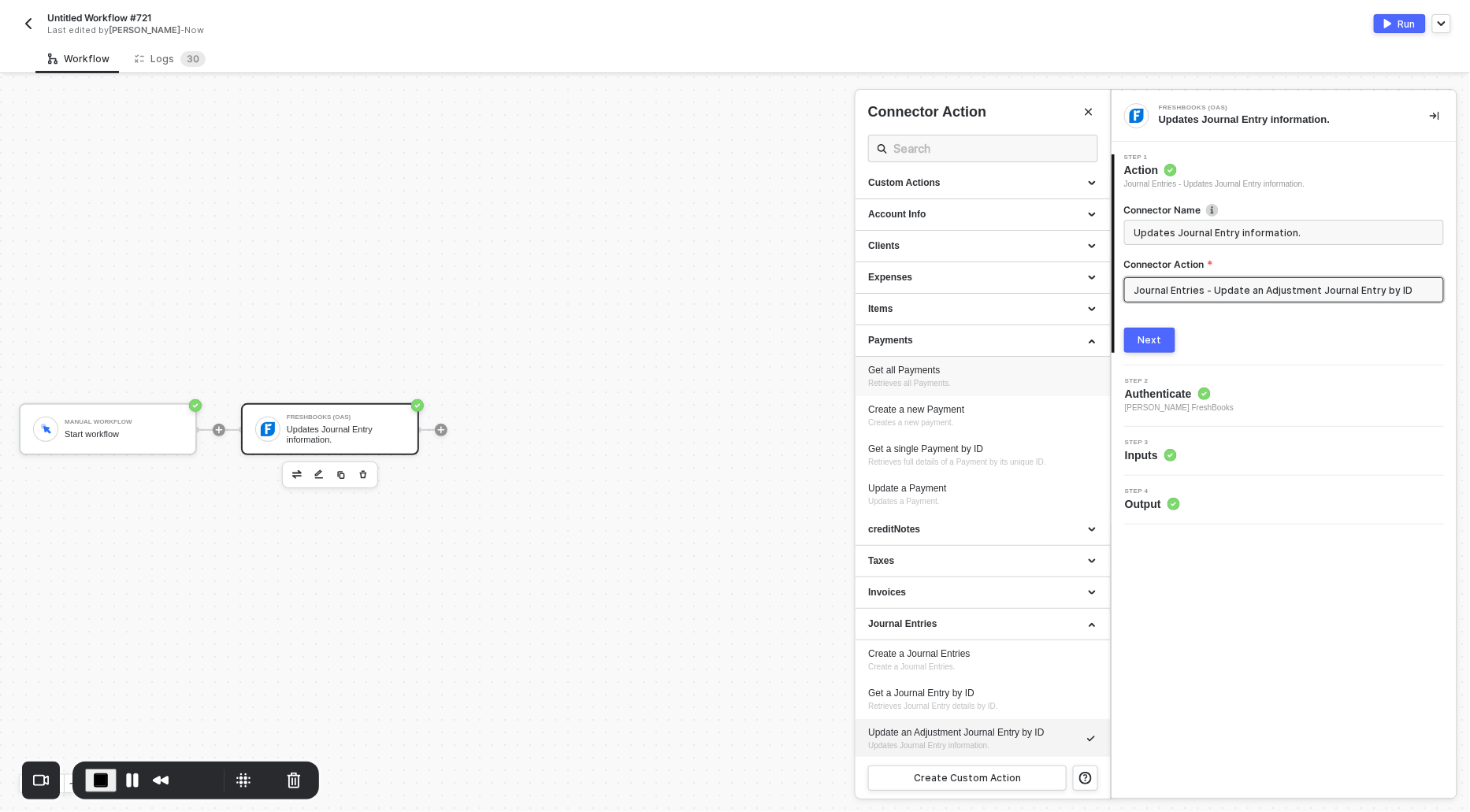
click at [904, 384] on span "Retrieves all Payments." at bounding box center [909, 383] width 83 height 9
type input "Retrieves all Payments."
type input "Payments - Get all Payments"
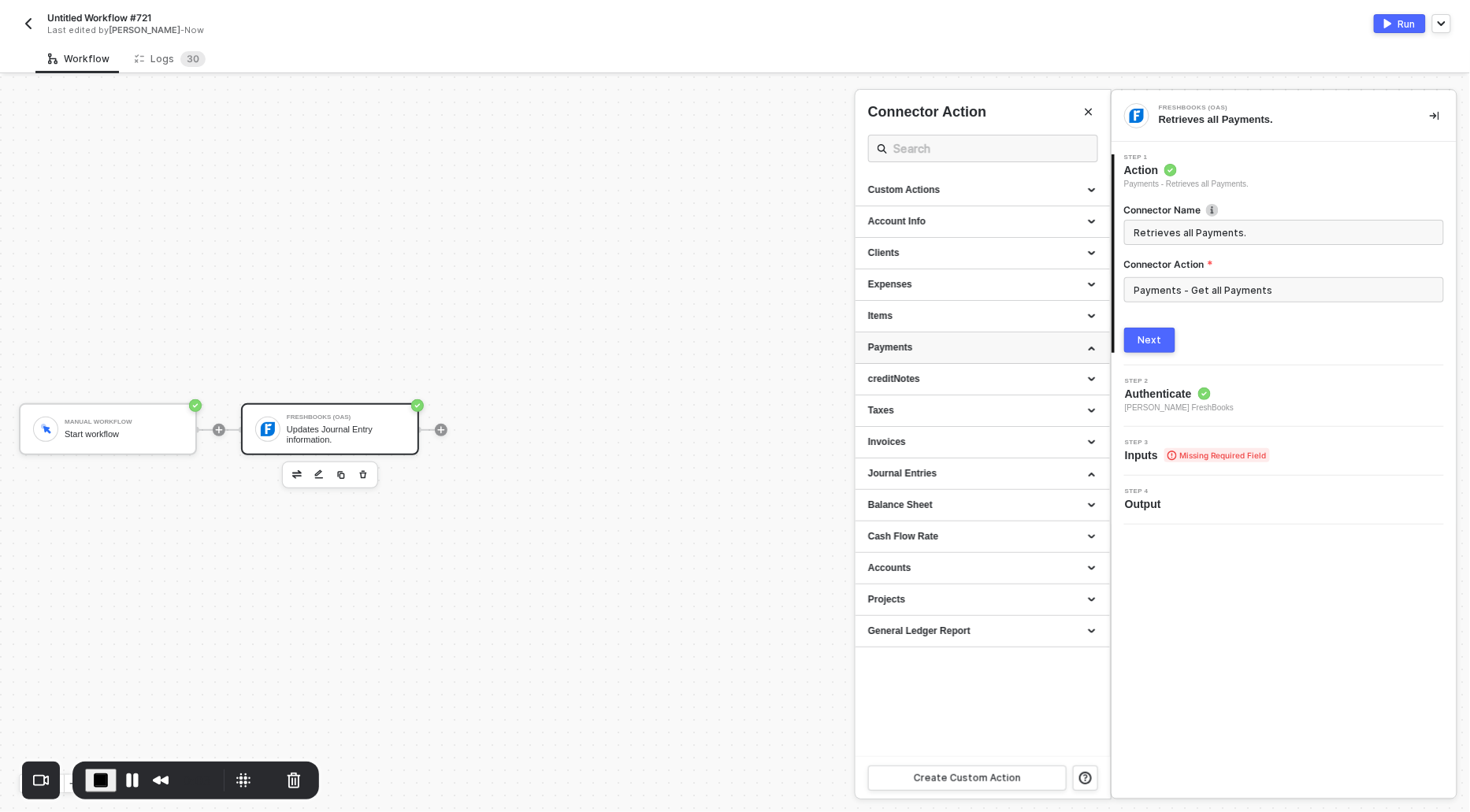
scroll to position [0, 0]
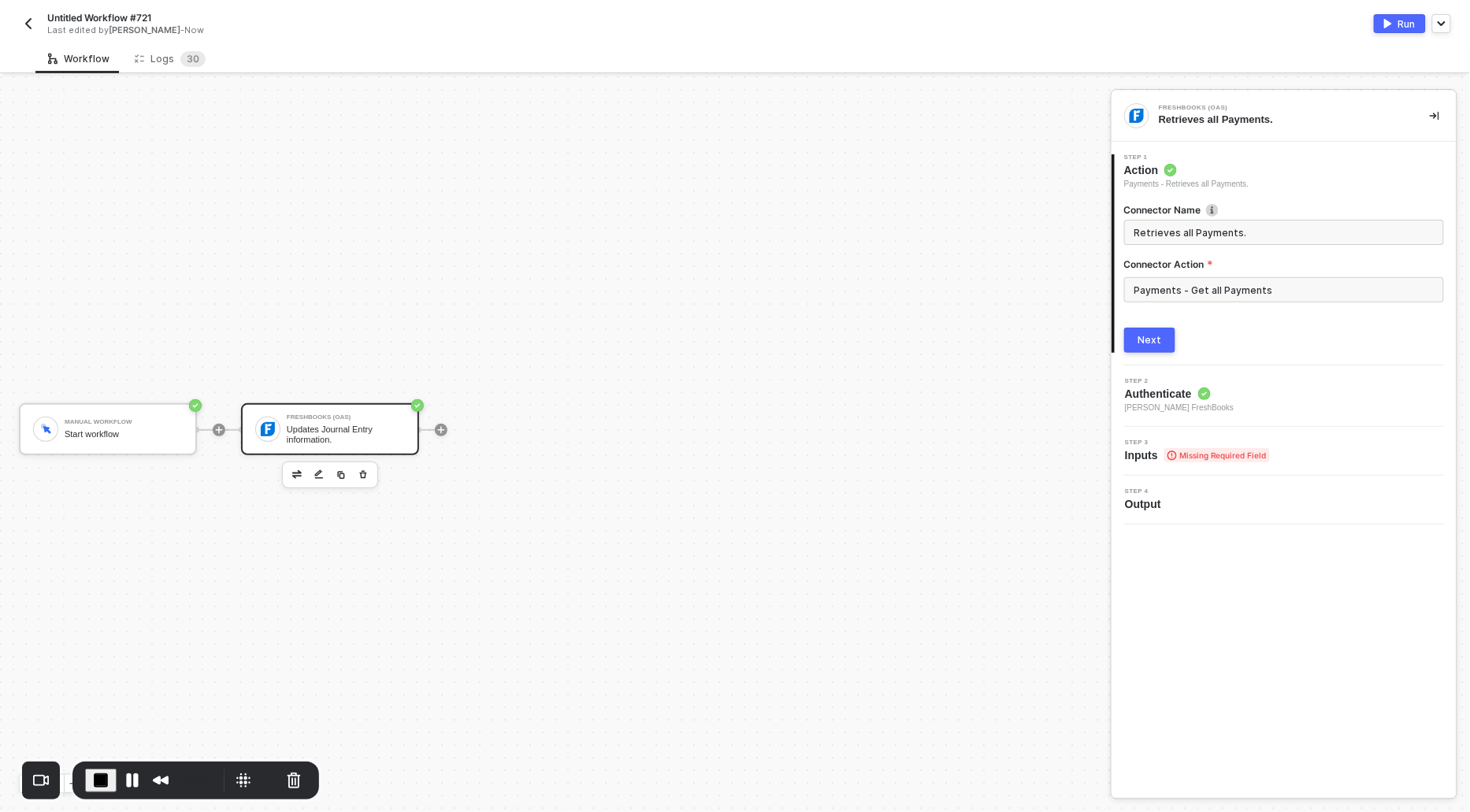
click at [1136, 342] on button "Next" at bounding box center [1150, 340] width 52 height 25
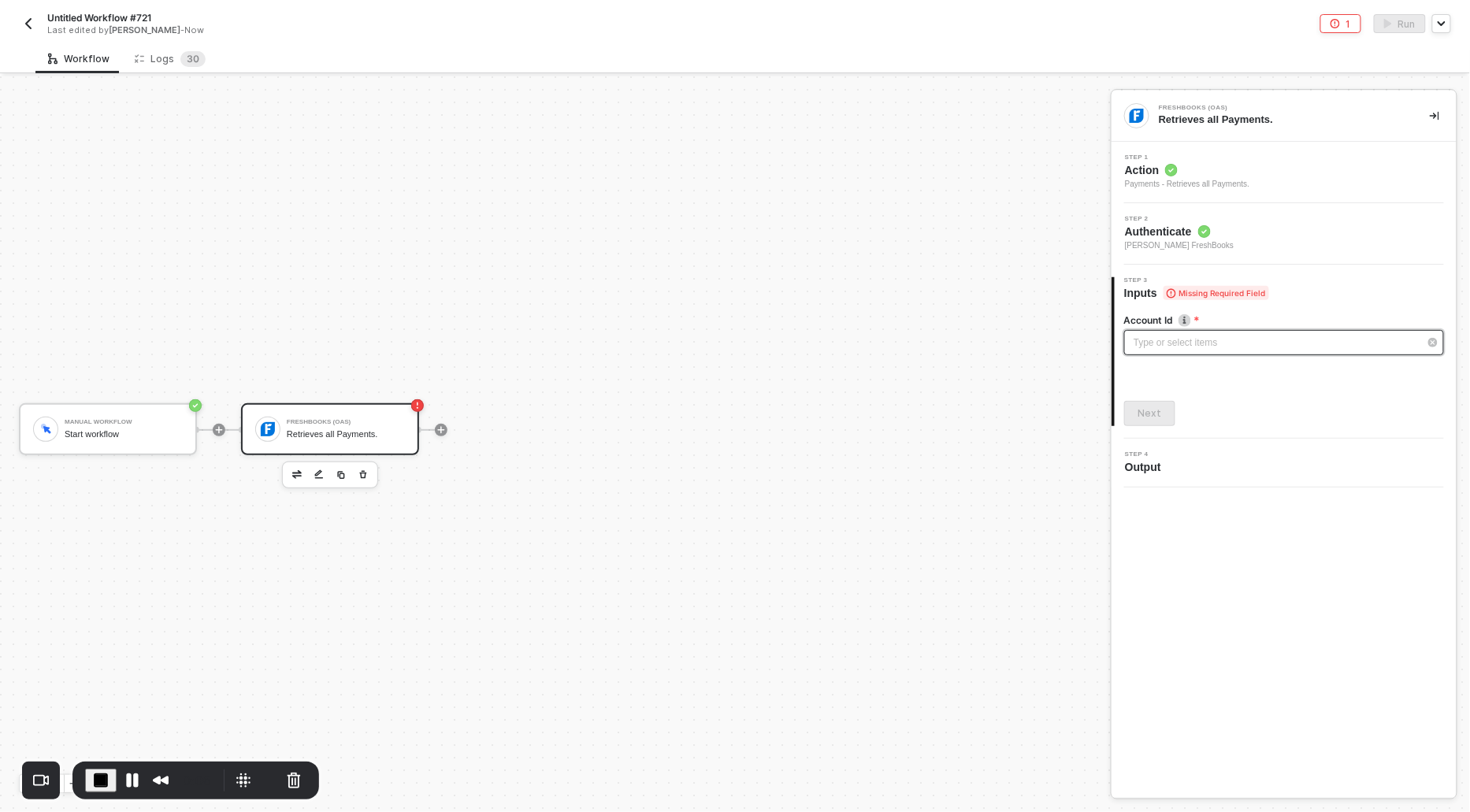
click at [1145, 338] on div "Type or select items ﻿" at bounding box center [1277, 343] width 285 height 15
click at [895, 238] on div "Alloy Automation" at bounding box center [983, 236] width 230 height 27
click at [1149, 418] on div "Next" at bounding box center [1150, 413] width 23 height 13
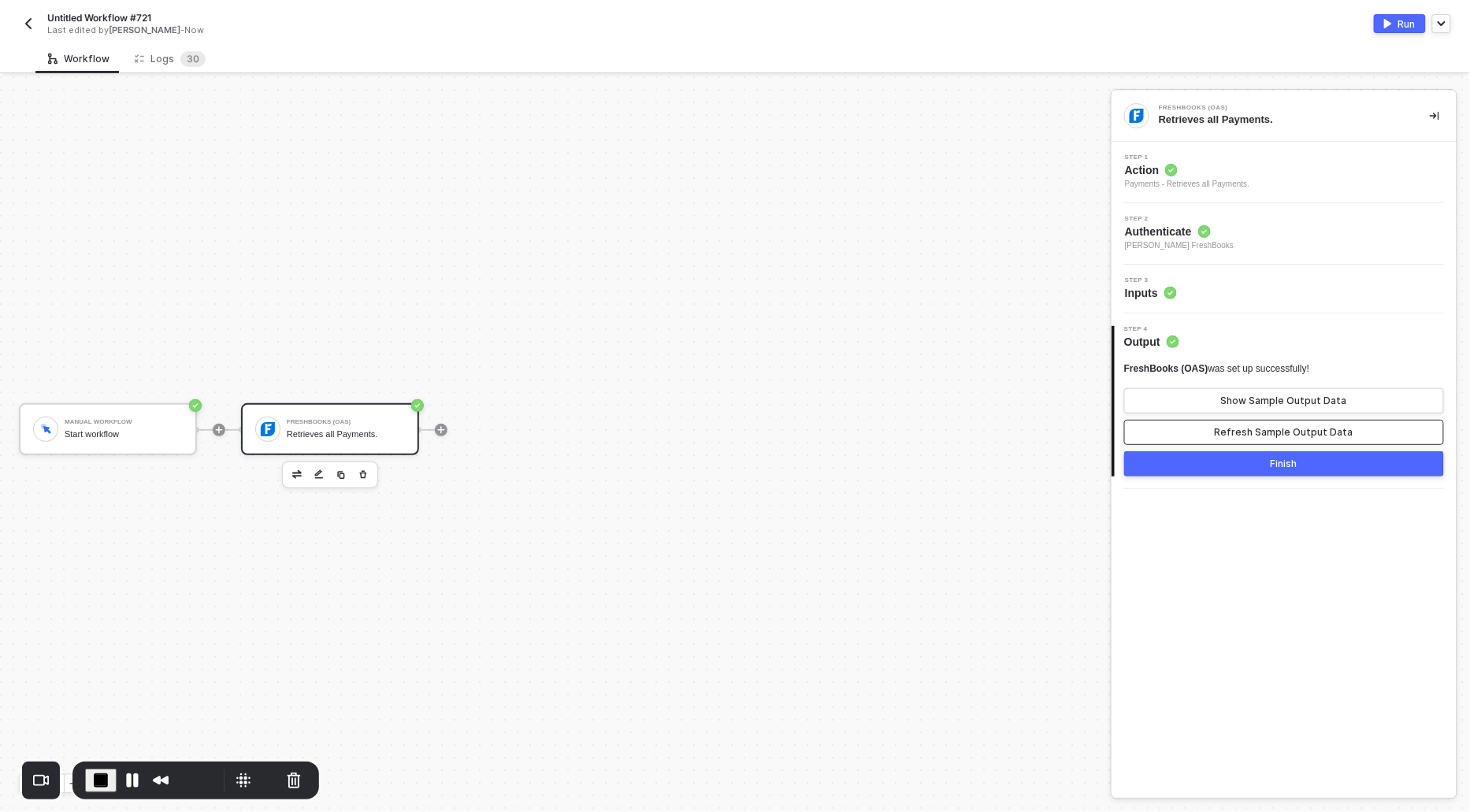
click at [1264, 430] on div "Refresh Sample Output Data" at bounding box center [1285, 433] width 139 height 13
click at [1257, 397] on div "Show Sample Output Data" at bounding box center [1285, 401] width 126 height 13
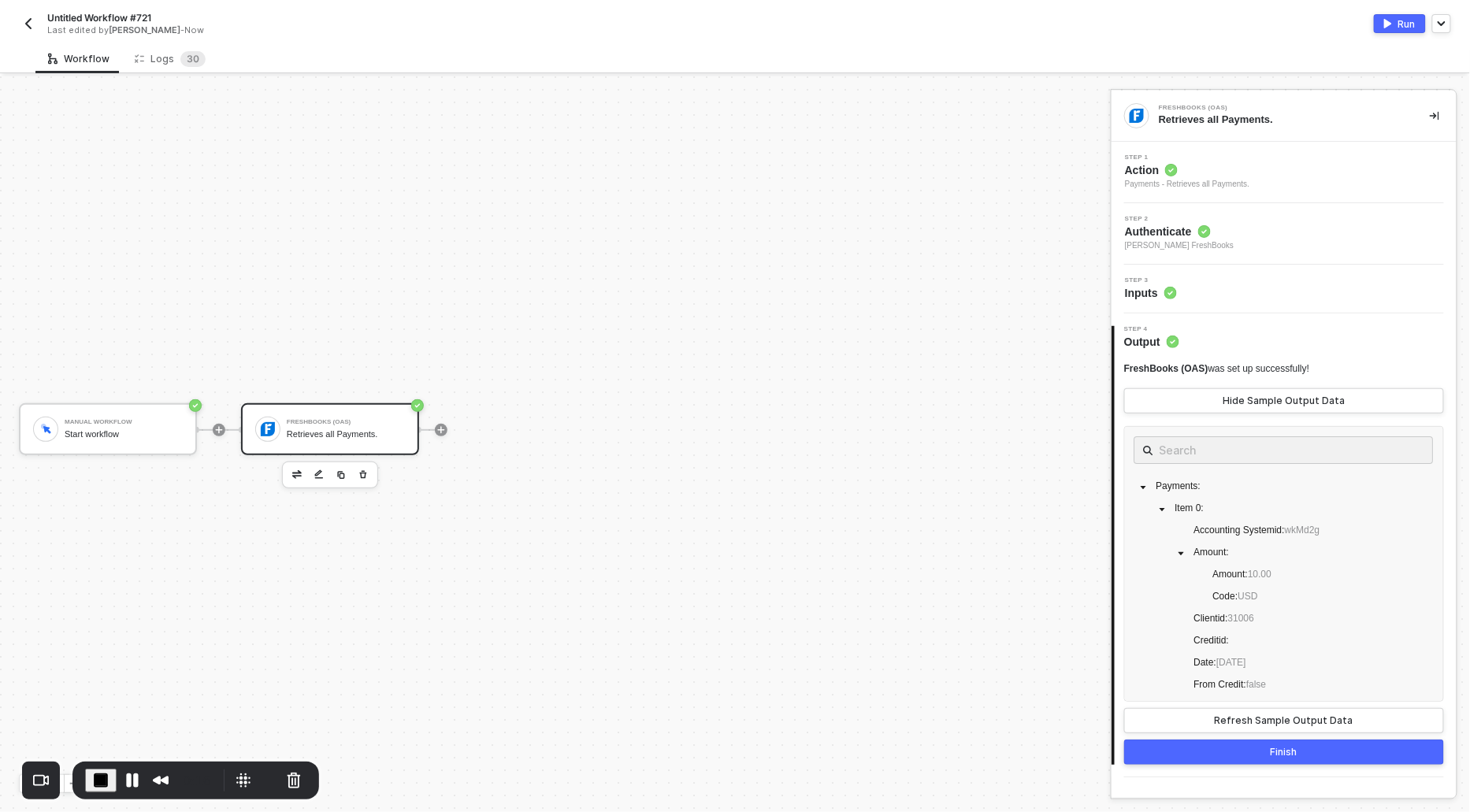
click at [1164, 178] on div "Payments - Retrieves all Payments." at bounding box center [1187, 184] width 124 height 13
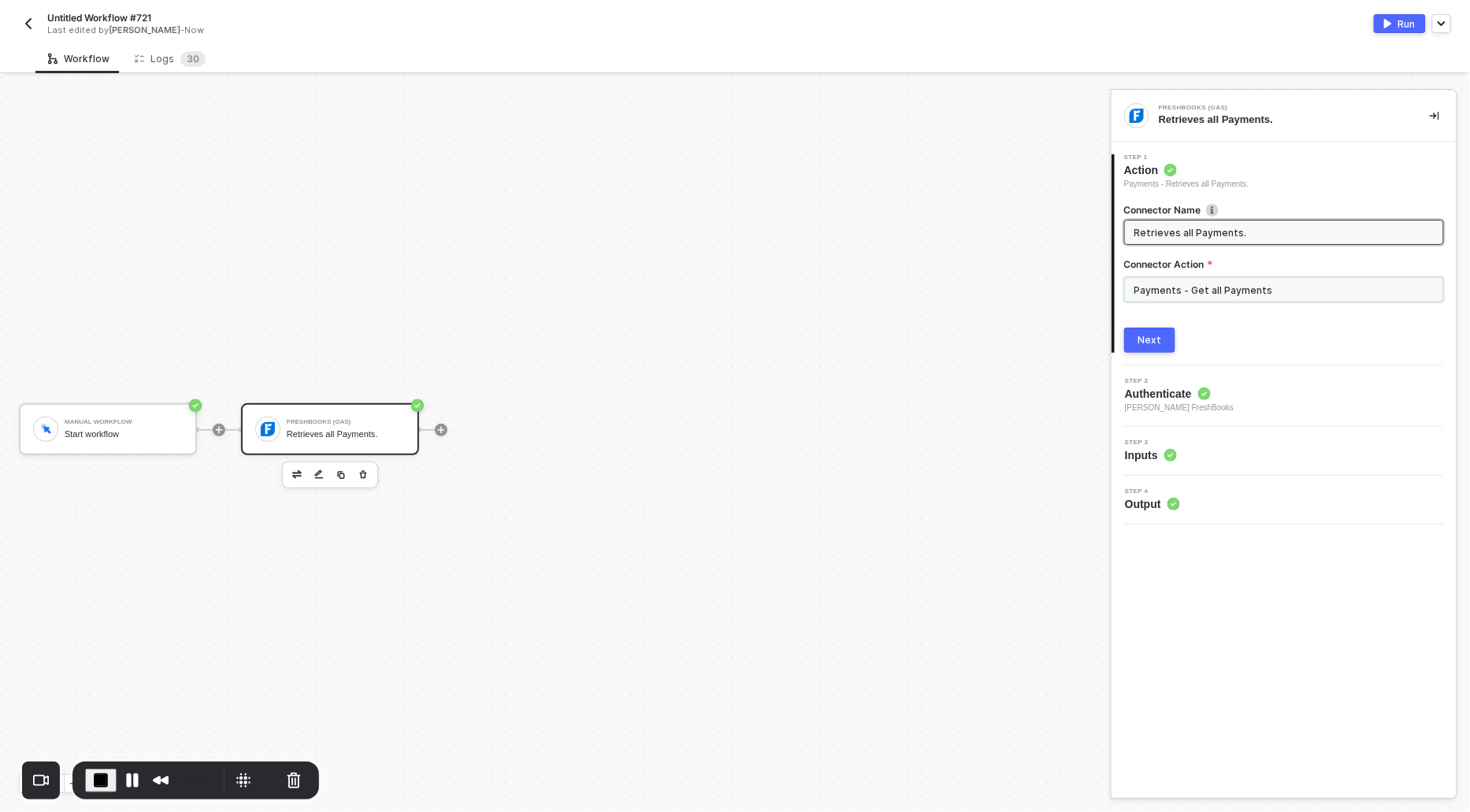
click at [1198, 290] on input "Payments - Get all Payments" at bounding box center [1284, 289] width 320 height 25
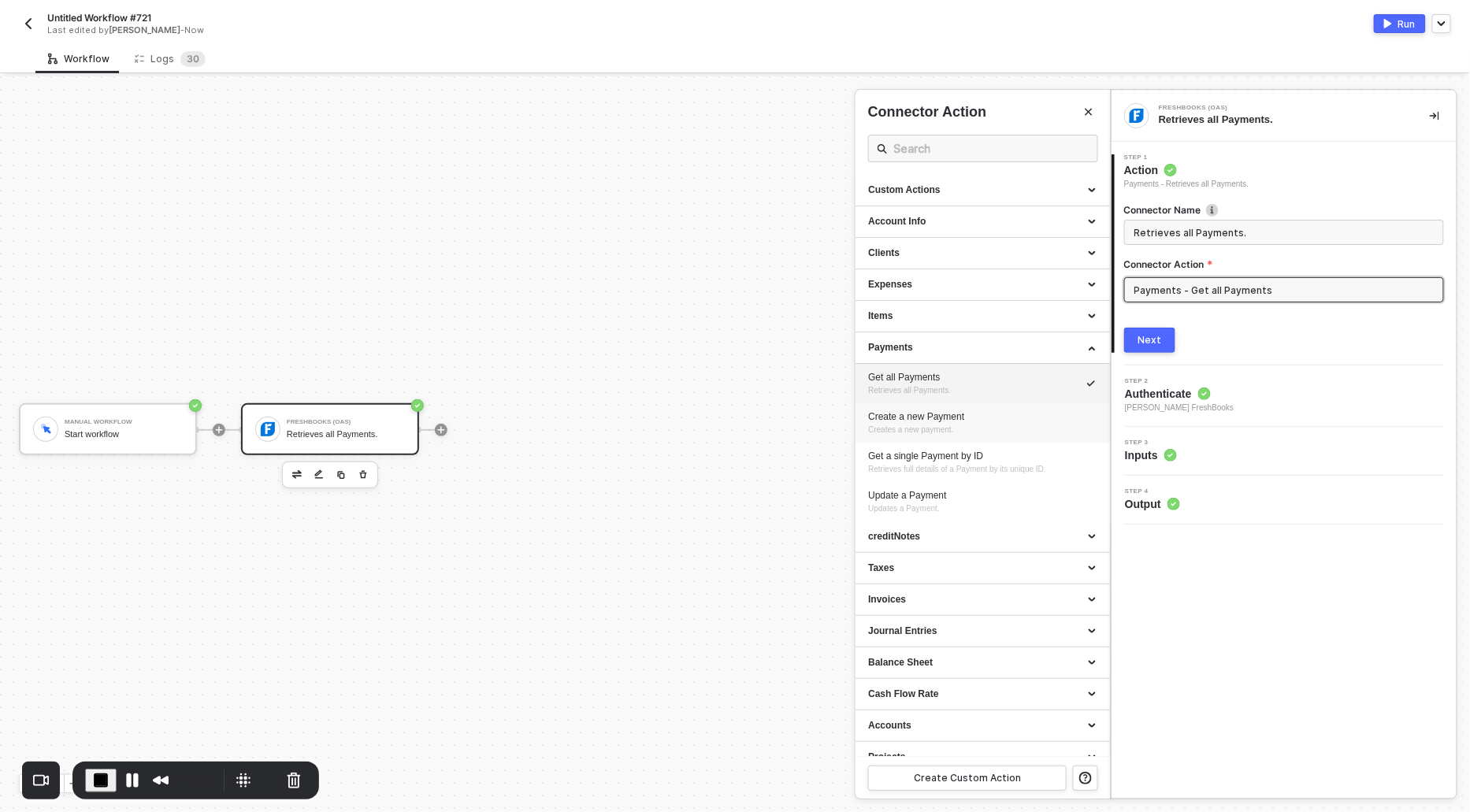
click at [903, 428] on span "Creates a new payment." at bounding box center [911, 429] width 85 height 9
type input "Creates a new payment."
type input "Payments - Create a new Payment"
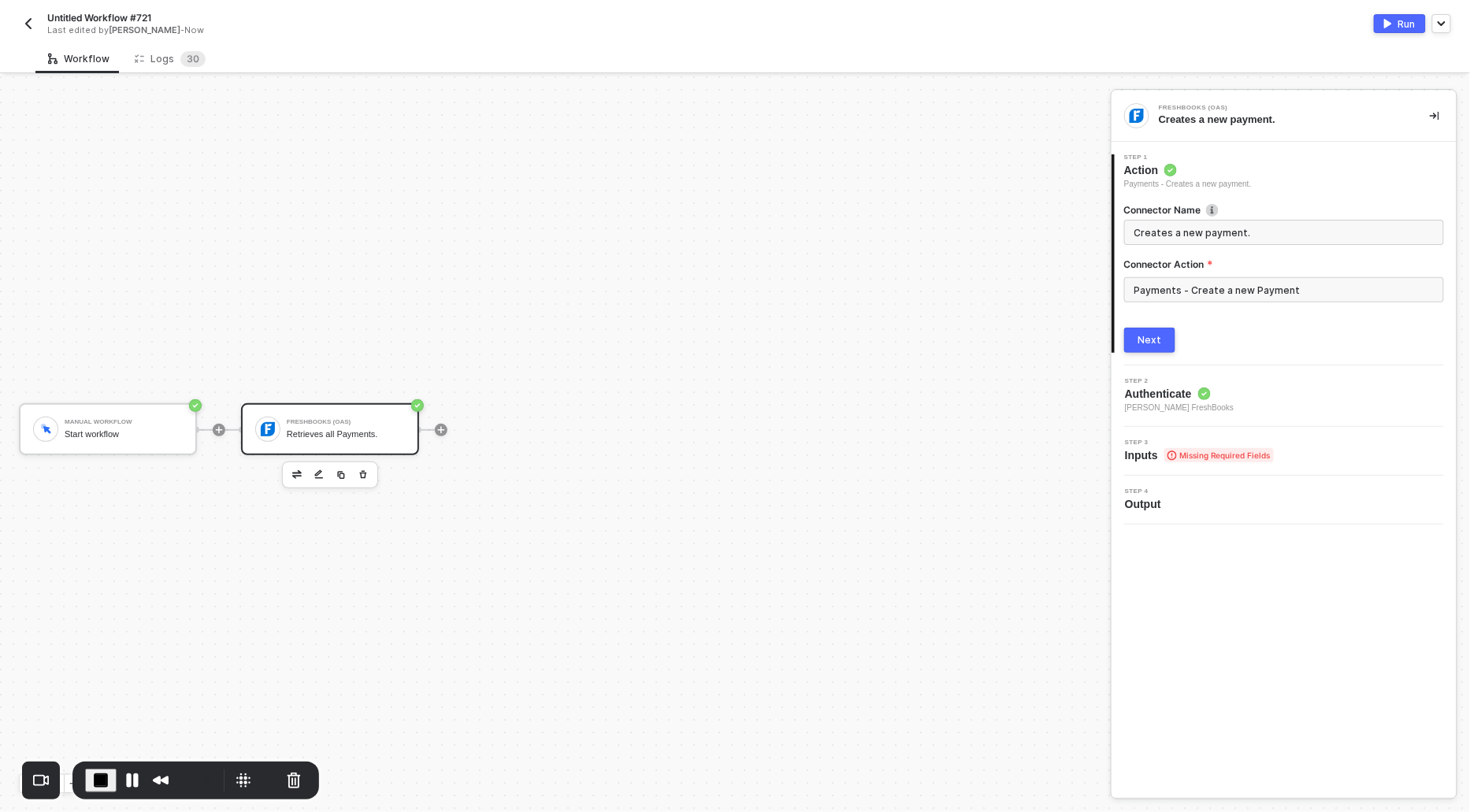
click at [1140, 343] on div "Next" at bounding box center [1150, 341] width 23 height 13
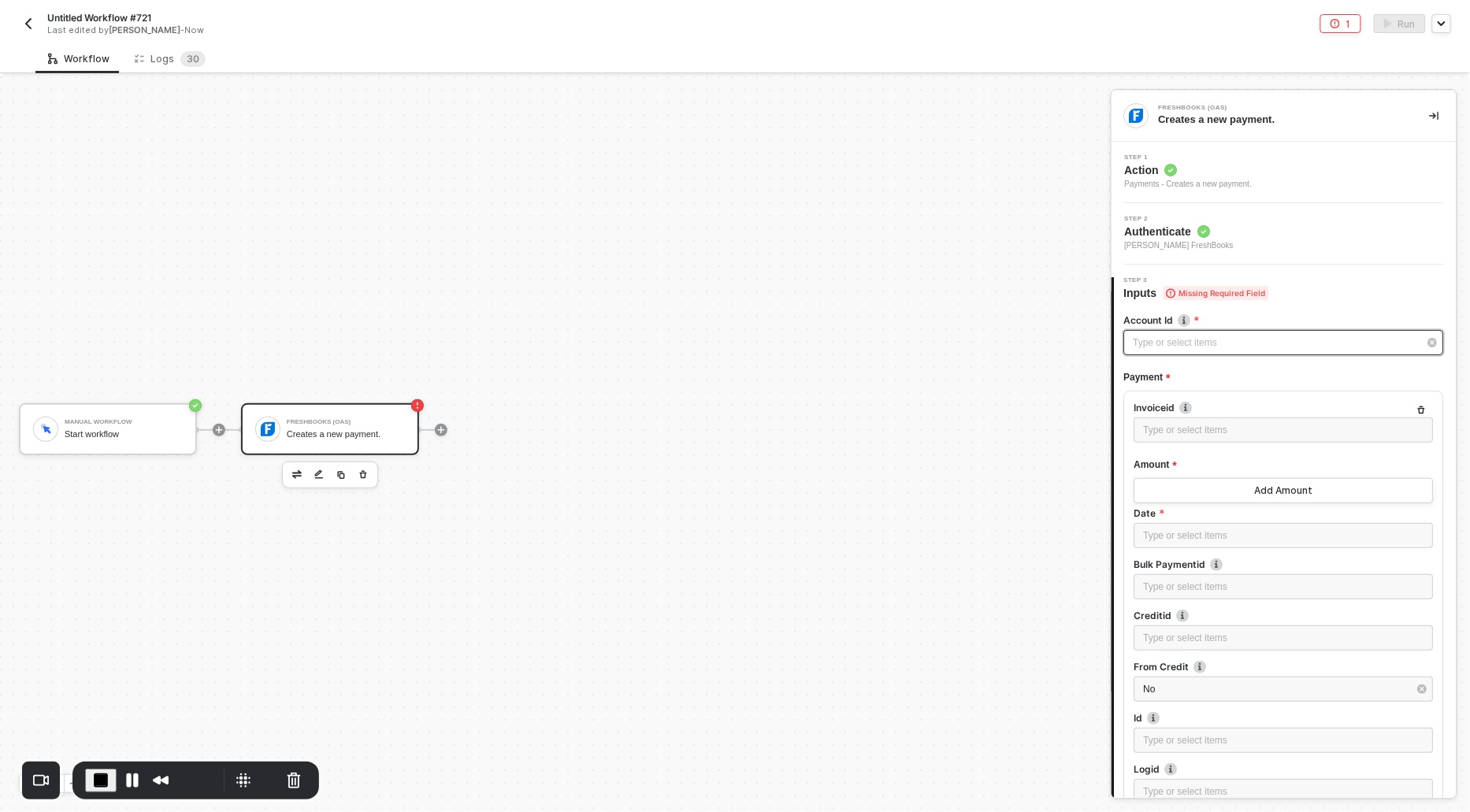
click at [1145, 350] on div "Type or select items ﻿" at bounding box center [1284, 342] width 320 height 25
click at [891, 235] on div "Alloy Automation" at bounding box center [983, 236] width 230 height 27
click at [1180, 492] on button "Add Amount" at bounding box center [1285, 490] width 300 height 25
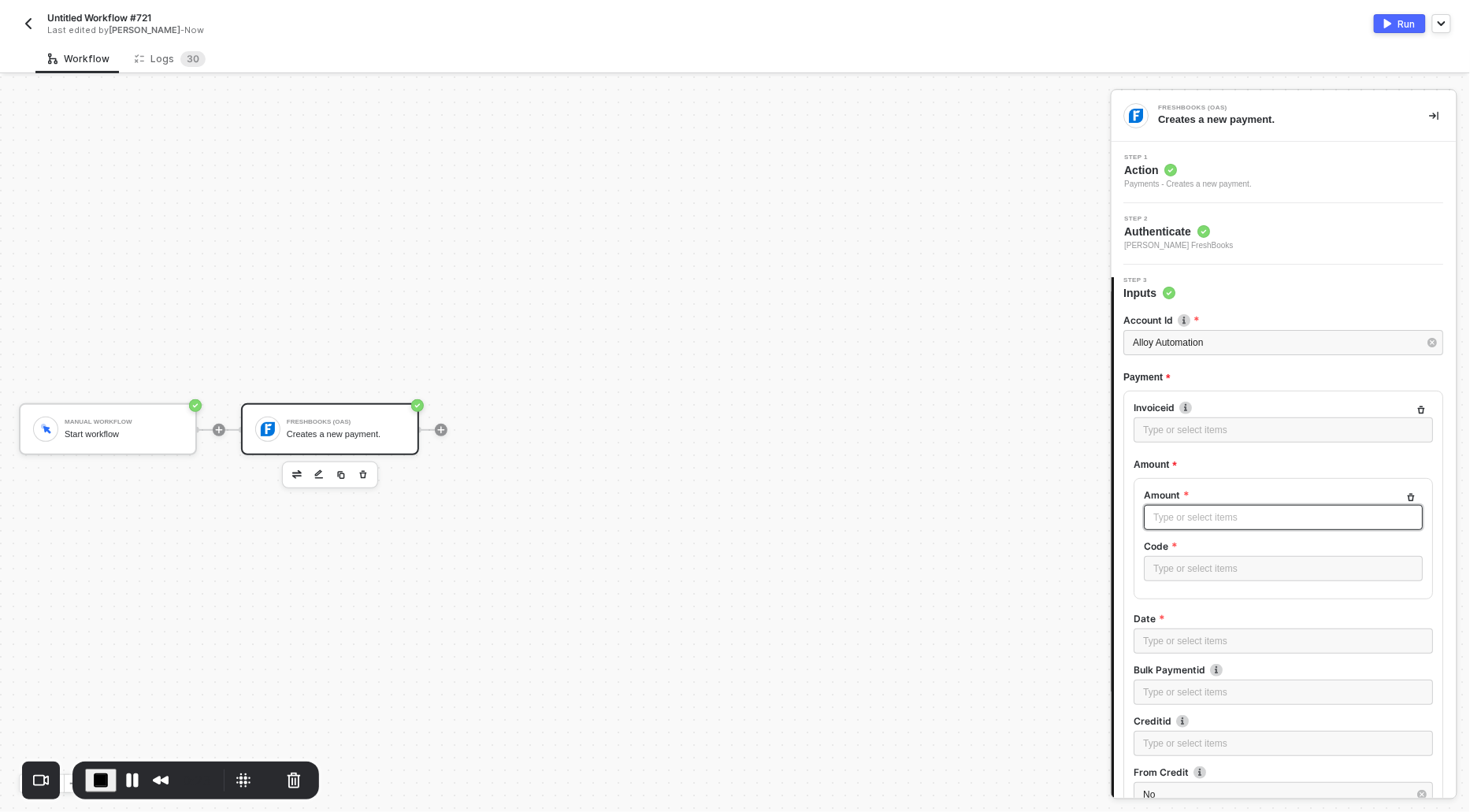
click at [1177, 521] on div "Type or select items ﻿" at bounding box center [1284, 518] width 260 height 15
click at [1176, 573] on div "Type or select items ﻿" at bounding box center [1284, 569] width 260 height 15
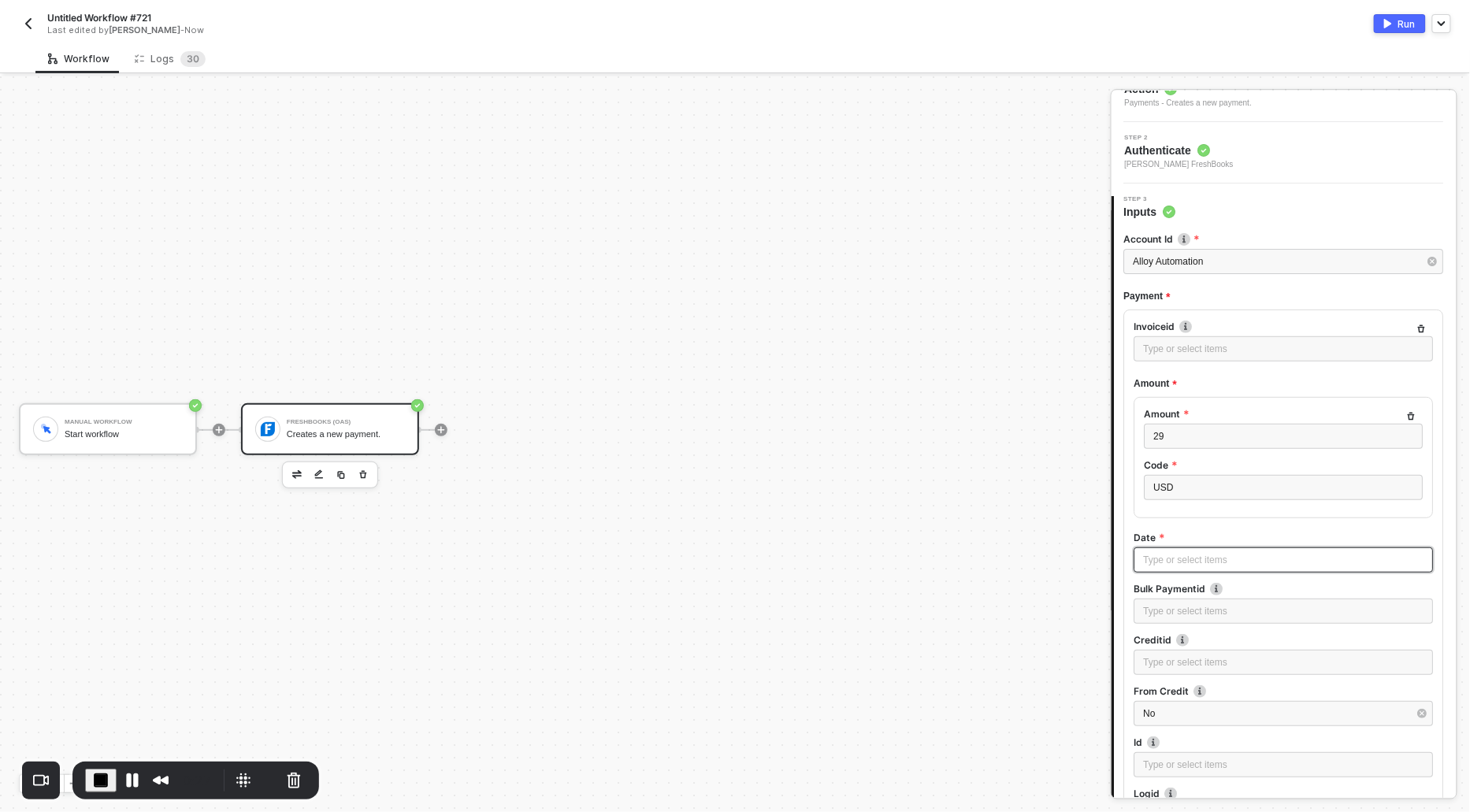
click at [1166, 566] on div "Type or select items ﻿" at bounding box center [1285, 560] width 300 height 25
click at [1165, 560] on div "Type or select items ﻿" at bounding box center [1285, 560] width 280 height 15
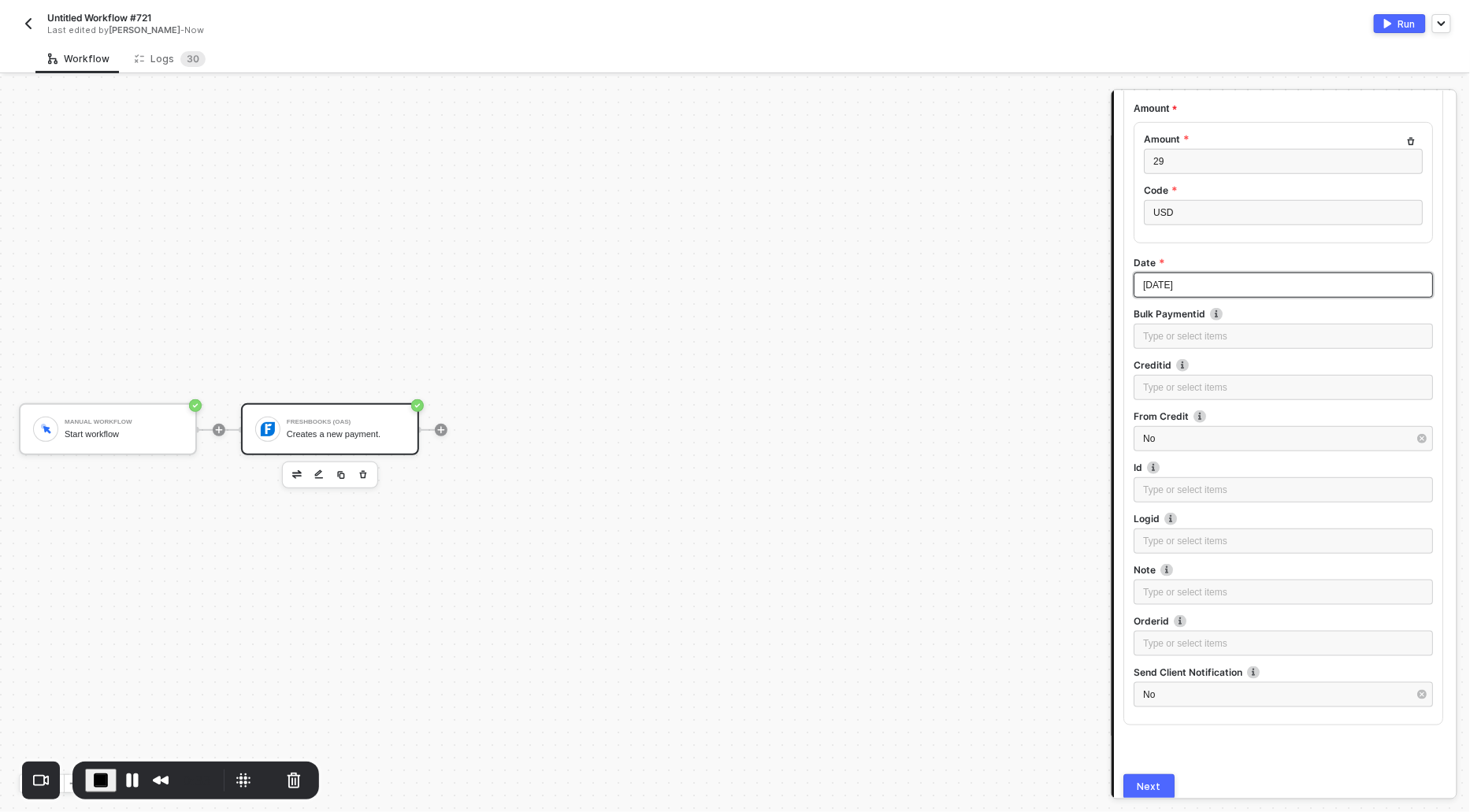
scroll to position [416, 0]
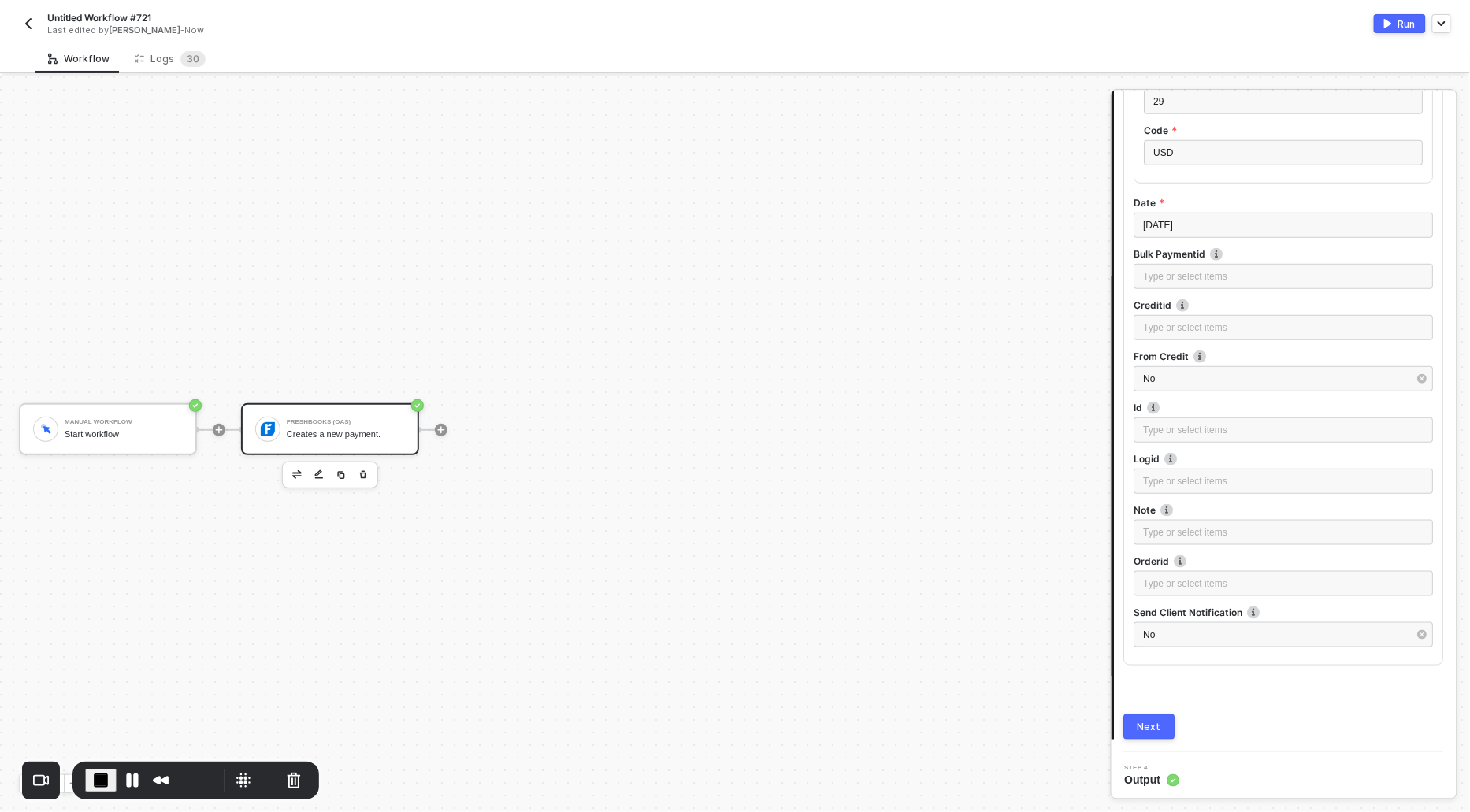
click at [1144, 731] on button "Next" at bounding box center [1150, 727] width 52 height 25
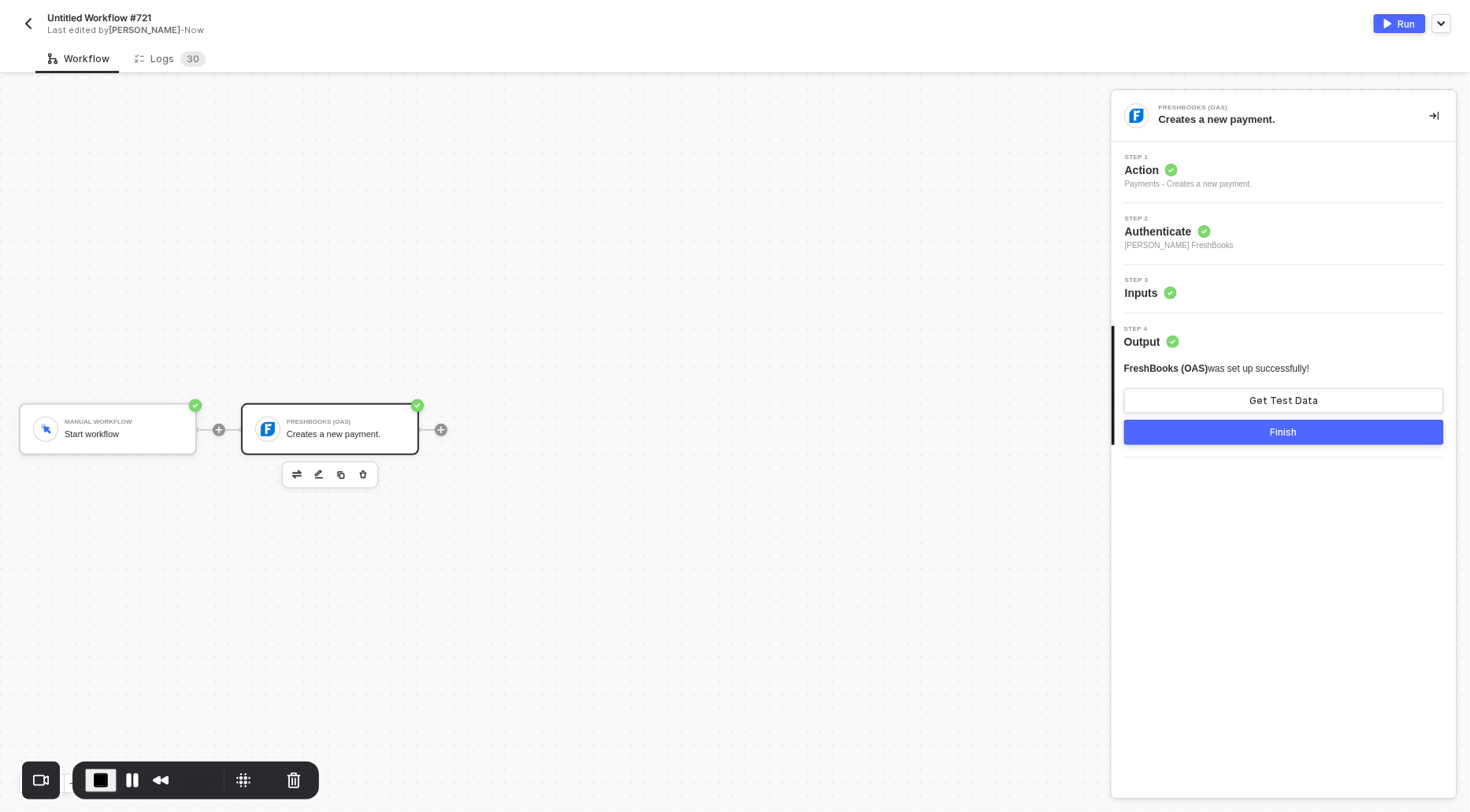
scroll to position [0, 0]
click at [1238, 389] on button "Get Test Data" at bounding box center [1284, 400] width 320 height 25
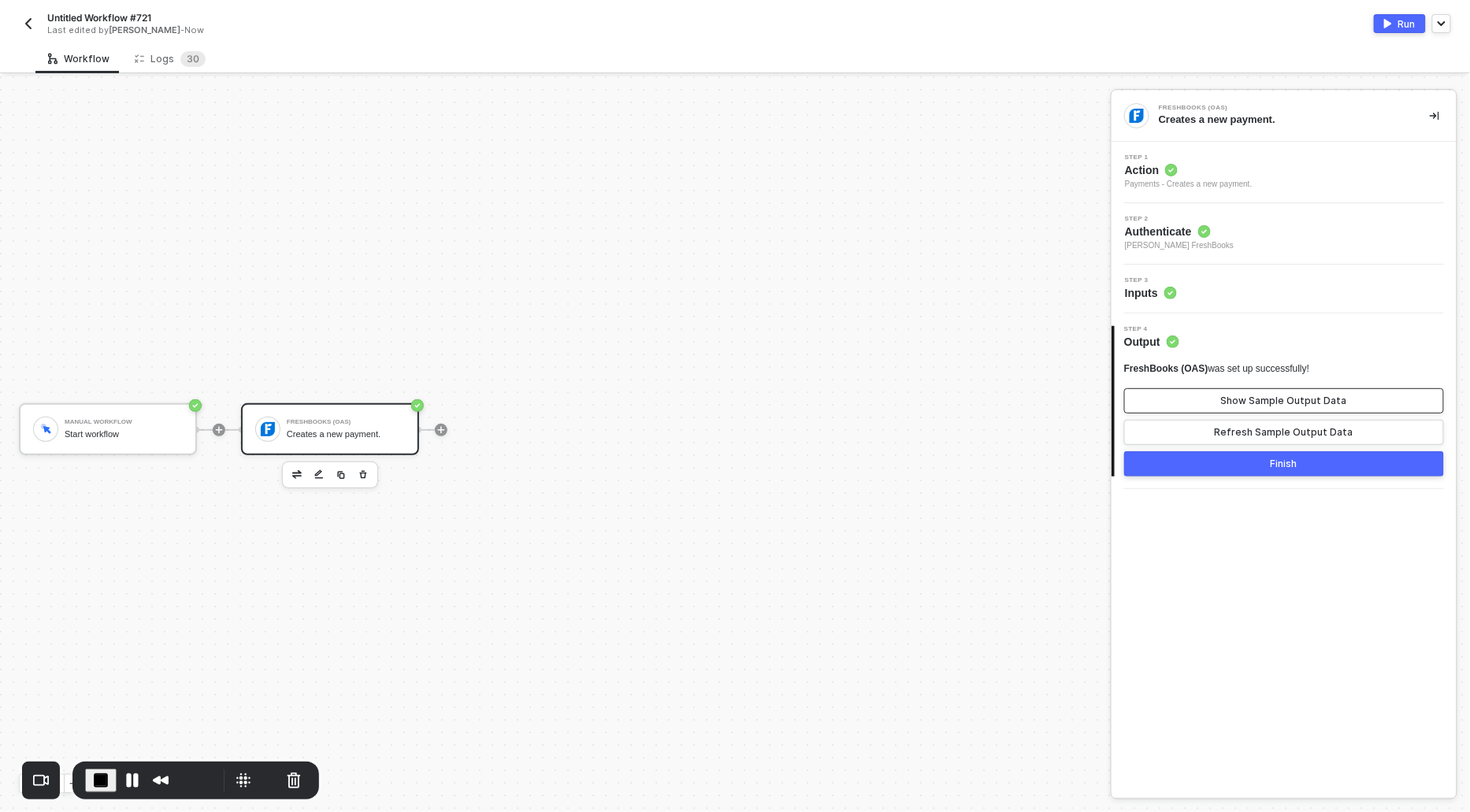
click at [1233, 395] on div "Show Sample Output Data" at bounding box center [1285, 401] width 126 height 13
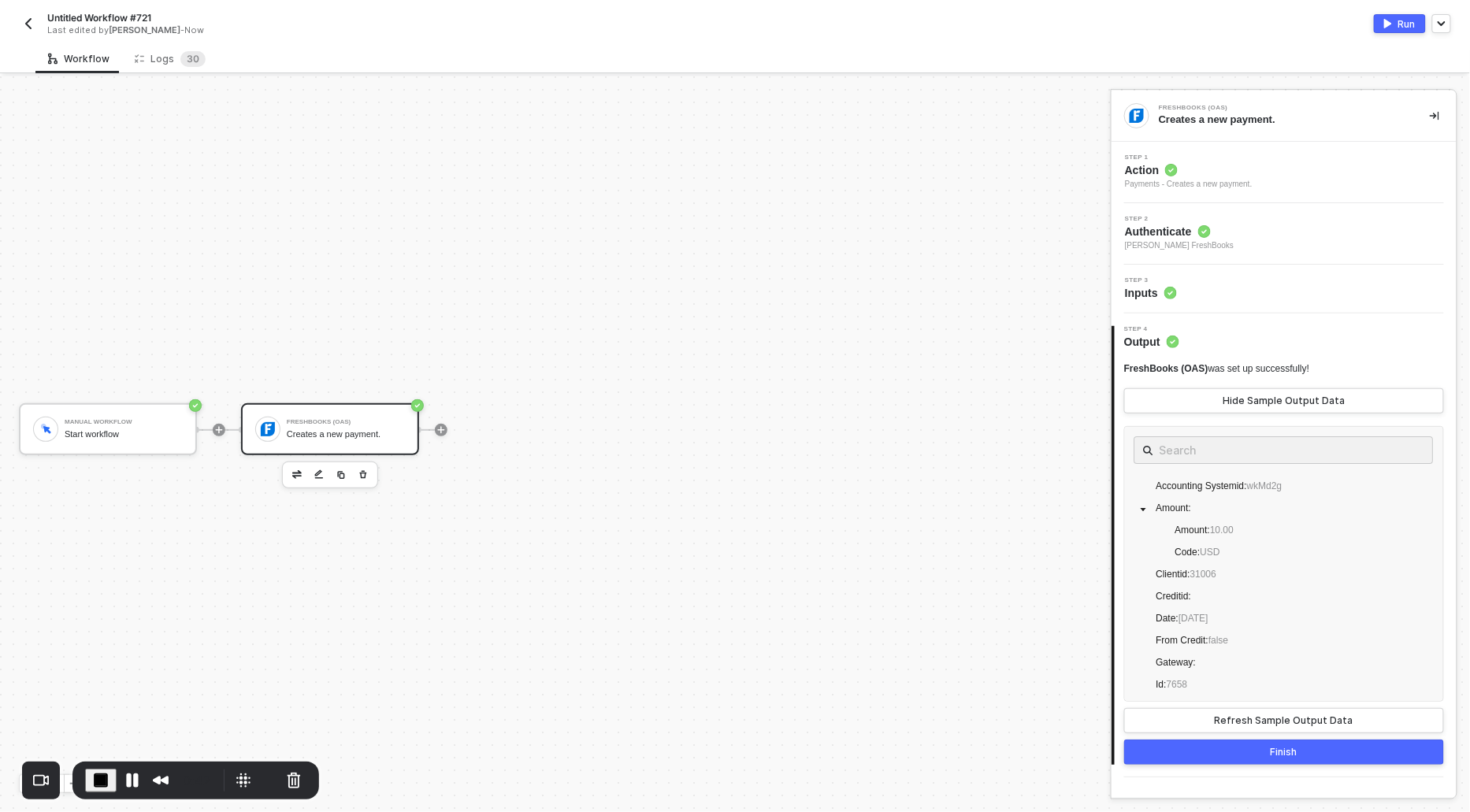
click at [1157, 168] on span "Action" at bounding box center [1189, 170] width 127 height 16
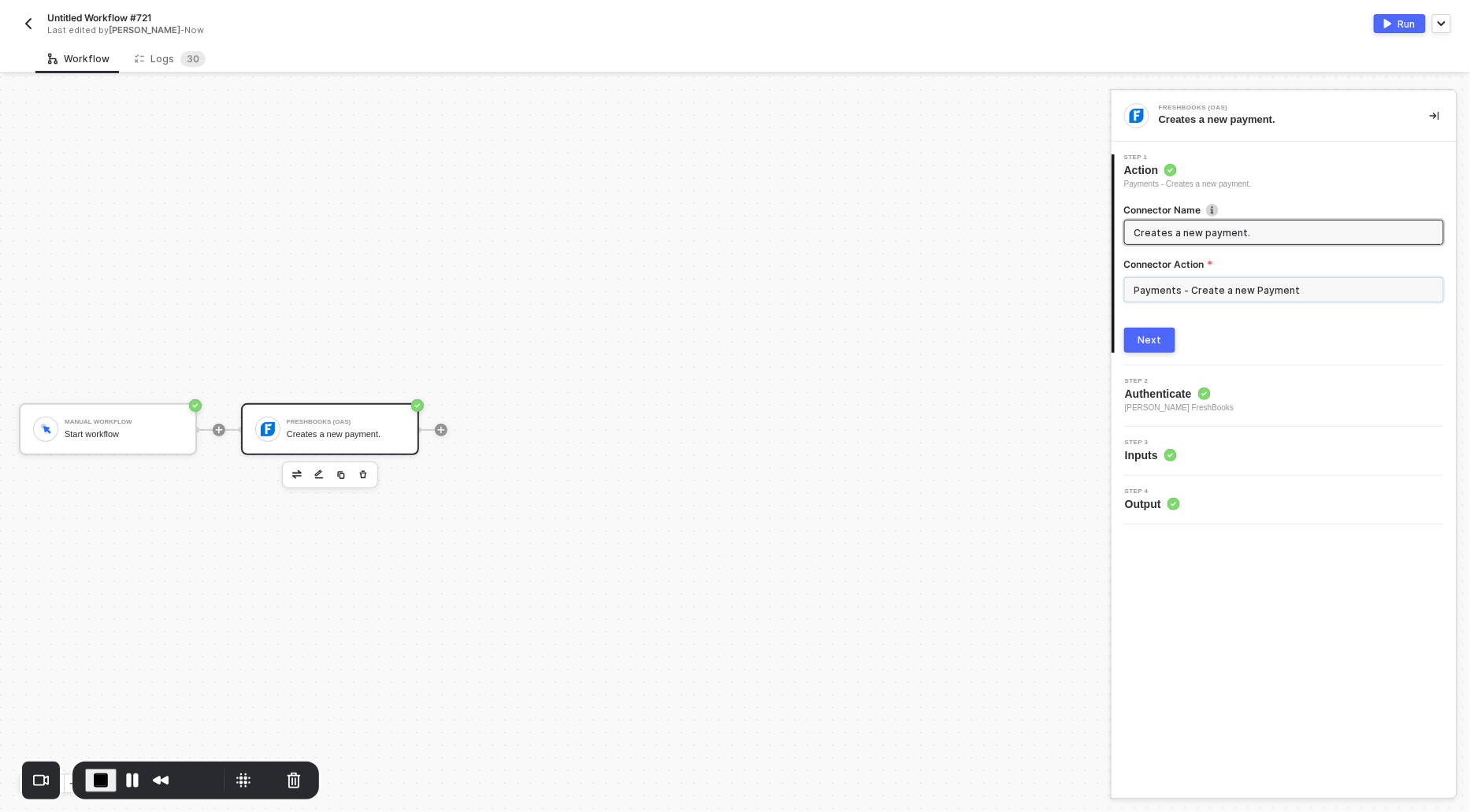
click at [1174, 292] on input "Payments - Create a new Payment" at bounding box center [1284, 289] width 320 height 25
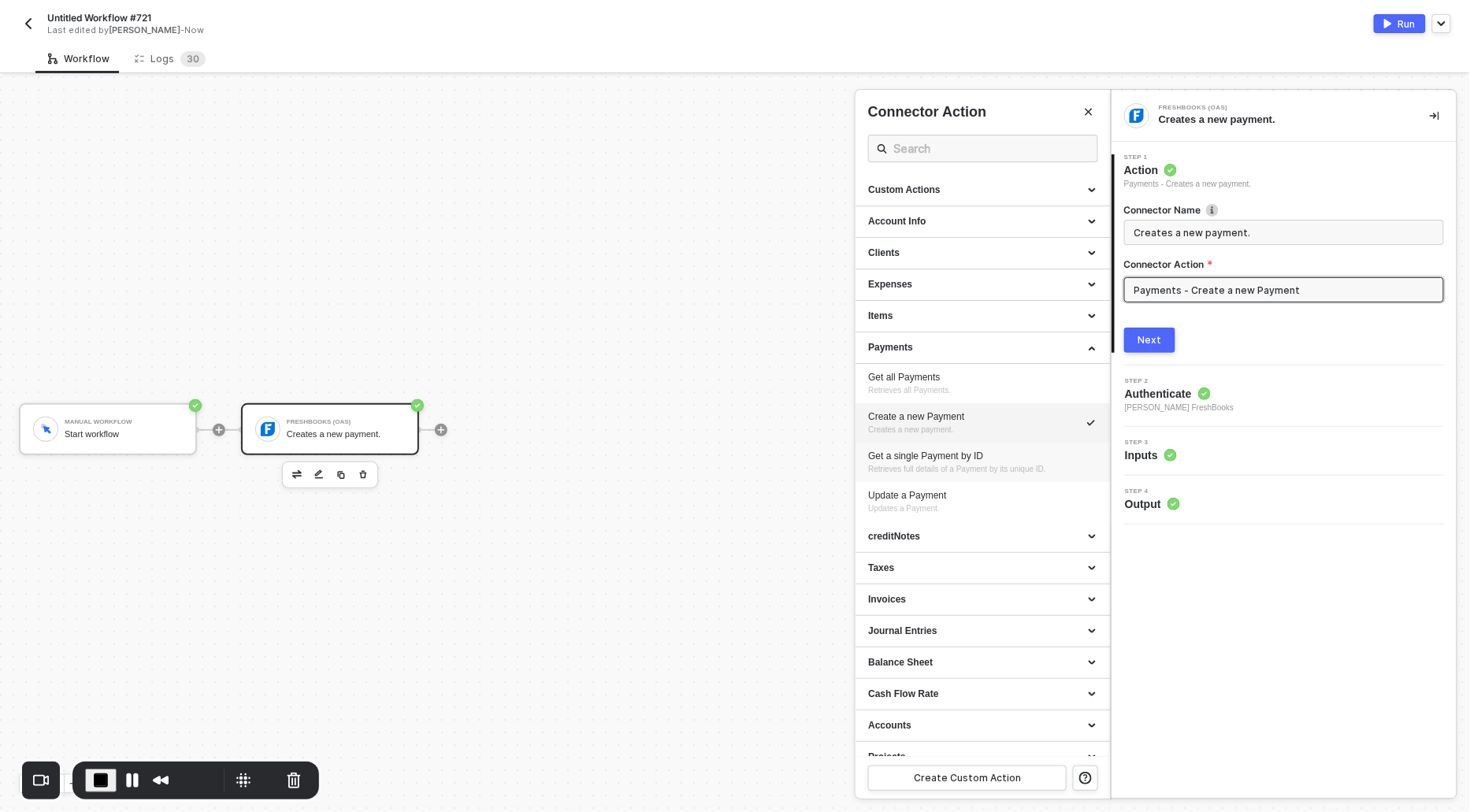
click at [887, 467] on span "Retrieves full details of a Payment by its unique ID." at bounding box center [957, 469] width 178 height 9
type input "Retrieves full details of a Payment by its unique ID."
type input "Payments - Get a single Payment by ID"
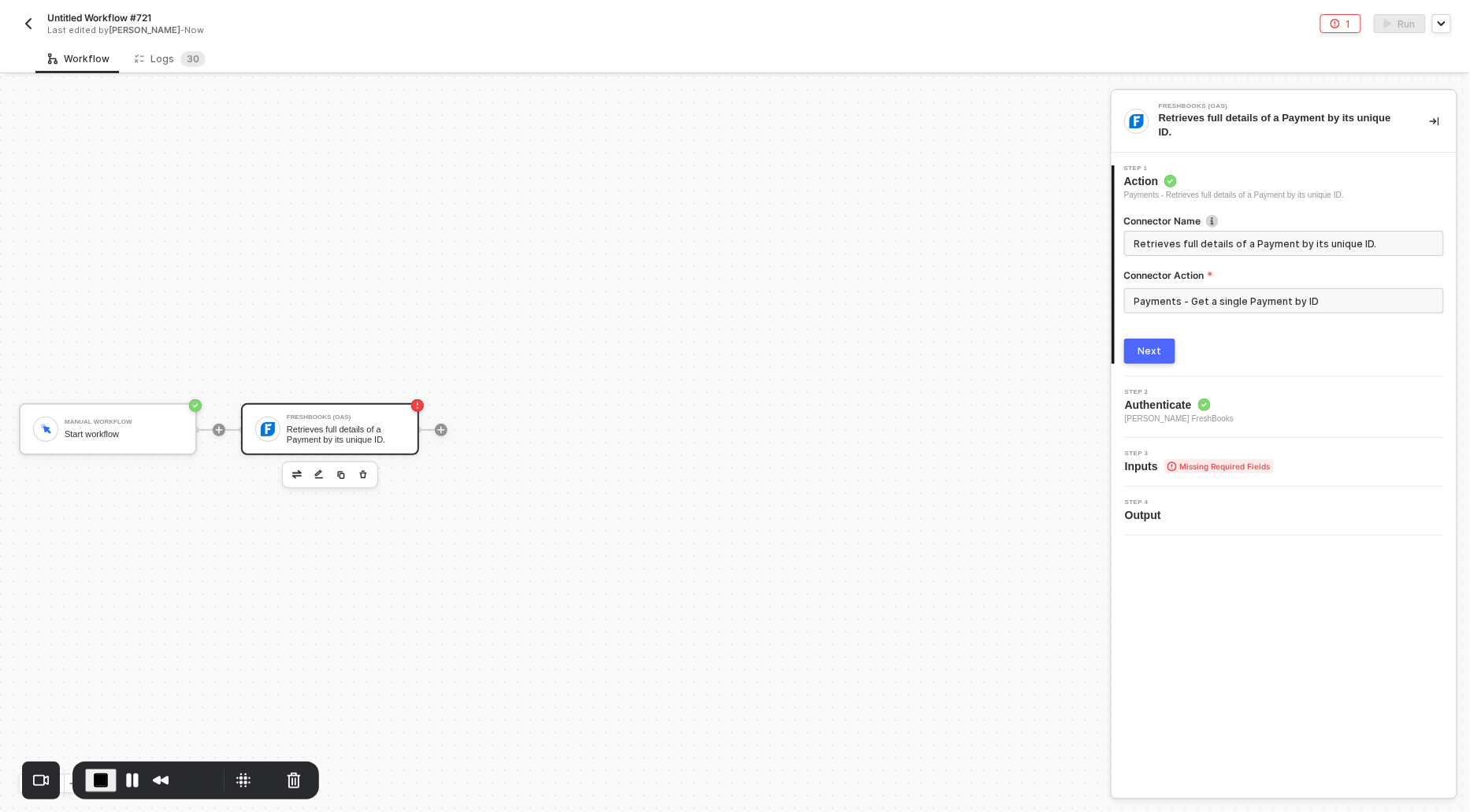
click at [1148, 357] on button "Next" at bounding box center [1150, 350] width 52 height 25
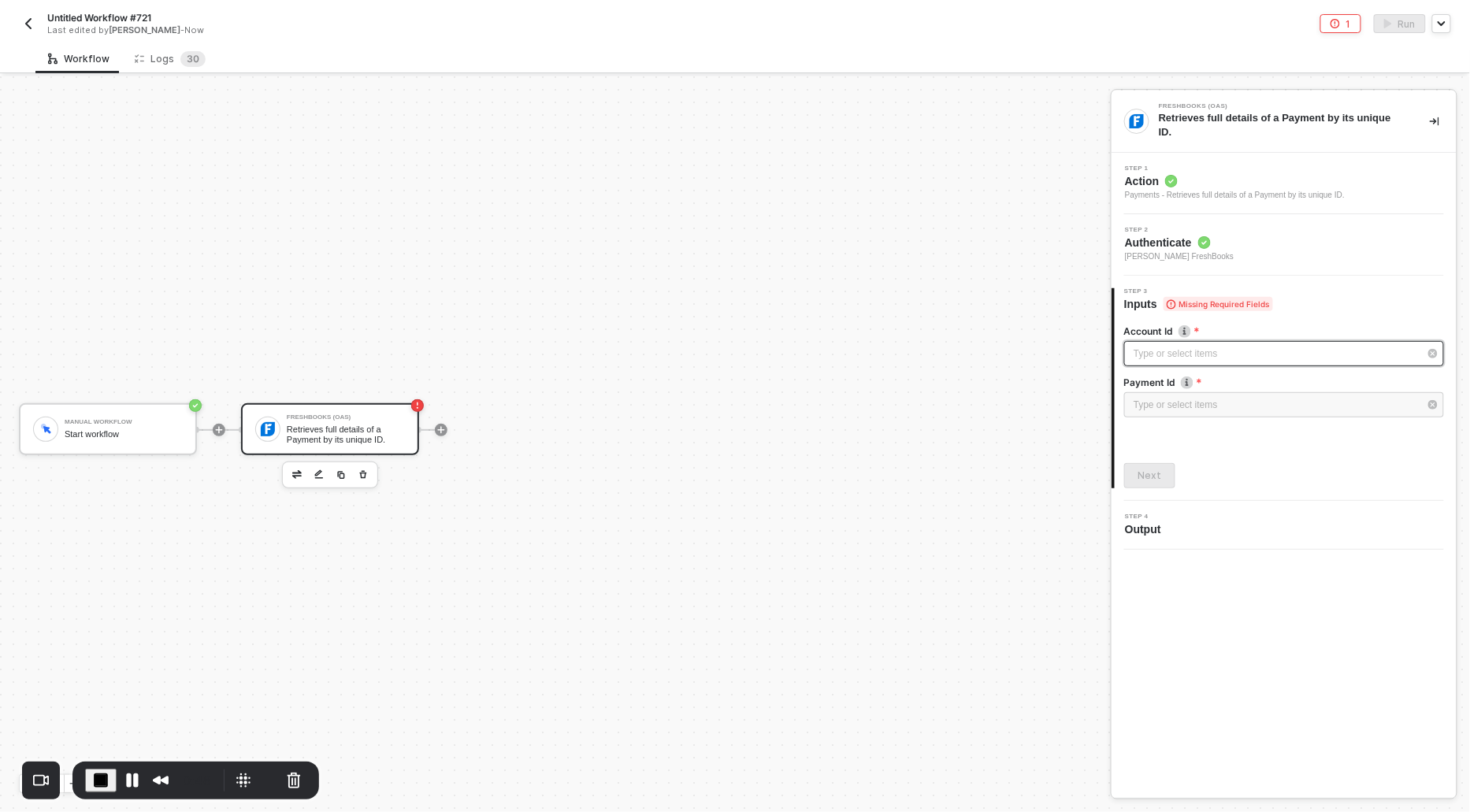
click at [1148, 357] on div "Type or select items ﻿" at bounding box center [1277, 354] width 285 height 15
click at [929, 228] on div "Alloy Automation" at bounding box center [983, 236] width 230 height 27
click at [1146, 408] on div "Type or select items ﻿" at bounding box center [1277, 405] width 285 height 15
click at [914, 248] on div "2811395" at bounding box center [983, 236] width 230 height 27
click at [1146, 473] on div "Next" at bounding box center [1150, 476] width 23 height 13
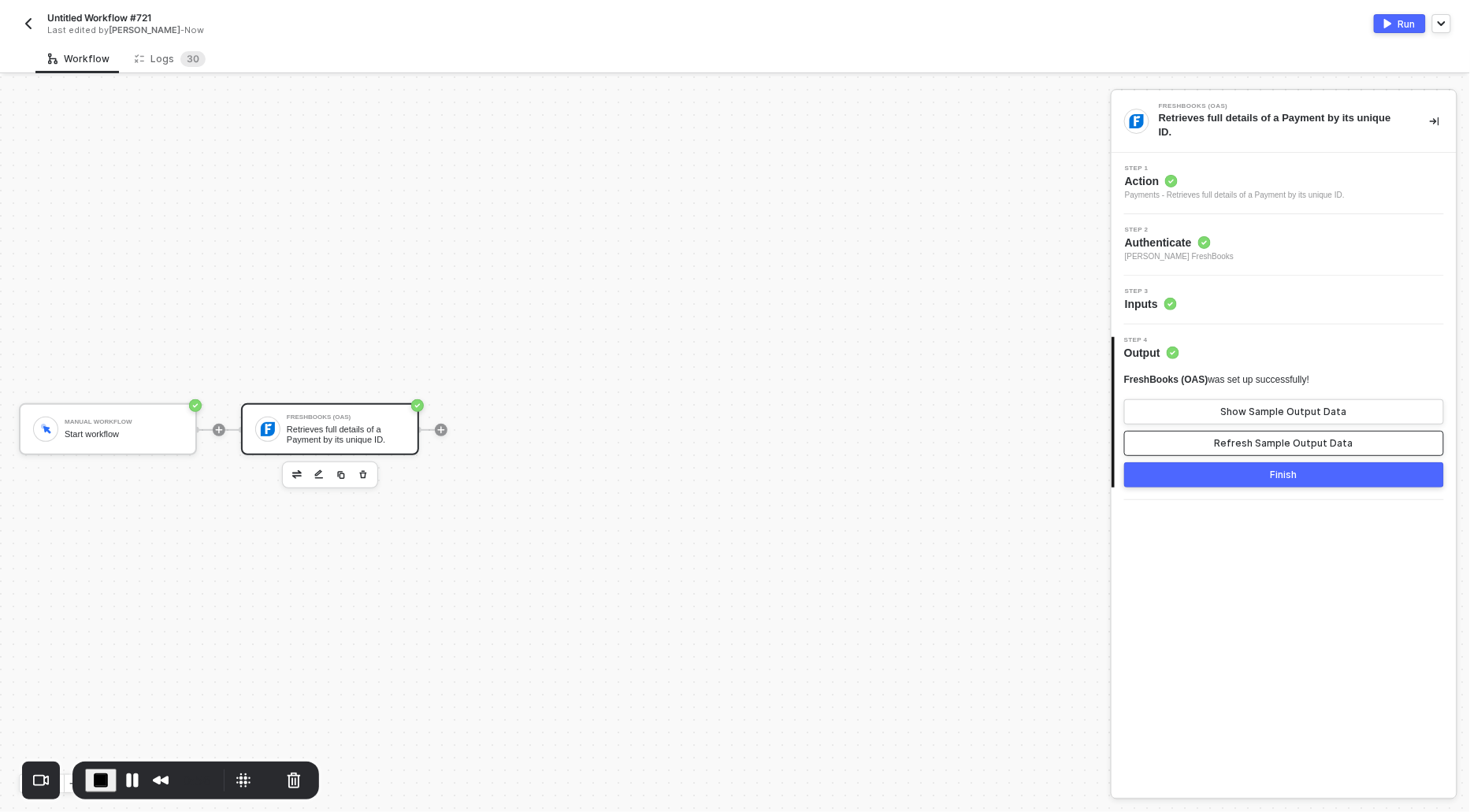
click at [1227, 439] on div "Refresh Sample Output Data" at bounding box center [1285, 444] width 139 height 13
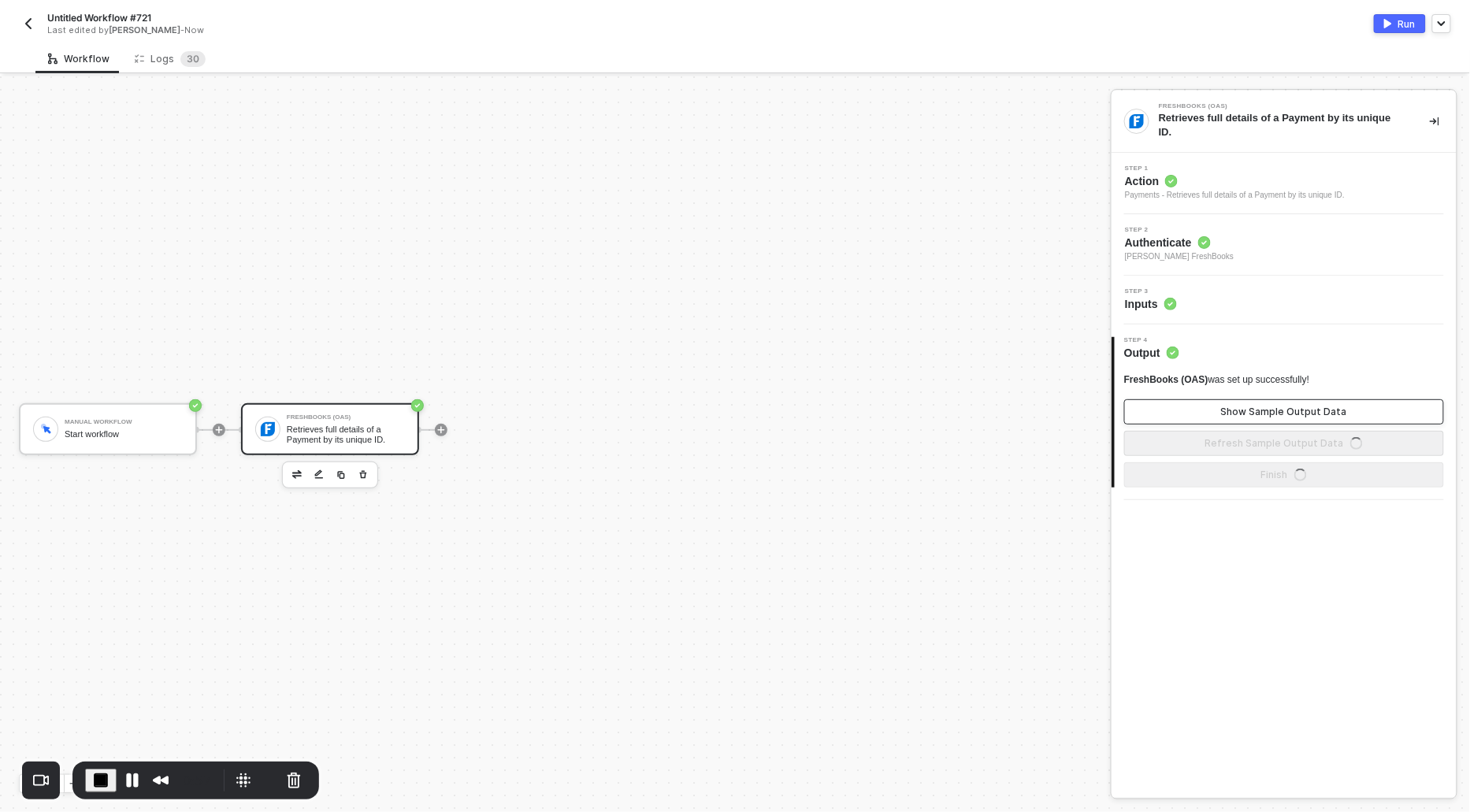
click at [1229, 414] on div "Show Sample Output Data" at bounding box center [1285, 412] width 126 height 13
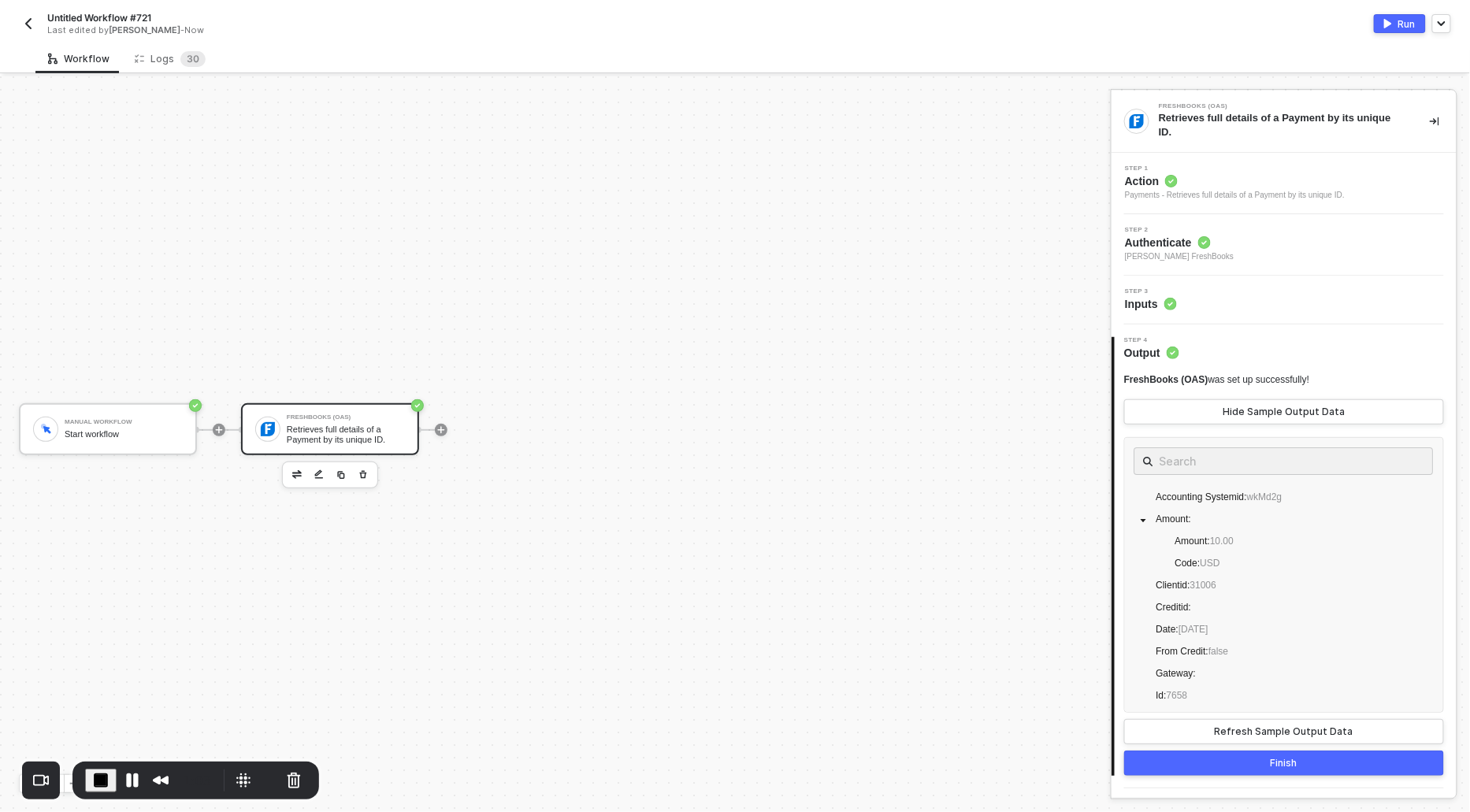
click at [1171, 177] on circle at bounding box center [1172, 181] width 13 height 13
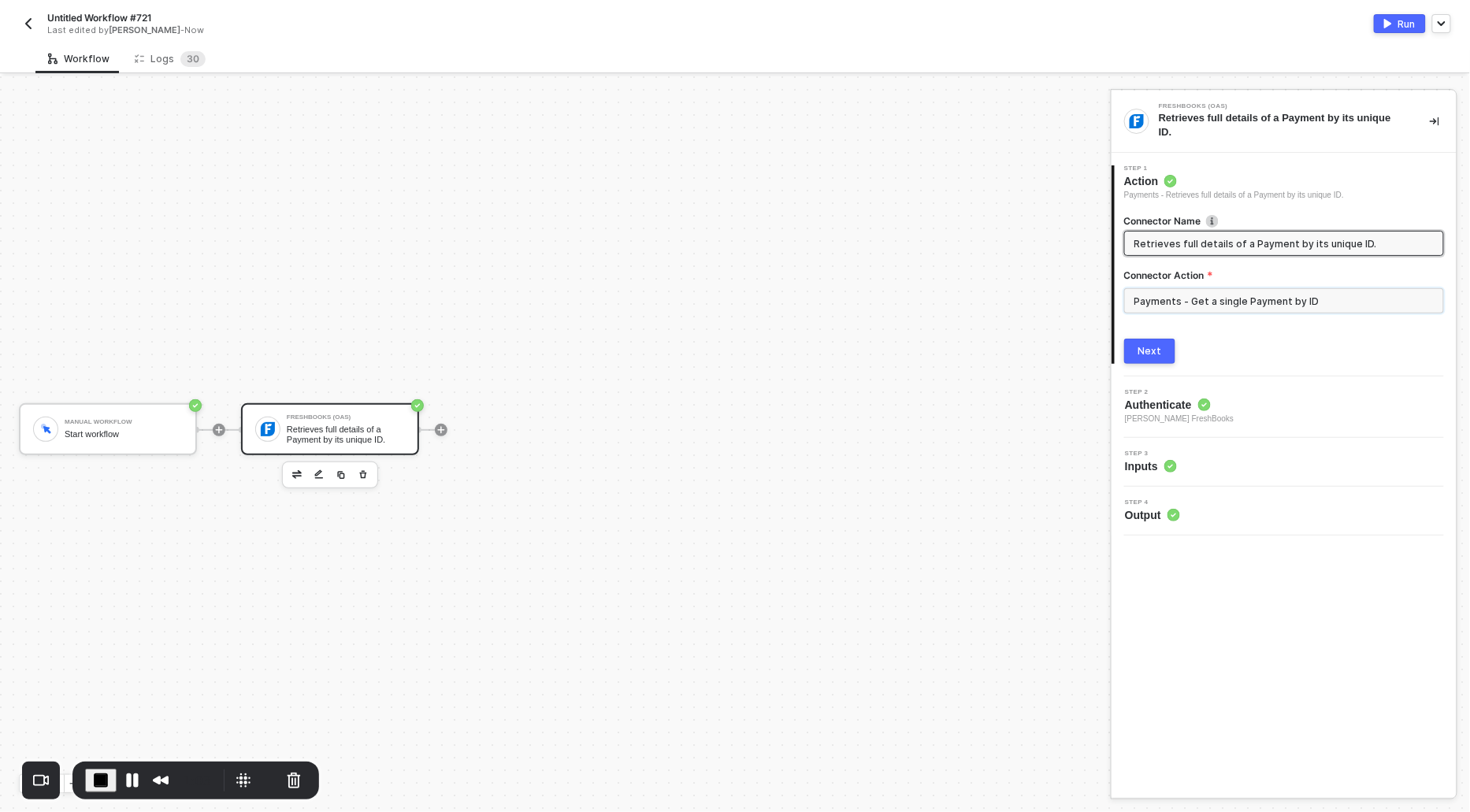
click at [1200, 300] on input "Payments - Get a single Payment by ID" at bounding box center [1284, 300] width 320 height 25
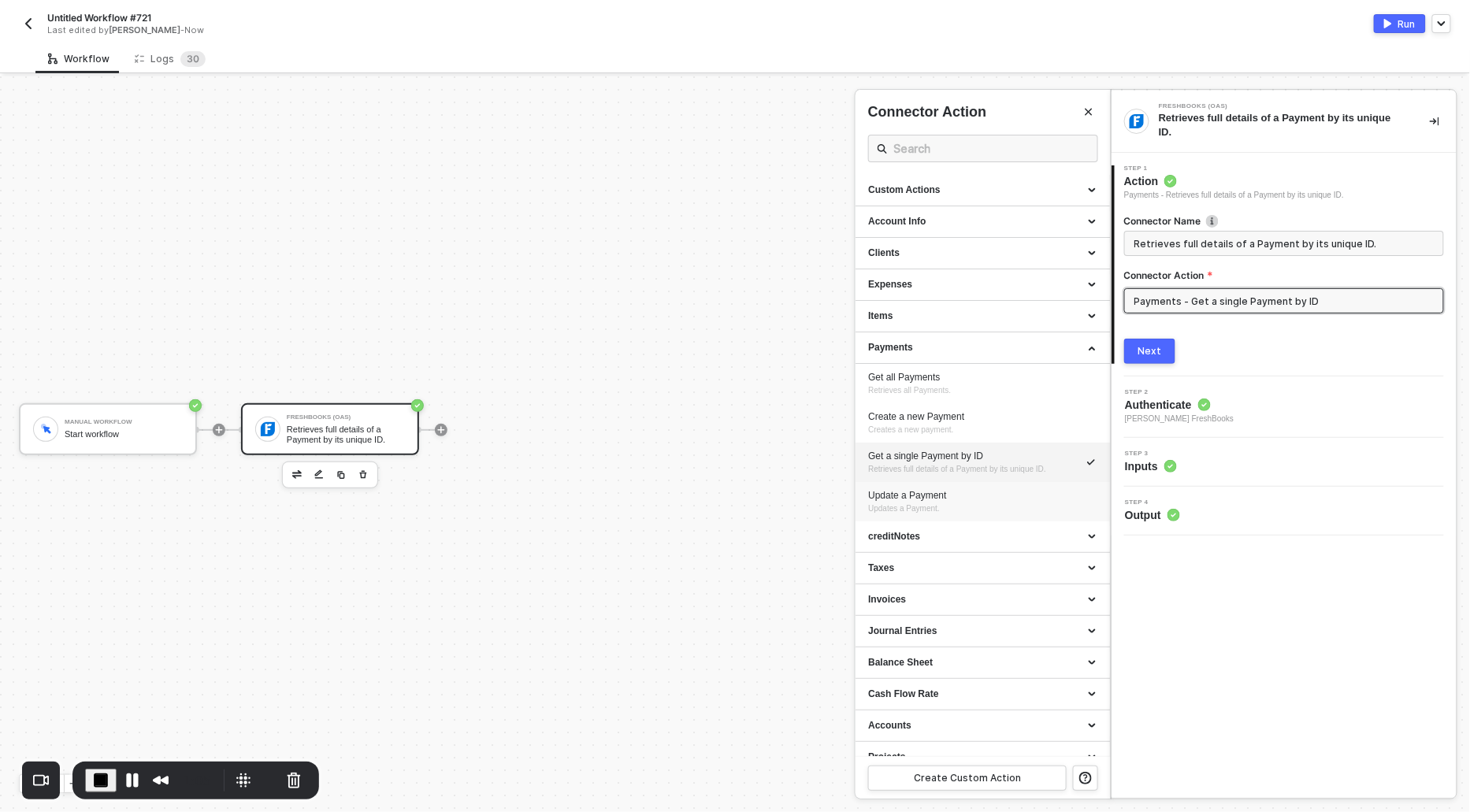
click at [903, 492] on div "Update a Payment" at bounding box center [982, 495] width 230 height 14
type input "Updates a Payment."
type input "Payments - Update a Payment"
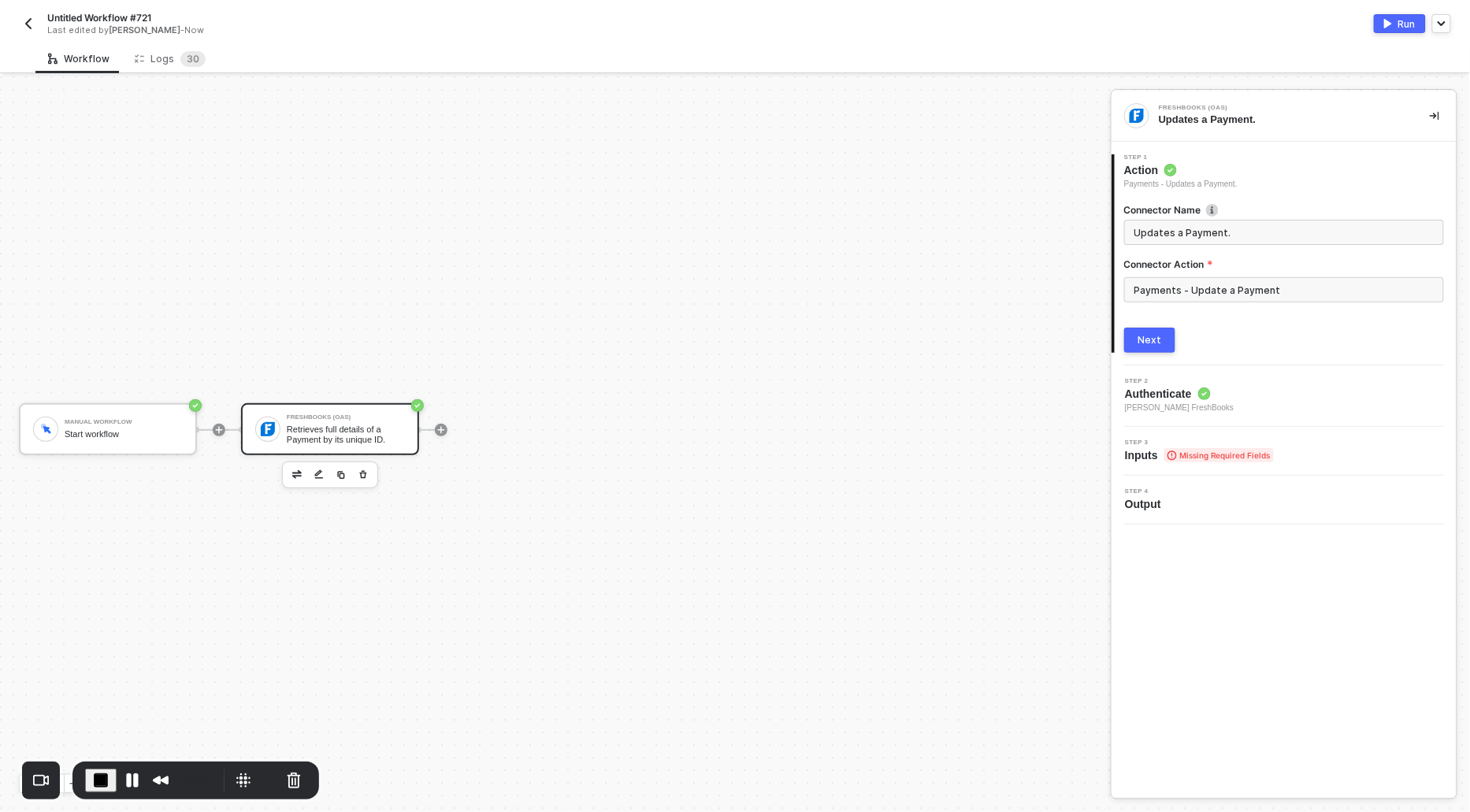
click at [1140, 342] on div "Next" at bounding box center [1150, 341] width 23 height 13
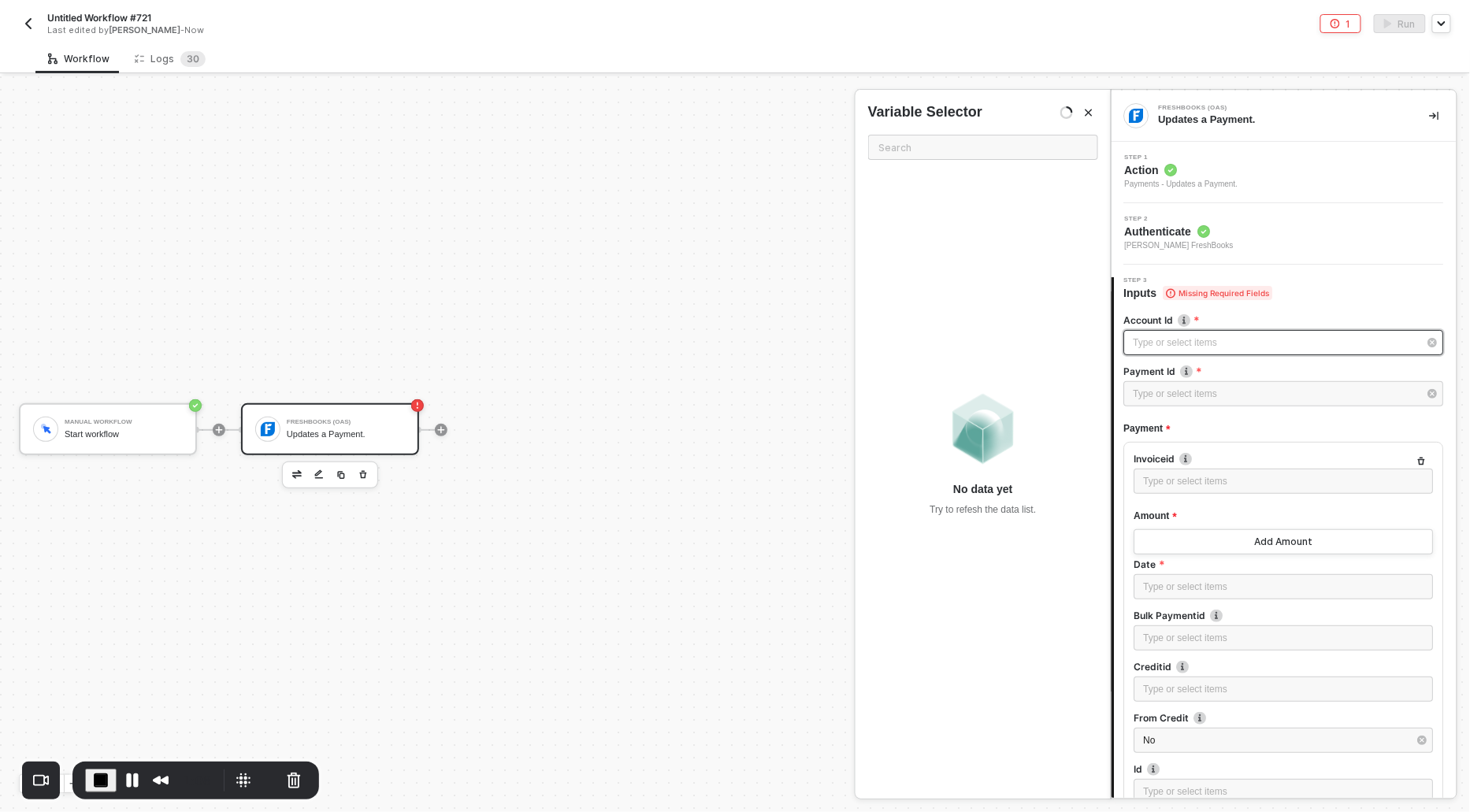
click at [1142, 343] on div "Type or select items ﻿" at bounding box center [1277, 343] width 285 height 15
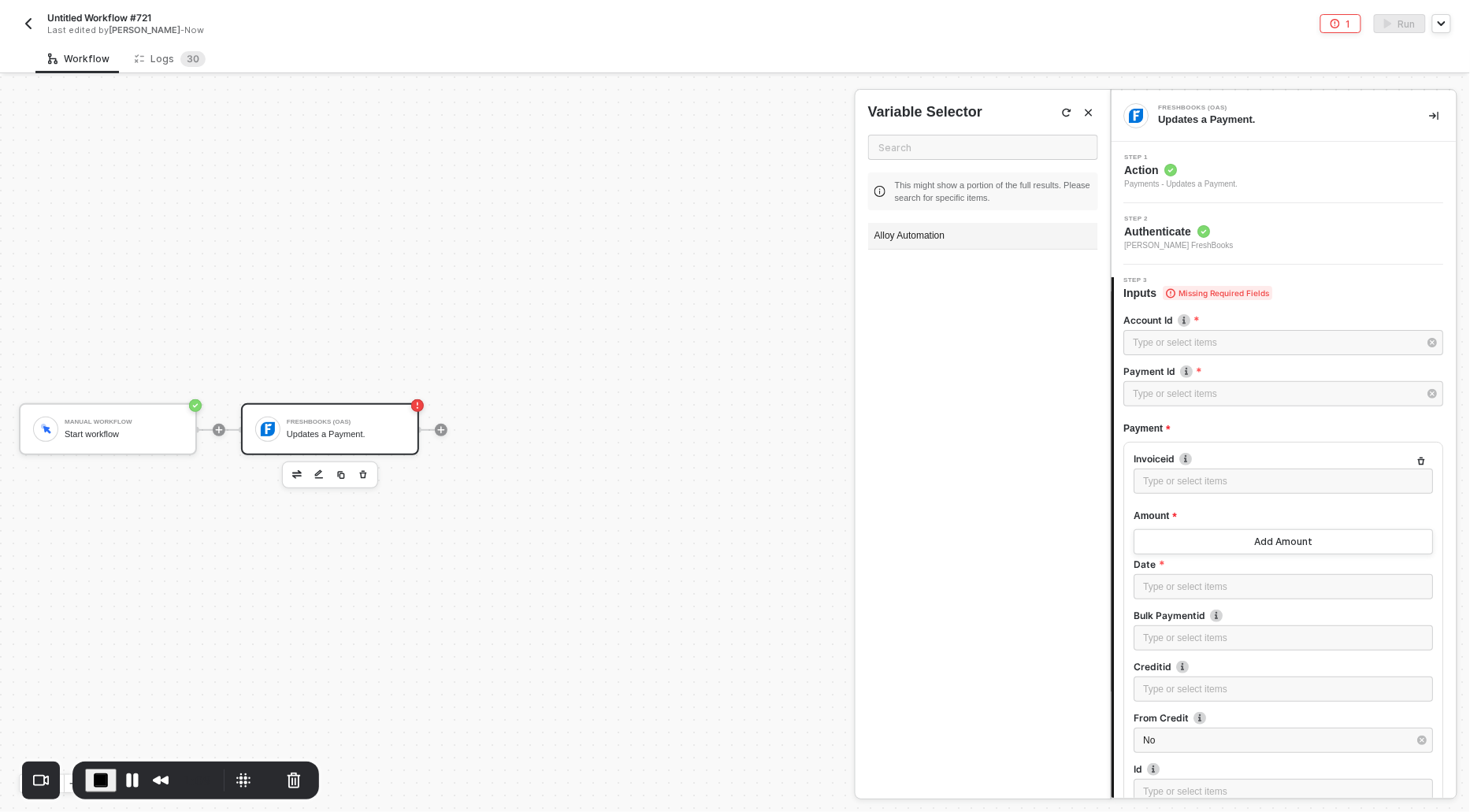
click at [911, 238] on div "Alloy Automation" at bounding box center [983, 236] width 230 height 27
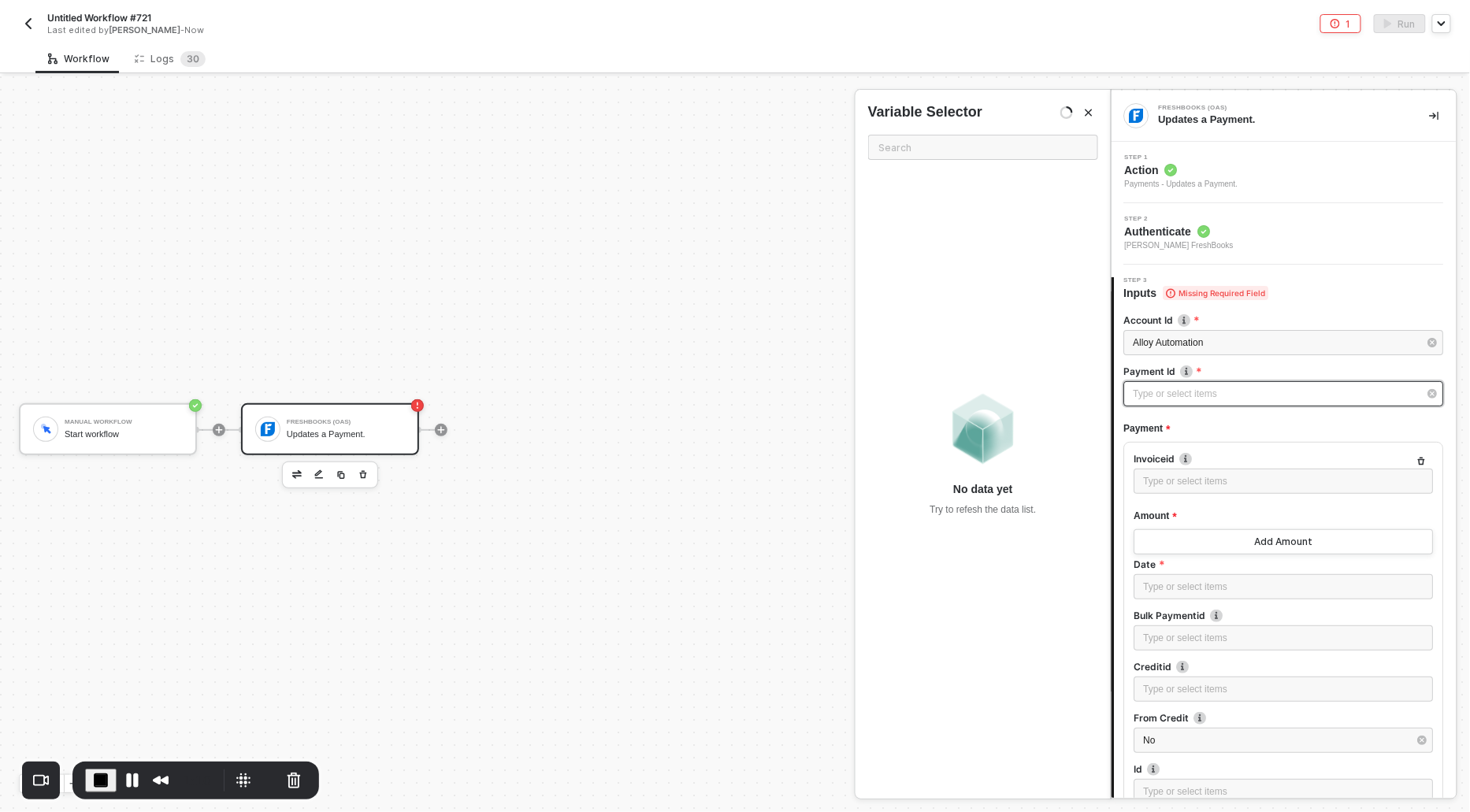
click at [1151, 392] on div "Type or select items ﻿" at bounding box center [1277, 394] width 285 height 15
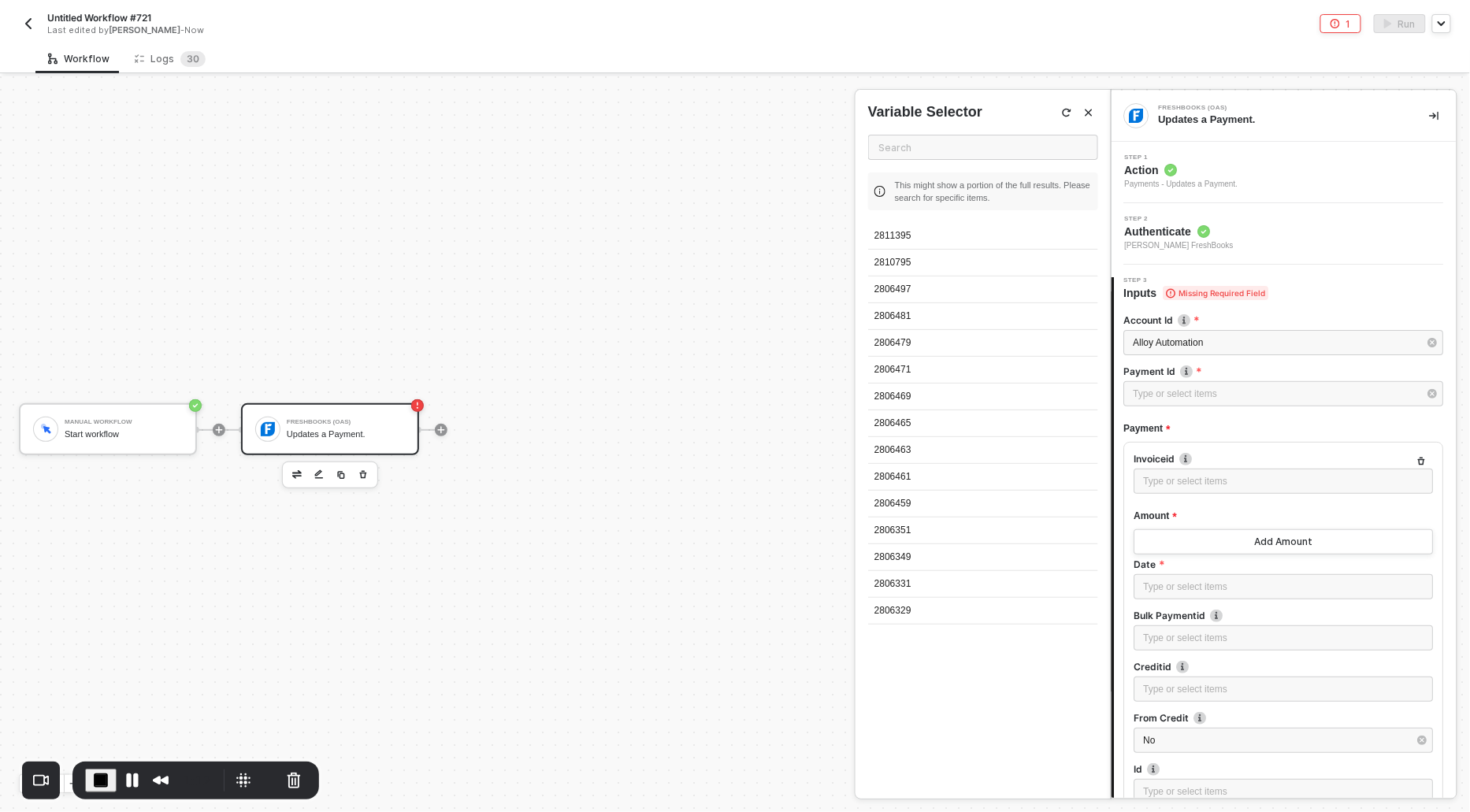
click at [899, 226] on div "2811395" at bounding box center [983, 236] width 230 height 27
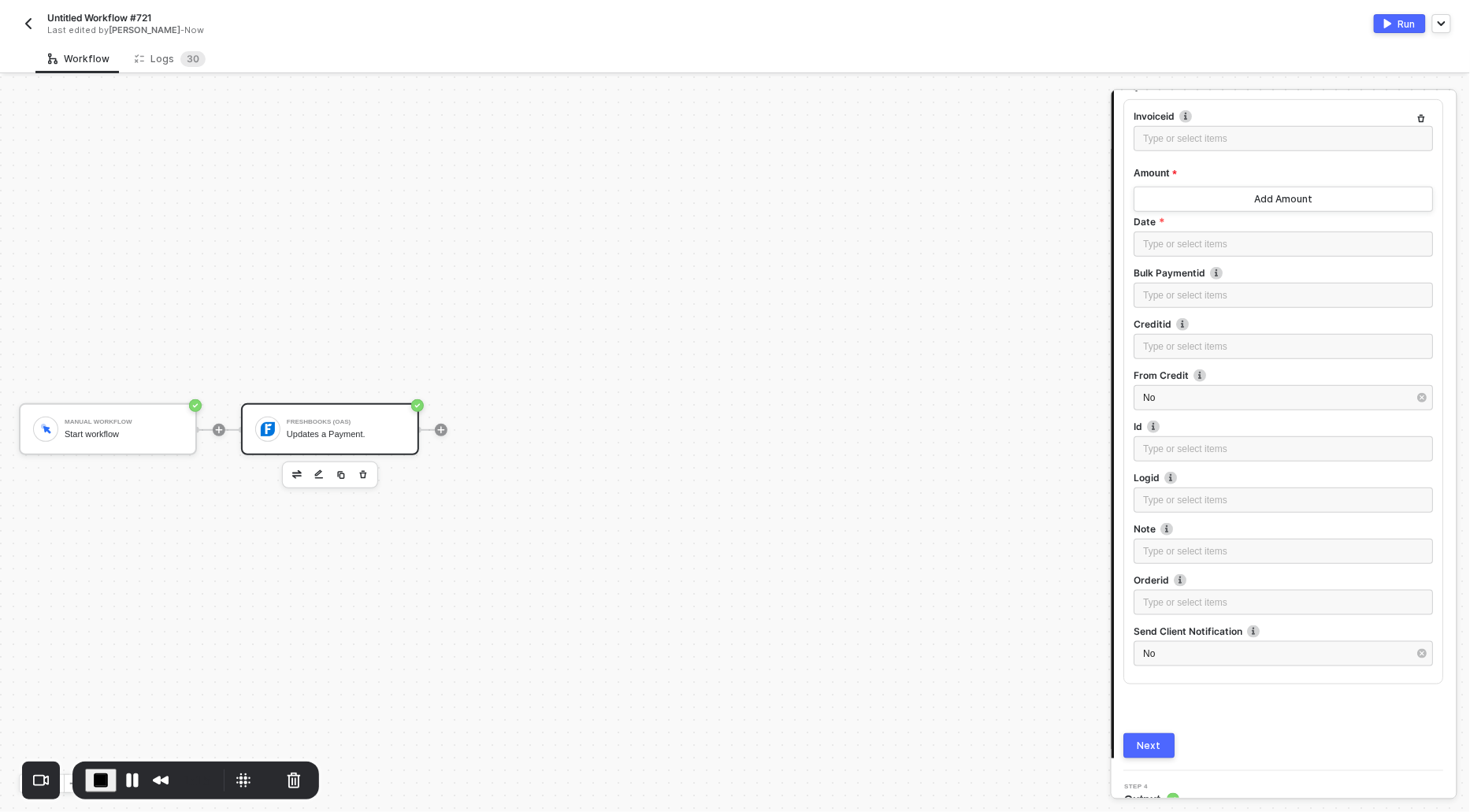
scroll to position [341, 0]
click at [1144, 742] on div "Next" at bounding box center [1150, 748] width 23 height 13
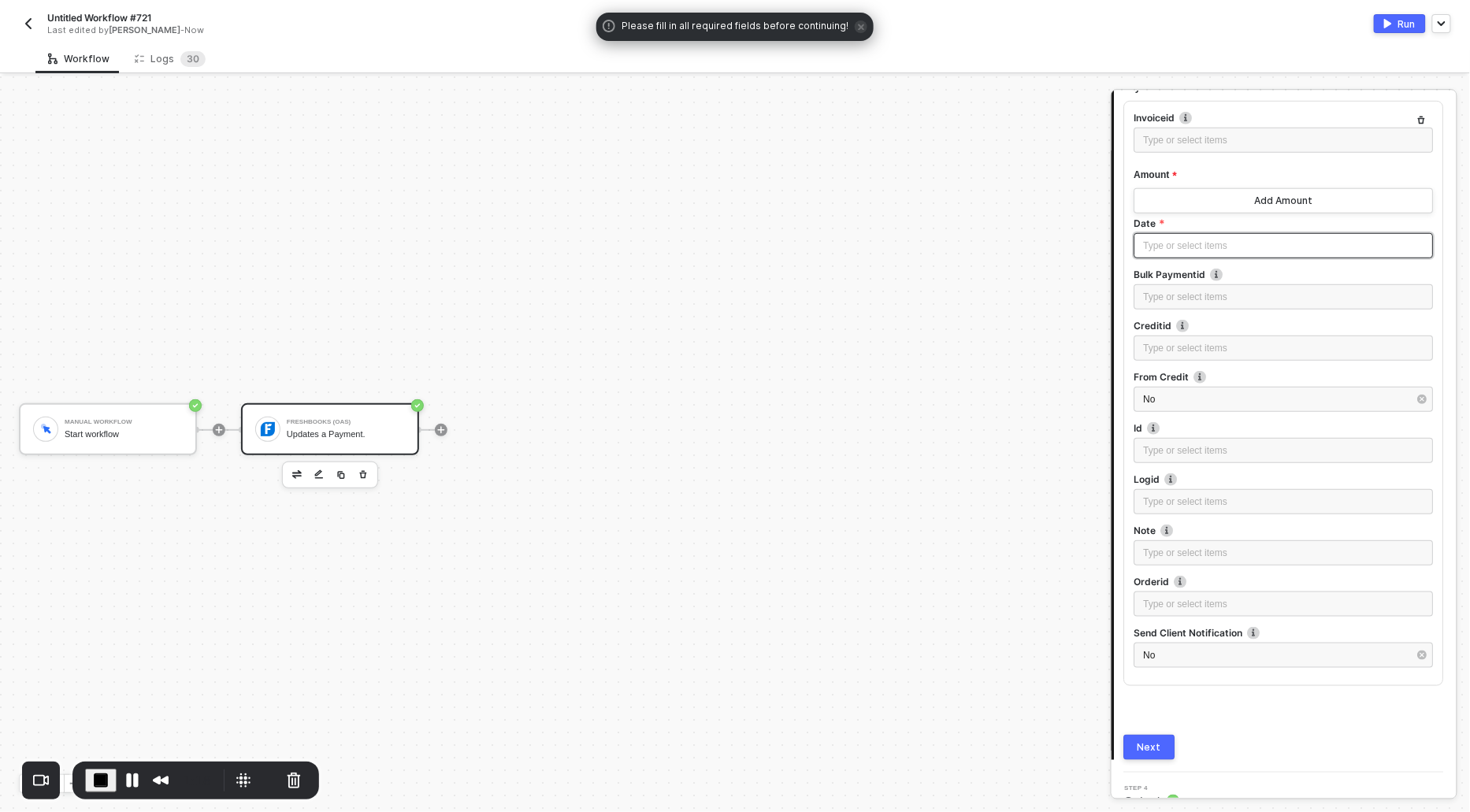
click at [1173, 239] on div "Type or select items ﻿" at bounding box center [1285, 246] width 280 height 15
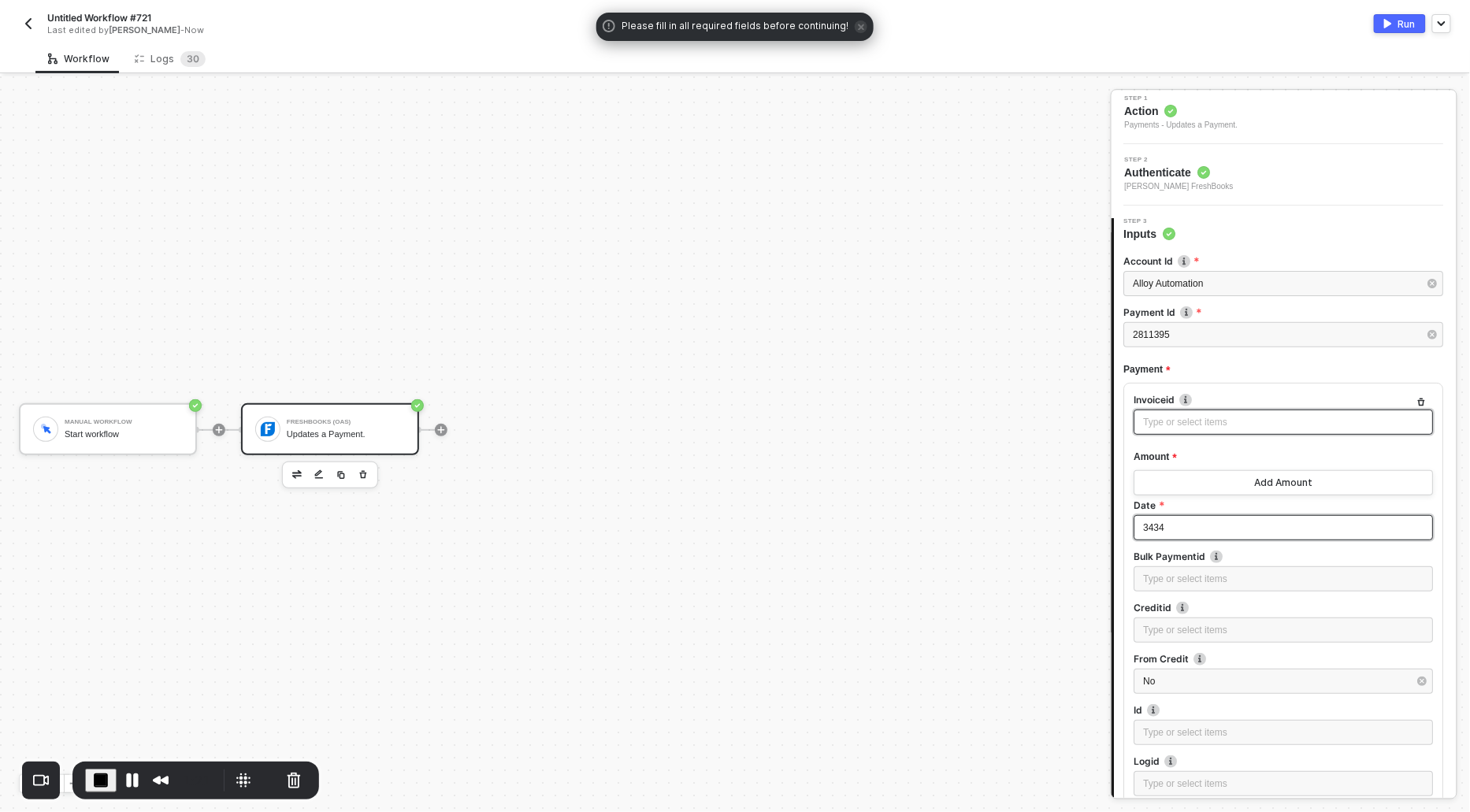
scroll to position [362, 0]
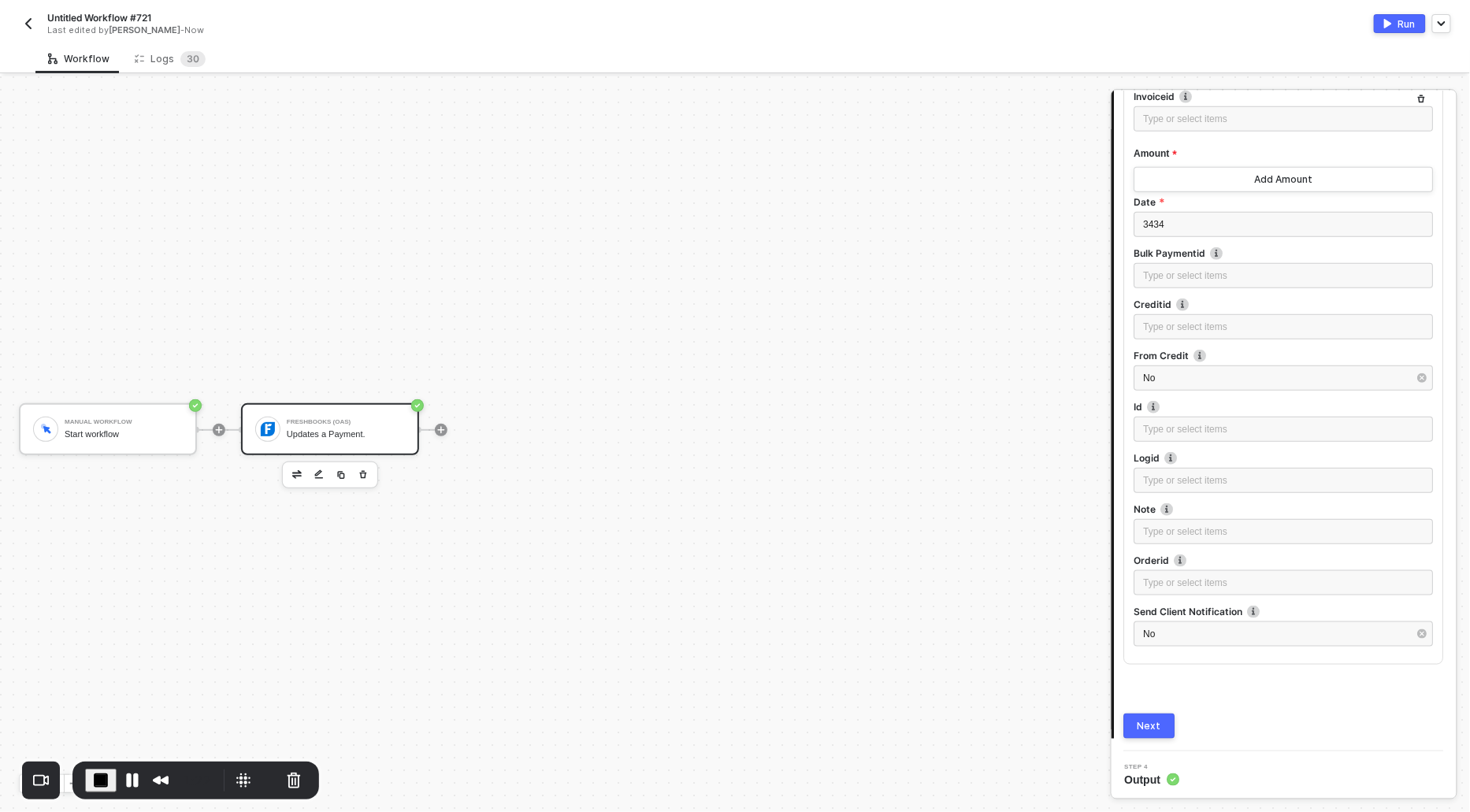
click at [1150, 725] on div "Next" at bounding box center [1150, 727] width 23 height 13
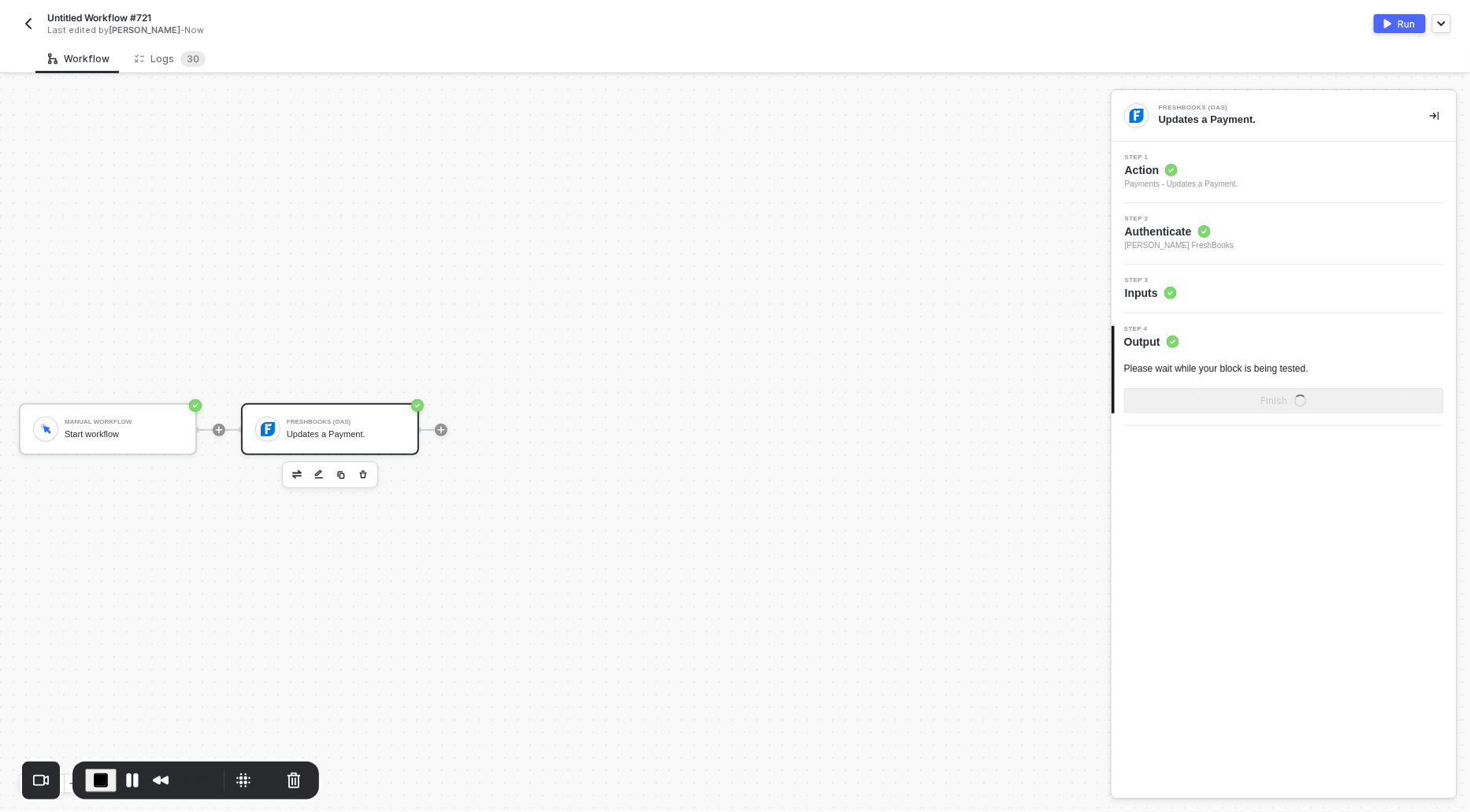
scroll to position [0, 0]
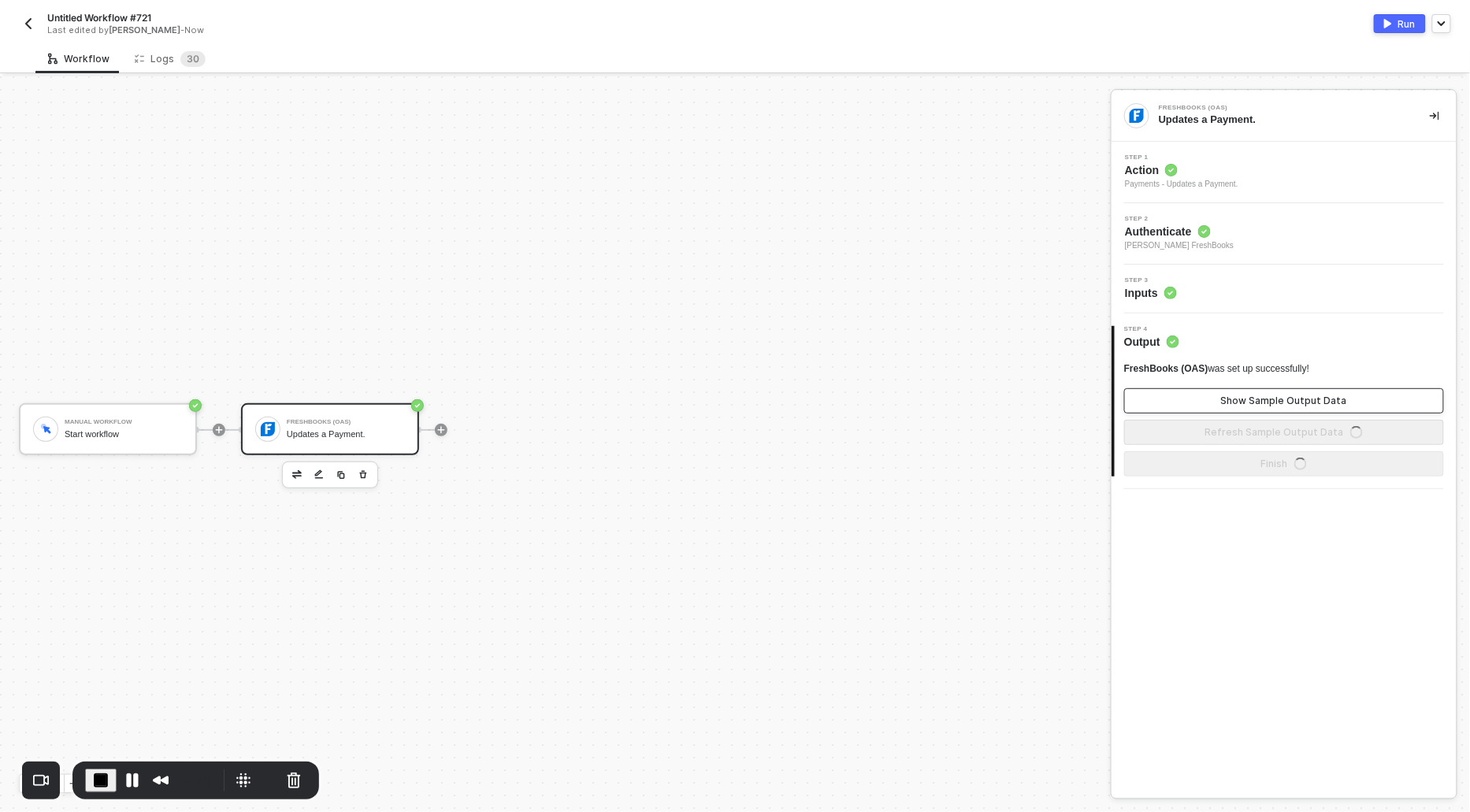
click at [1206, 389] on button "Show Sample Output Data" at bounding box center [1284, 400] width 320 height 25
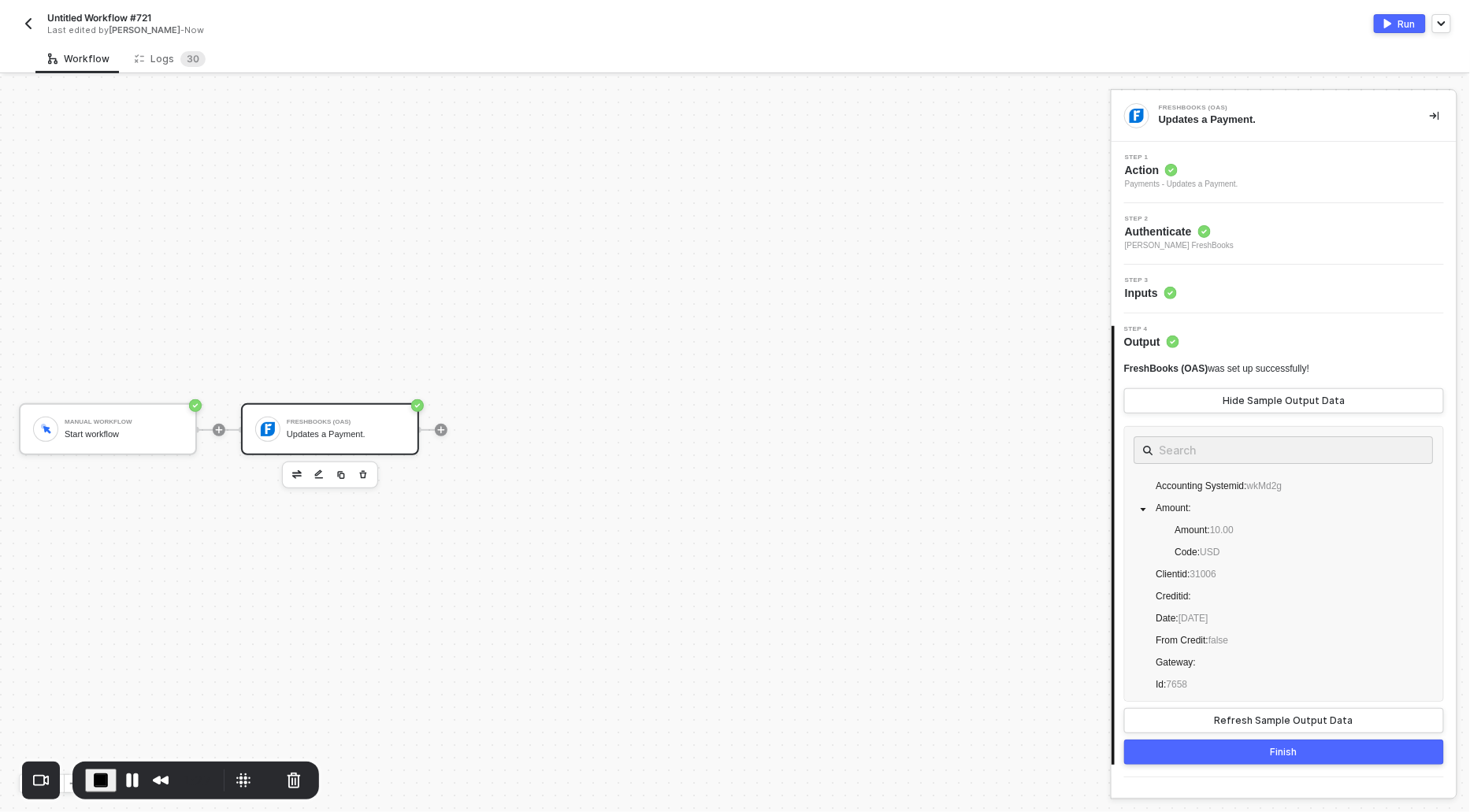
click at [1400, 22] on div "Run" at bounding box center [1407, 24] width 18 height 14
click at [1150, 166] on span "Action" at bounding box center [1181, 170] width 114 height 16
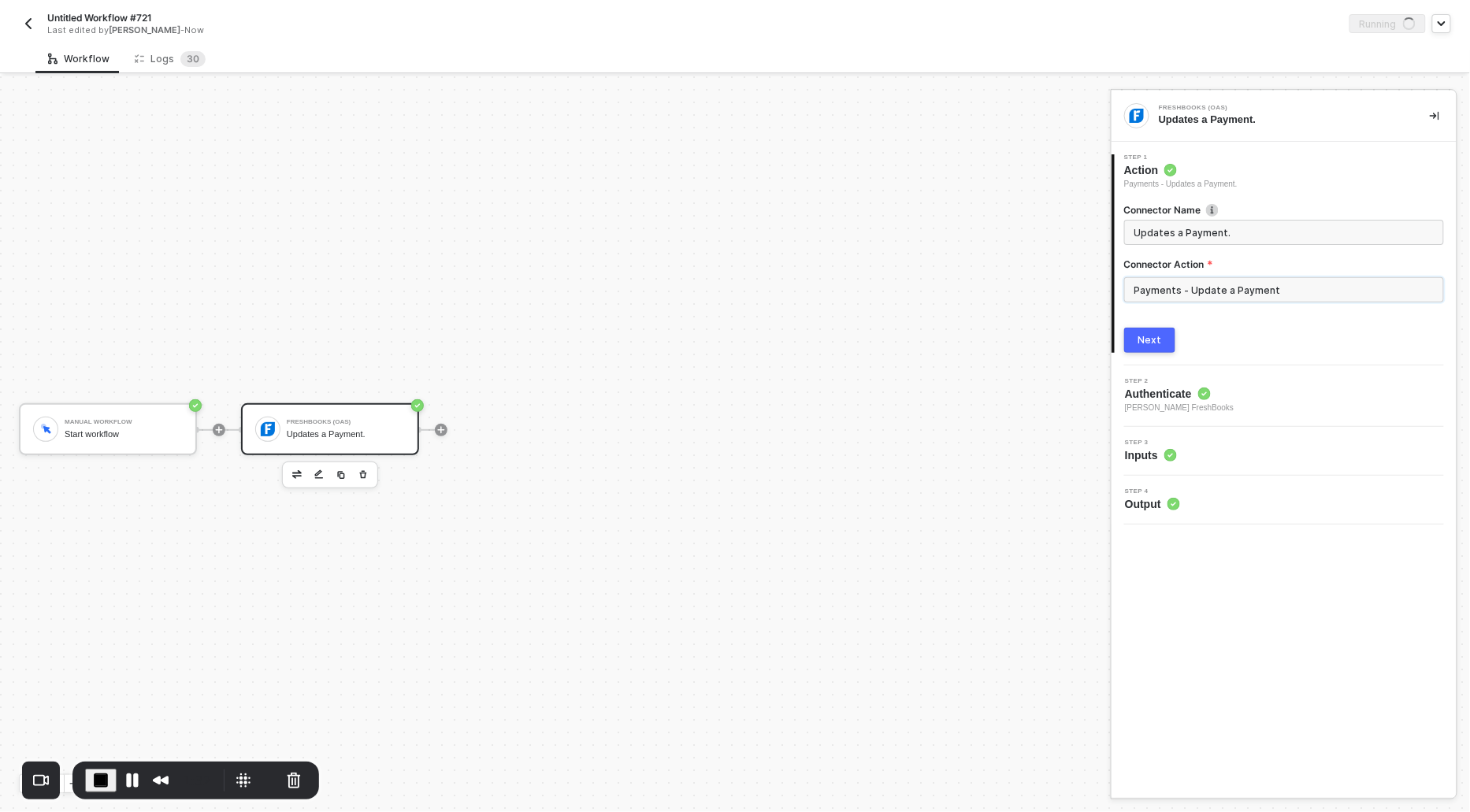
click at [1186, 286] on input "Payments - Update a Payment" at bounding box center [1284, 289] width 320 height 25
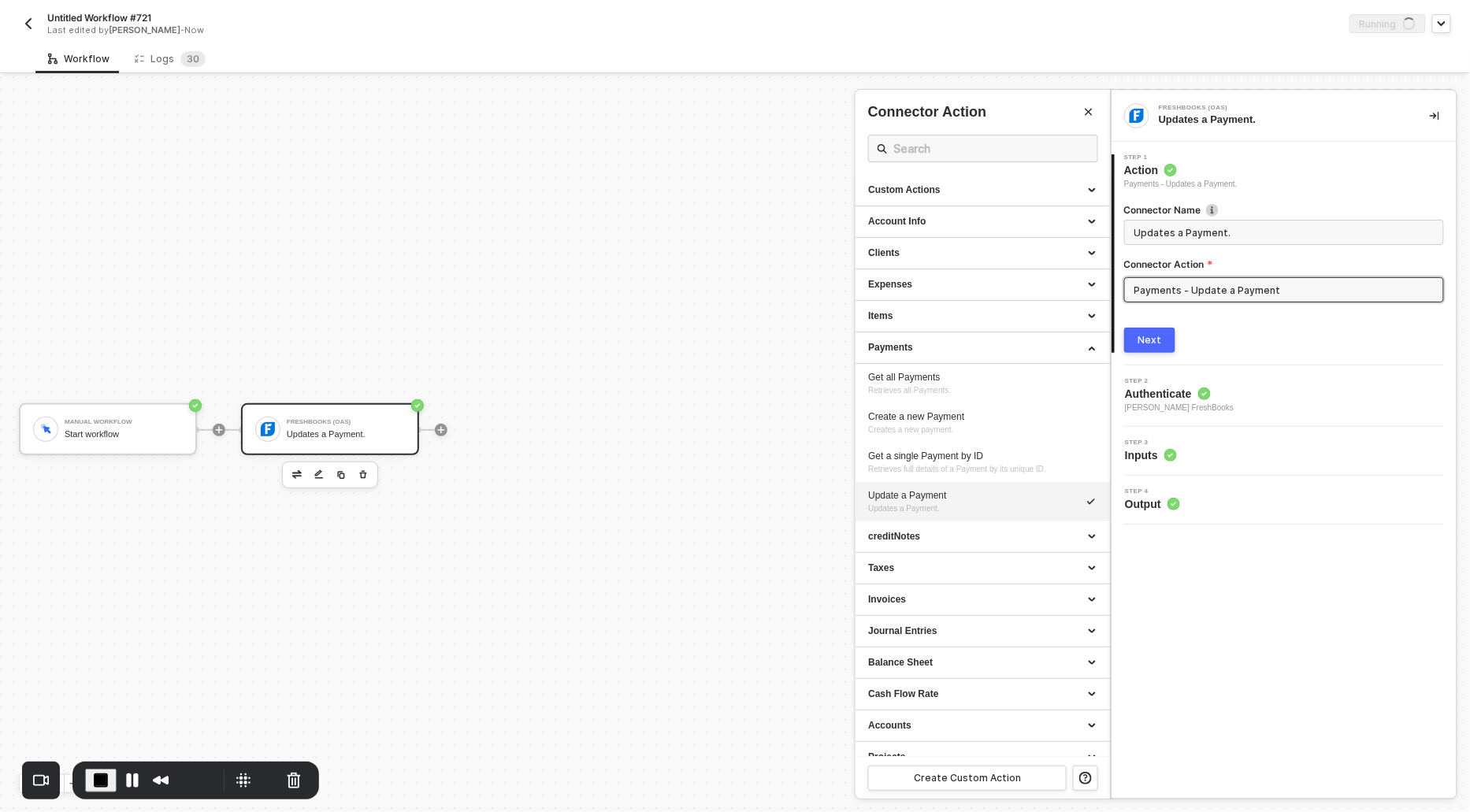
click at [104, 773] on span "End Recording" at bounding box center [100, 780] width 19 height 19
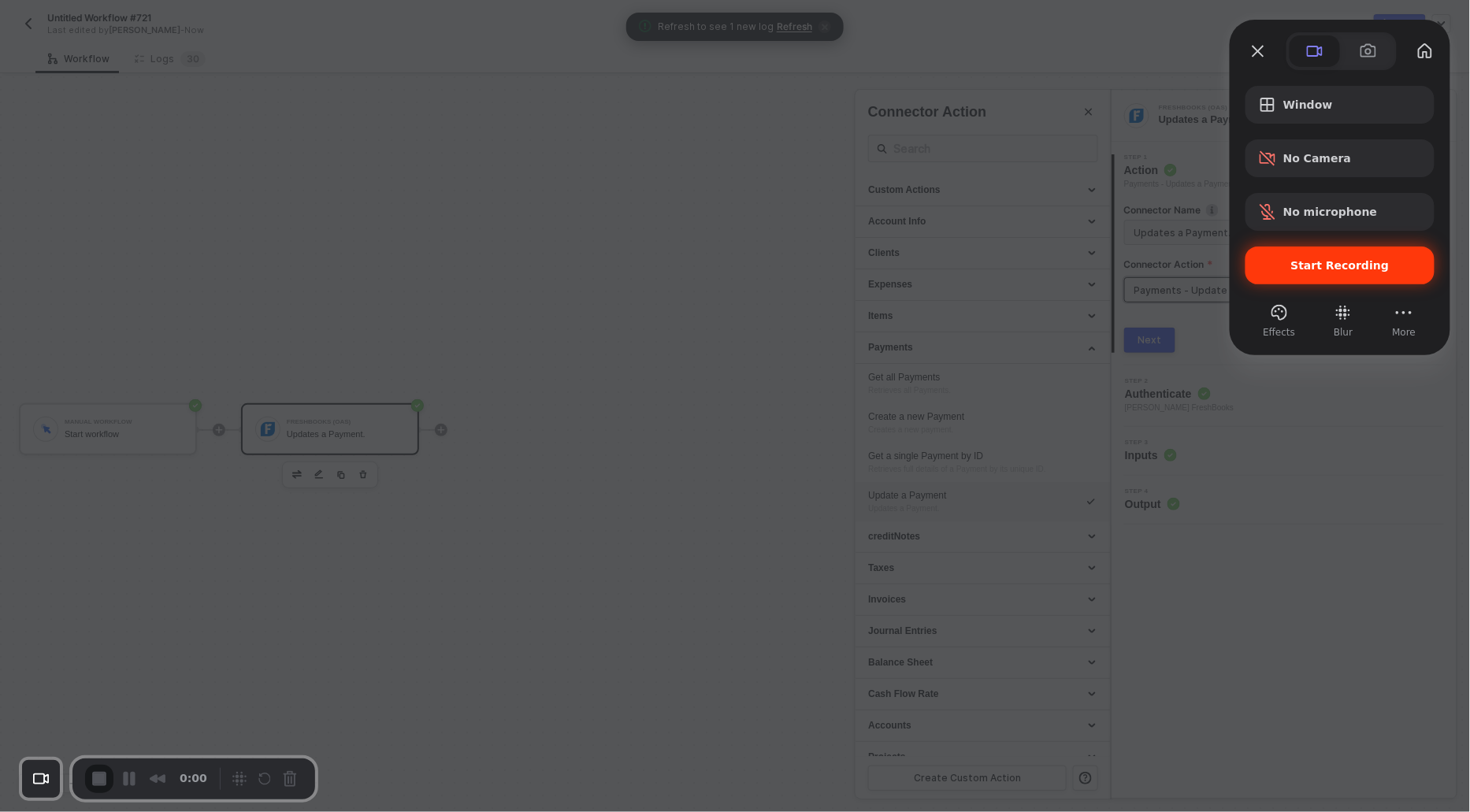
click at [1299, 269] on span "Start Recording" at bounding box center [1341, 266] width 98 height 13
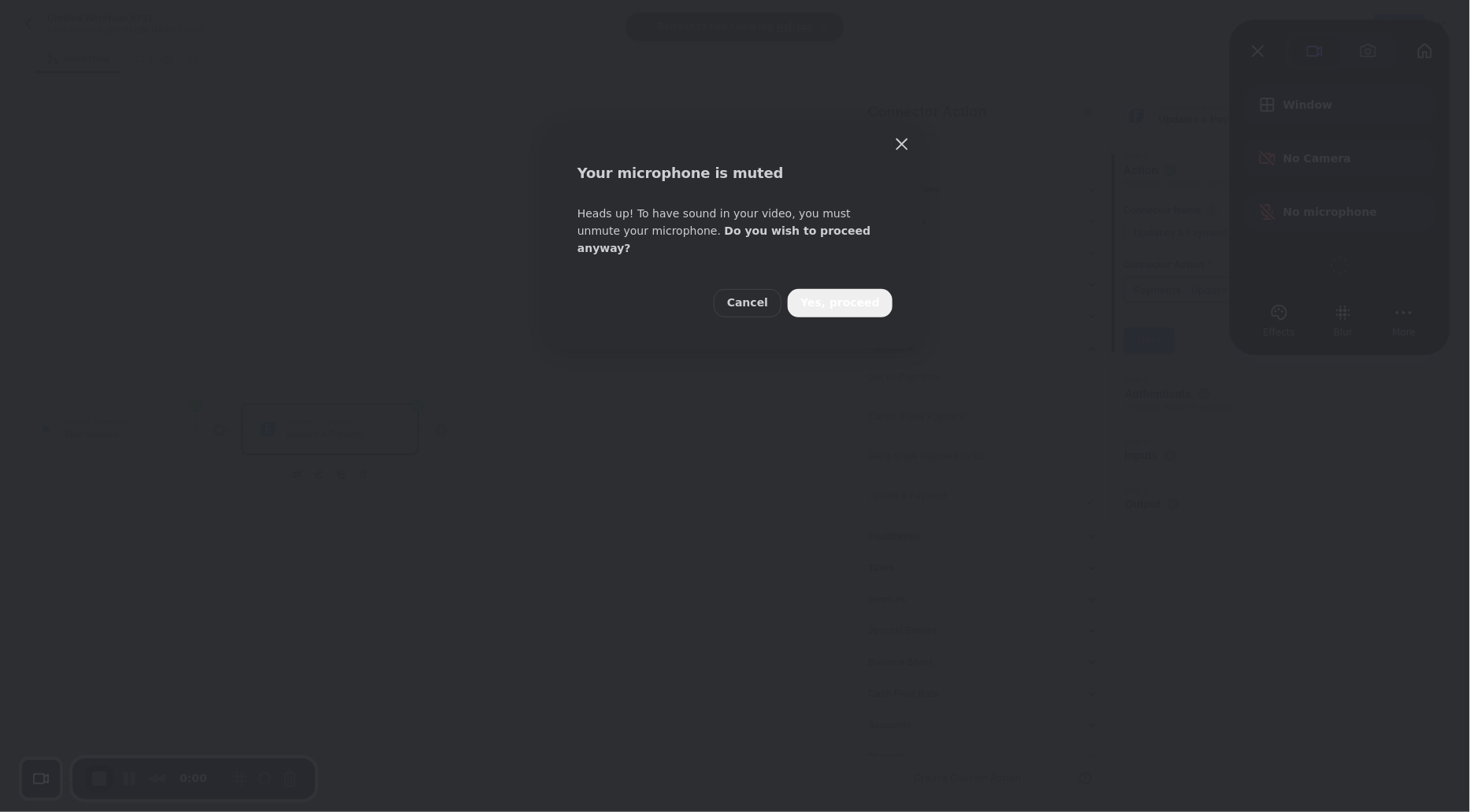
click at [866, 289] on button "Yes, proceed" at bounding box center [841, 303] width 105 height 28
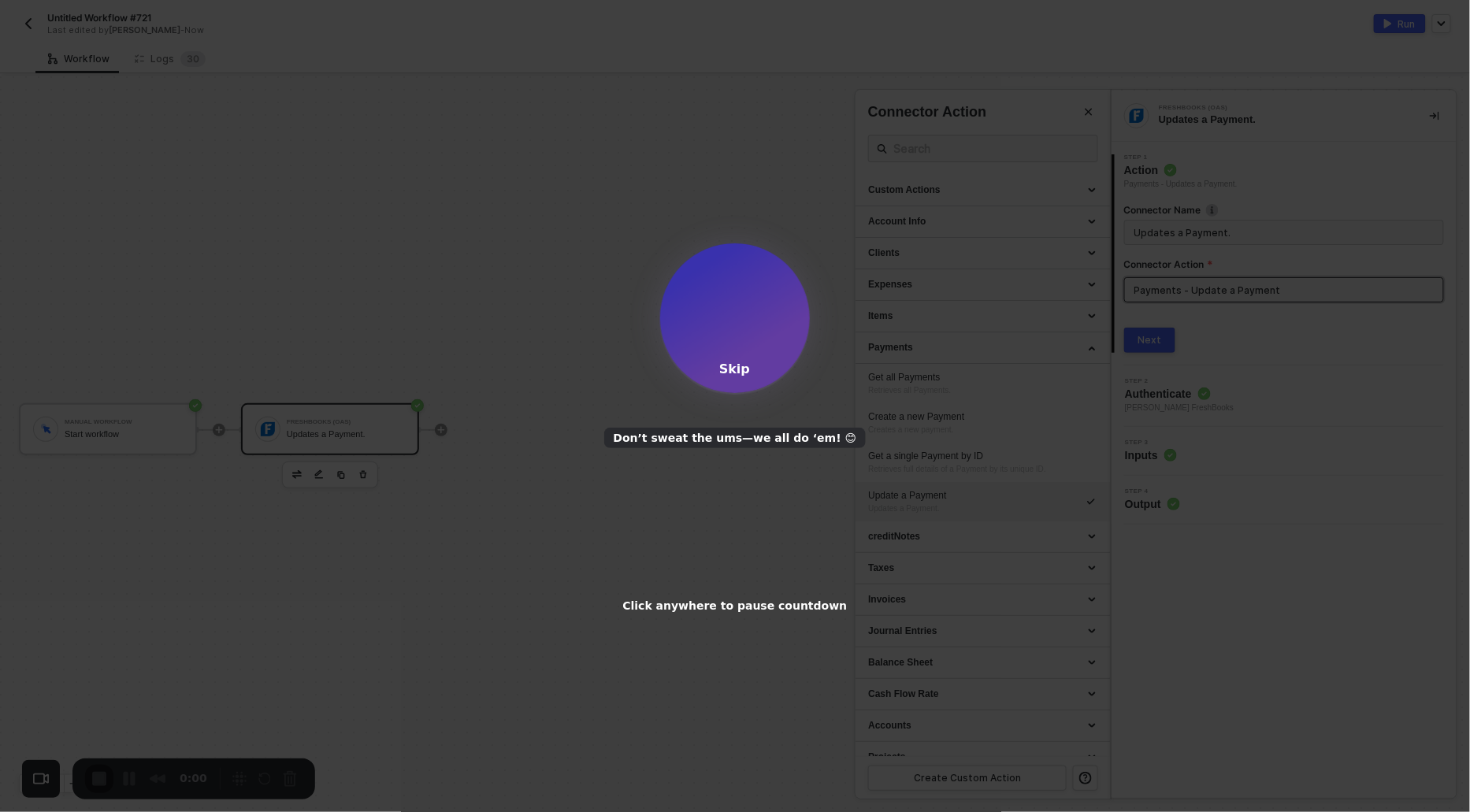
click at [737, 362] on div "Skip" at bounding box center [735, 369] width 31 height 15
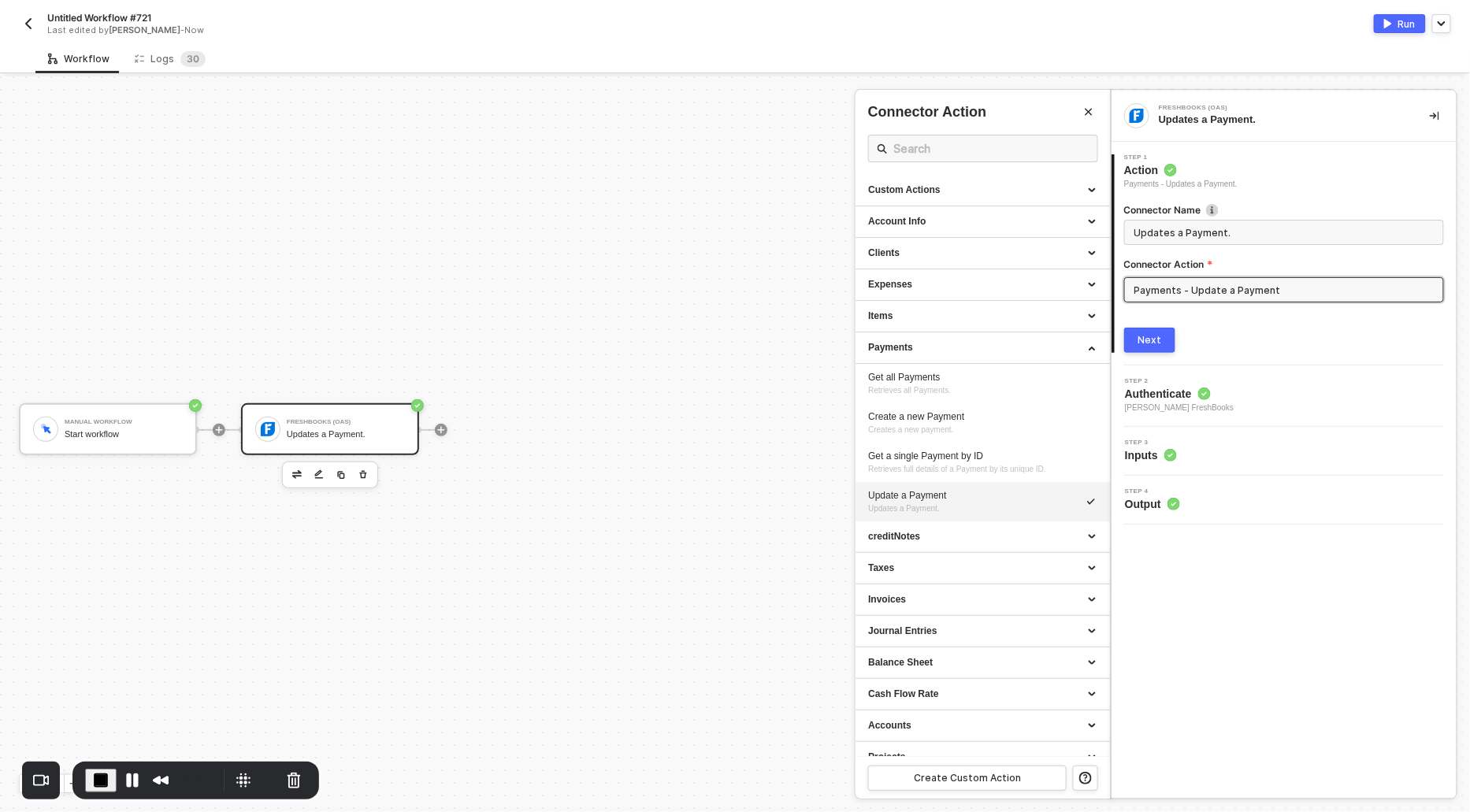
scroll to position [47, 0]
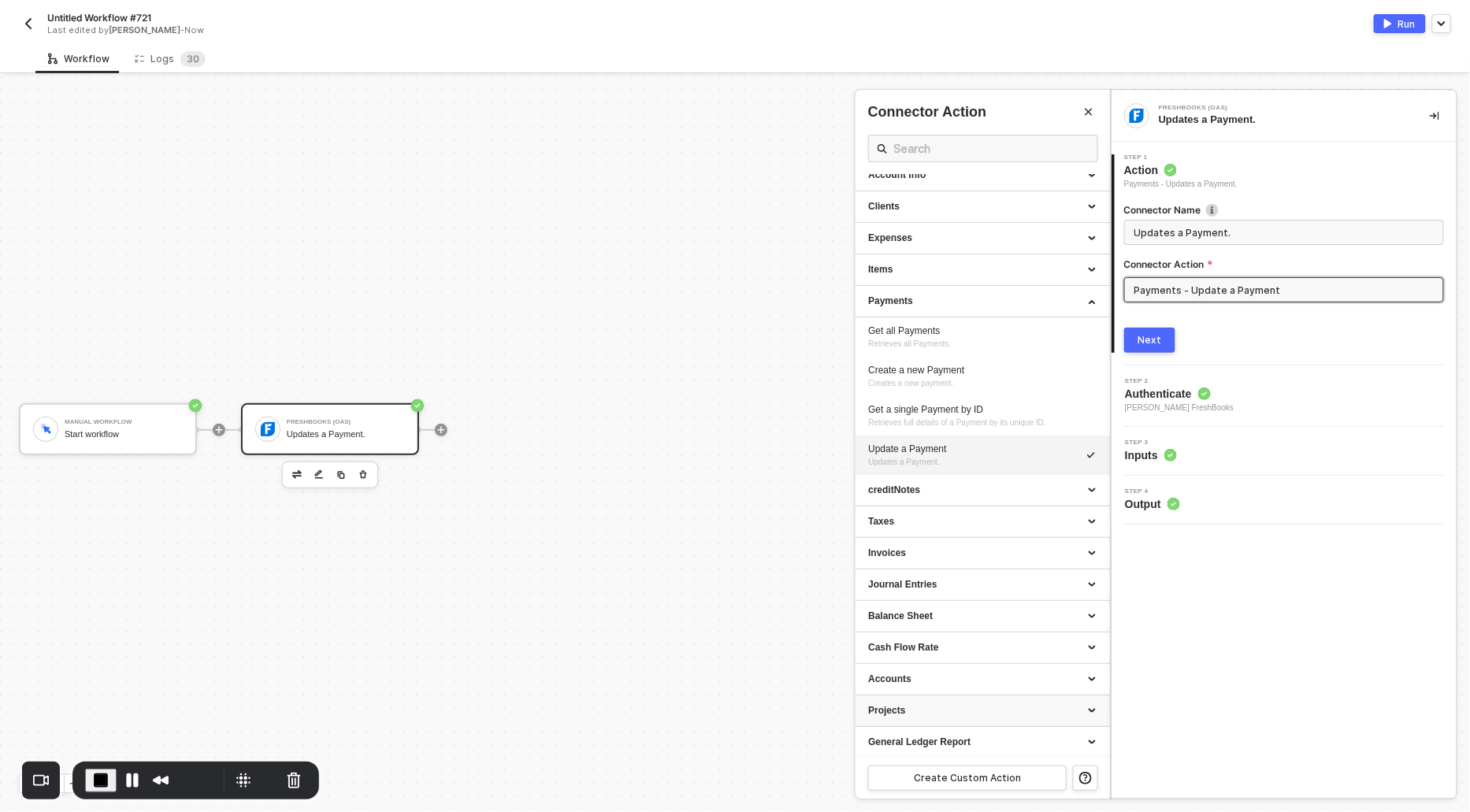
click at [931, 706] on div "Projects" at bounding box center [982, 710] width 230 height 14
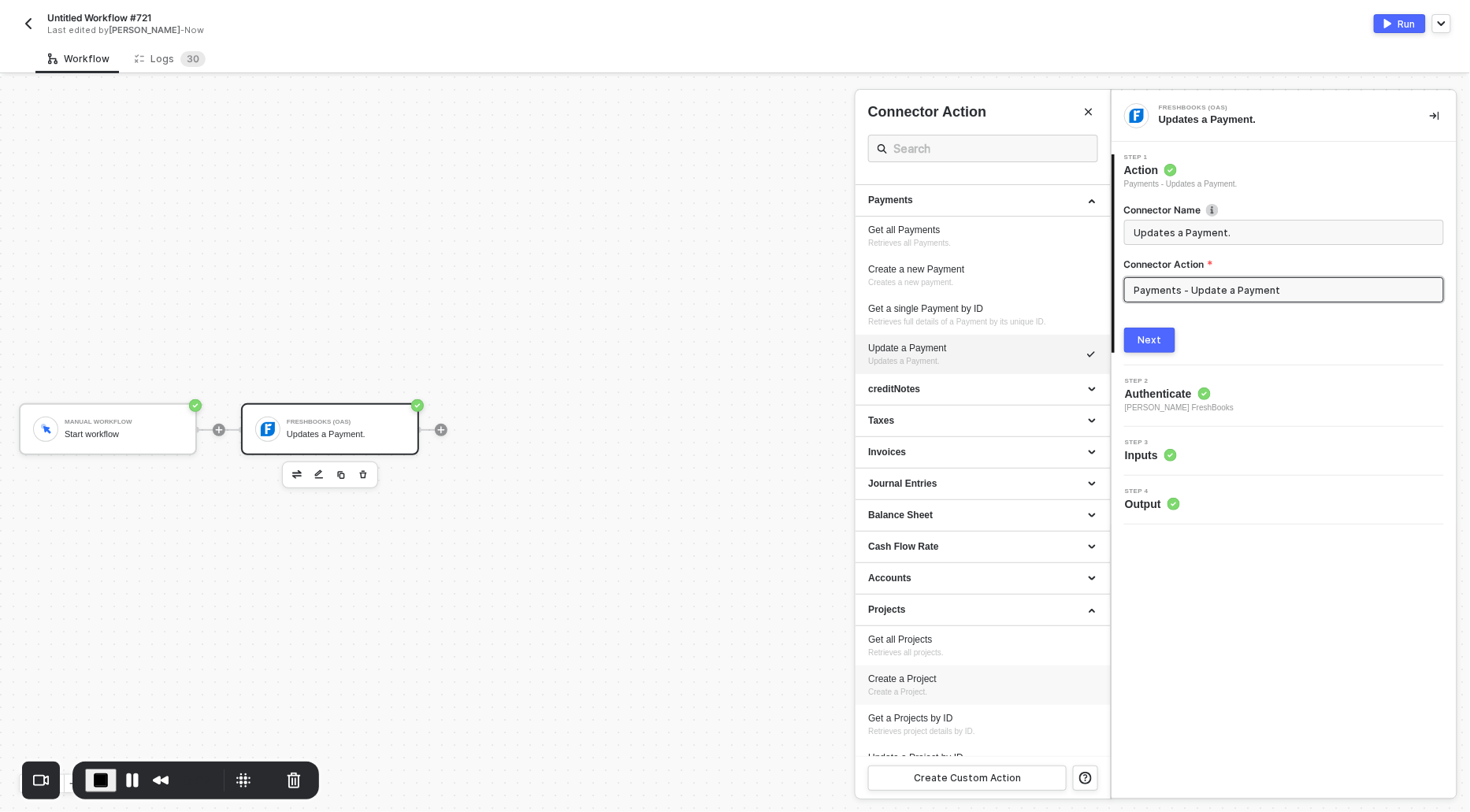
scroll to position [155, 0]
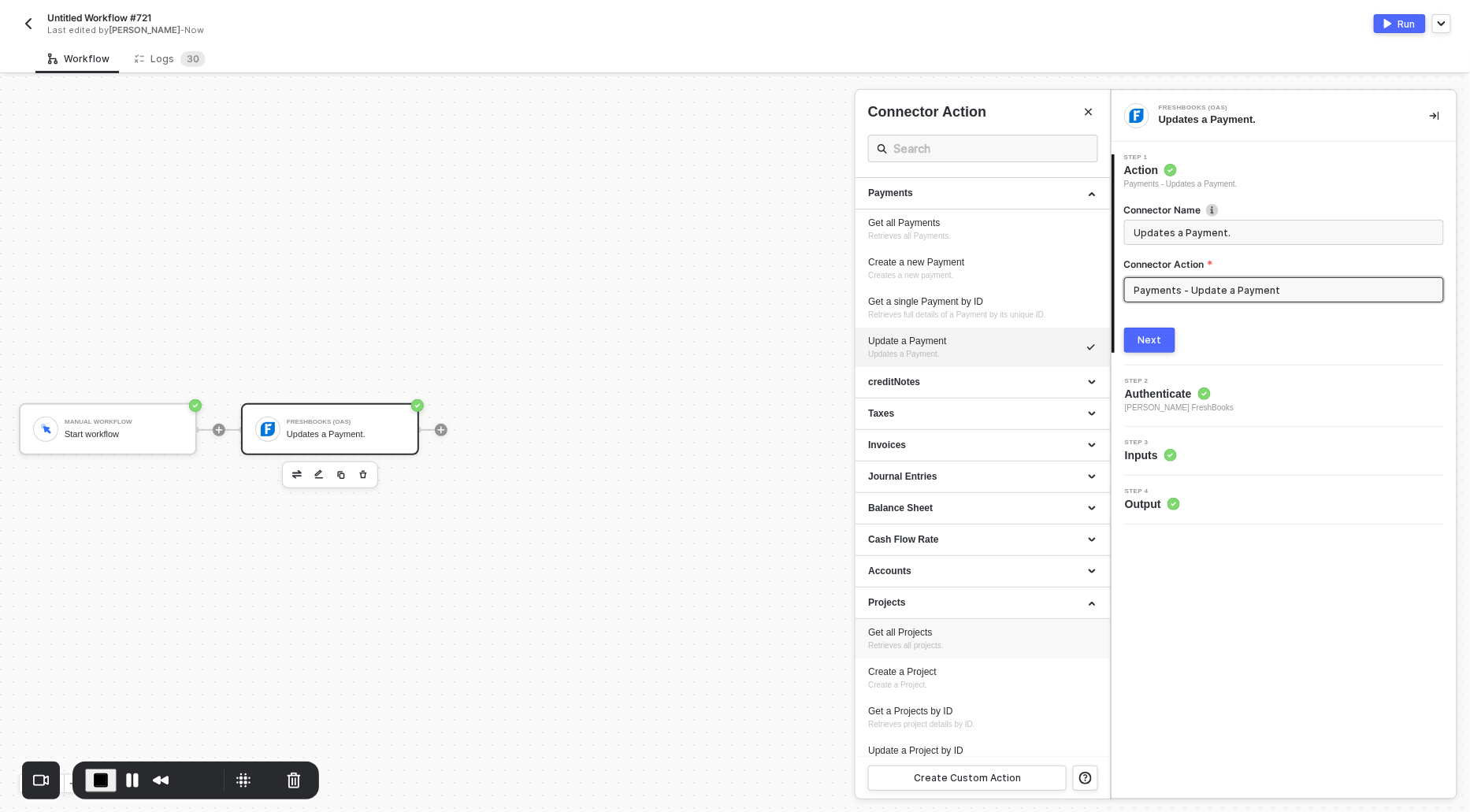
click at [892, 626] on div "Get all Projects" at bounding box center [982, 632] width 230 height 14
type input "Retrieves all projects."
type input "Projects - Get all Projects"
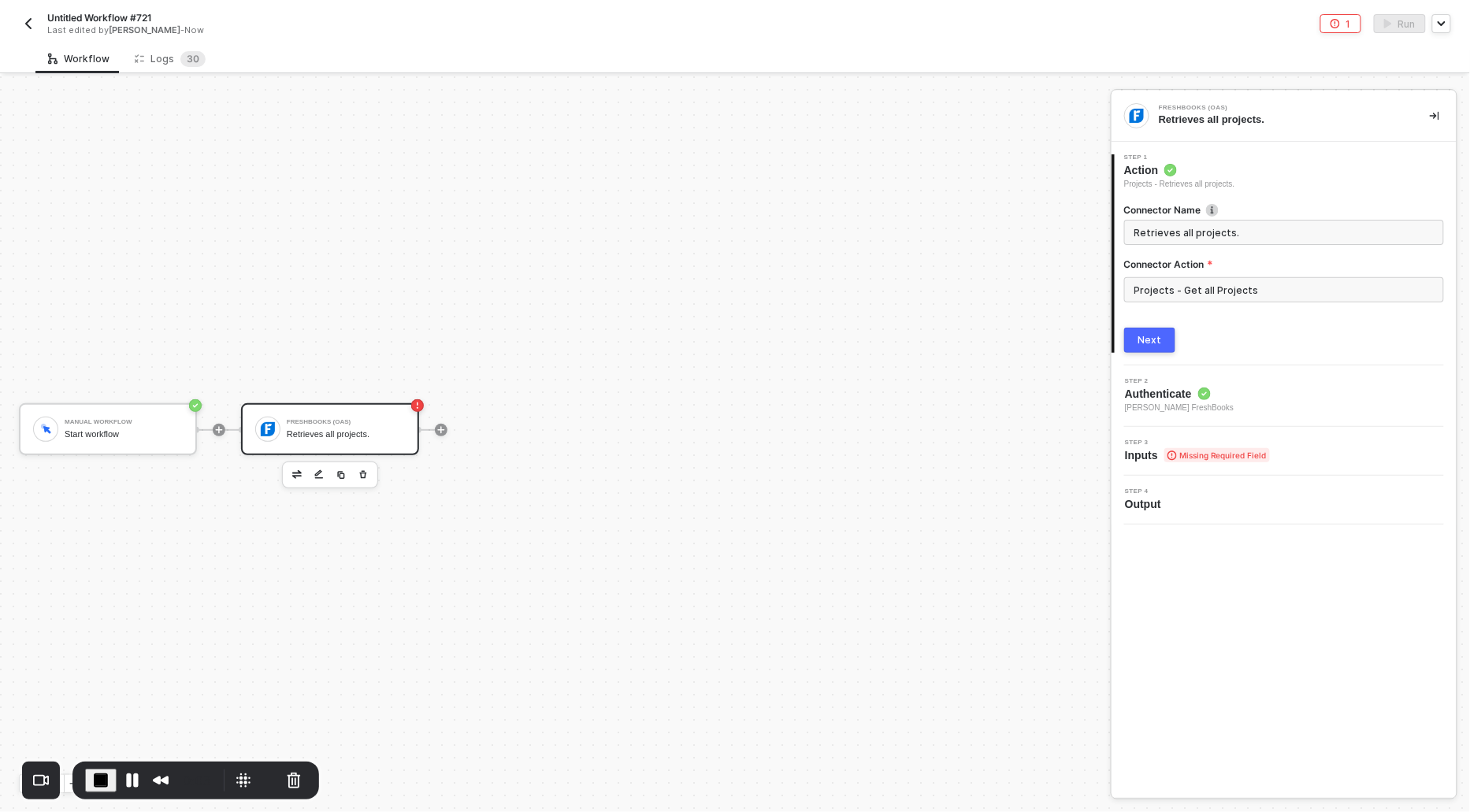
click at [1148, 337] on div "Next" at bounding box center [1150, 341] width 23 height 13
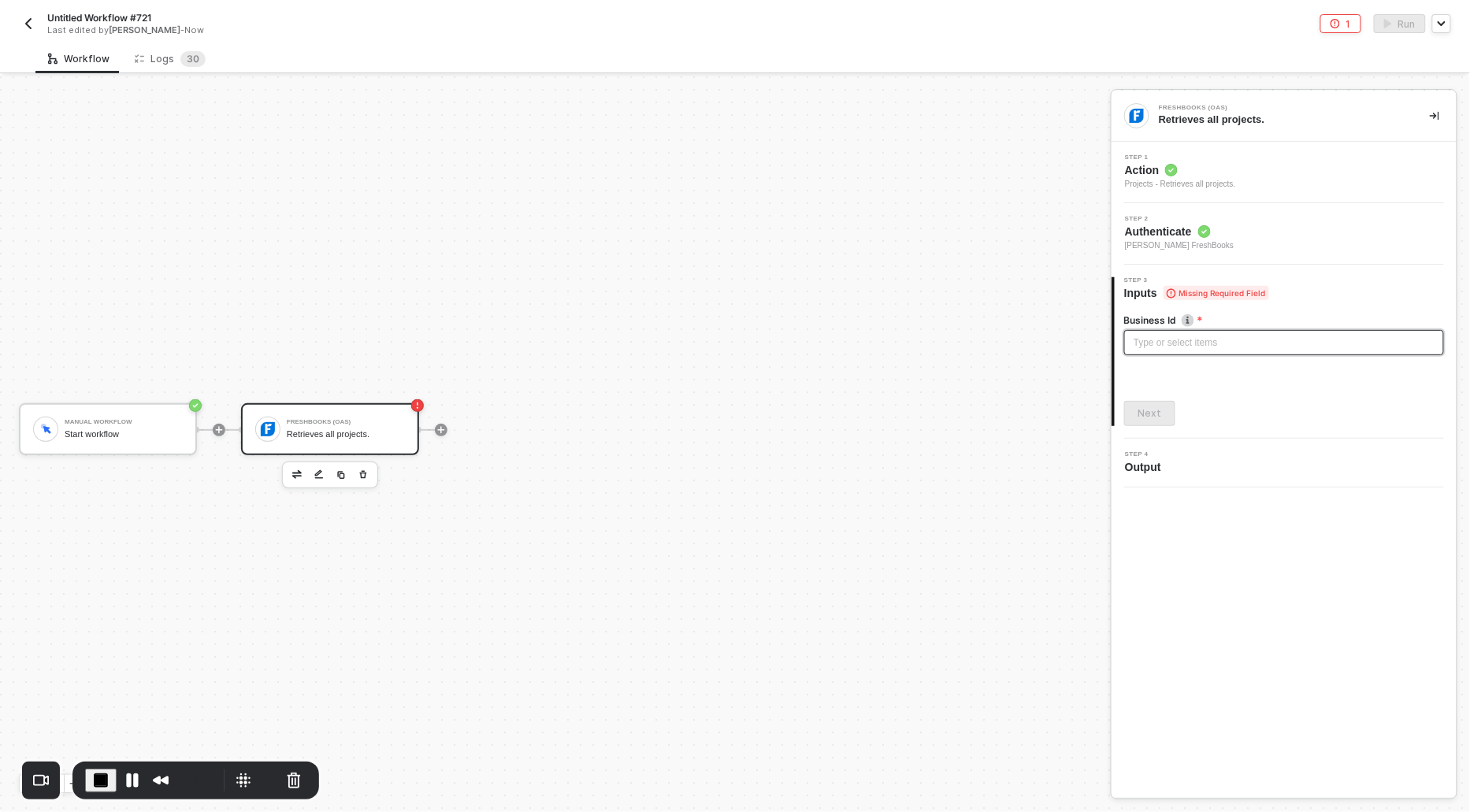
click at [1148, 338] on div "Type or select items ﻿" at bounding box center [1284, 343] width 301 height 15
click at [1153, 439] on div "4 Step 4 Output" at bounding box center [1285, 463] width 345 height 49
click at [1152, 417] on div "Next" at bounding box center [1150, 413] width 23 height 13
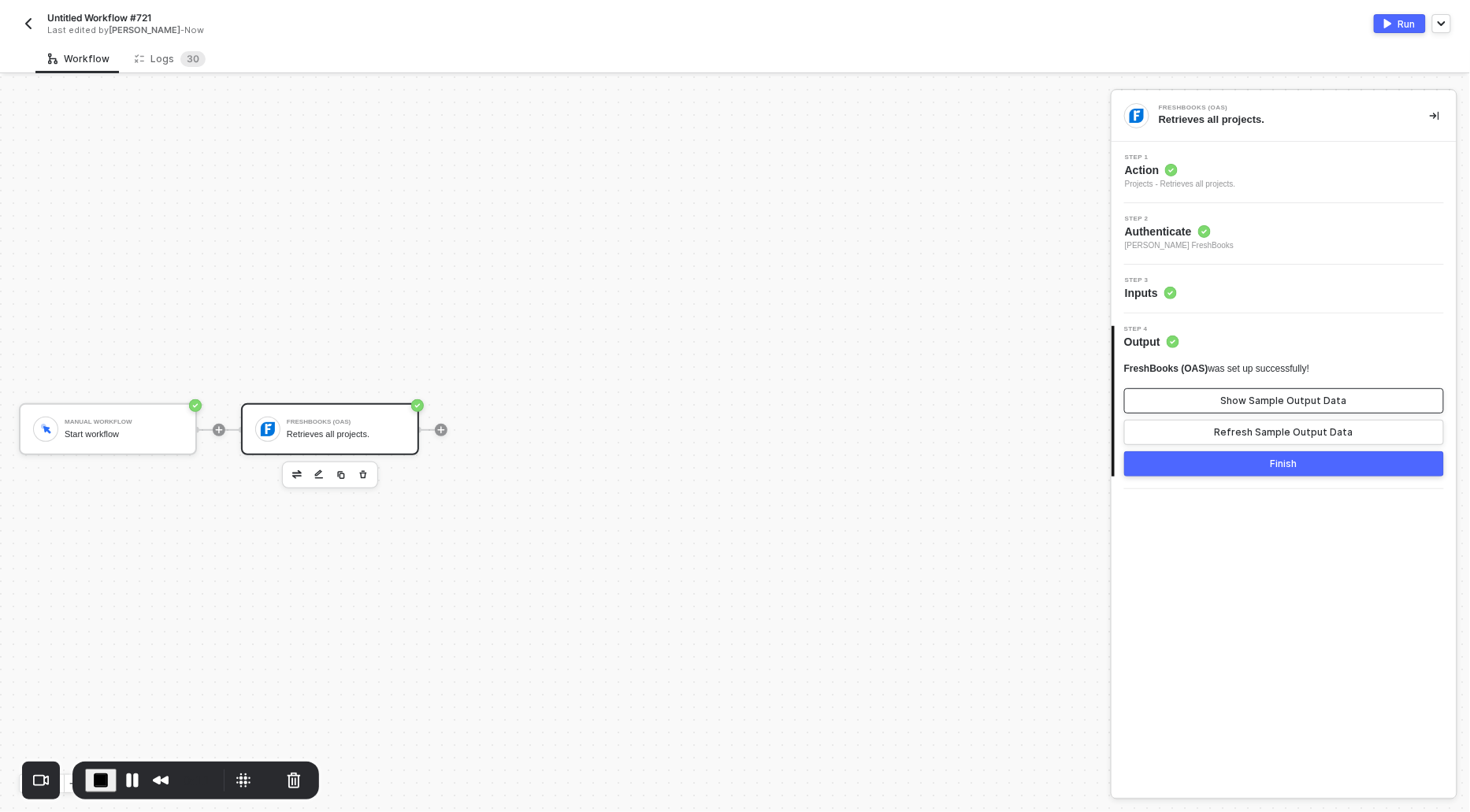
click at [1227, 408] on button "Show Sample Output Data" at bounding box center [1284, 400] width 320 height 25
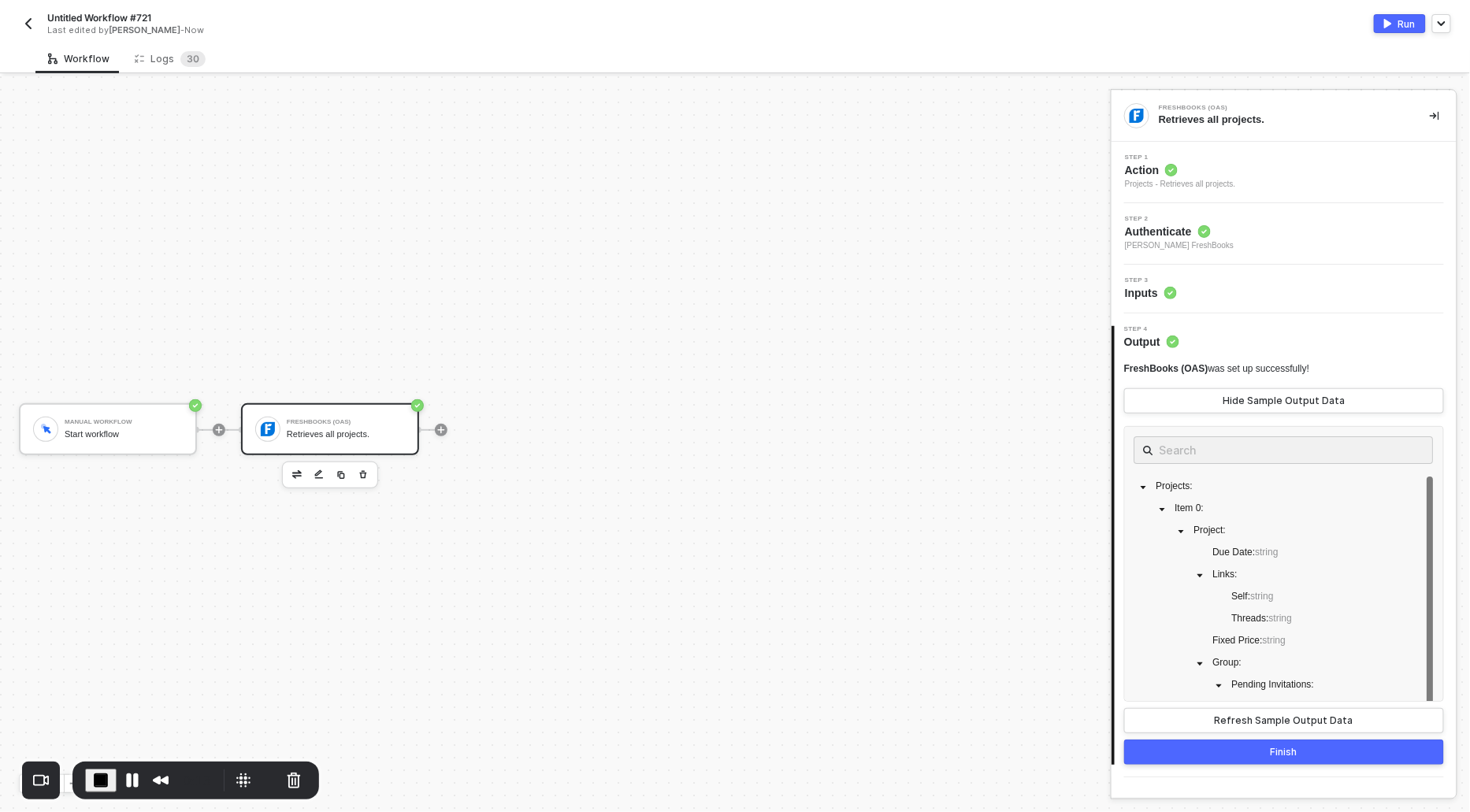
click at [1134, 171] on span "Action" at bounding box center [1181, 170] width 111 height 16
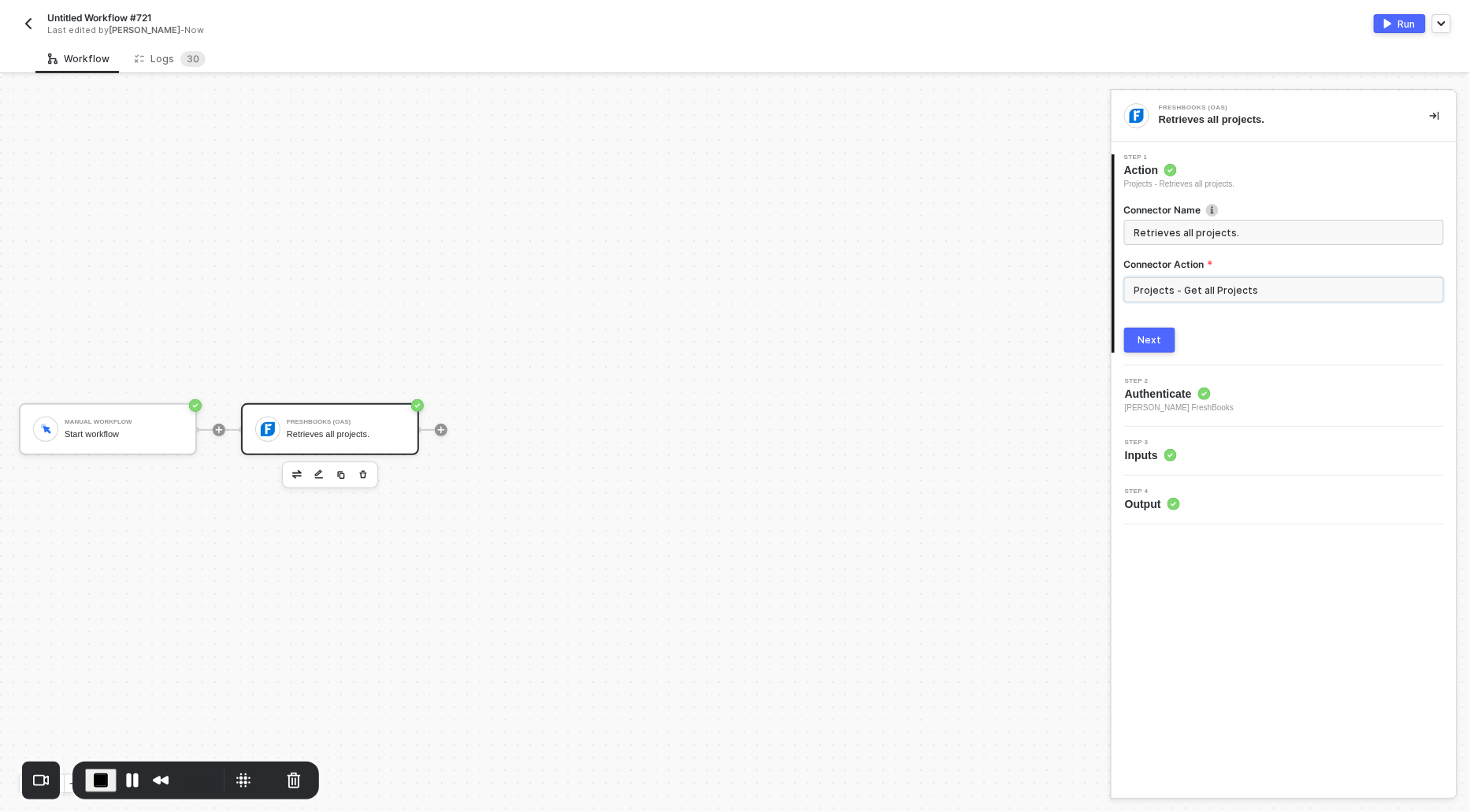
click at [1173, 299] on input "Projects - Get all Projects" at bounding box center [1284, 289] width 320 height 25
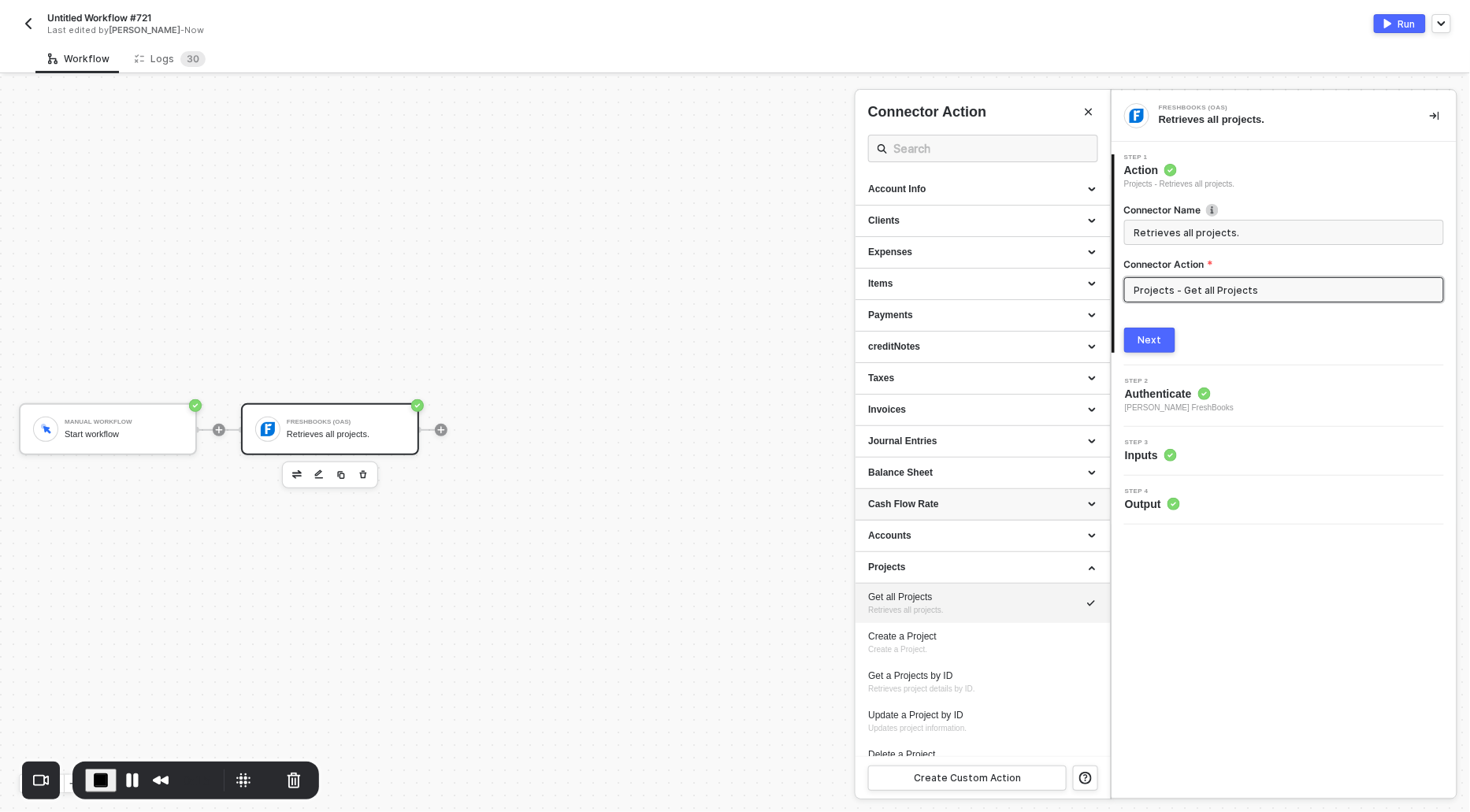
scroll to position [53, 0]
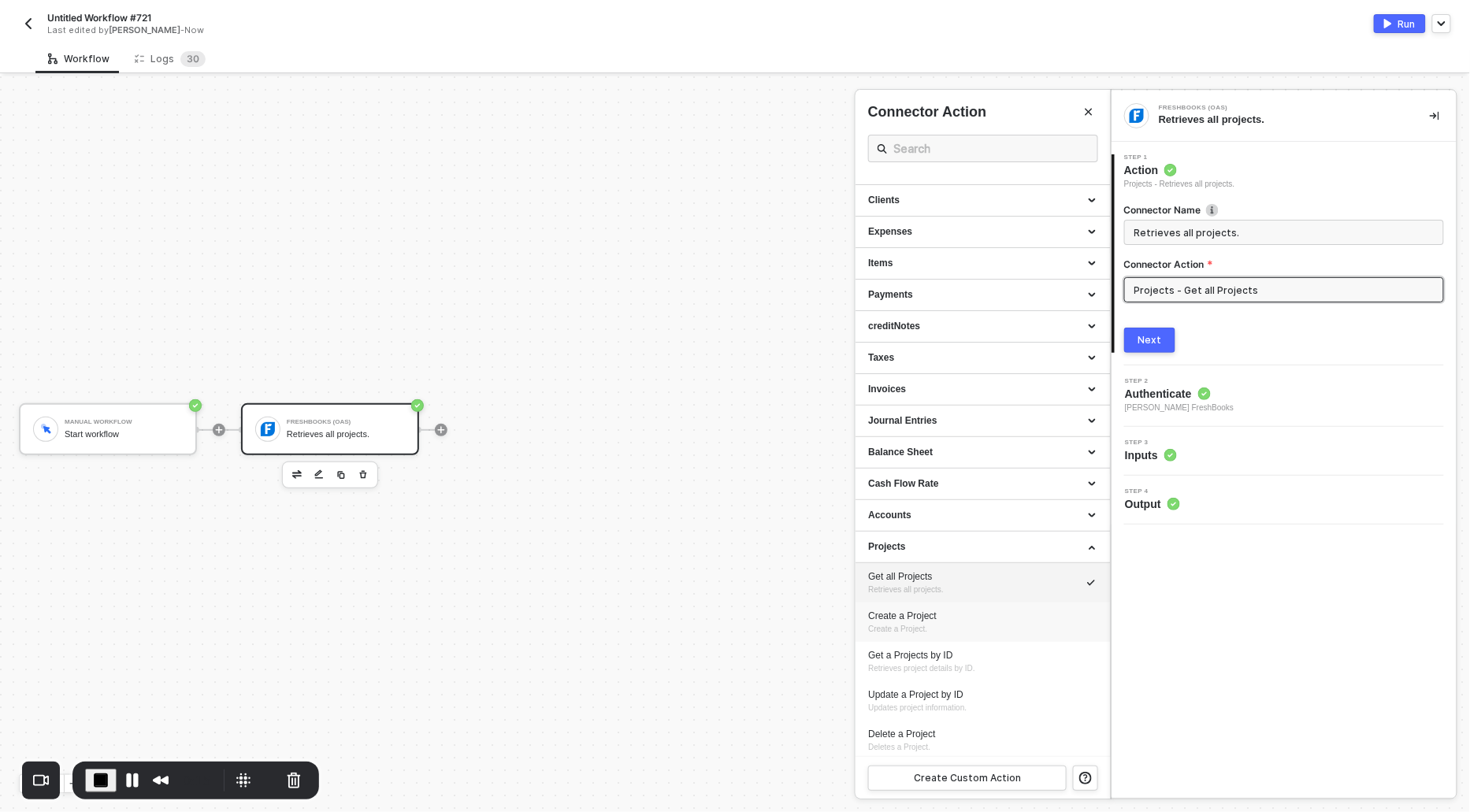
click at [936, 624] on div "Create a Project Create a Project." at bounding box center [982, 623] width 230 height 26
type input "Create a Project."
type input "Projects - Create a Project"
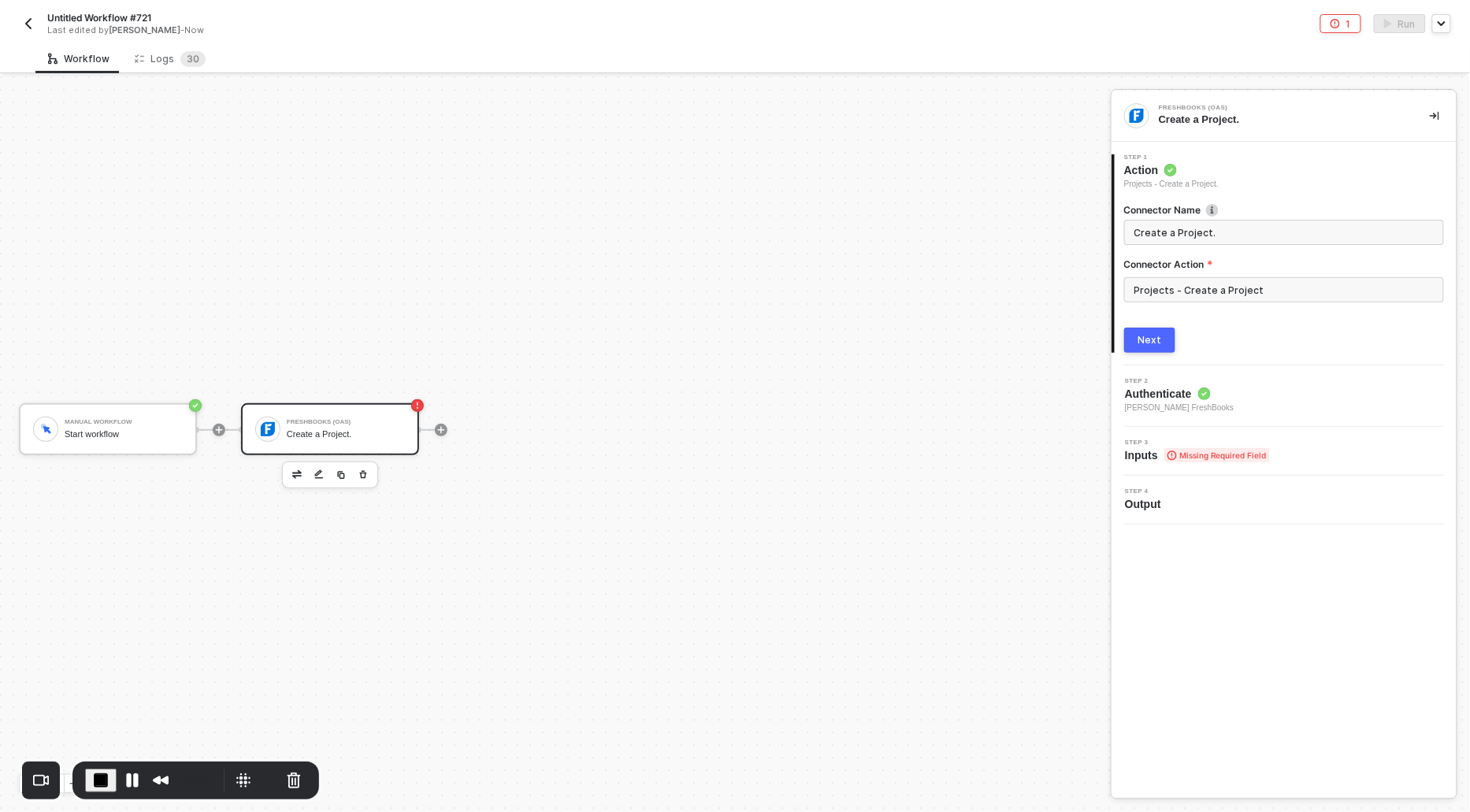
click at [1155, 330] on button "Next" at bounding box center [1150, 340] width 52 height 25
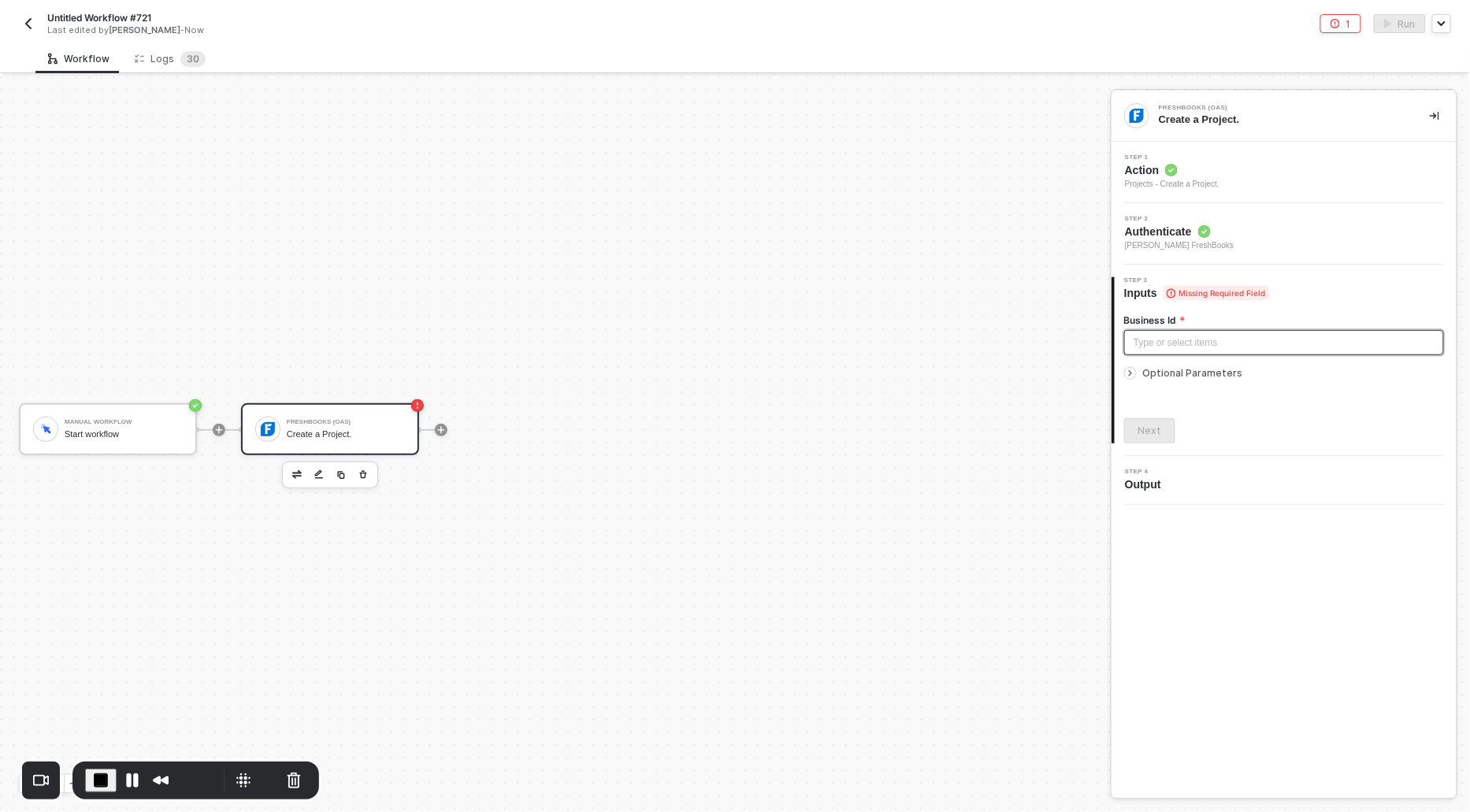
click at [1184, 344] on div "Type or select items ﻿" at bounding box center [1284, 343] width 301 height 15
click at [1137, 369] on div at bounding box center [1133, 374] width 19 height 18
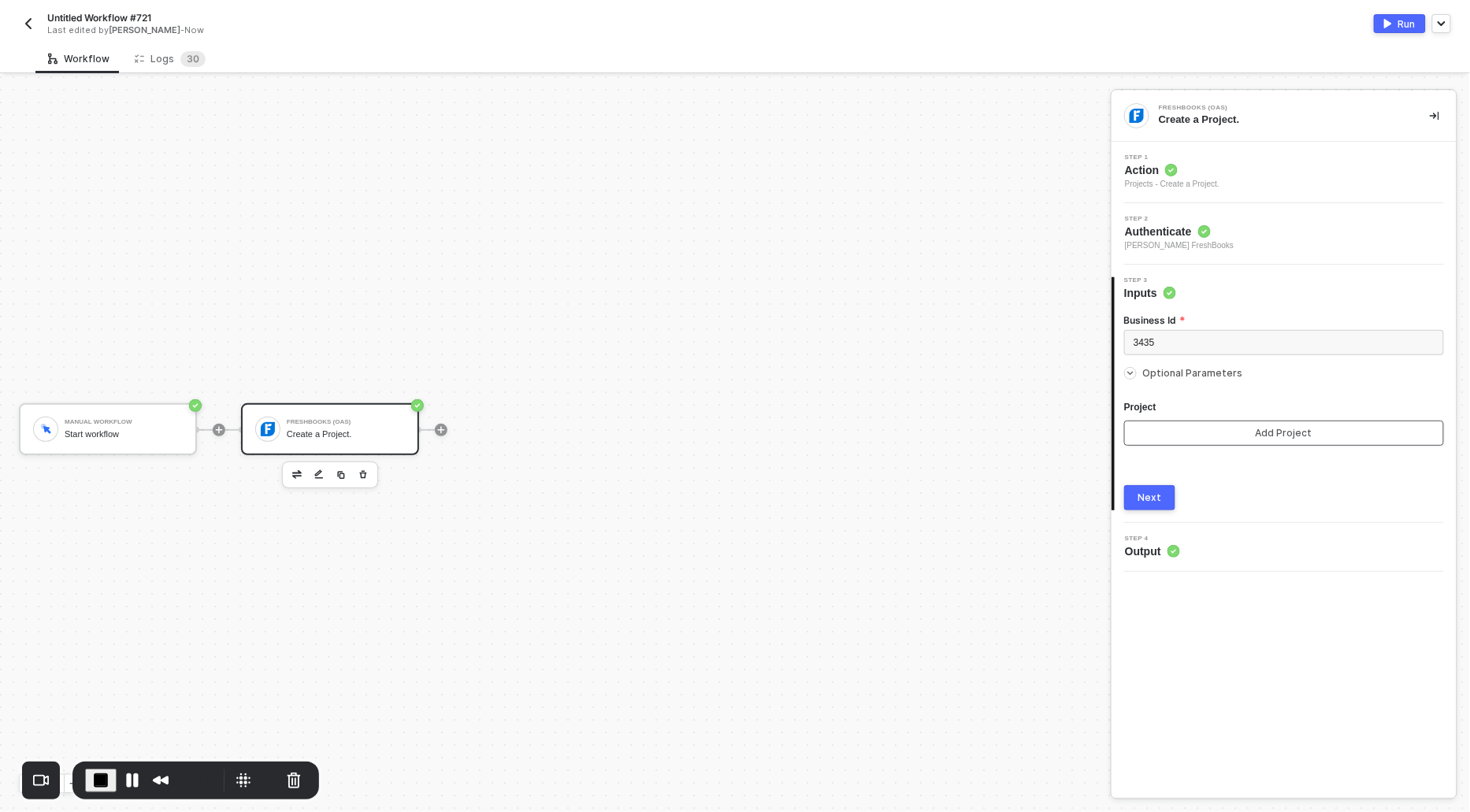
click at [1181, 440] on button "Add Project" at bounding box center [1284, 433] width 320 height 25
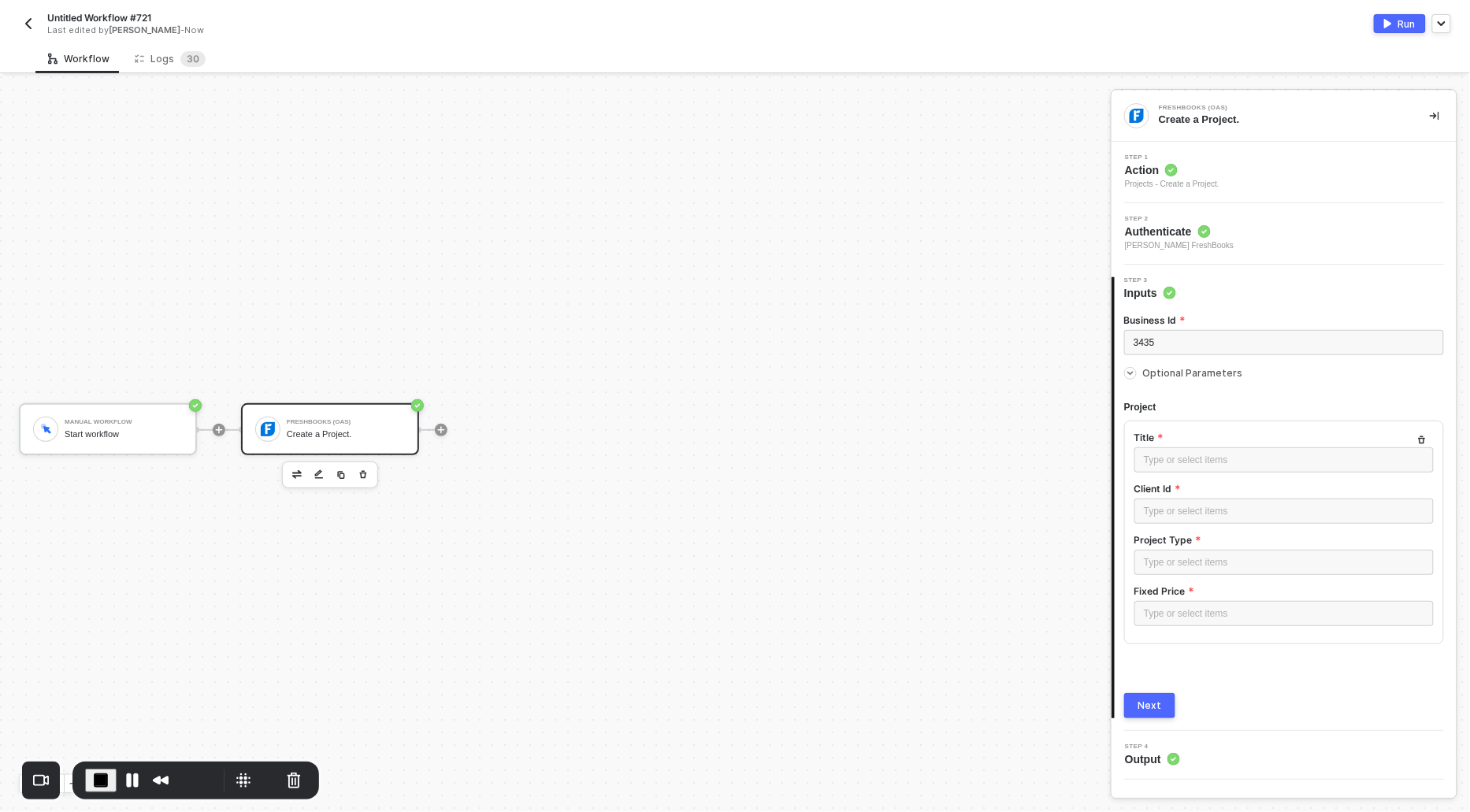
click at [1154, 707] on div "Next" at bounding box center [1150, 706] width 23 height 13
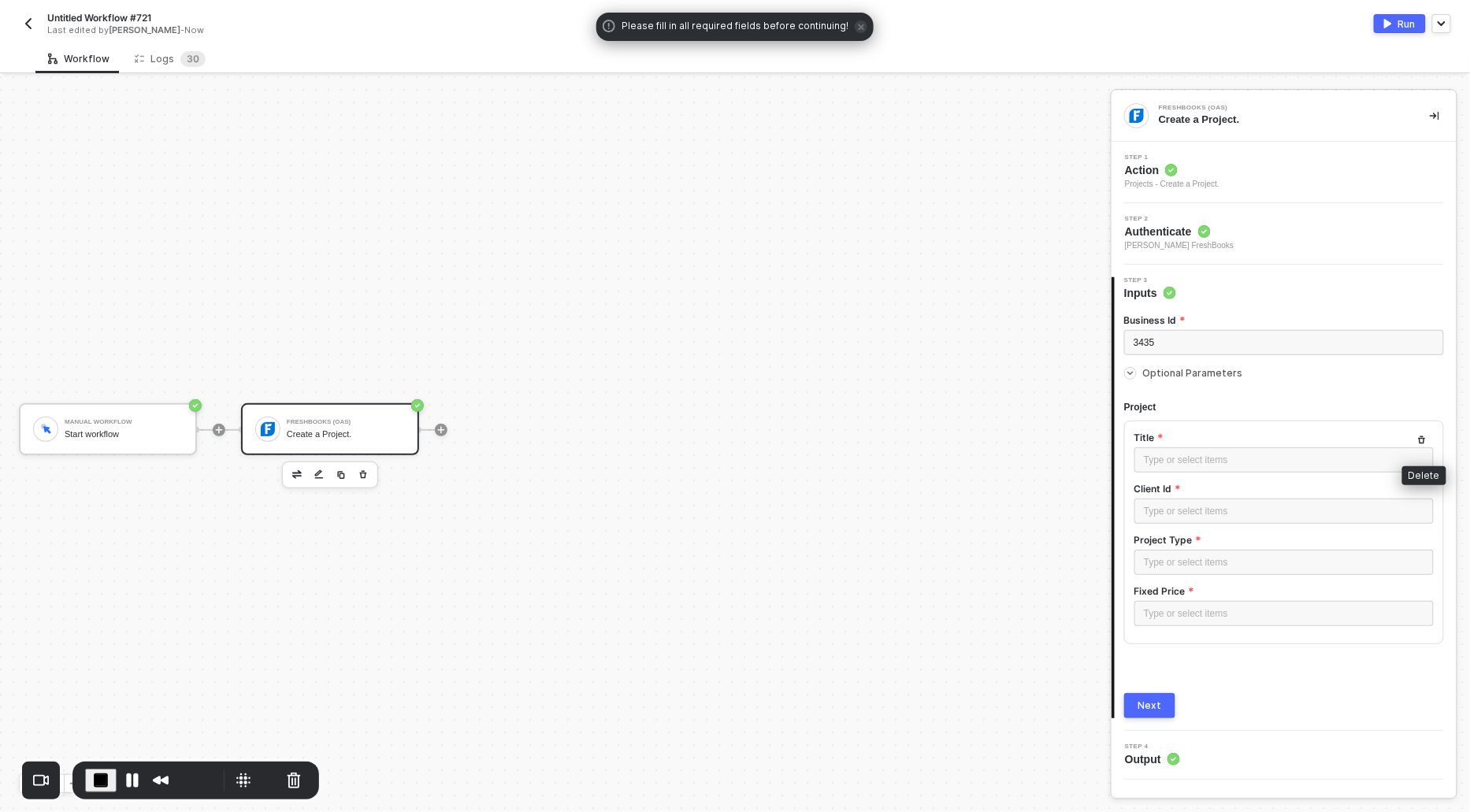
click at [1418, 432] on button "button" at bounding box center [1422, 440] width 19 height 19
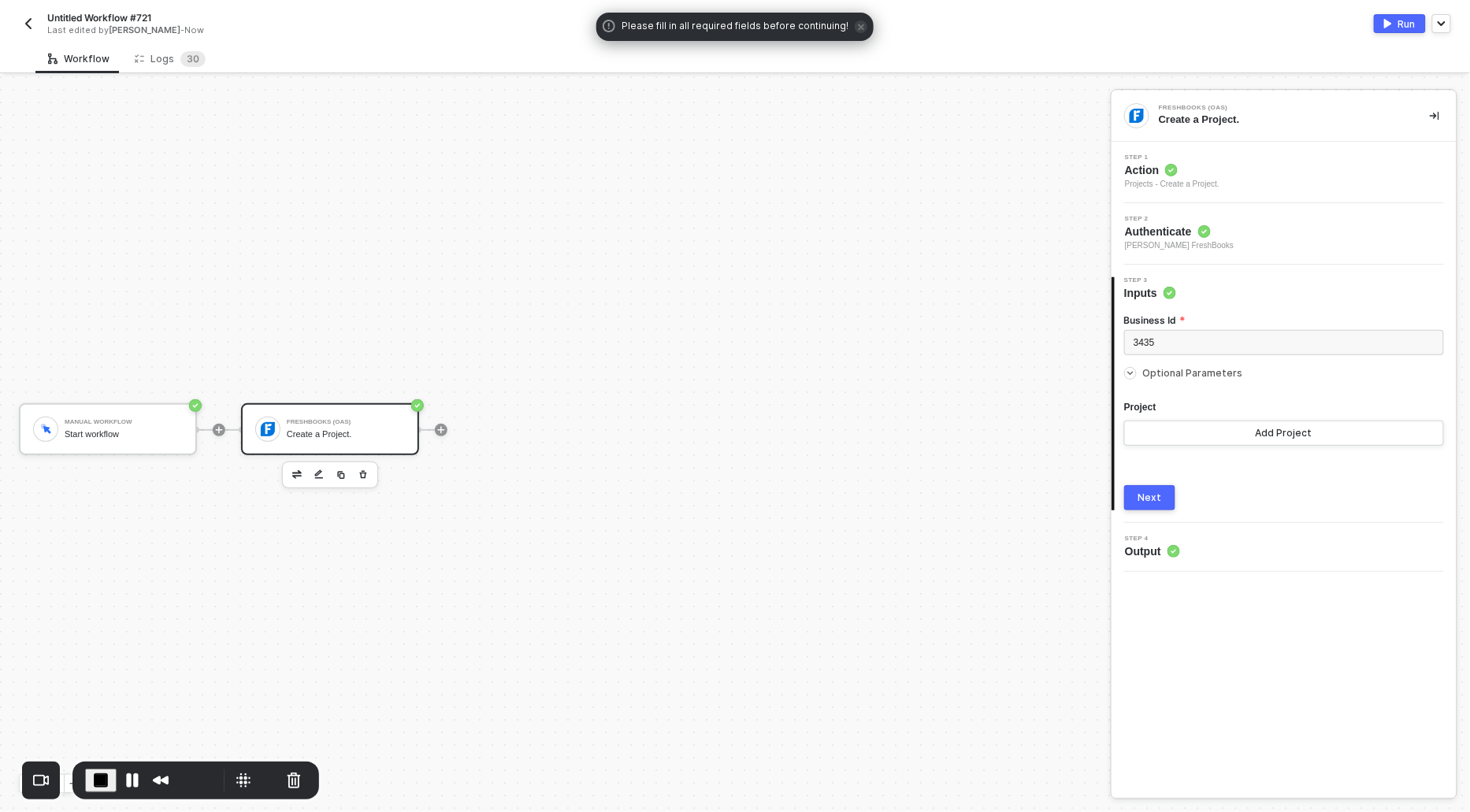
click at [1152, 487] on button "Next" at bounding box center [1150, 497] width 52 height 25
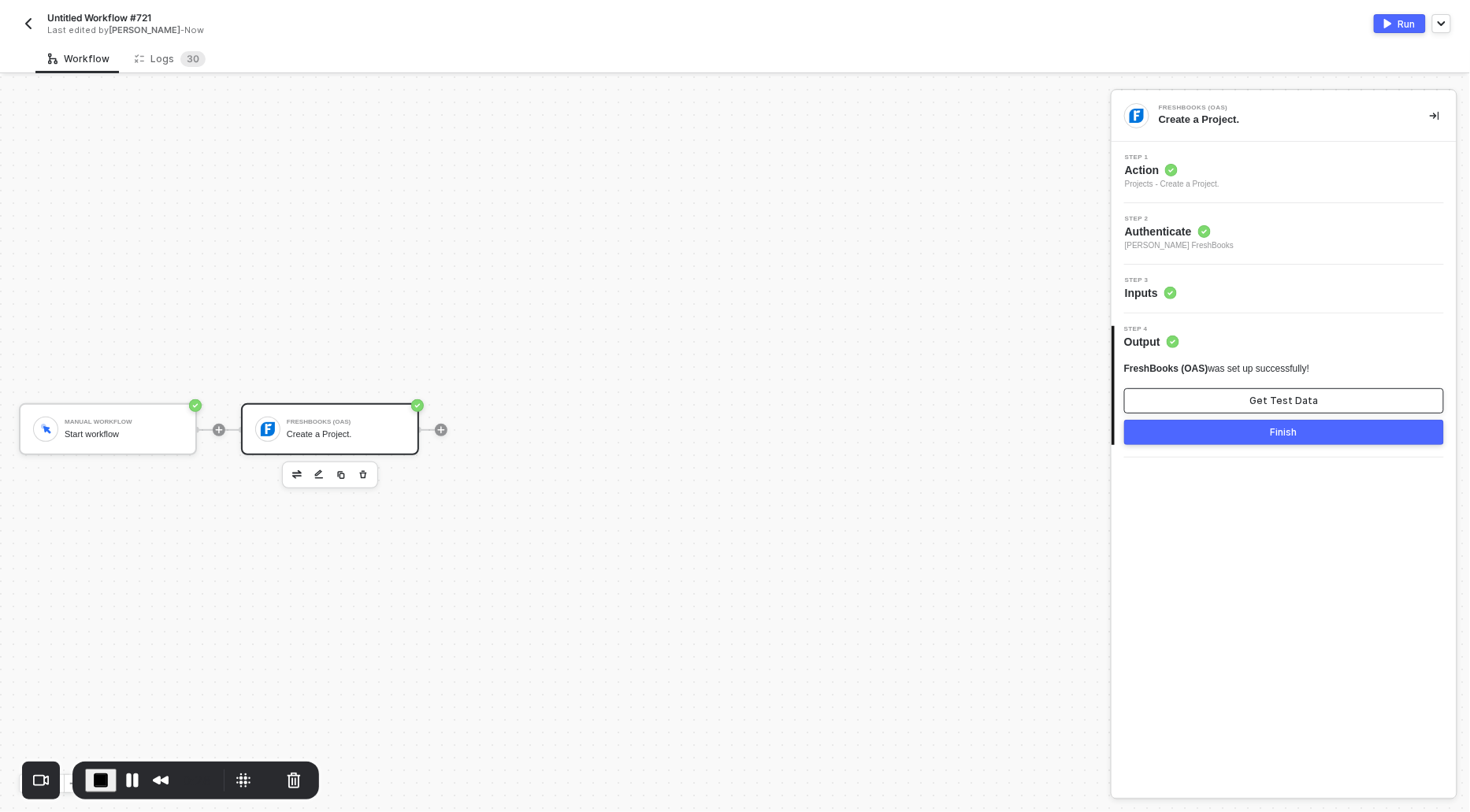
click at [1251, 392] on button "Get Test Data" at bounding box center [1284, 400] width 320 height 25
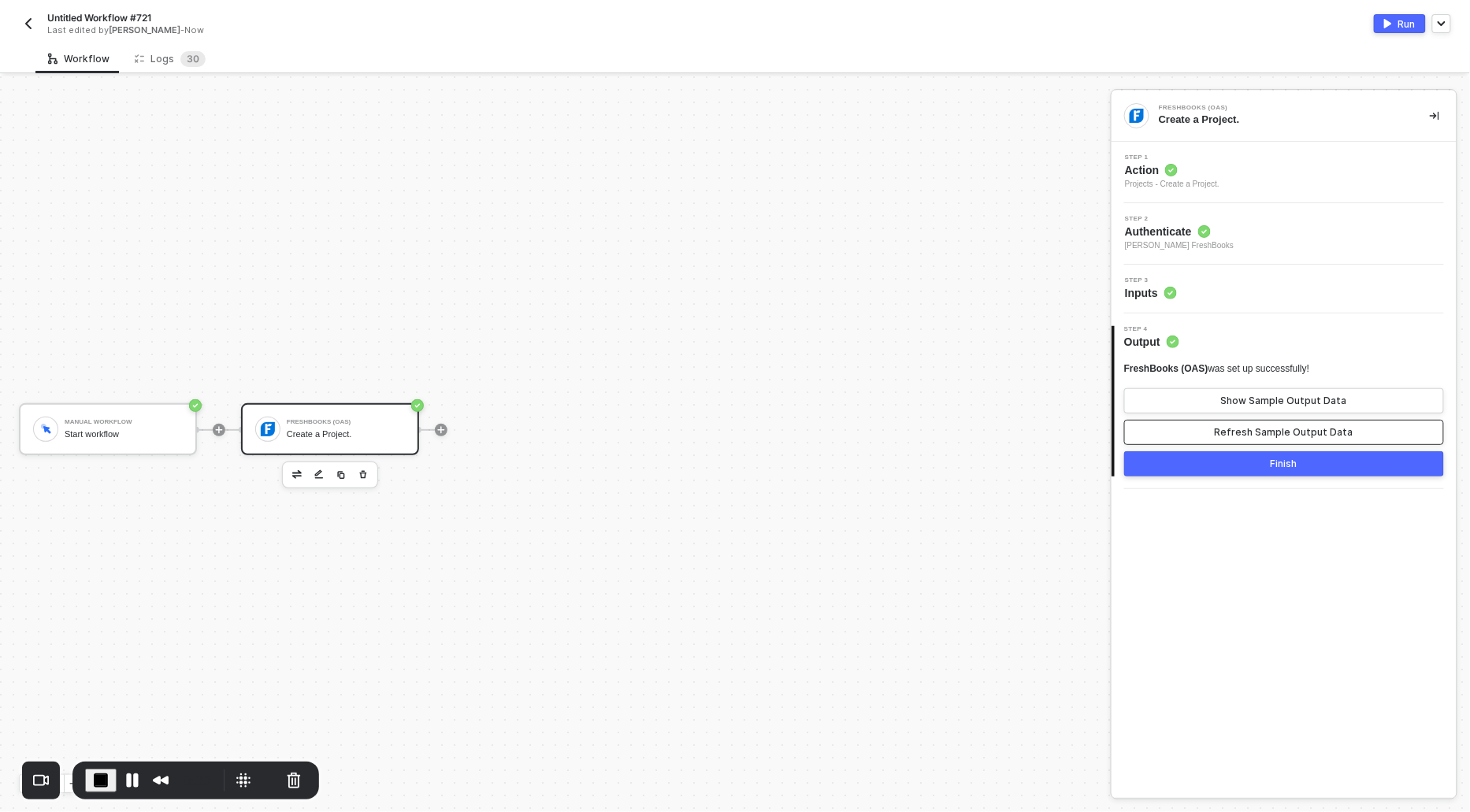
click at [1248, 437] on div "Refresh Sample Output Data" at bounding box center [1285, 433] width 139 height 13
click at [1235, 385] on div "FreshBooks (OAS) was set up successfully! Show Sample Output Data Refresh Sampl…" at bounding box center [1284, 404] width 320 height 83
click at [1235, 391] on button "Show Sample Output Data" at bounding box center [1284, 400] width 320 height 25
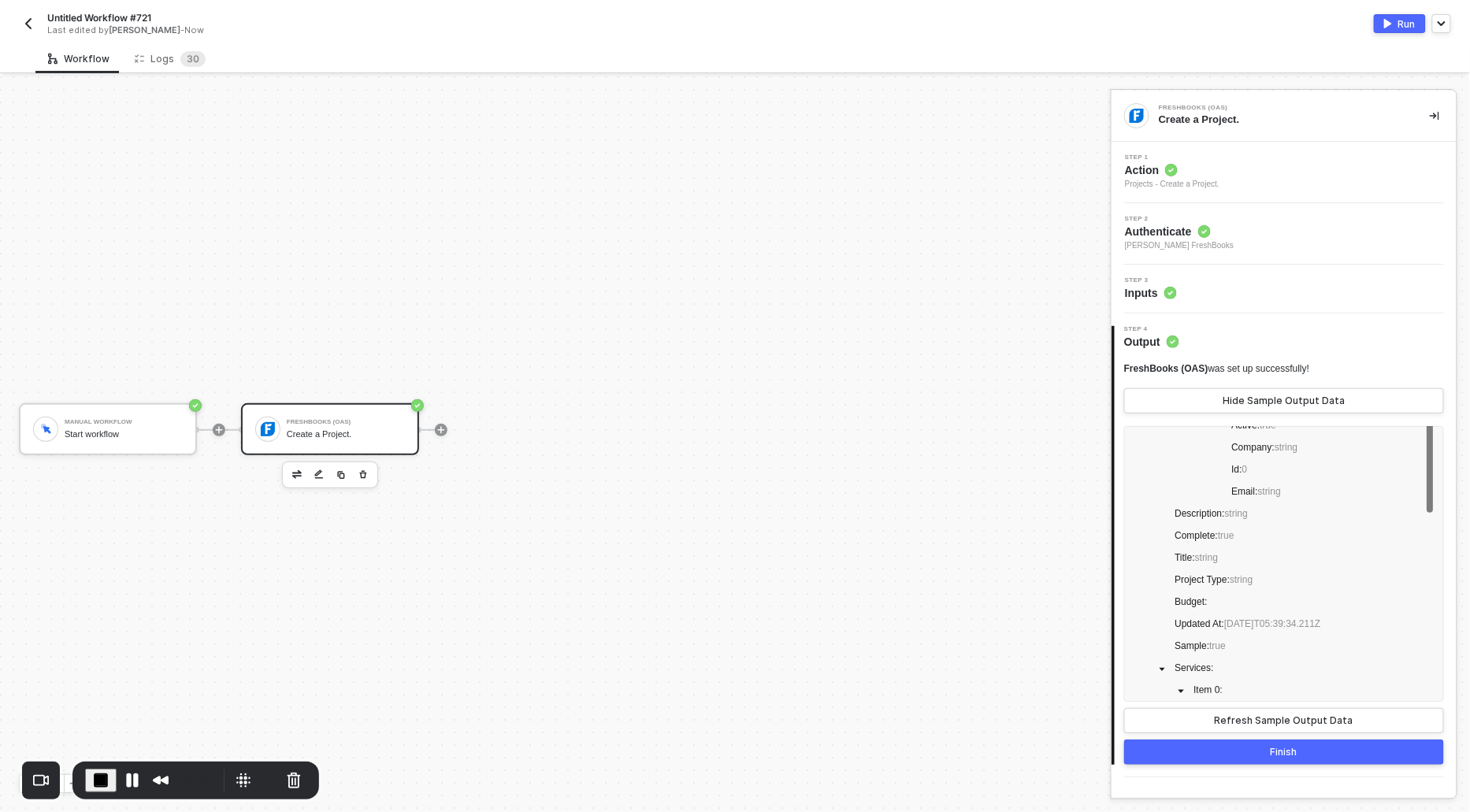
click at [1144, 176] on span "Action" at bounding box center [1172, 170] width 94 height 16
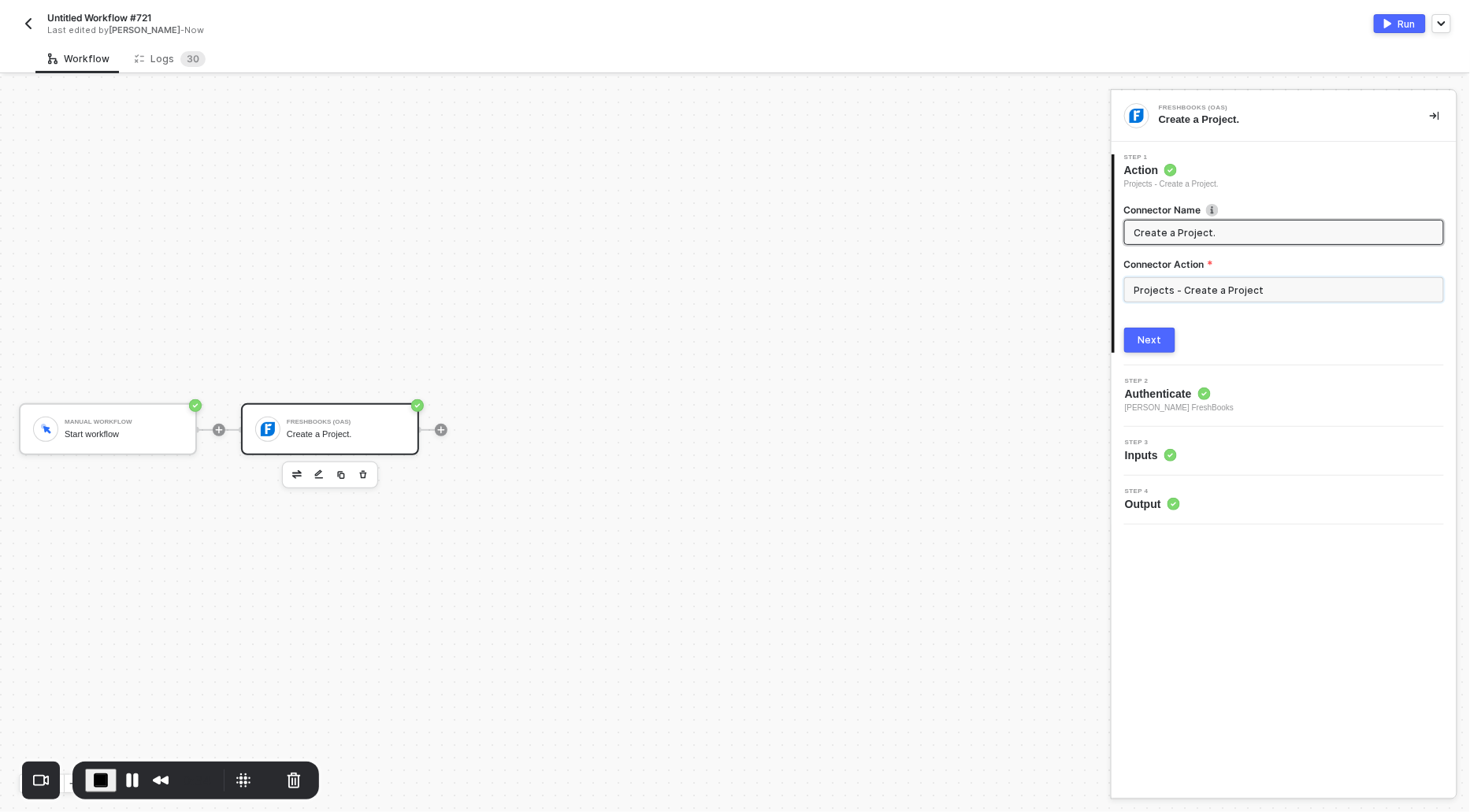
click at [1198, 286] on input "Projects - Create a Project" at bounding box center [1284, 289] width 320 height 25
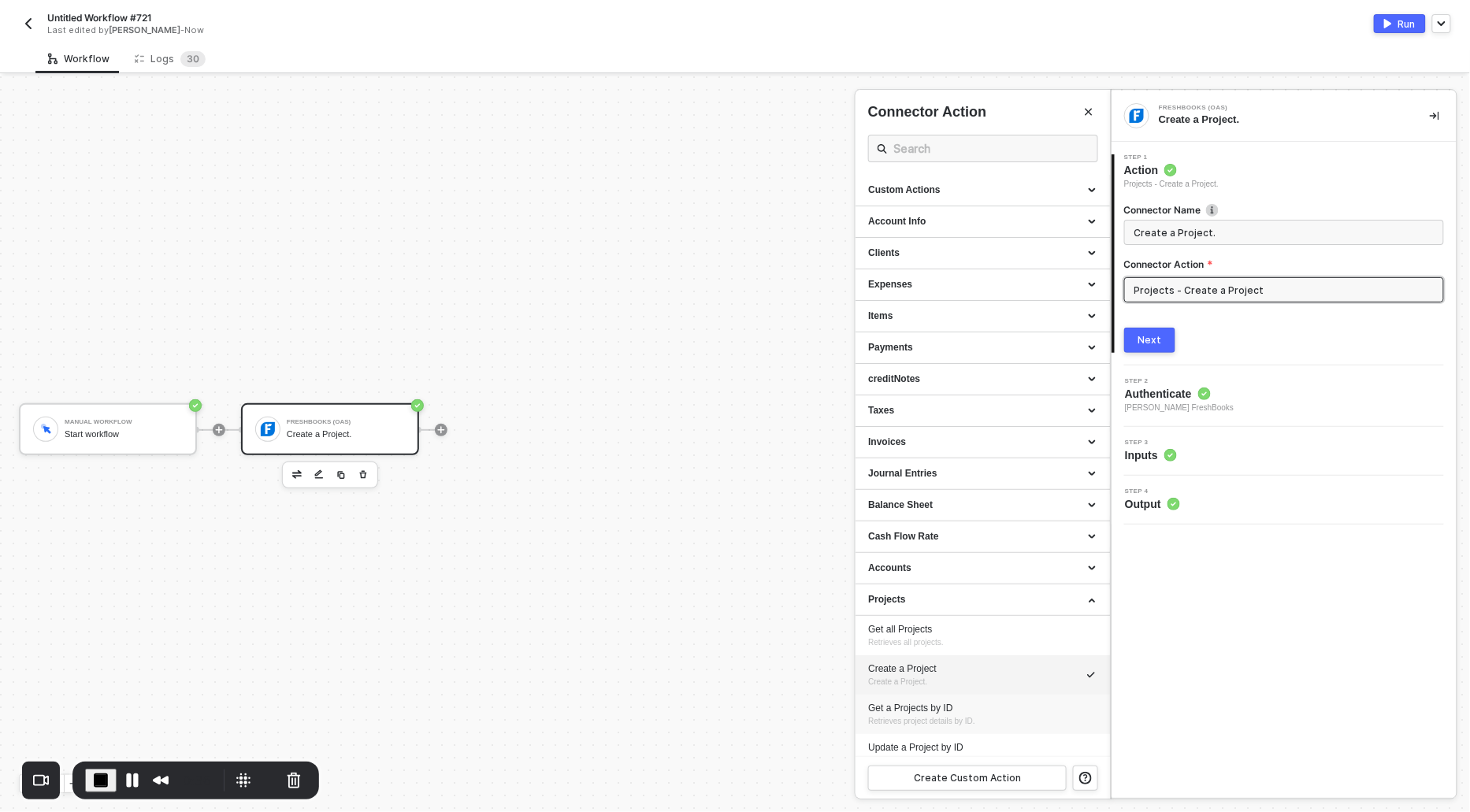
click at [914, 717] on span "Retrieves project details by ID." at bounding box center [921, 721] width 107 height 9
type input "Retrieves project details by ID."
type input "Projects - Get a Projects by ID"
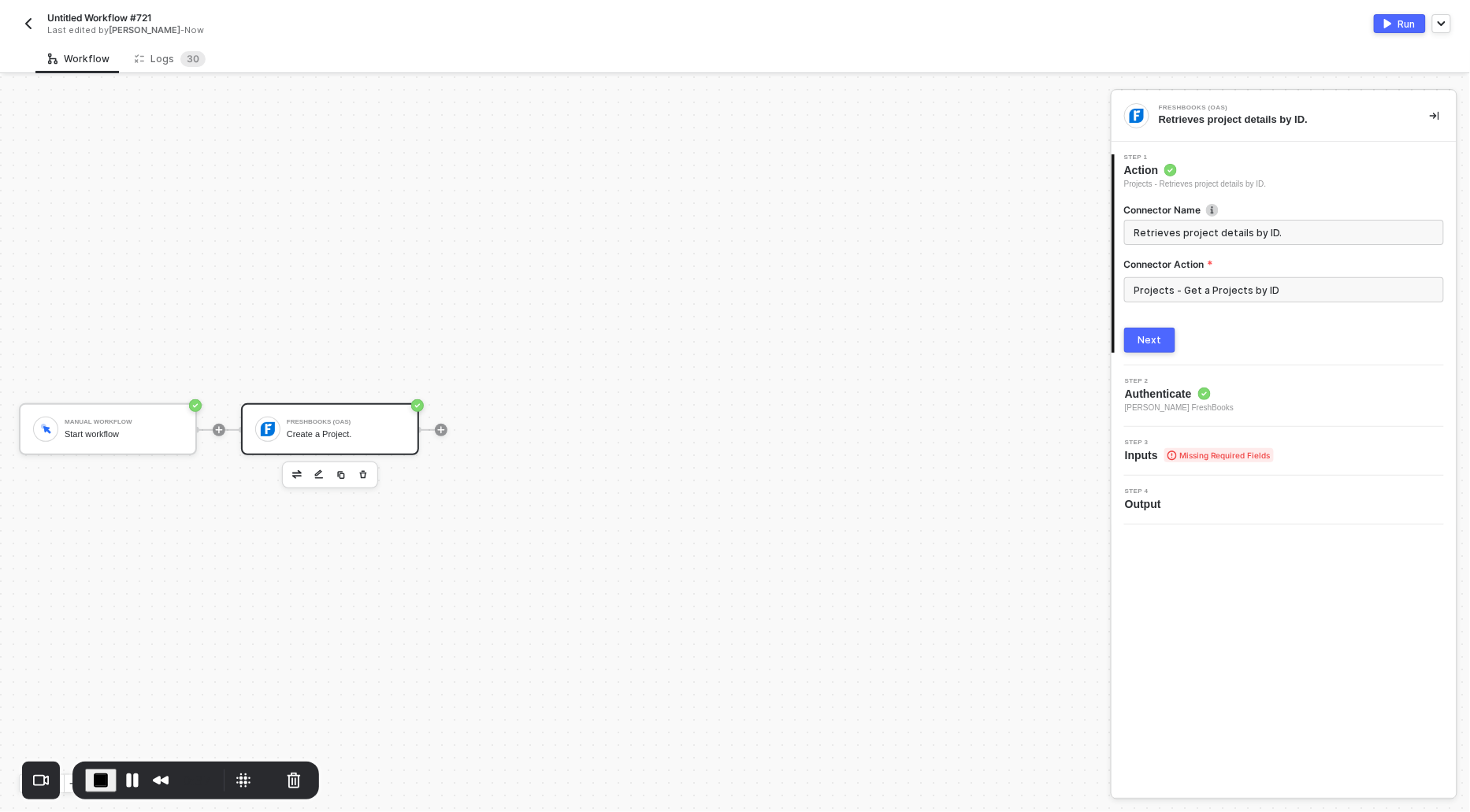
click at [1140, 324] on div "Connector Name Retrieves project details by ID. Connector Action Projects - Get…" at bounding box center [1284, 271] width 320 height 162
click at [1144, 344] on div "Next" at bounding box center [1150, 341] width 23 height 13
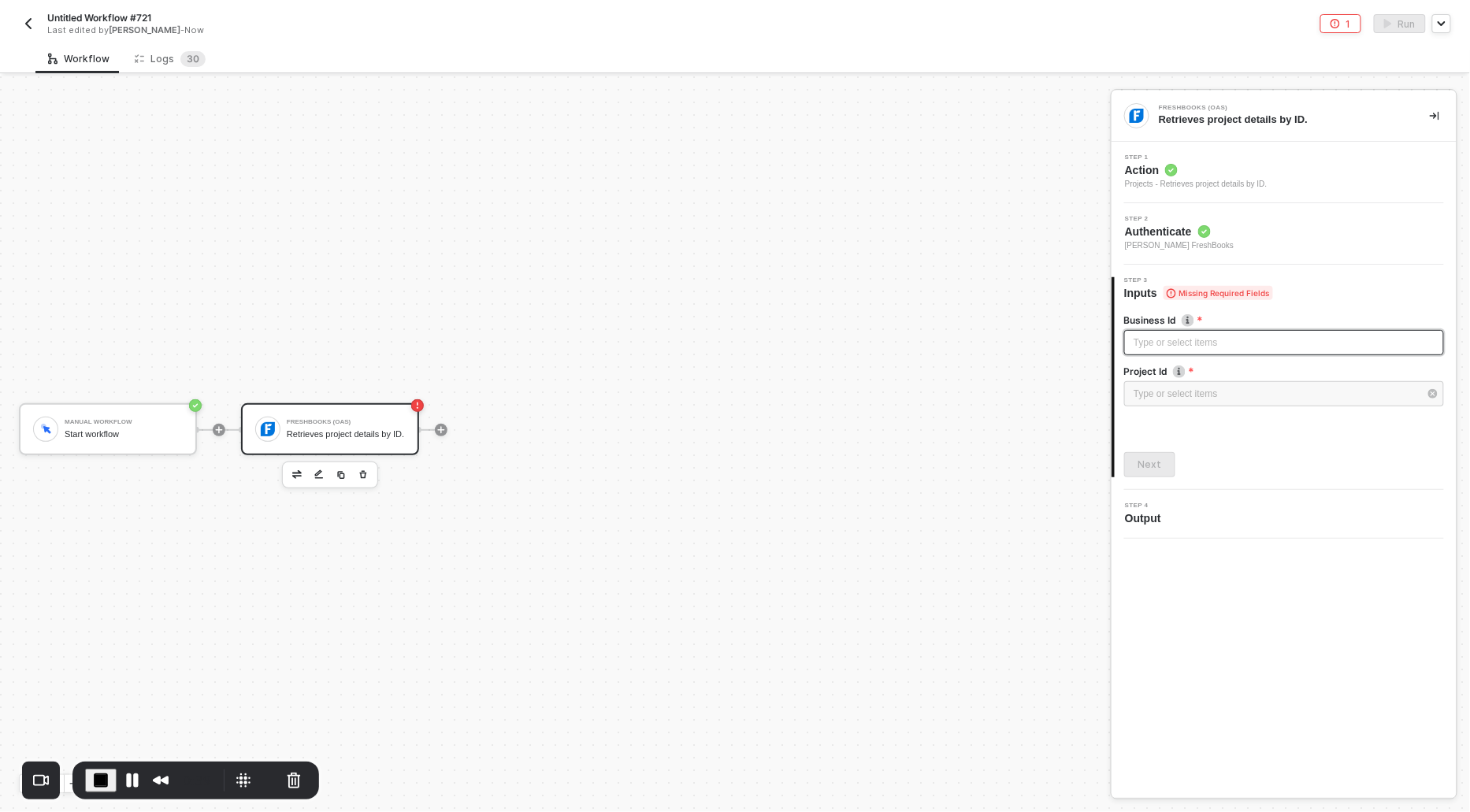
click at [1146, 346] on div "Type or select items ﻿" at bounding box center [1284, 343] width 301 height 15
click at [1161, 387] on div "Type or select items ﻿" at bounding box center [1277, 394] width 285 height 15
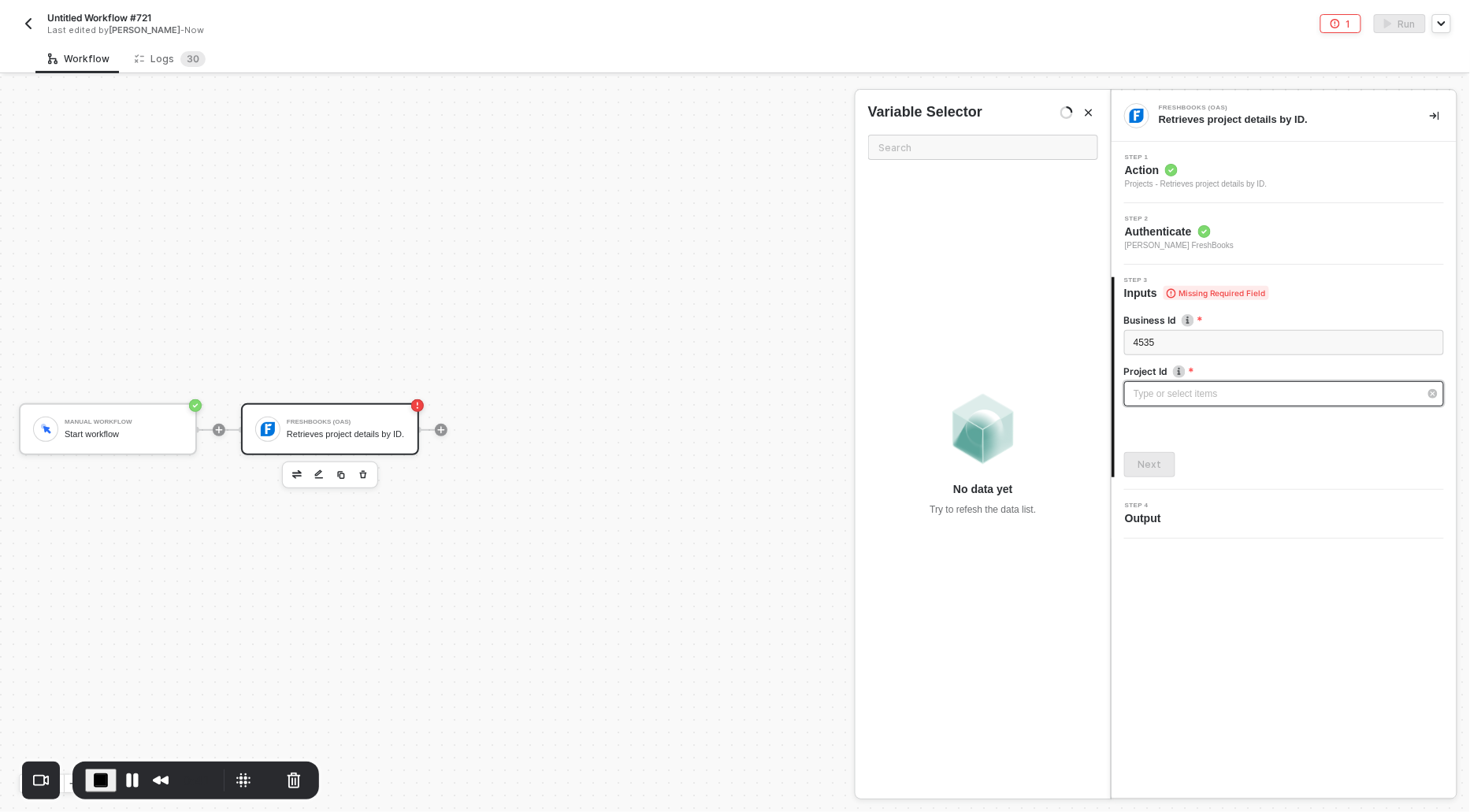
click at [1161, 396] on div "Type or select items ﻿" at bounding box center [1277, 394] width 285 height 15
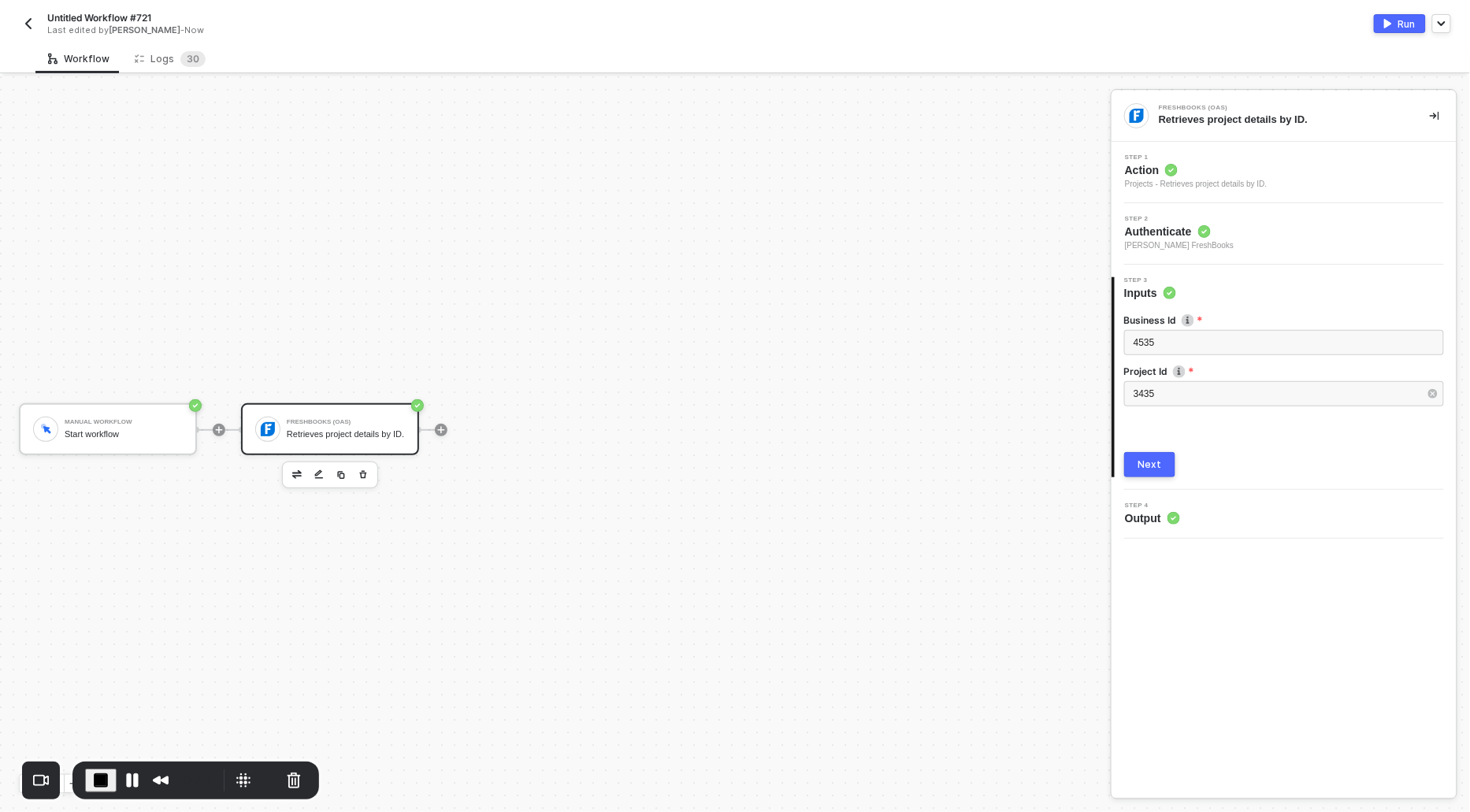
click at [1144, 462] on div "Next" at bounding box center [1150, 465] width 23 height 13
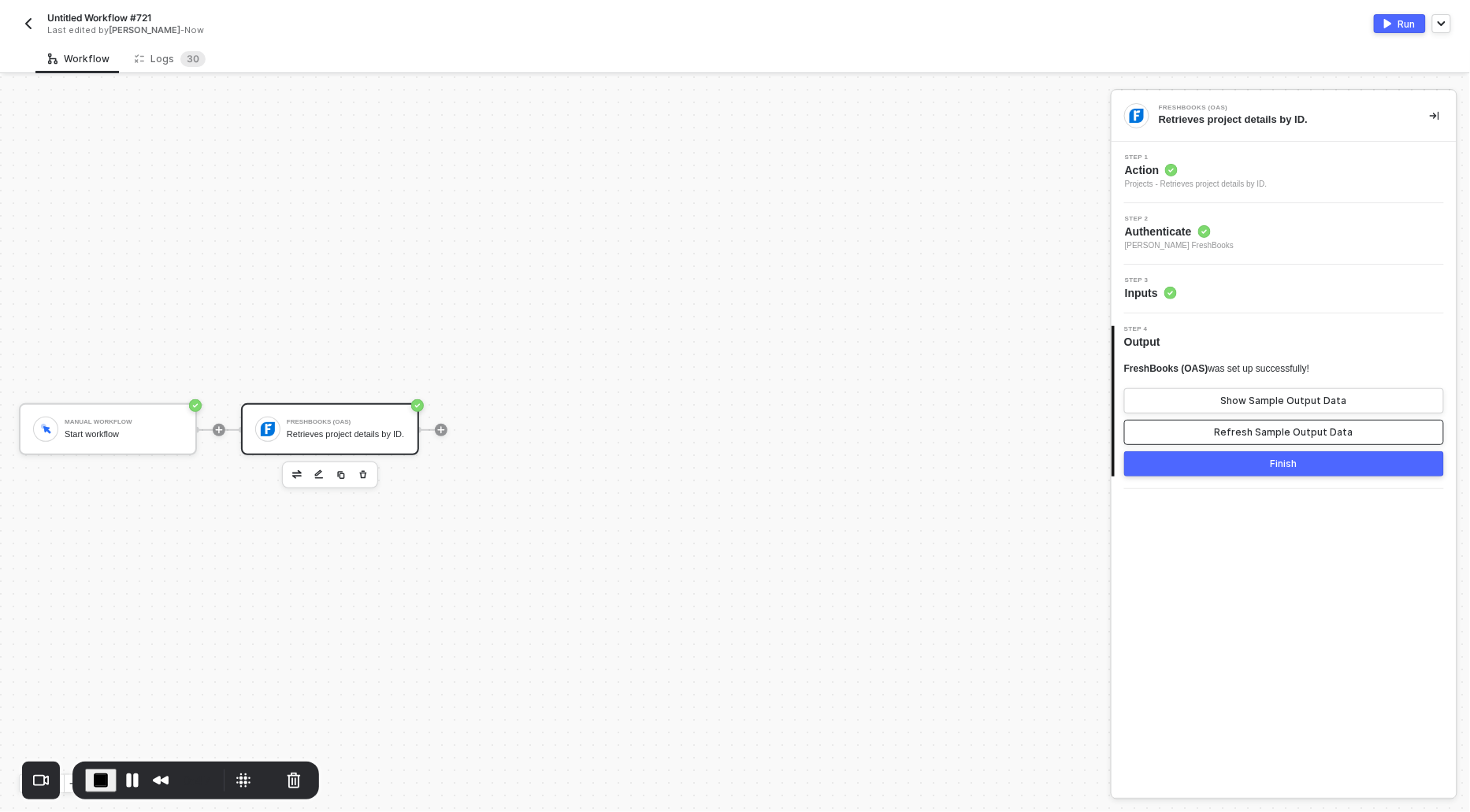
click at [1241, 423] on button "Refresh Sample Output Data" at bounding box center [1284, 432] width 320 height 25
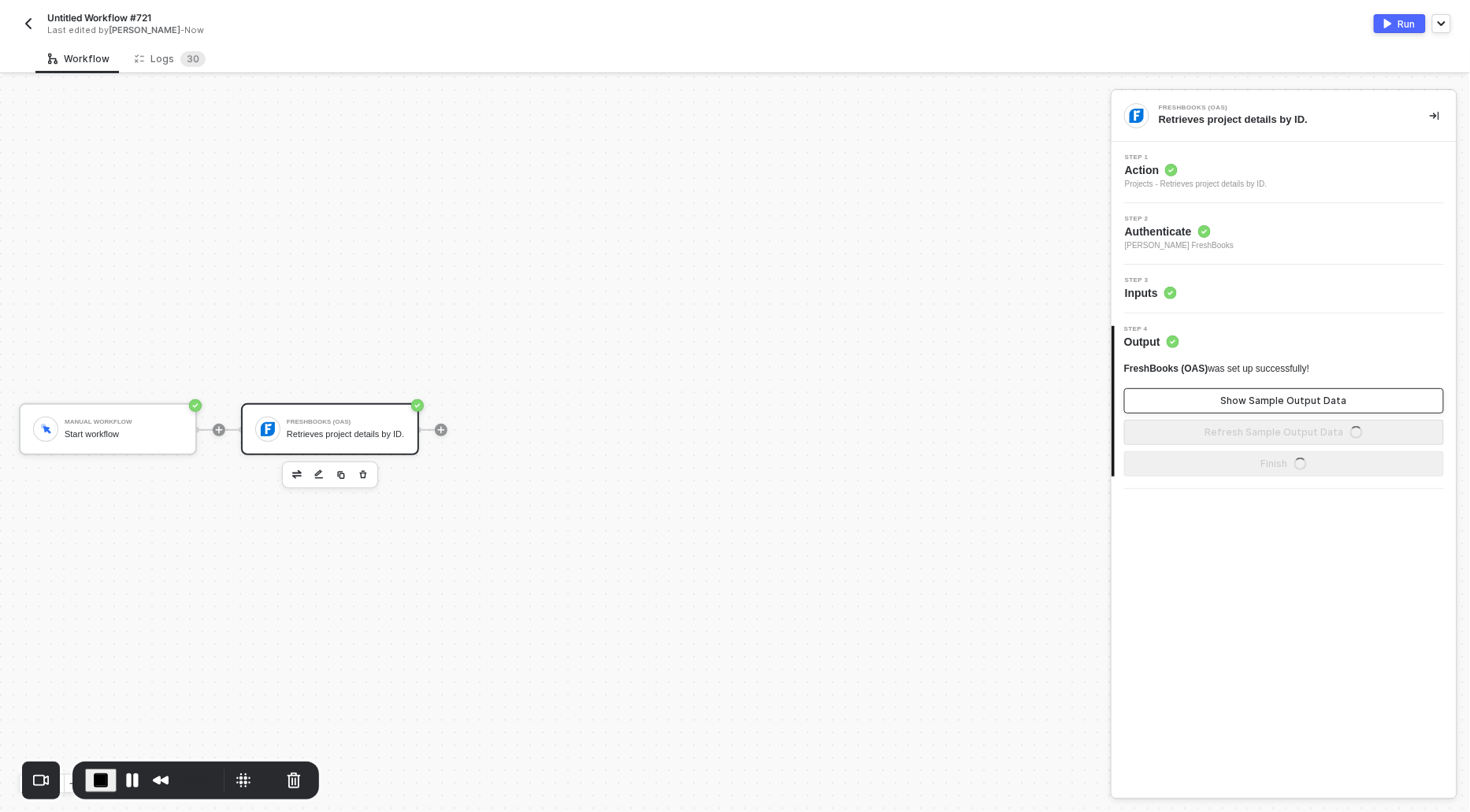
click at [1240, 406] on div "Show Sample Output Data" at bounding box center [1285, 401] width 126 height 13
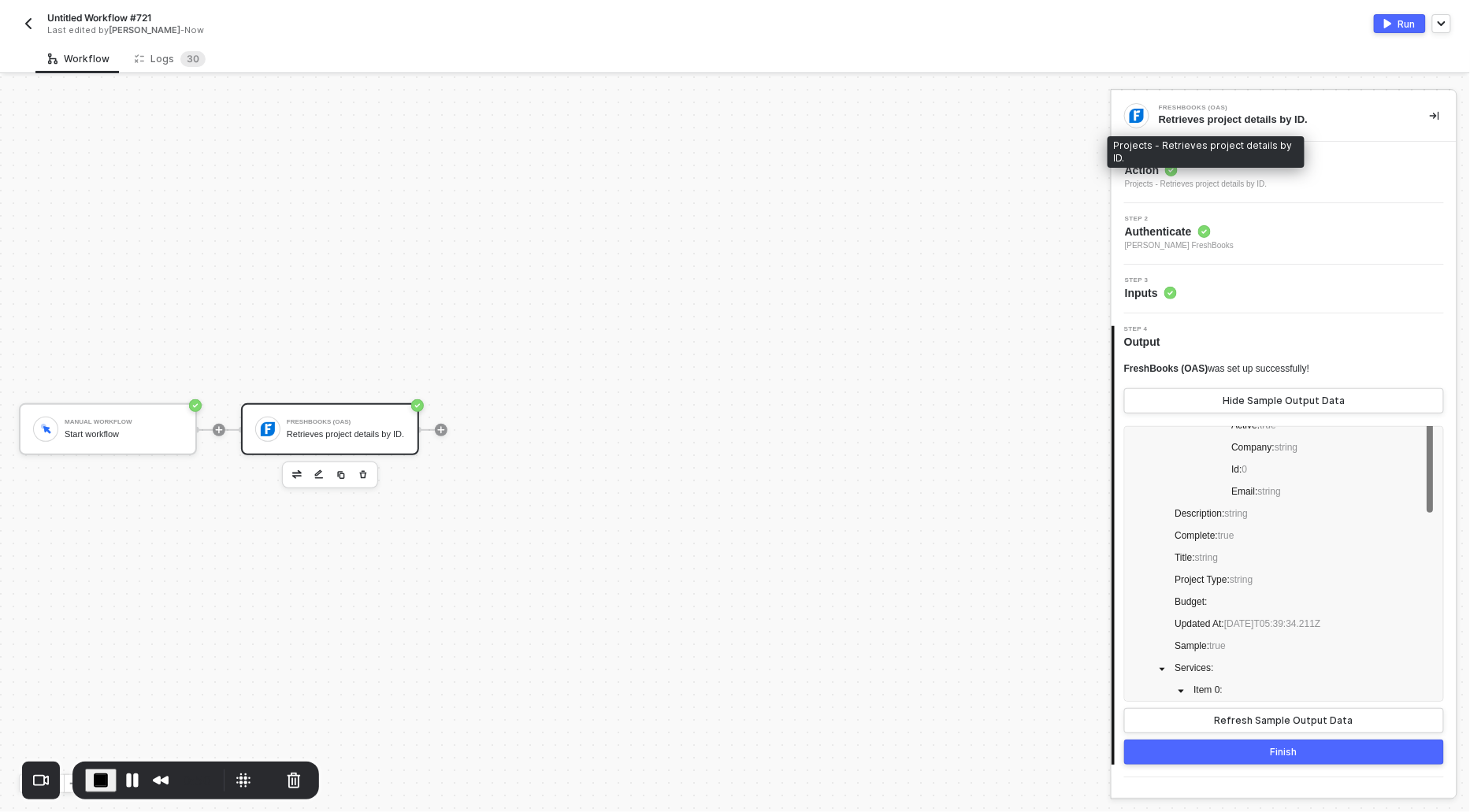
click at [1190, 175] on span "Action" at bounding box center [1196, 170] width 143 height 16
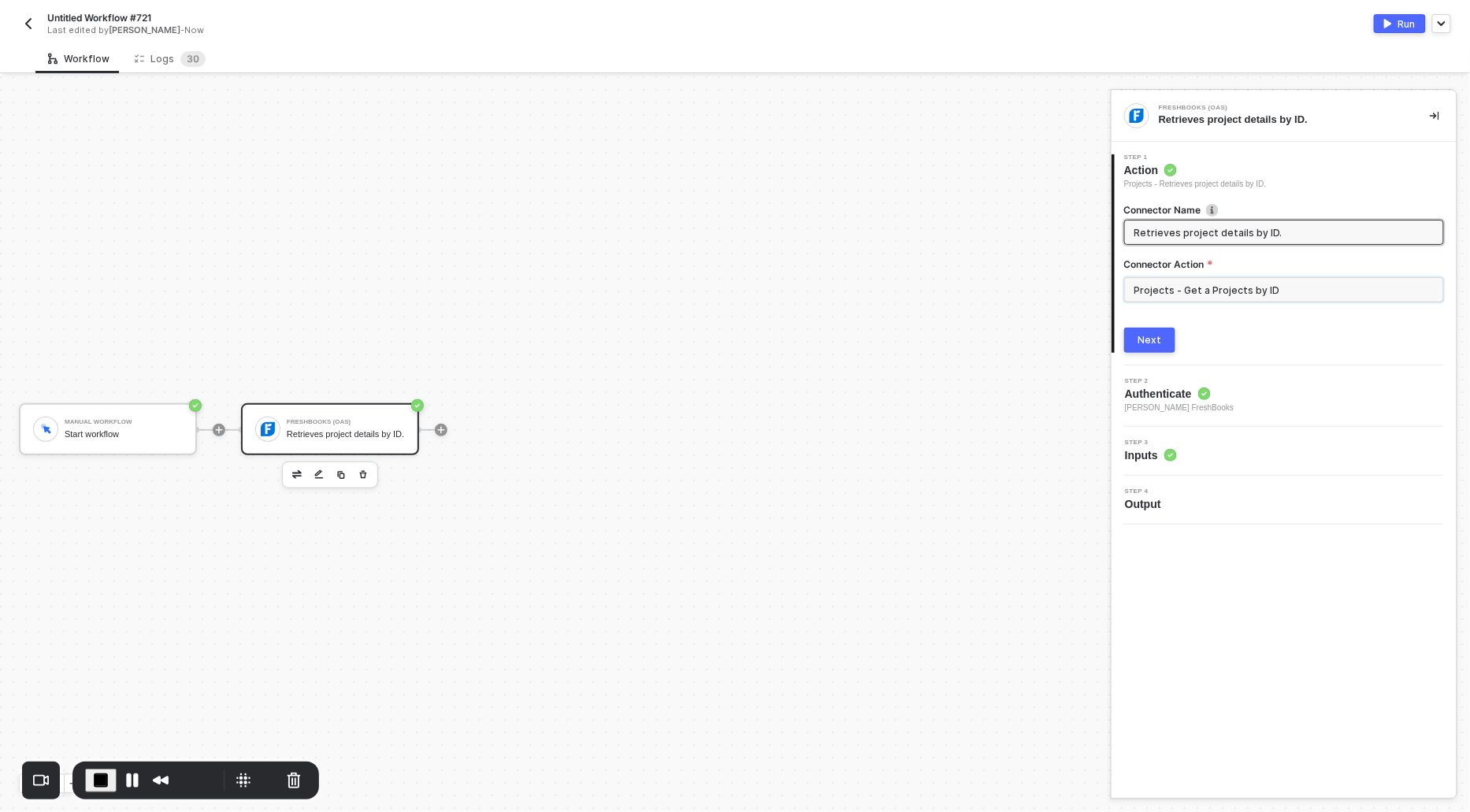
click at [1225, 287] on input "Projects - Get a Projects by ID" at bounding box center [1284, 289] width 320 height 25
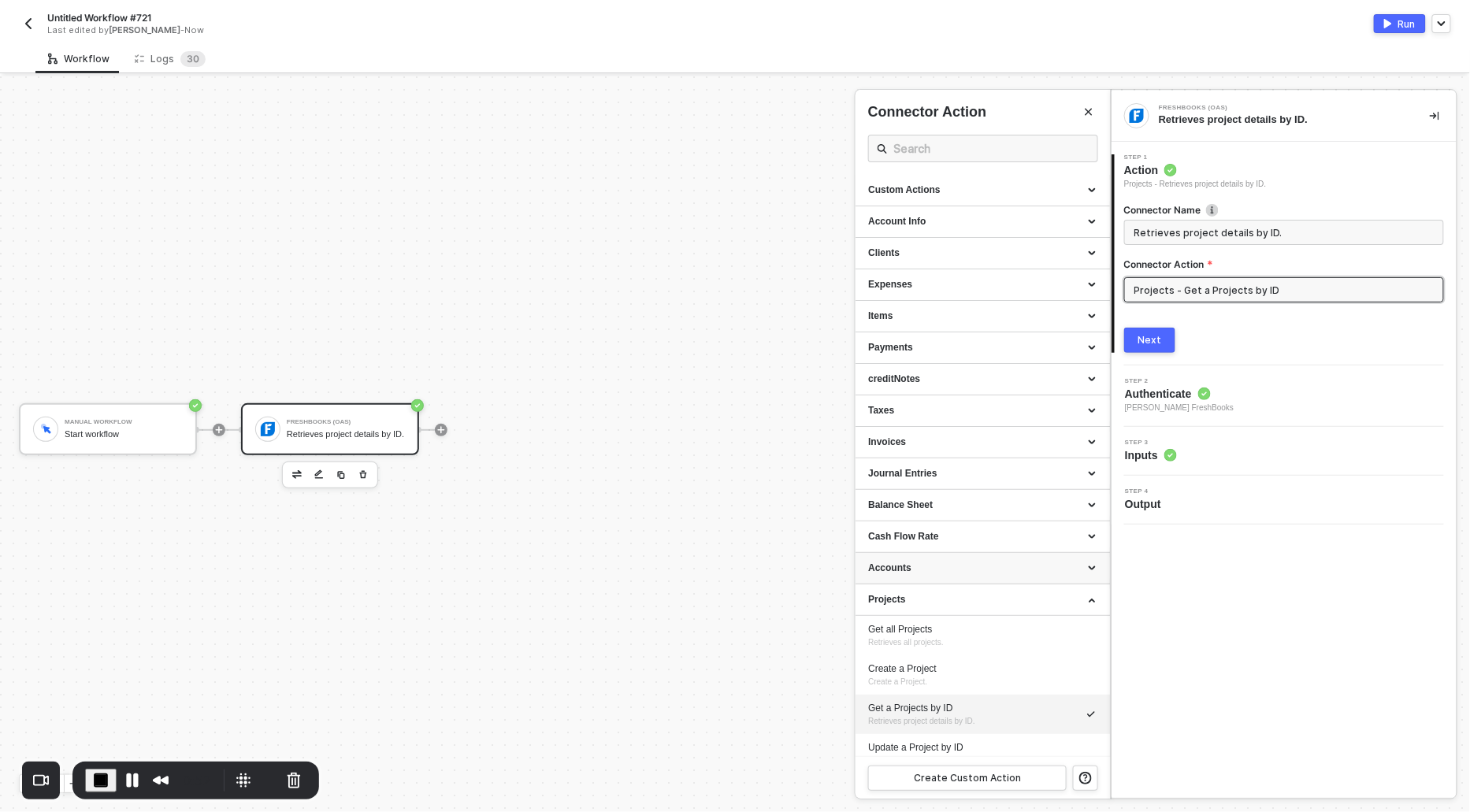
scroll to position [86, 0]
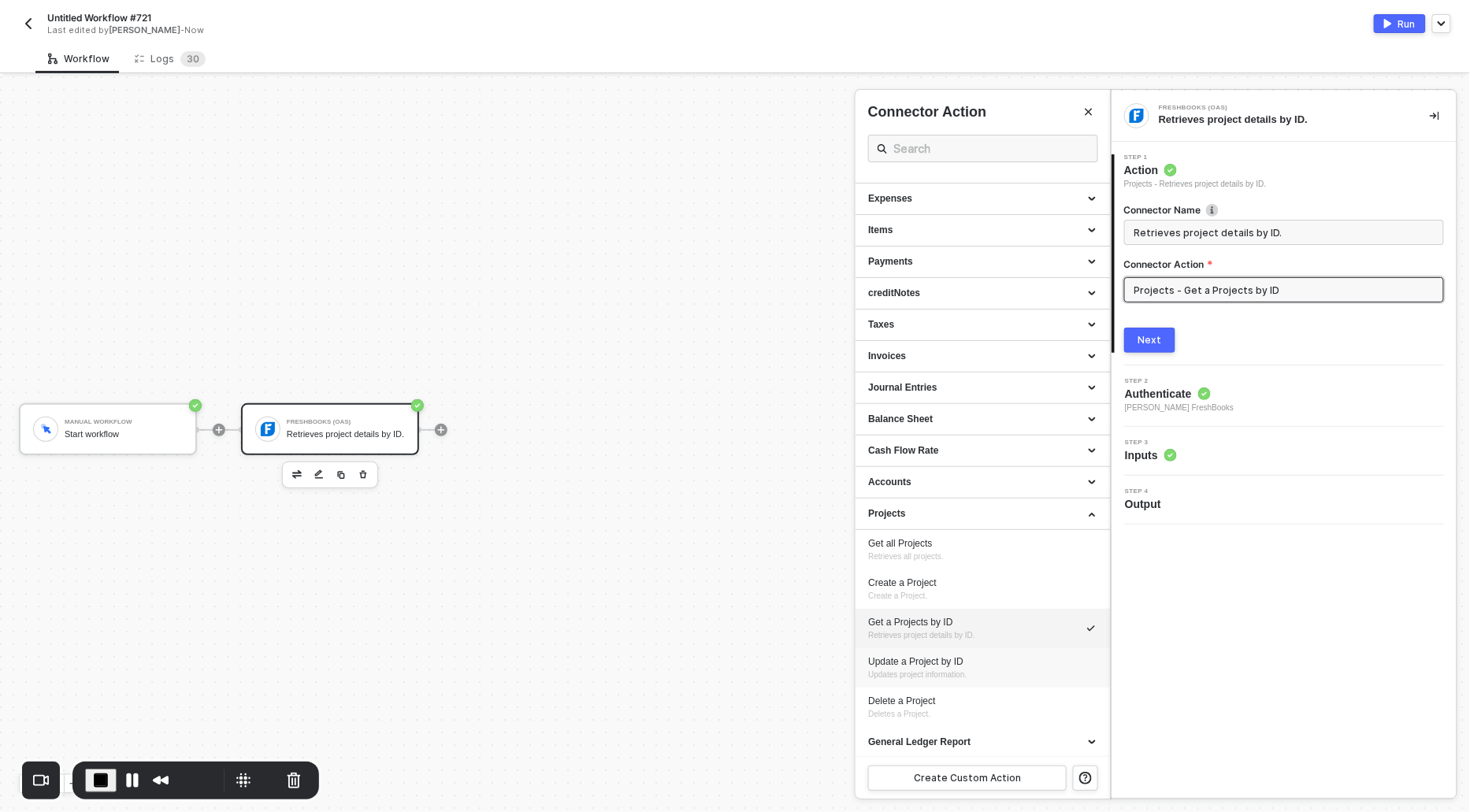
click at [917, 662] on div "Update a Project by ID" at bounding box center [982, 661] width 230 height 14
type input "Updates project information."
type input "Projects - Update a Project by ID"
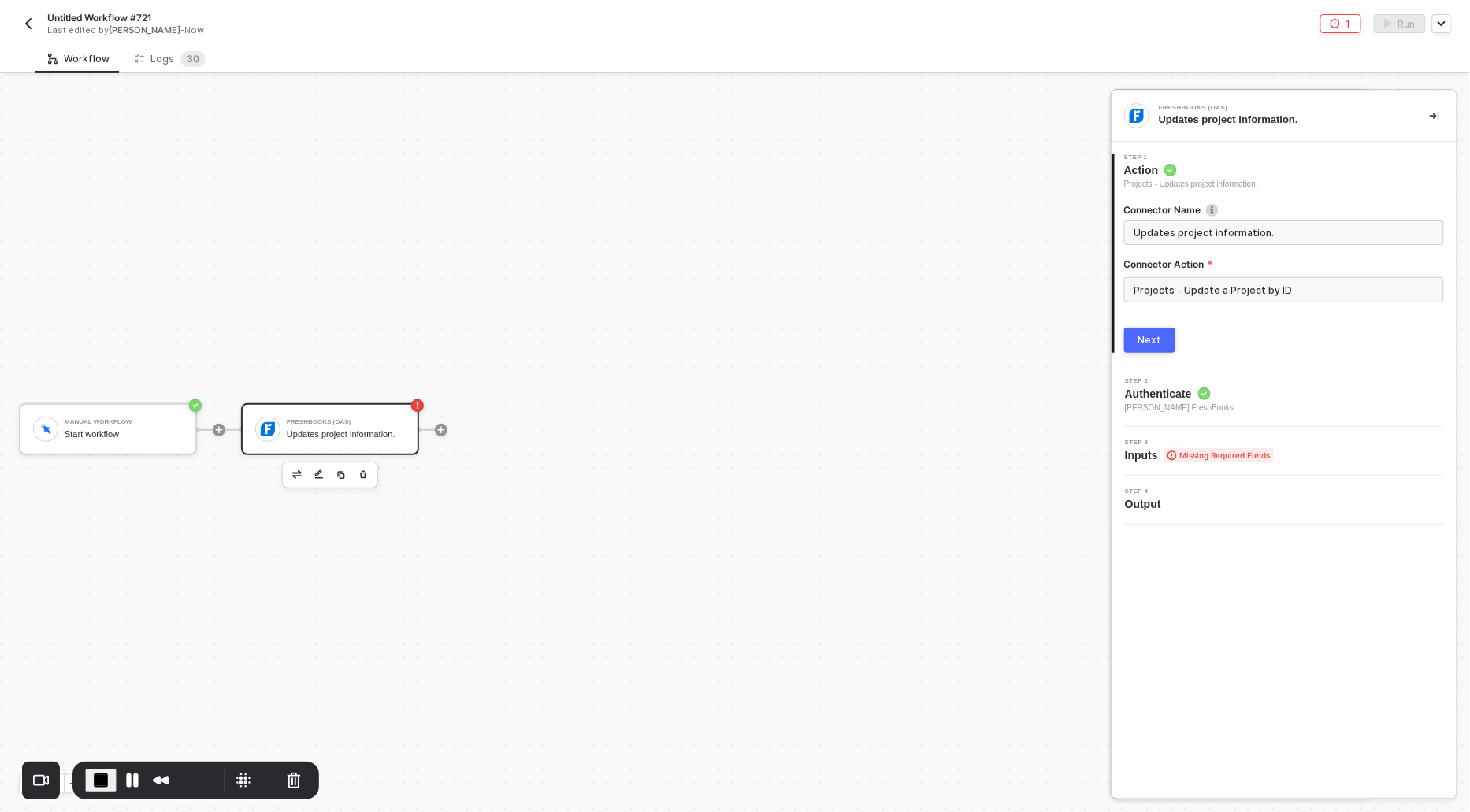
scroll to position [0, 0]
click at [1160, 334] on div "Next" at bounding box center [1150, 341] width 23 height 13
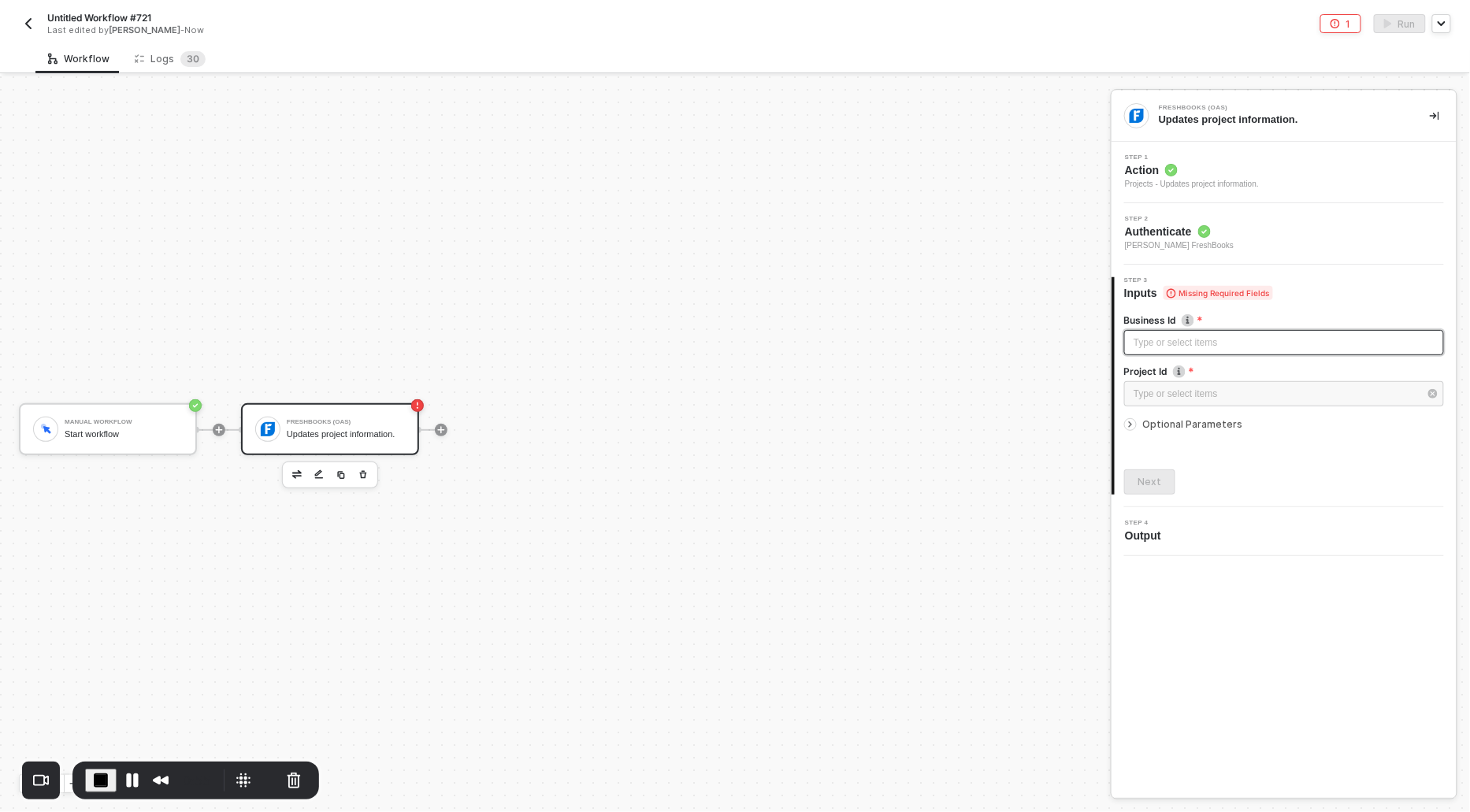
click at [1160, 339] on div "Type or select items ﻿" at bounding box center [1284, 343] width 301 height 15
click at [1160, 392] on div "Type or select items ﻿" at bounding box center [1277, 394] width 285 height 15
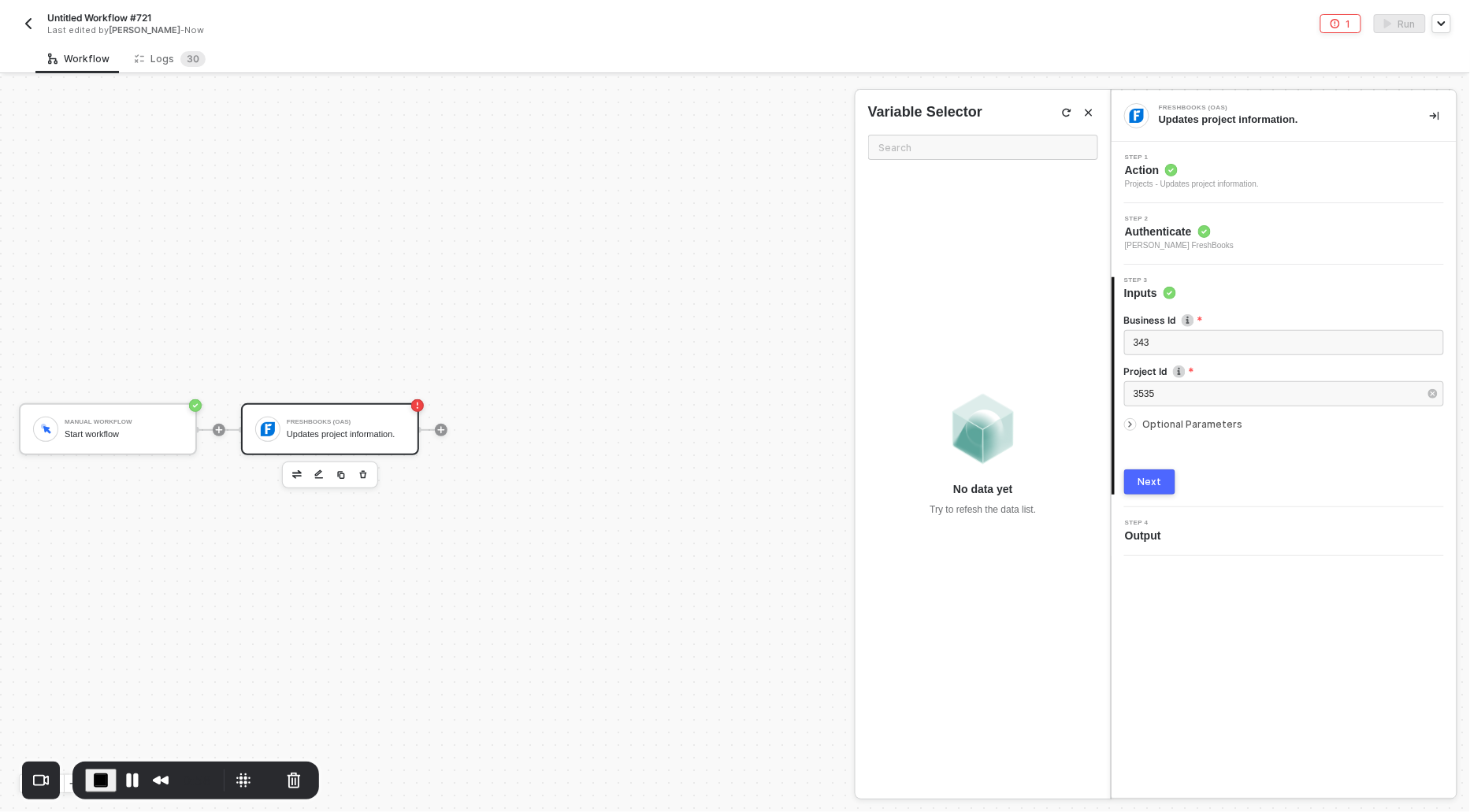
click at [1139, 481] on div "Next" at bounding box center [1150, 483] width 23 height 13
click at [1126, 426] on icon "icon-arrow-right-small" at bounding box center [1131, 425] width 10 height 10
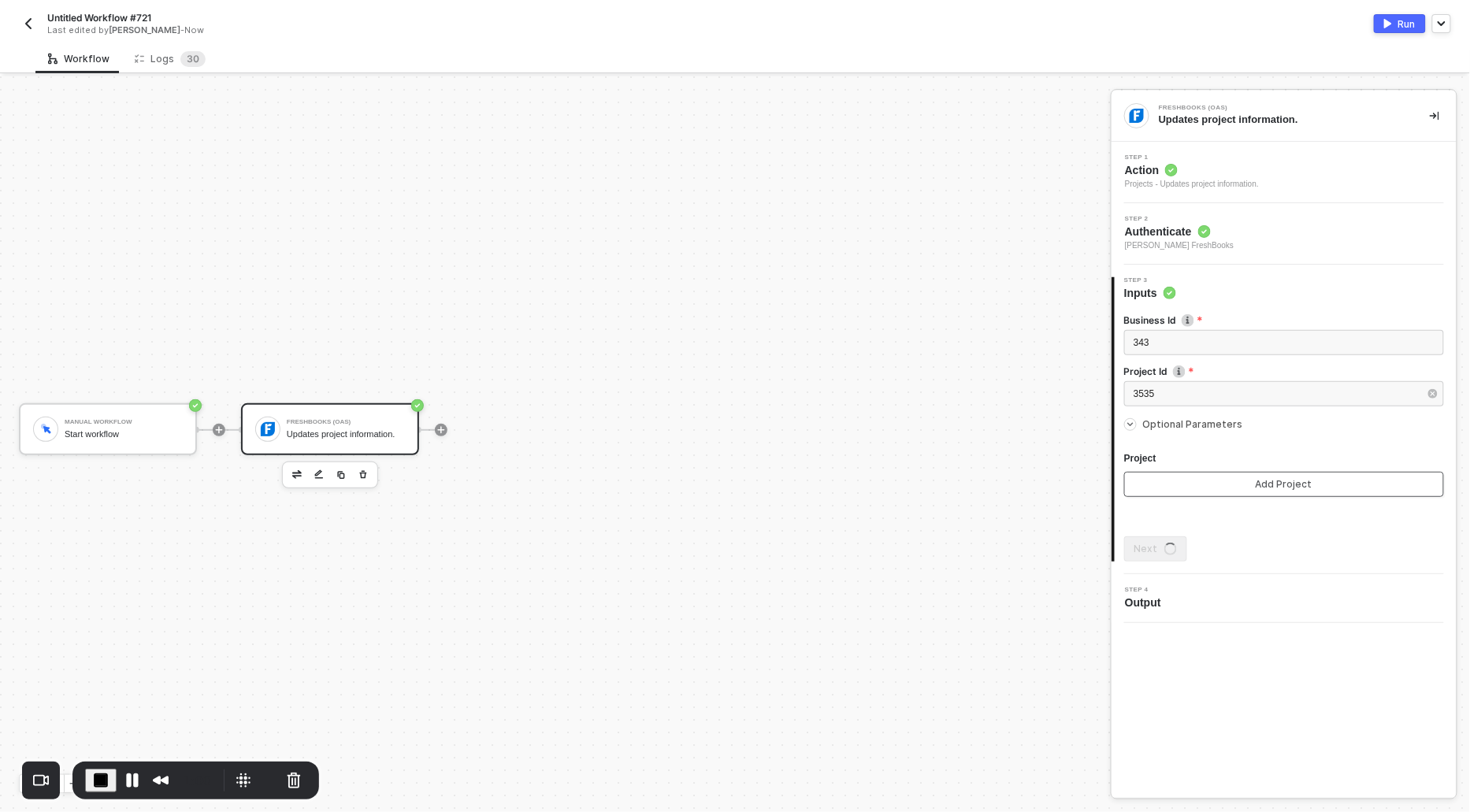
click at [1159, 482] on button "Add Project" at bounding box center [1284, 484] width 320 height 25
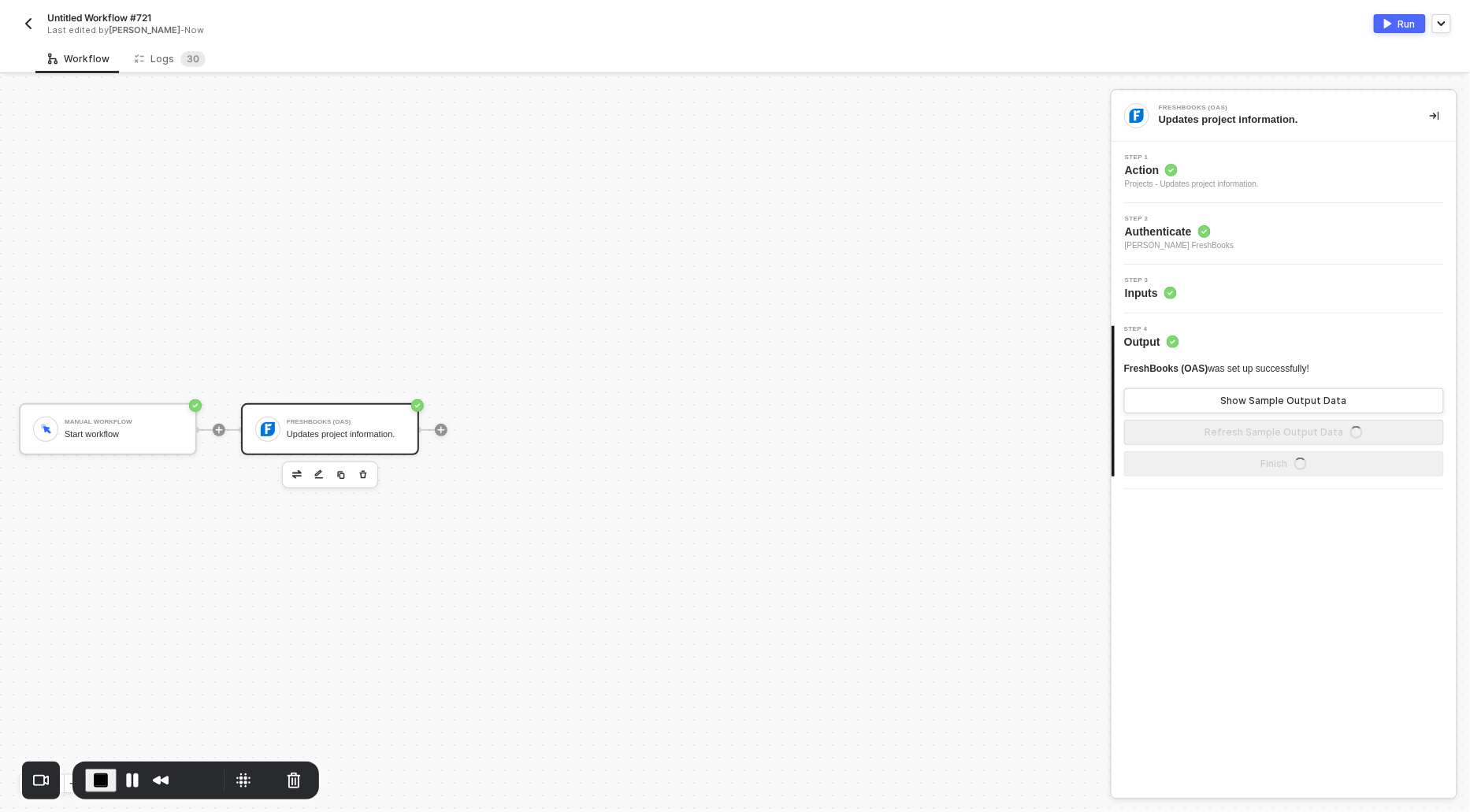
click at [1152, 292] on span "Inputs" at bounding box center [1151, 293] width 52 height 16
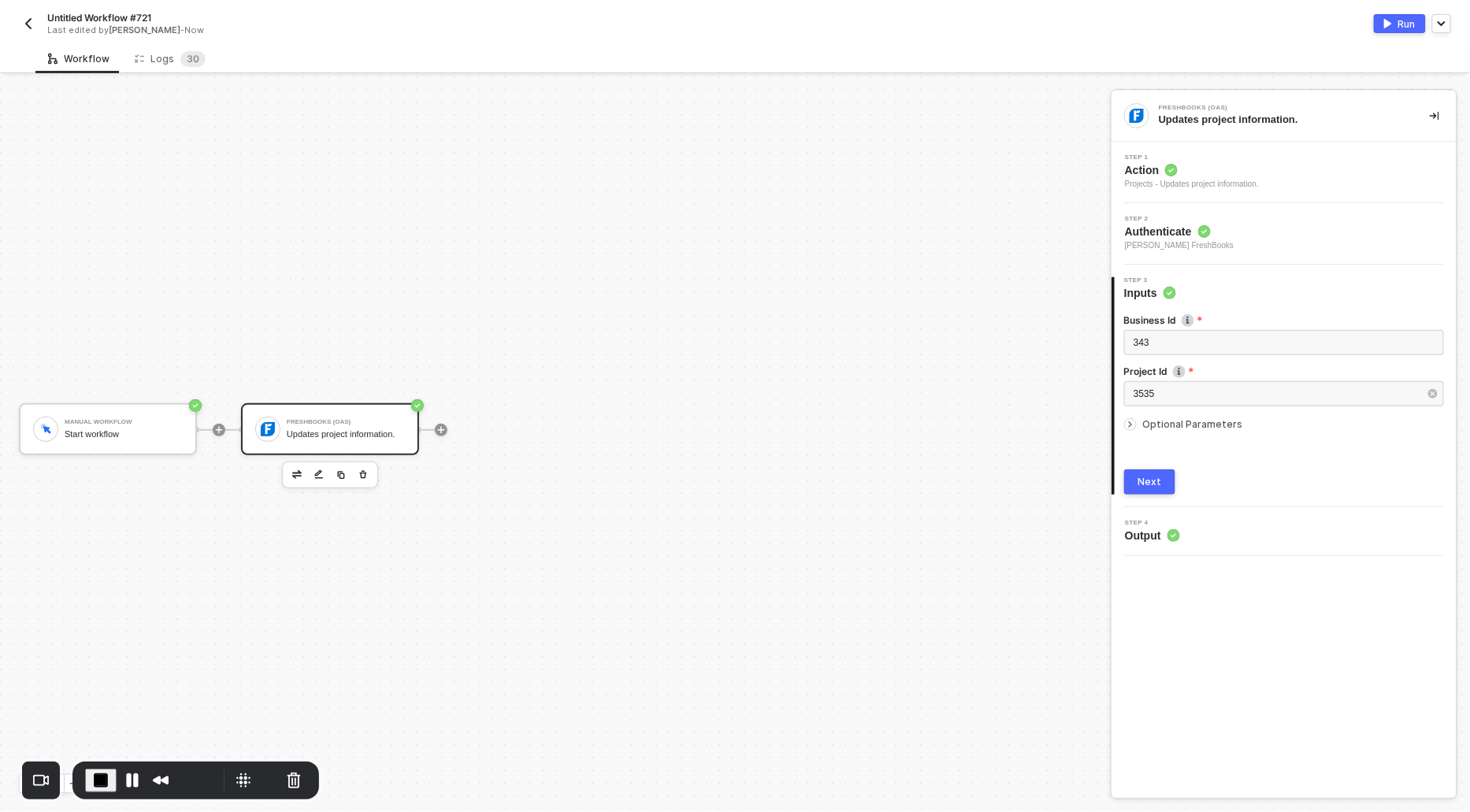
click at [1145, 418] on span "Optional Parameters" at bounding box center [1194, 424] width 100 height 12
click at [1186, 476] on button "Add Project" at bounding box center [1284, 484] width 320 height 25
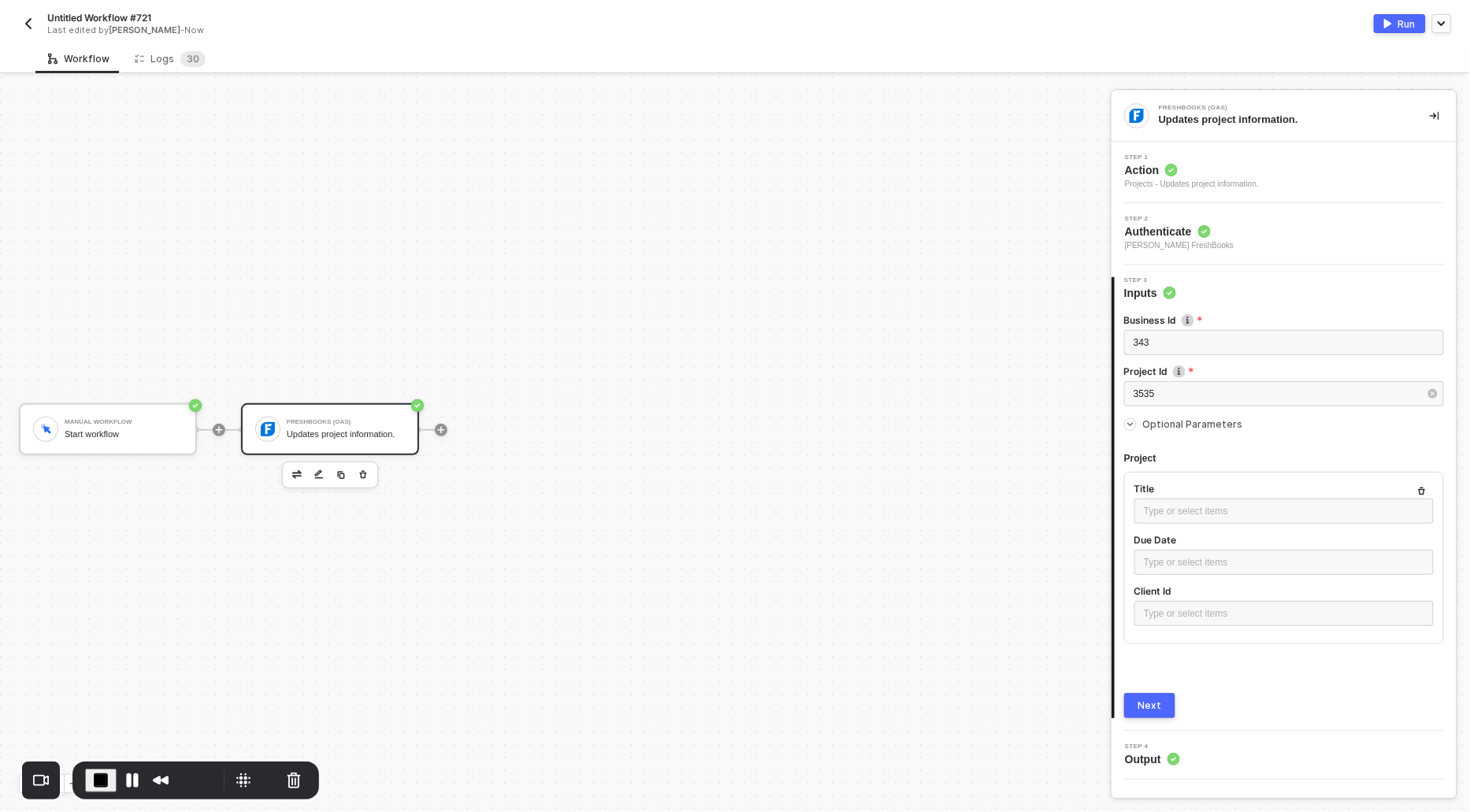
click at [1148, 706] on div "Next" at bounding box center [1150, 706] width 23 height 13
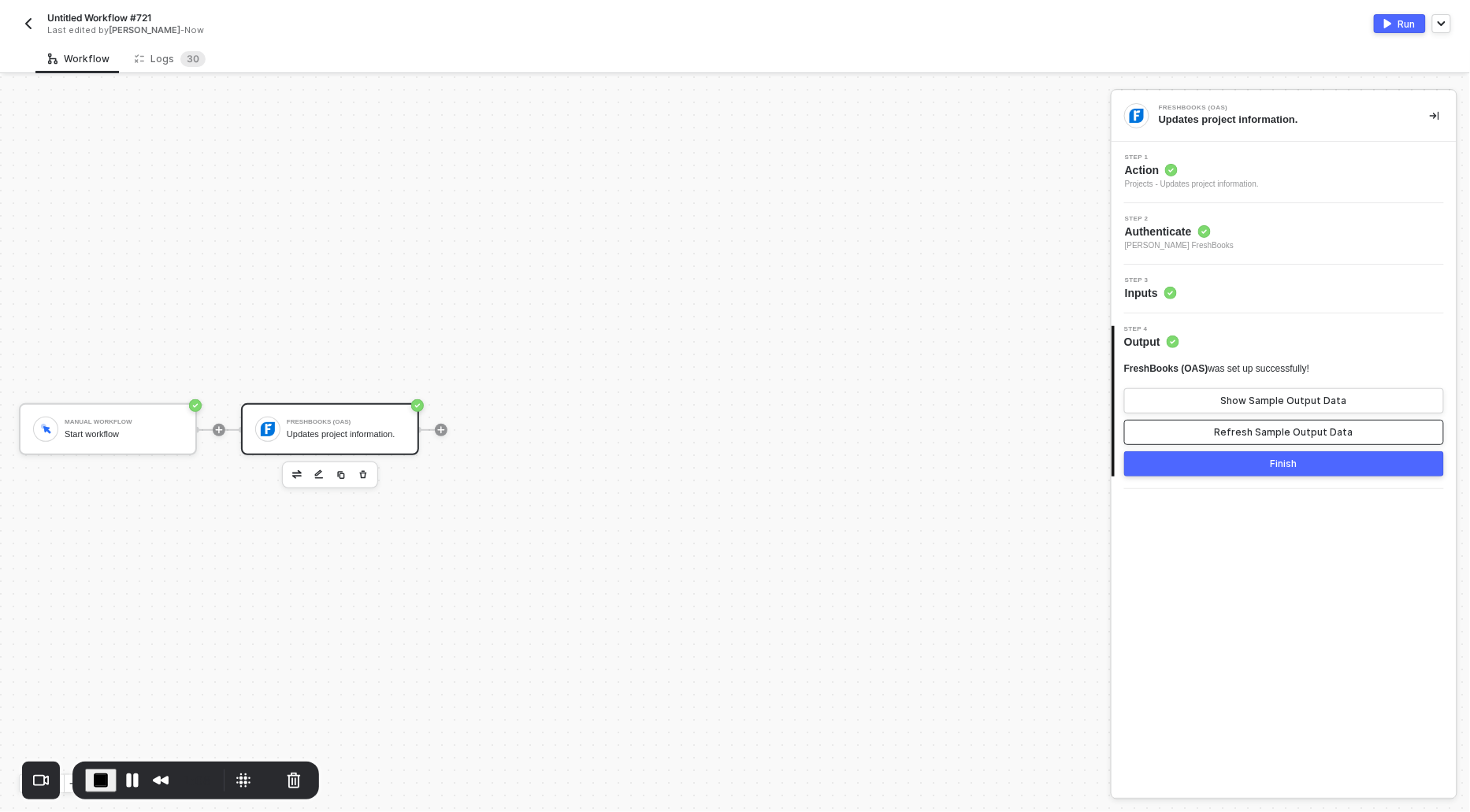
click at [1267, 424] on button "Refresh Sample Output Data" at bounding box center [1284, 432] width 320 height 25
click at [1261, 395] on div "Show Sample Output Data" at bounding box center [1285, 401] width 126 height 13
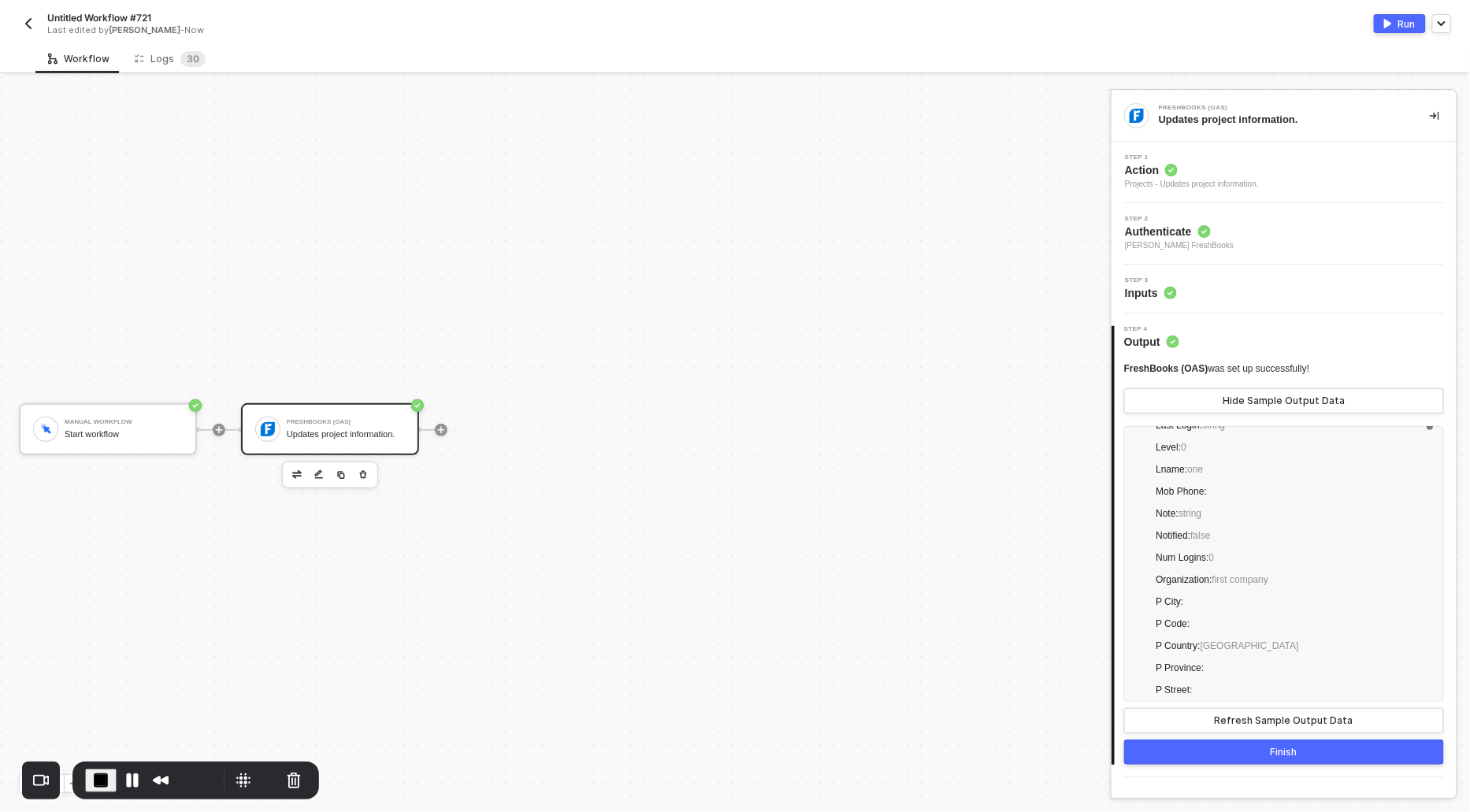
click at [1159, 155] on span "Step 1" at bounding box center [1192, 158] width 134 height 6
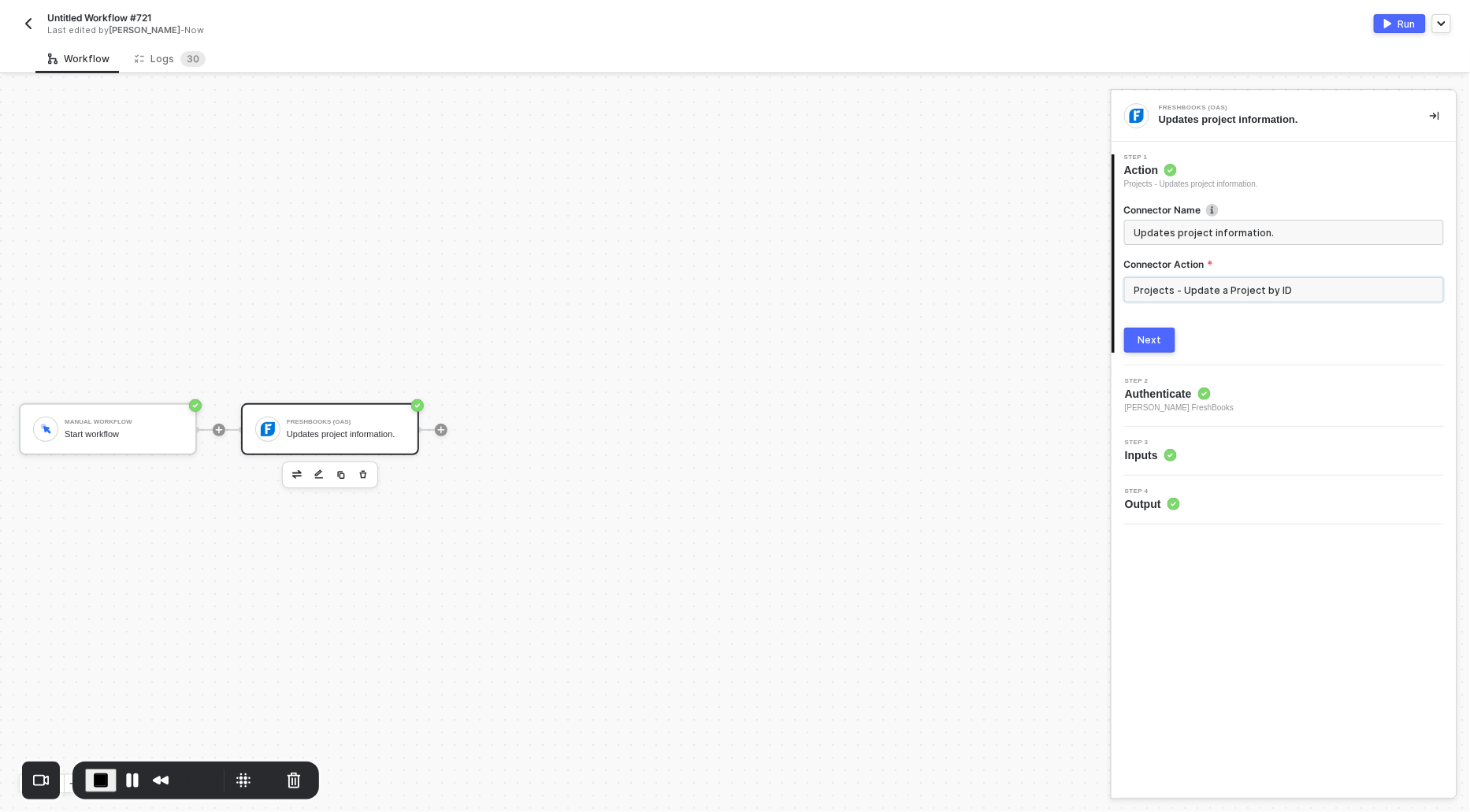
click at [1195, 289] on input "Projects - Update a Project by ID" at bounding box center [1284, 289] width 320 height 25
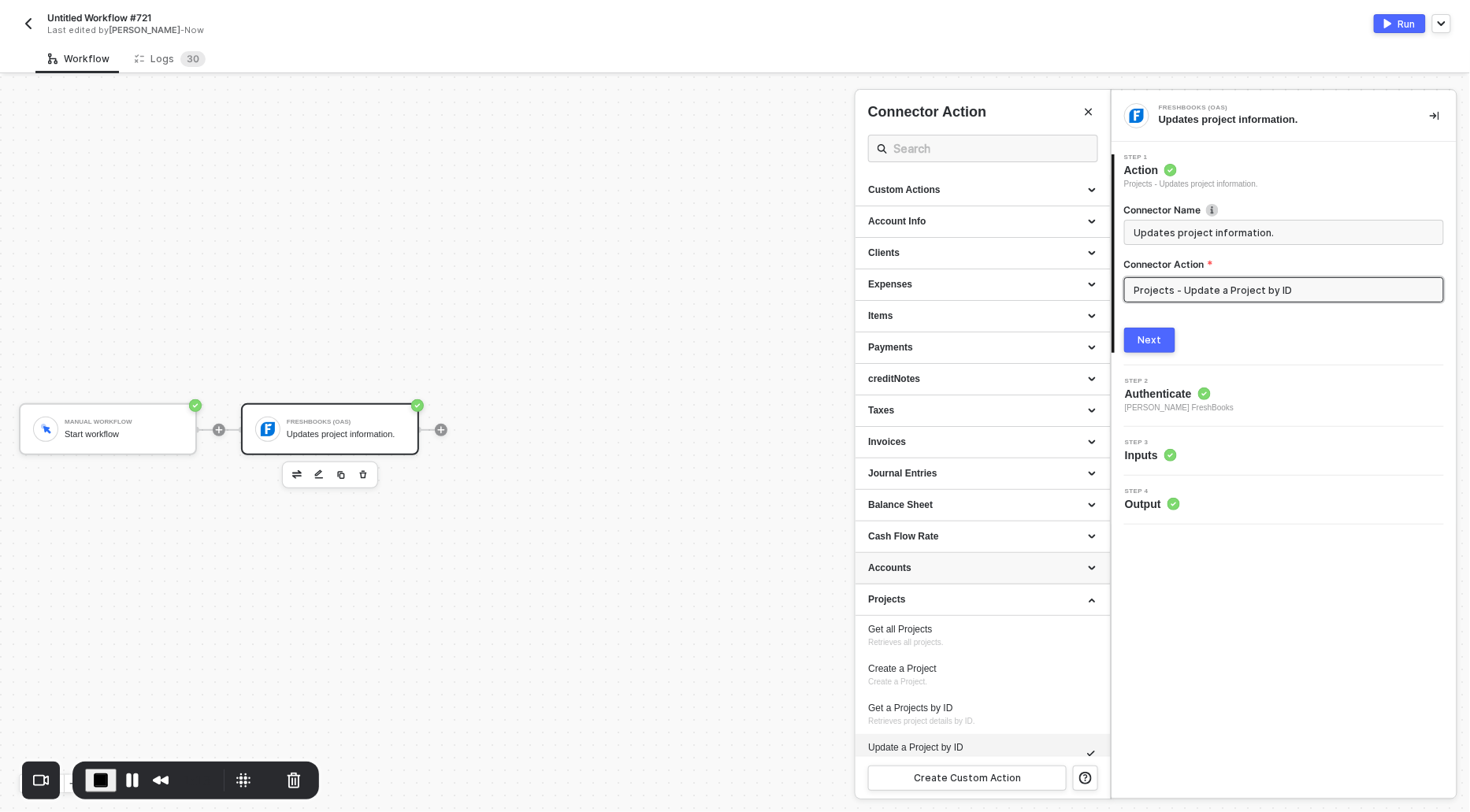
scroll to position [86, 0]
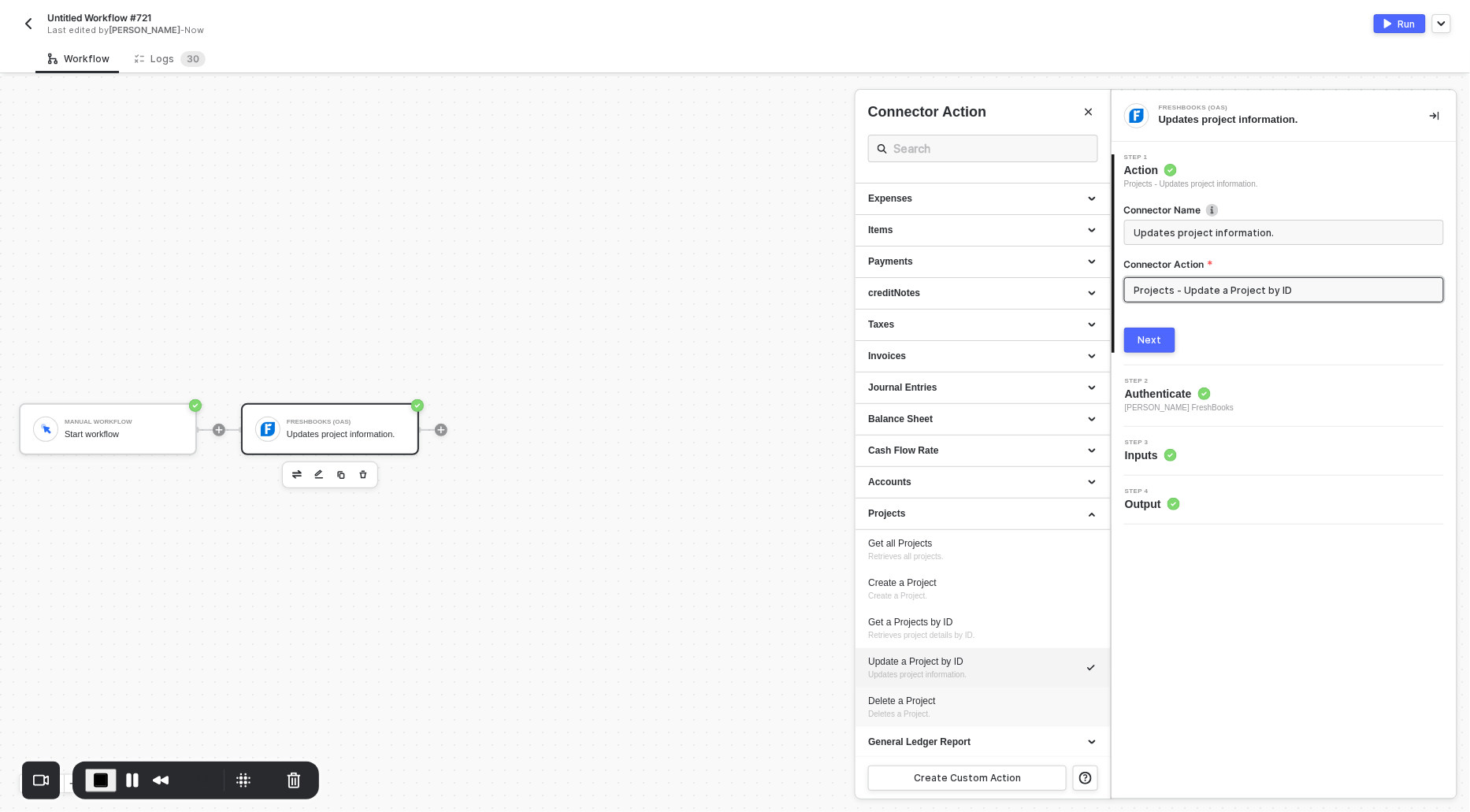
click at [916, 704] on div "Delete a Project" at bounding box center [982, 701] width 230 height 14
type input "Deletes a Project."
type input "Projects - Delete a Project"
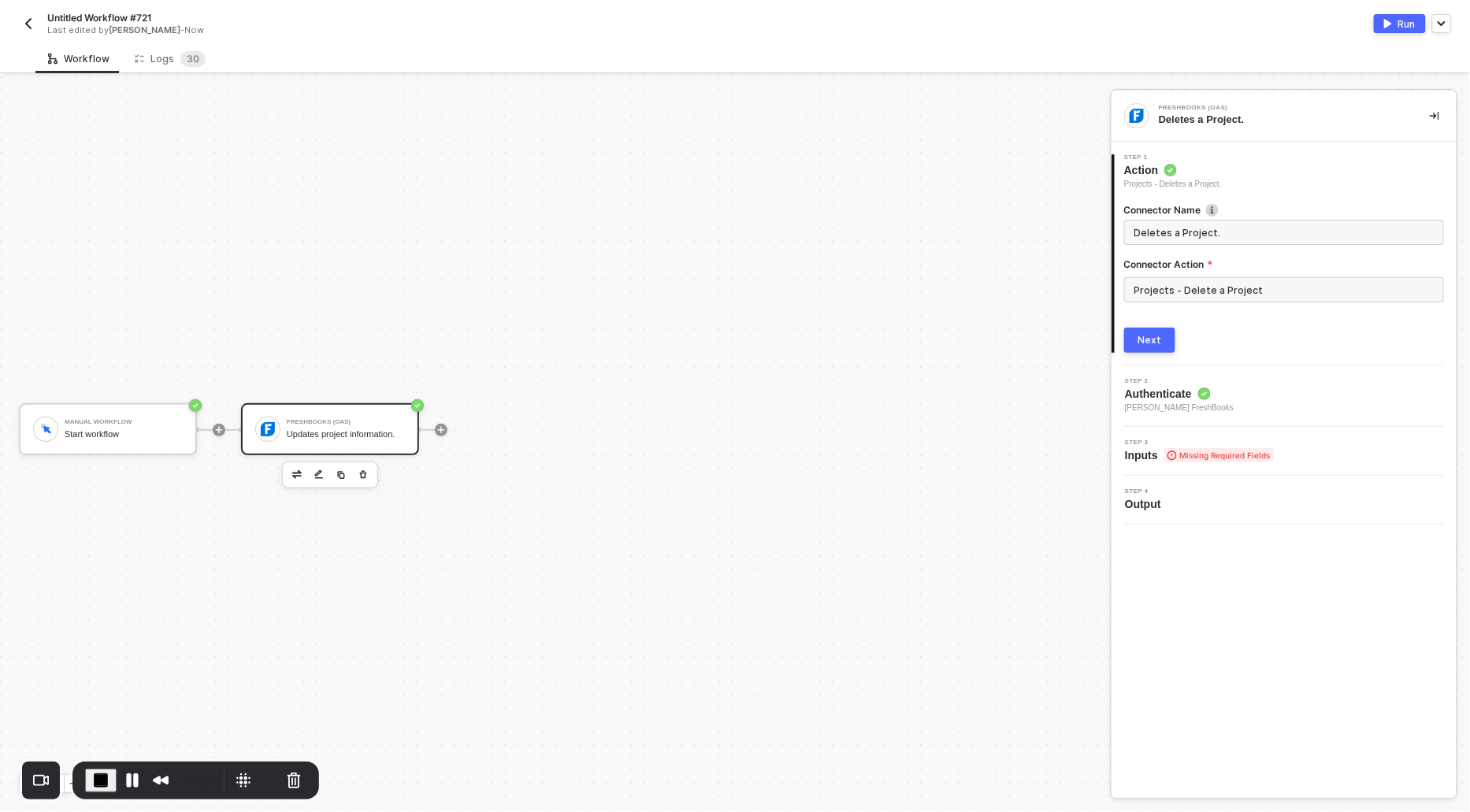
click at [1151, 330] on button "Next" at bounding box center [1150, 340] width 52 height 25
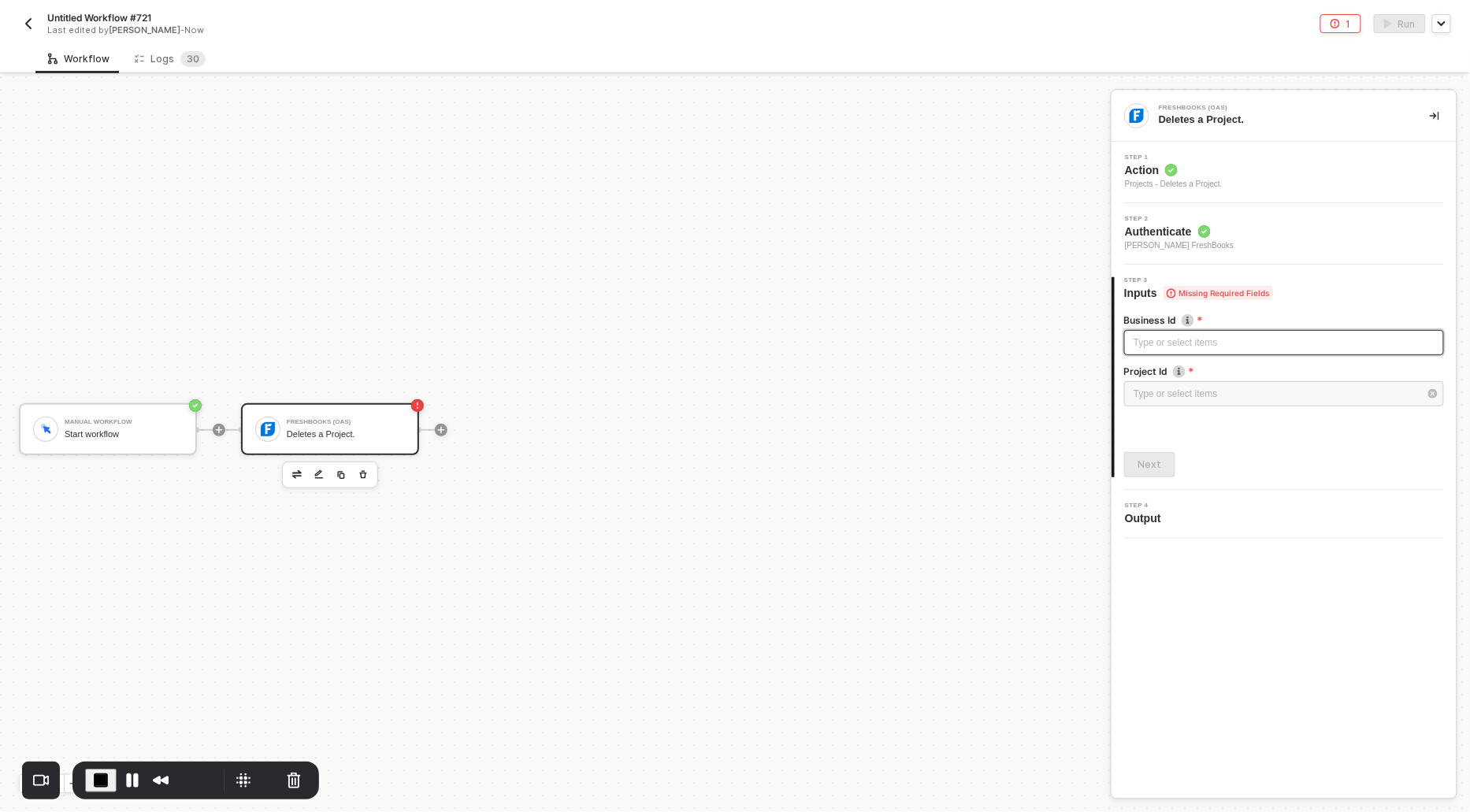
click at [1158, 336] on div "Type or select items ﻿" at bounding box center [1284, 343] width 301 height 15
click at [1166, 387] on div "Type or select items ﻿" at bounding box center [1277, 394] width 285 height 15
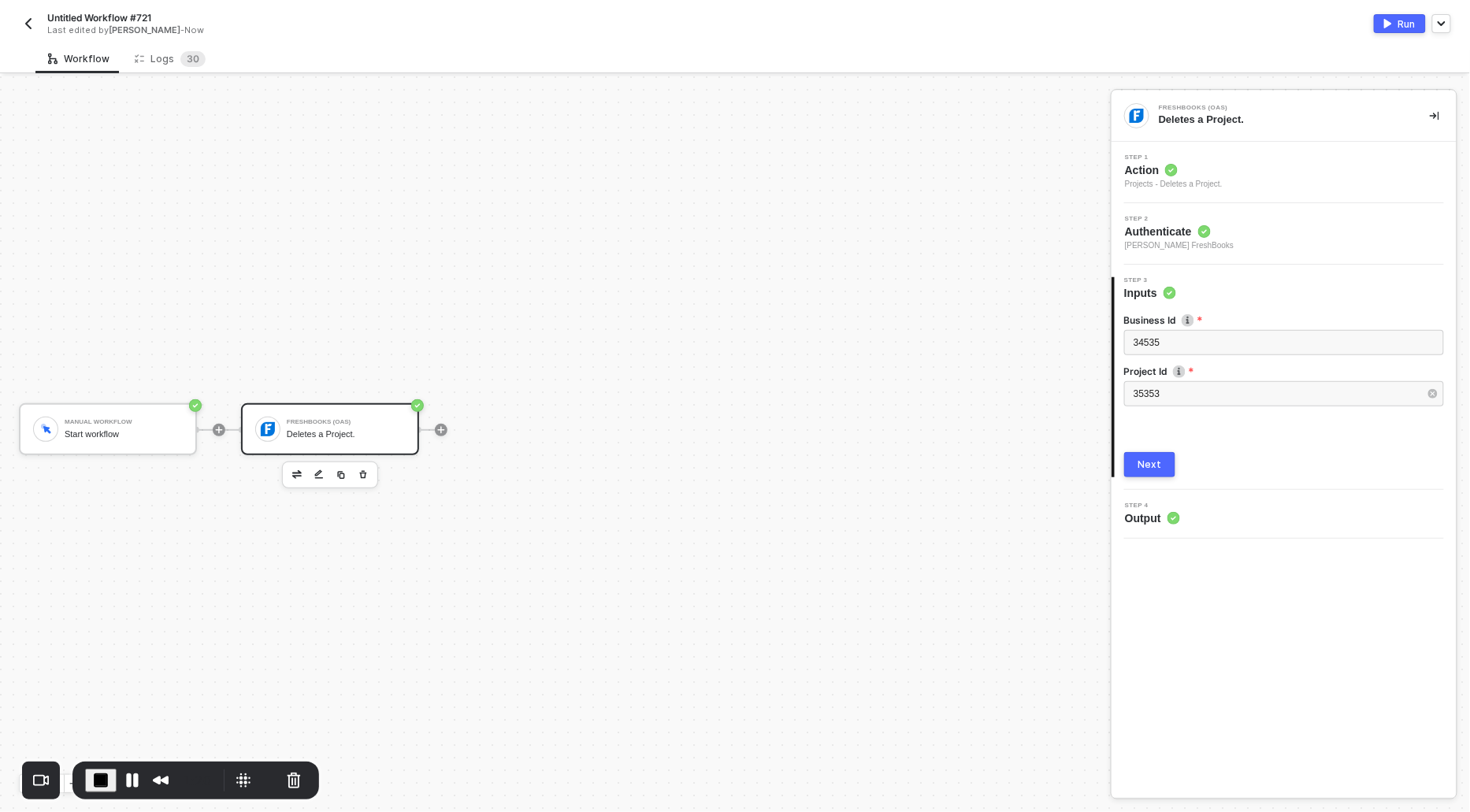
click at [1163, 464] on button "Next" at bounding box center [1150, 464] width 52 height 25
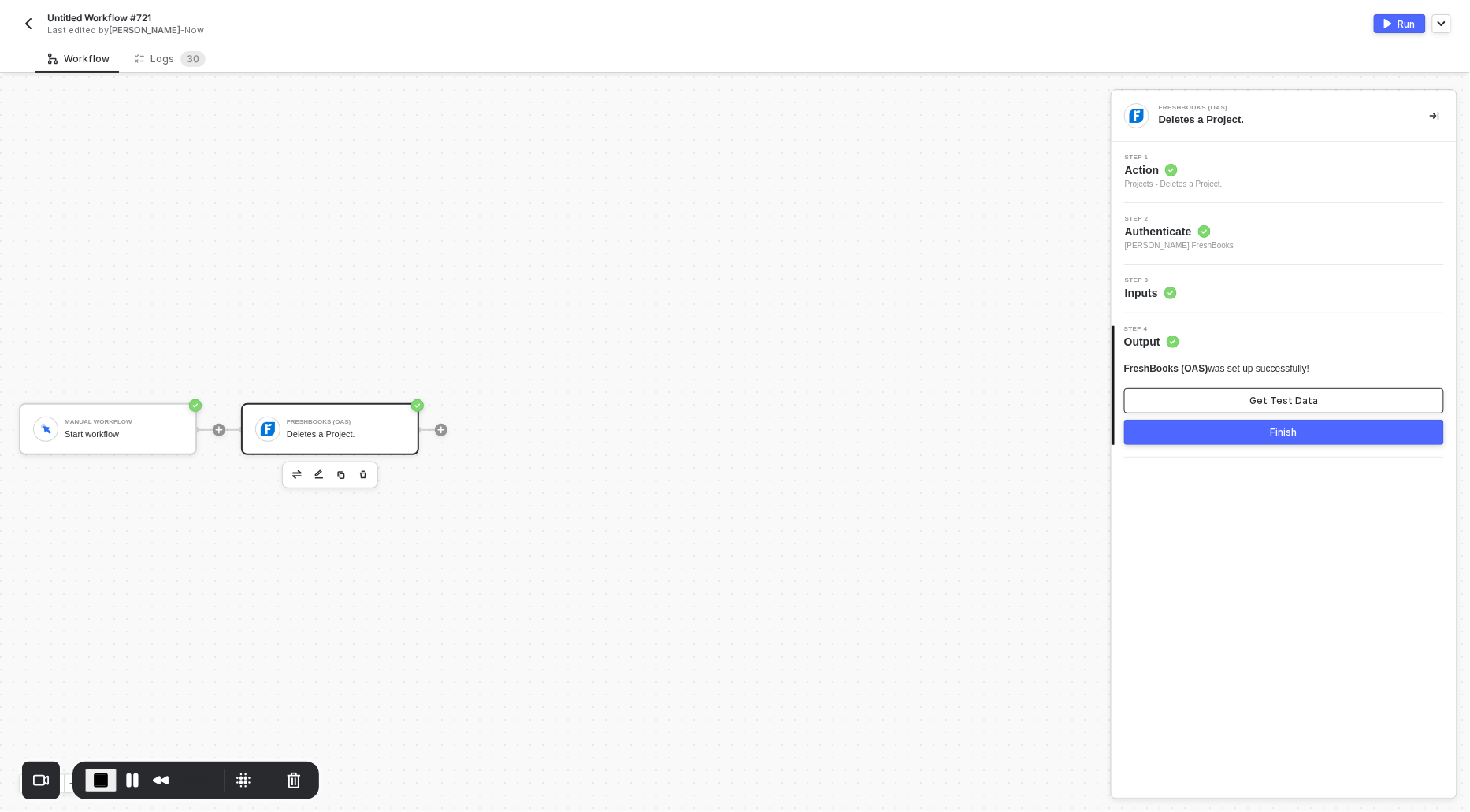
click at [1233, 397] on button "Get Test Data" at bounding box center [1284, 400] width 320 height 25
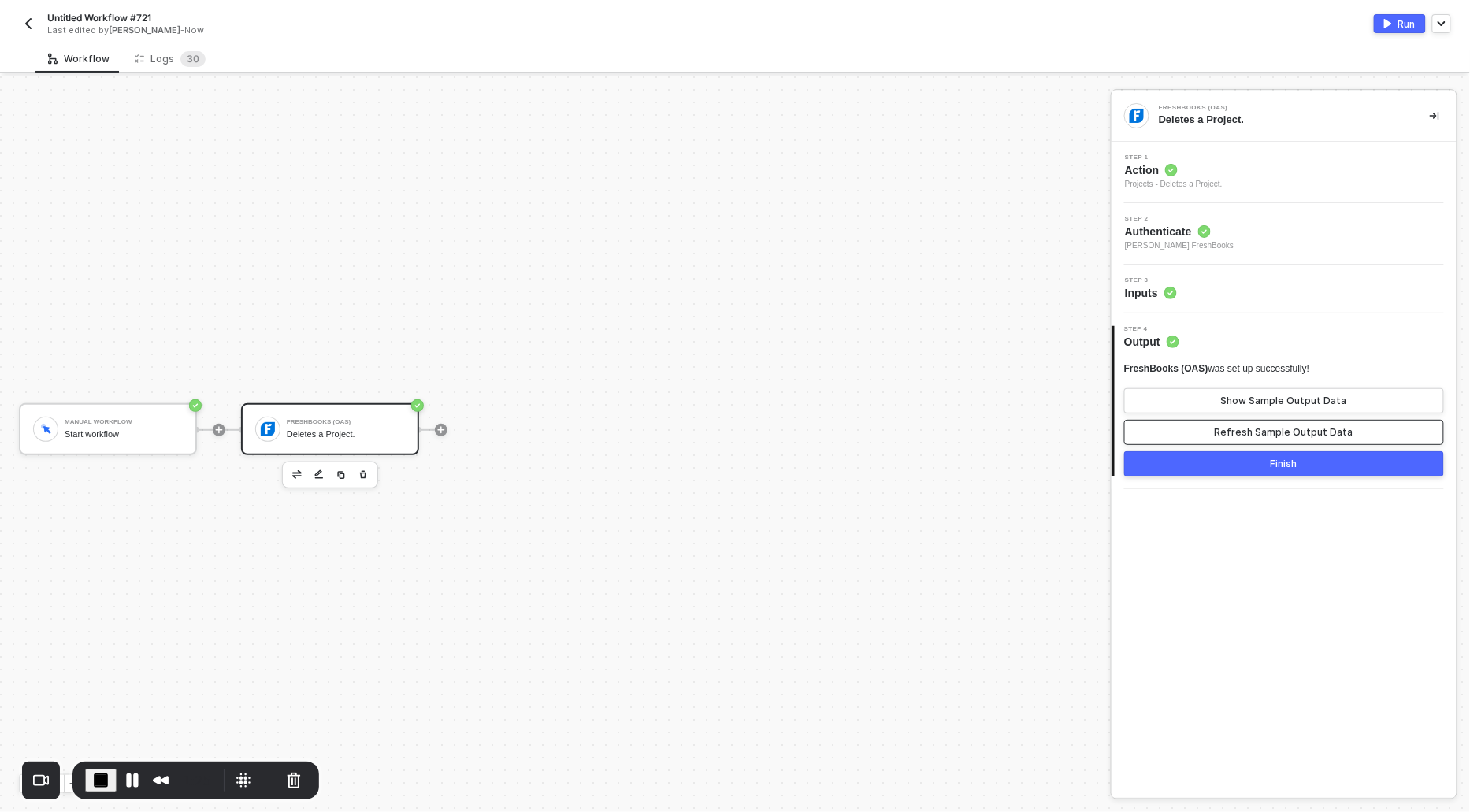
click at [1250, 428] on div "Refresh Sample Output Data" at bounding box center [1285, 433] width 139 height 13
click at [1248, 402] on div "Show Sample Output Data" at bounding box center [1285, 401] width 126 height 13
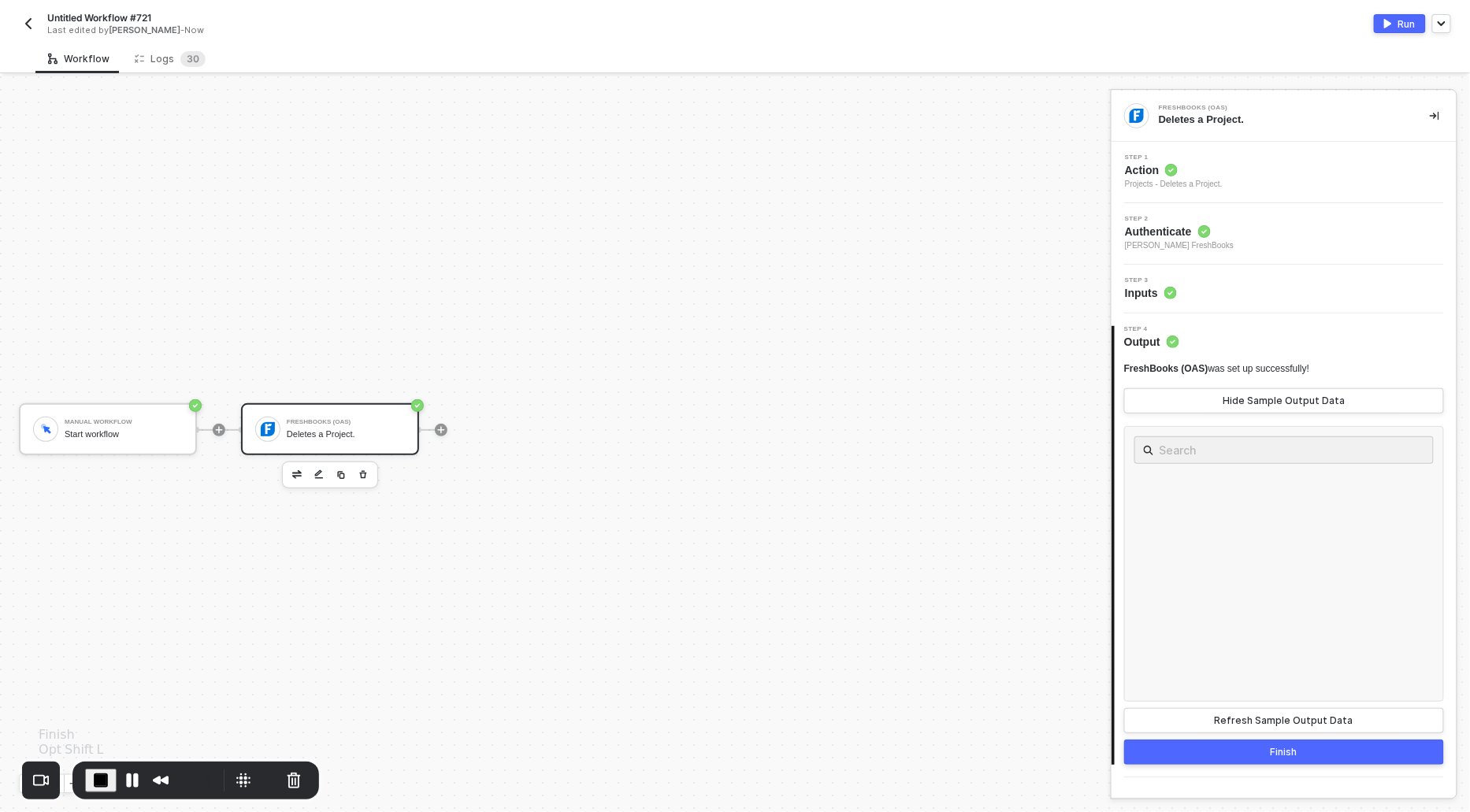
click at [98, 773] on span "End Recording" at bounding box center [100, 780] width 19 height 19
